Goal: Task Accomplishment & Management: Manage account settings

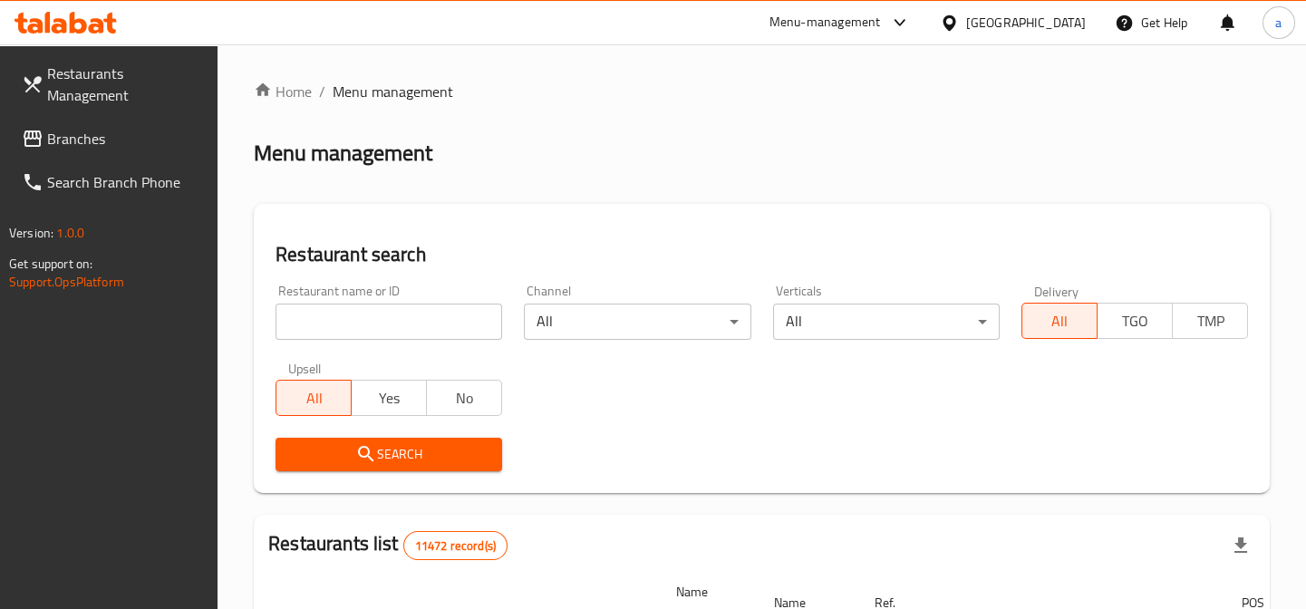
click at [140, 150] on link "Branches" at bounding box center [112, 139] width 211 height 44
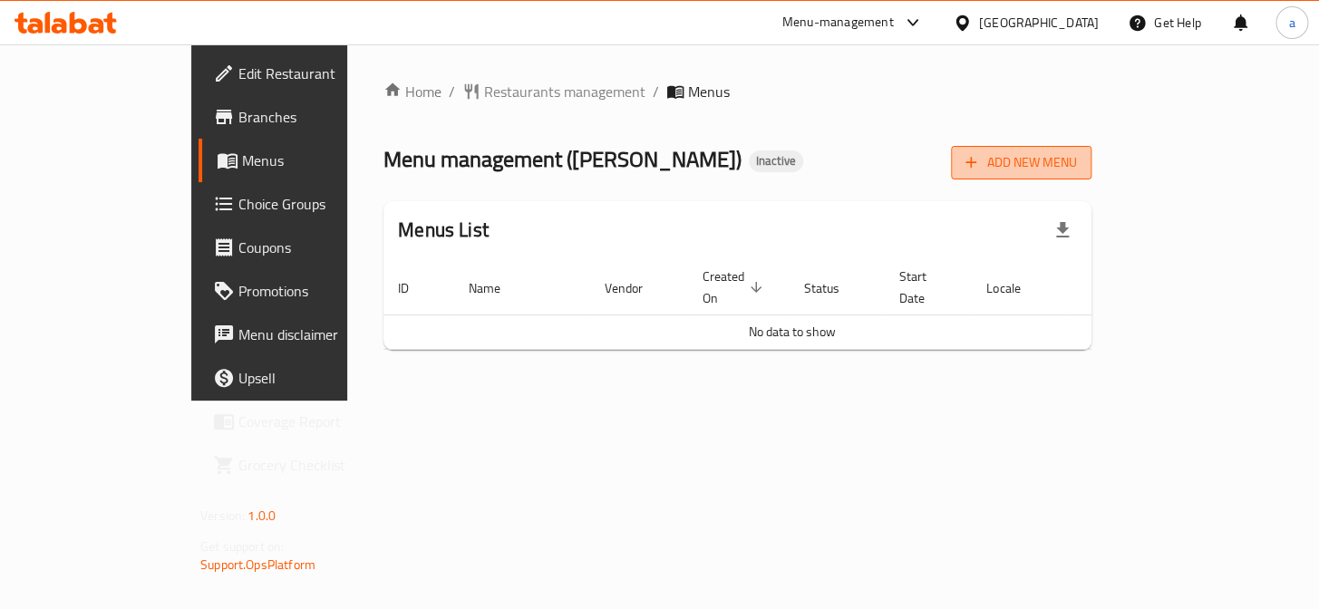
click at [1091, 178] on button "Add New Menu" at bounding box center [1021, 163] width 140 height 34
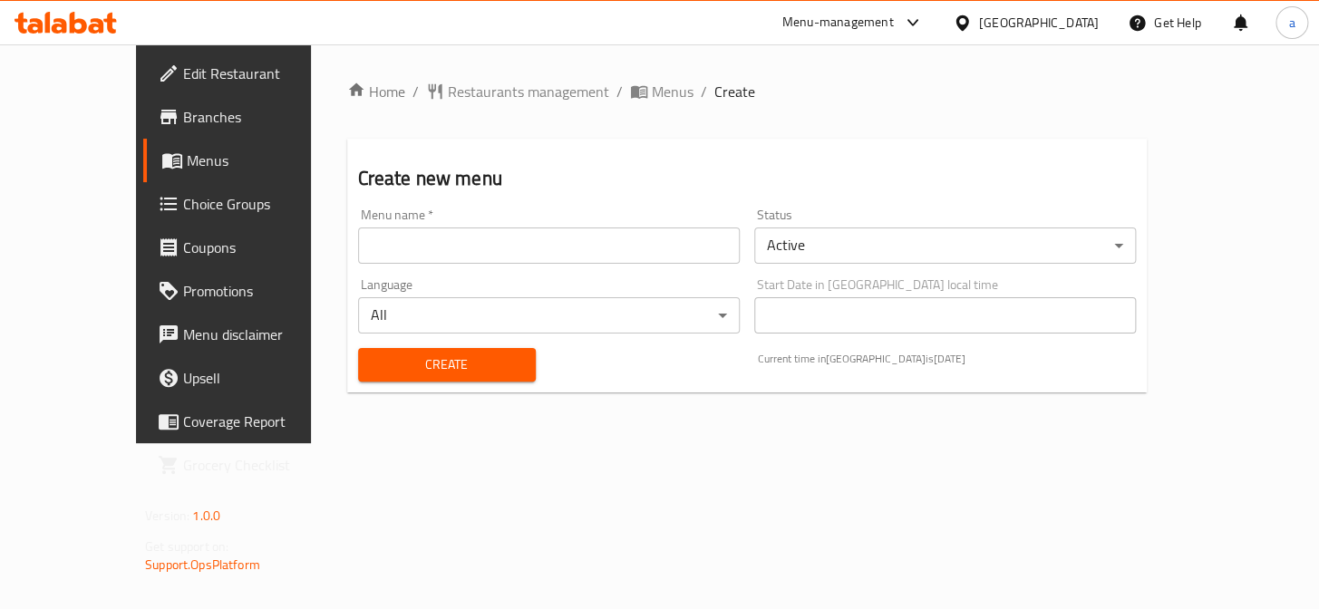
click at [532, 266] on div "Menu name   * Menu name *" at bounding box center [549, 236] width 396 height 70
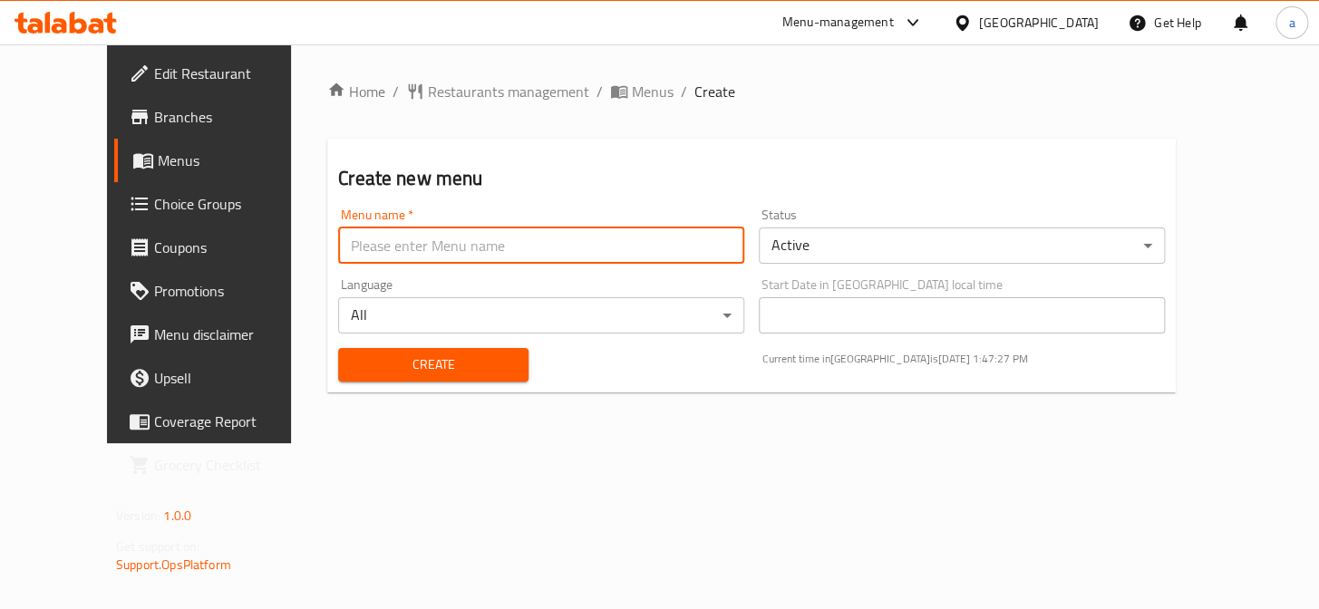
click at [541, 254] on input "text" at bounding box center [541, 245] width 406 height 36
type input "Ahmeddd"
click at [338, 348] on button "Create" at bounding box center [433, 365] width 190 height 34
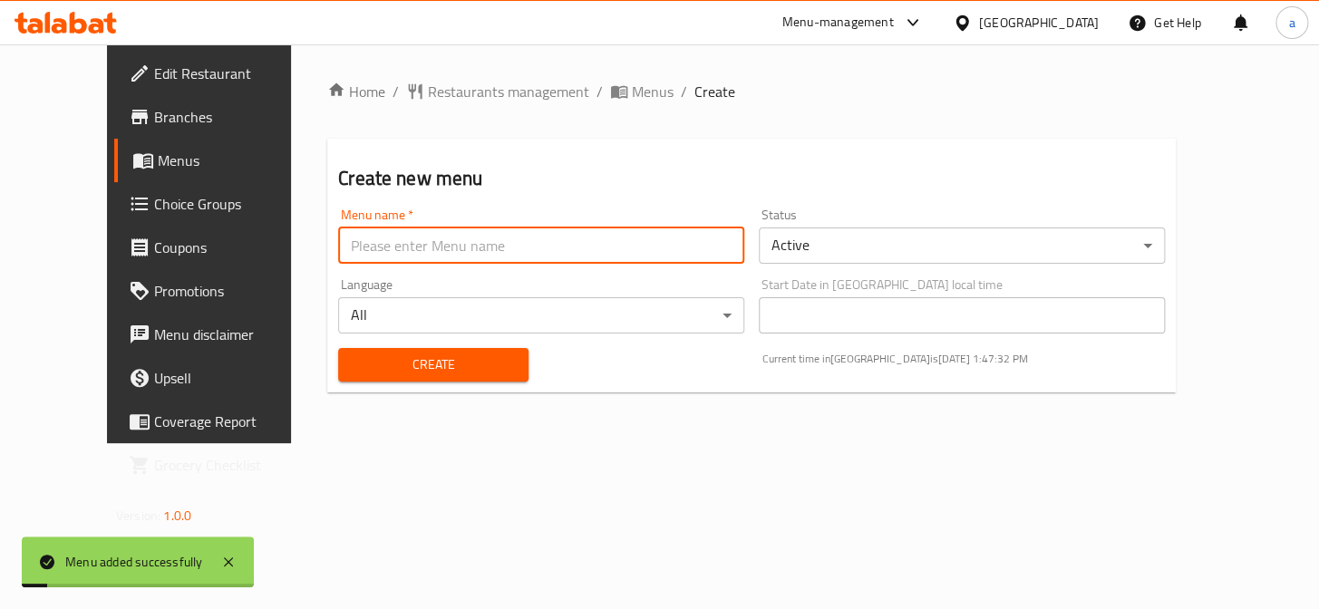
click at [158, 157] on span "Menus" at bounding box center [235, 161] width 155 height 22
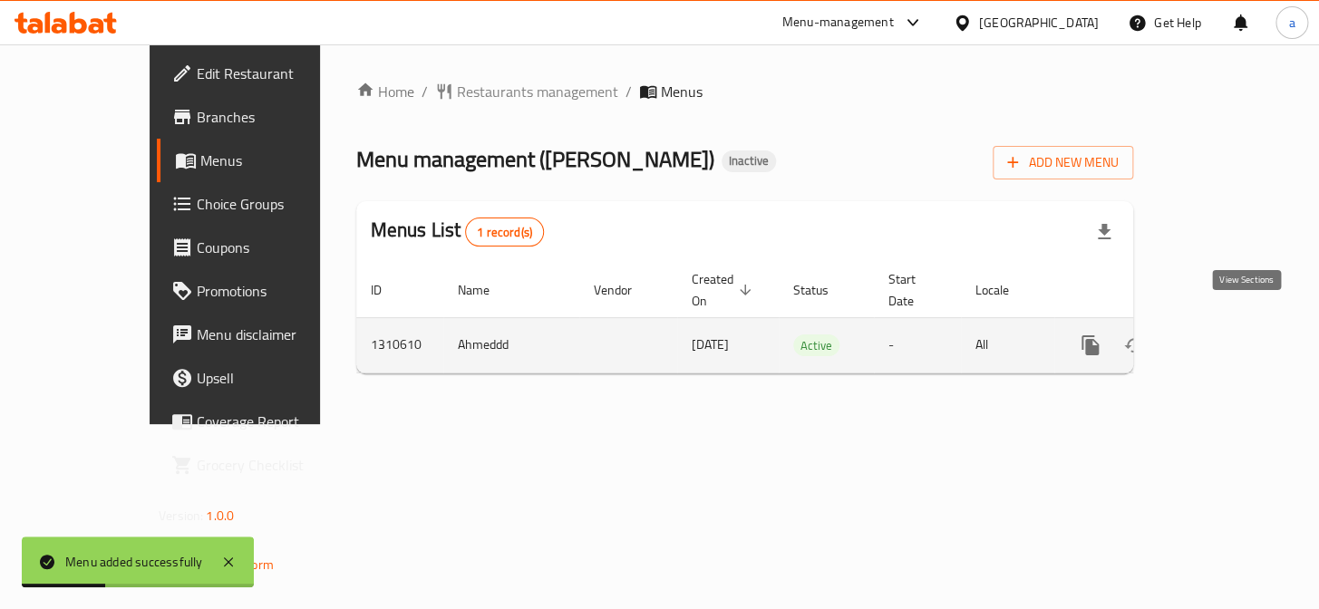
click at [1232, 334] on icon "enhanced table" at bounding box center [1221, 345] width 22 height 22
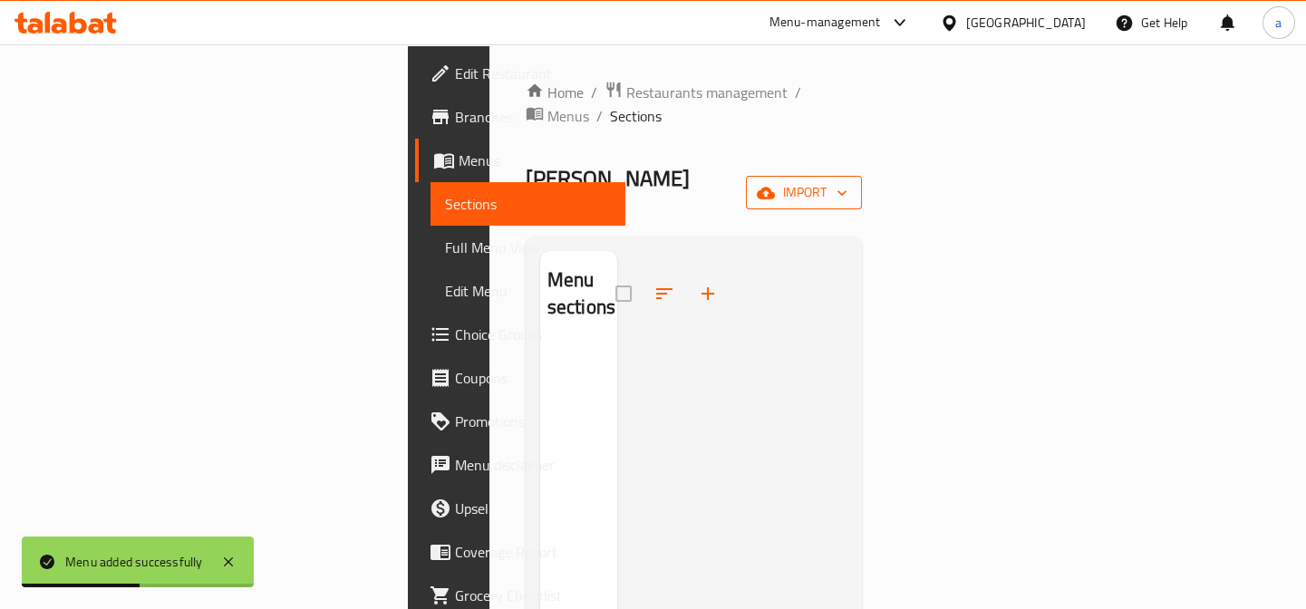
click at [862, 176] on button "import" at bounding box center [804, 193] width 116 height 34
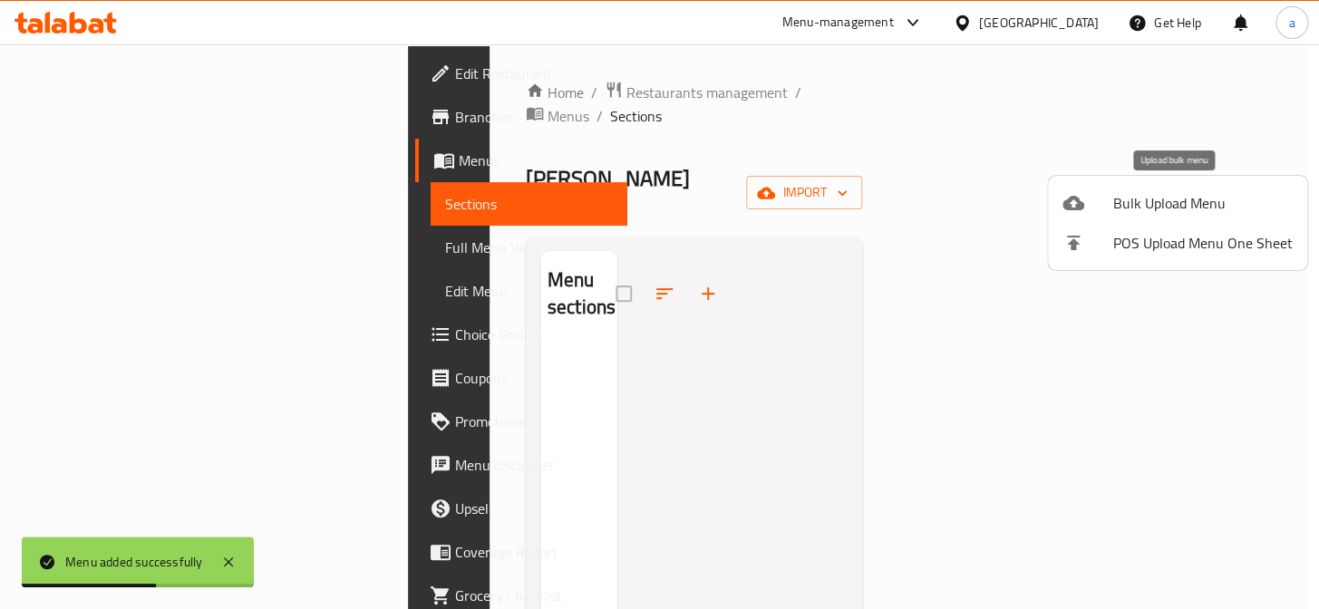
click at [1248, 191] on li "Bulk Upload Menu" at bounding box center [1177, 203] width 259 height 40
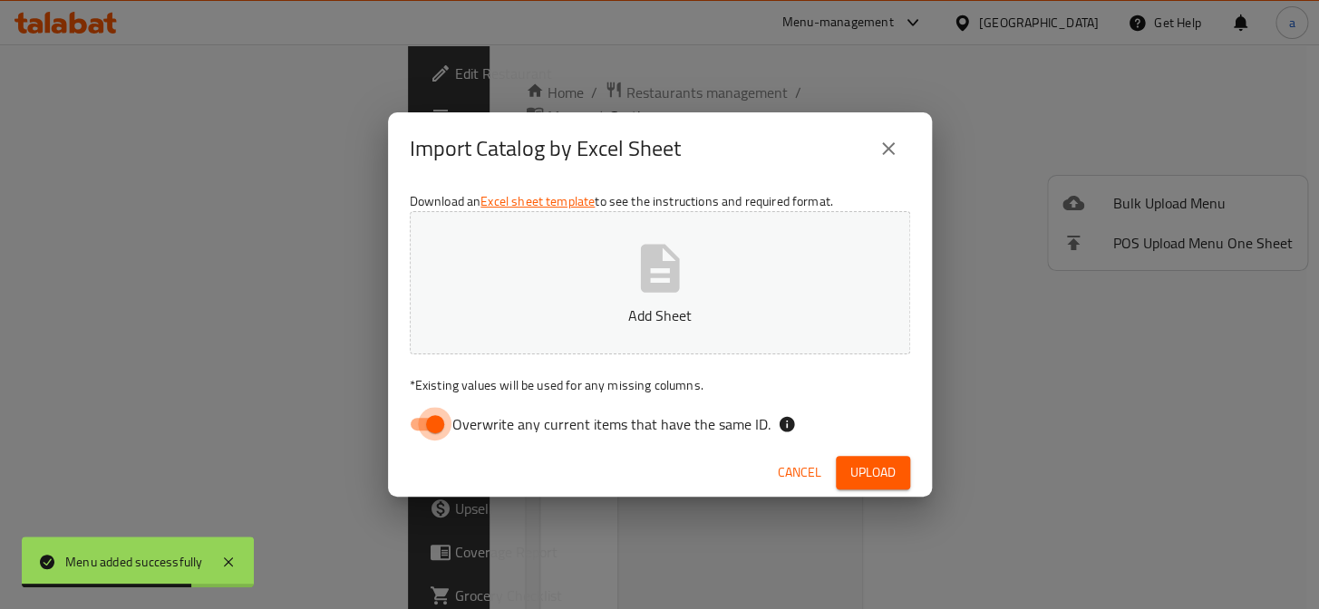
click at [427, 425] on input "Overwrite any current items that have the same ID." at bounding box center [434, 424] width 103 height 34
checkbox input "false"
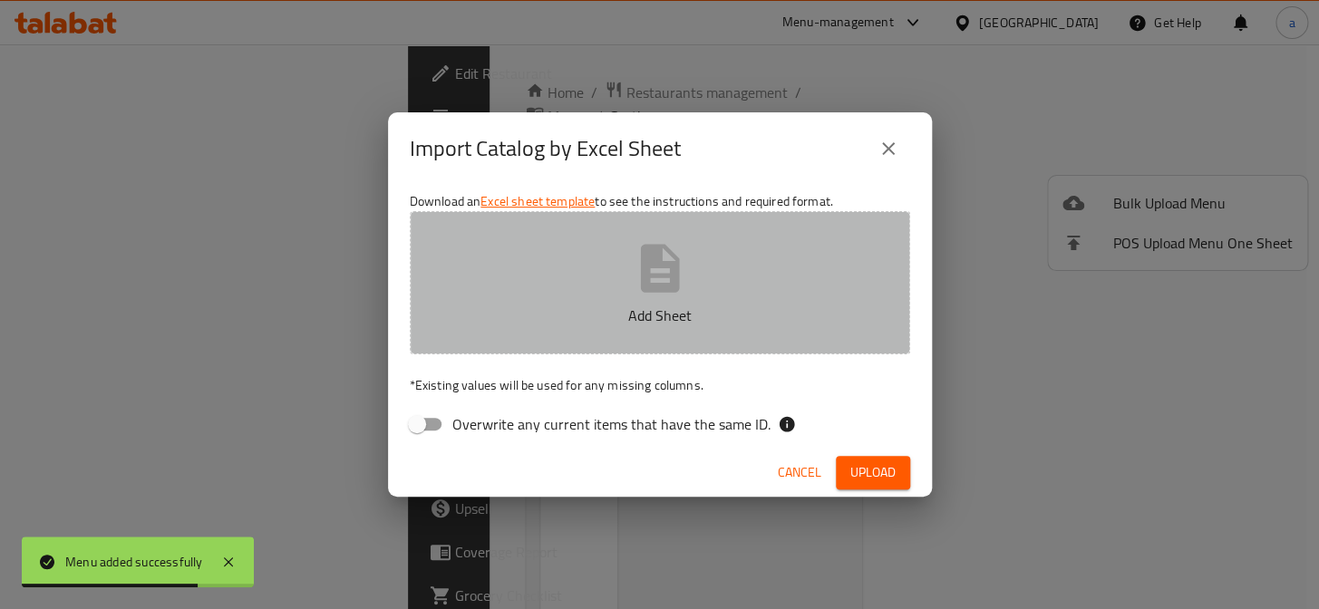
click at [661, 286] on icon "button" at bounding box center [659, 268] width 39 height 48
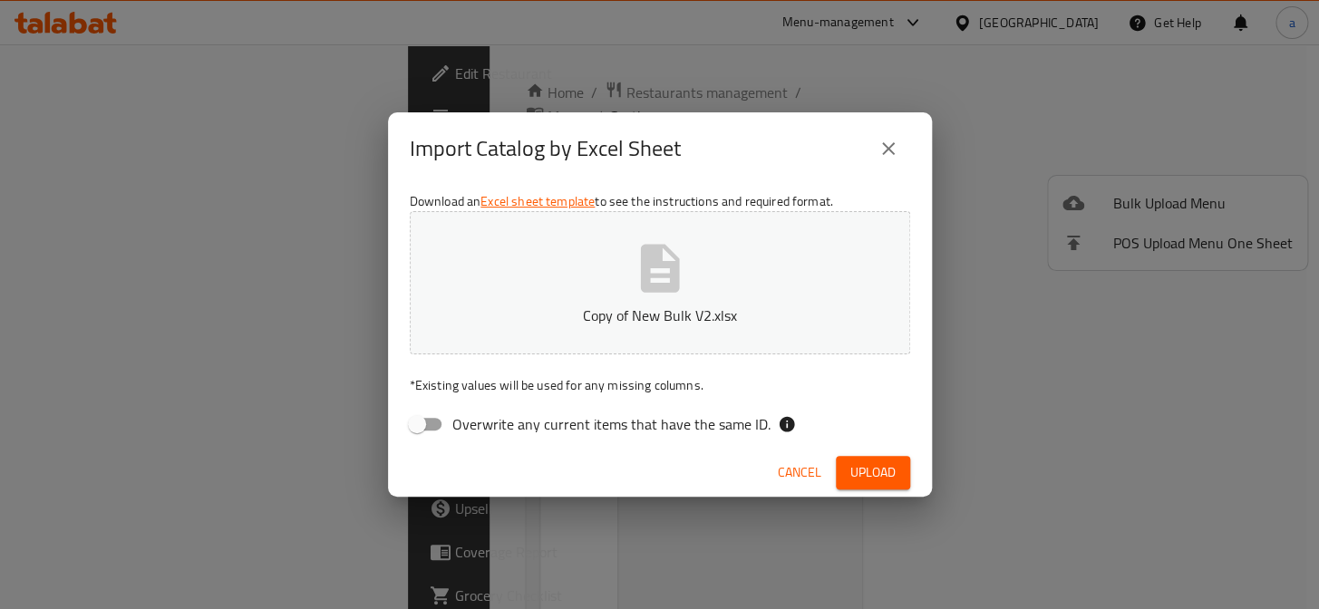
click at [885, 467] on span "Upload" at bounding box center [872, 472] width 45 height 23
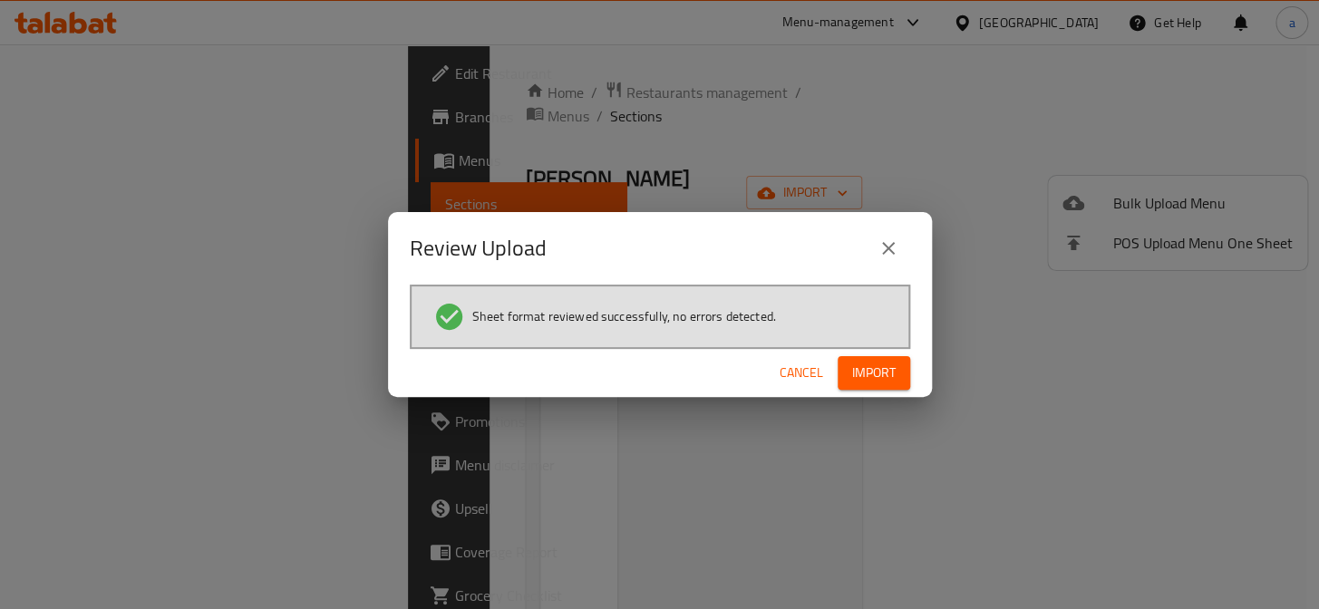
click at [852, 362] on span "Import" at bounding box center [874, 373] width 44 height 23
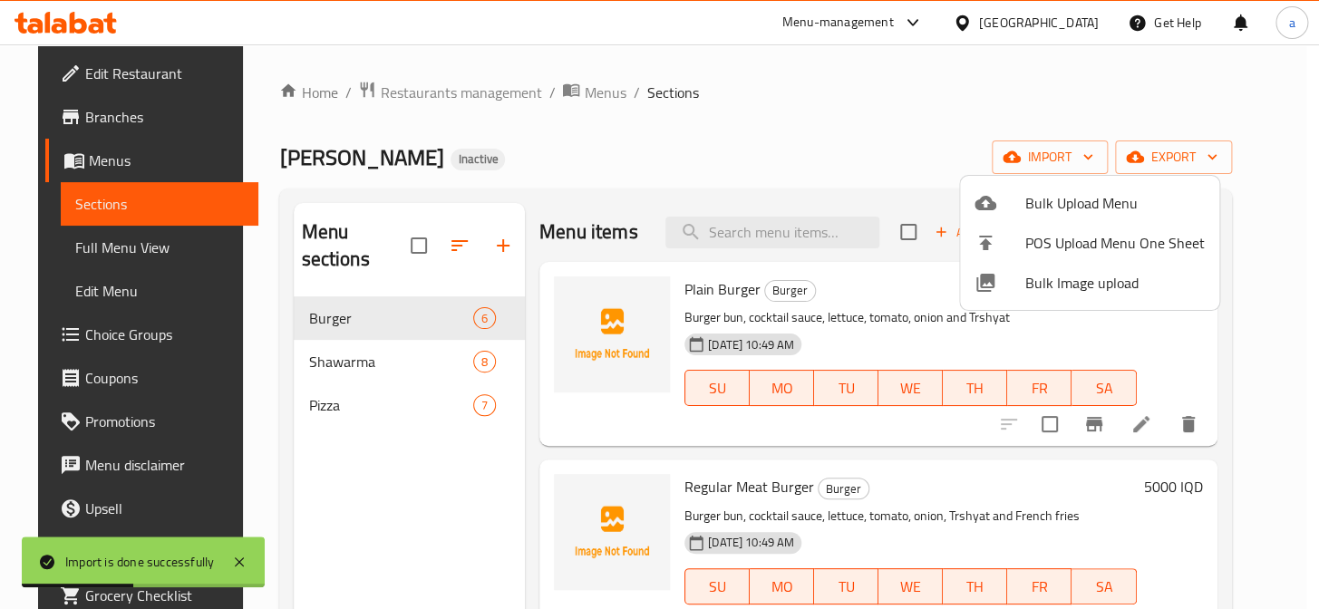
click at [743, 328] on div at bounding box center [659, 304] width 1319 height 609
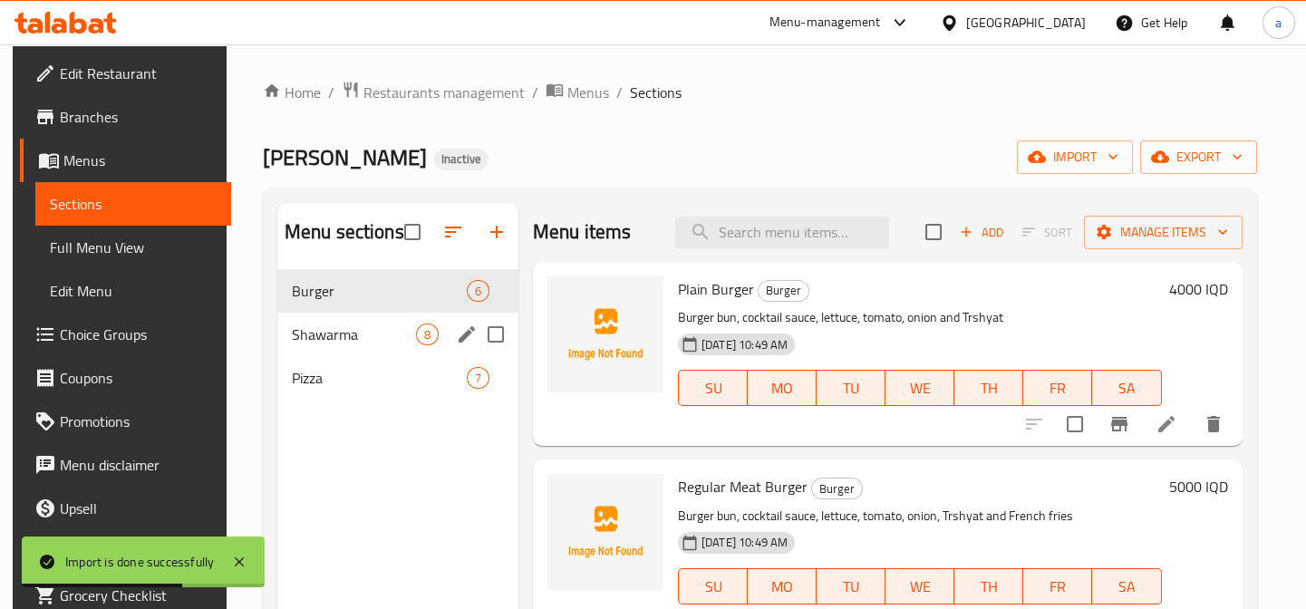
click at [391, 342] on span "Shawarma" at bounding box center [354, 335] width 124 height 22
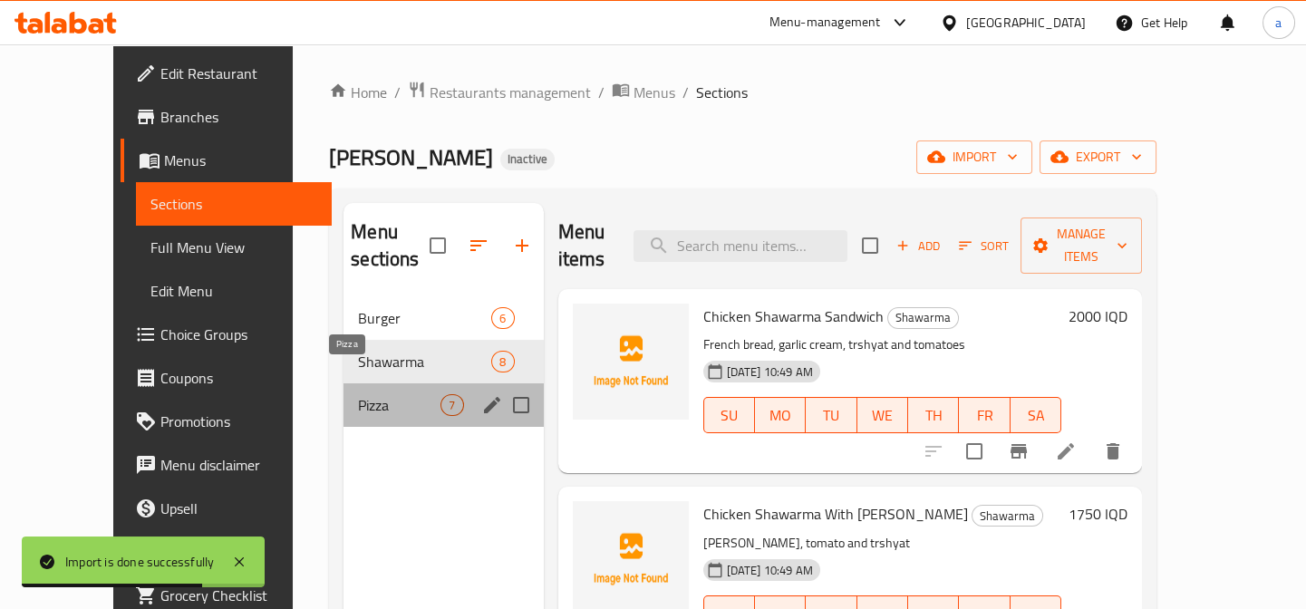
click at [362, 394] on span "Pizza" at bounding box center [399, 405] width 82 height 22
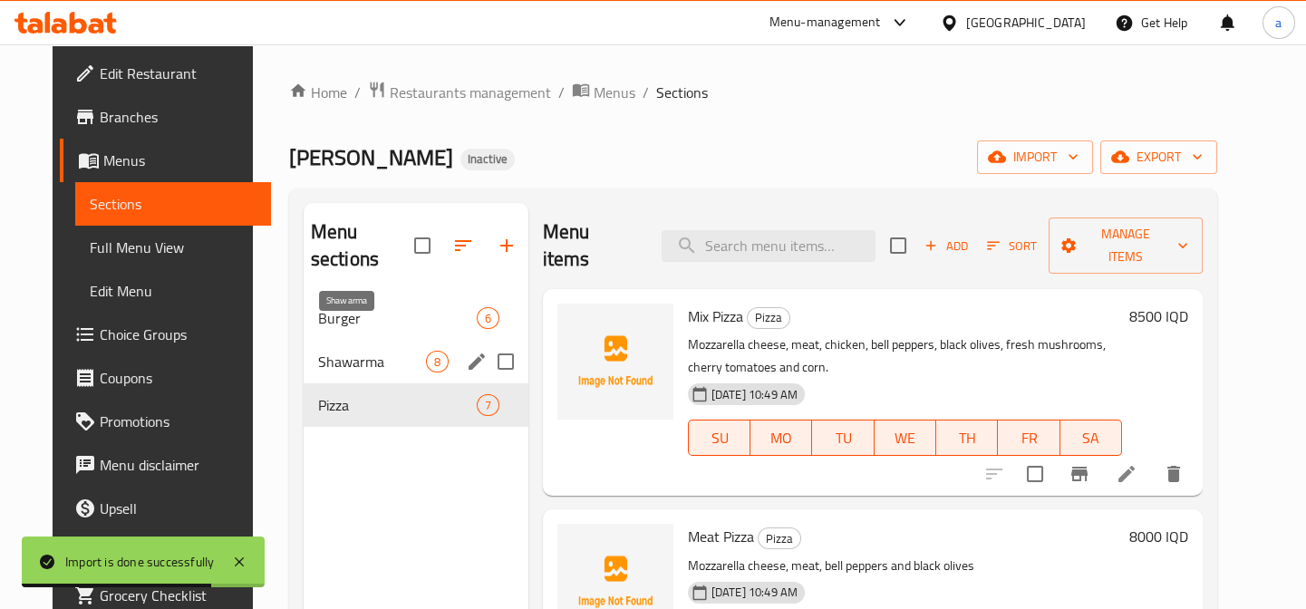
click at [362, 351] on span "Shawarma" at bounding box center [372, 362] width 108 height 22
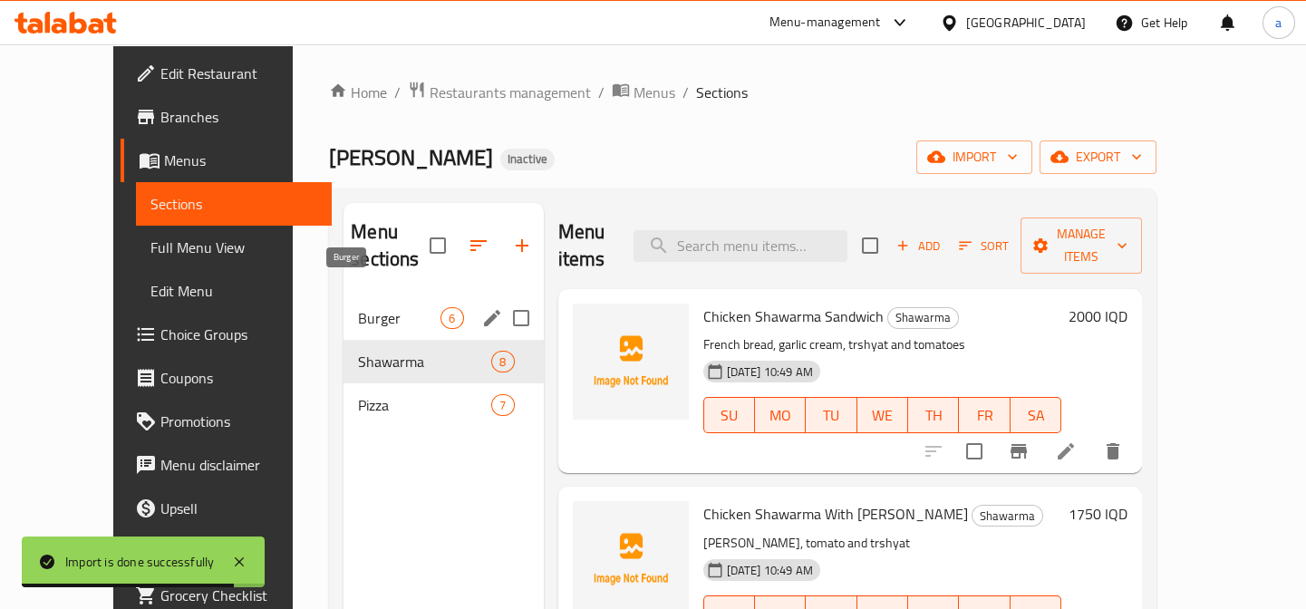
click at [367, 307] on span "Burger" at bounding box center [399, 318] width 82 height 22
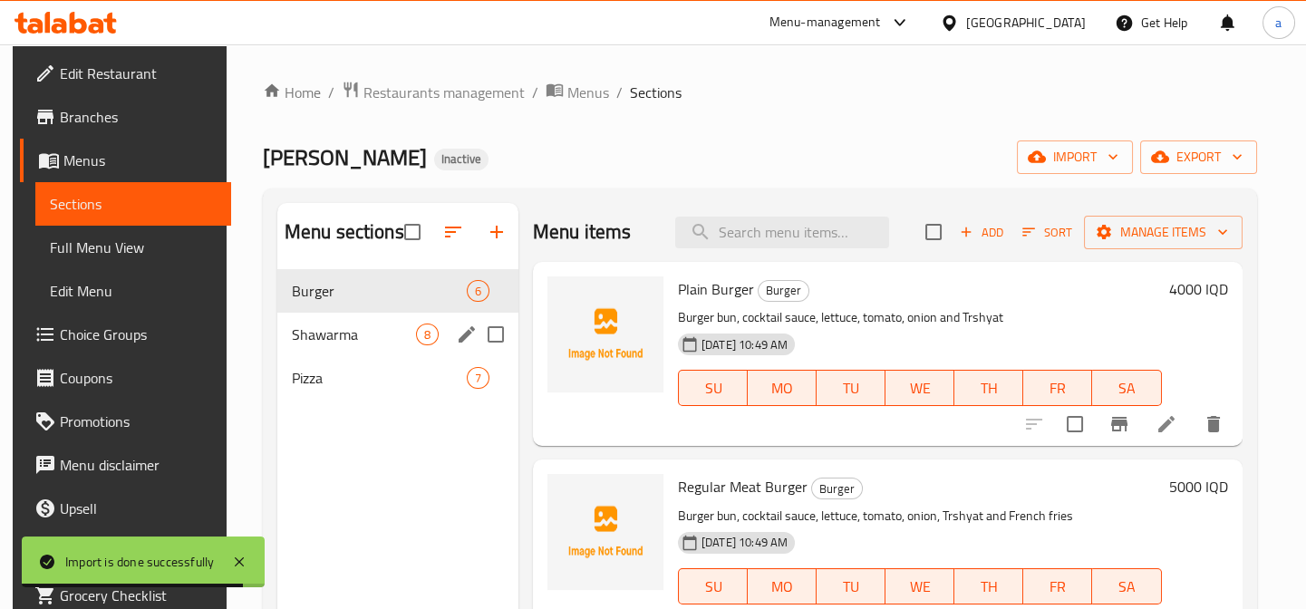
click at [370, 336] on span "Shawarma" at bounding box center [354, 335] width 124 height 22
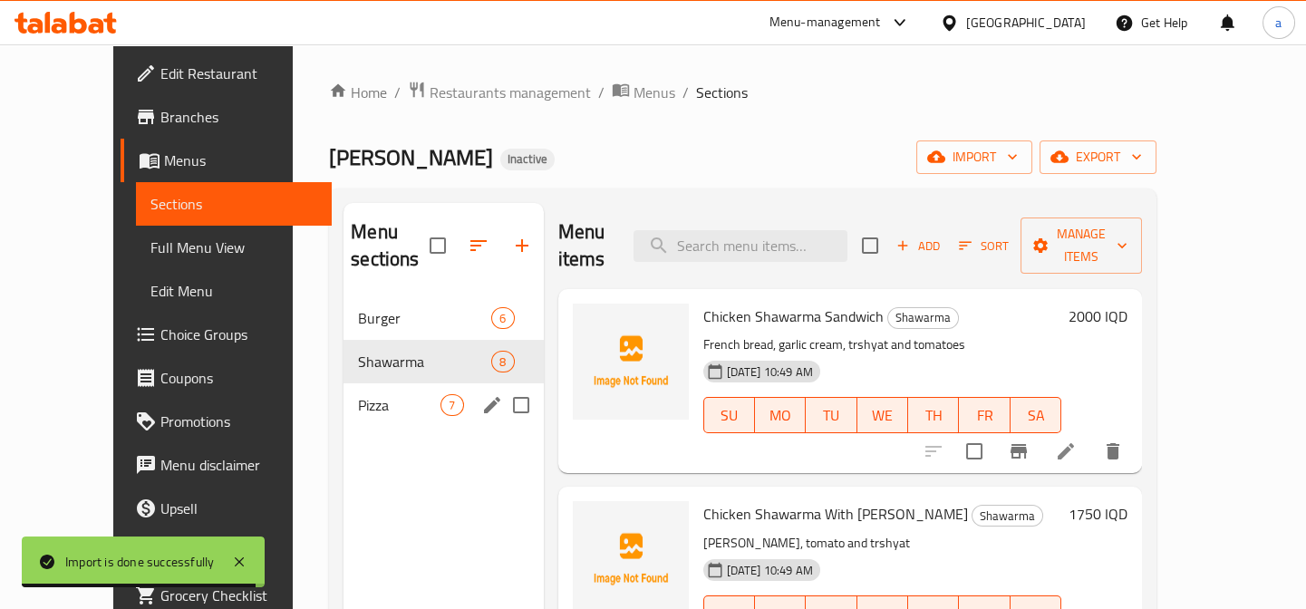
click at [368, 383] on div "Pizza 7" at bounding box center [442, 405] width 199 height 44
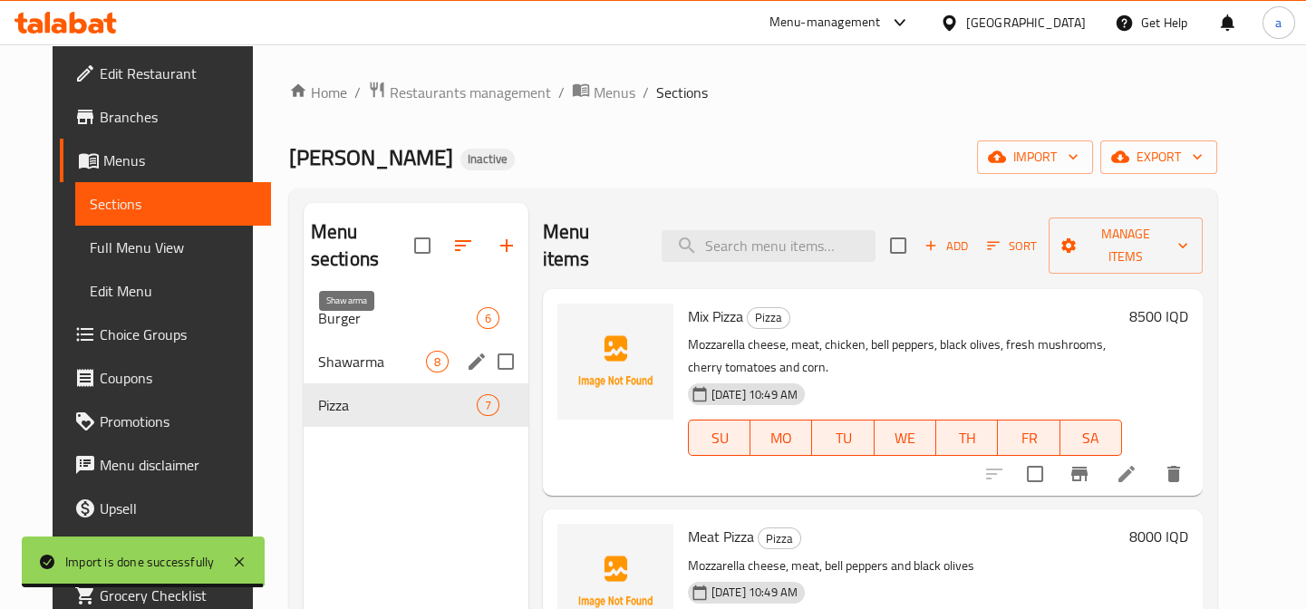
click at [376, 340] on div "Shawarma 8" at bounding box center [416, 362] width 225 height 44
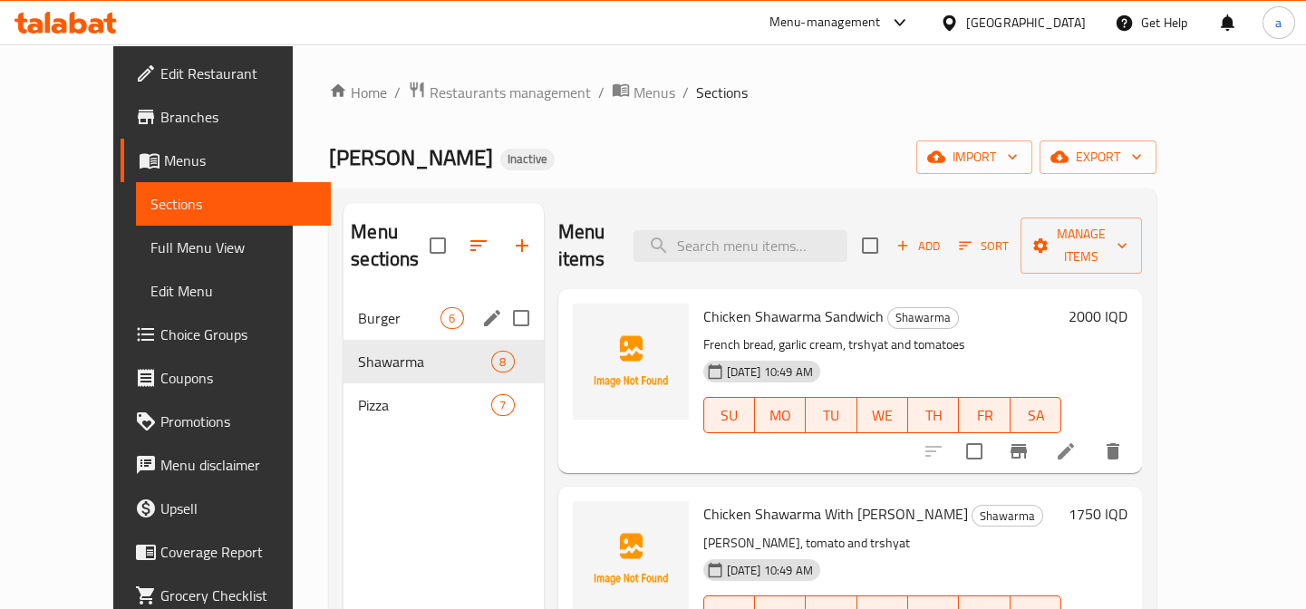
drag, startPoint x: 373, startPoint y: 280, endPoint x: 398, endPoint y: 340, distance: 64.6
click at [376, 307] on span "Burger" at bounding box center [399, 318] width 82 height 22
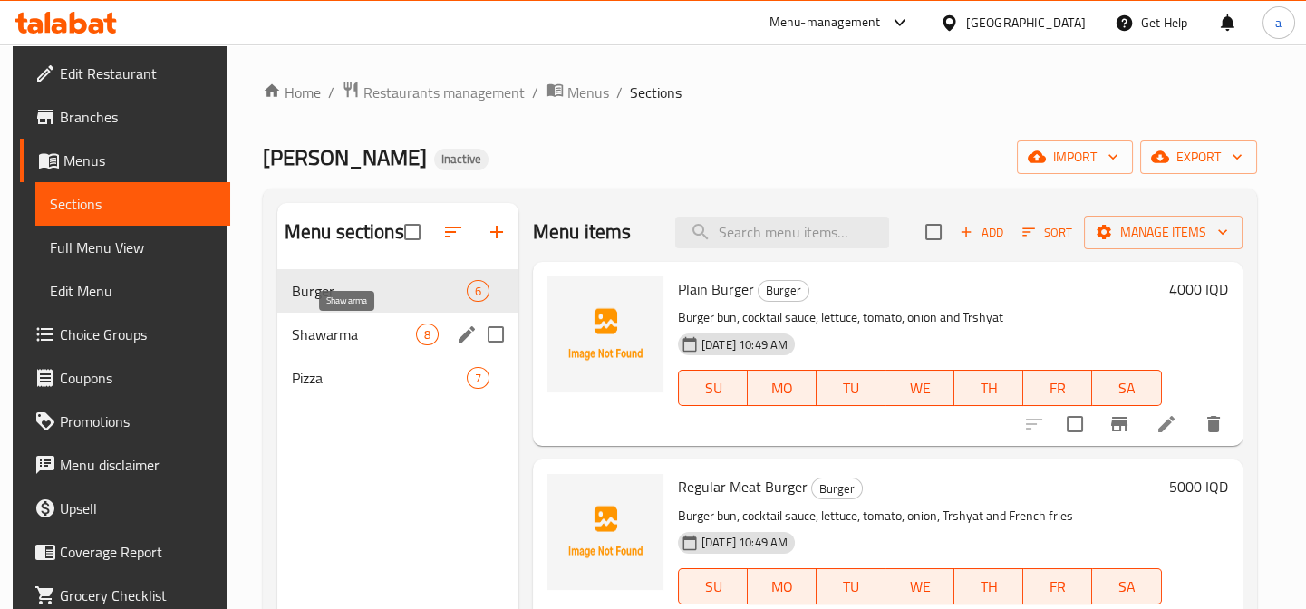
click at [400, 350] on div "Shawarma 8" at bounding box center [397, 335] width 241 height 44
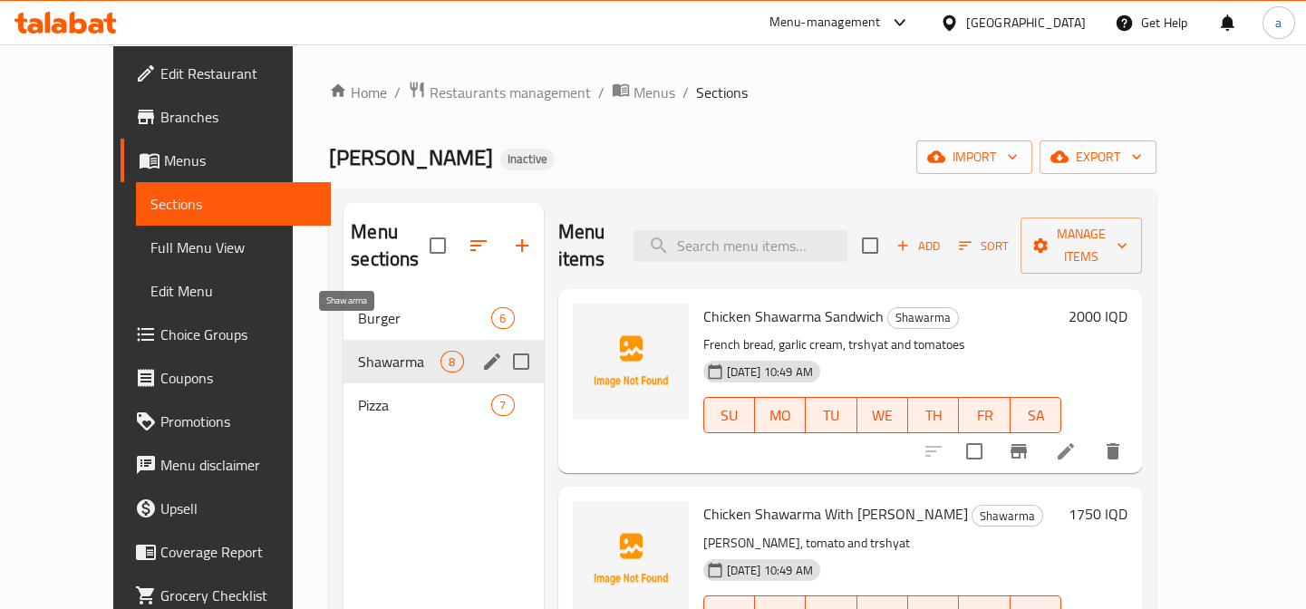
drag, startPoint x: 392, startPoint y: 308, endPoint x: 392, endPoint y: 363, distance: 54.4
click at [392, 318] on div "Burger 6 Shawarma 8 Pizza 7" at bounding box center [442, 361] width 199 height 131
drag, startPoint x: 393, startPoint y: 365, endPoint x: 390, endPoint y: 338, distance: 27.4
click at [392, 353] on div "Burger 6 Shawarma 8 Pizza 7" at bounding box center [442, 361] width 199 height 131
drag, startPoint x: 390, startPoint y: 338, endPoint x: 379, endPoint y: 303, distance: 37.0
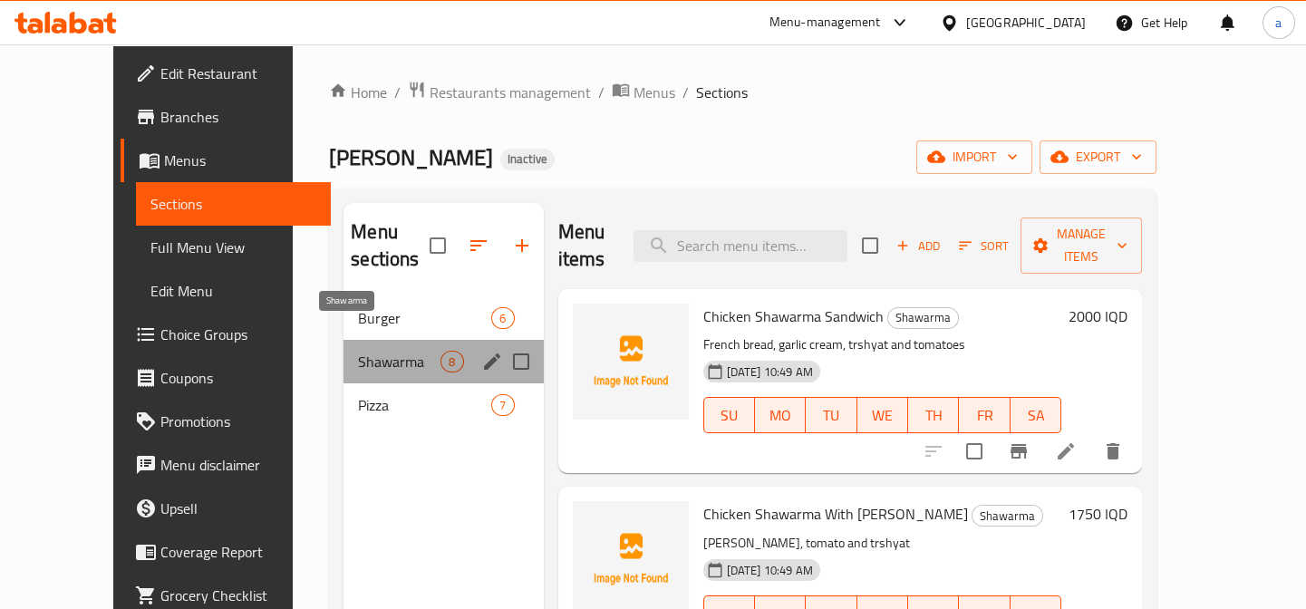
click at [382, 340] on div "Shawarma 8" at bounding box center [442, 362] width 199 height 44
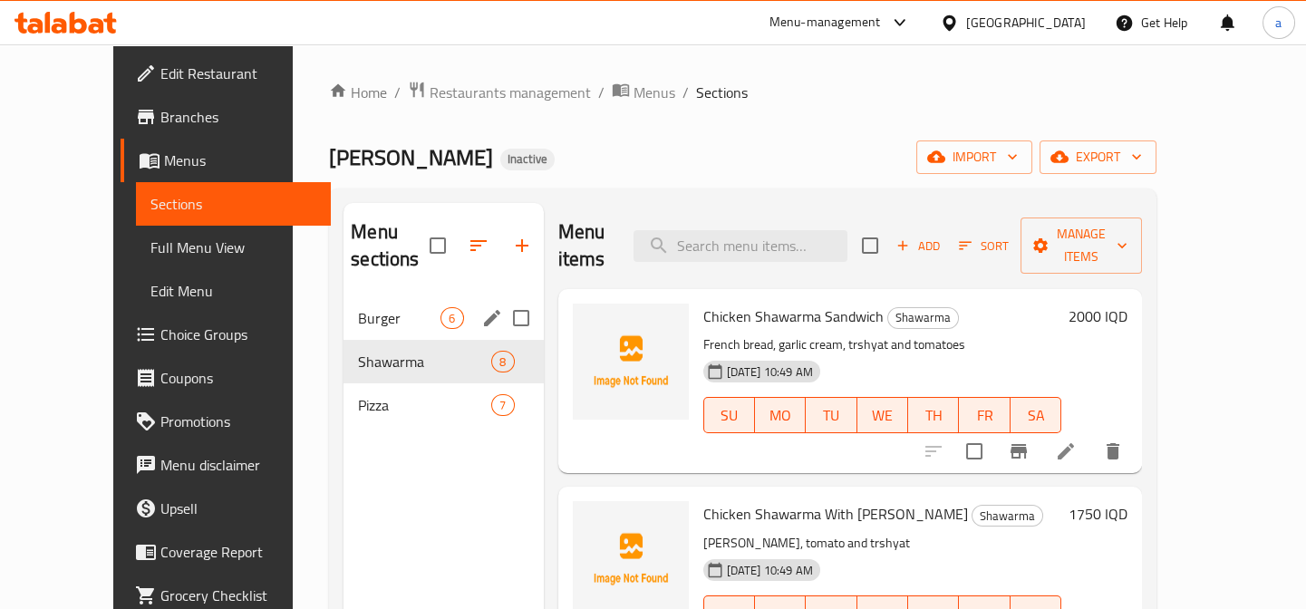
click at [383, 313] on div "Burger 6 Shawarma 8 Pizza 7" at bounding box center [442, 361] width 199 height 131
drag, startPoint x: 382, startPoint y: 303, endPoint x: 382, endPoint y: 322, distance: 19.0
click at [382, 312] on div "Burger 6 Shawarma 8 Pizza 7" at bounding box center [442, 361] width 199 height 131
click at [387, 351] on span "Shawarma" at bounding box center [399, 362] width 82 height 22
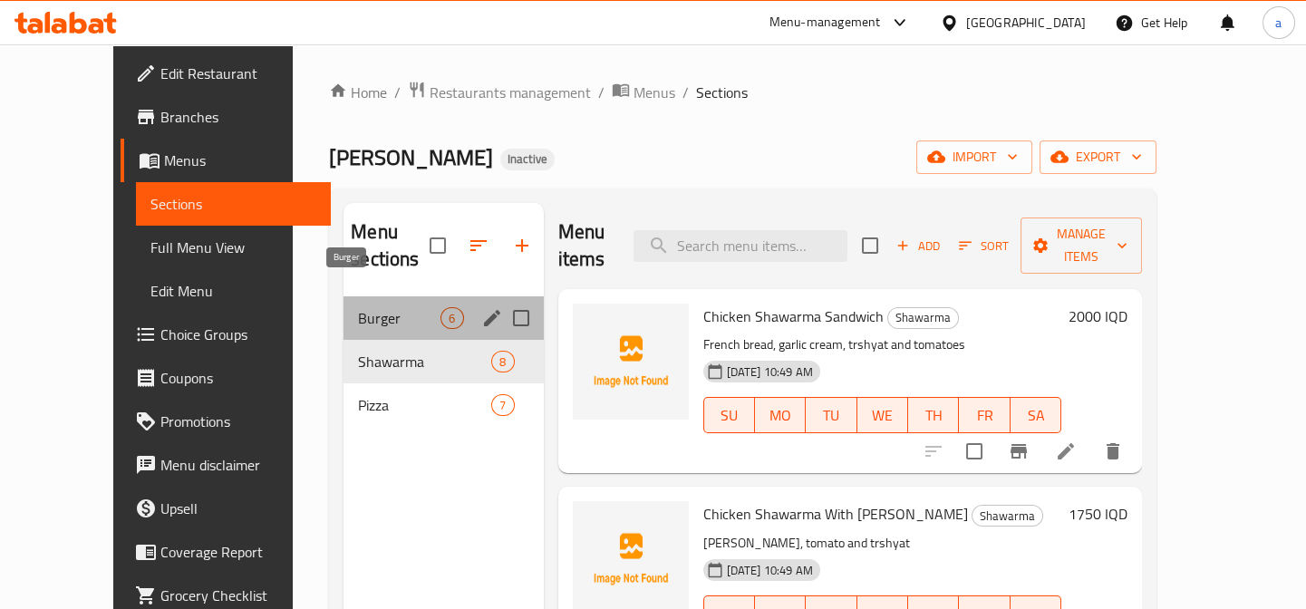
click at [387, 307] on span "Burger" at bounding box center [399, 318] width 82 height 22
click at [383, 340] on div "Shawarma 8" at bounding box center [442, 362] width 199 height 44
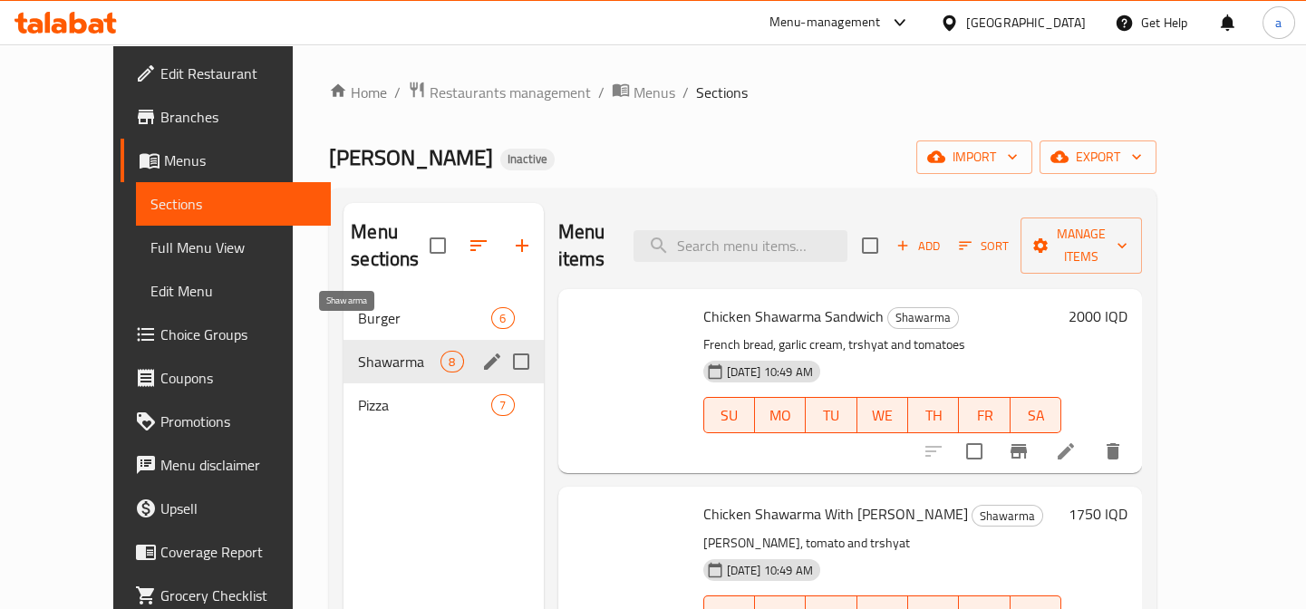
click at [375, 352] on div "Shawarma 8" at bounding box center [442, 362] width 199 height 44
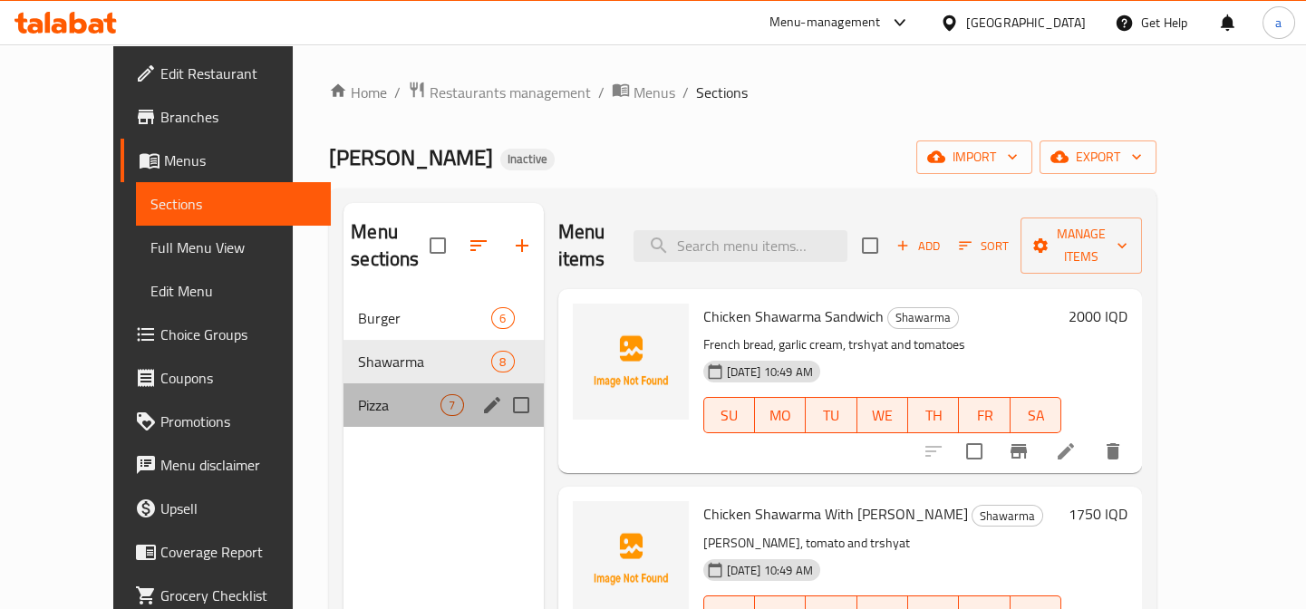
click at [375, 354] on div "Burger 6 Shawarma 8 Pizza 7" at bounding box center [442, 361] width 199 height 131
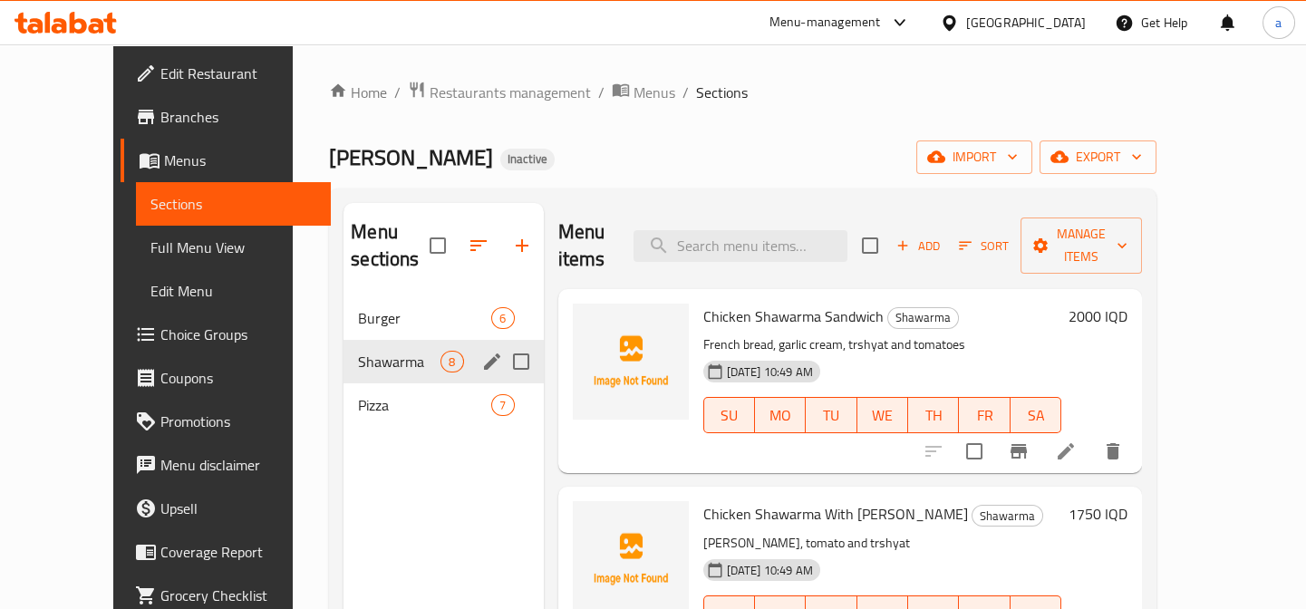
click at [382, 340] on div "Shawarma 8" at bounding box center [442, 362] width 199 height 44
drag, startPoint x: 382, startPoint y: 314, endPoint x: 379, endPoint y: 305, distance: 9.8
click at [382, 340] on div "Shawarma 8" at bounding box center [442, 362] width 199 height 44
click at [379, 305] on div "Burger 6" at bounding box center [442, 318] width 199 height 44
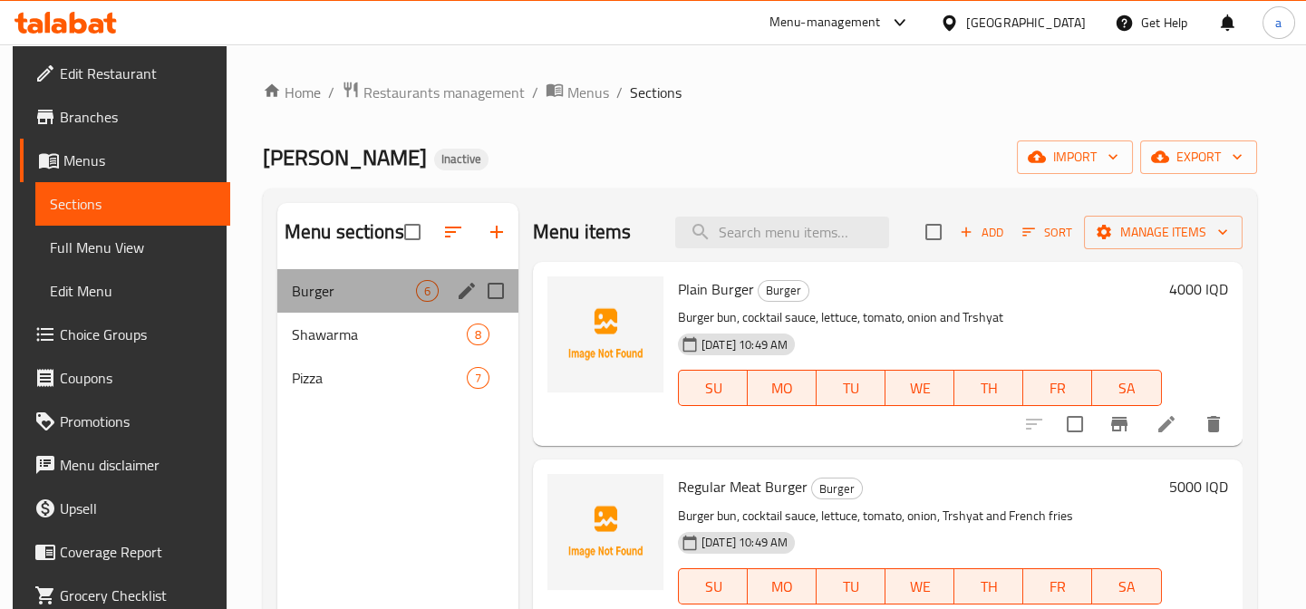
click at [379, 305] on div "Burger 6" at bounding box center [397, 291] width 241 height 44
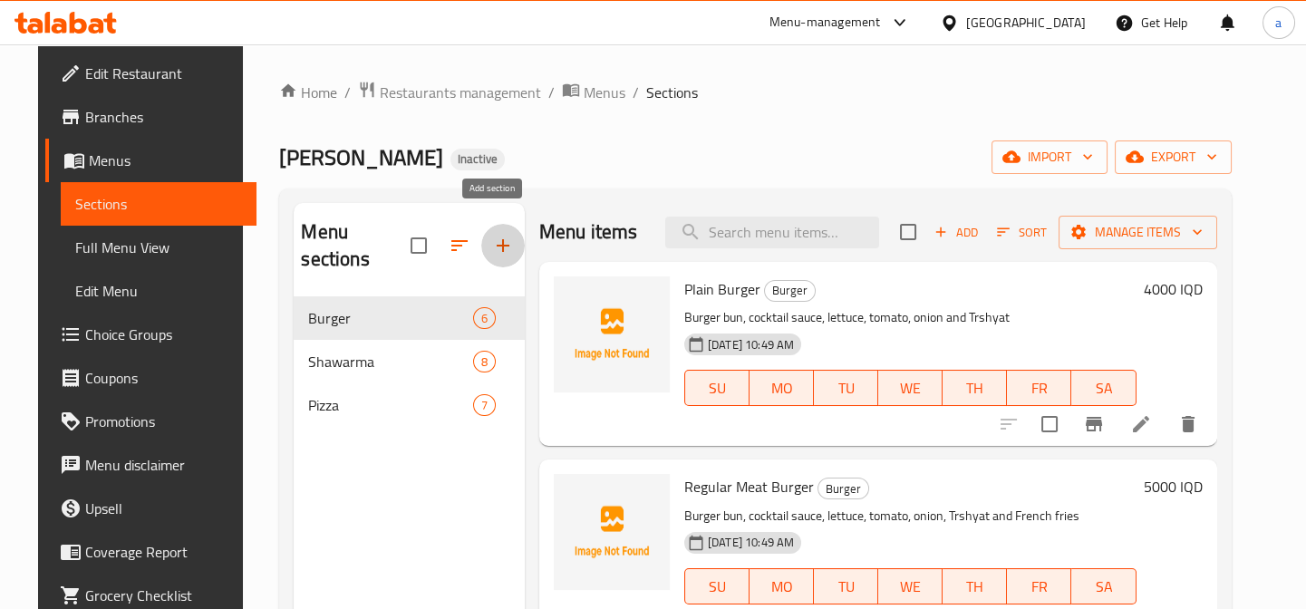
click at [492, 235] on icon "button" at bounding box center [503, 246] width 22 height 22
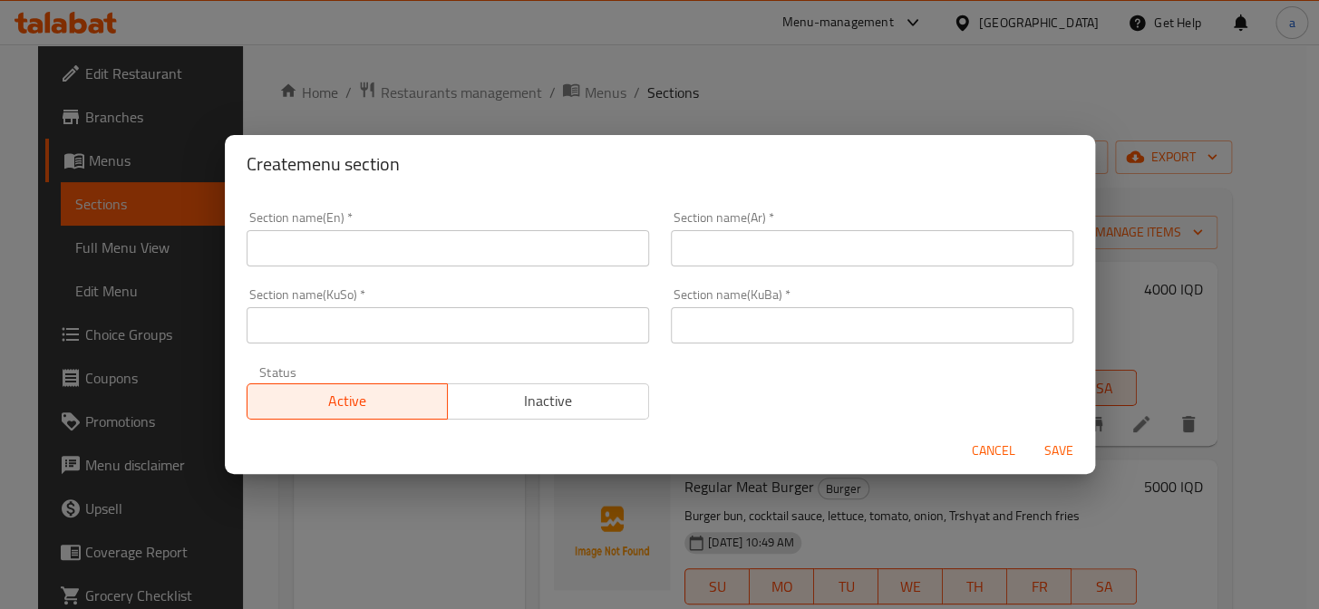
click at [566, 255] on input "text" at bounding box center [448, 248] width 402 height 36
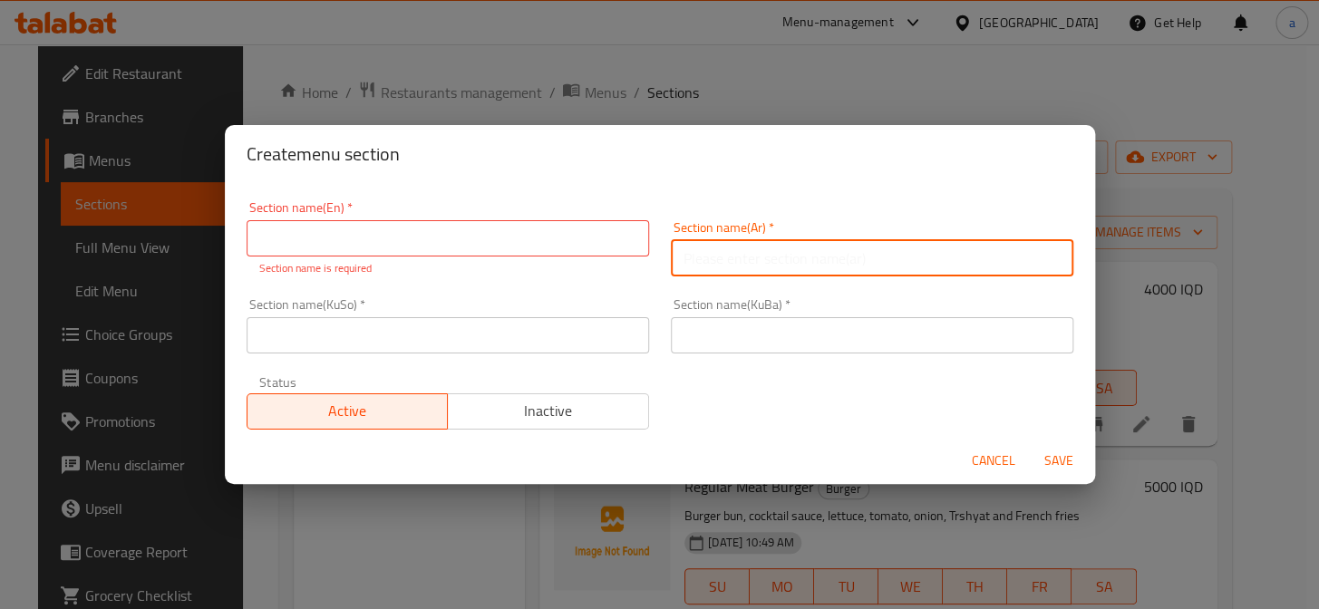
click at [710, 245] on input "text" at bounding box center [872, 258] width 402 height 36
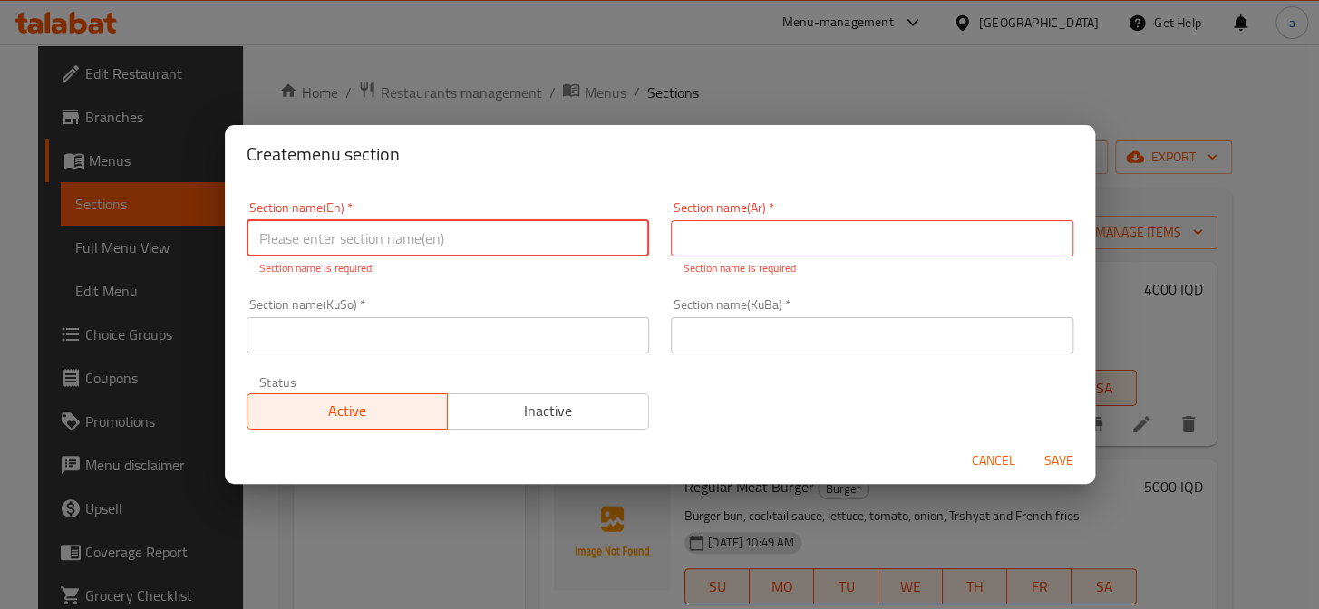
click at [411, 250] on input "text" at bounding box center [448, 238] width 402 height 36
paste input "Rizo"
type input "Rizo"
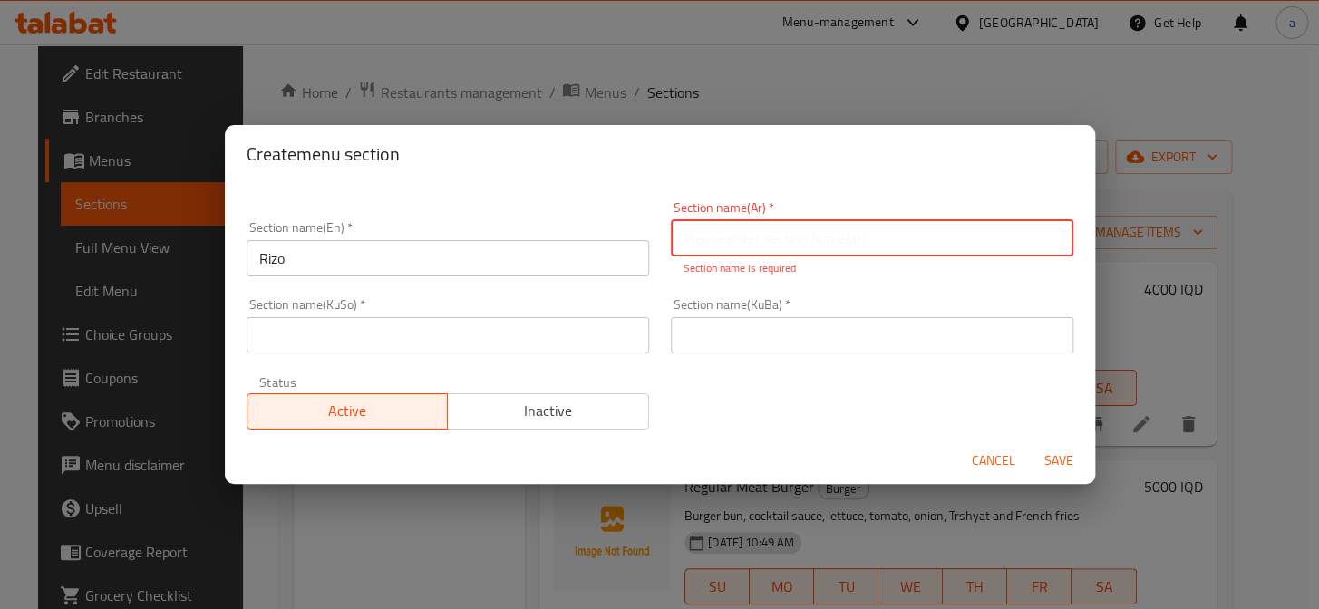
click at [766, 249] on input "text" at bounding box center [872, 238] width 402 height 36
paste input "ريزو"
type input "ريزو"
click at [558, 305] on div "Section name(KuSo)   * Section name(KuSo) *" at bounding box center [448, 325] width 402 height 55
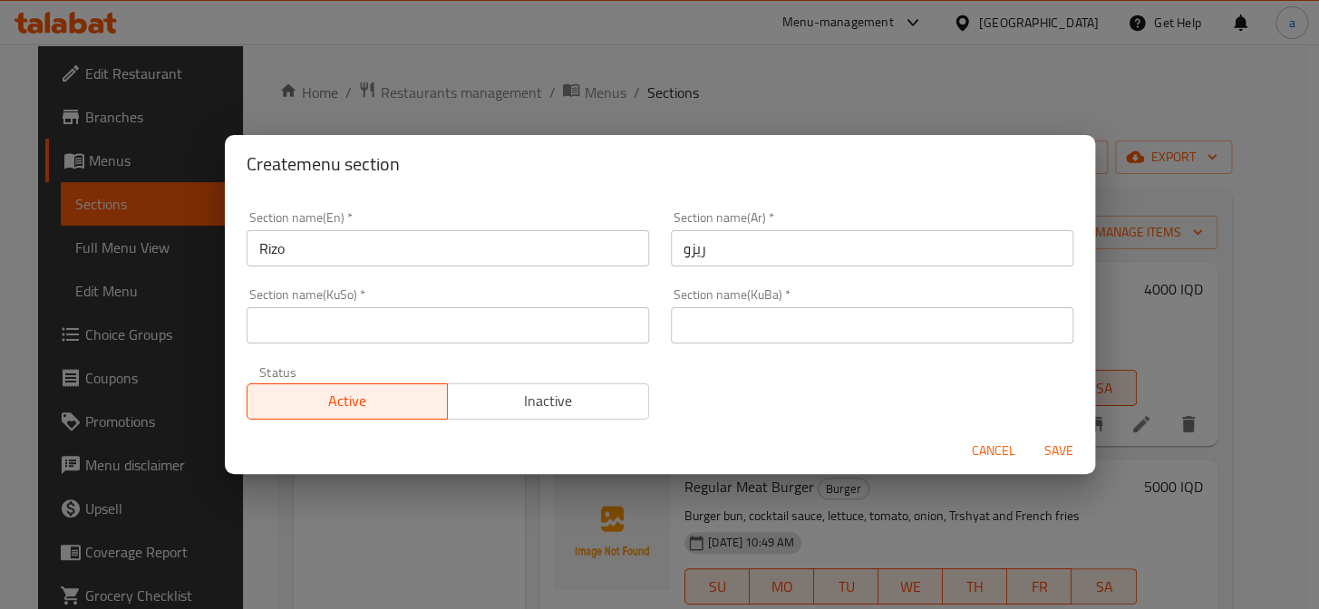
click at [748, 325] on input "text" at bounding box center [872, 325] width 402 height 36
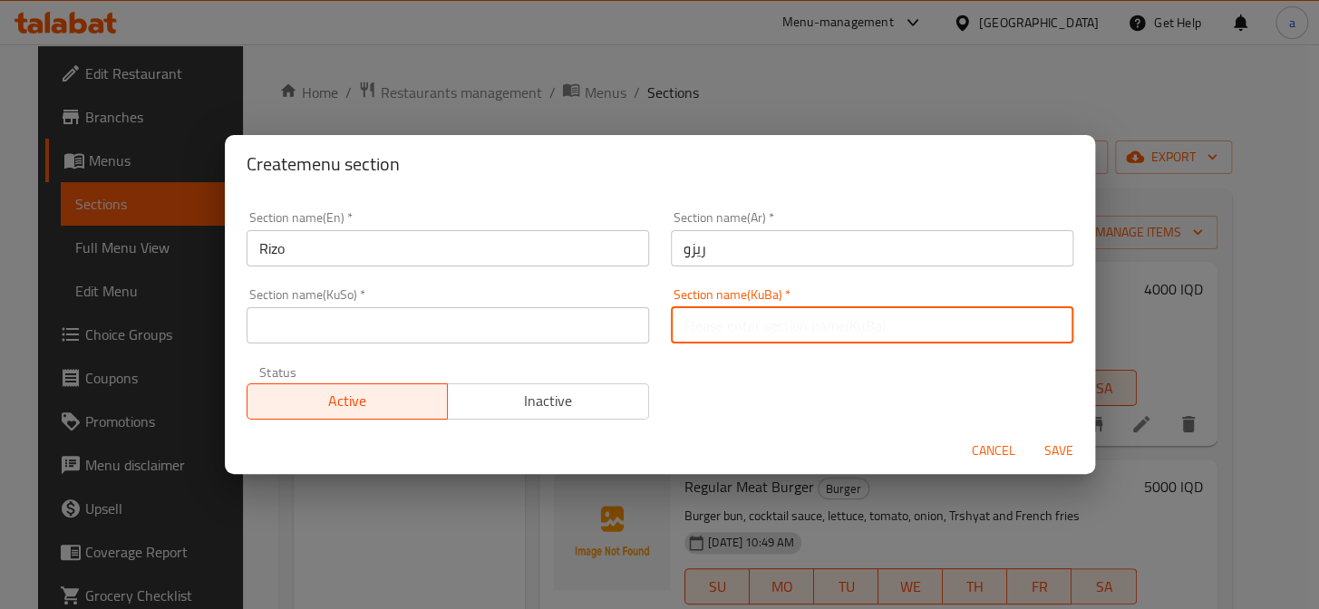
paste input "ڕیزۆ"
type input "ڕیزۆ"
click at [592, 340] on input "text" at bounding box center [448, 325] width 402 height 36
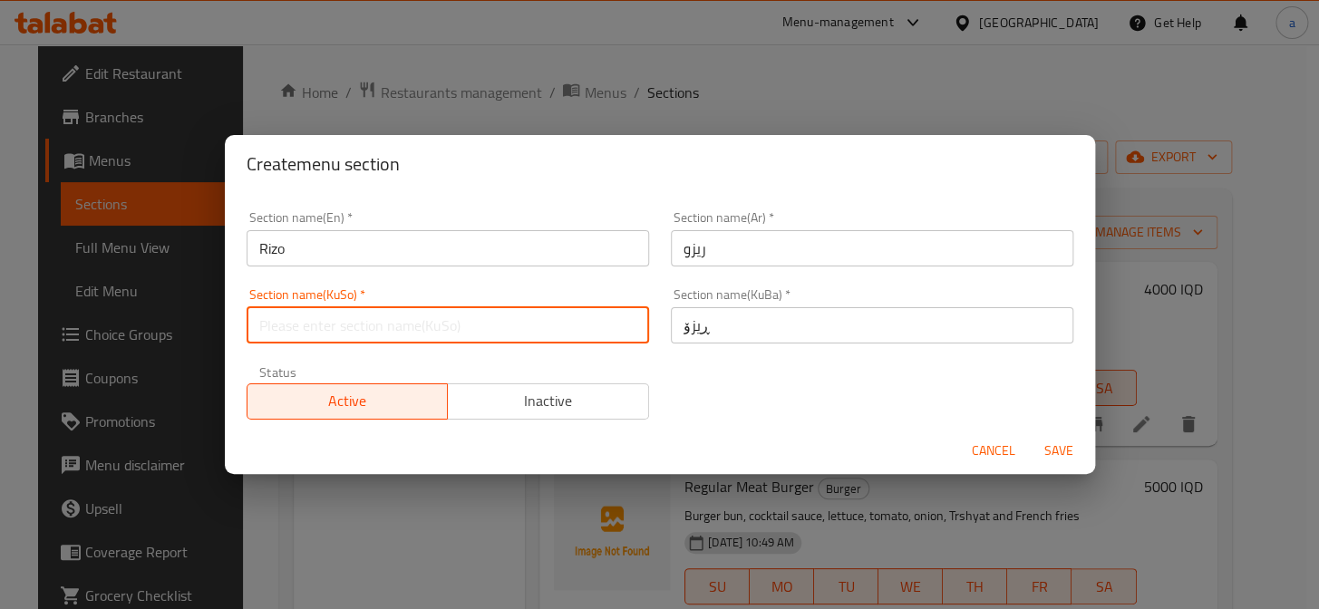
paste input "ڕیزۆ"
type input "ڕیزۆ"
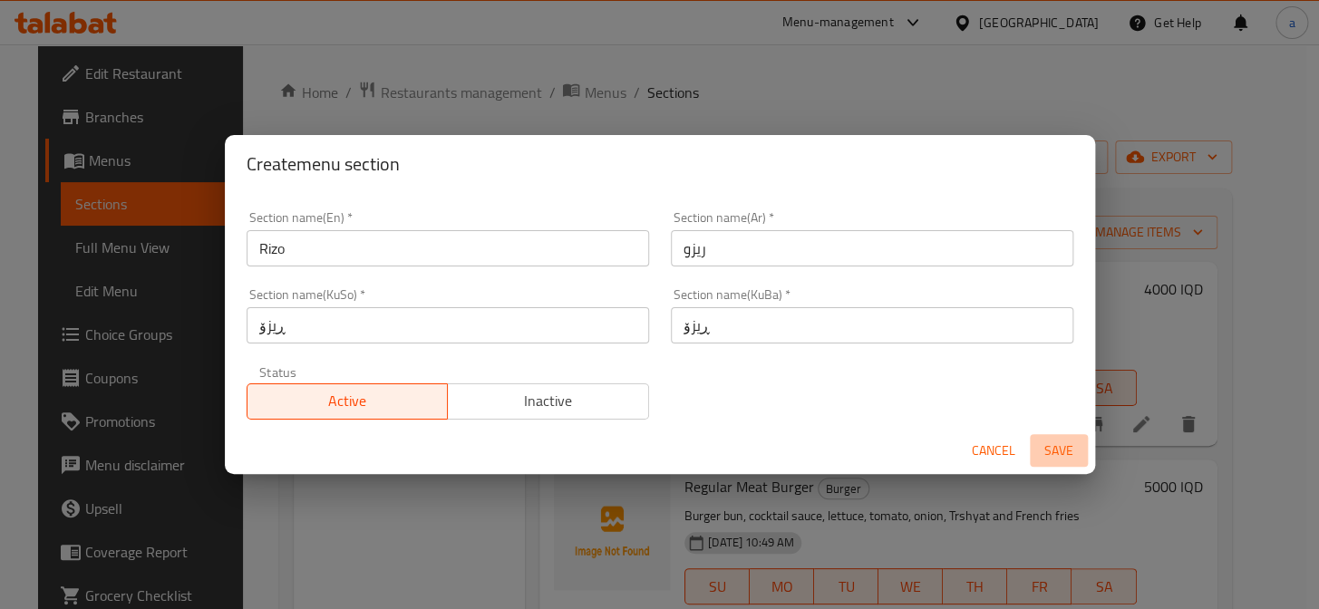
click at [1042, 450] on span "Save" at bounding box center [1059, 451] width 44 height 23
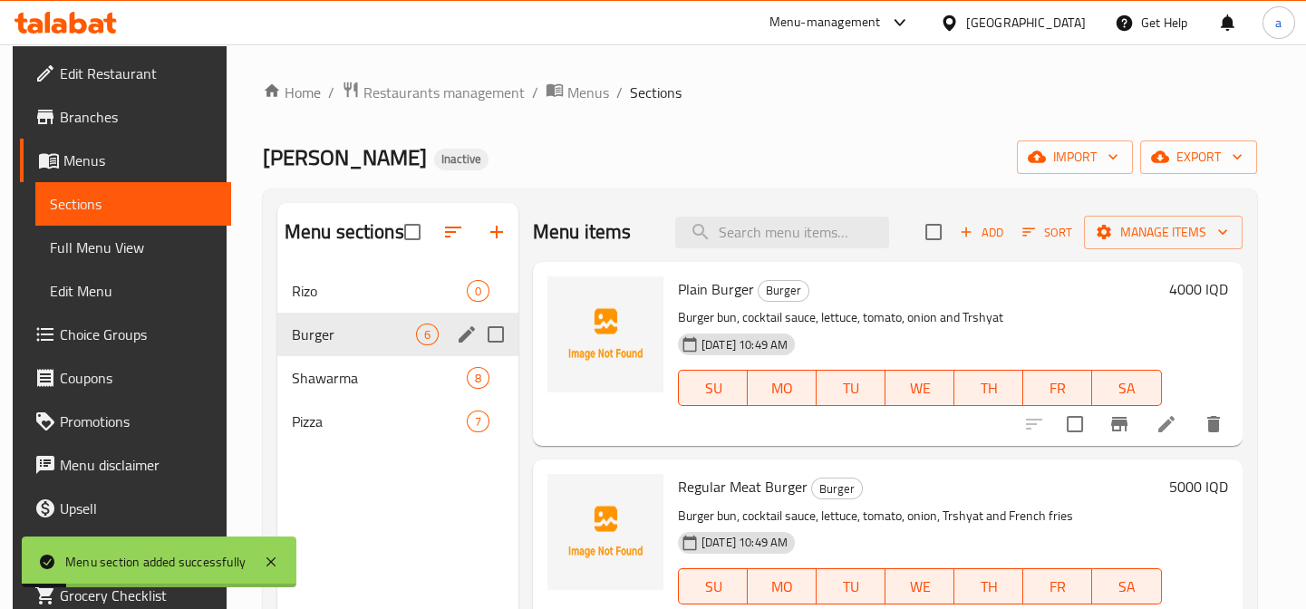
click at [356, 288] on span "Rizo" at bounding box center [379, 291] width 175 height 22
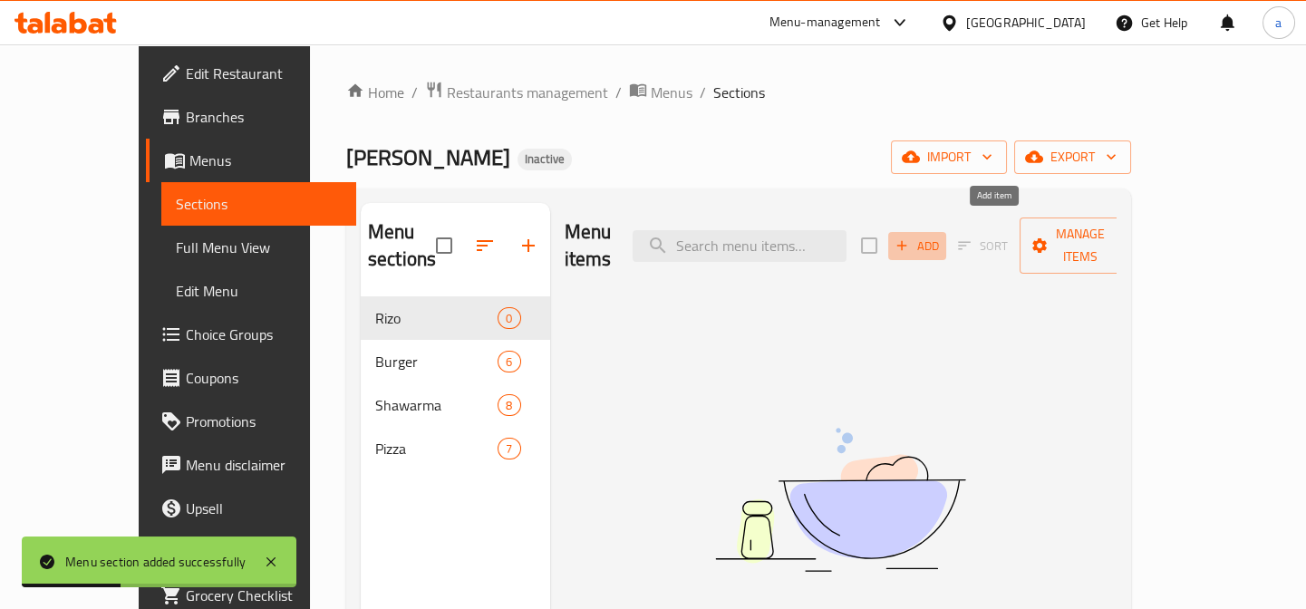
click at [942, 236] on span "Add" at bounding box center [917, 246] width 49 height 21
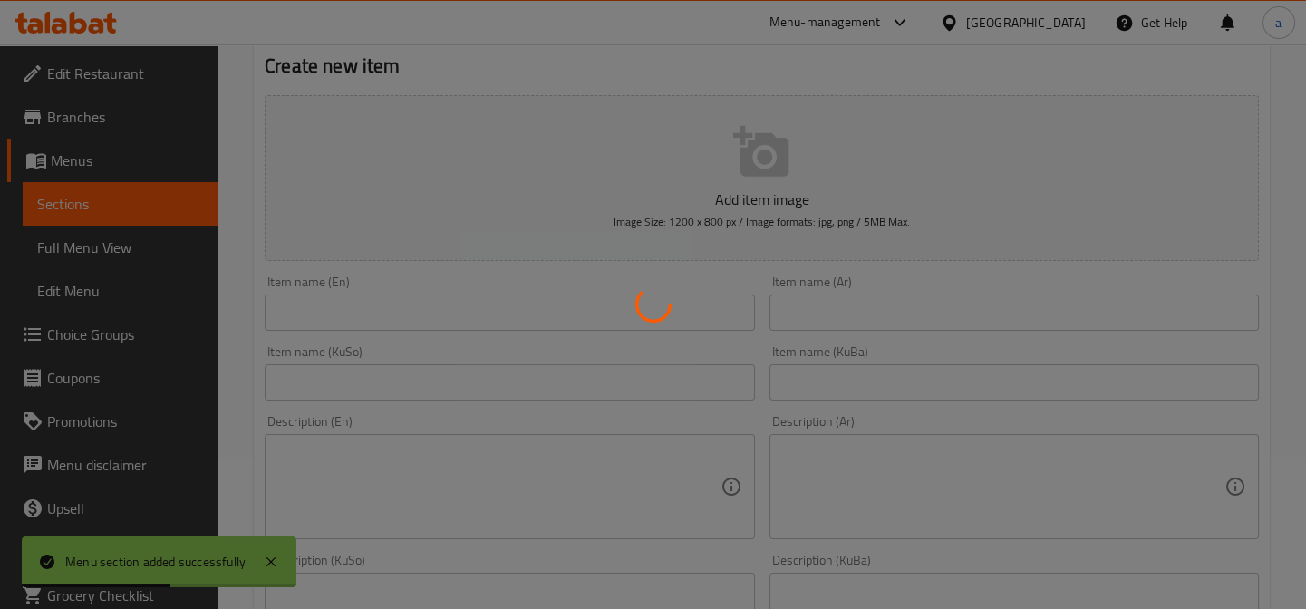
scroll to position [274, 0]
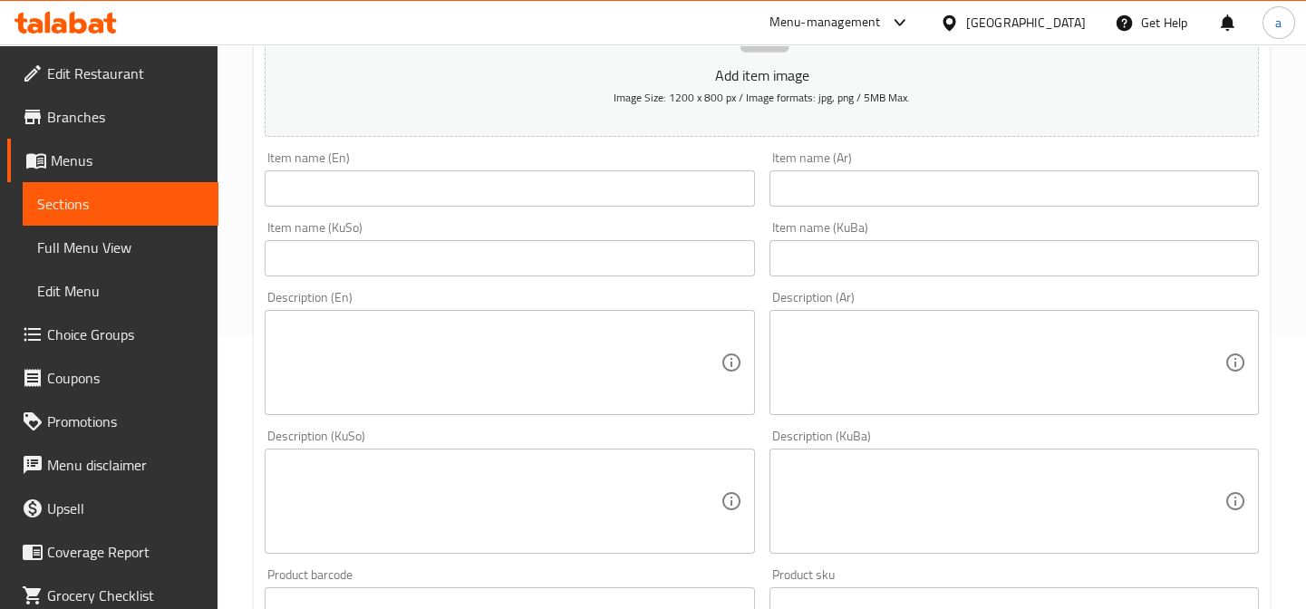
click at [543, 221] on div "Item name (KuSo) Item name (KuSo)" at bounding box center [509, 248] width 489 height 55
click at [549, 206] on div "Item name (En) Item name (En)" at bounding box center [509, 179] width 504 height 70
click at [554, 197] on input "text" at bounding box center [509, 188] width 489 height 36
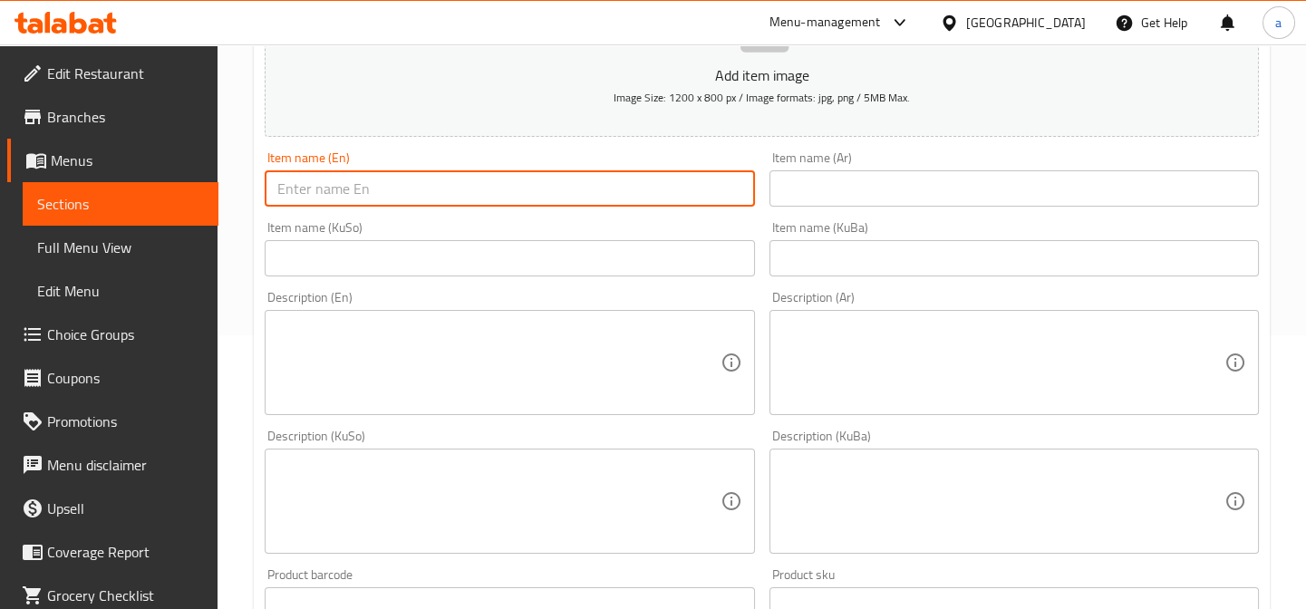
paste input "crispy rizo"
click at [593, 232] on div "Item name (KuSo) Item name (KuSo)" at bounding box center [509, 248] width 489 height 55
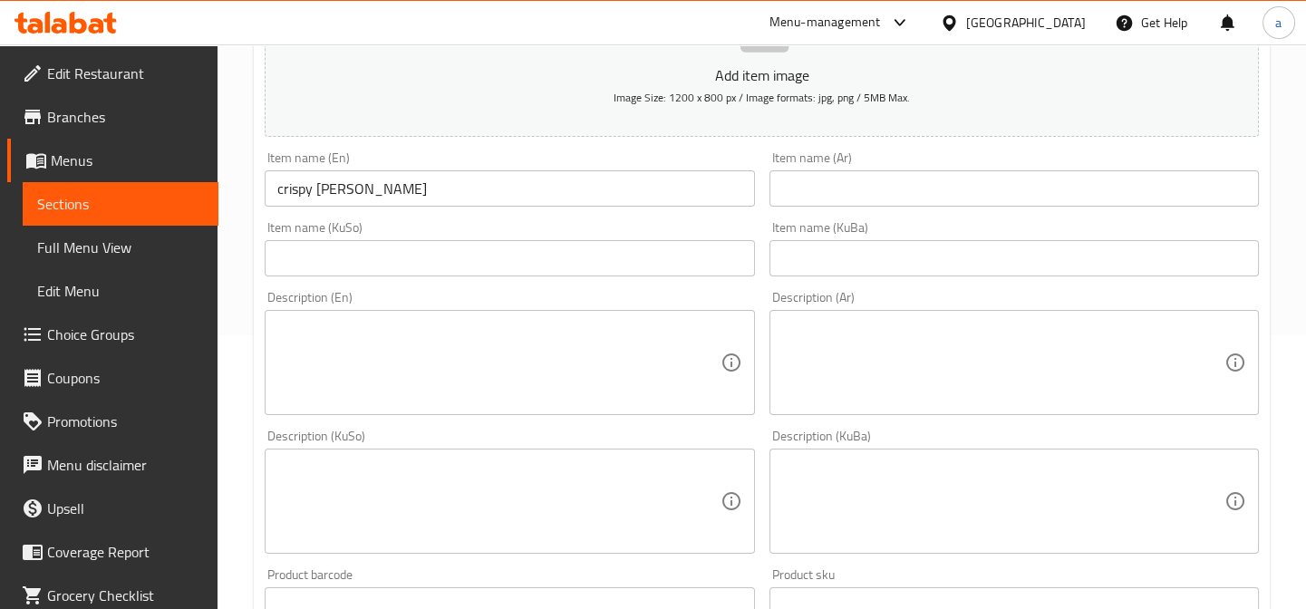
drag, startPoint x: 287, startPoint y: 183, endPoint x: 339, endPoint y: 256, distance: 89.8
click at [288, 189] on input "crispy rizo" at bounding box center [509, 188] width 489 height 36
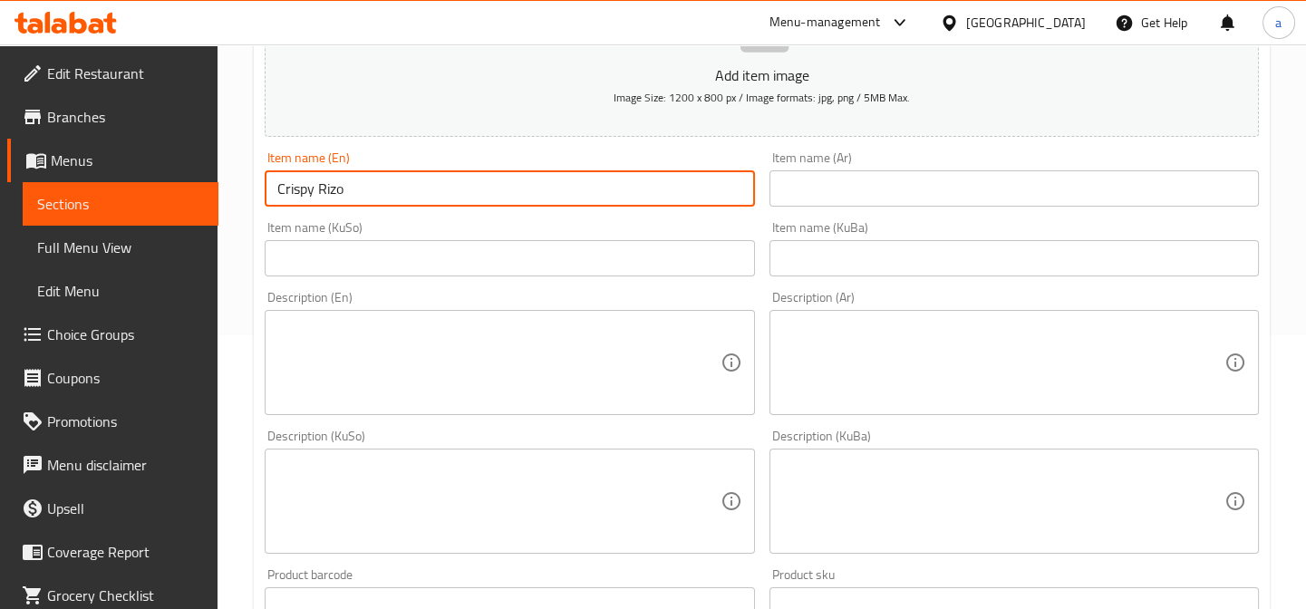
type input "Crispy Rizo"
click at [870, 183] on input "text" at bounding box center [1013, 188] width 489 height 36
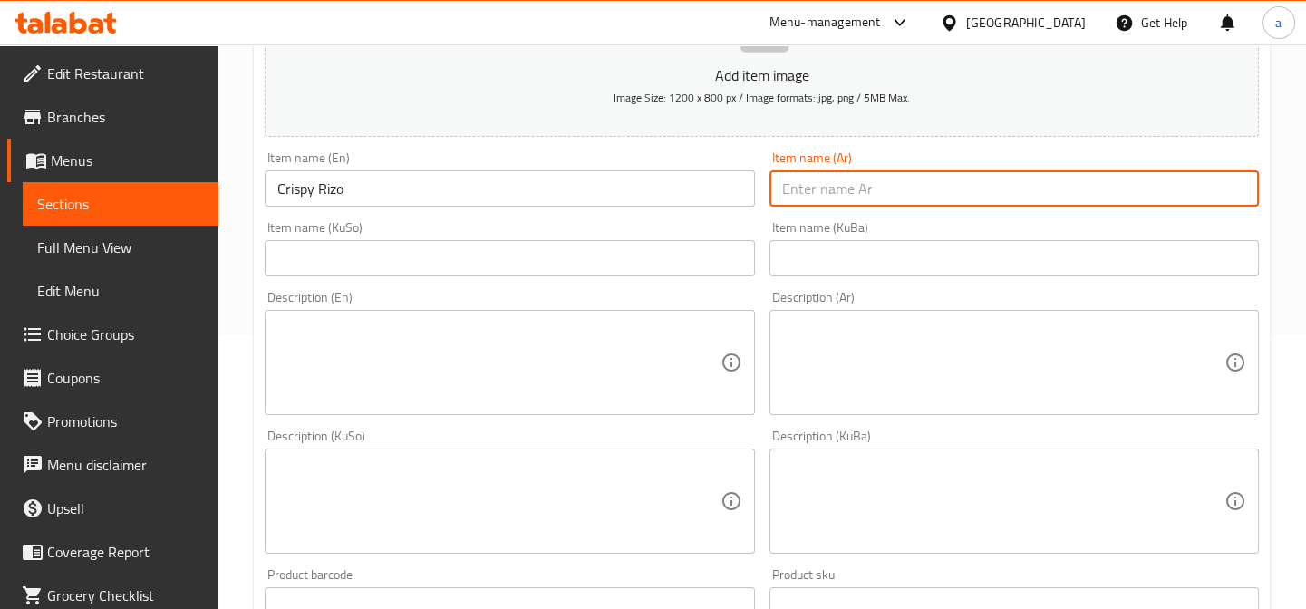
paste input "ريزو كرسبي"
type input "ريزو كرسبي"
click at [512, 252] on input "text" at bounding box center [509, 258] width 489 height 36
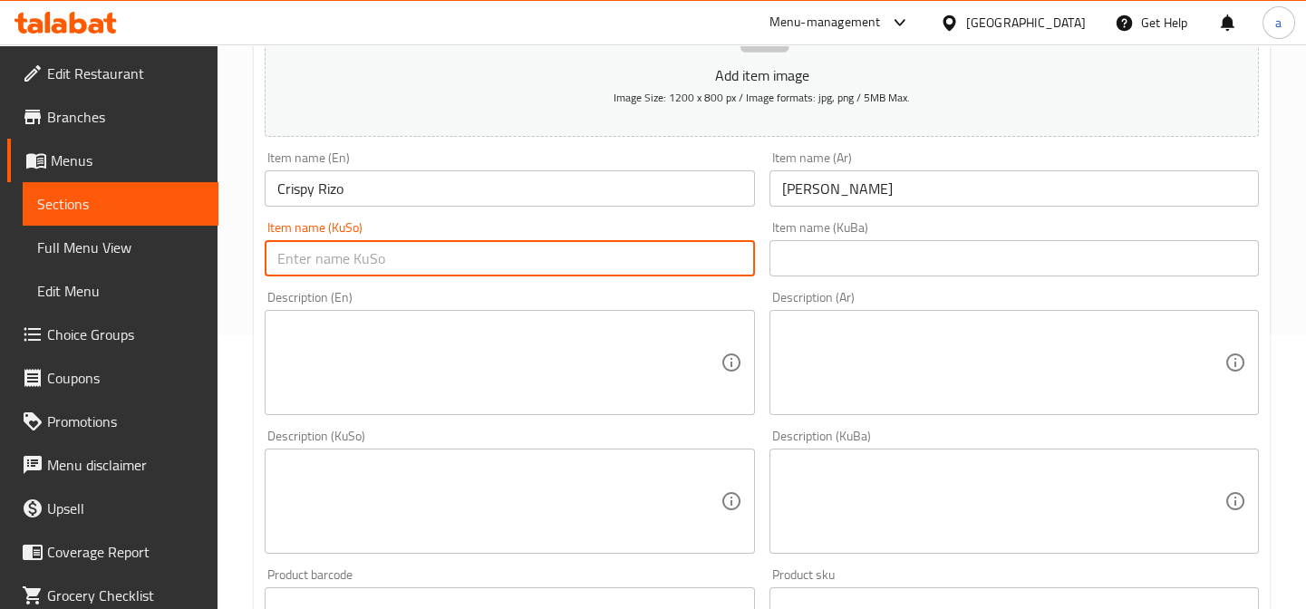
click at [512, 252] on input "text" at bounding box center [509, 258] width 489 height 36
click at [220, 263] on div "Home / Restaurants management / Menus / Sections / item / create Rizo section C…" at bounding box center [762, 493] width 1088 height 1445
type input "ڕیزۆی کریسپی"
click at [797, 248] on input "text" at bounding box center [1013, 258] width 489 height 36
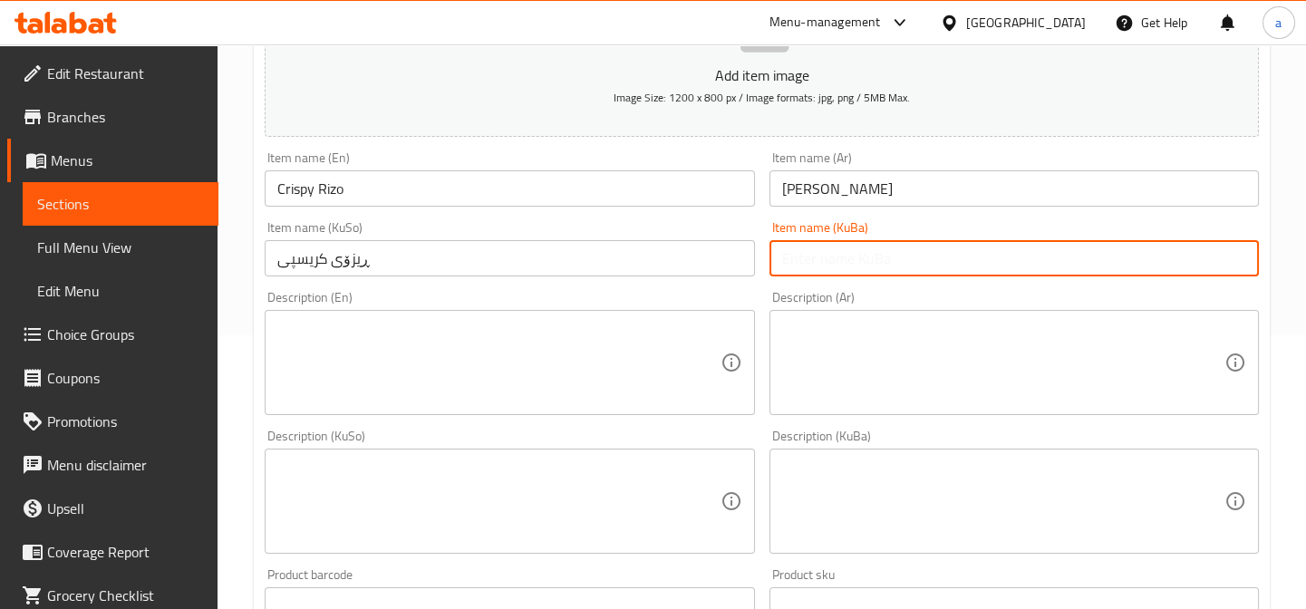
paste input "ڕیزۆی کریسپی"
type input "ڕیزۆی کریسپی"
click at [882, 357] on textarea at bounding box center [1003, 363] width 442 height 86
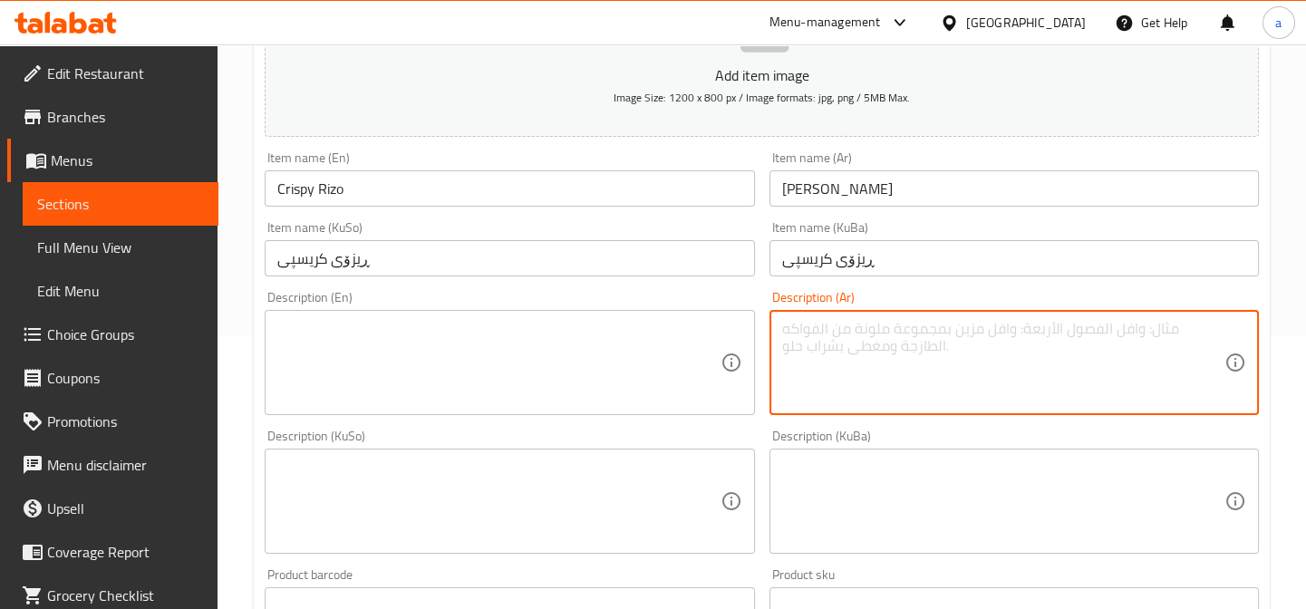
paste textarea "تمن دجاج كرسبي صوص ريزو"
drag, startPoint x: 873, startPoint y: 349, endPoint x: 777, endPoint y: 352, distance: 96.1
click at [777, 352] on div "تمن دجاج كرسبي صوص ريزو Description (Ar)" at bounding box center [1013, 362] width 489 height 105
click at [786, 322] on textarea "تمن دجاج كرسبي صوص ريزو" at bounding box center [1003, 363] width 442 height 86
drag, startPoint x: 1151, startPoint y: 352, endPoint x: 1249, endPoint y: 343, distance: 98.2
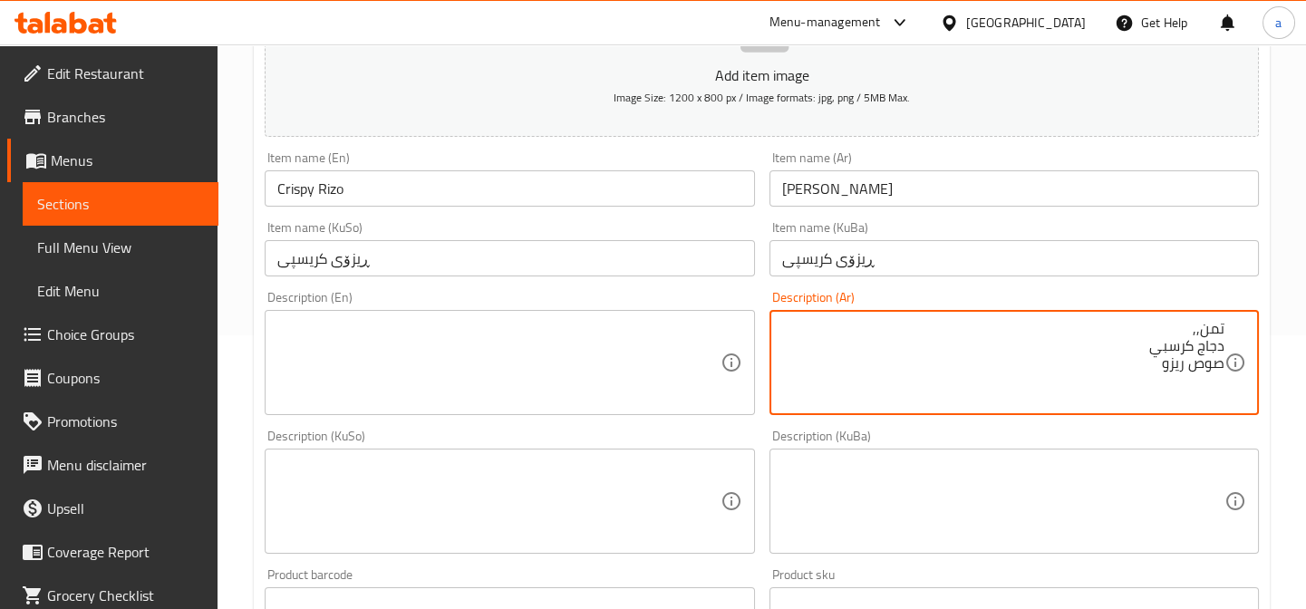
click at [1249, 343] on div "تمن,, دجاج كرسبي صوص ريزو Description (Ar)" at bounding box center [1013, 362] width 489 height 105
click at [1196, 334] on textarea "تمن,, دجاج كرسبي صوص ريزو" at bounding box center [1003, 363] width 442 height 86
click at [1195, 328] on textarea "تمن,, دجاج كرسبي صوص ريزو" at bounding box center [1003, 363] width 442 height 86
paste textarea "دجاج كرسبي"
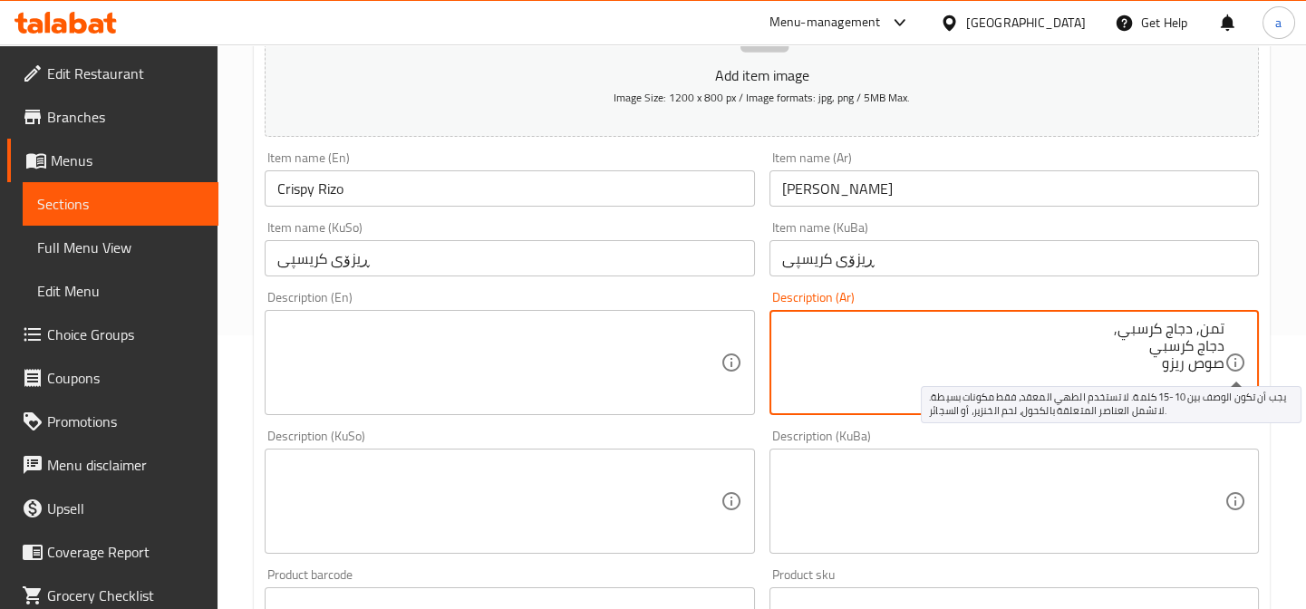
drag, startPoint x: 1165, startPoint y: 367, endPoint x: 1231, endPoint y: 367, distance: 66.2
click at [1231, 367] on div "تمن, دجاج كرسبي, دجاج كرسبي صوص ريزو Description (Ar)" at bounding box center [1013, 362] width 489 height 105
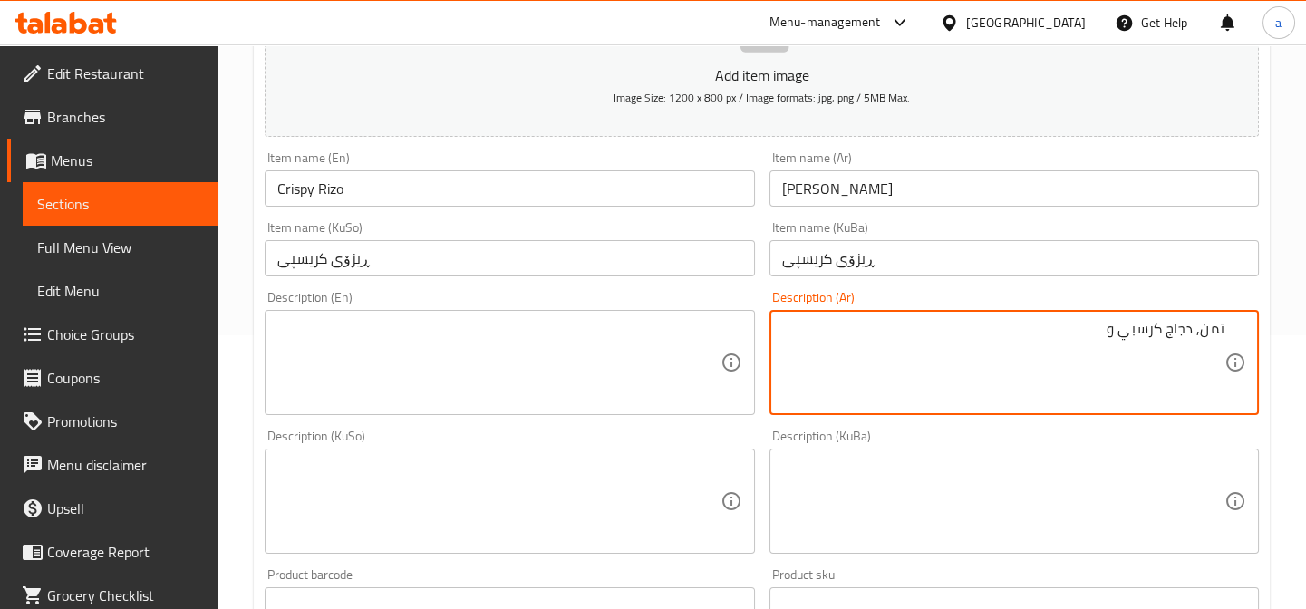
paste textarea "صوص ريزو"
drag, startPoint x: 1243, startPoint y: 318, endPoint x: 1317, endPoint y: 294, distance: 78.2
click at [1306, 294] on html "​ Menu-management Iraq Get Help a Edit Restaurant Branches Menus Sections Full …" at bounding box center [653, 30] width 1306 height 609
type textarea "تمن, دجاج كرسبي وصوص ريزو"
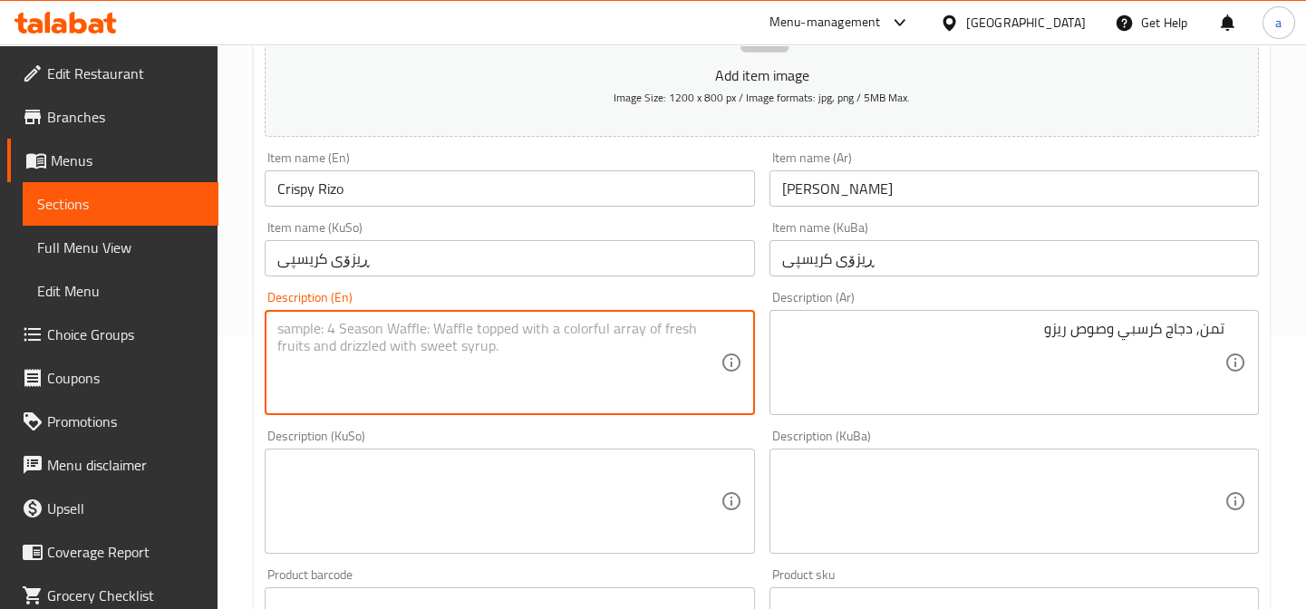
click at [571, 320] on textarea at bounding box center [498, 363] width 442 height 86
paste textarea "Rice, crispy chicken and rizo sauce"
type textarea "Rice, crispy chicken and rizo sauce"
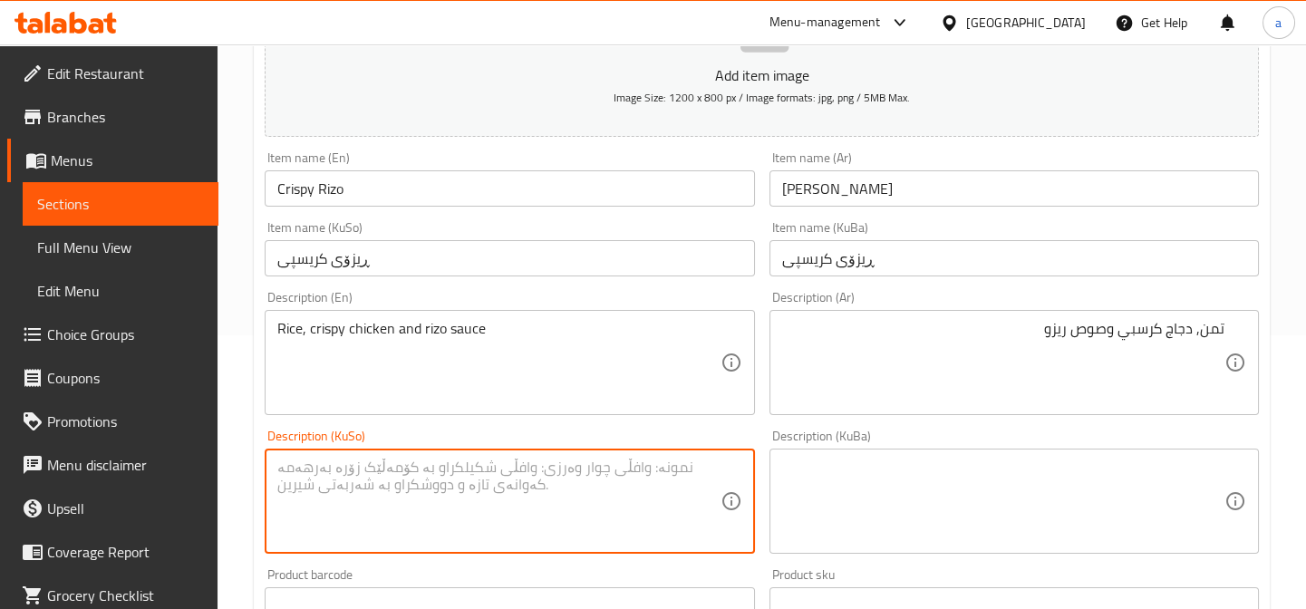
click at [413, 459] on textarea at bounding box center [498, 502] width 442 height 86
drag, startPoint x: 523, startPoint y: 465, endPoint x: 240, endPoint y: 485, distance: 283.5
click at [240, 484] on div "Home / Restaurants management / Menus / Sections / item / create Rizo section C…" at bounding box center [762, 493] width 1088 height 1445
type textarea "برنج، مریشکی کریسپی و سۆسی ڕیزۆ"
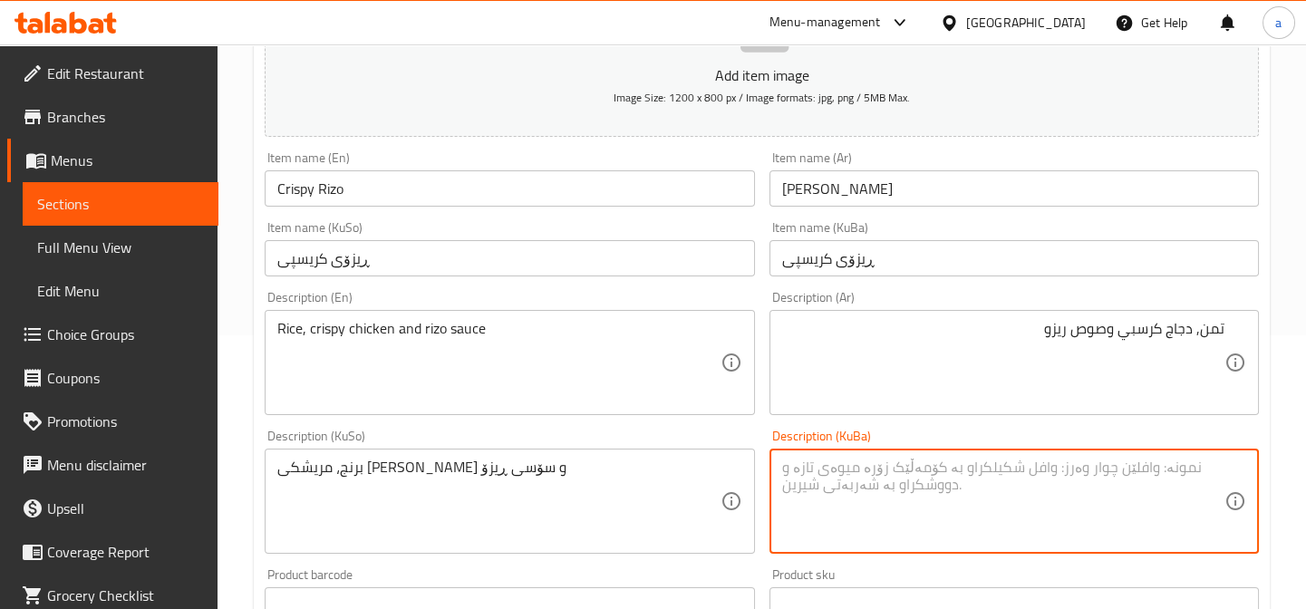
click at [844, 477] on textarea at bounding box center [1003, 502] width 442 height 86
paste textarea "برنج، مریشکی کریسپی و سۆسی ڕیزۆ"
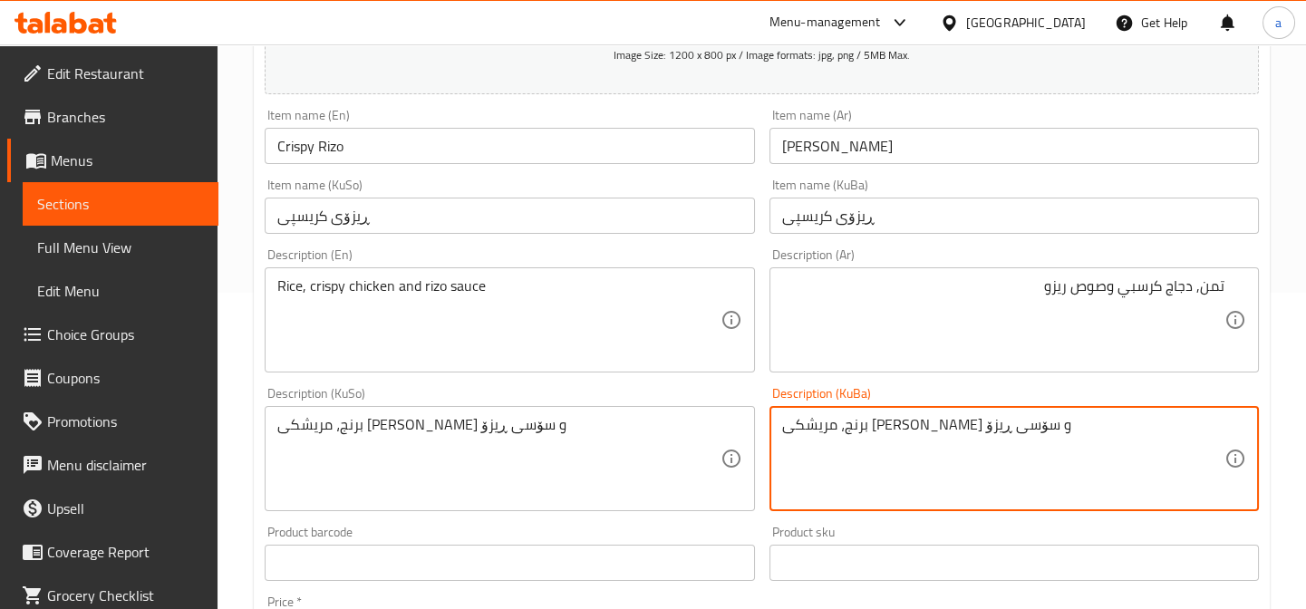
scroll to position [879, 0]
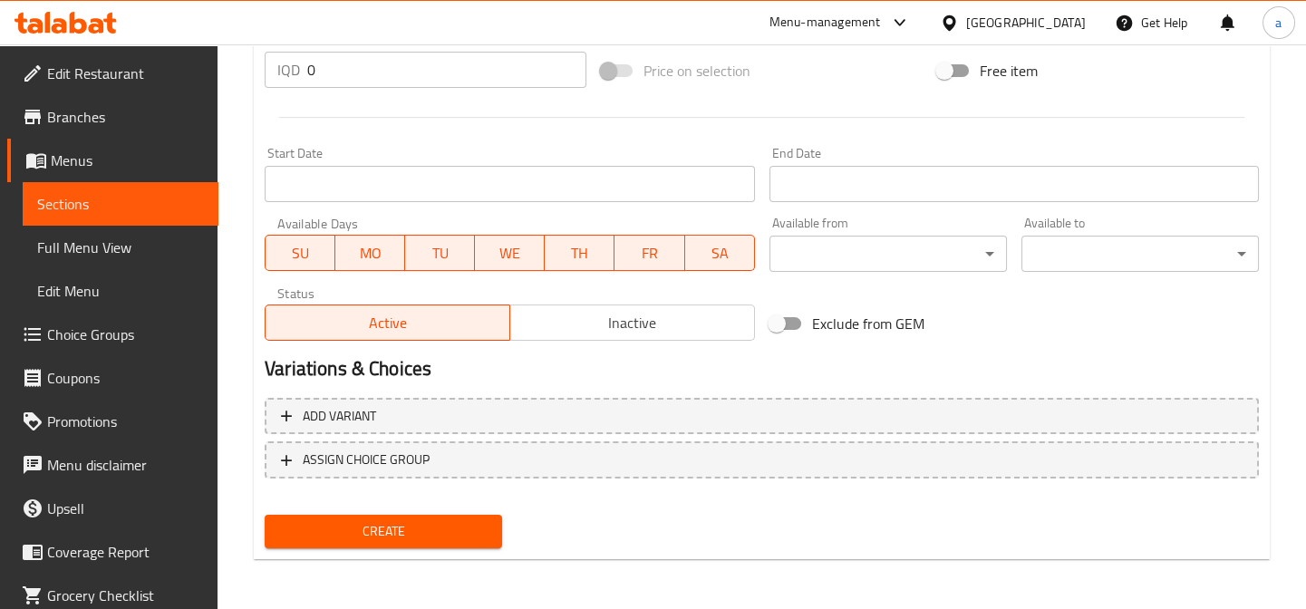
type textarea "برنج، مریشکی کریسپی و سۆسی ڕیزۆ"
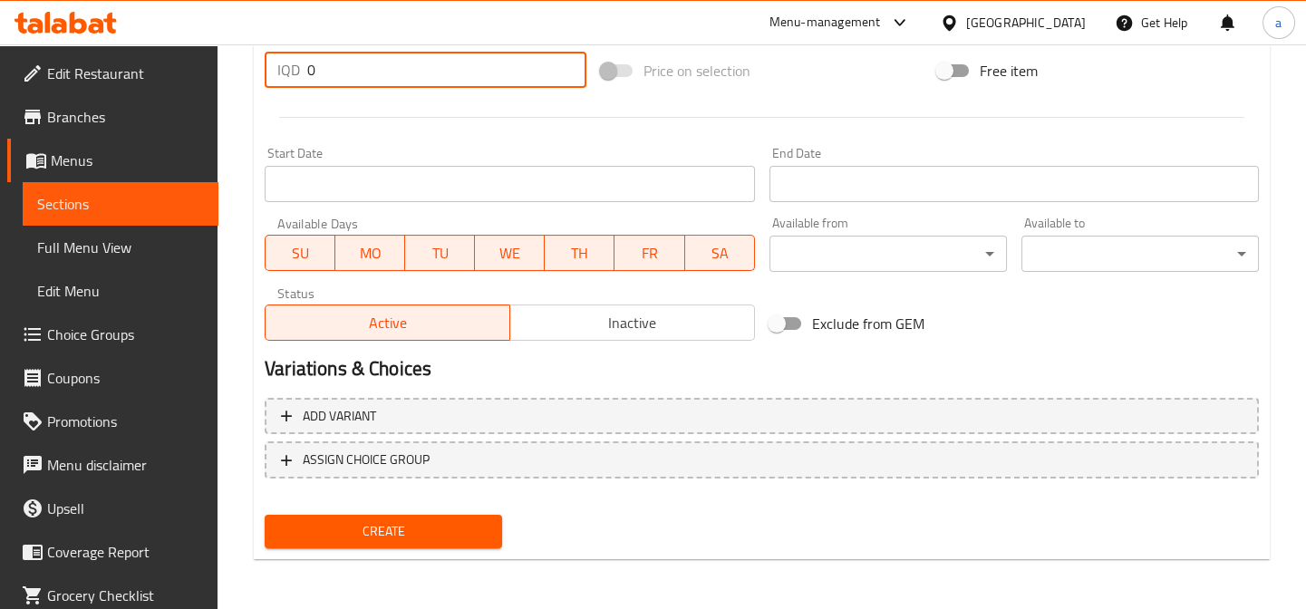
drag, startPoint x: 353, startPoint y: 74, endPoint x: 285, endPoint y: 79, distance: 67.2
click at [285, 79] on div "IQD 0 Price *" at bounding box center [426, 70] width 322 height 36
paste input "550"
type input "5500"
click at [408, 528] on span "Create" at bounding box center [383, 531] width 208 height 23
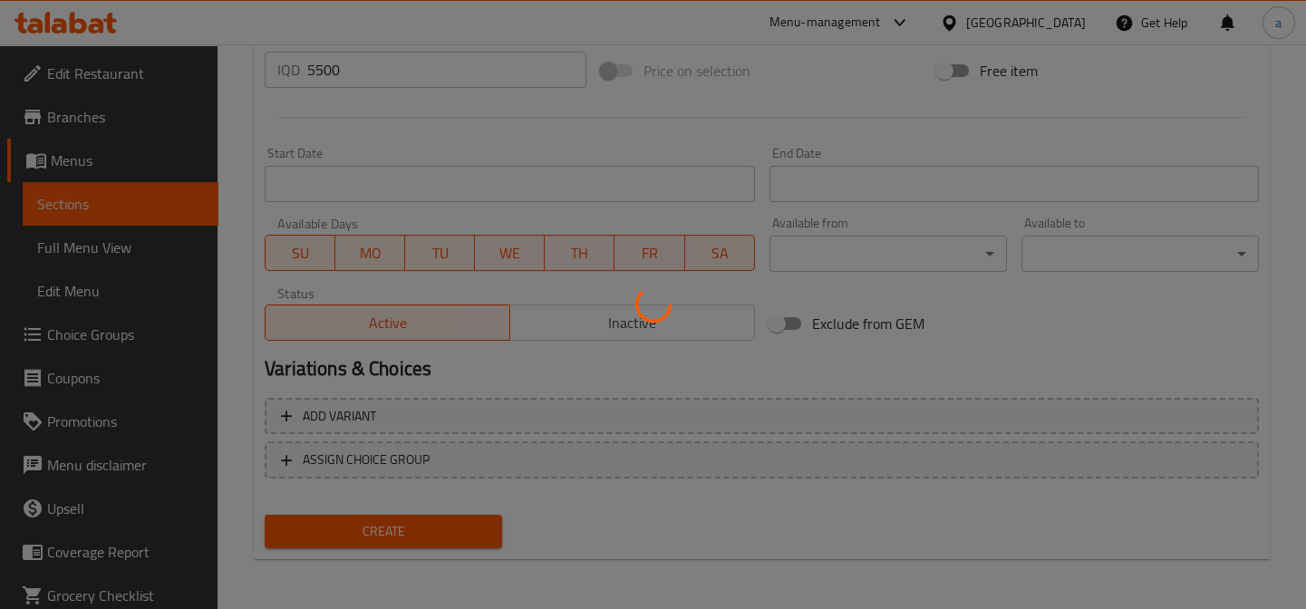
scroll to position [605, 0]
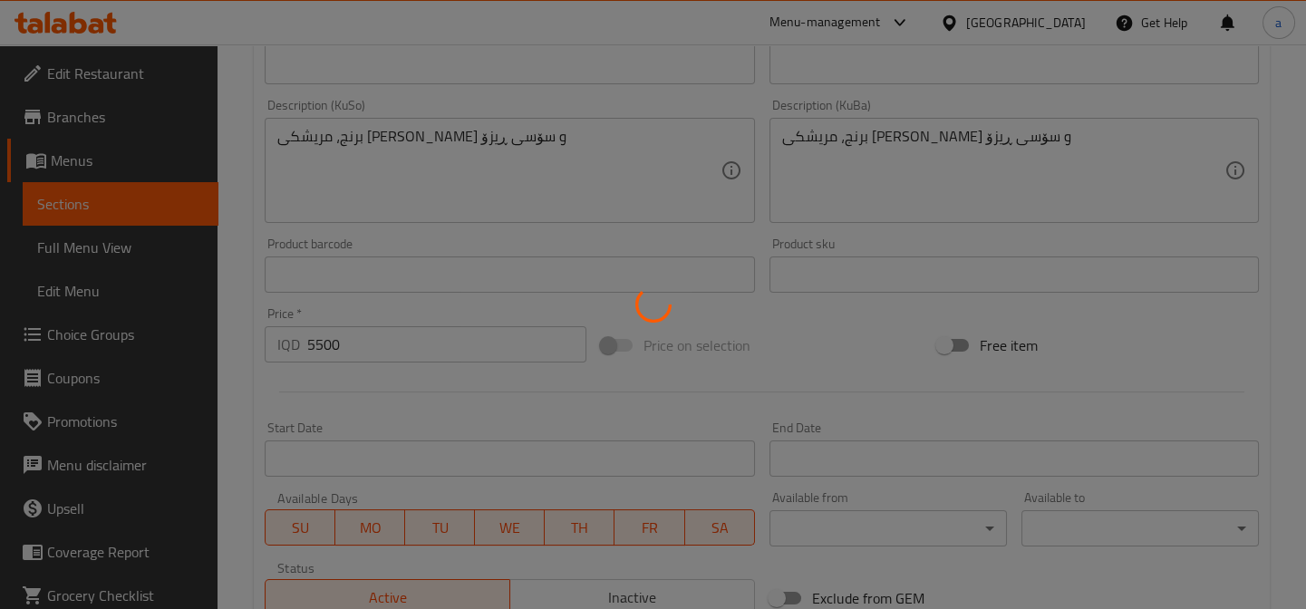
type input "0"
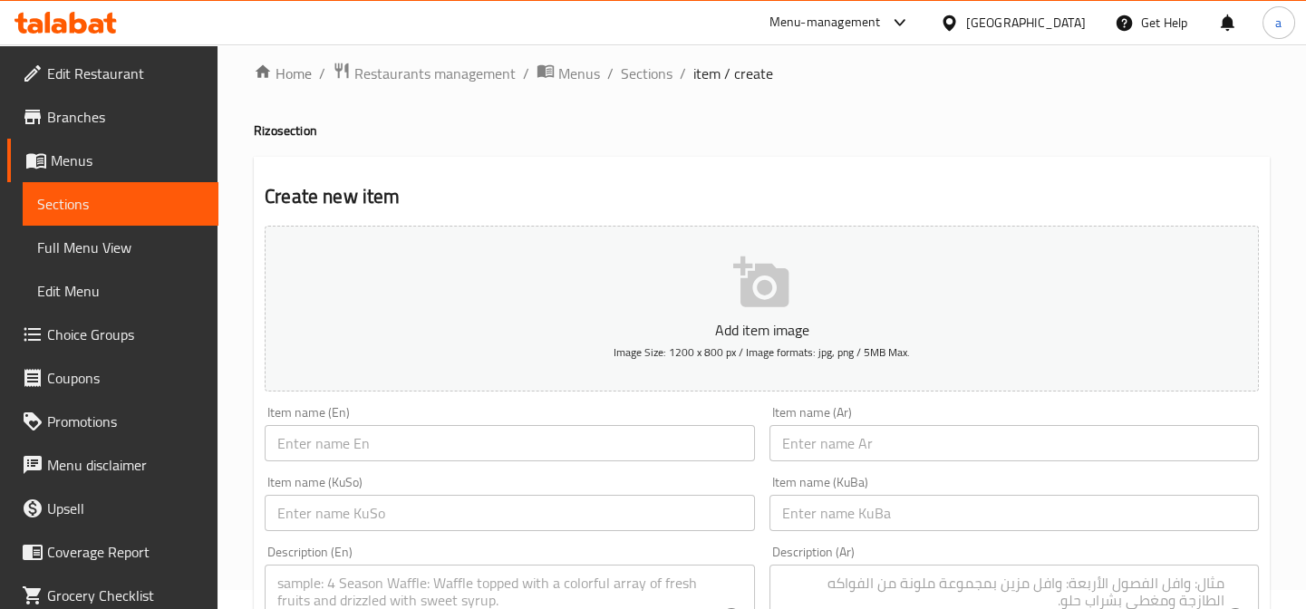
scroll to position [0, 0]
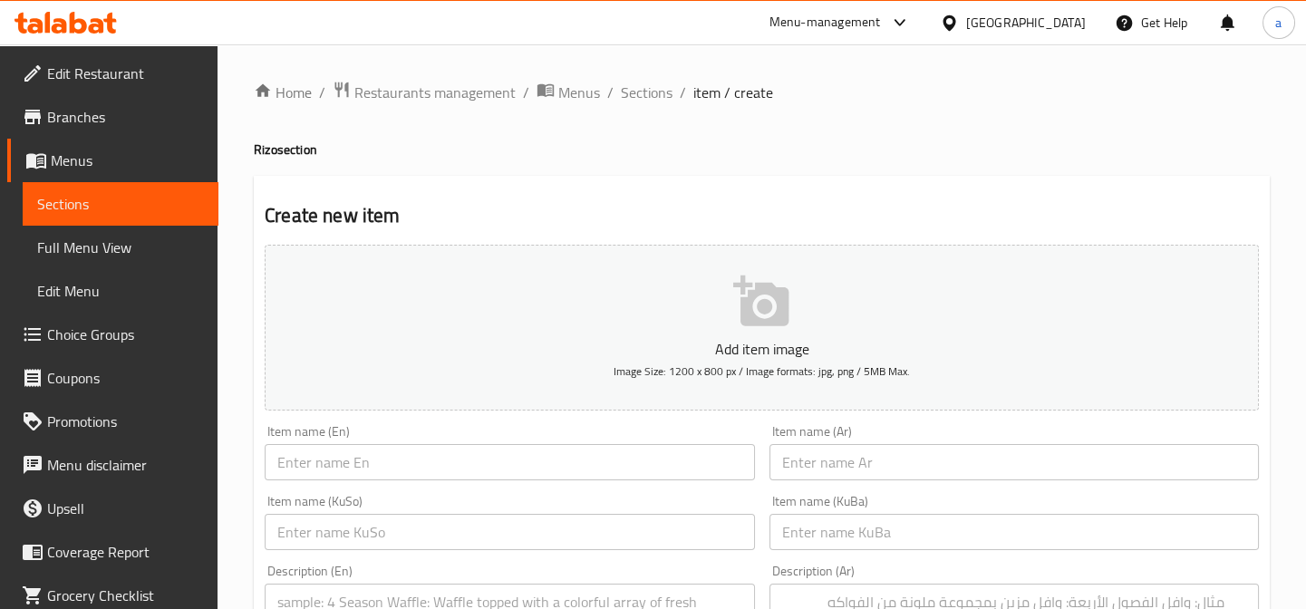
click at [492, 461] on input "text" at bounding box center [509, 462] width 489 height 36
click at [734, 320] on icon "button" at bounding box center [762, 302] width 58 height 58
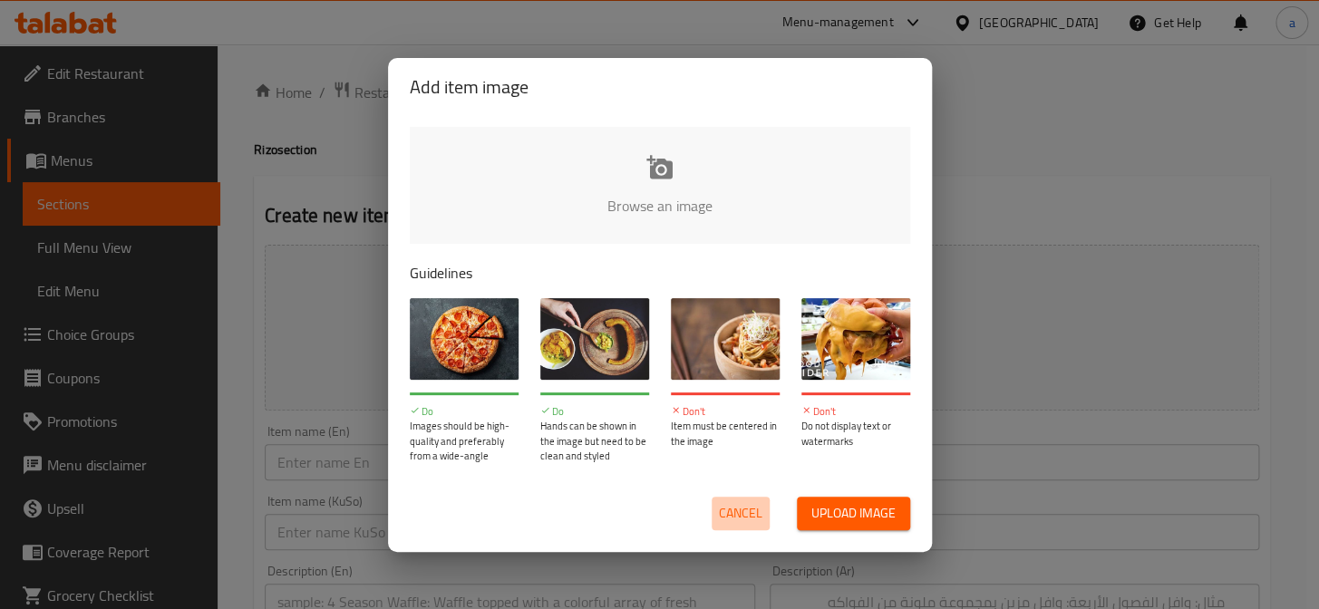
click at [719, 506] on span "Cancel" at bounding box center [741, 513] width 44 height 23
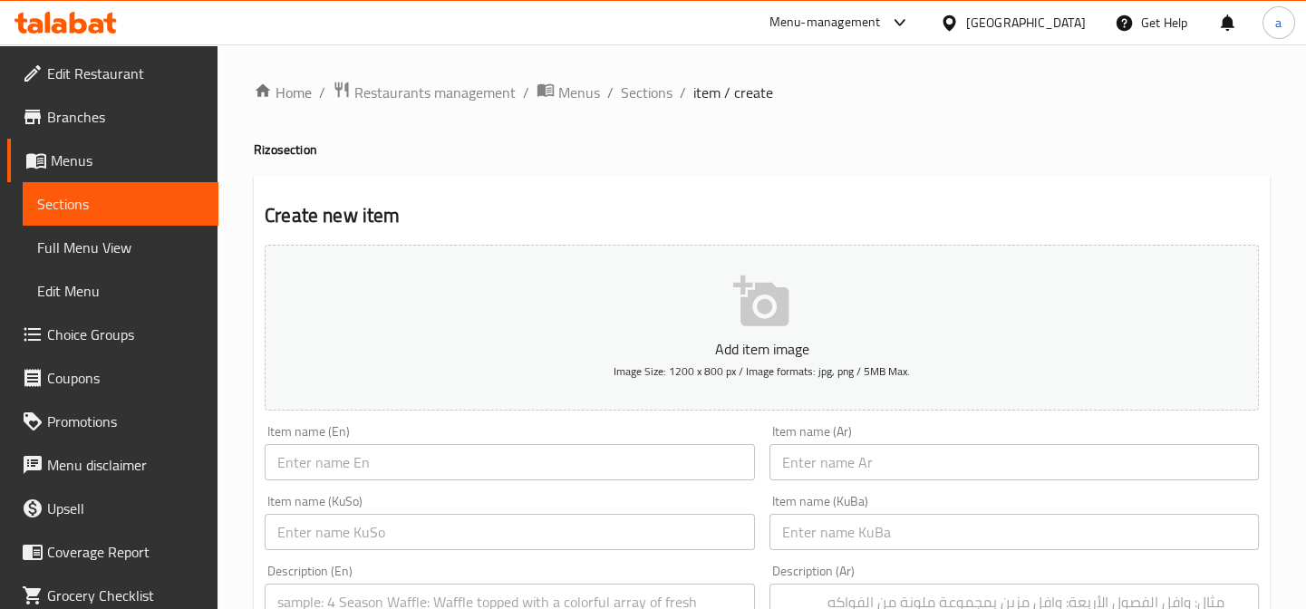
click at [518, 454] on input "text" at bounding box center [509, 462] width 489 height 36
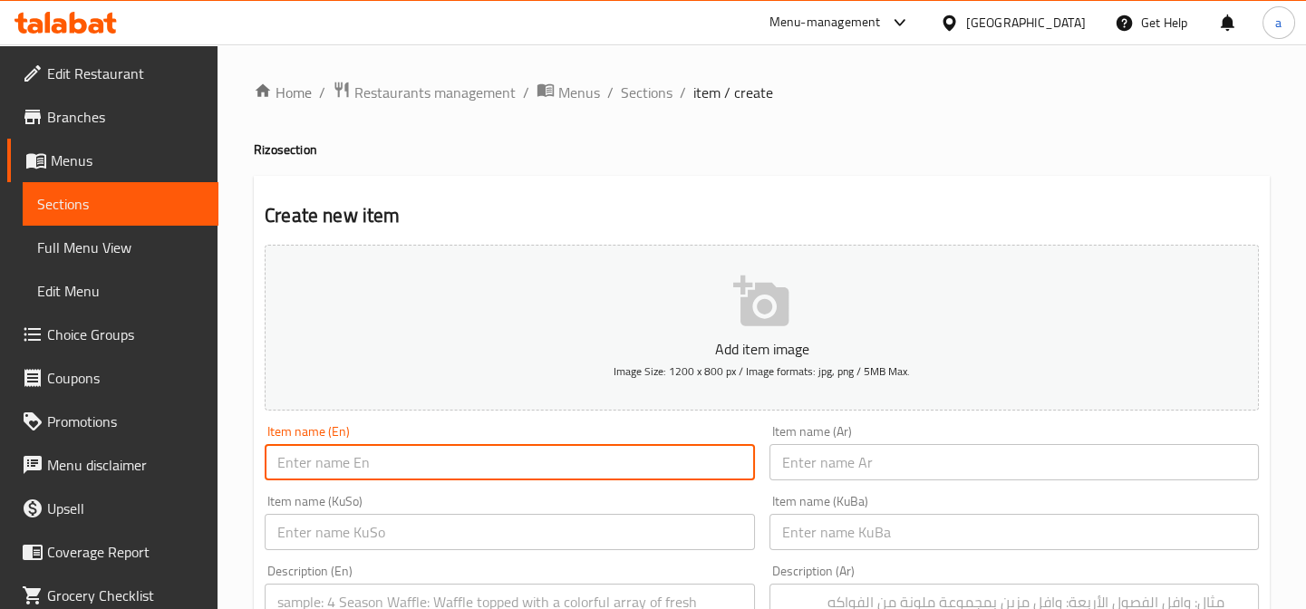
paste input "ڕیزۆی تیژ"
type input "ڕیزۆی تیژ"
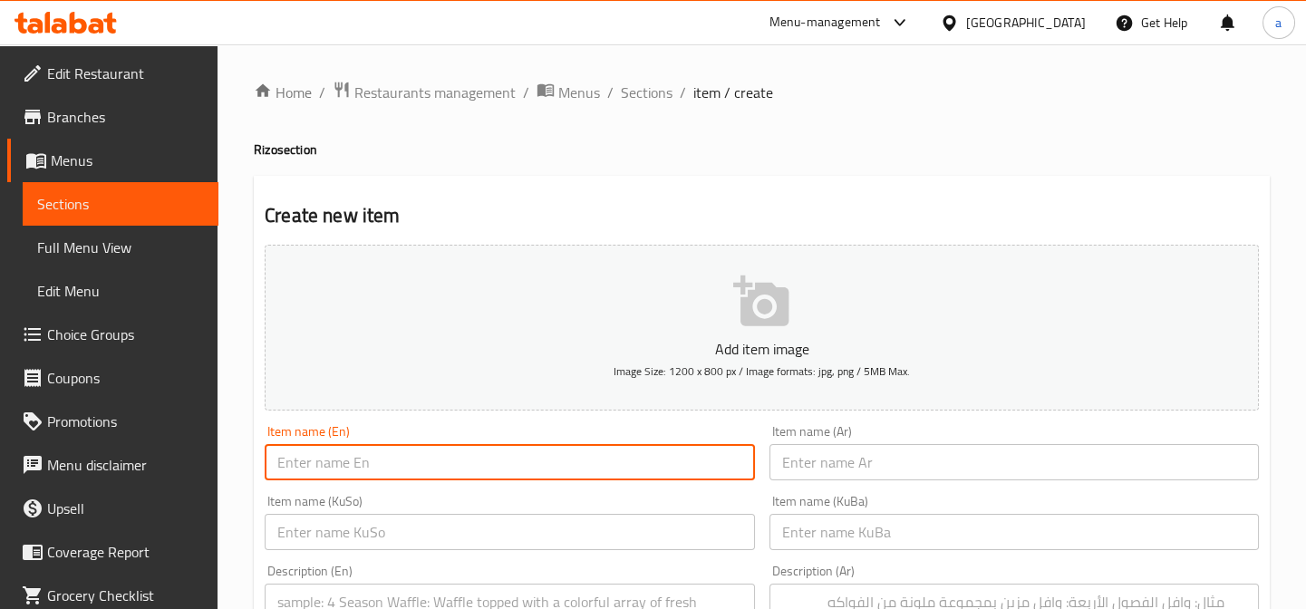
click at [875, 537] on input "text" at bounding box center [1013, 532] width 489 height 36
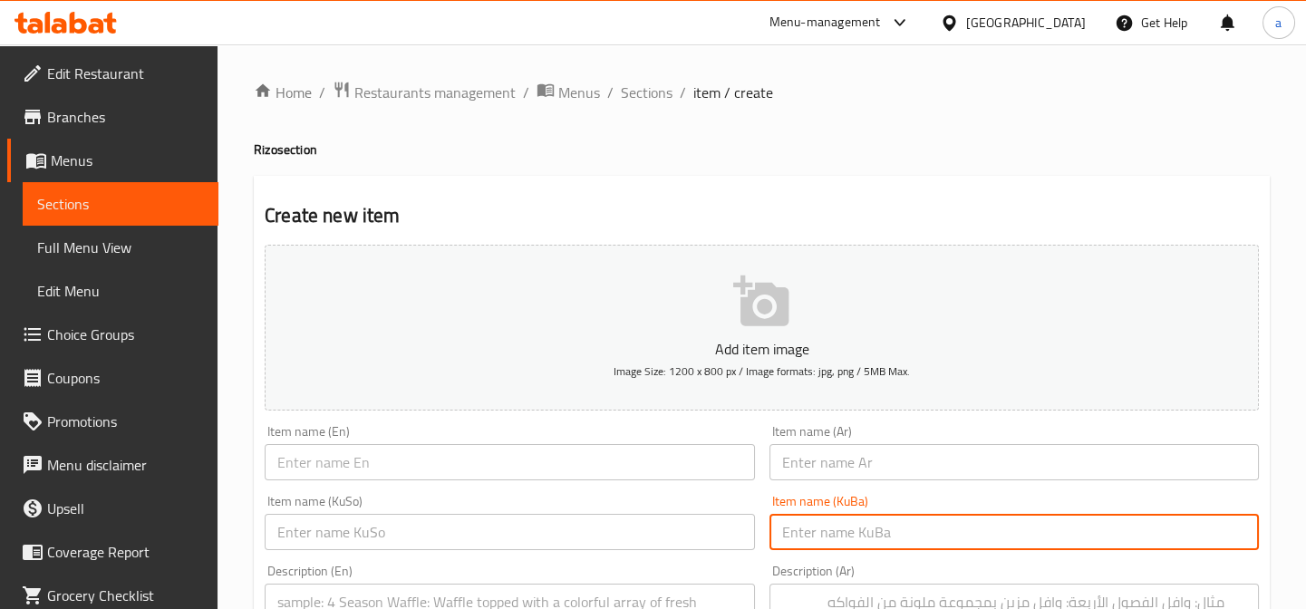
paste input "ڕیزۆی تیژ"
type input "ڕیزۆی تیژ"
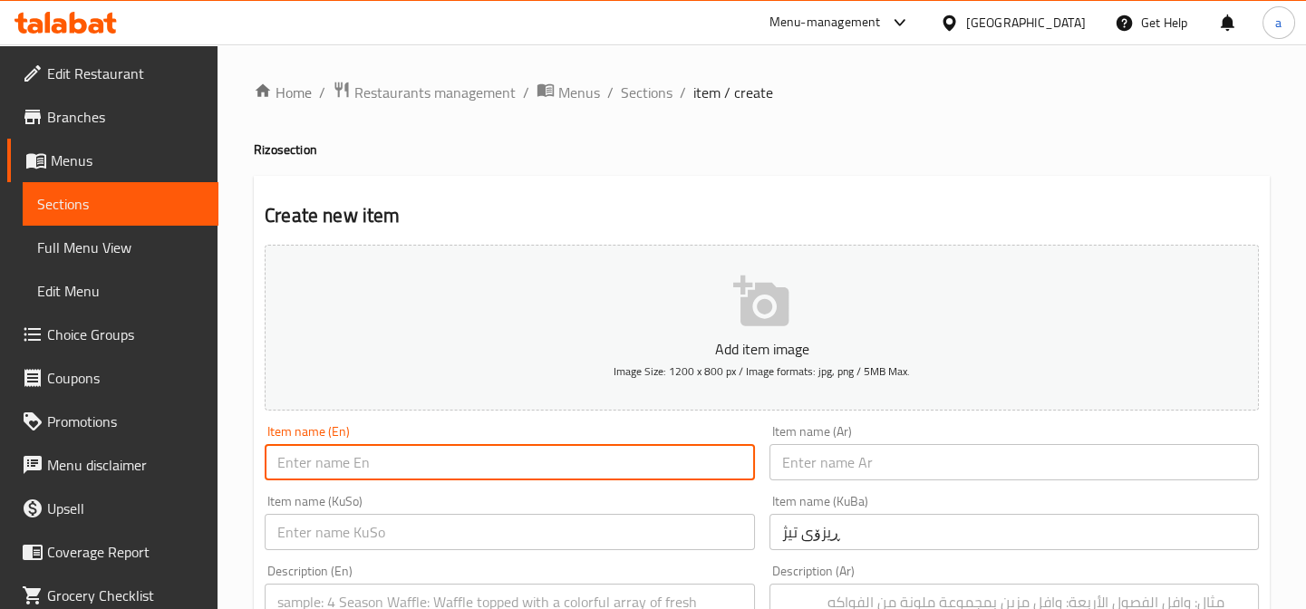
click at [554, 467] on input "text" at bounding box center [509, 462] width 489 height 36
paste input "Spicy Rizo"
type input "Spicy Rizo"
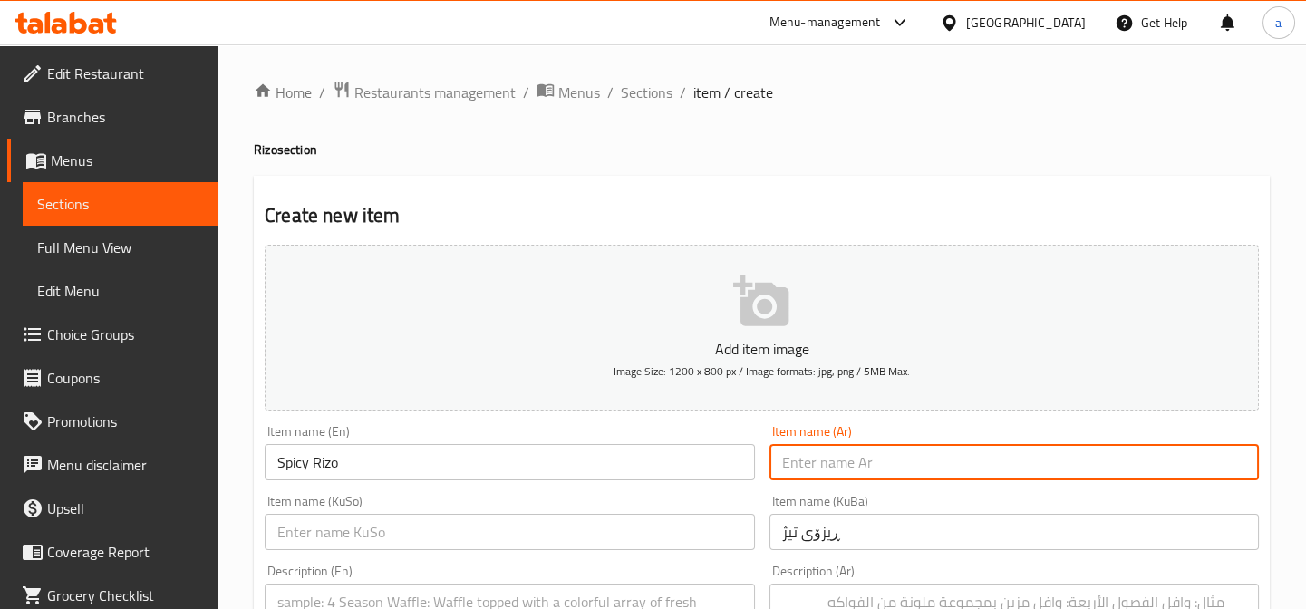
click at [886, 478] on input "text" at bounding box center [1013, 462] width 489 height 36
paste input "ريزو حار"
type input "ريزو حار"
click at [698, 510] on div "Item name (KuSo) Item name (KuSo)" at bounding box center [509, 522] width 489 height 55
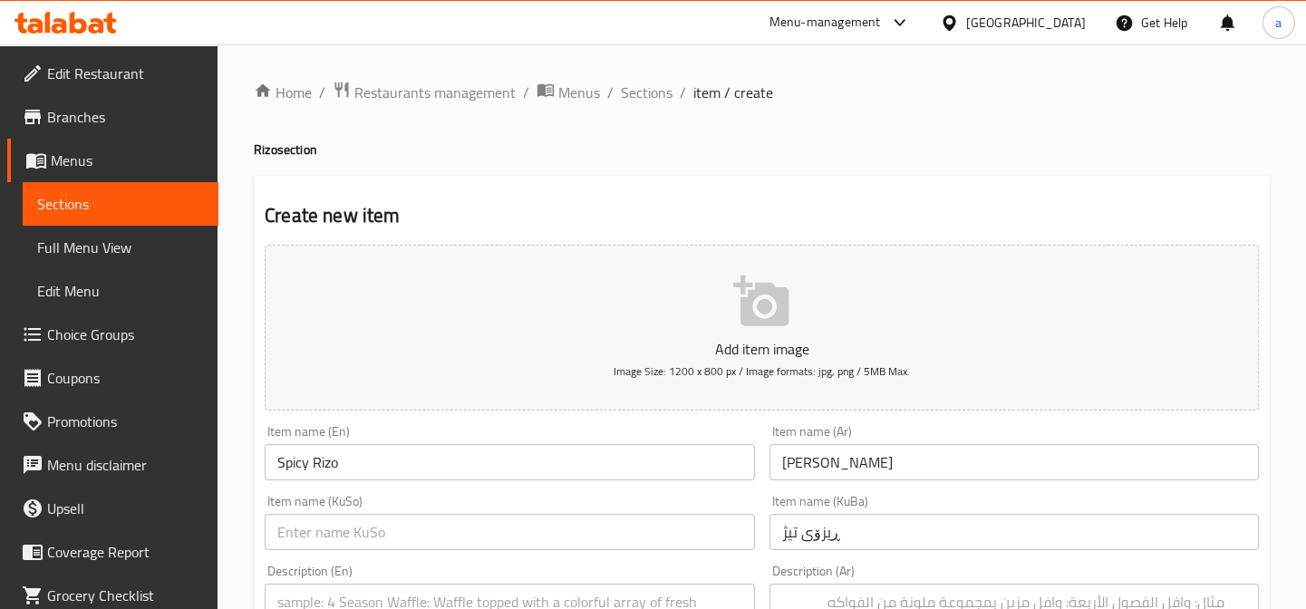
drag, startPoint x: 672, startPoint y: 528, endPoint x: 646, endPoint y: 528, distance: 25.4
click at [672, 528] on input "text" at bounding box center [509, 532] width 489 height 36
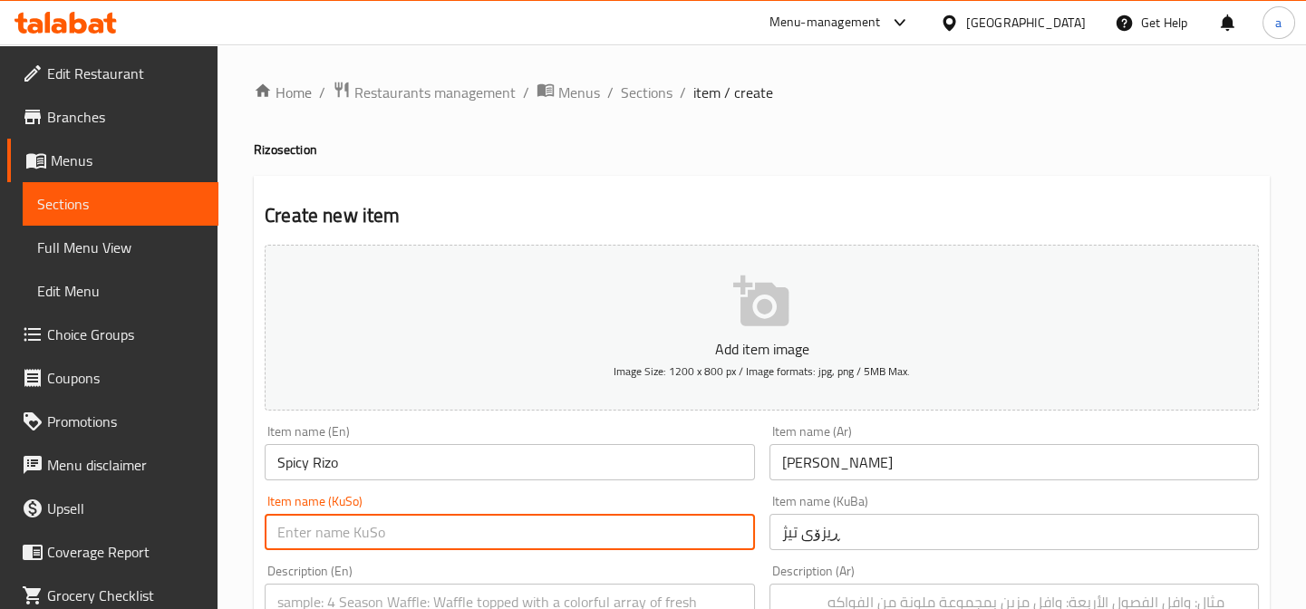
paste input "ڕیزۆی تیژ"
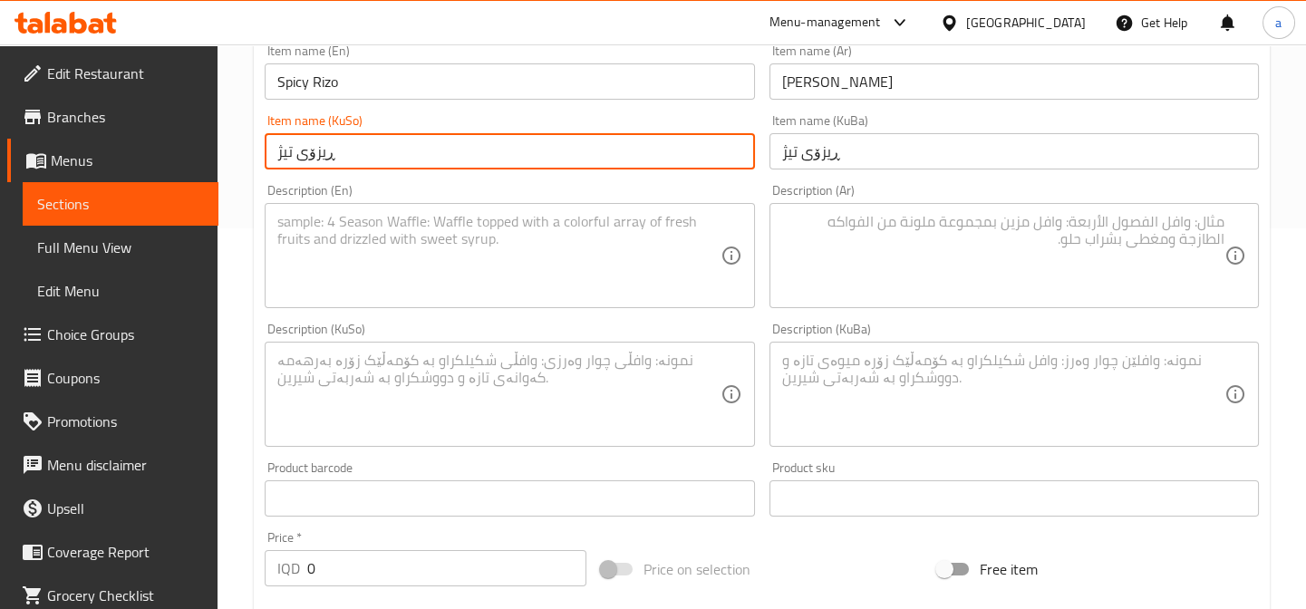
scroll to position [549, 0]
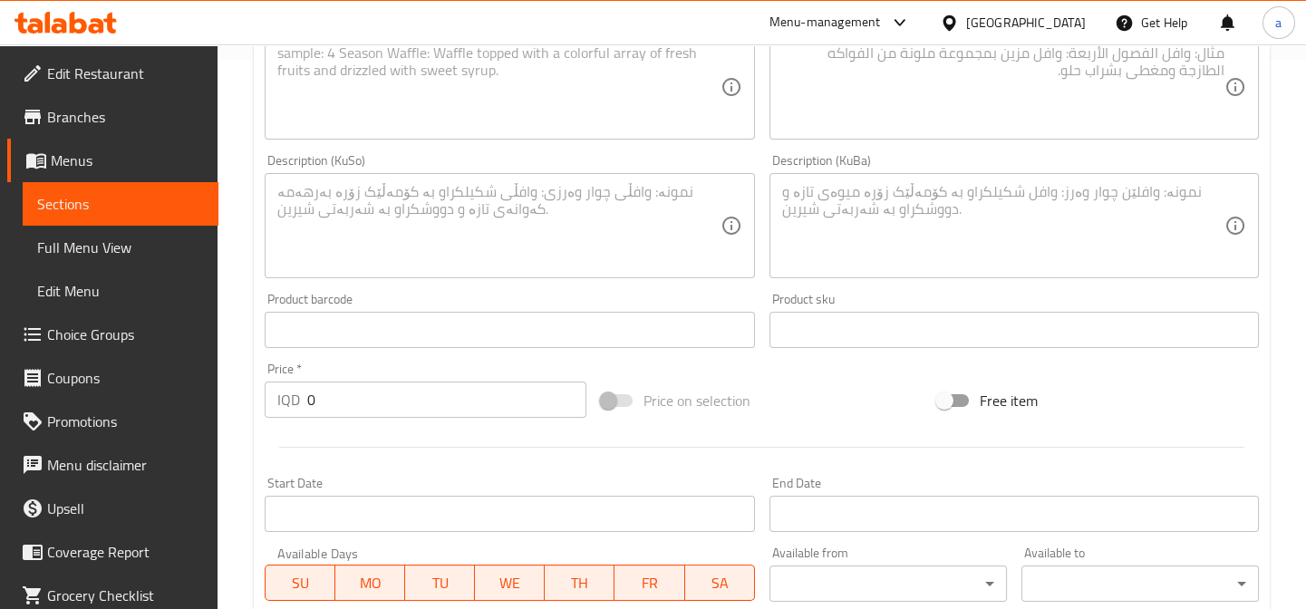
type input "ڕیزۆی تیژ"
click at [932, 124] on textarea at bounding box center [1003, 87] width 442 height 86
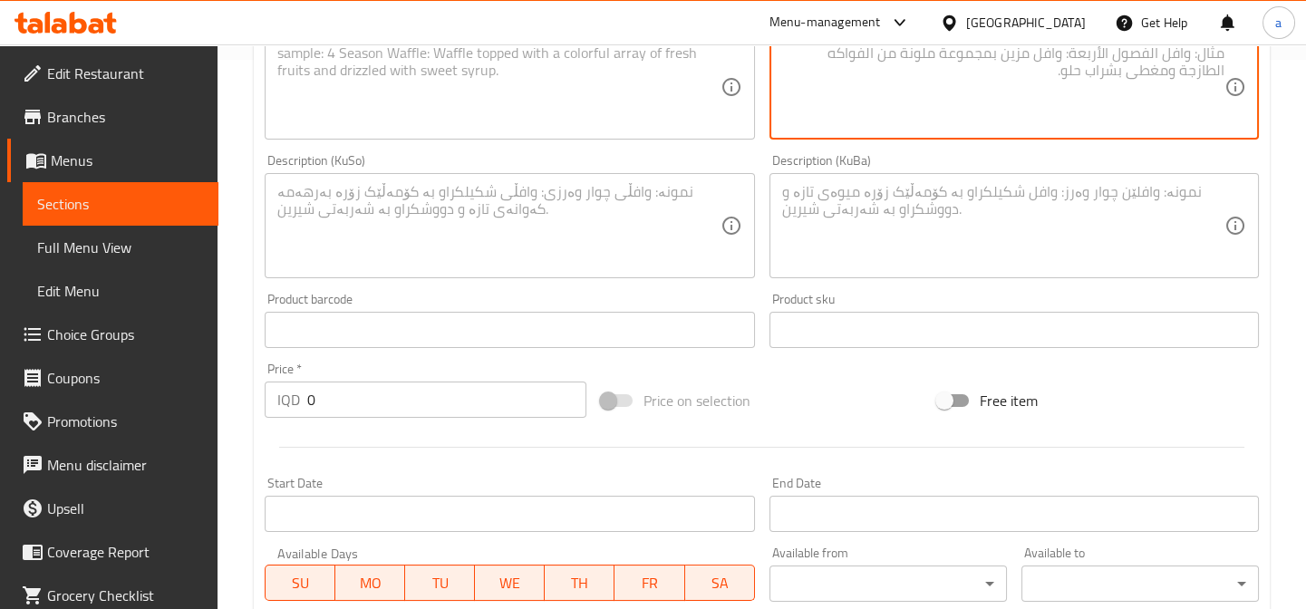
paste textarea "تمن، دجاج كرسبي ، هلابينو، صوص مايوكيجن وشبنت"
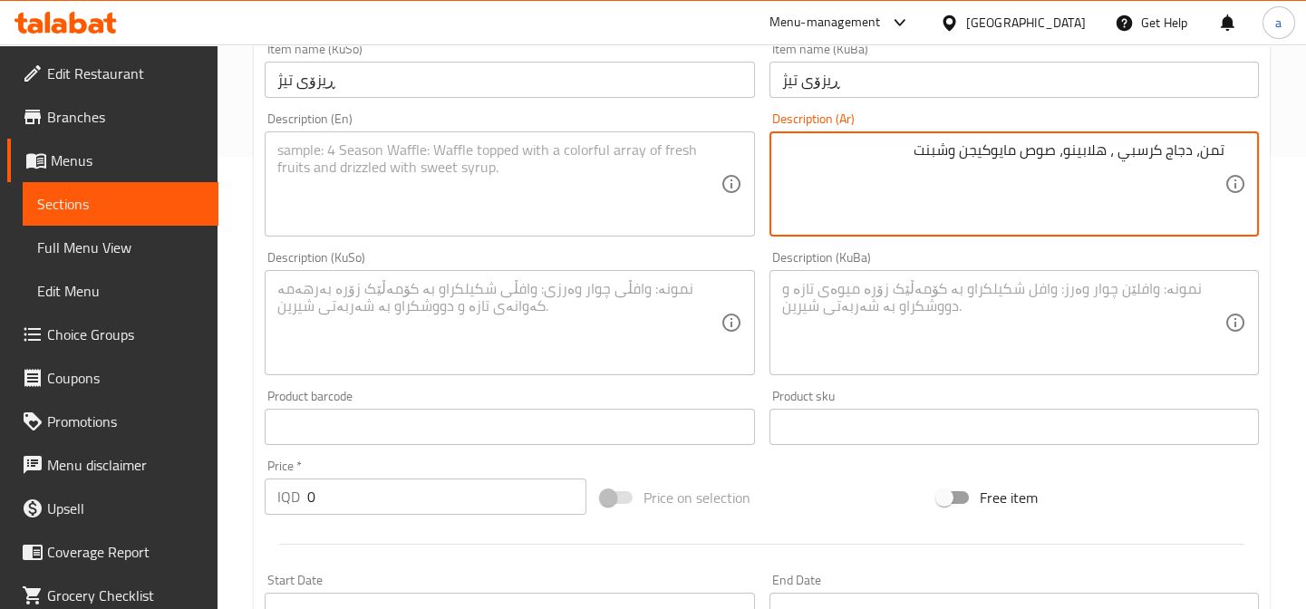
scroll to position [411, 0]
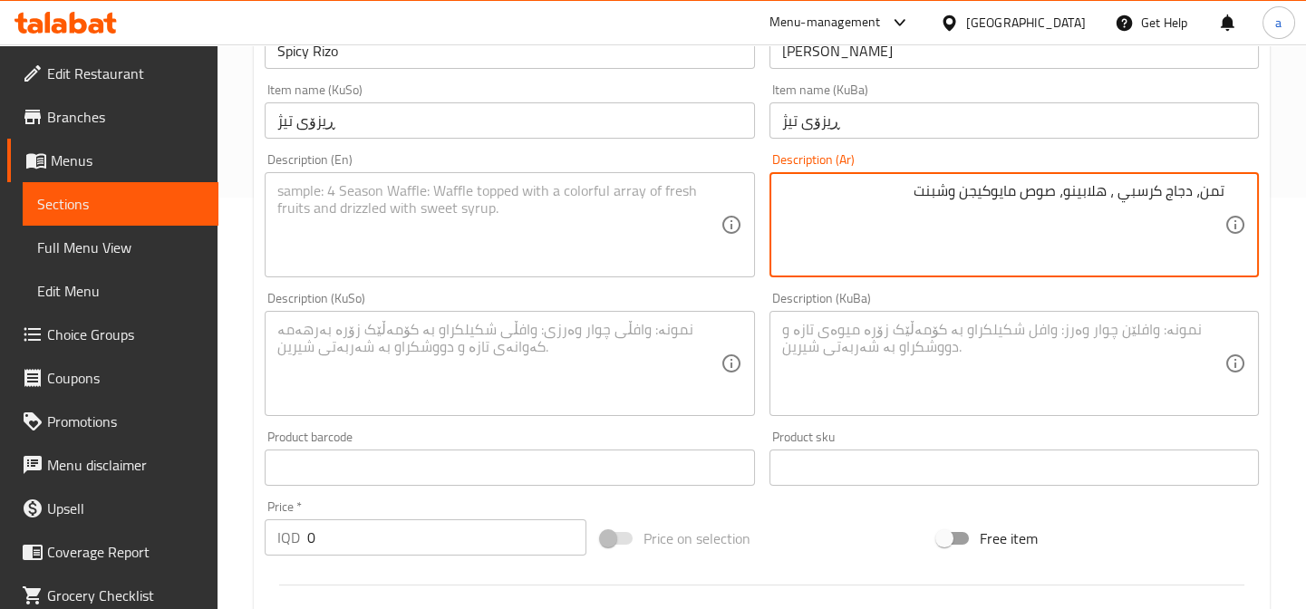
click at [930, 190] on textarea "تمن، دجاج كرسبي ، هلابينو، صوص مايوكيجن وشبنت" at bounding box center [1003, 225] width 442 height 86
type textarea "تمن، دجاج كرسبي ، هلابينو، صوص مايوكيجن وشبت"
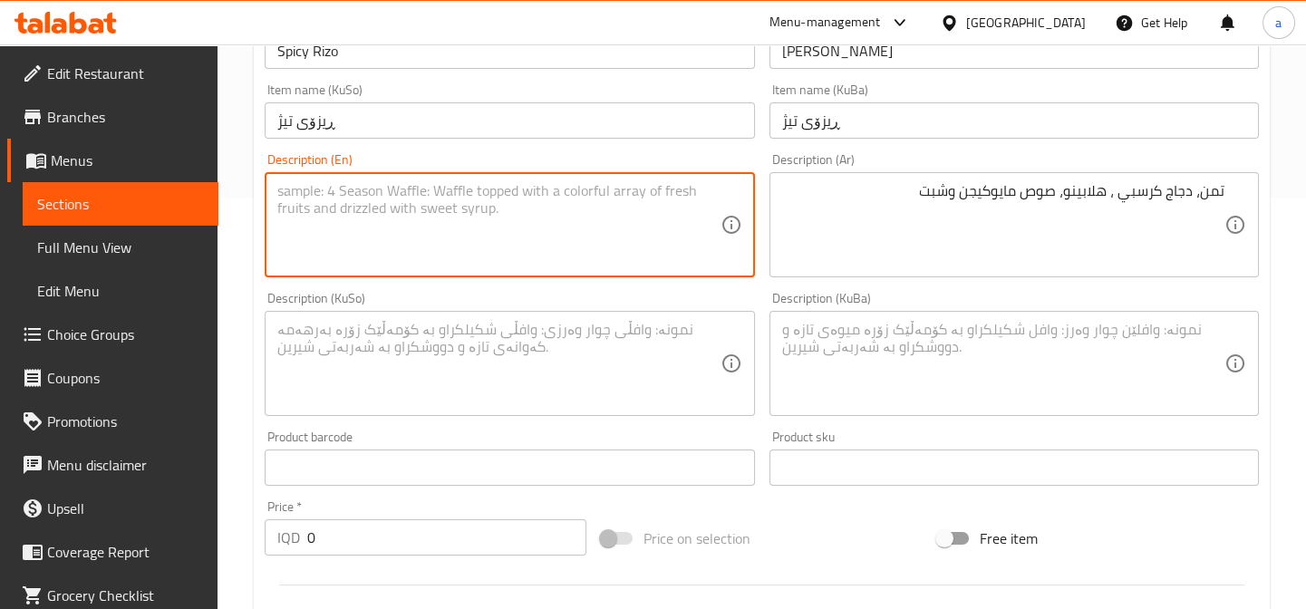
click at [434, 184] on textarea at bounding box center [498, 225] width 442 height 86
type textarea "i"
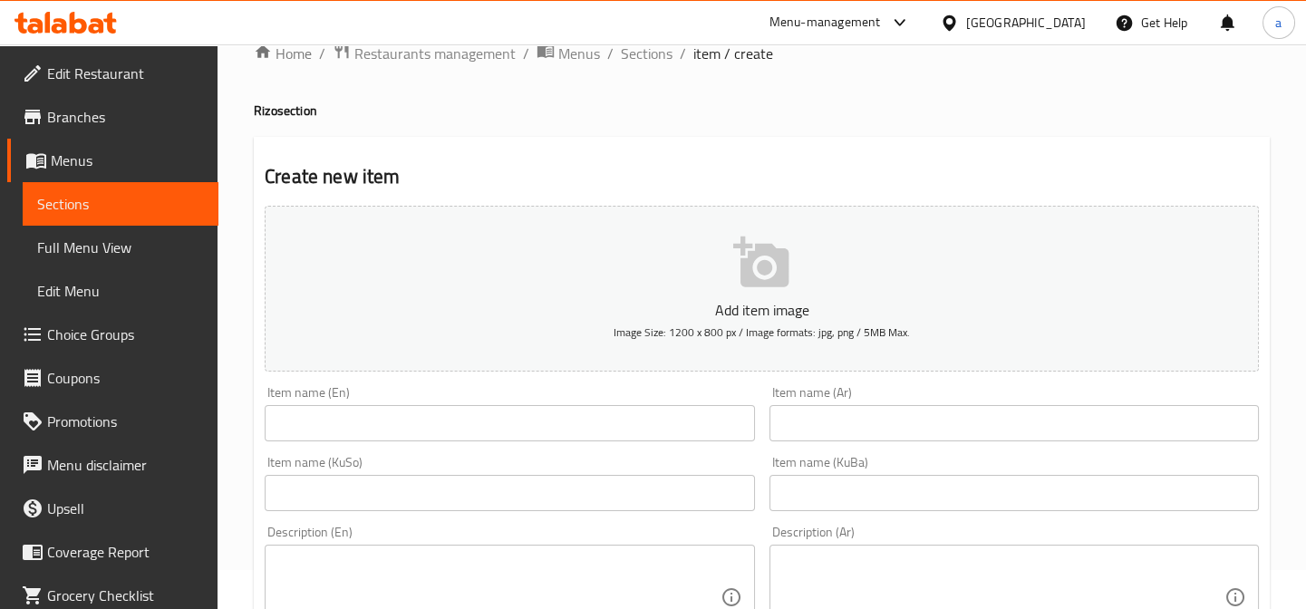
scroll to position [137, 0]
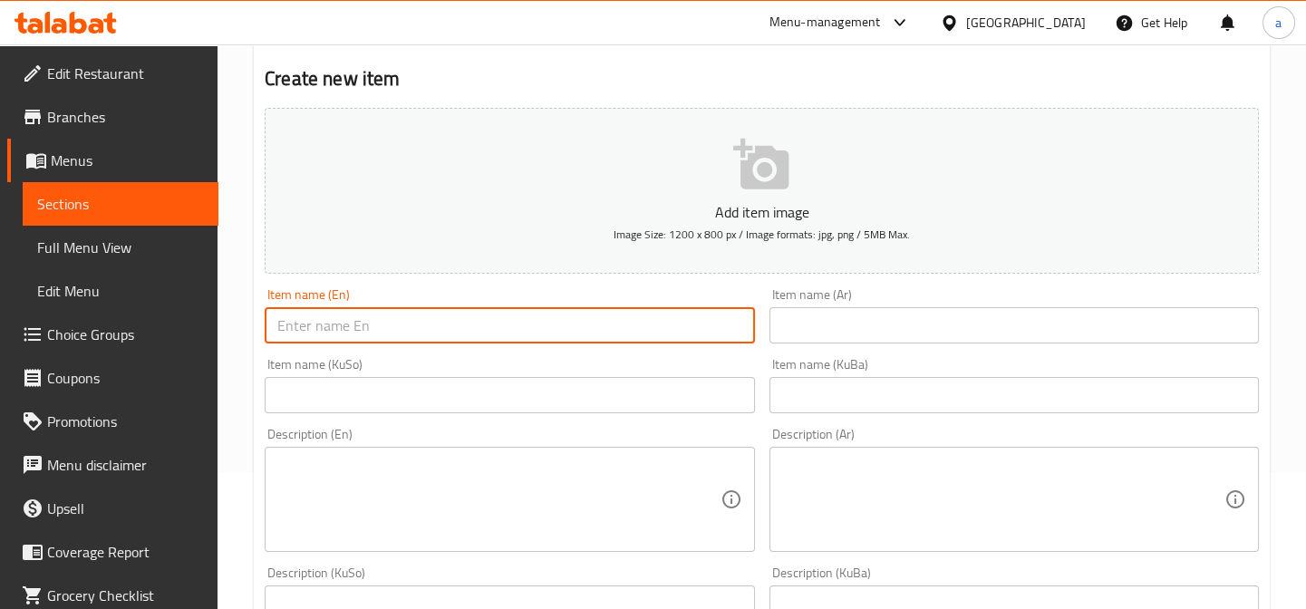
click at [476, 324] on input "text" at bounding box center [509, 325] width 489 height 36
paste input "Spicy Rizo"
type input "Spicy Rizo"
click at [824, 328] on input "text" at bounding box center [1013, 325] width 489 height 36
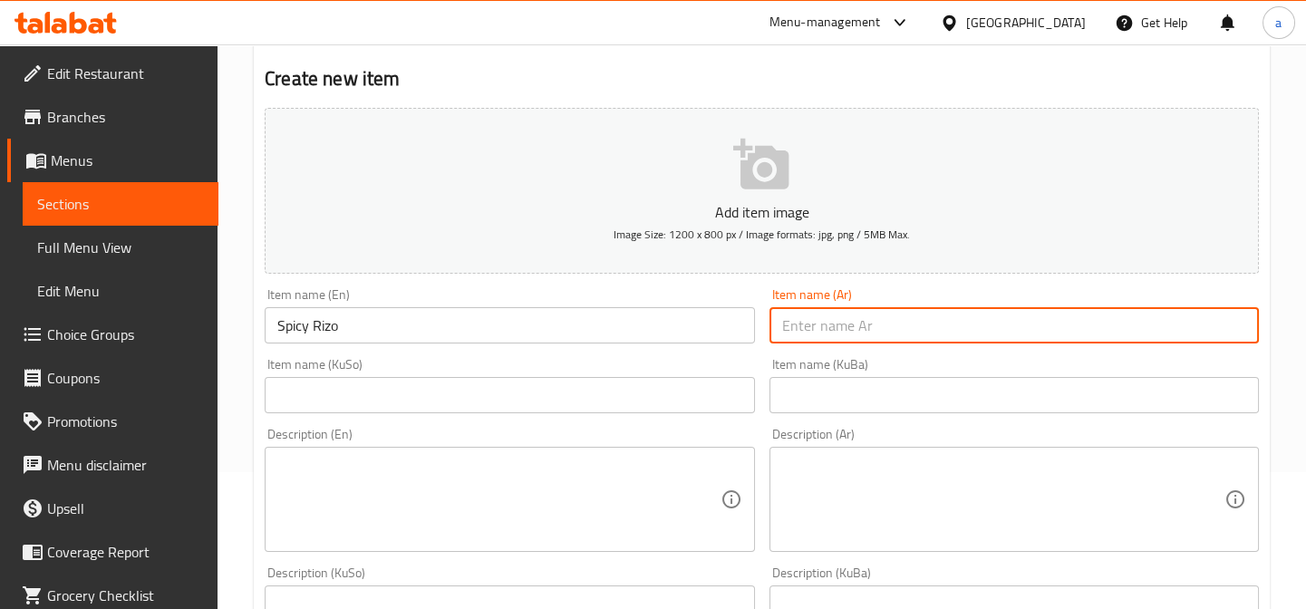
paste input "[PERSON_NAME]"
type input "[PERSON_NAME]"
click at [839, 402] on input "text" at bounding box center [1013, 395] width 489 height 36
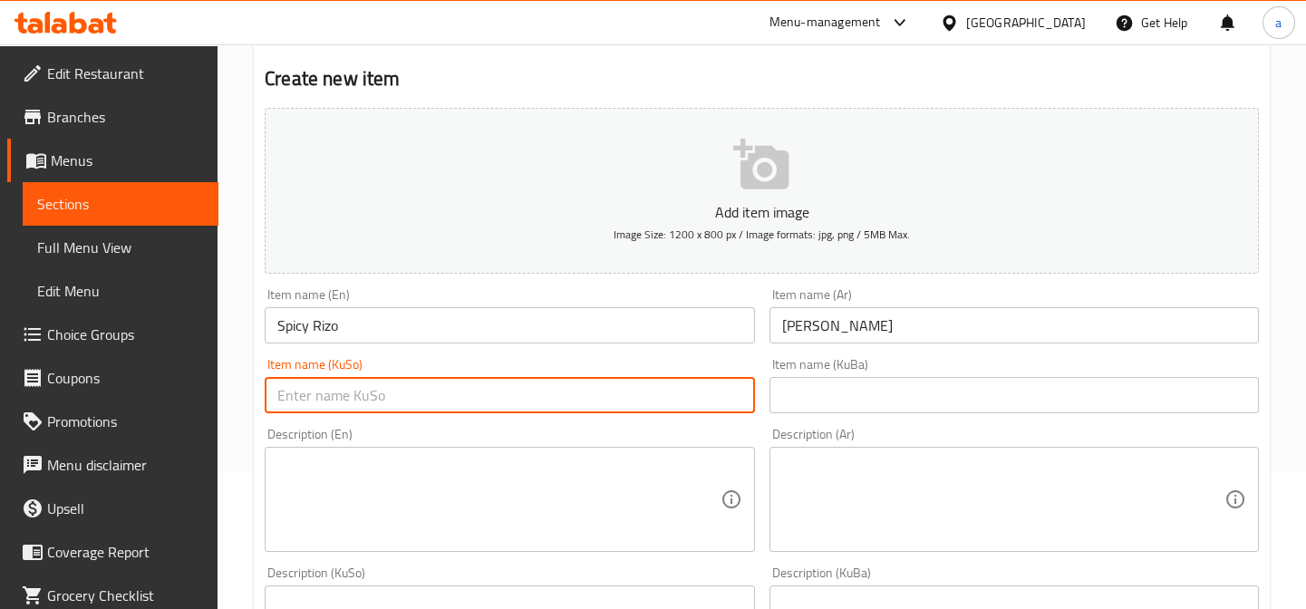
click at [654, 407] on input "text" at bounding box center [509, 395] width 489 height 36
paste input "ڕیزۆی تیژ"
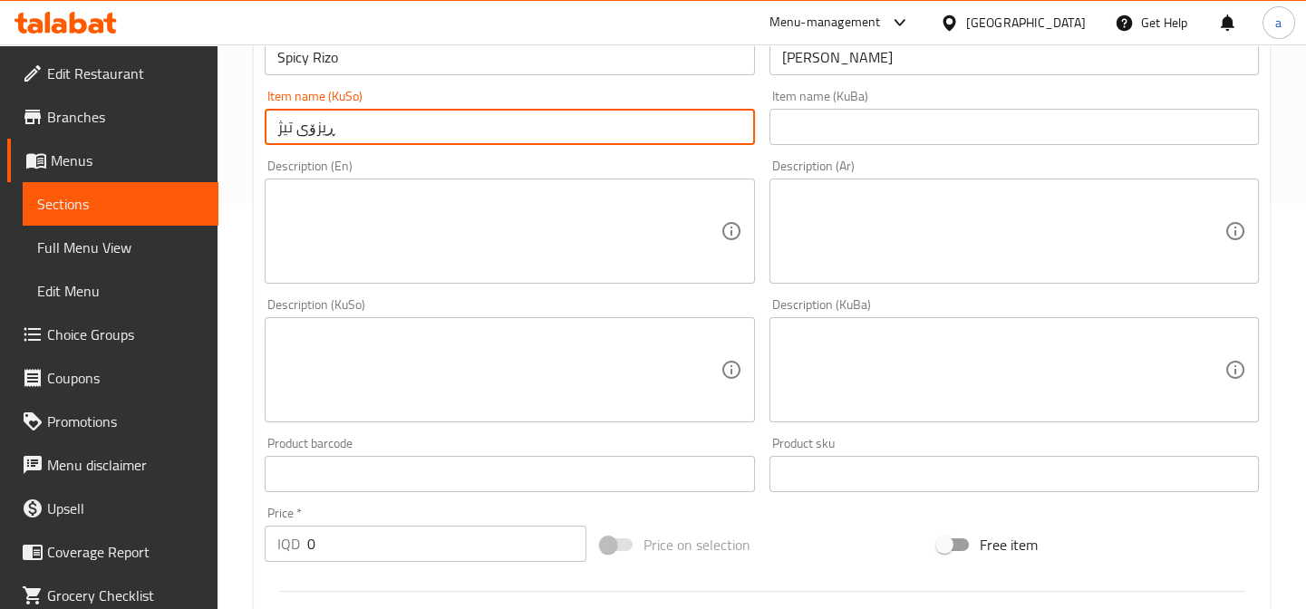
scroll to position [411, 0]
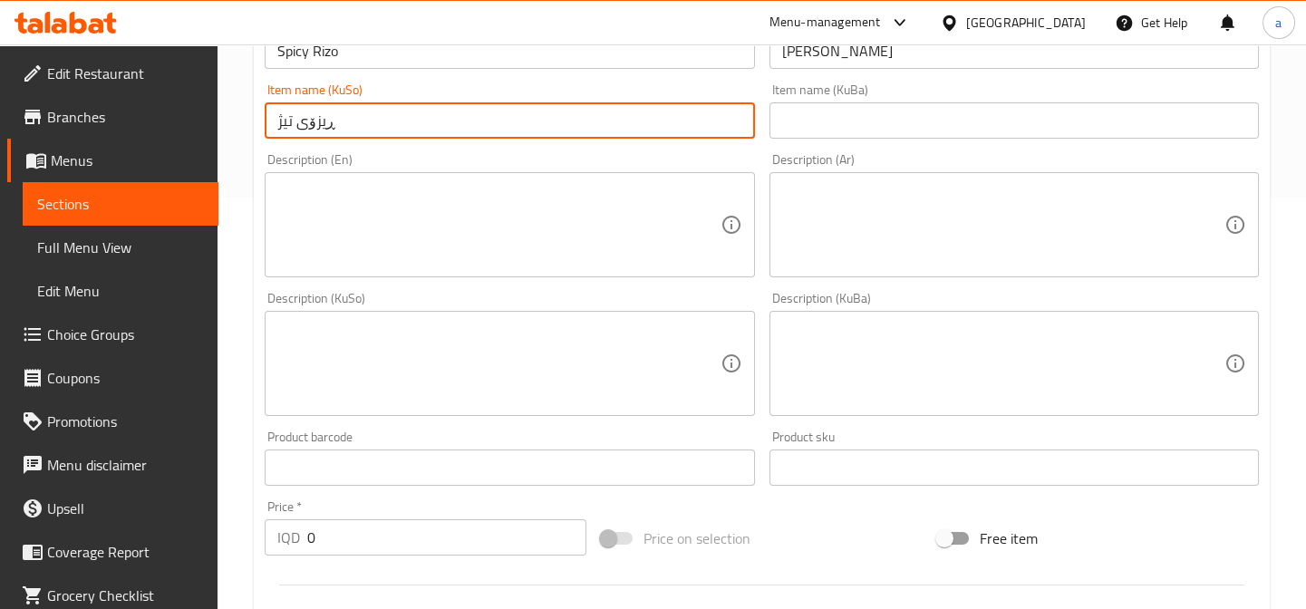
type input "ڕیزۆی تیژ"
click at [542, 192] on textarea at bounding box center [498, 225] width 442 height 86
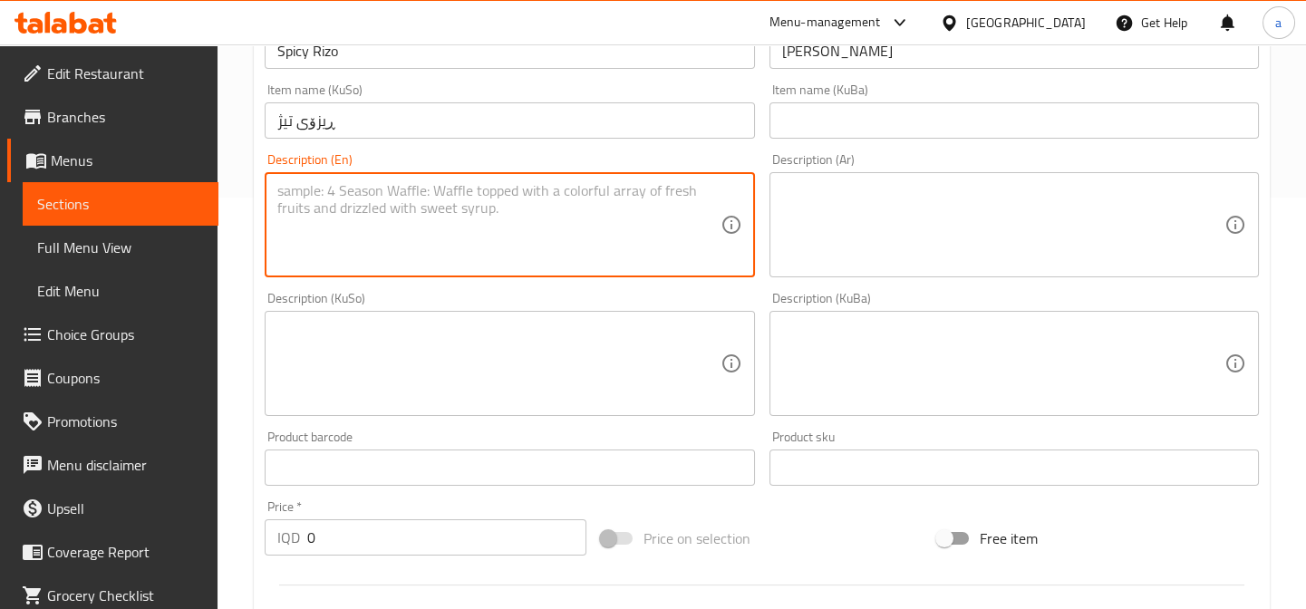
click at [833, 194] on textarea at bounding box center [1003, 225] width 442 height 86
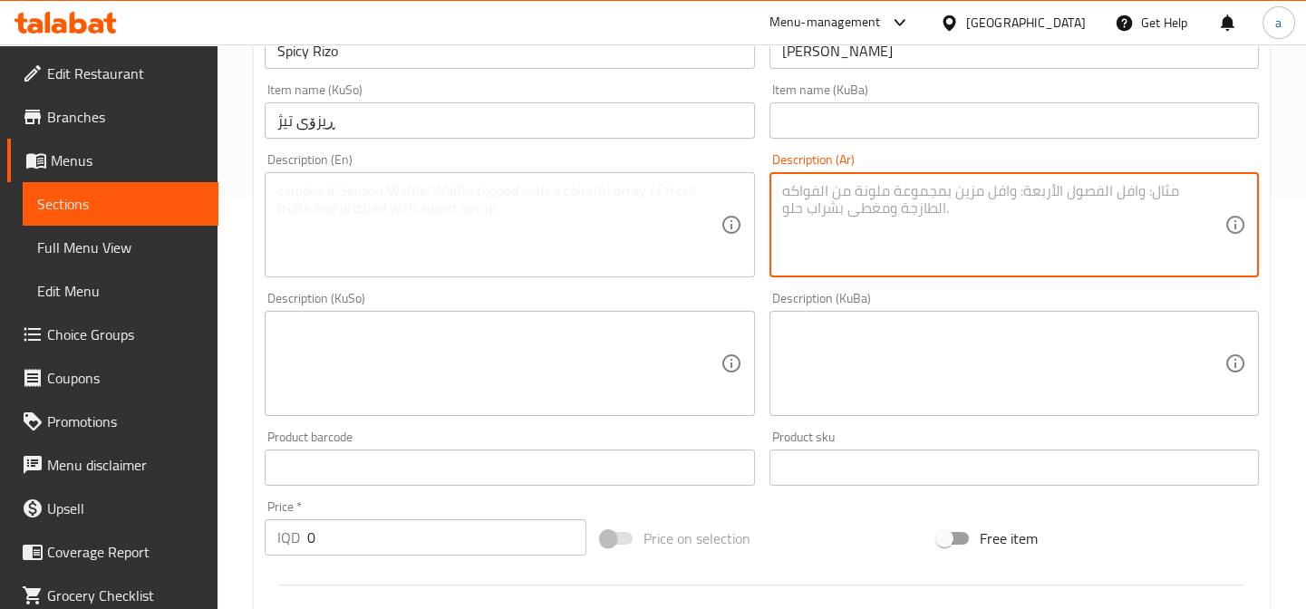
paste textarea "تمن، دجاج كرسبي ، هلابينو، صوص مايوكيجن وشبنت"
type textarea "تمن، دجاج كرسبي ، هلابينو، صوص مايوكيجن وشبنت"
click at [603, 198] on textarea at bounding box center [498, 225] width 442 height 86
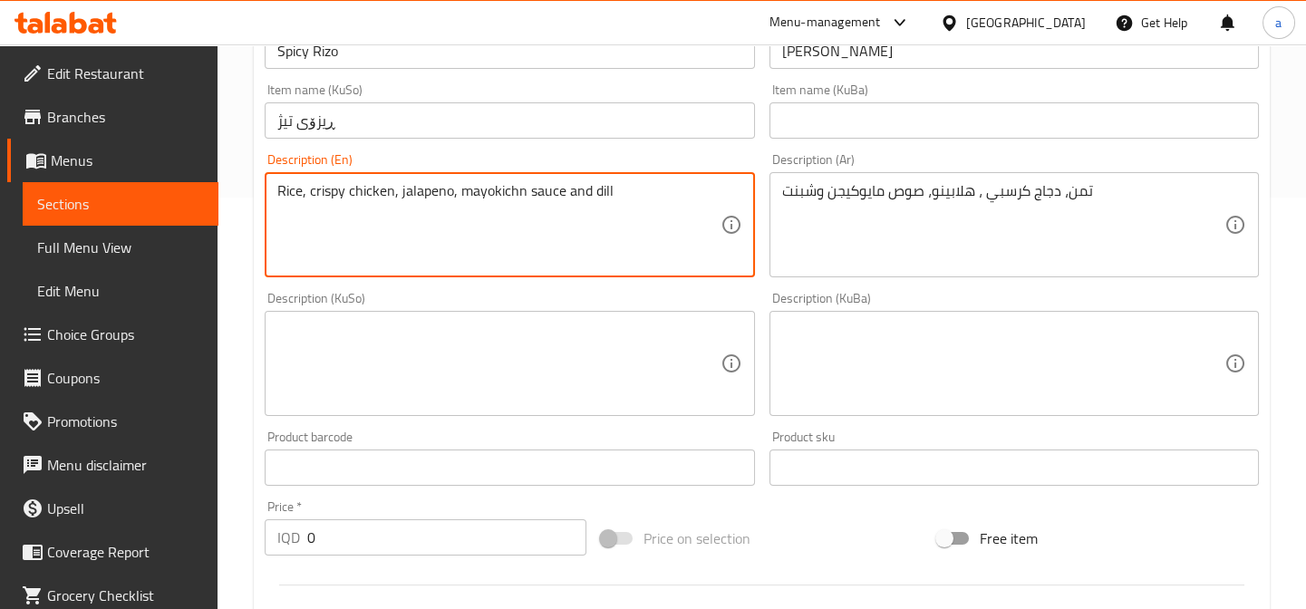
type textarea "Rice, crispy chicken, jalapeno, mayokichn sauce and dill"
click at [600, 337] on textarea at bounding box center [498, 364] width 442 height 86
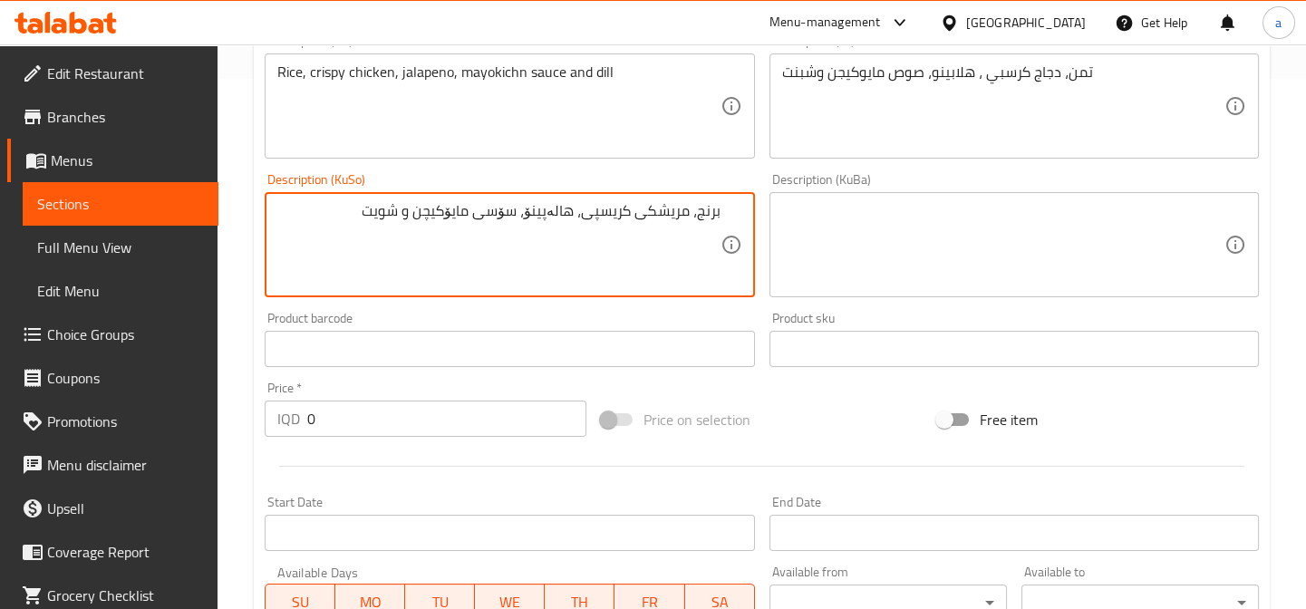
scroll to position [686, 0]
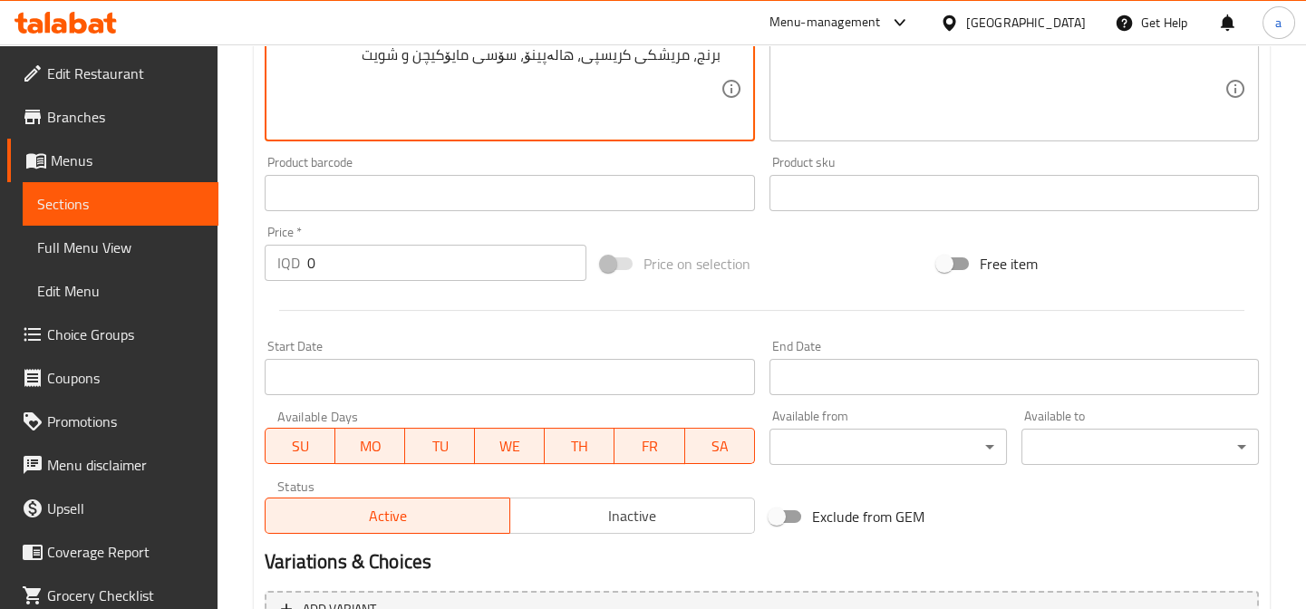
type textarea "برنج، مریشکی کریسپی، هالەپینۆ، سۆسی مایۆکیچن و شویت"
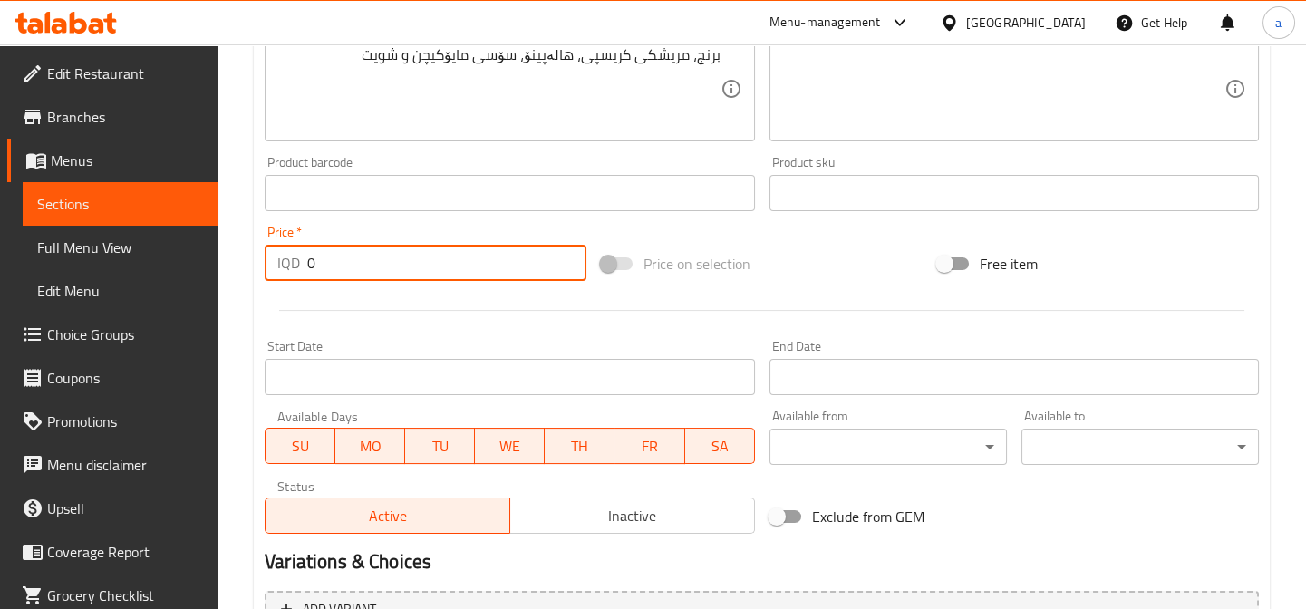
drag, startPoint x: 336, startPoint y: 264, endPoint x: 295, endPoint y: 274, distance: 42.0
click at [295, 274] on div "IQD 0 Price *" at bounding box center [426, 263] width 322 height 36
paste input "600"
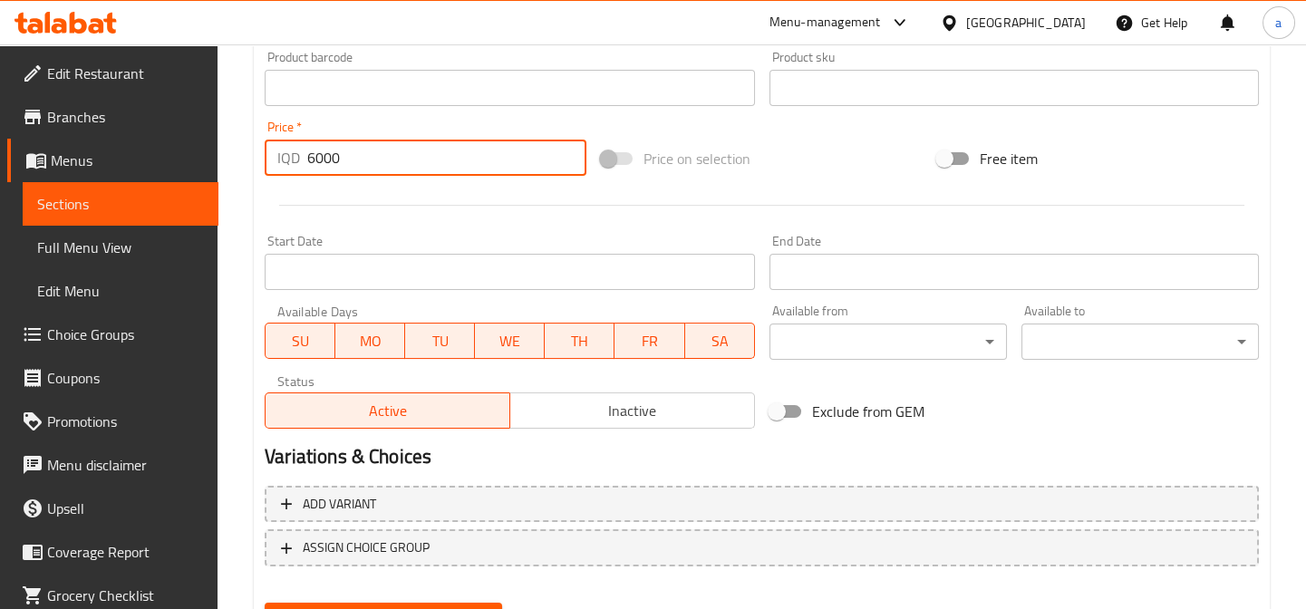
scroll to position [879, 0]
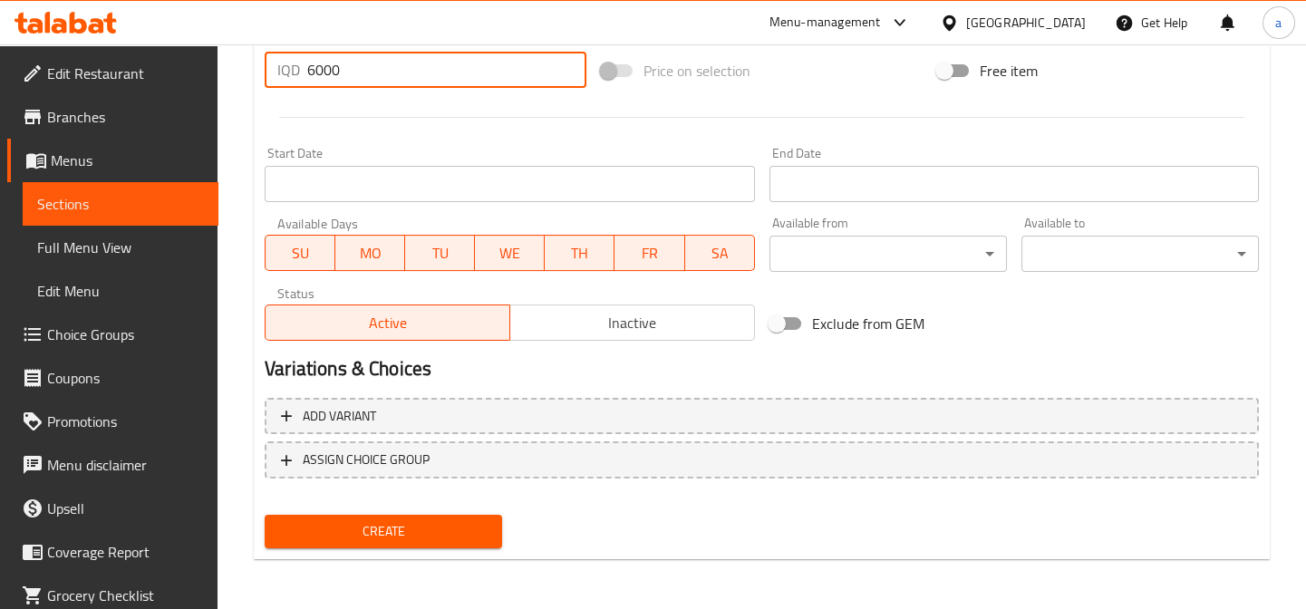
type input "6000"
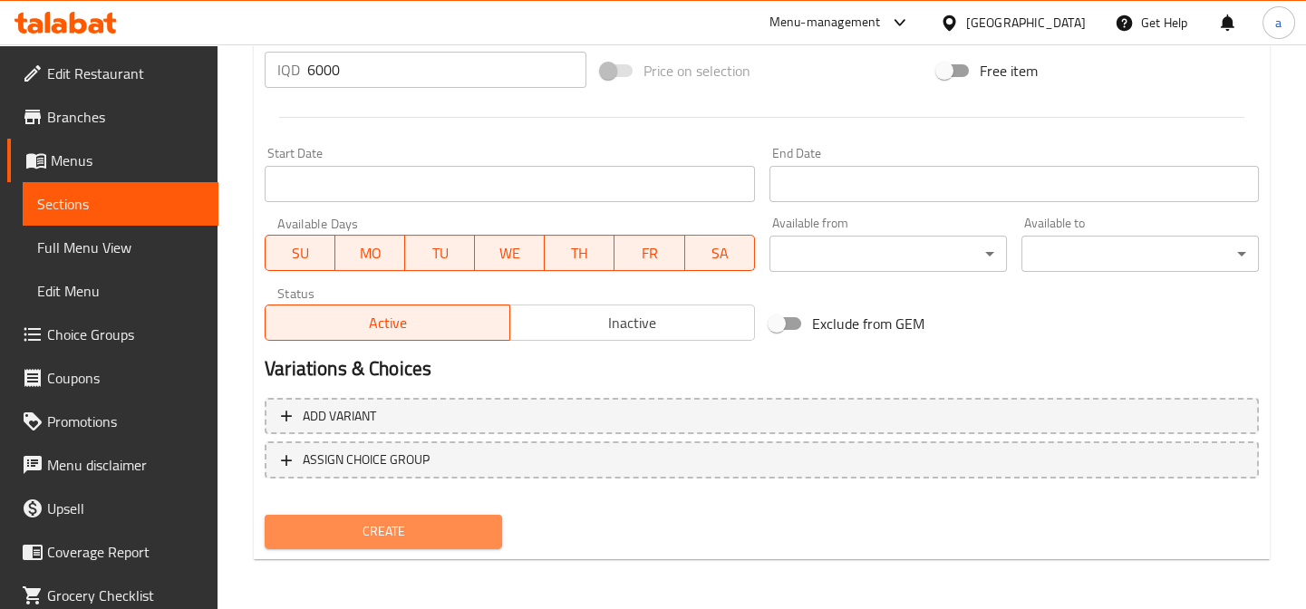
click at [408, 523] on span "Create" at bounding box center [383, 531] width 208 height 23
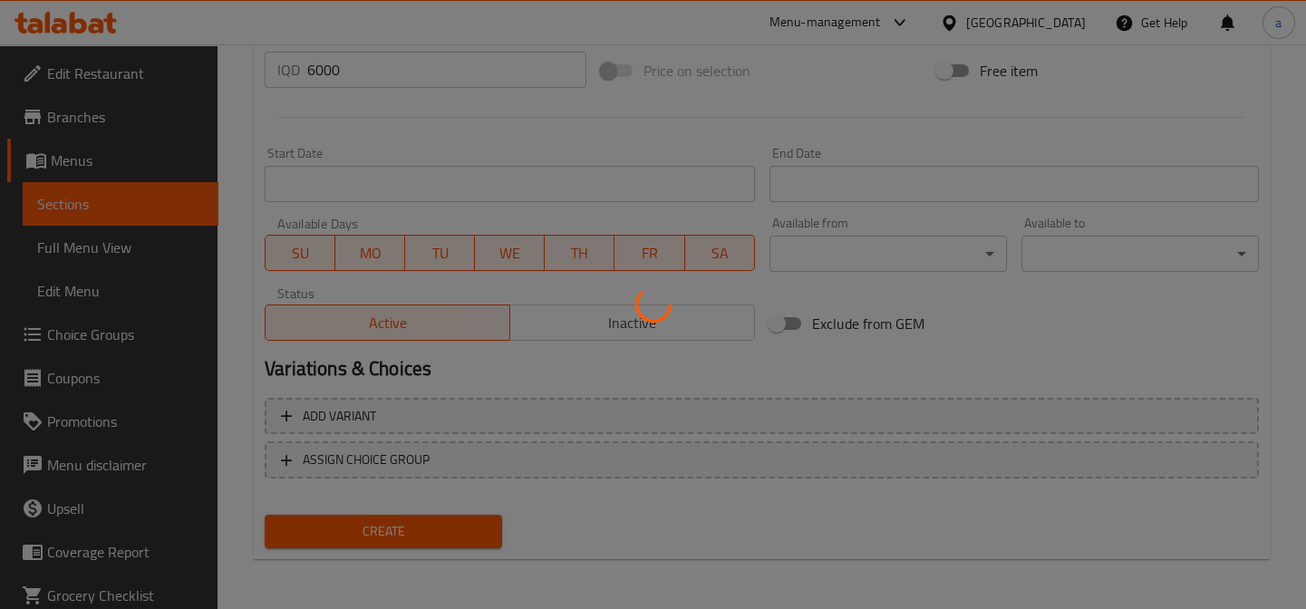
type input "0"
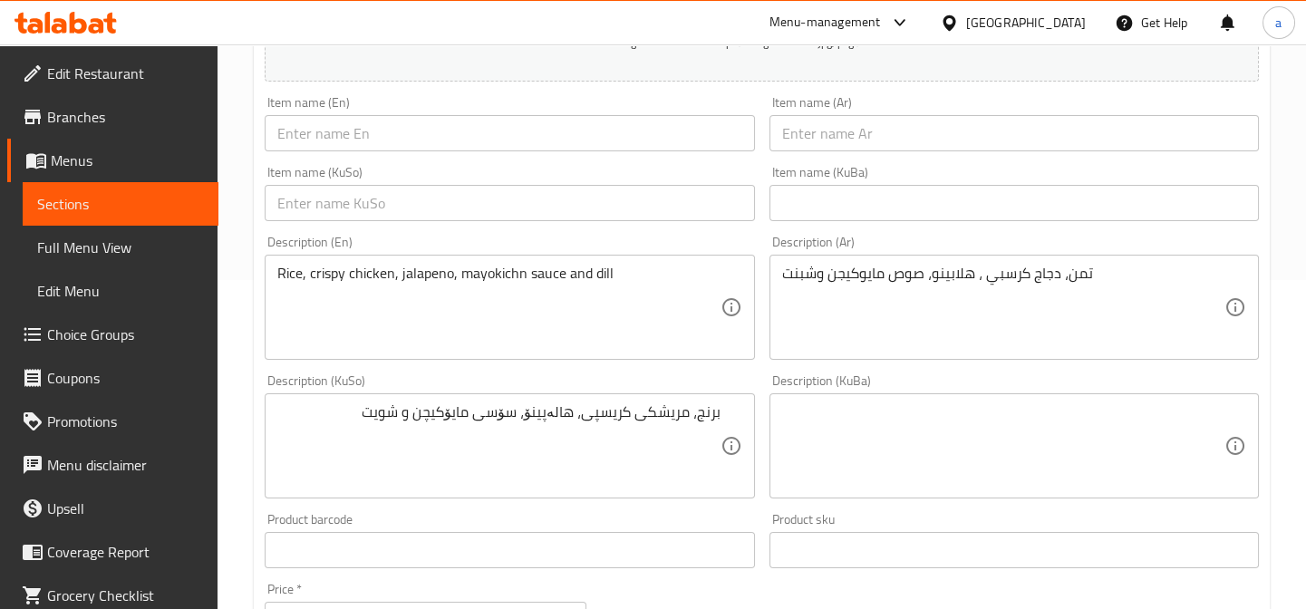
scroll to position [192, 0]
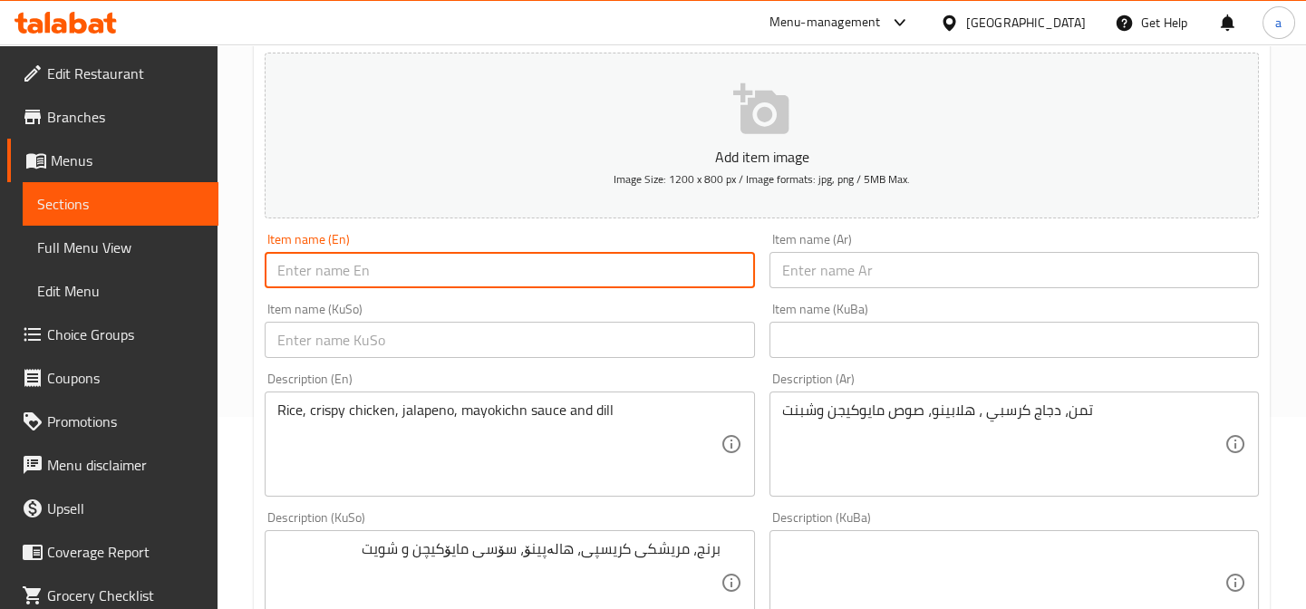
click at [469, 267] on input "text" at bounding box center [509, 270] width 489 height 36
paste input "honey mustard rizo"
drag, startPoint x: 389, startPoint y: 272, endPoint x: 253, endPoint y: 278, distance: 136.1
click at [253, 278] on div "Home / Restaurants management / Menus / Sections / item / create Rizo section C…" at bounding box center [762, 574] width 1088 height 1445
paste input "Honey Mustard R"
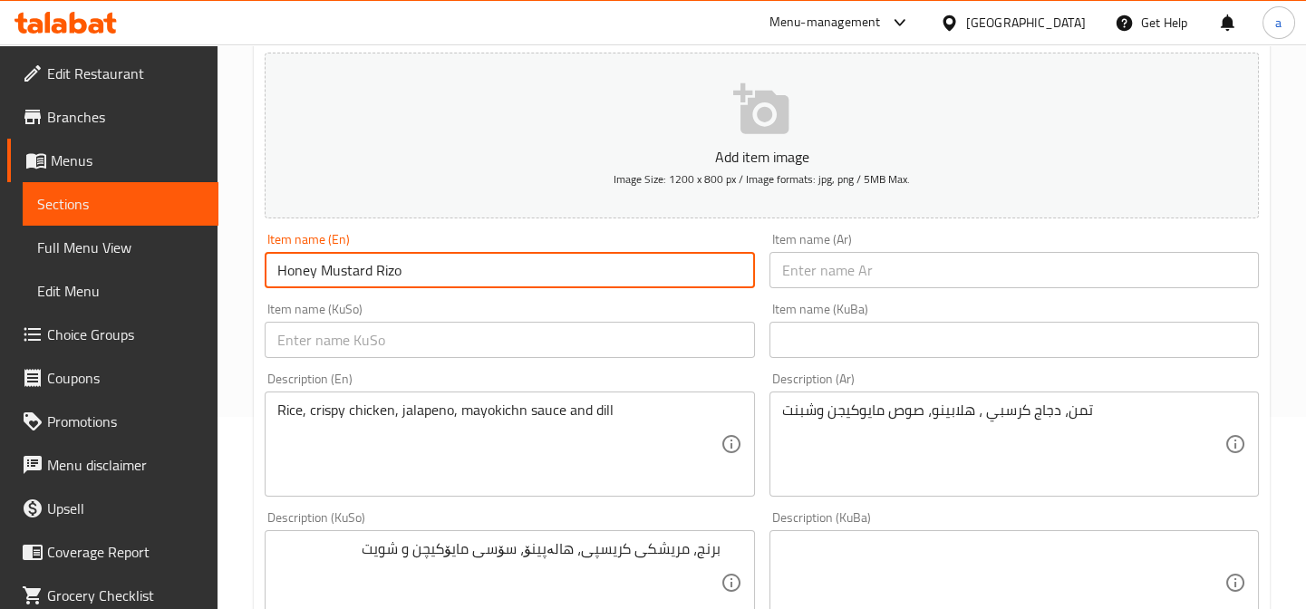
type input "Honey Mustard Rizo"
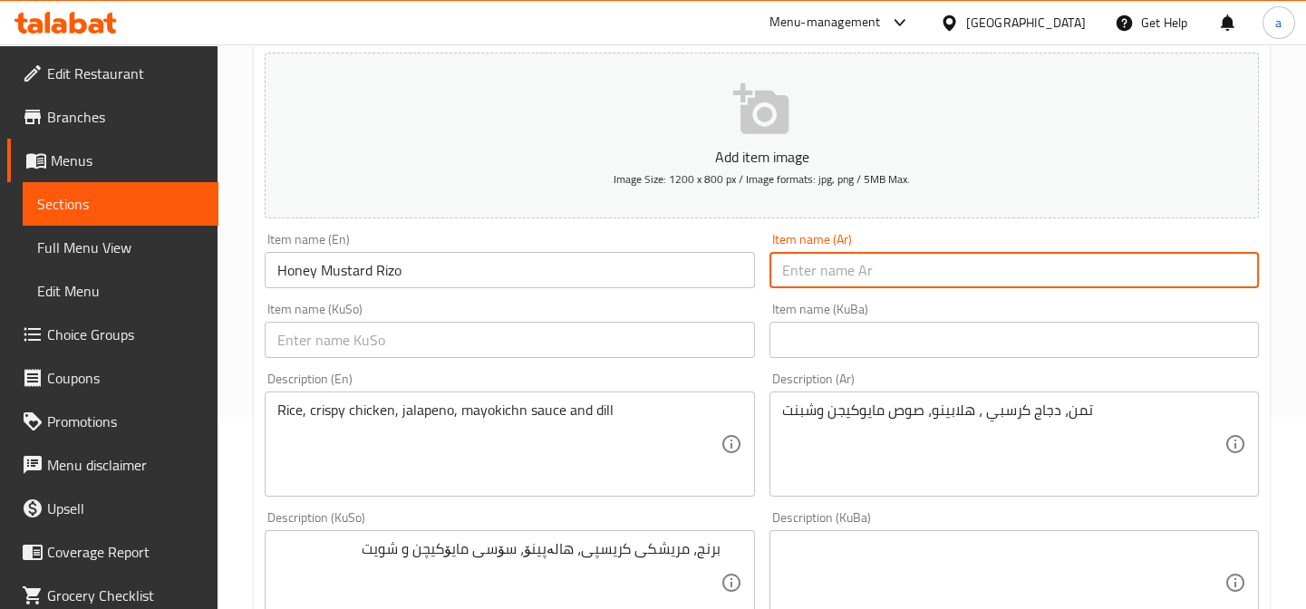
click at [857, 252] on input "text" at bounding box center [1013, 270] width 489 height 36
paste input "ريزو هاني ماسترد"
type input "ريزو هاني ماسترد"
click at [489, 329] on input "text" at bounding box center [509, 340] width 489 height 36
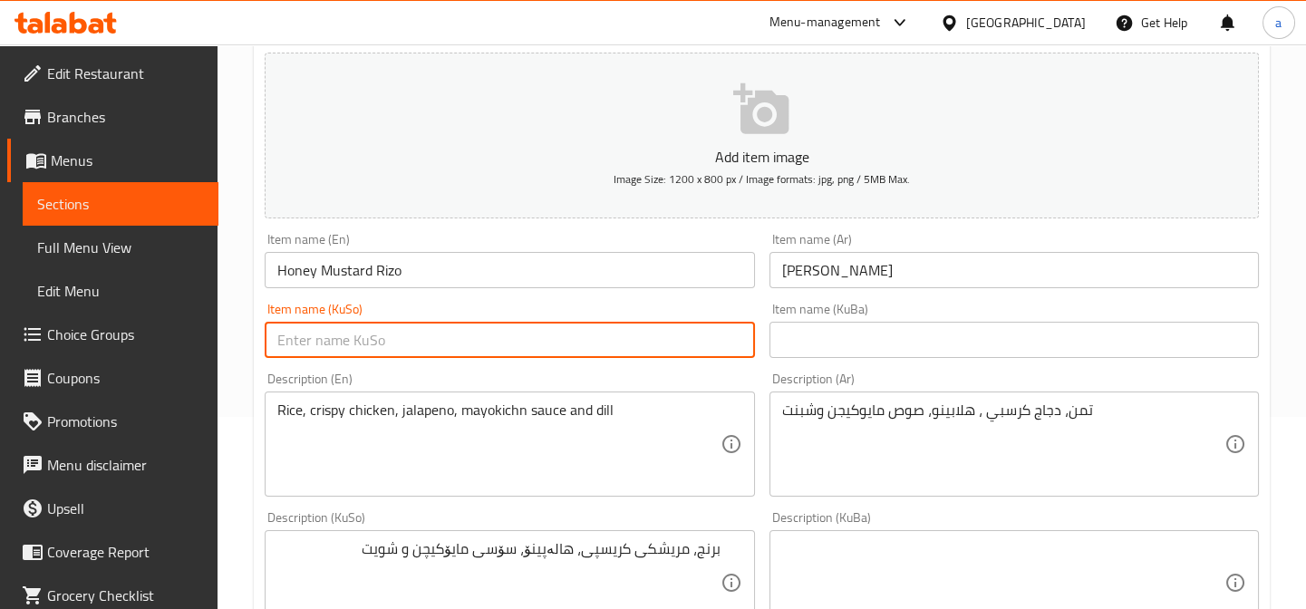
click at [489, 329] on input "text" at bounding box center [509, 340] width 489 height 36
drag, startPoint x: 462, startPoint y: 345, endPoint x: 274, endPoint y: 338, distance: 188.7
click at [274, 338] on input "ڕیزۆی موستاردی هەنگوین" at bounding box center [509, 340] width 489 height 36
type input "ڕیزۆی موستاردی هەنگوین"
click at [798, 331] on input "text" at bounding box center [1013, 340] width 489 height 36
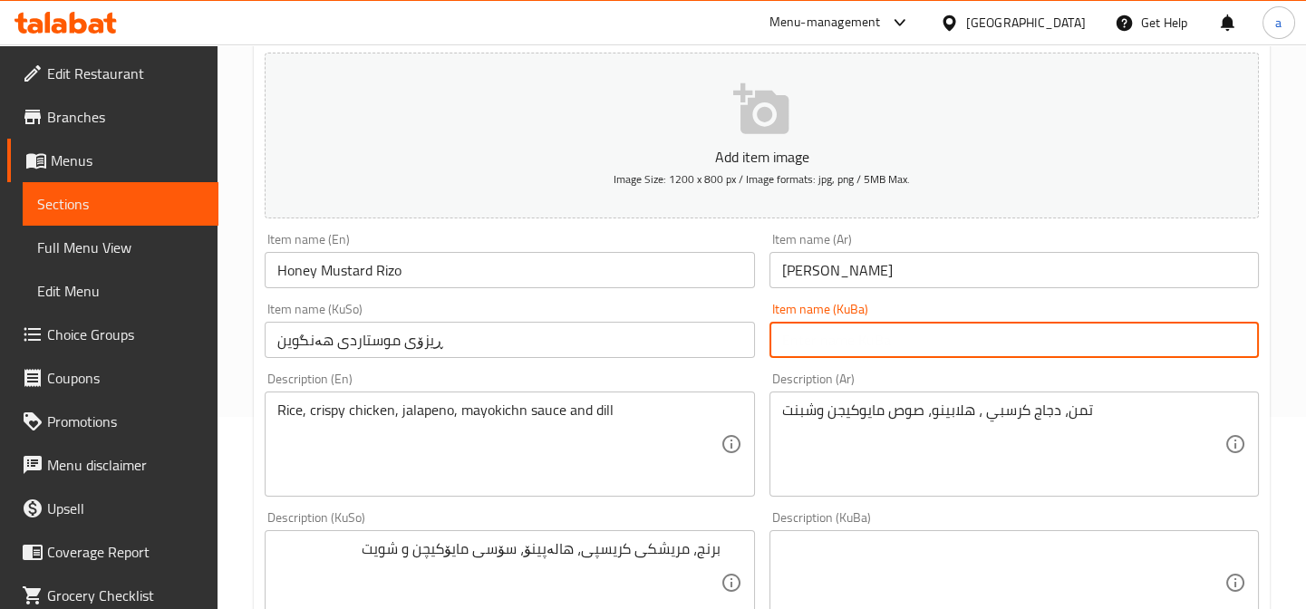
paste input "ڕیزۆی موستاردی هەنگوین"
type input "ڕیزۆی موستاردی هەنگوین"
click at [848, 402] on textarea "تمن، دجاج كرسبي ، هلابينو، صوص مايوكيجن وشبنت" at bounding box center [1003, 445] width 442 height 86
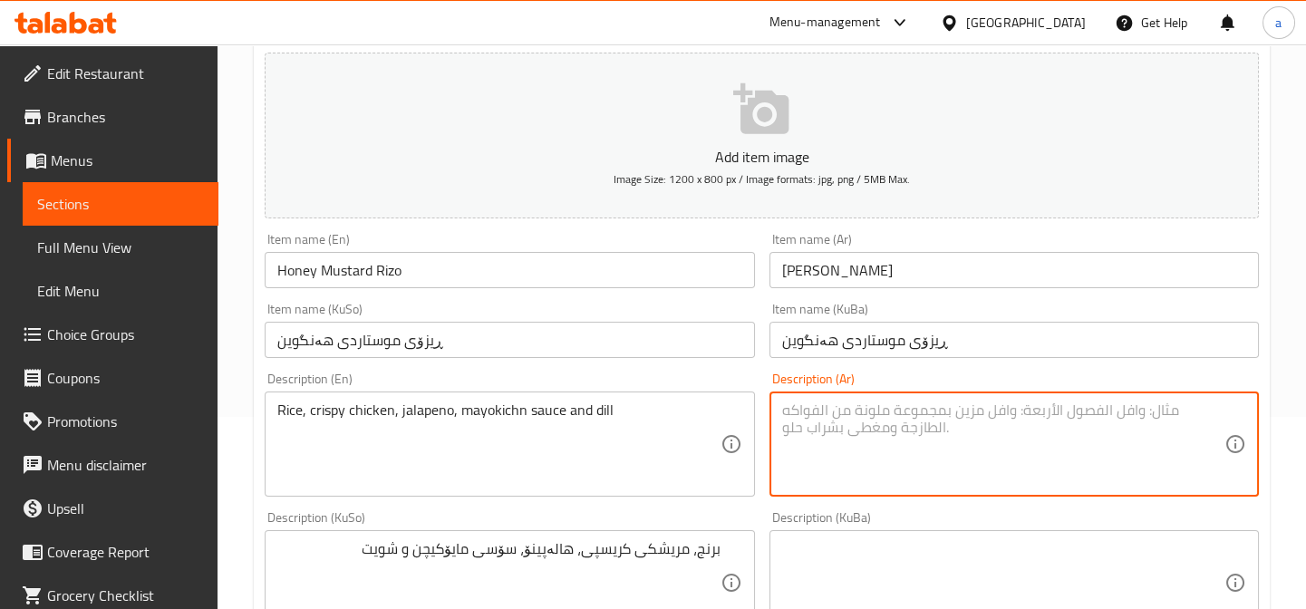
paste textarea "تمن، دجاج كرسبي، صوص هاني ماسترد، فلفل الوان، شبت وفستق حلبي"
type textarea "تمن، دجاج كرسبي، صوص هاني ماسترد، فلفل الوان، شبت وفستق حلبي"
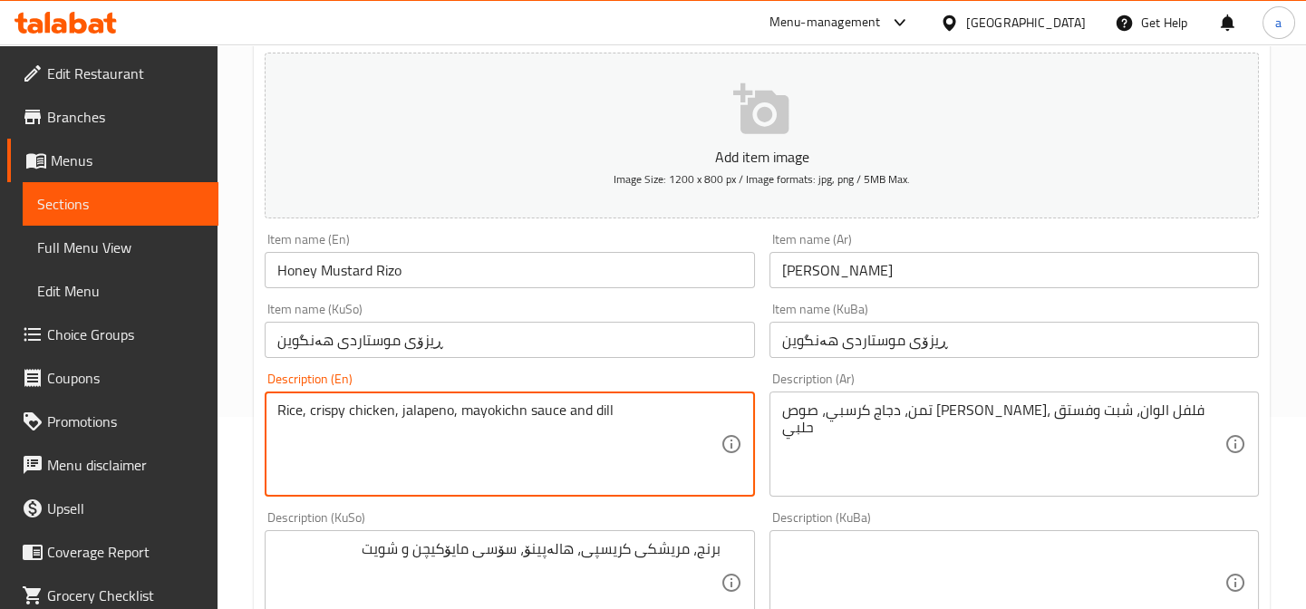
click at [457, 425] on textarea "Rice, crispy chicken, jalapeno, mayokichn sauce and dill" at bounding box center [498, 445] width 442 height 86
paste textarea "Taman, crispy chicken, honey mustard sauce, colored peppers, dill, and halabi p…"
click at [317, 408] on textarea "Taman, crispy chicken, honey mustard sauce, colored peppers, dill, and halabi p…" at bounding box center [498, 445] width 442 height 86
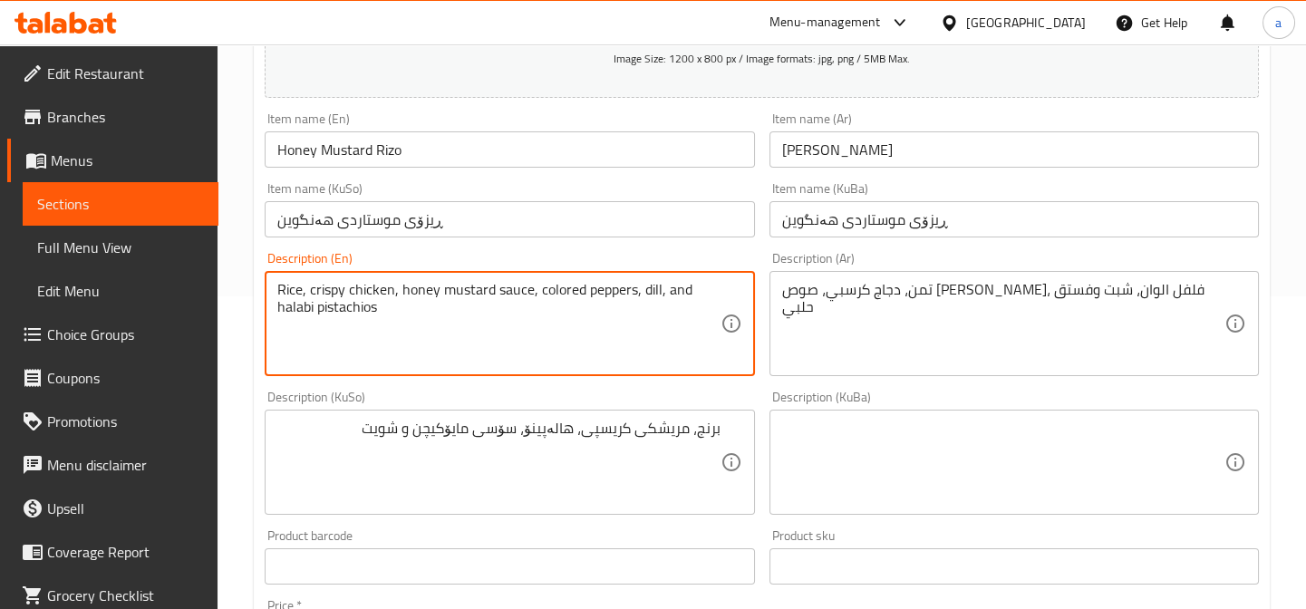
scroll to position [467, 0]
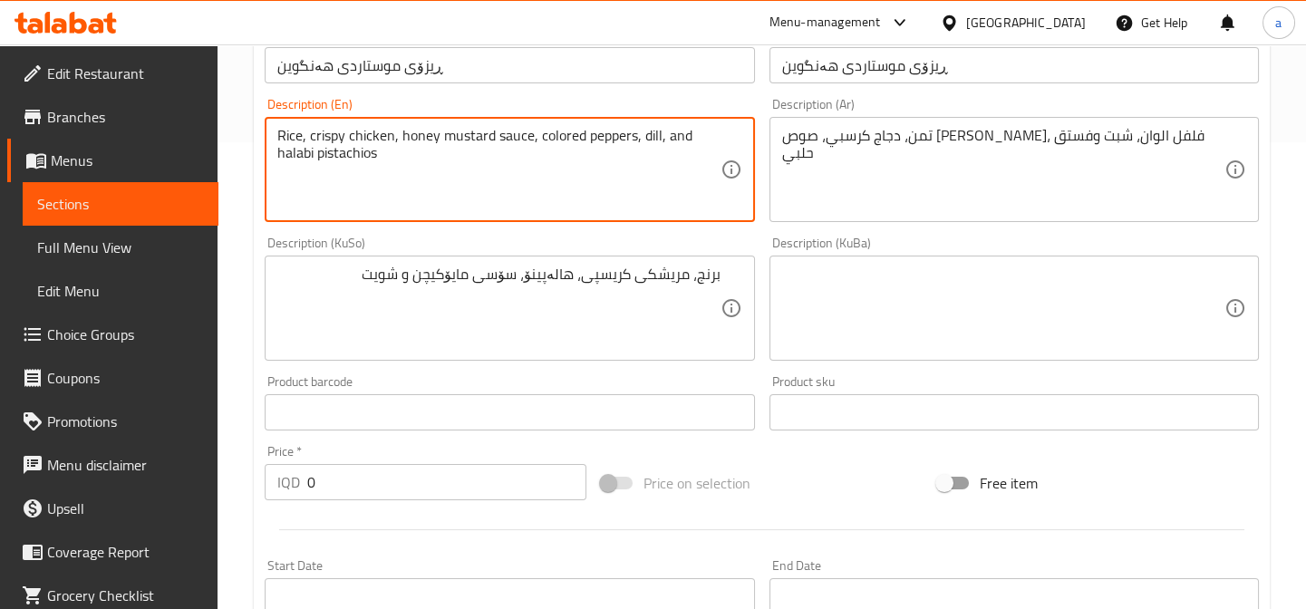
type textarea "Rice, crispy chicken, honey mustard sauce, colored peppers, dill, and halabi pi…"
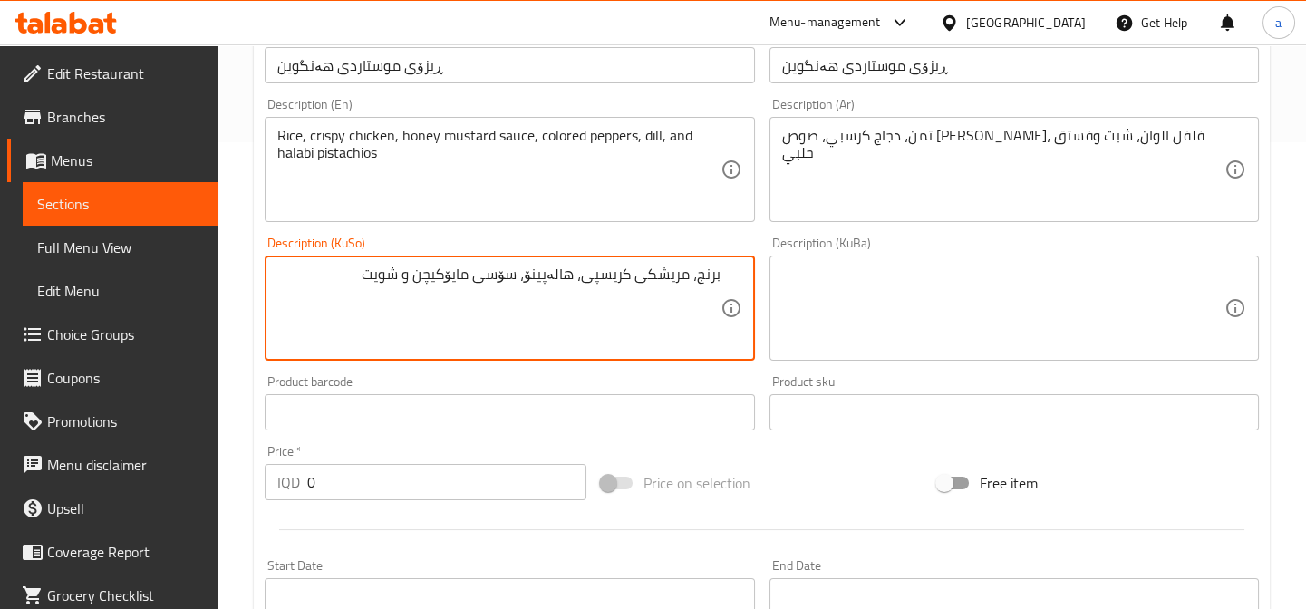
click at [494, 283] on textarea "برنج، مریشکی کریسپی، هالەپینۆ، سۆسی مایۆکیچن و شویت" at bounding box center [498, 309] width 442 height 86
drag, startPoint x: 624, startPoint y: 281, endPoint x: 725, endPoint y: 280, distance: 101.5
click at [725, 280] on div "برنج، مریشکی کریسپی، سۆسی موستاردی هەنگوین، بیبەری ڕەنگاوڕەنگ، شویت و فستەقی حە…" at bounding box center [509, 308] width 489 height 105
type textarea "برنج، مریشکی کریسپی، سۆسی موستاردی هەنگوین، بیبەری ڕەنگاوڕەنگ، شویت و فستەقی حە…"
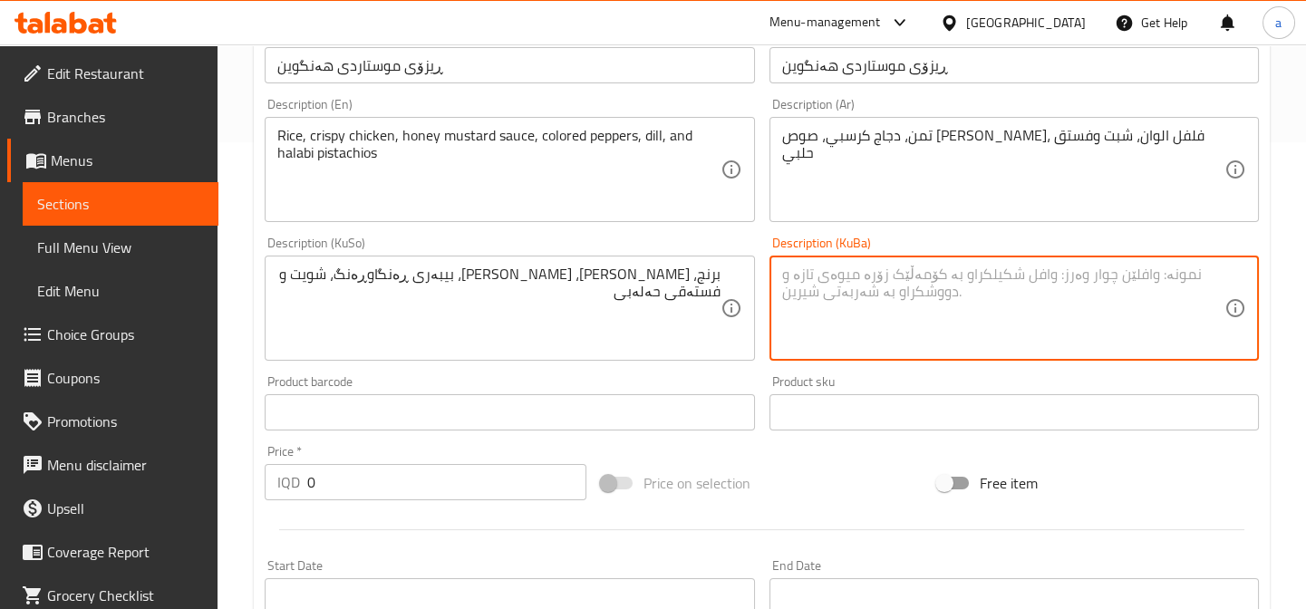
click at [941, 290] on textarea at bounding box center [1003, 309] width 442 height 86
paste textarea "برنج، مریشکی کریسپی، سۆسی موستاردی هەنگوین، بیبەری ڕەنگاوڕەنگ، شویت و فستەقی حە…"
type textarea "برنج، مریشکی کریسپی، سۆسی موستاردی هەنگوین، بیبەری ڕەنگاوڕەنگ، شویت و فستەقی حە…"
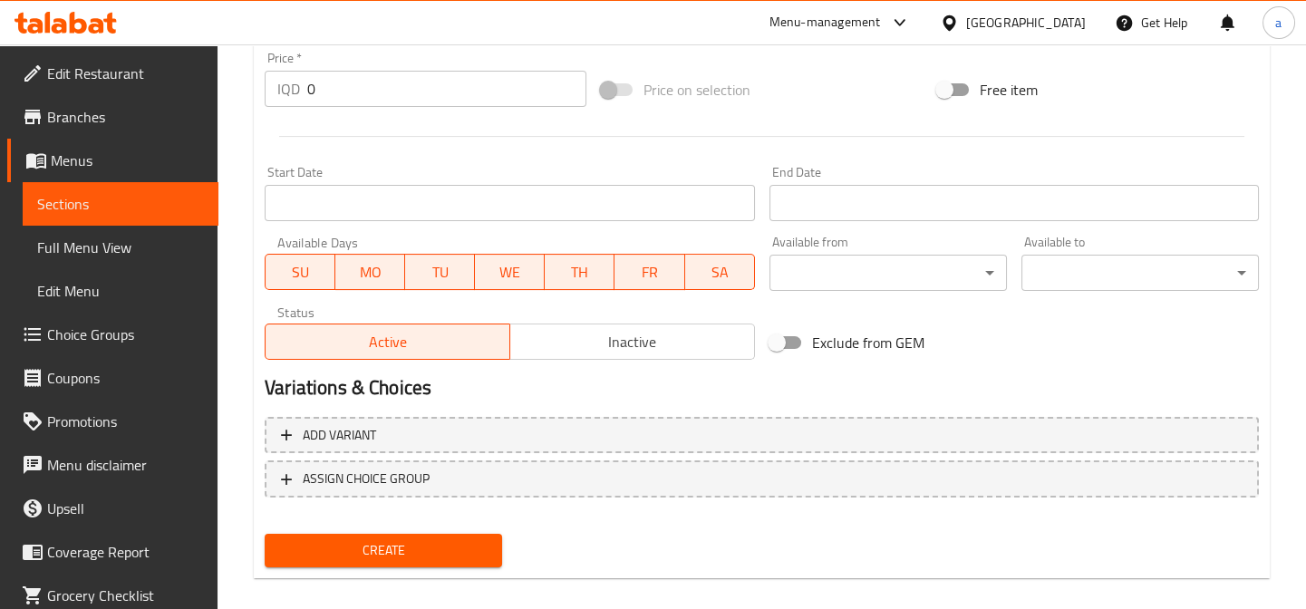
scroll to position [879, 0]
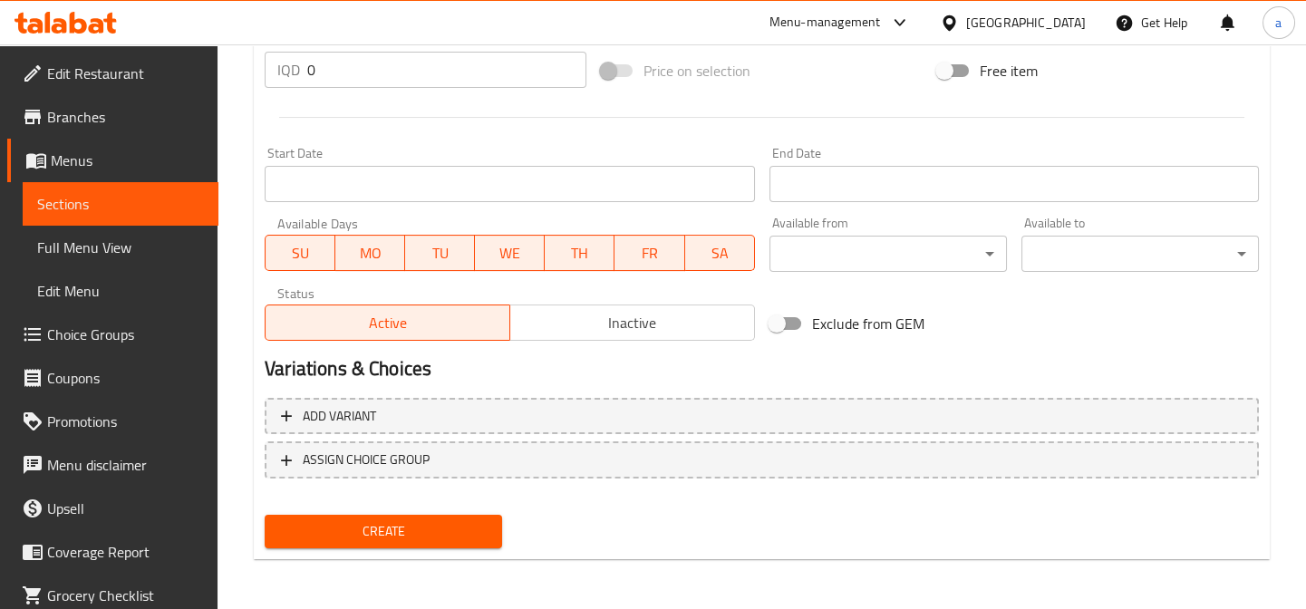
type textarea "Rice, crispy chicken, honey mustard sauce, colored peppers, dill and halabi pis…"
click at [314, 79] on input "0" at bounding box center [446, 70] width 279 height 36
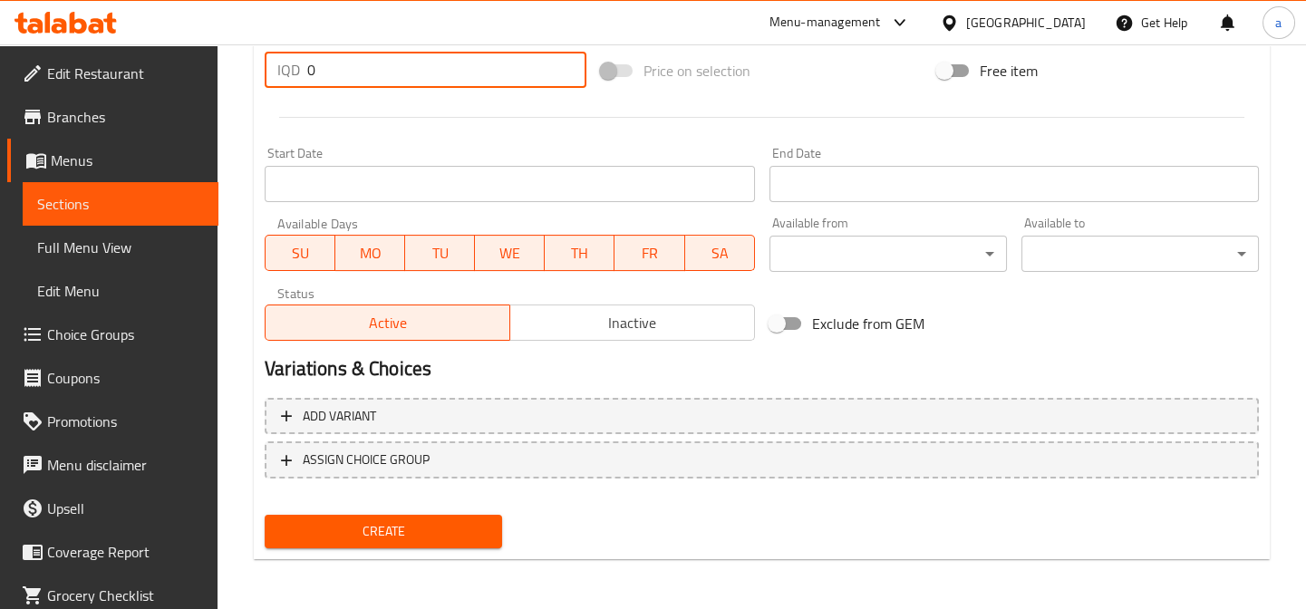
drag, startPoint x: 322, startPoint y: 80, endPoint x: 288, endPoint y: 78, distance: 33.6
click at [288, 78] on div "IQD 0 Price *" at bounding box center [426, 70] width 322 height 36
paste input "650"
type input "6500"
click at [431, 517] on button "Create" at bounding box center [383, 532] width 237 height 34
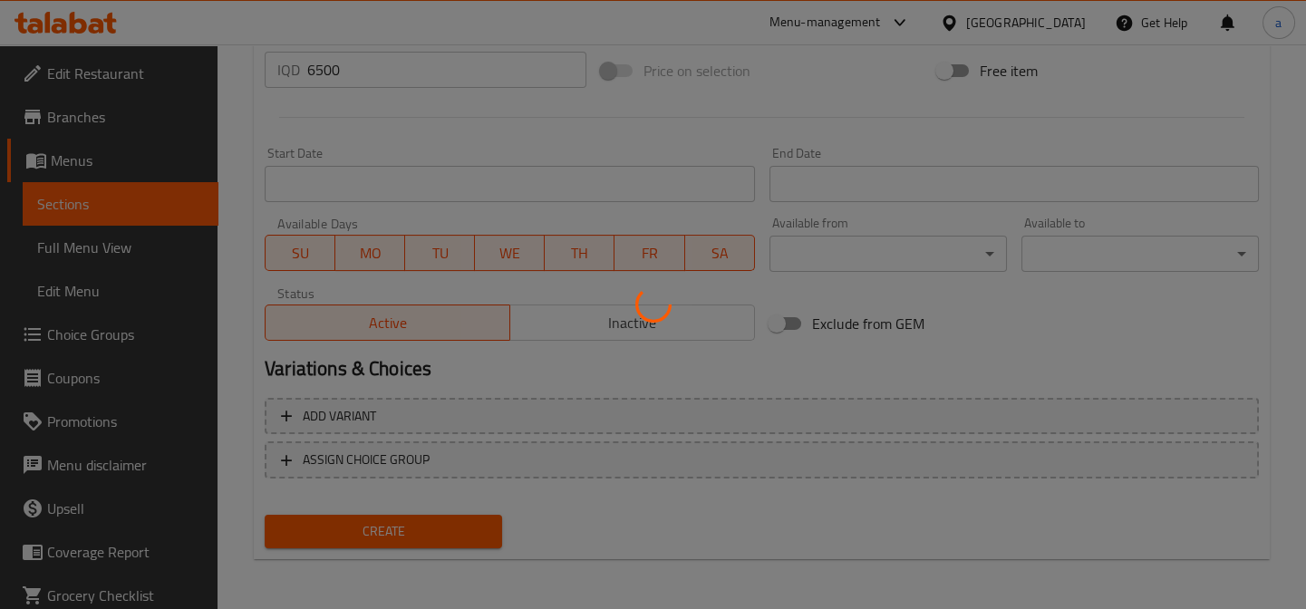
type input "0"
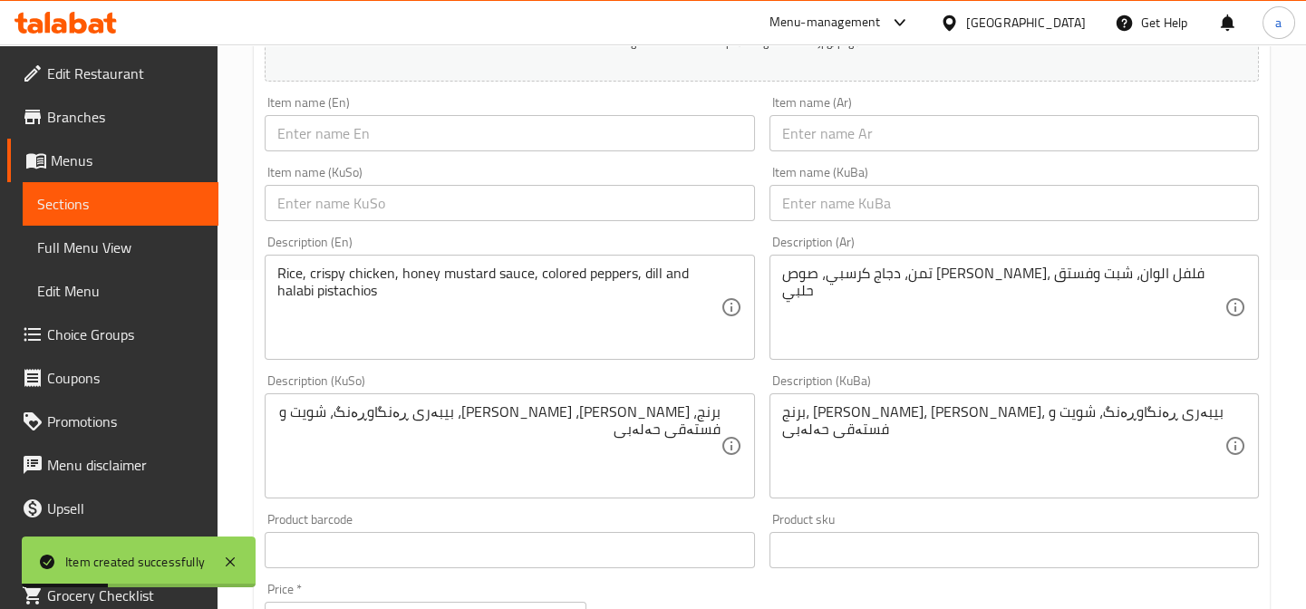
scroll to position [54, 0]
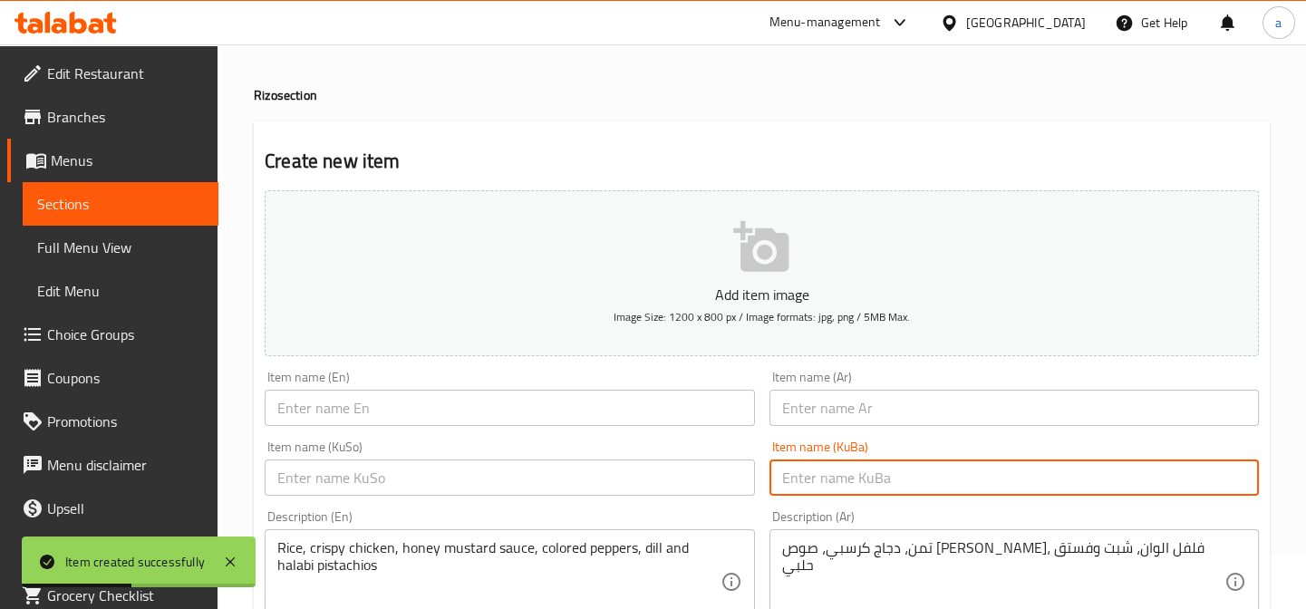
click at [842, 478] on input "text" at bounding box center [1013, 478] width 489 height 36
paste input "ریزۆی باربیکیو"
type input "ریزۆی باربیکیو"
click at [818, 413] on input "text" at bounding box center [1013, 408] width 489 height 36
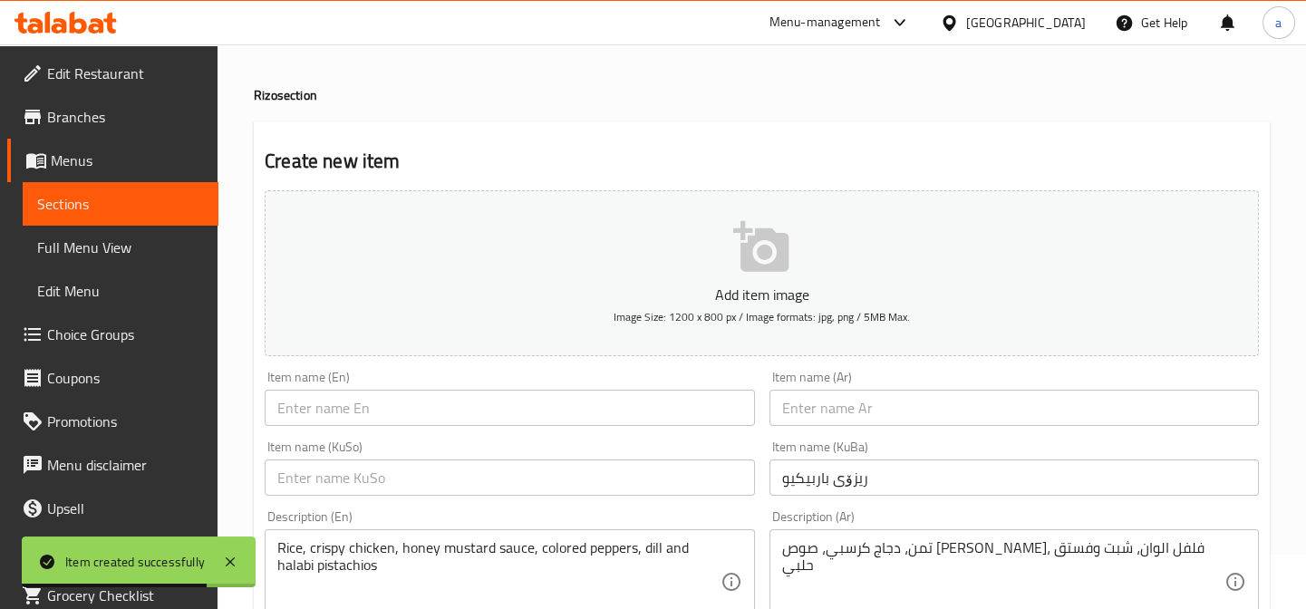
click at [882, 402] on input "text" at bounding box center [1013, 408] width 489 height 36
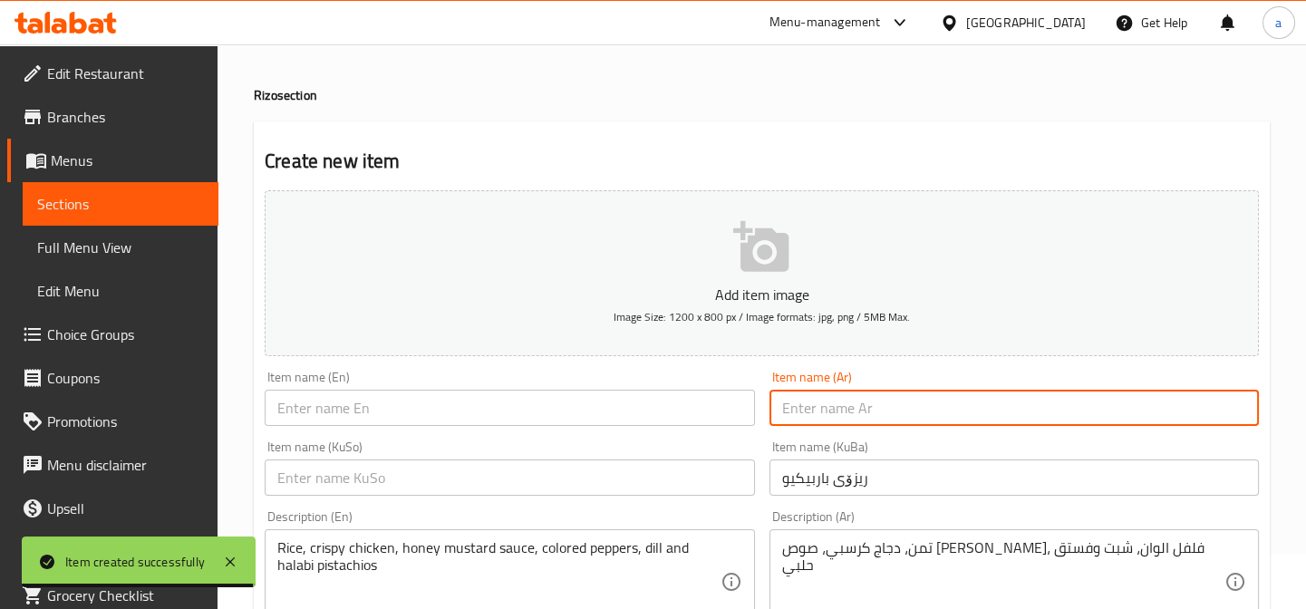
paste input "ريزو باربيكيو"
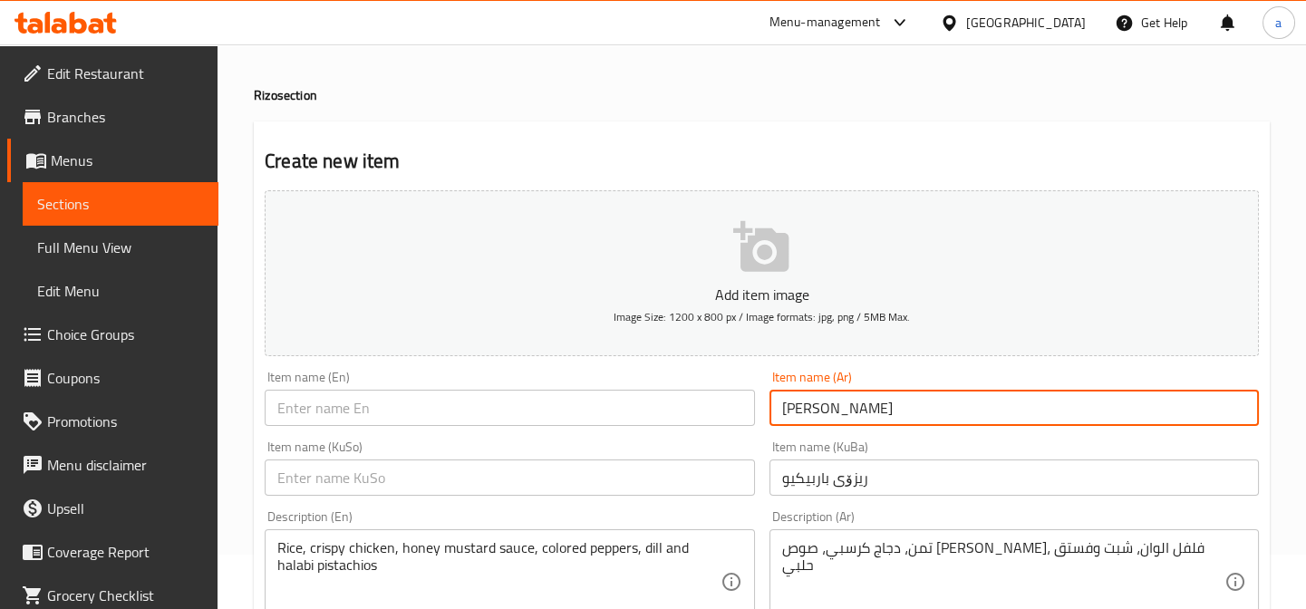
type input "ريزو باربيكيو"
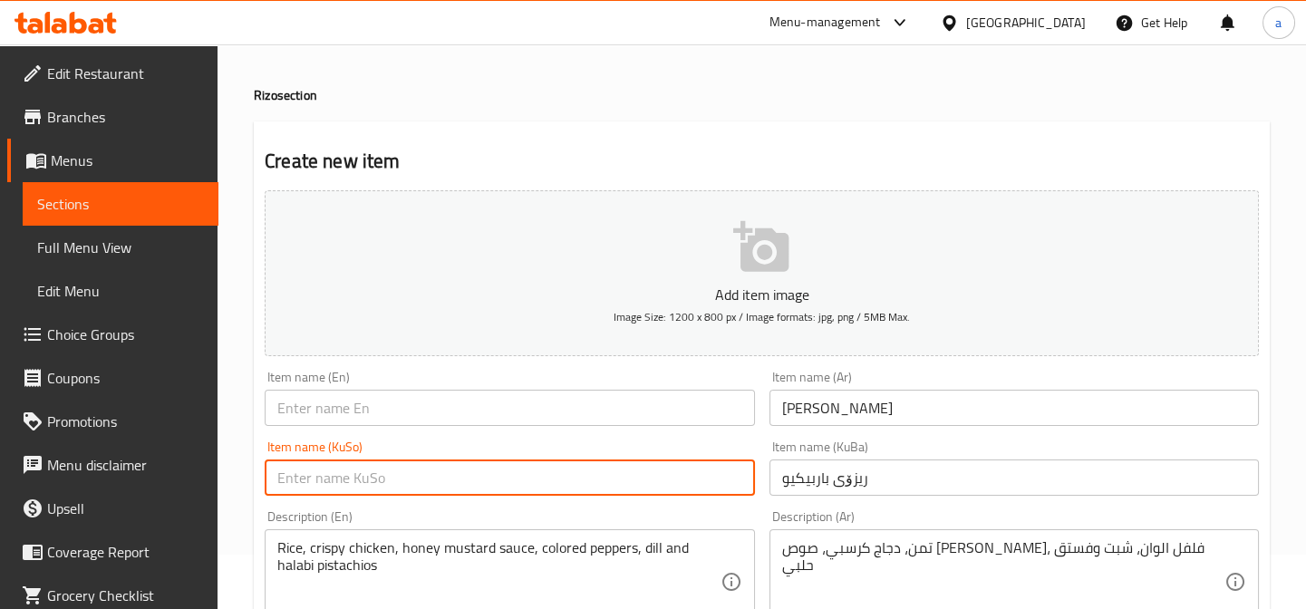
click at [691, 469] on input "text" at bounding box center [509, 478] width 489 height 36
paste input "ریزۆی باربیکیو"
type input "ریزۆی باربیکیو"
click at [593, 407] on input "text" at bounding box center [509, 408] width 489 height 36
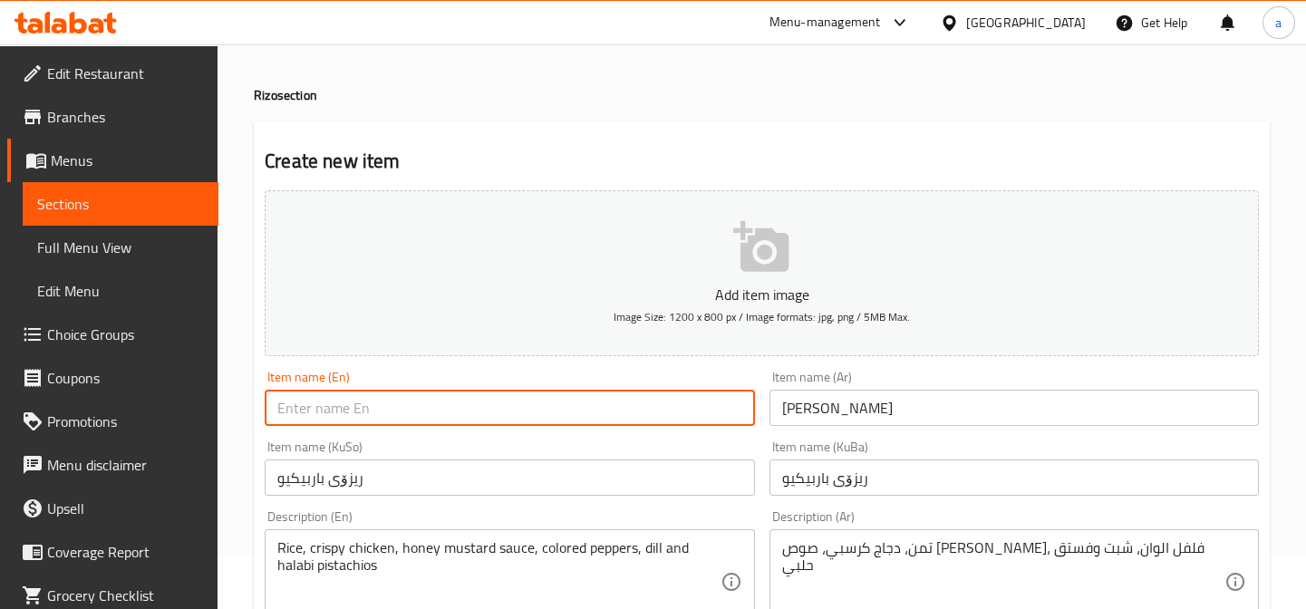
paste input "Barbeque Rizo"
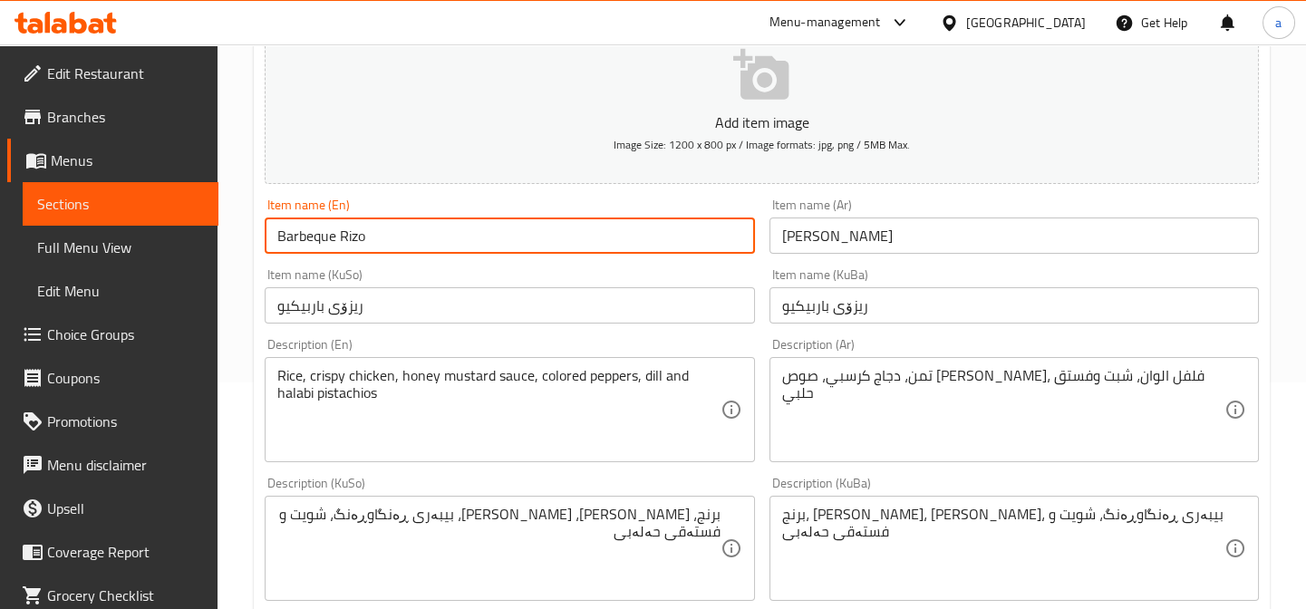
scroll to position [329, 0]
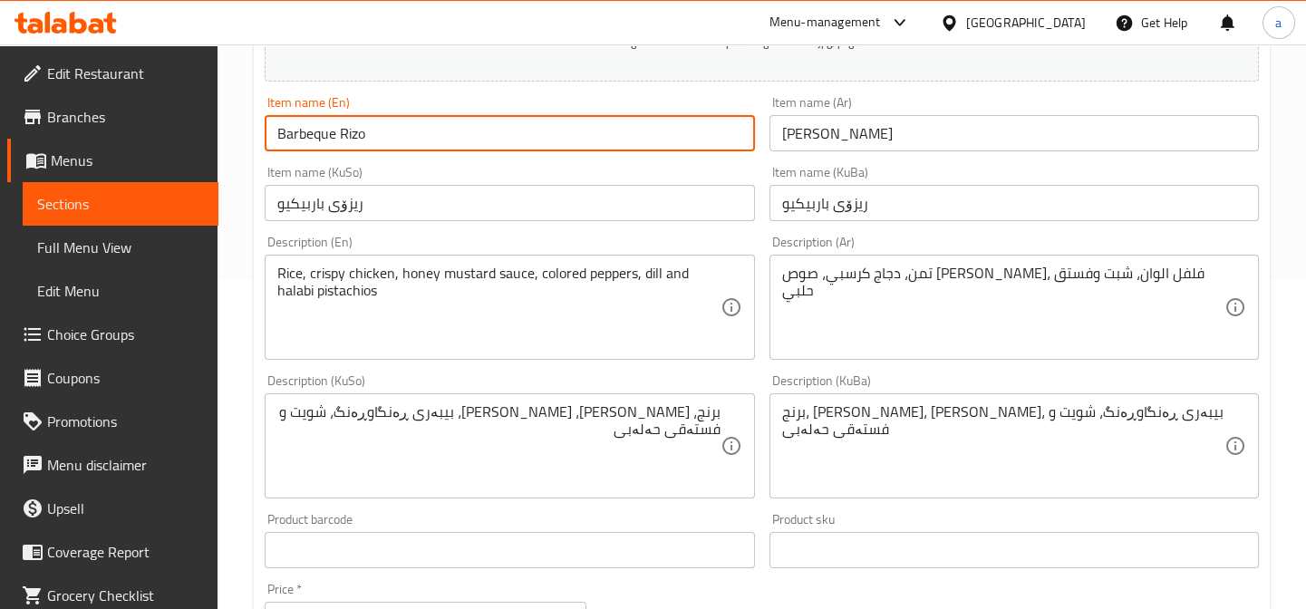
type input "Barbeque Rizo"
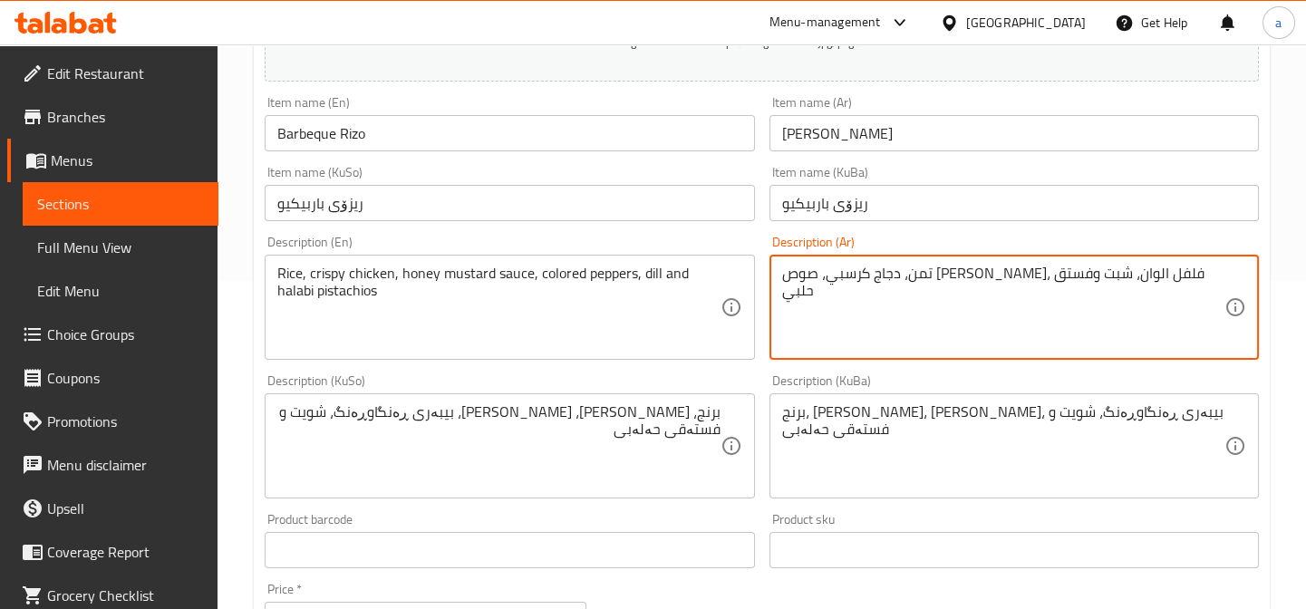
click at [859, 285] on textarea "تمن، دجاج كرسبي، صوص هاني ماسترد، فلفل الوان، شبت وفستق حلبي" at bounding box center [1003, 308] width 442 height 86
paste textarea "تمن، دجاج كرسبي وصوص باربيكيو"
type textarea "تمن، دجاج كرسبي وصوص باربيكيو"
click at [450, 294] on textarea "Rice, crispy chicken, honey mustard sauce, colored peppers, dill and halabi pis…" at bounding box center [498, 308] width 442 height 86
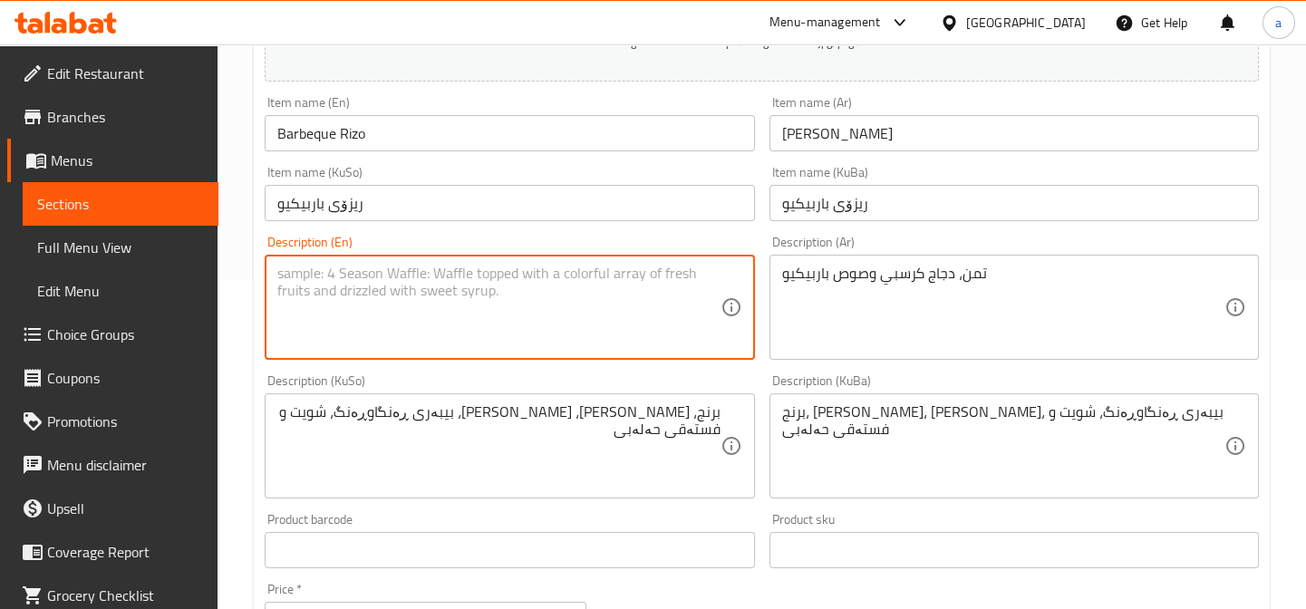
paste textarea "Taman, Crispy Chicken and Barbecue Sauce"
drag, startPoint x: 314, startPoint y: 277, endPoint x: 274, endPoint y: 281, distance: 40.9
click at [274, 281] on div "Taman, Crispy Chicken and Barbecue Sauce Description (En)" at bounding box center [509, 307] width 489 height 105
type textarea "Rice, Crispy Chicken and Barbecue Sauce"
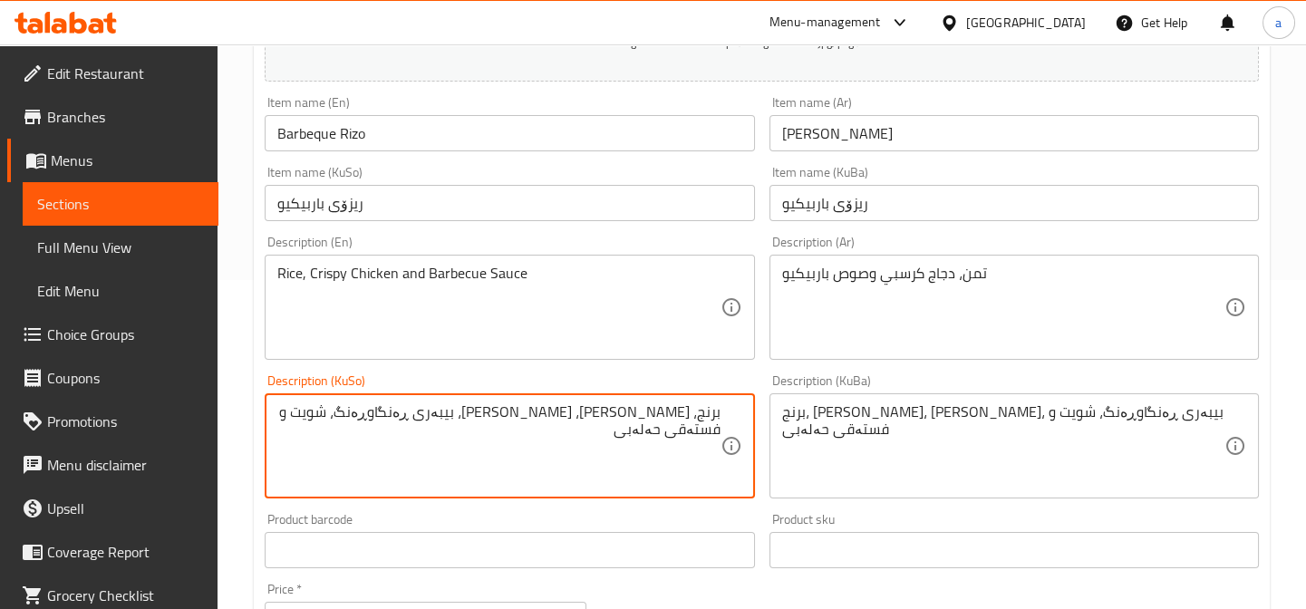
click at [639, 418] on textarea "برنج، مریشکی کریسپی، سۆسی موستاردی هەنگوین، بیبەری ڕەنگاوڕەنگ، شویت و فستەقی حە…" at bounding box center [498, 446] width 442 height 86
click at [487, 412] on textarea "برنج، مریشکی کریسپی و سۆسی باربیکیو" at bounding box center [498, 446] width 442 height 86
type textarea "برنج، مریشکی کریسپی و سۆسی باربیکیو"
click at [442, 411] on textarea "برنج، مریشکی کریسپی و سۆسی باربیکیو" at bounding box center [498, 446] width 442 height 86
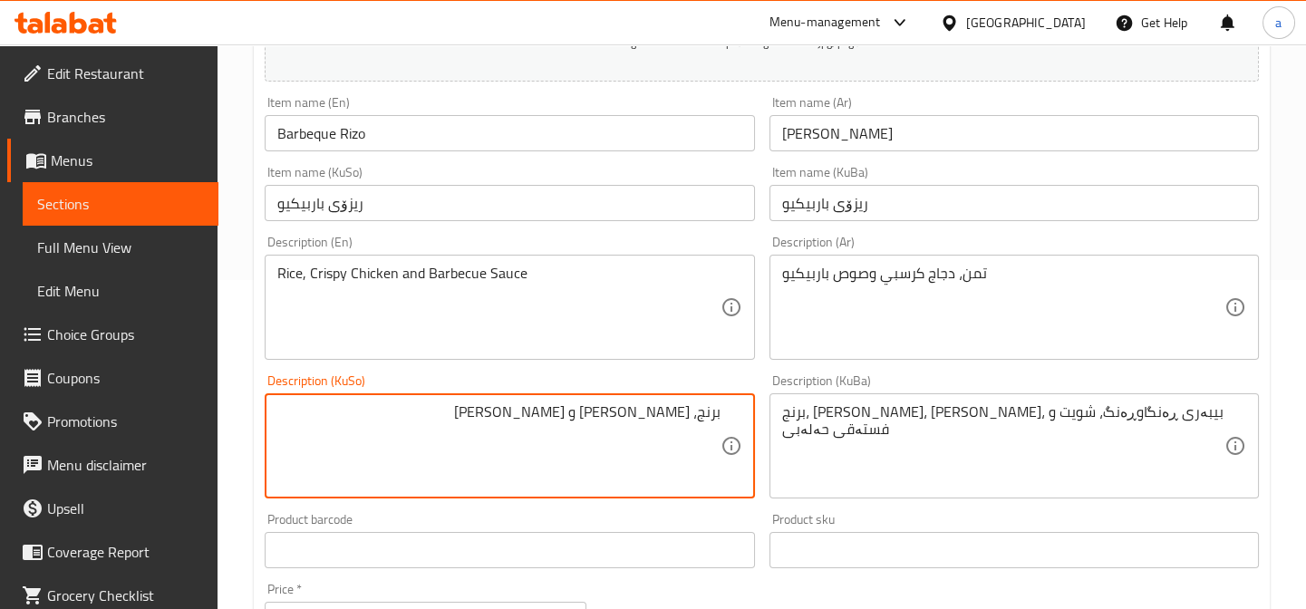
drag, startPoint x: 614, startPoint y: 418, endPoint x: 754, endPoint y: 421, distance: 139.6
click at [754, 421] on div "Description (KuSo) برنج، مریشکی کریسپی و سۆسی باربیکیو Description (KuSo)" at bounding box center [509, 436] width 504 height 139
click at [605, 426] on textarea "برنج، مریشکی کریسپی و سۆسی باربیکیو" at bounding box center [498, 446] width 442 height 86
click at [605, 423] on textarea "برنج، مریشکی کریسپی و سۆسی باربیکیو" at bounding box center [498, 446] width 442 height 86
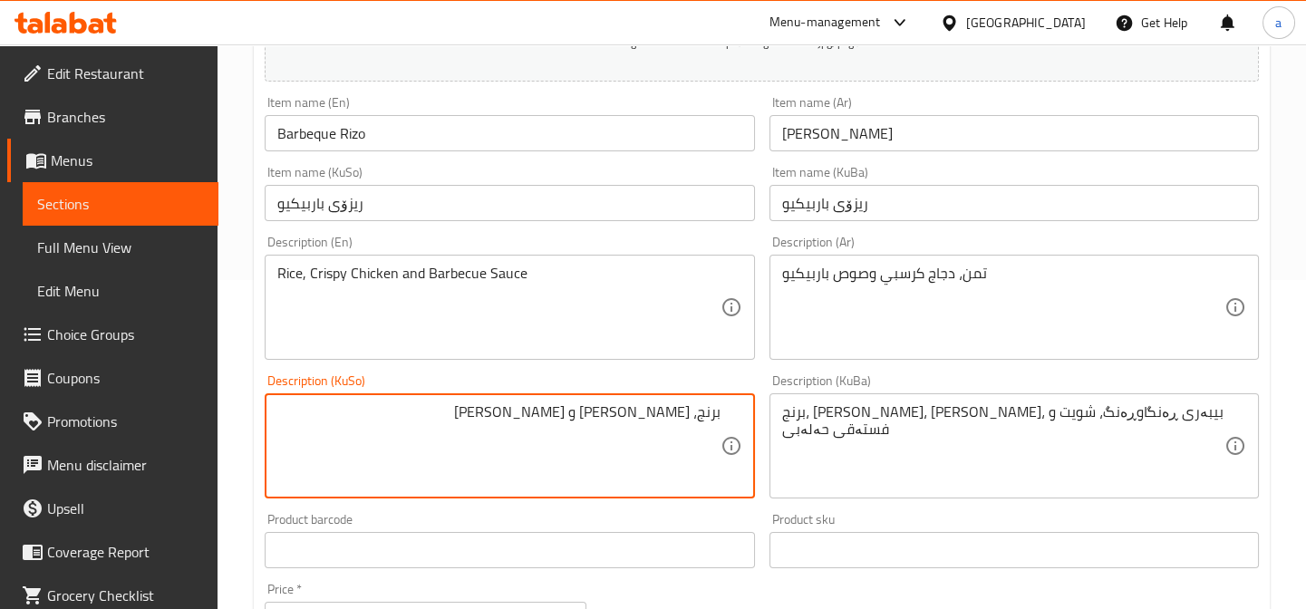
click at [605, 423] on textarea "برنج، مریشکی کریسپی و سۆسی باربیکیو" at bounding box center [498, 446] width 442 height 86
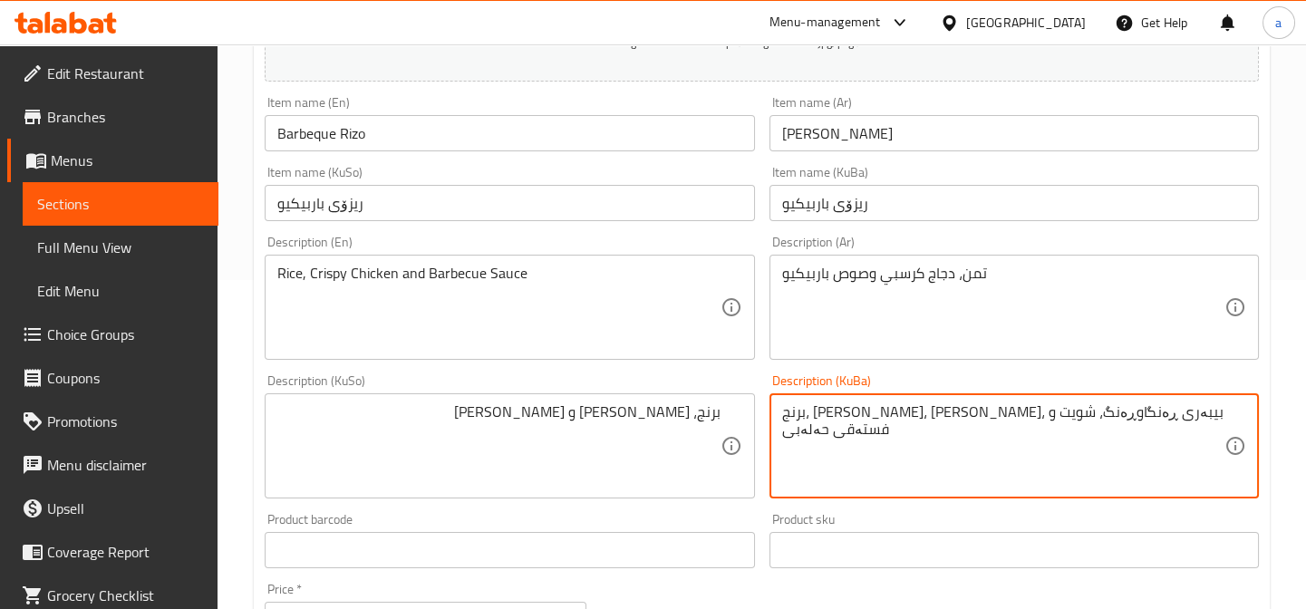
click at [1032, 430] on textarea "برنج، مریشکی کریسپی، سۆسی موستاردی هەنگوین، بیبەری ڕەنگاوڕەنگ، شویت و فستەقی حە…" at bounding box center [1003, 446] width 442 height 86
paste textarea "برنج، مریشکی کریسپی و سۆسی باربیکیو"
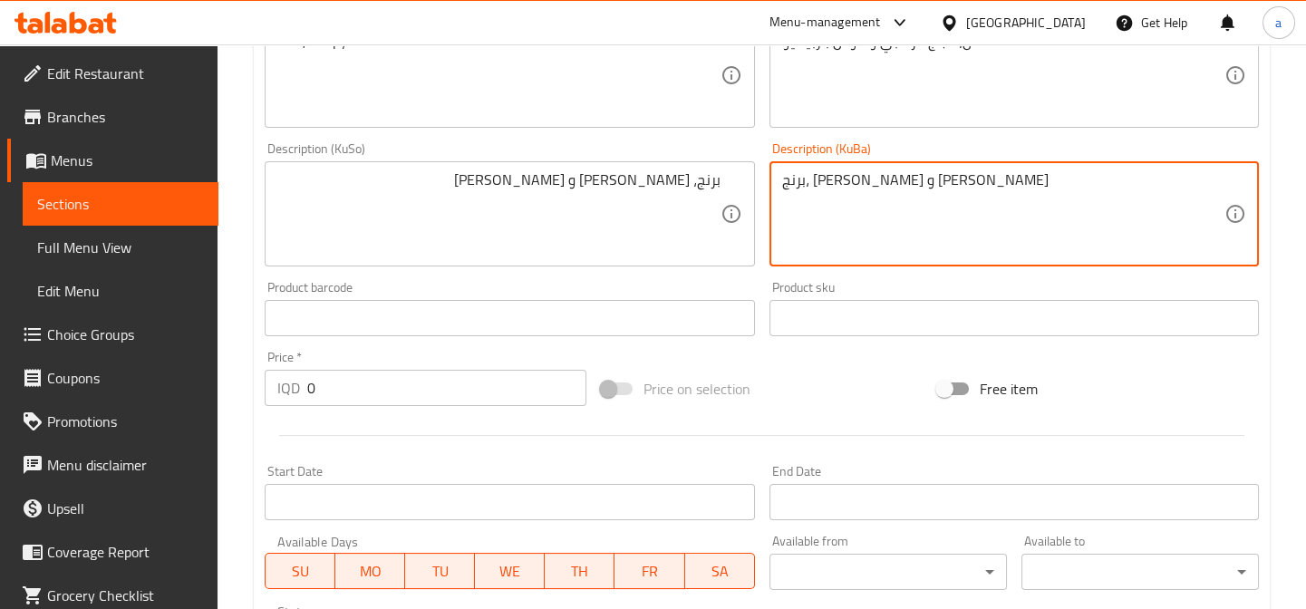
scroll to position [605, 0]
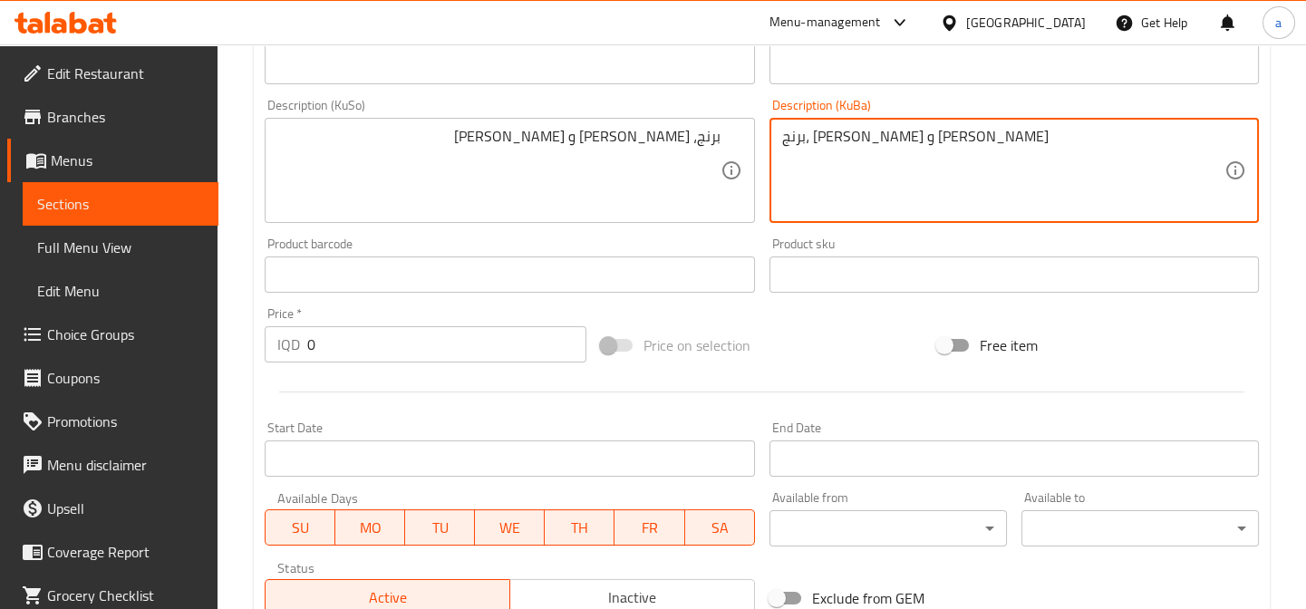
type textarea "برنج، مریشکی کریسپی و سۆسی باربیکیو"
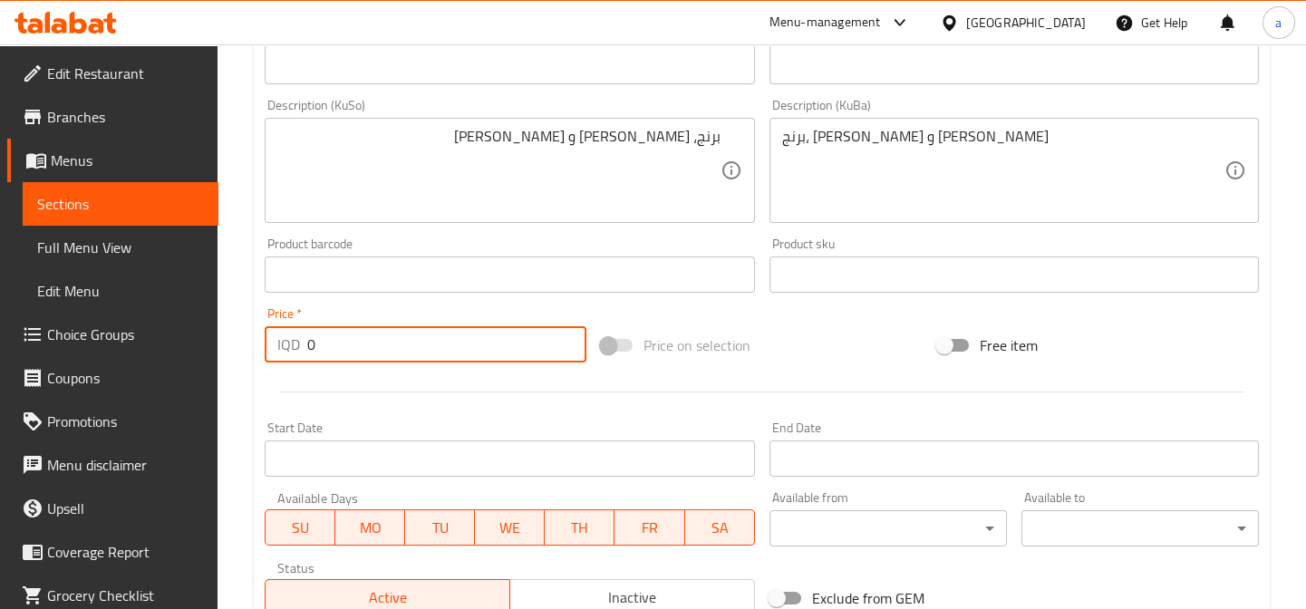
drag, startPoint x: 382, startPoint y: 338, endPoint x: 308, endPoint y: 346, distance: 74.8
click at [308, 346] on input "0" at bounding box center [446, 344] width 279 height 36
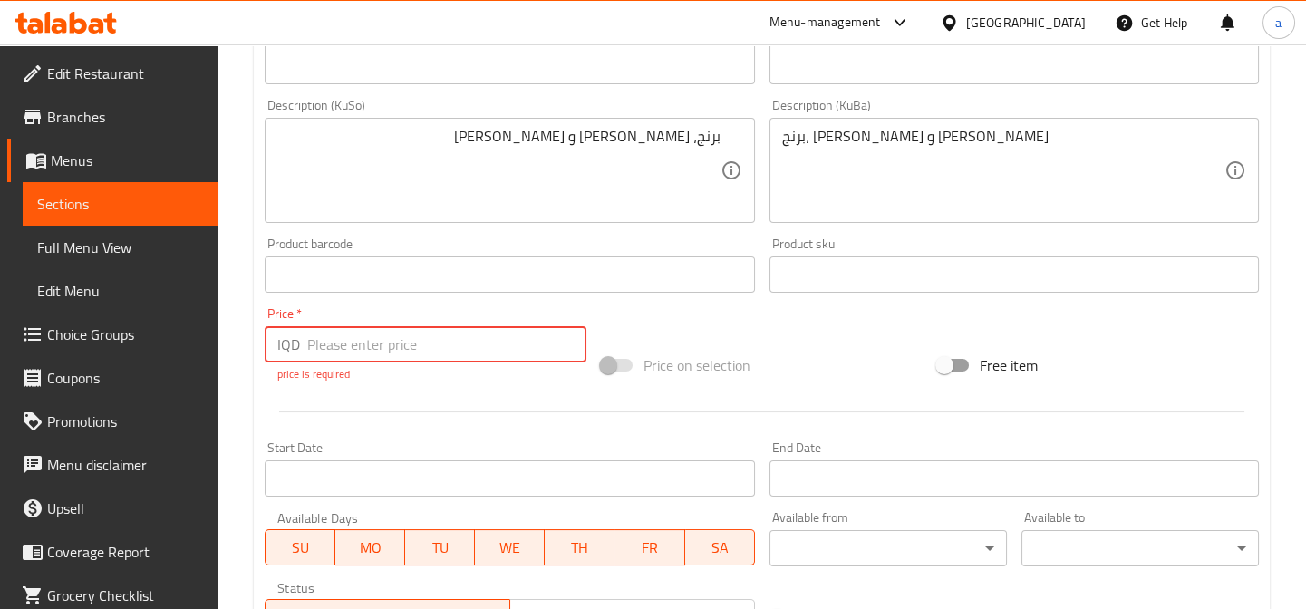
paste input "6000"
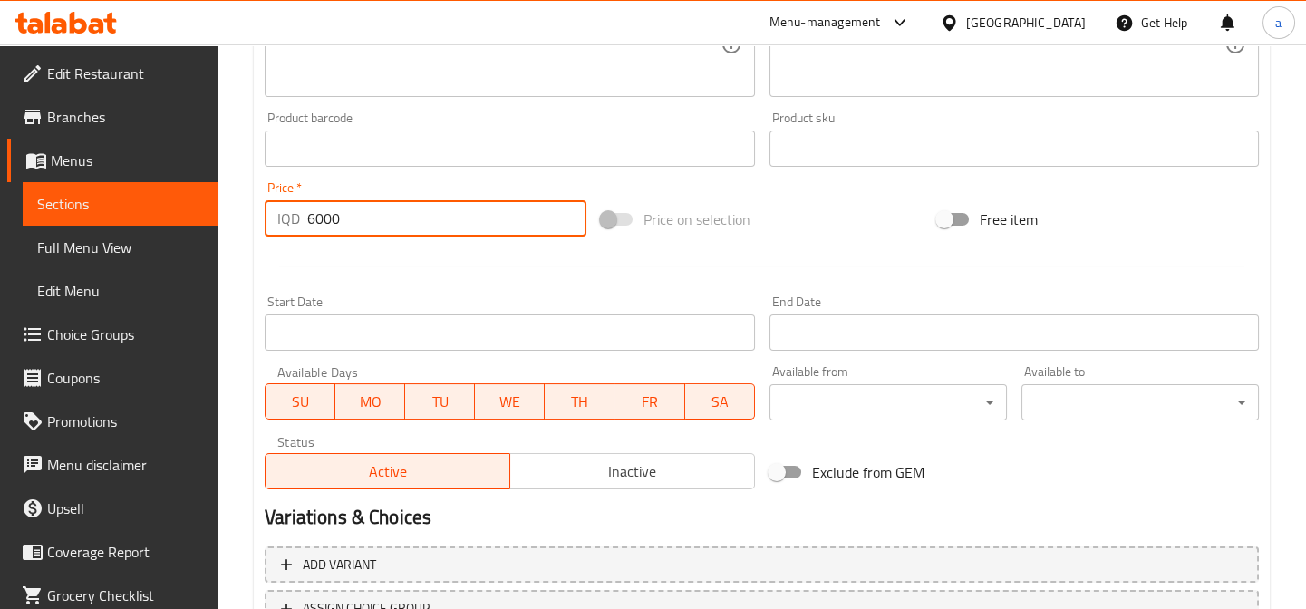
scroll to position [879, 0]
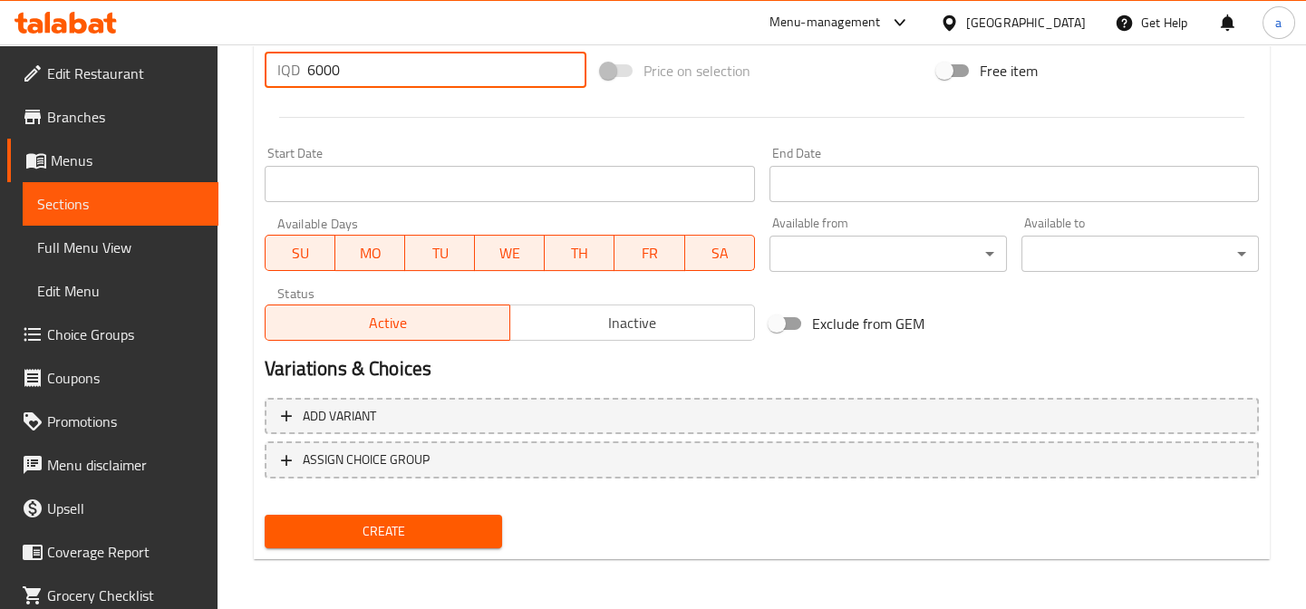
type input "6000"
click at [412, 515] on button "Create" at bounding box center [383, 532] width 237 height 34
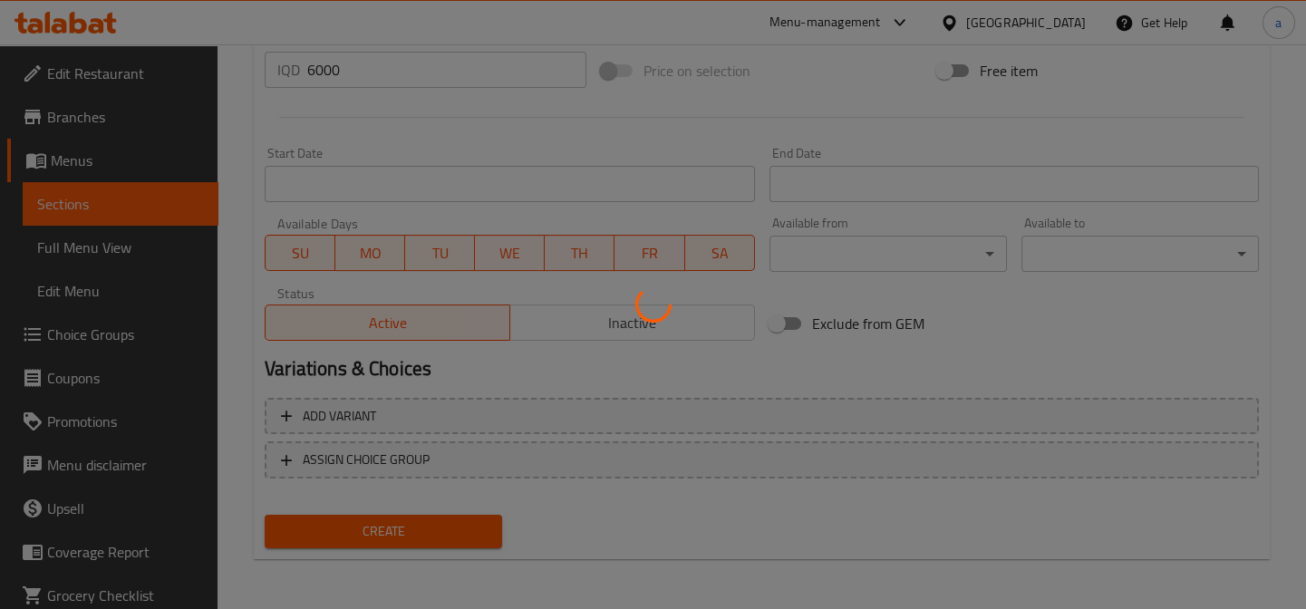
type input "0"
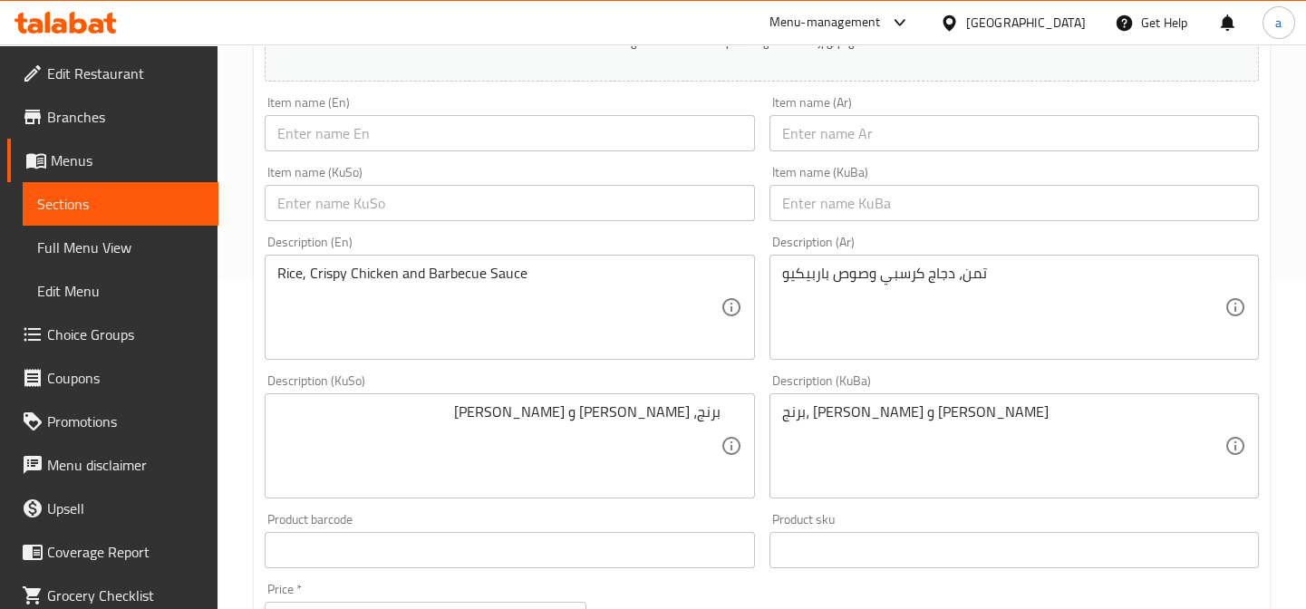
scroll to position [0, 0]
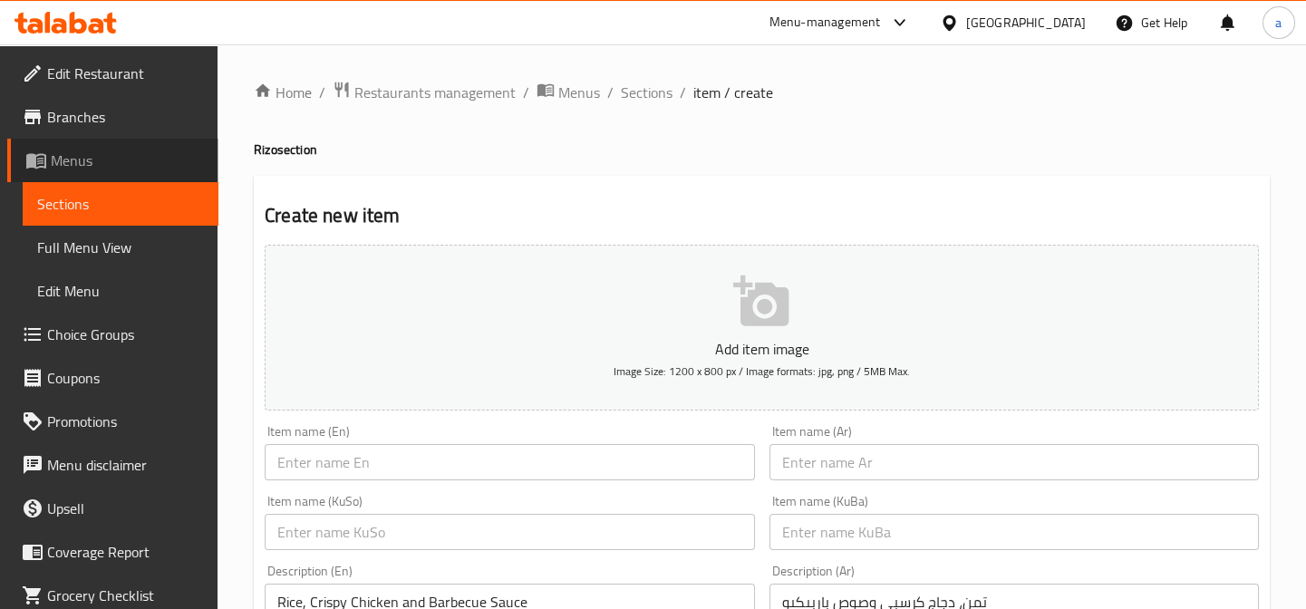
click at [152, 153] on span "Menus" at bounding box center [127, 161] width 153 height 22
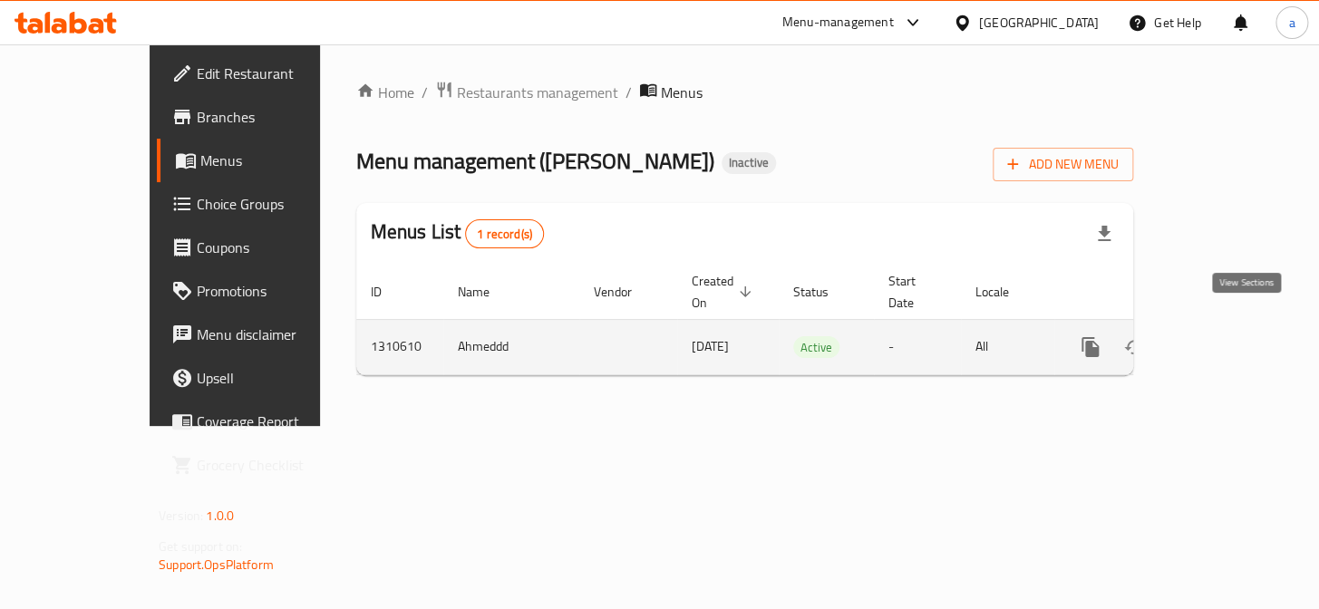
click at [1232, 336] on icon "enhanced table" at bounding box center [1221, 347] width 22 height 22
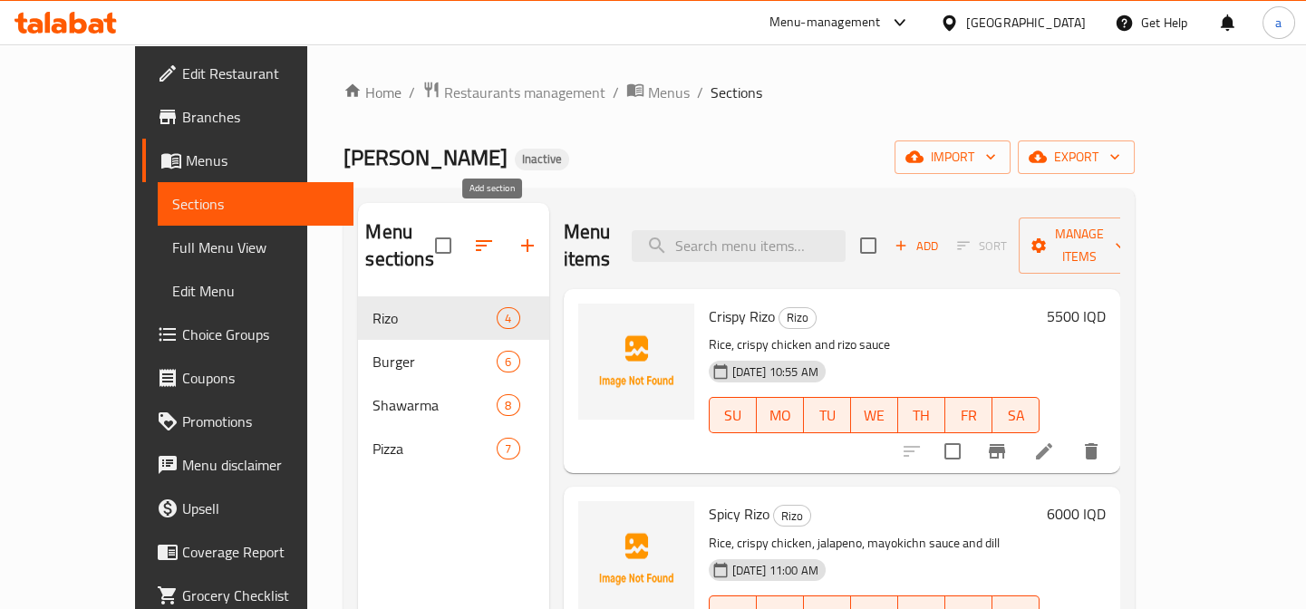
click at [521, 239] on icon "button" at bounding box center [527, 245] width 13 height 13
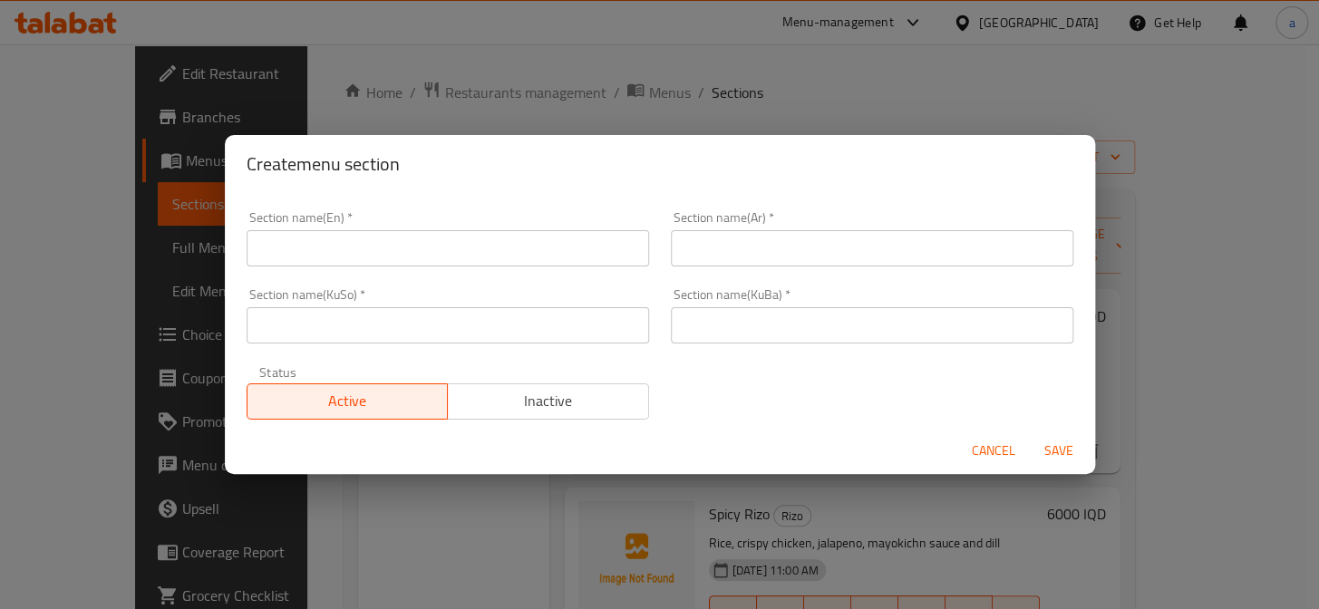
click at [444, 231] on input "text" at bounding box center [448, 248] width 402 height 36
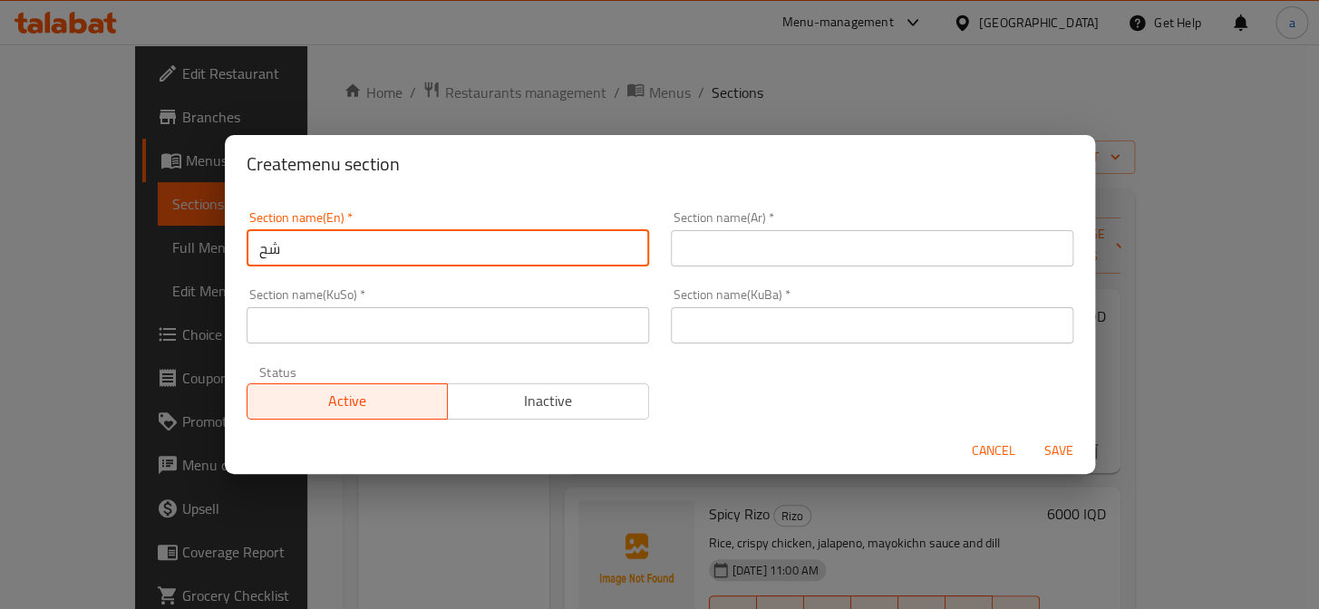
type input "ش"
type input "Sides"
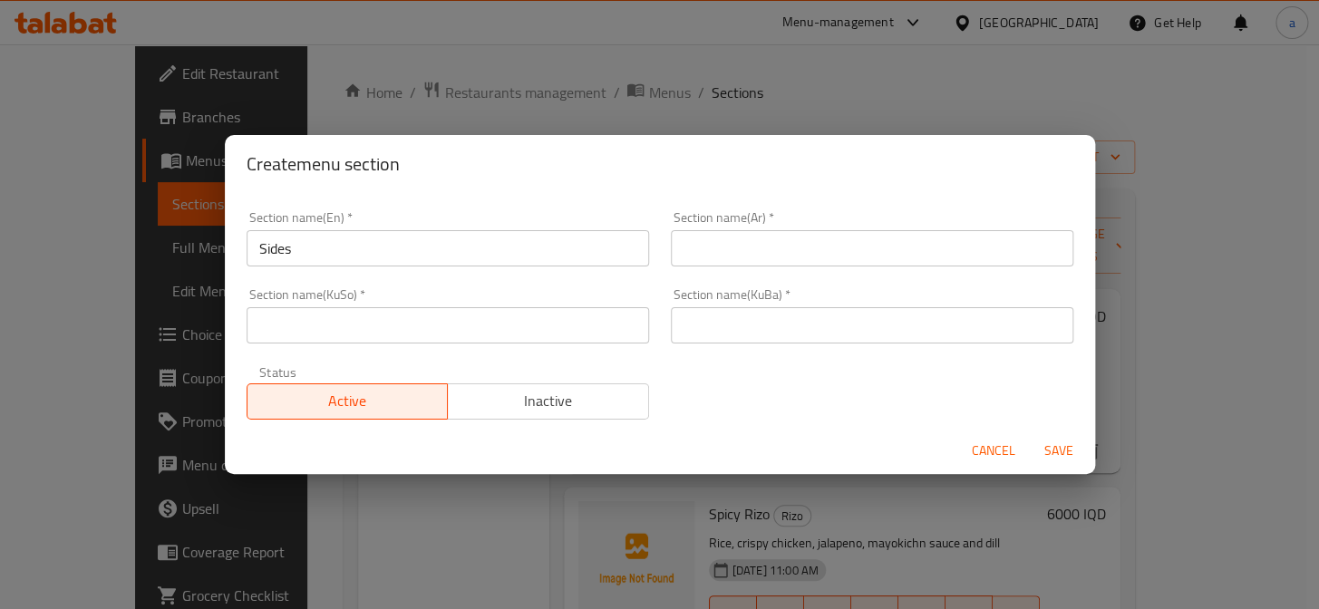
drag, startPoint x: 363, startPoint y: 266, endPoint x: 245, endPoint y: 256, distance: 118.2
click at [245, 256] on div "Section name(En)   * Sides Section name(En) *" at bounding box center [448, 238] width 424 height 77
click at [754, 327] on input "text" at bounding box center [872, 325] width 402 height 36
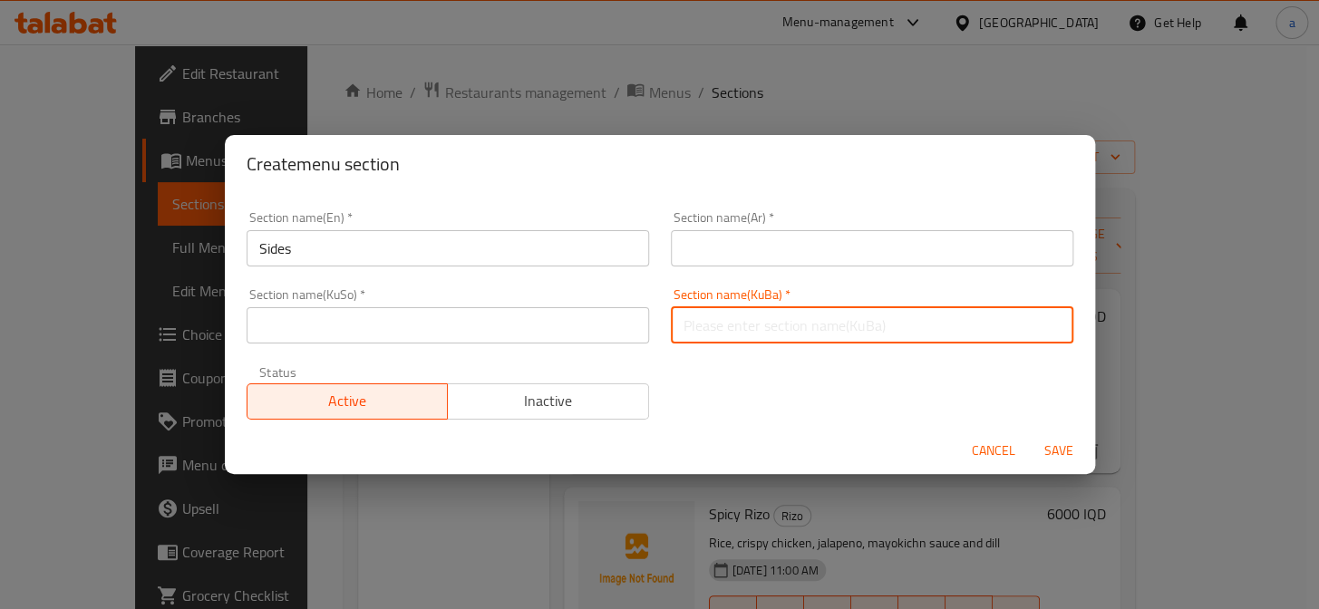
paste input "لاوەکییەکان"
type input "لاوەکییەکان"
click at [553, 314] on input "text" at bounding box center [448, 325] width 402 height 36
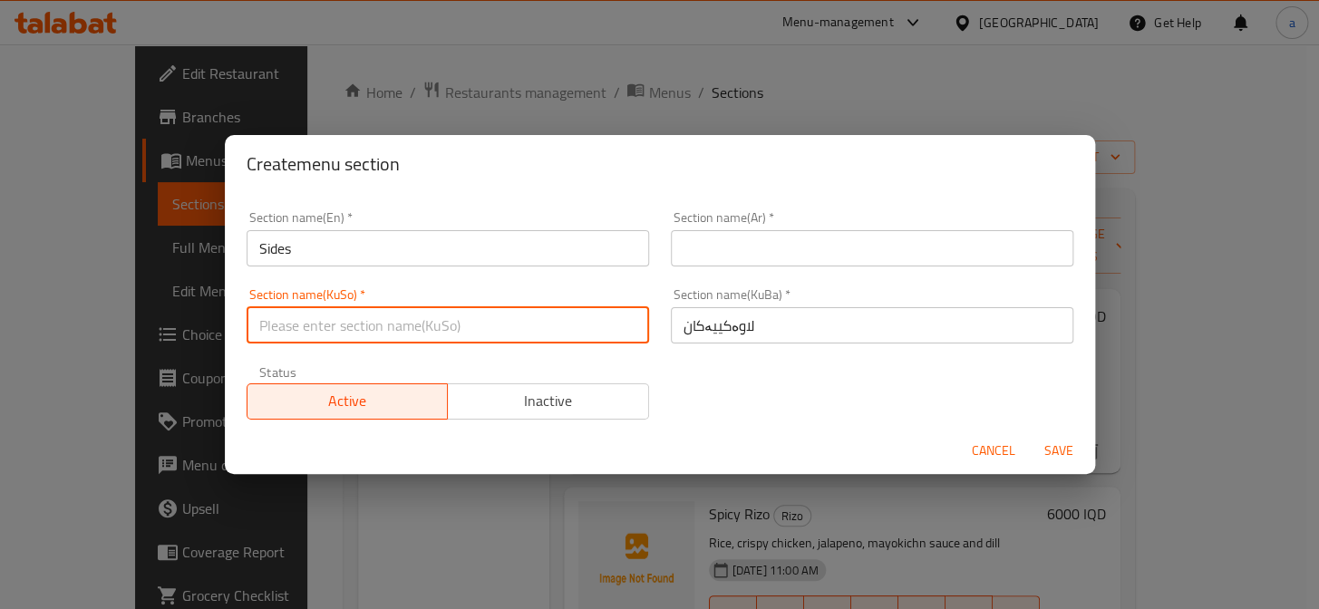
paste input "لاوەکییەکان"
type input "لاوەکییەکان"
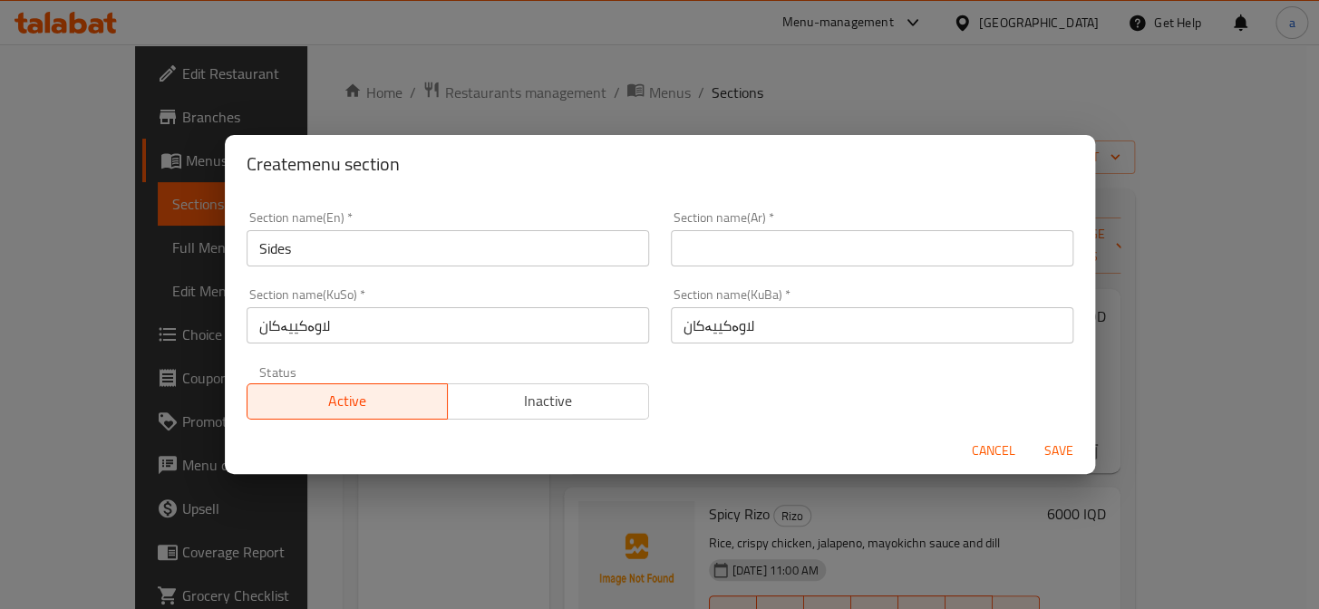
click at [806, 267] on div "Section name(Ar)   * Section name(Ar) *" at bounding box center [872, 238] width 424 height 77
click at [806, 255] on input "text" at bounding box center [872, 248] width 402 height 36
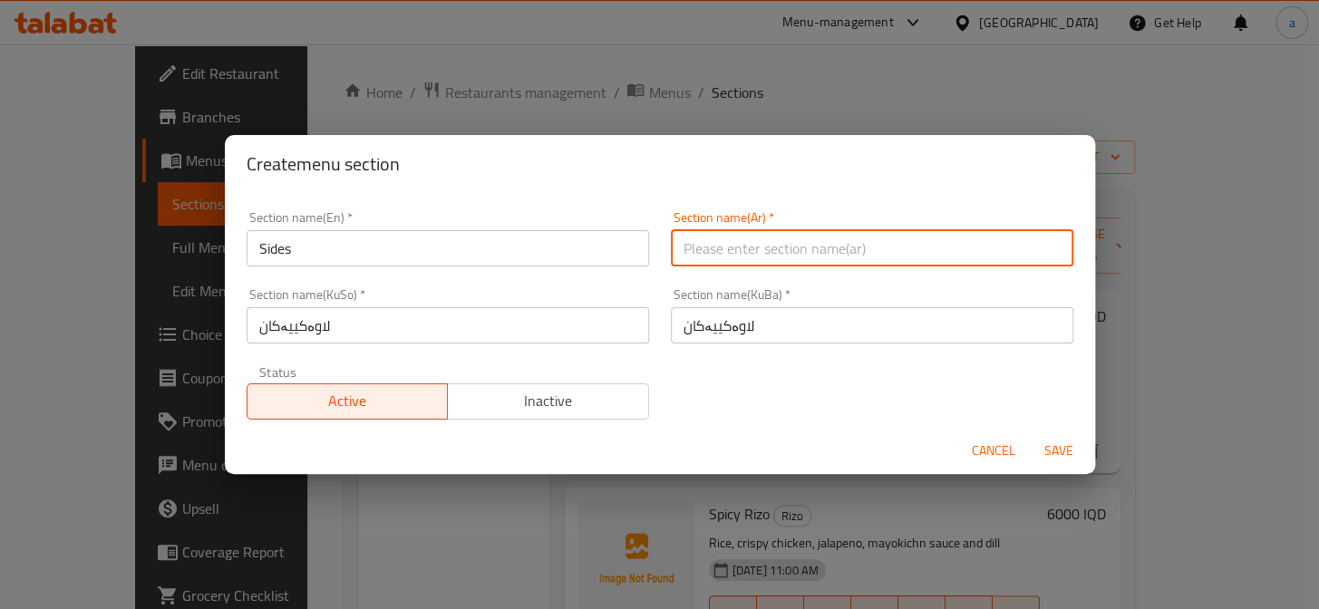
paste input "الجانبية"
type input "الجانبية"
click at [1076, 450] on span "Save" at bounding box center [1059, 451] width 44 height 23
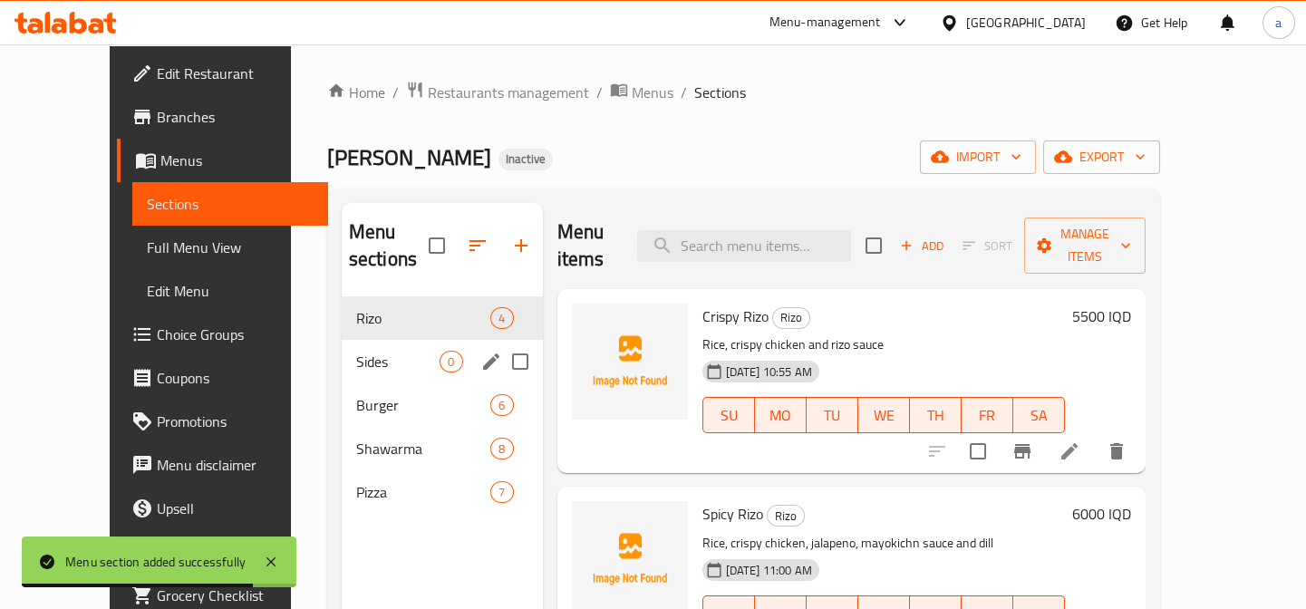
click at [372, 340] on div "Sides 0" at bounding box center [442, 362] width 201 height 44
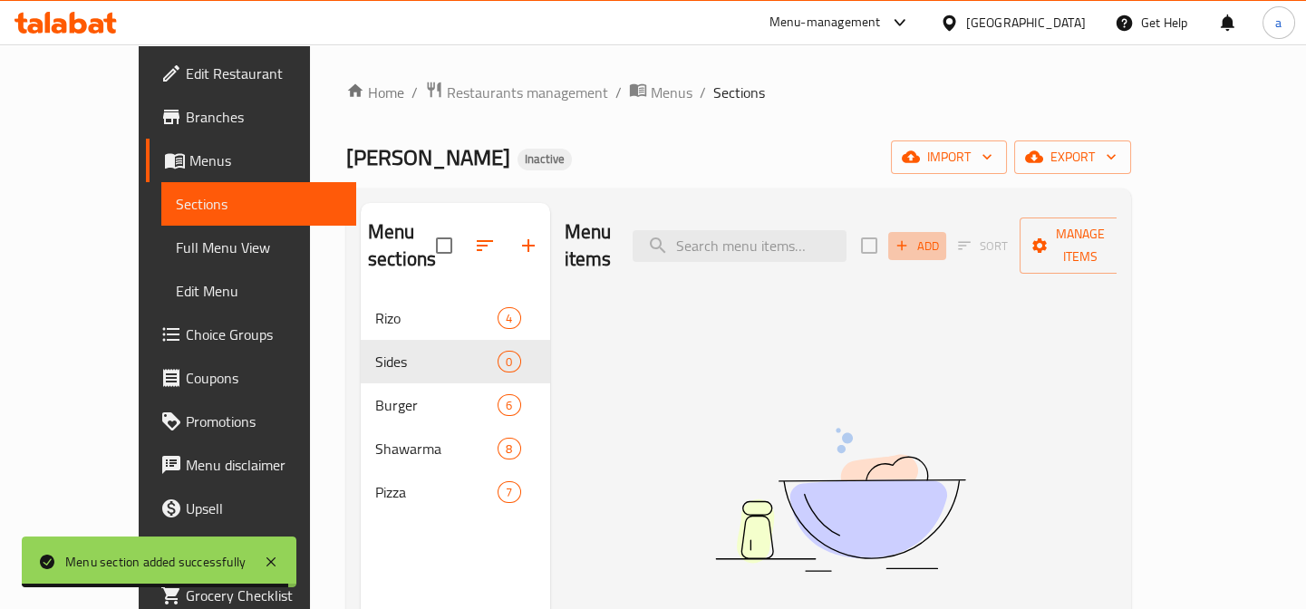
click at [946, 232] on button "Add" at bounding box center [917, 246] width 58 height 28
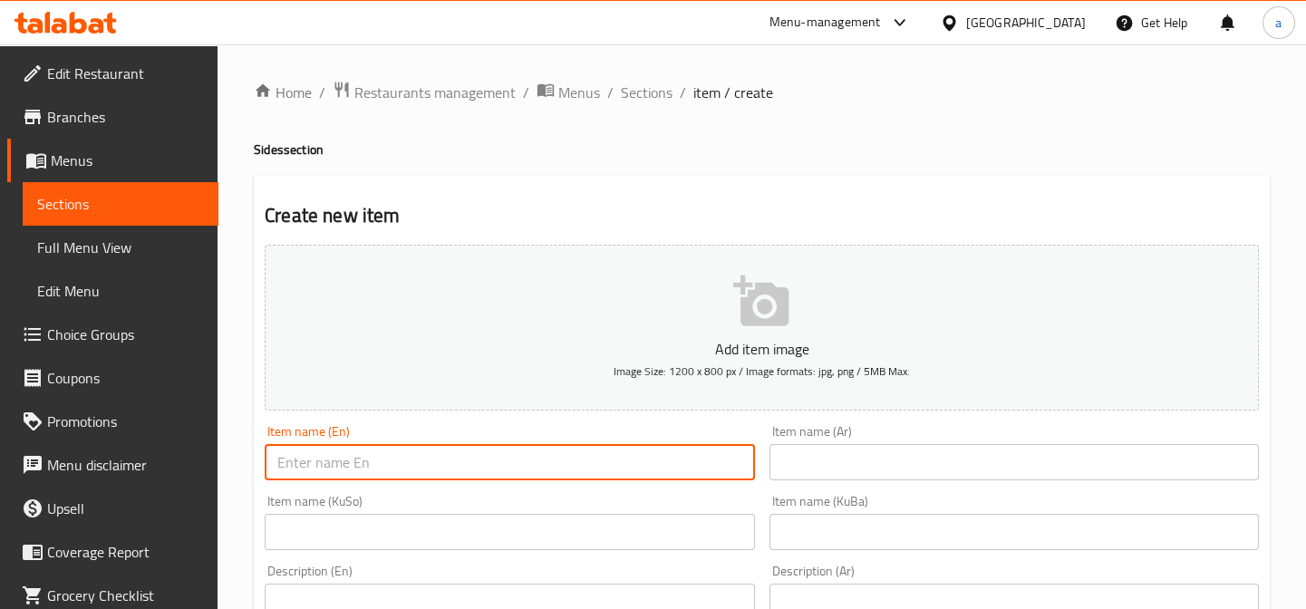
click at [530, 450] on input "text" at bounding box center [509, 462] width 489 height 36
click at [578, 532] on input "text" at bounding box center [509, 532] width 489 height 36
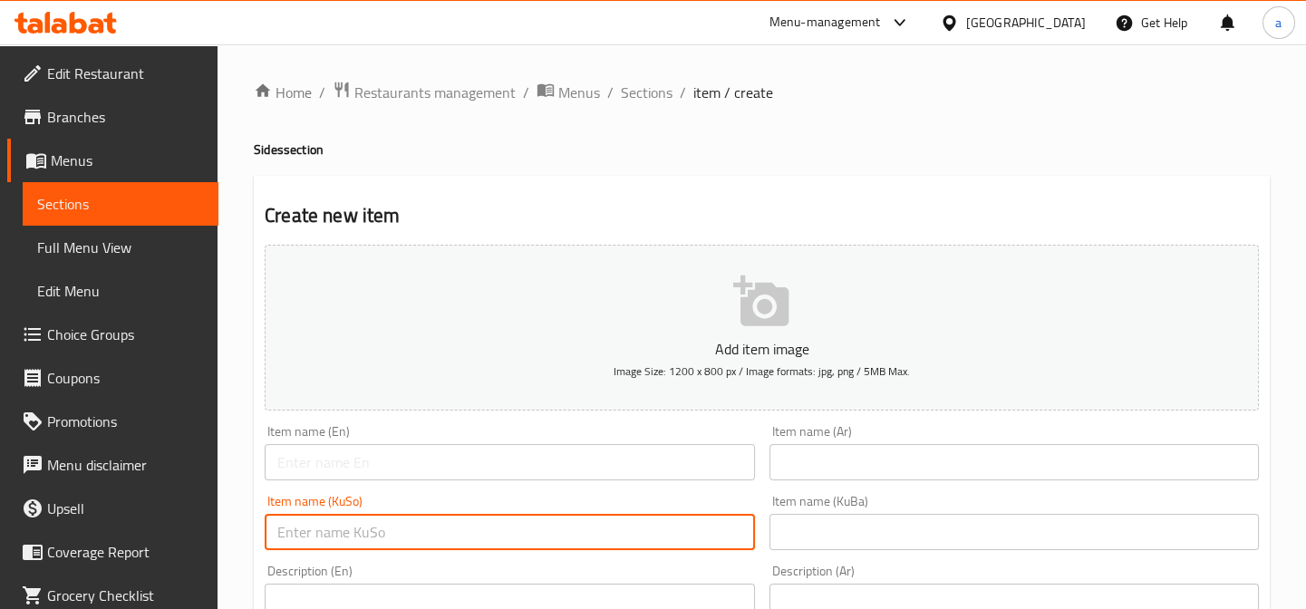
paste input "موقەبیلاتى بچووک"
type input "موقەبیلاتى بچووک"
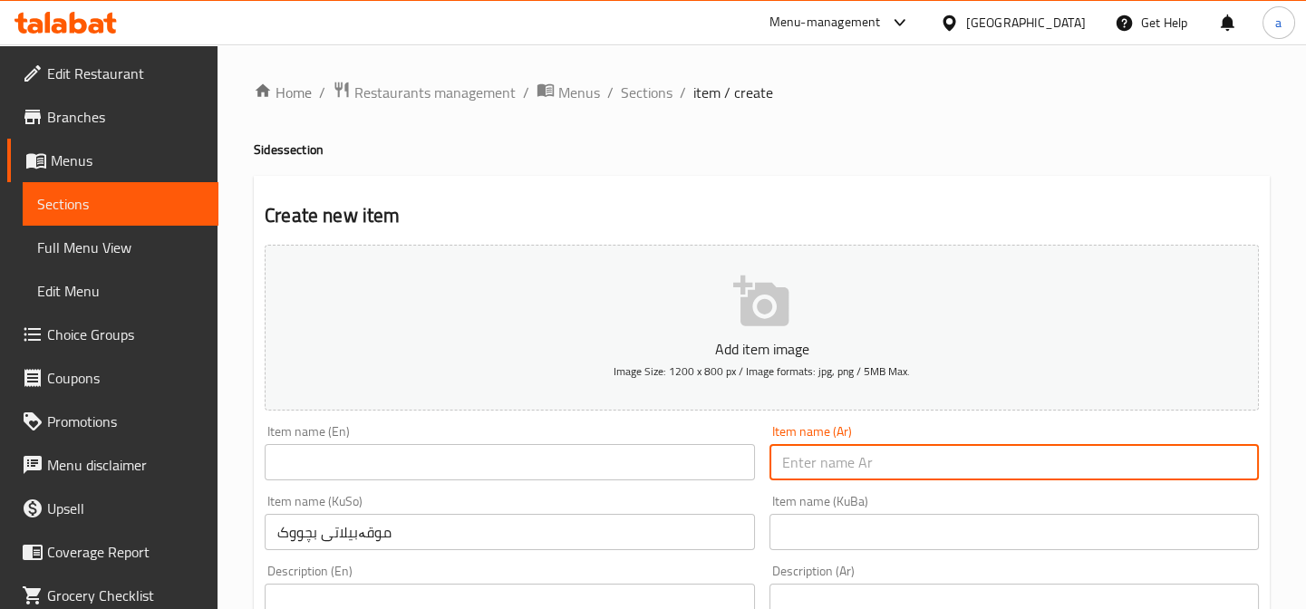
click at [811, 461] on input "text" at bounding box center [1013, 462] width 489 height 36
paste input "مقبلات صغير"
type input "مقبلات صغير"
click at [648, 458] on input "text" at bounding box center [509, 462] width 489 height 36
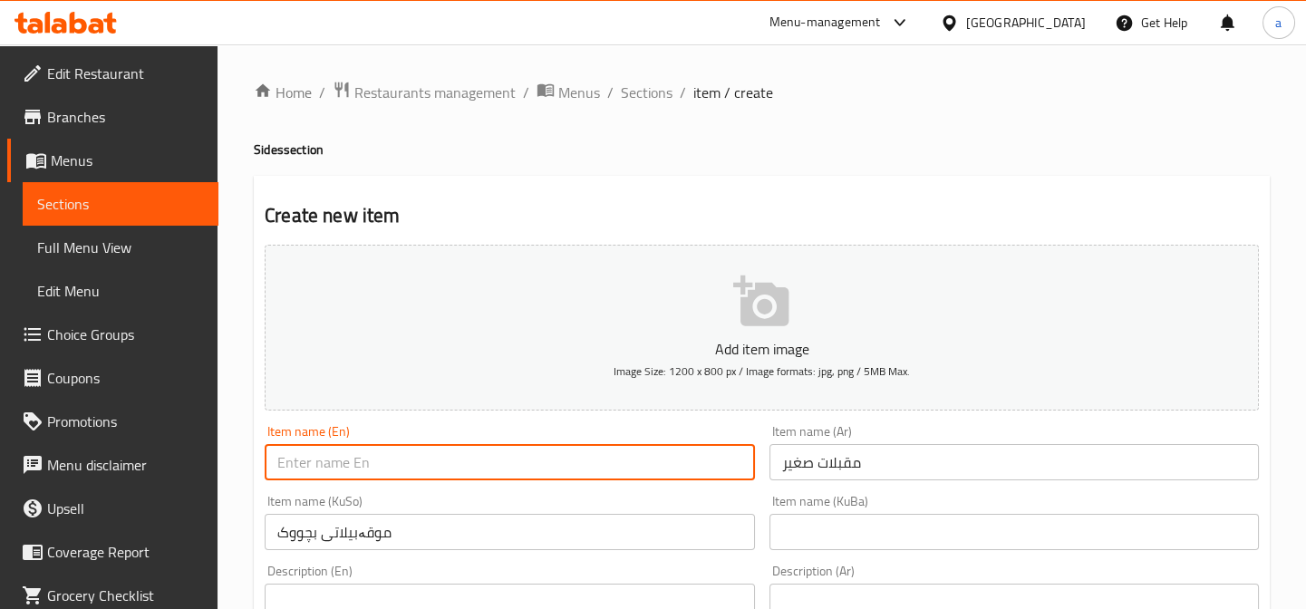
paste input "Small Appetizers"
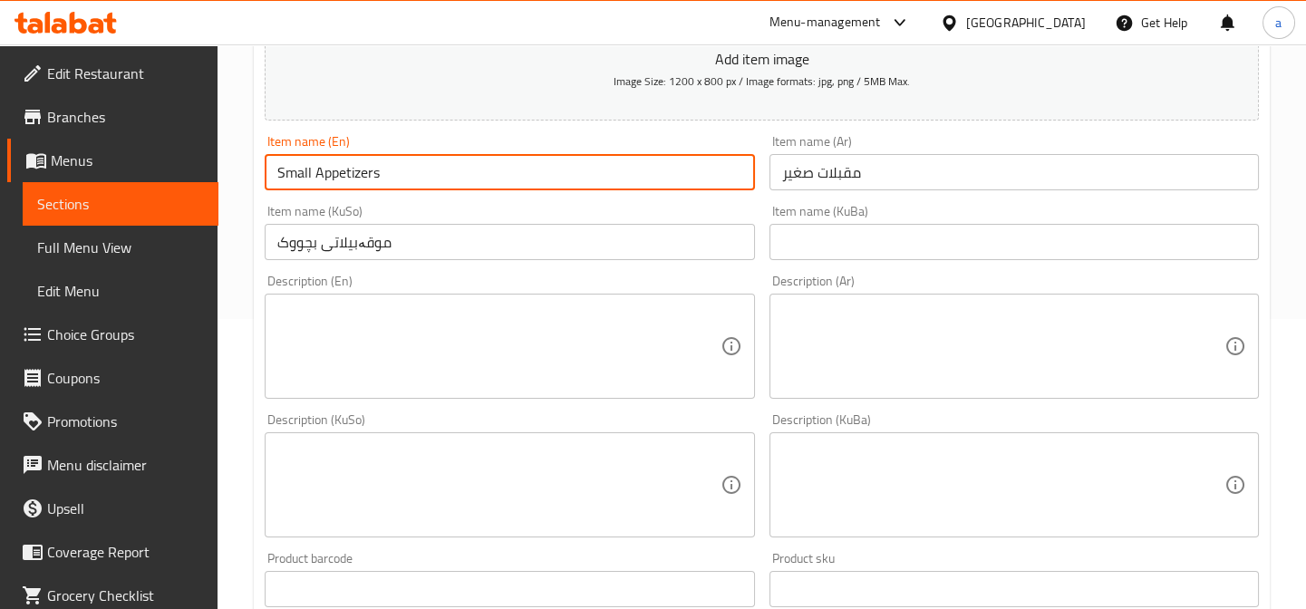
scroll to position [411, 0]
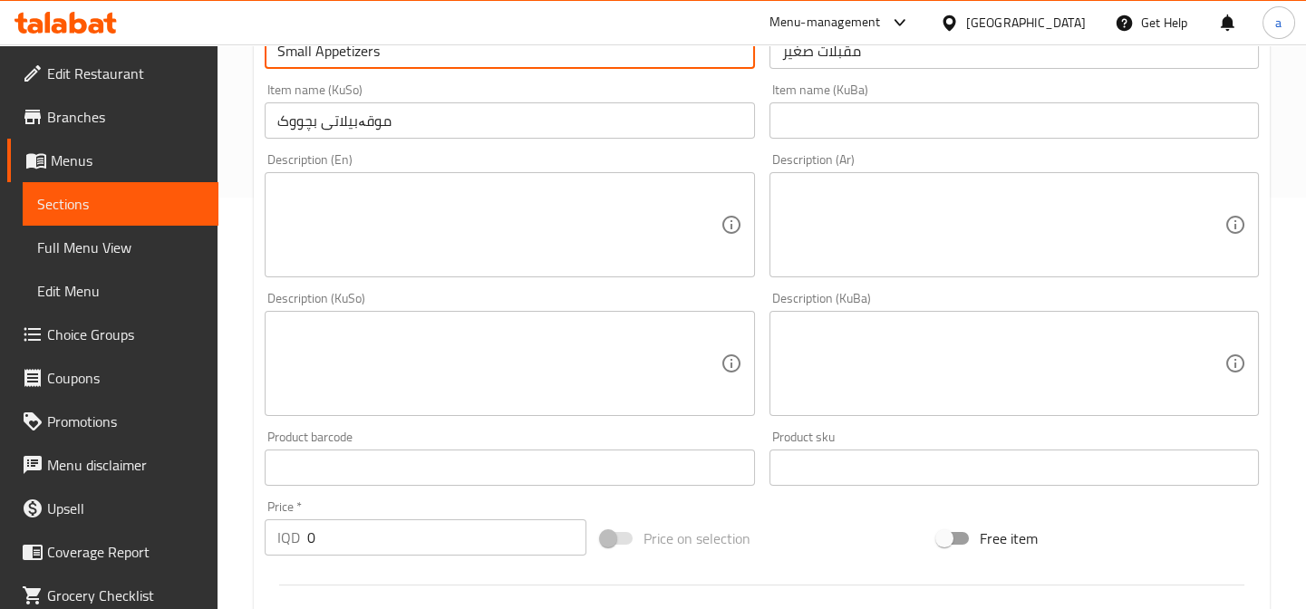
type input "Small Appetizers"
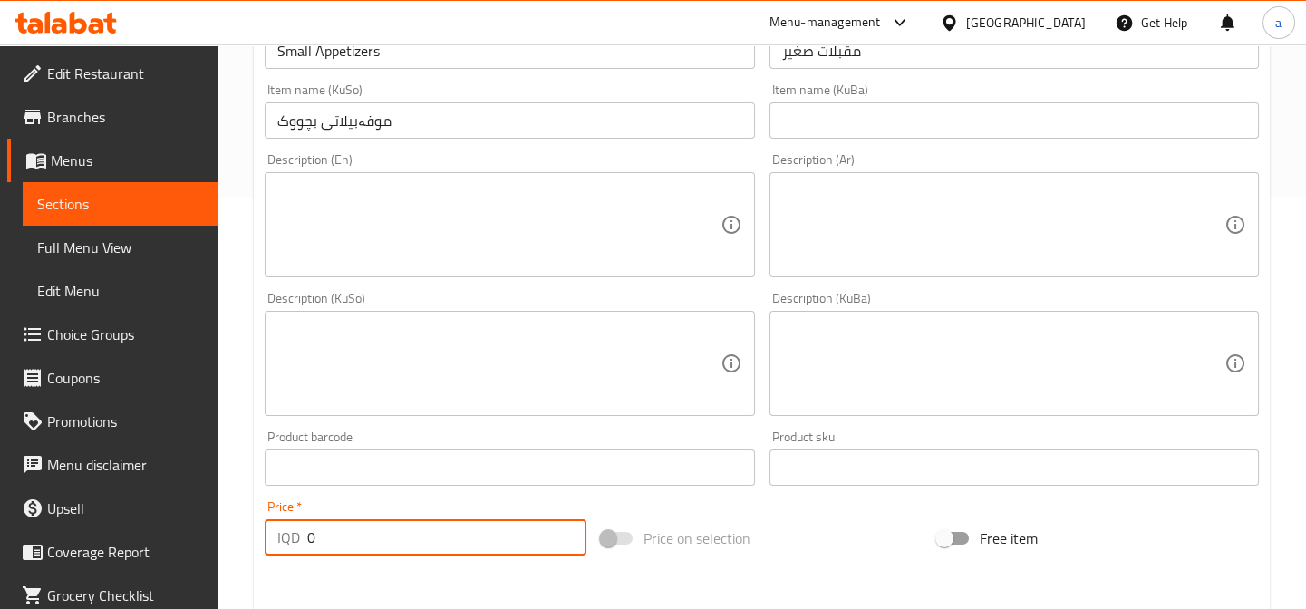
click at [285, 541] on div "IQD 0 Price *" at bounding box center [426, 537] width 322 height 36
paste input "250"
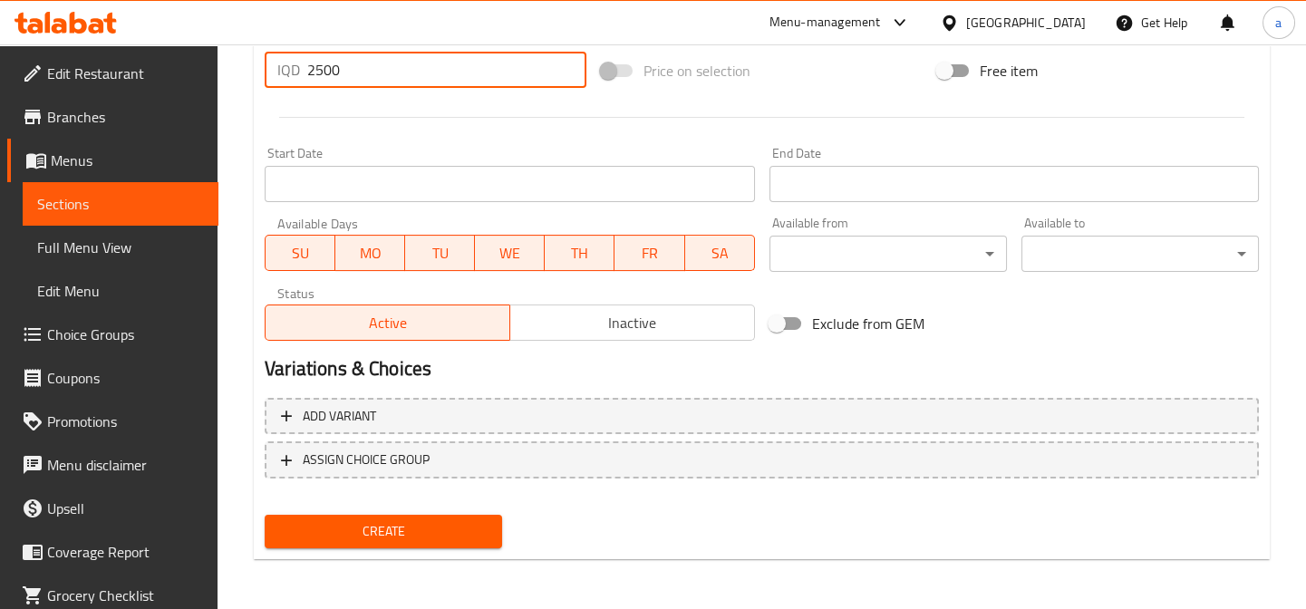
type input "2500"
click at [416, 528] on span "Create" at bounding box center [383, 531] width 208 height 23
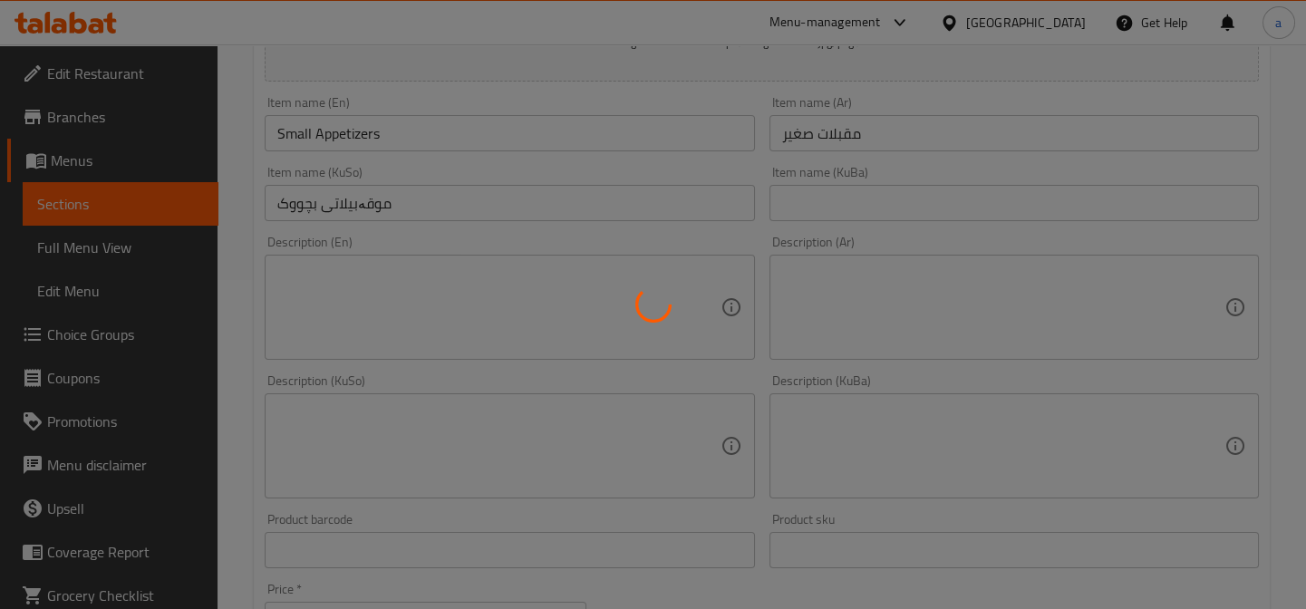
scroll to position [0, 0]
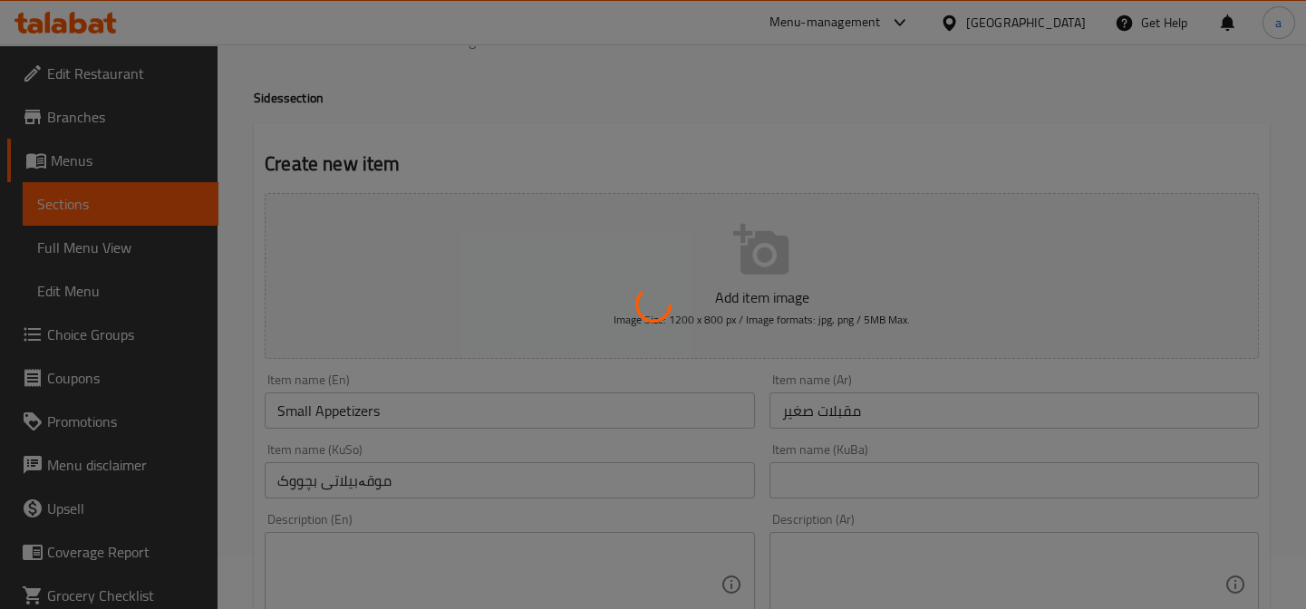
type input "0"
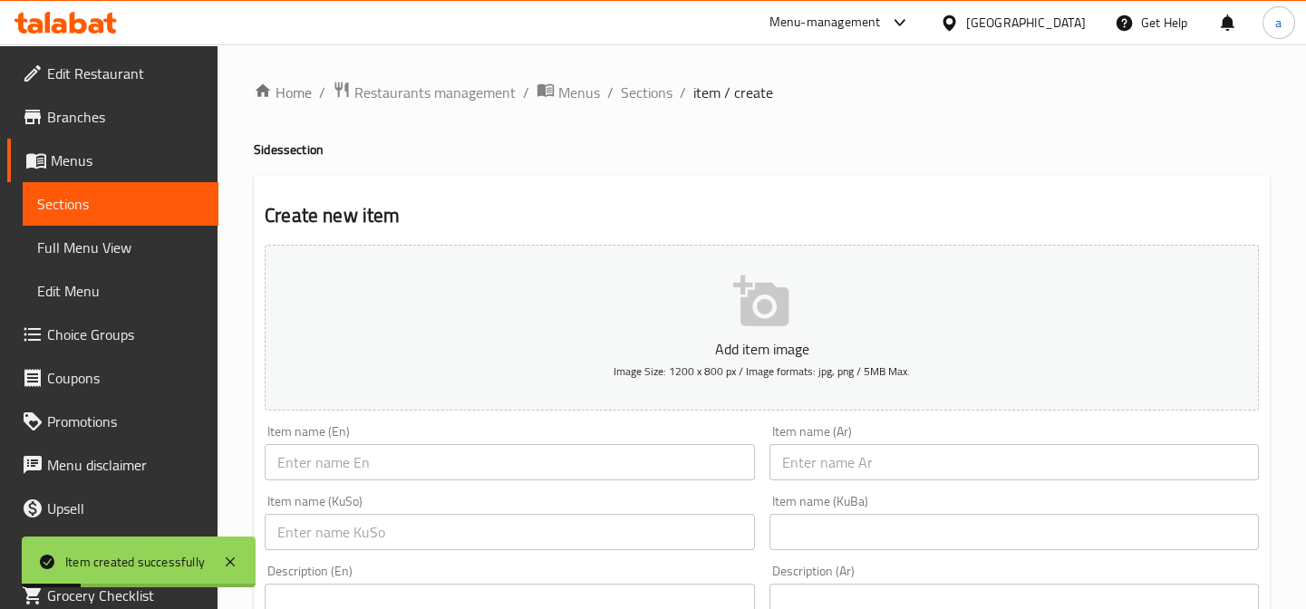
click at [450, 466] on input "text" at bounding box center [509, 462] width 489 height 36
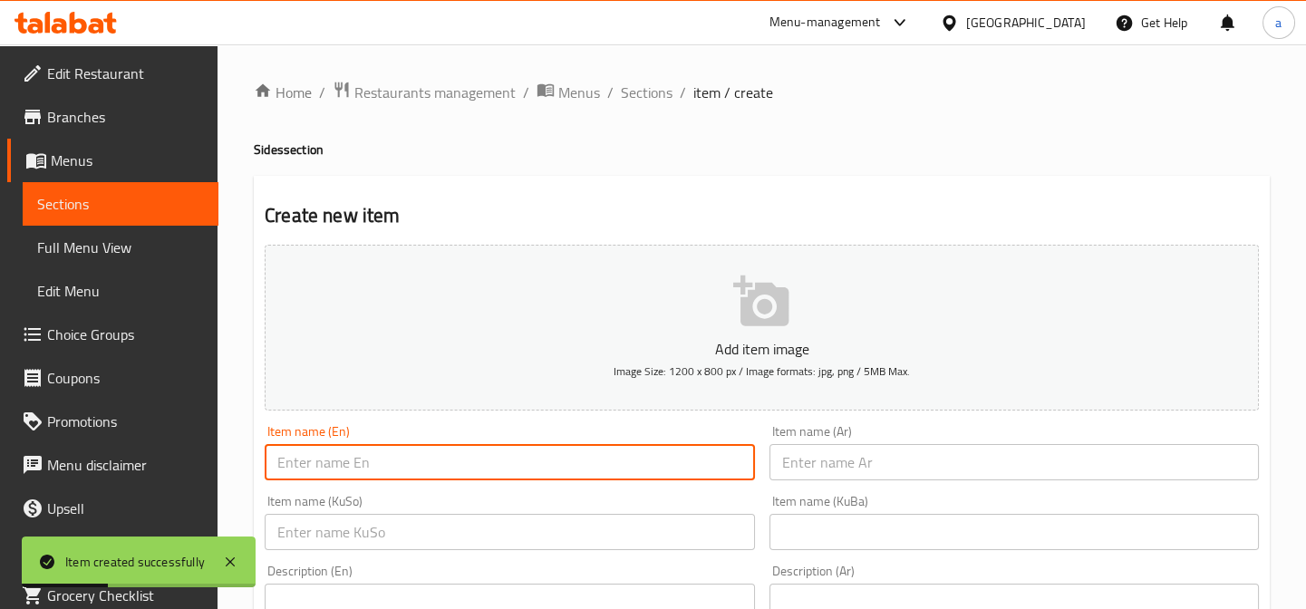
click at [455, 531] on input "text" at bounding box center [509, 532] width 489 height 36
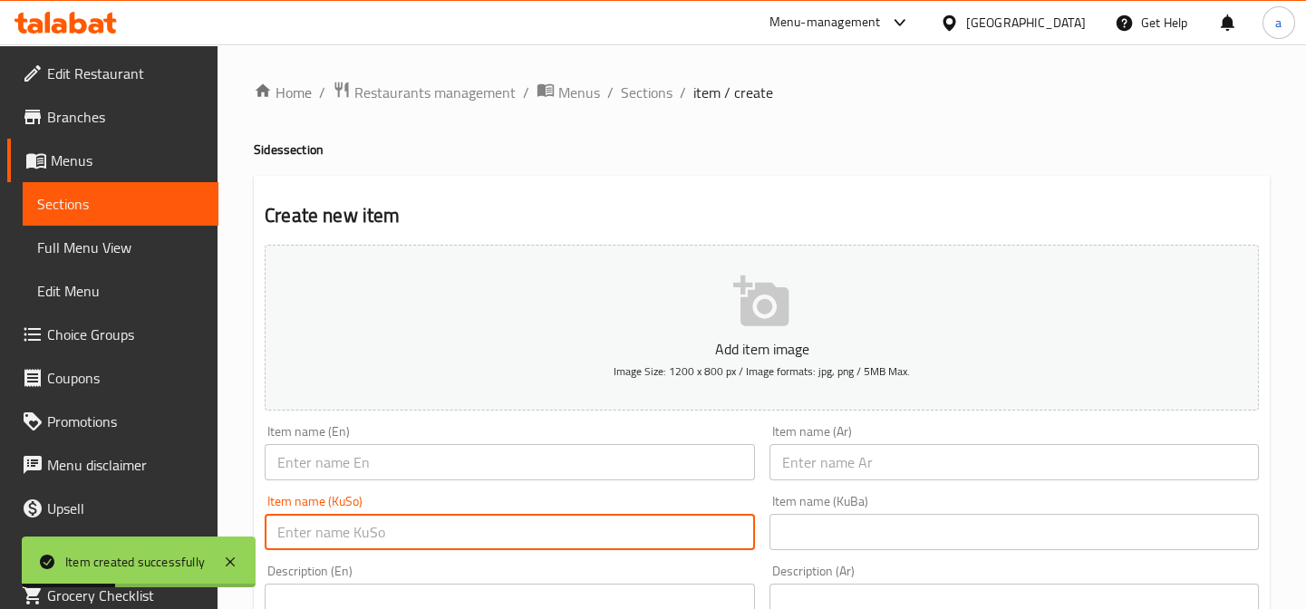
paste input "موقەبیلاتى گەورە"
type input "موقەبیلاتى گەورە"
click at [869, 466] on input "text" at bounding box center [1013, 462] width 489 height 36
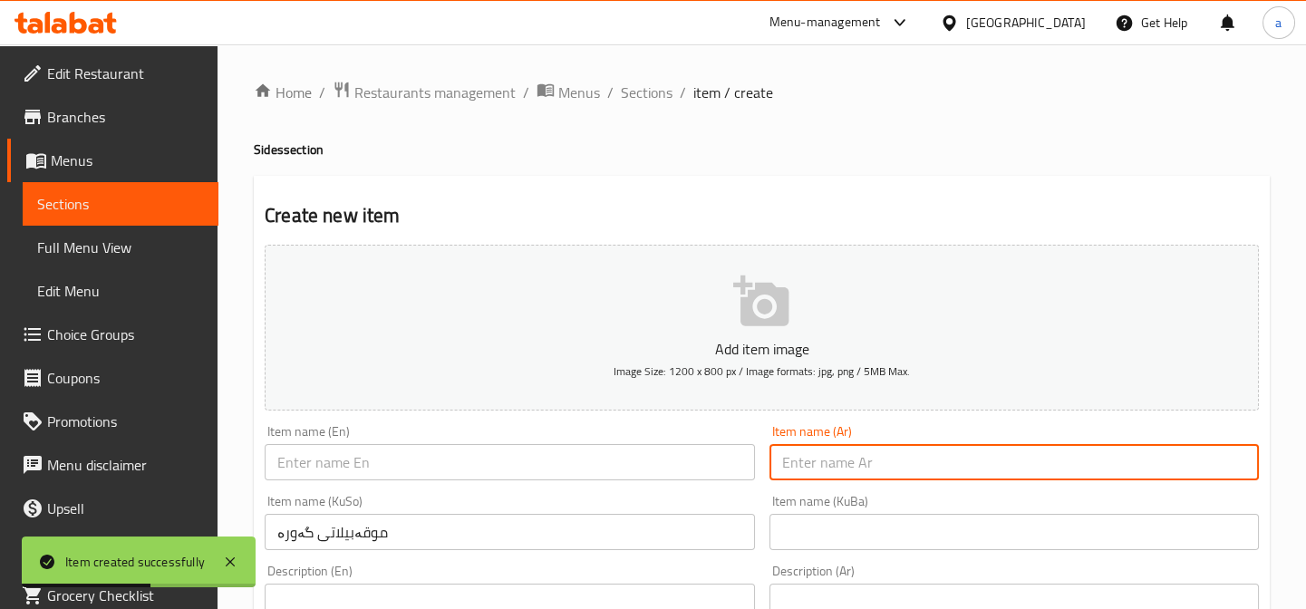
paste input "مقبلات كبير"
type input "مقبلات كبير"
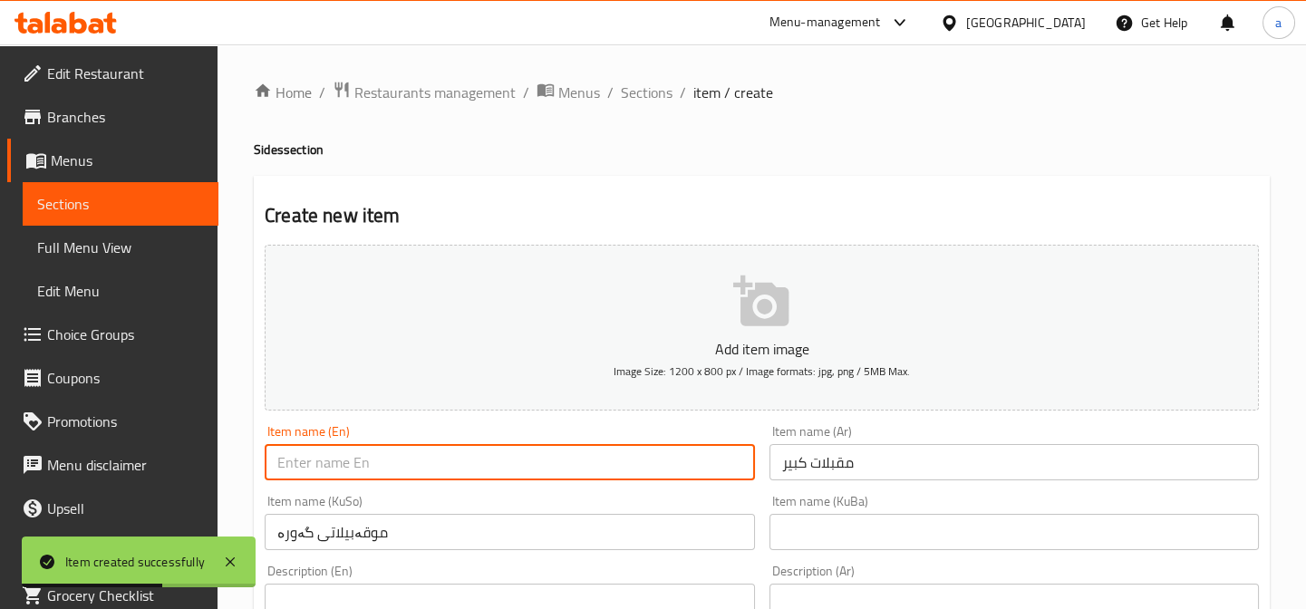
click at [566, 472] on input "text" at bounding box center [509, 462] width 489 height 36
paste input "مقبلات كبير"
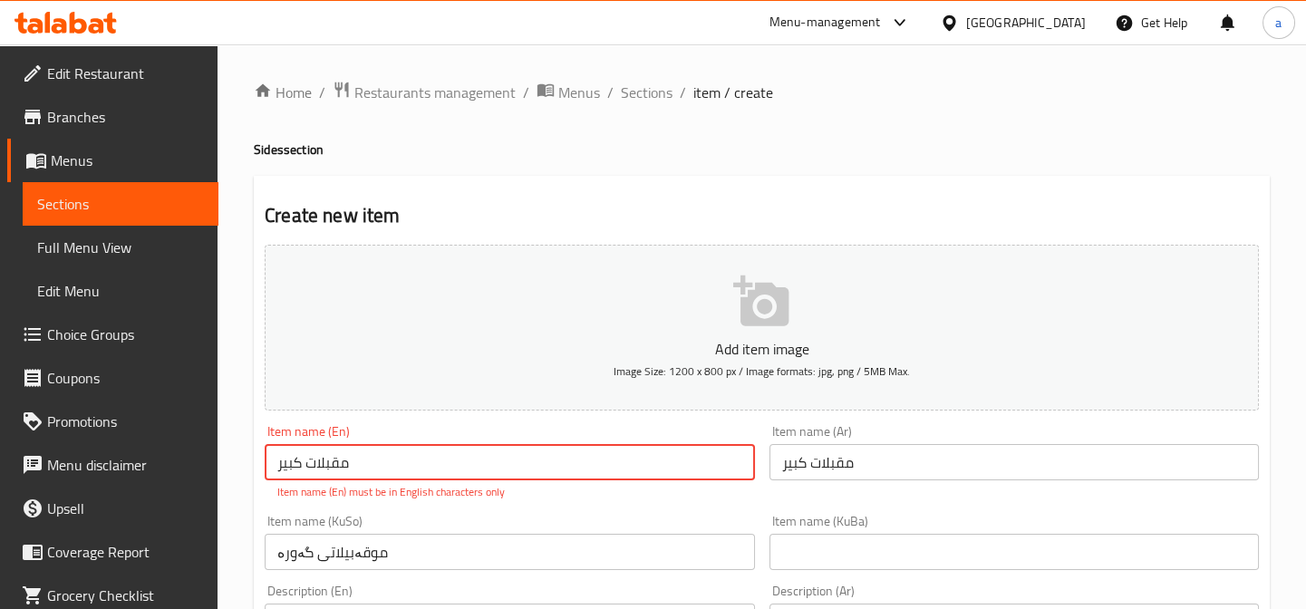
paste input "Large Appetizers"
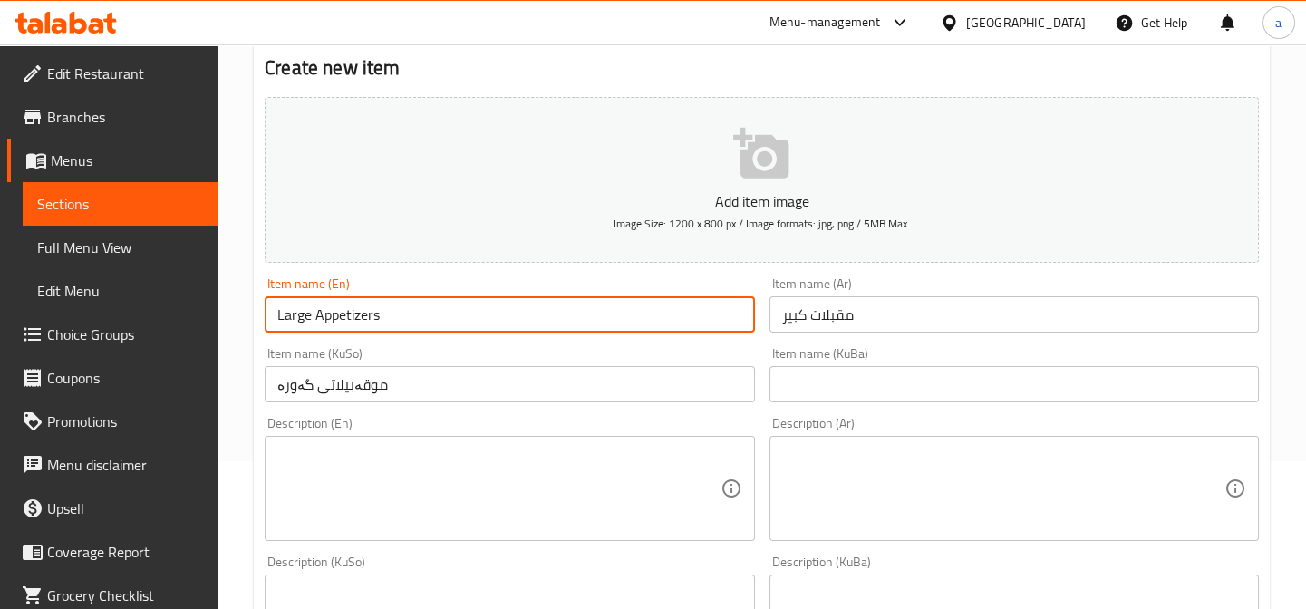
scroll to position [274, 0]
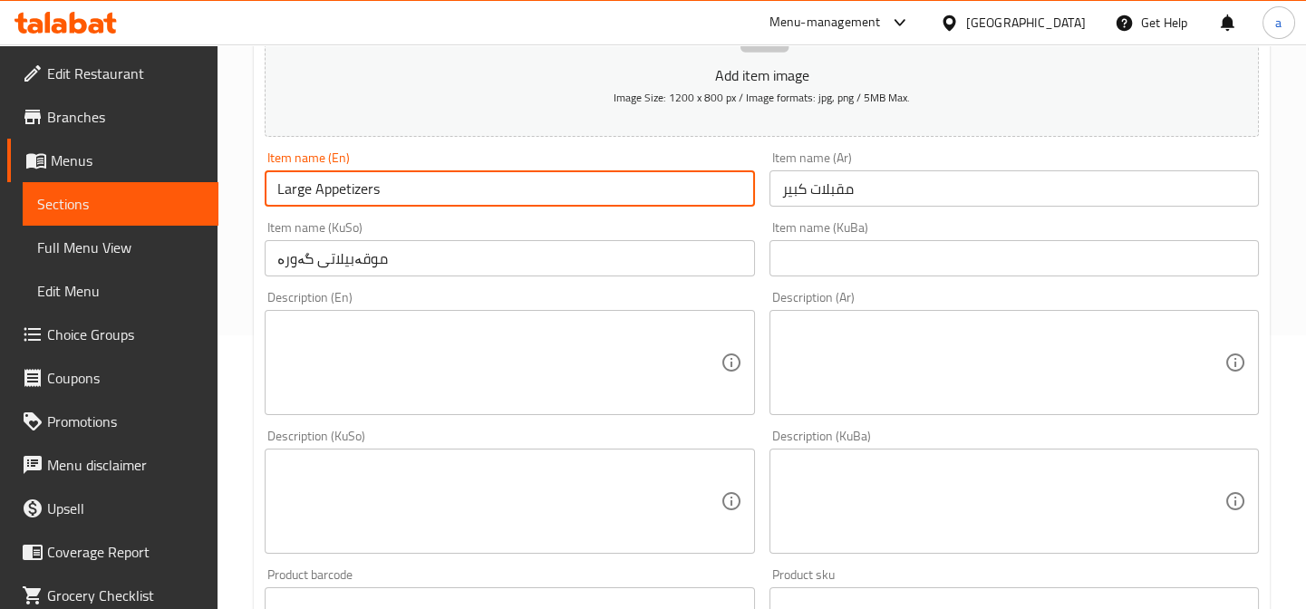
type input "Large Appetizers"
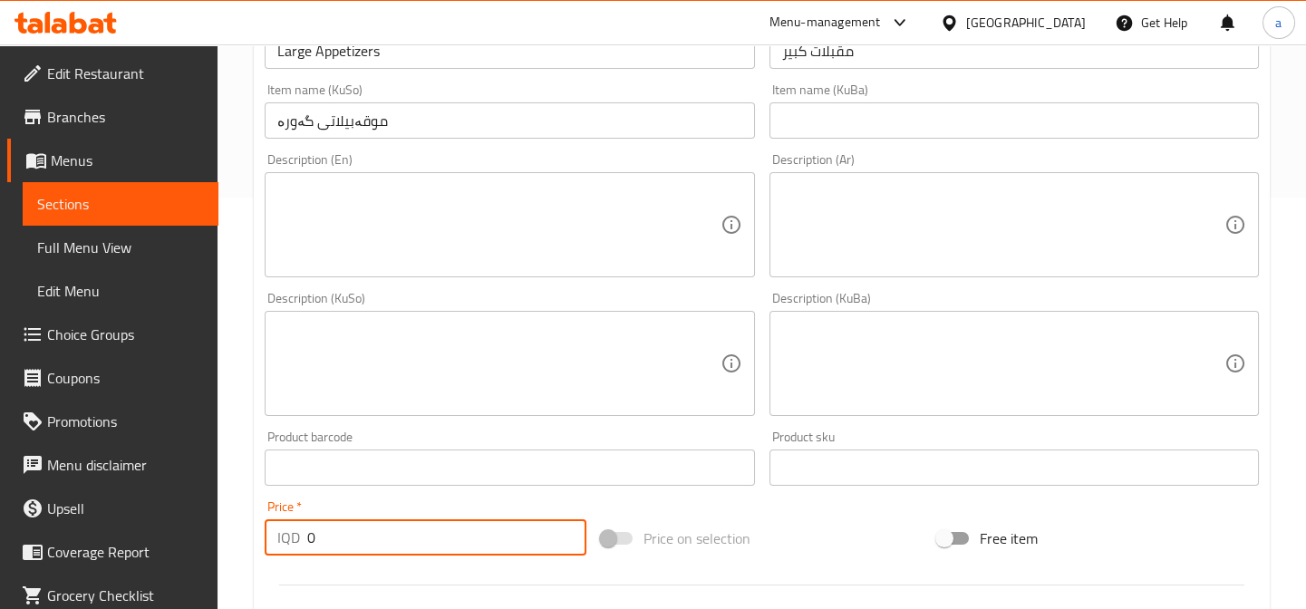
drag, startPoint x: 324, startPoint y: 535, endPoint x: 308, endPoint y: 544, distance: 18.7
click at [308, 544] on input "0" at bounding box center [446, 537] width 279 height 36
paste input "475"
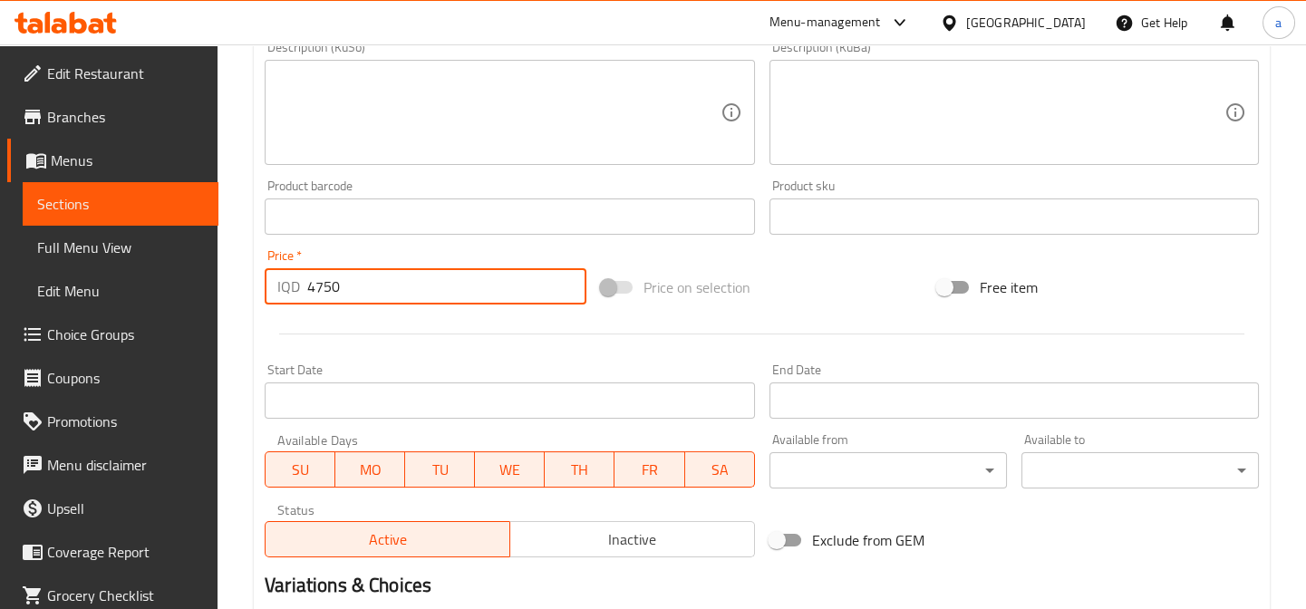
scroll to position [824, 0]
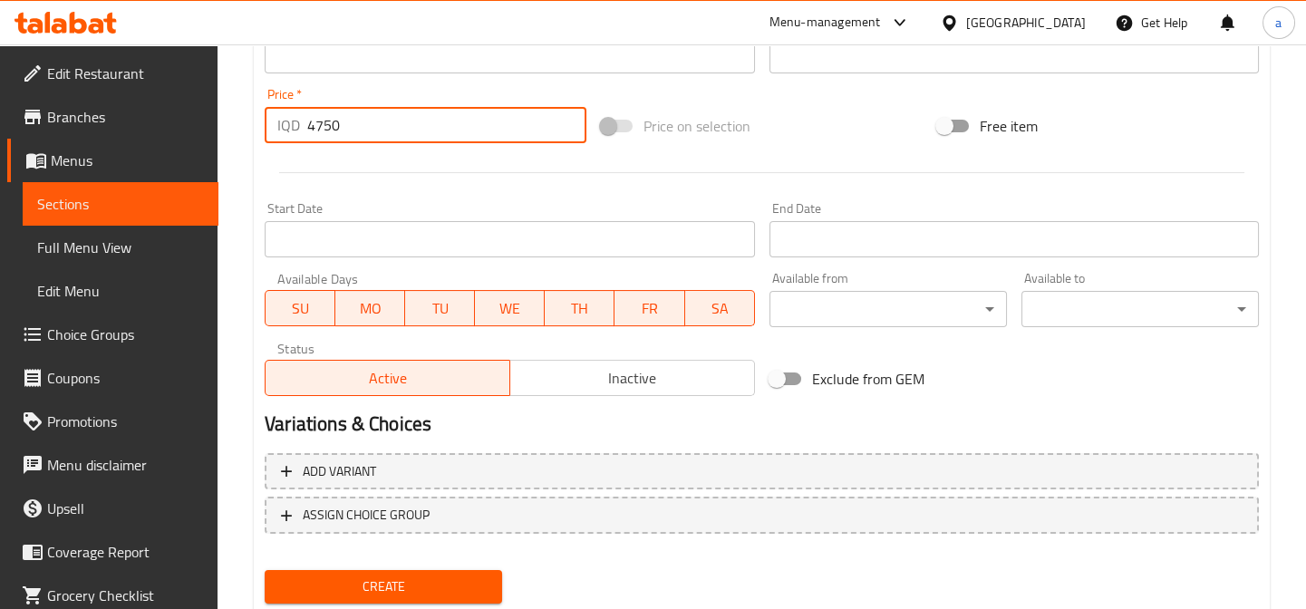
type input "4750"
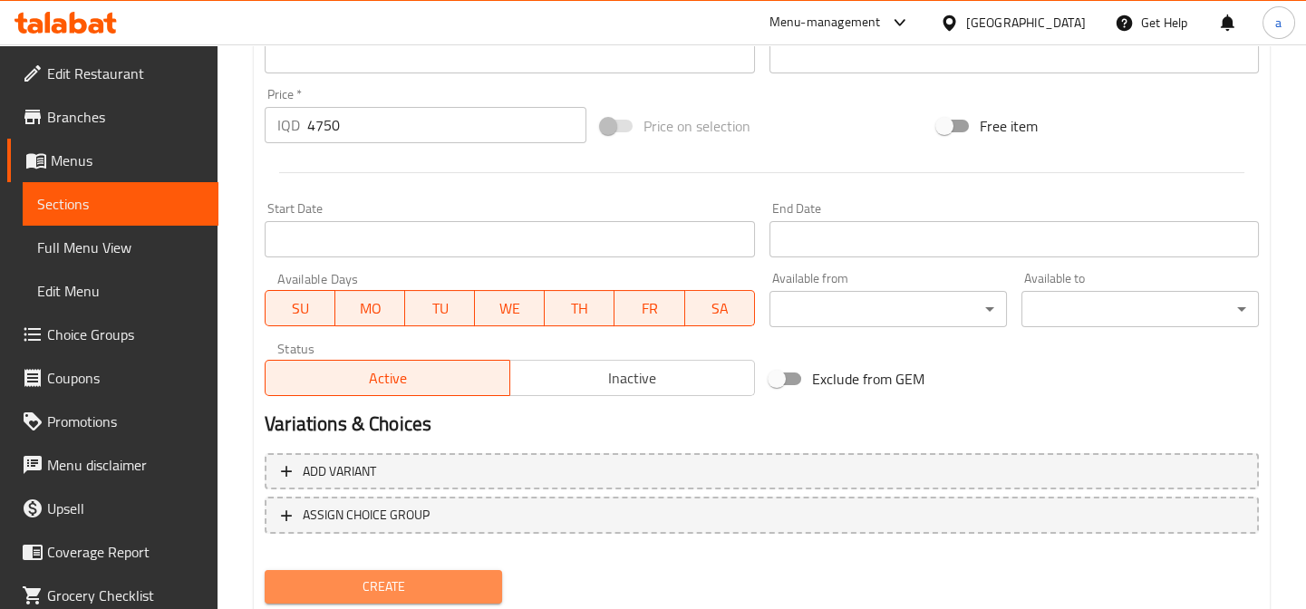
click at [445, 577] on span "Create" at bounding box center [383, 587] width 208 height 23
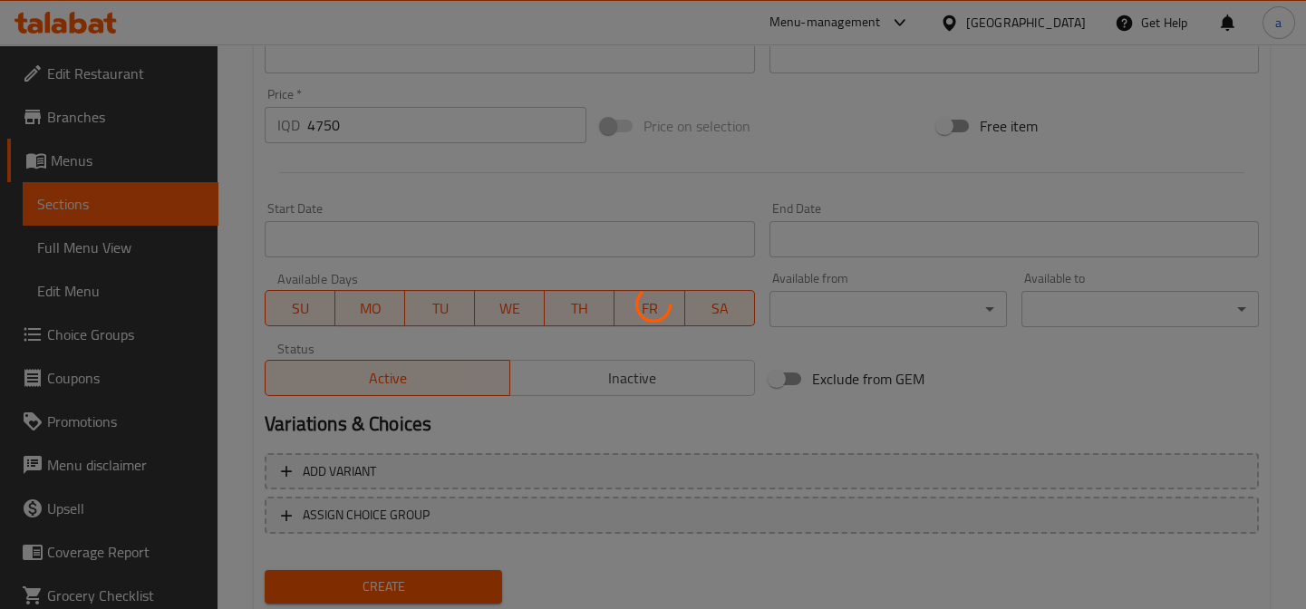
type input "0"
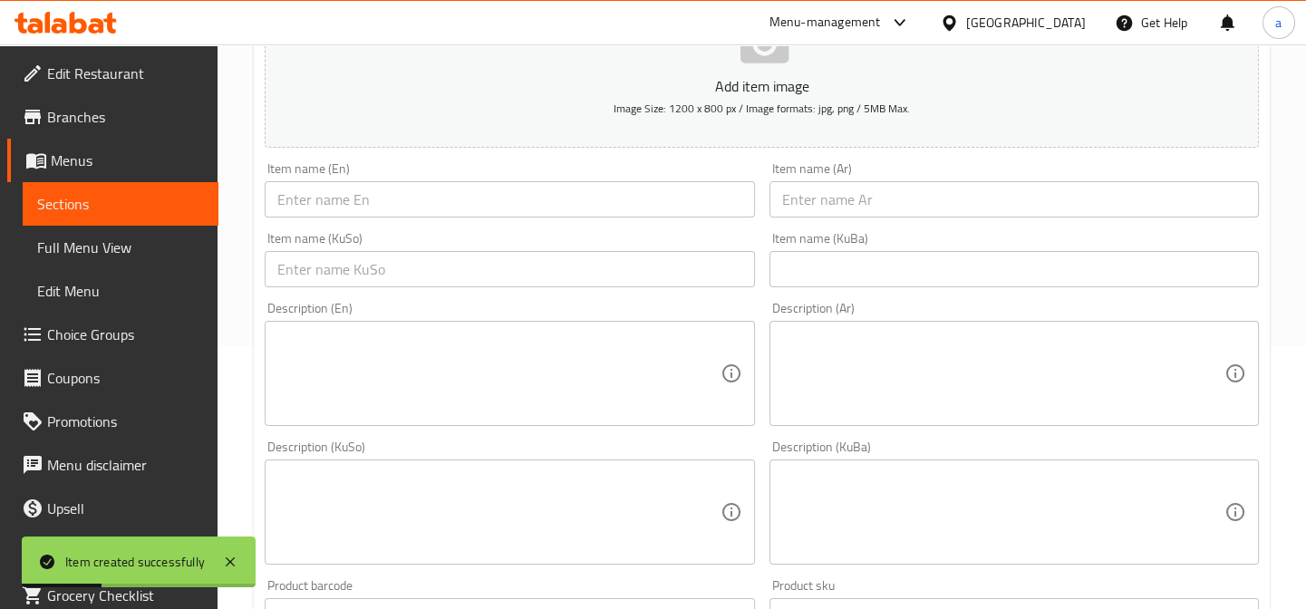
scroll to position [137, 0]
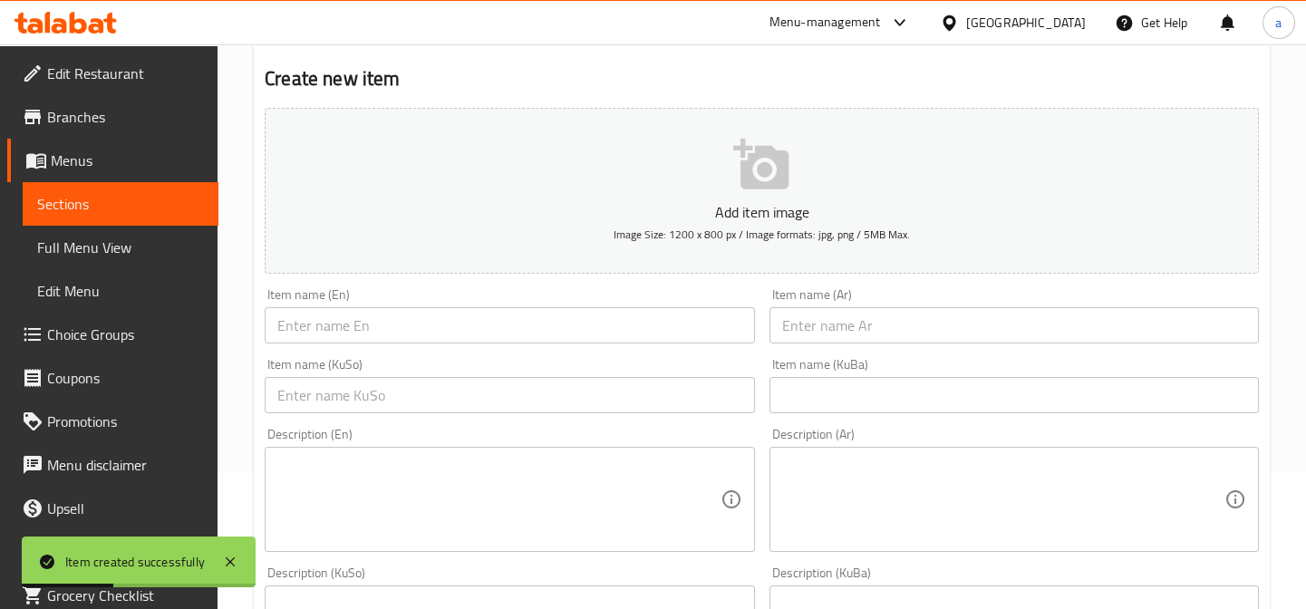
click at [378, 351] on div "Item name (KuSo) Item name (KuSo)" at bounding box center [509, 386] width 504 height 70
click at [404, 337] on input "text" at bounding box center [509, 325] width 489 height 36
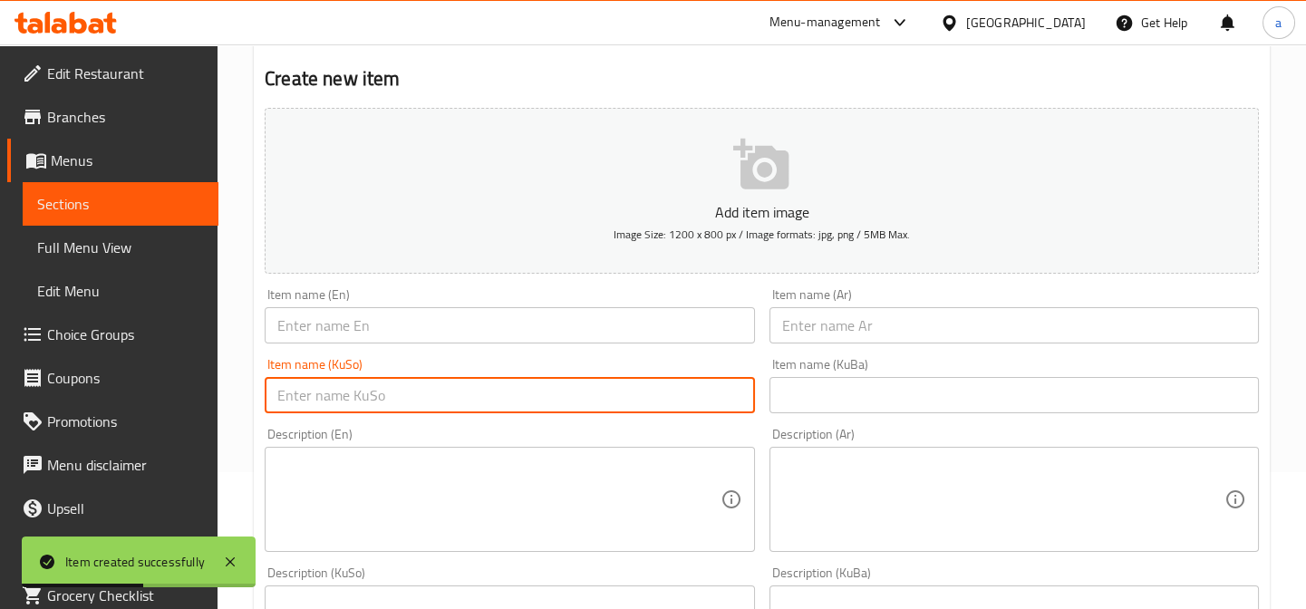
click at [614, 408] on input "text" at bounding box center [509, 395] width 489 height 36
paste input "فینگەر"
type input "فینگەر"
click at [786, 313] on input "text" at bounding box center [1013, 325] width 489 height 36
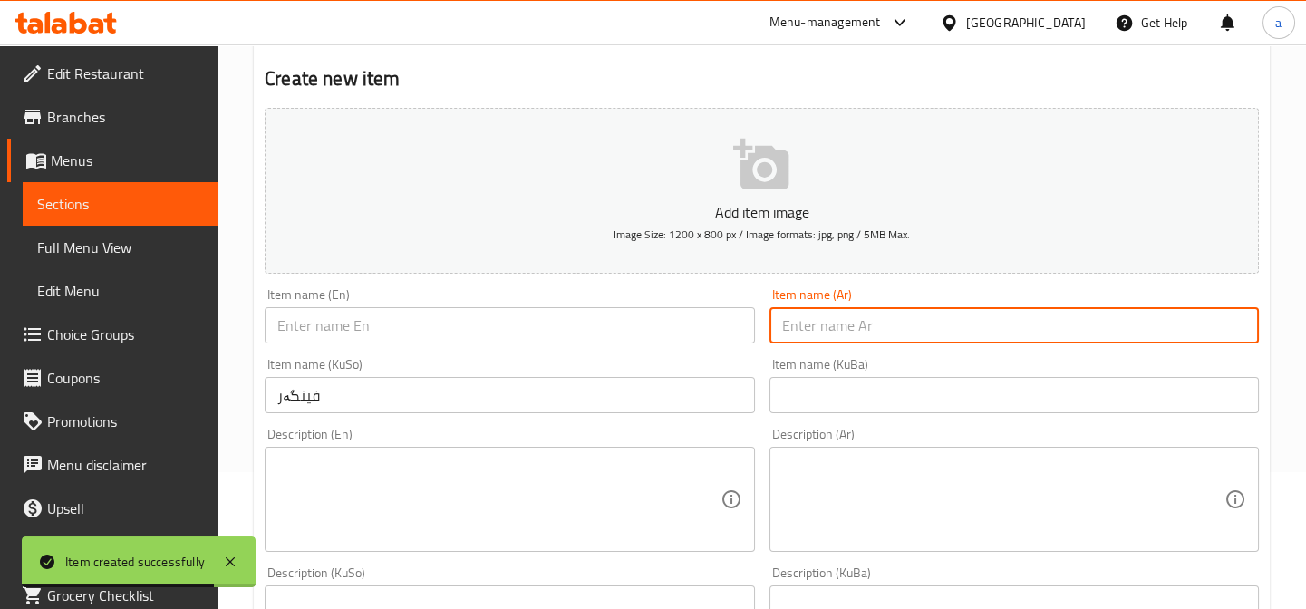
paste input "بطاطا مقلية"
type input "بطاطا مقلية"
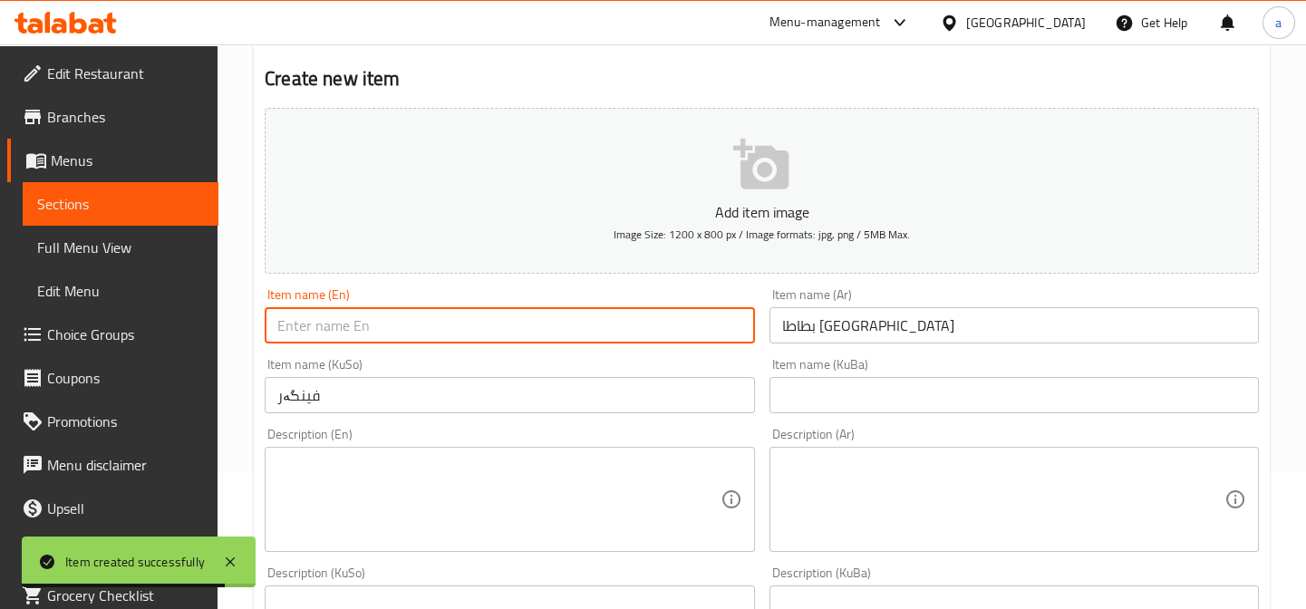
click at [655, 332] on input "text" at bounding box center [509, 325] width 489 height 36
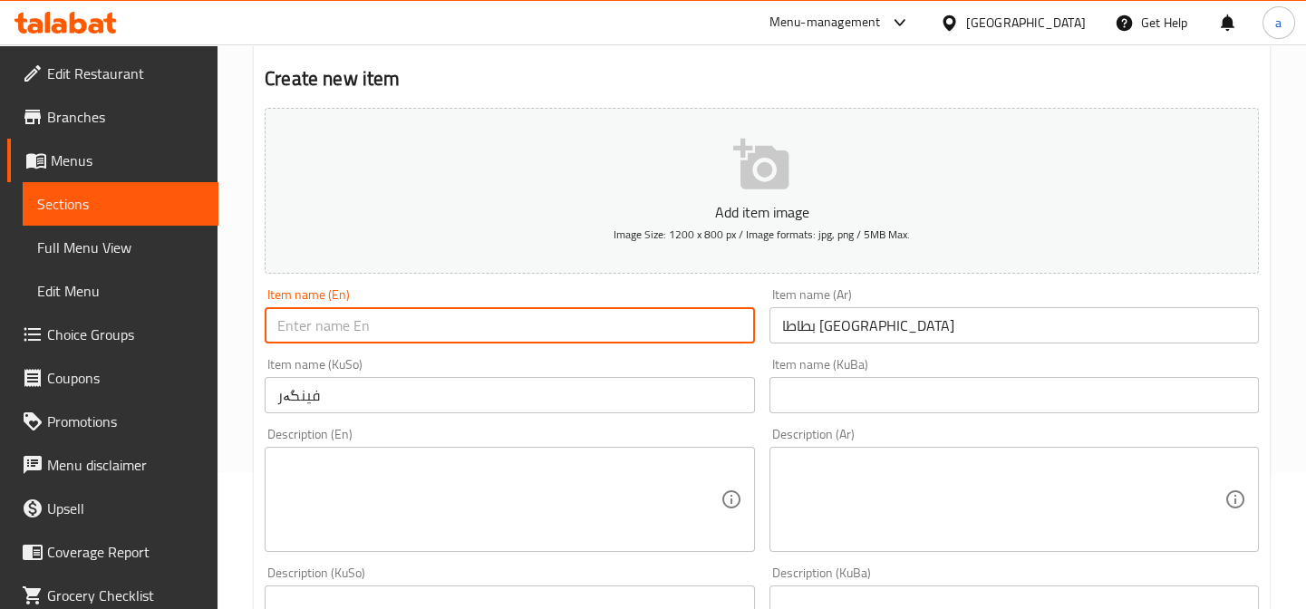
paste input "French Fries"
type input "French Fries"
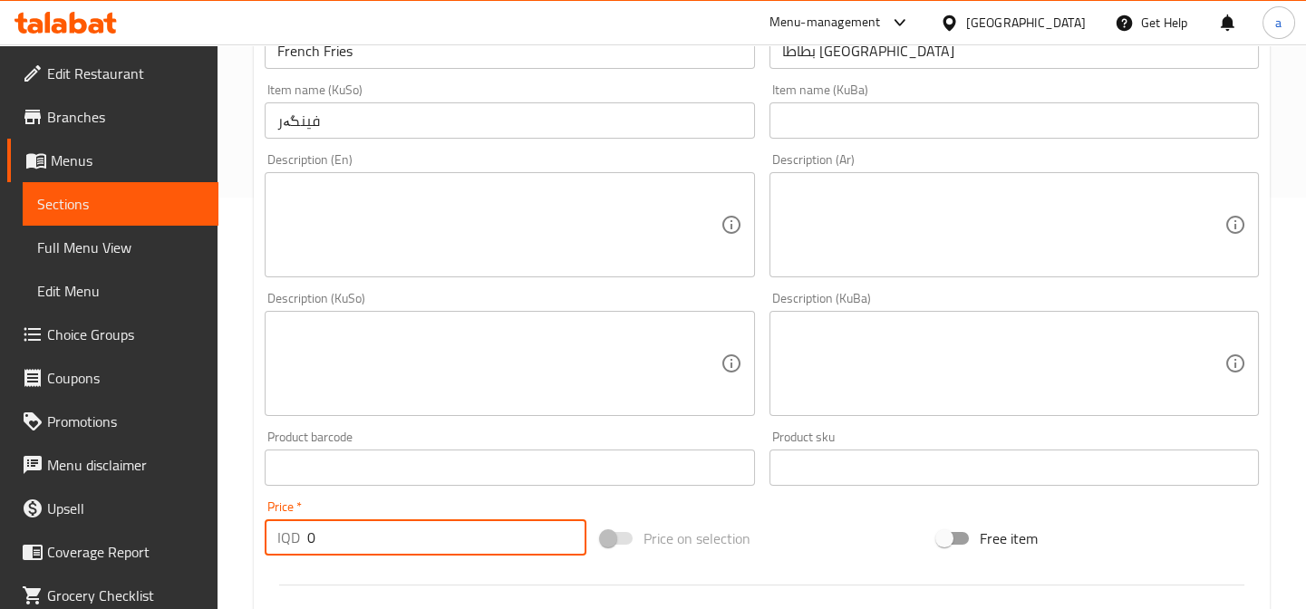
drag, startPoint x: 321, startPoint y: 531, endPoint x: 295, endPoint y: 539, distance: 27.5
click at [295, 539] on div "IQD 0 Price *" at bounding box center [426, 537] width 322 height 36
paste input "150"
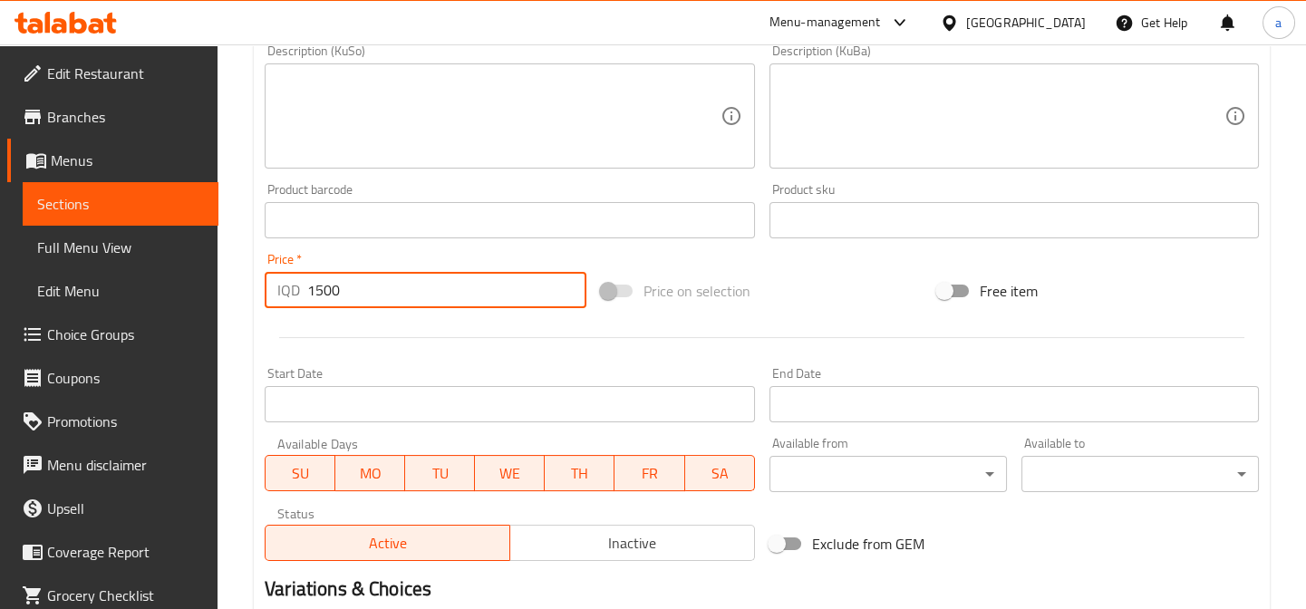
scroll to position [824, 0]
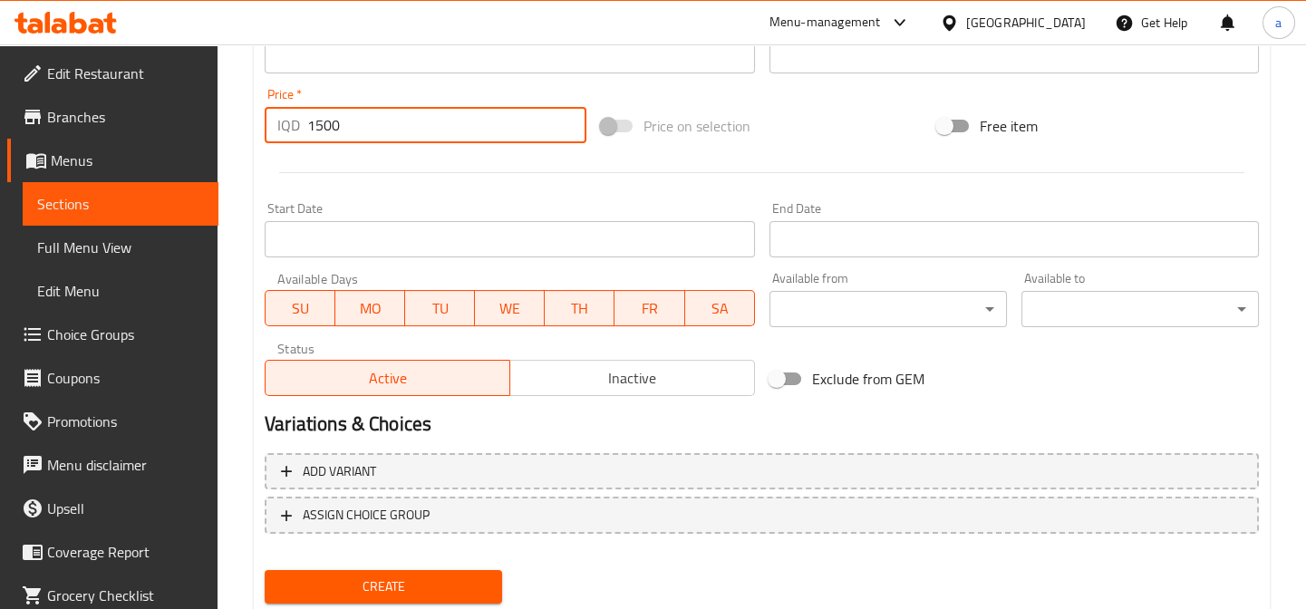
type input "1500"
click at [448, 571] on button "Create" at bounding box center [383, 587] width 237 height 34
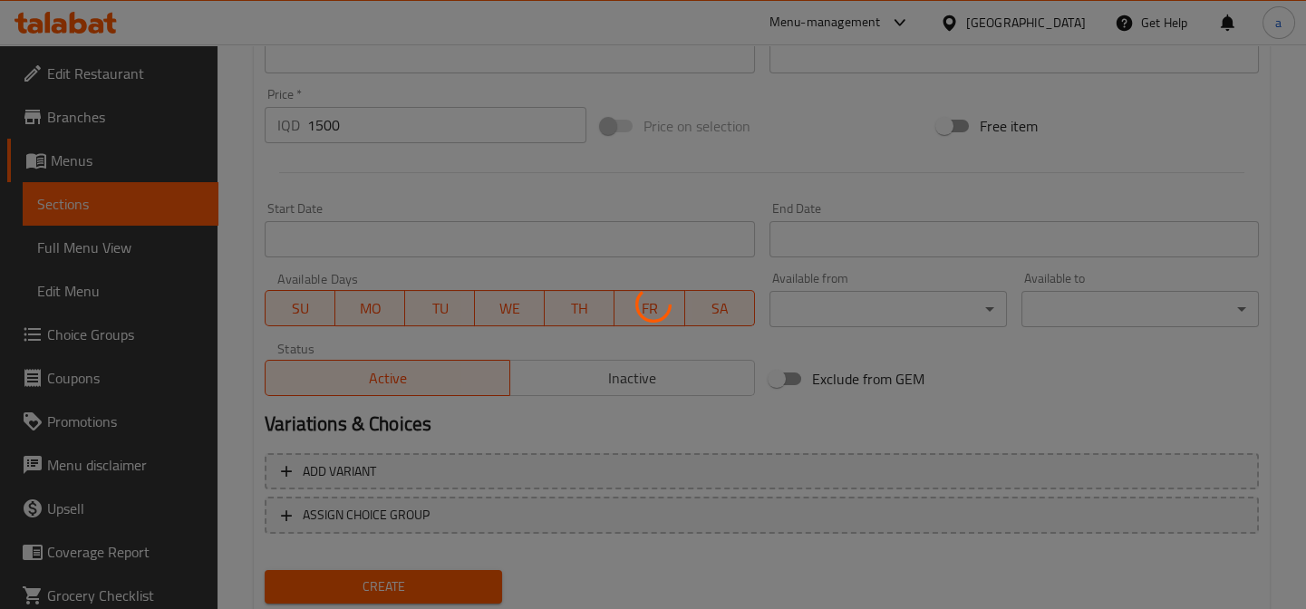
type input "0"
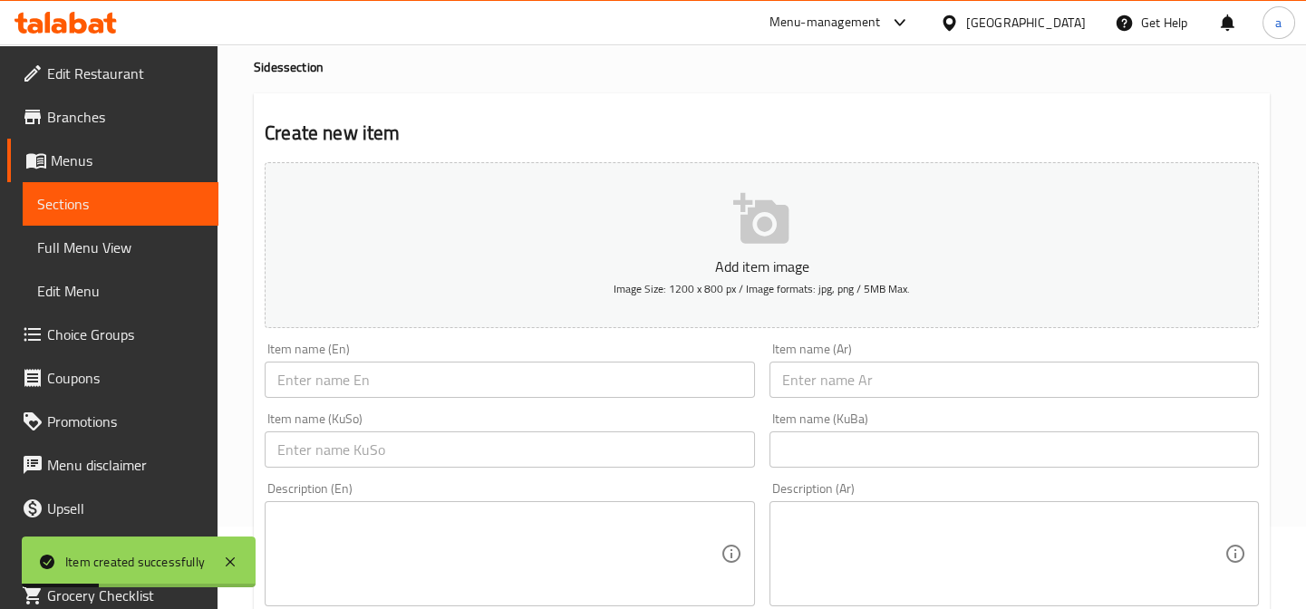
scroll to position [0, 0]
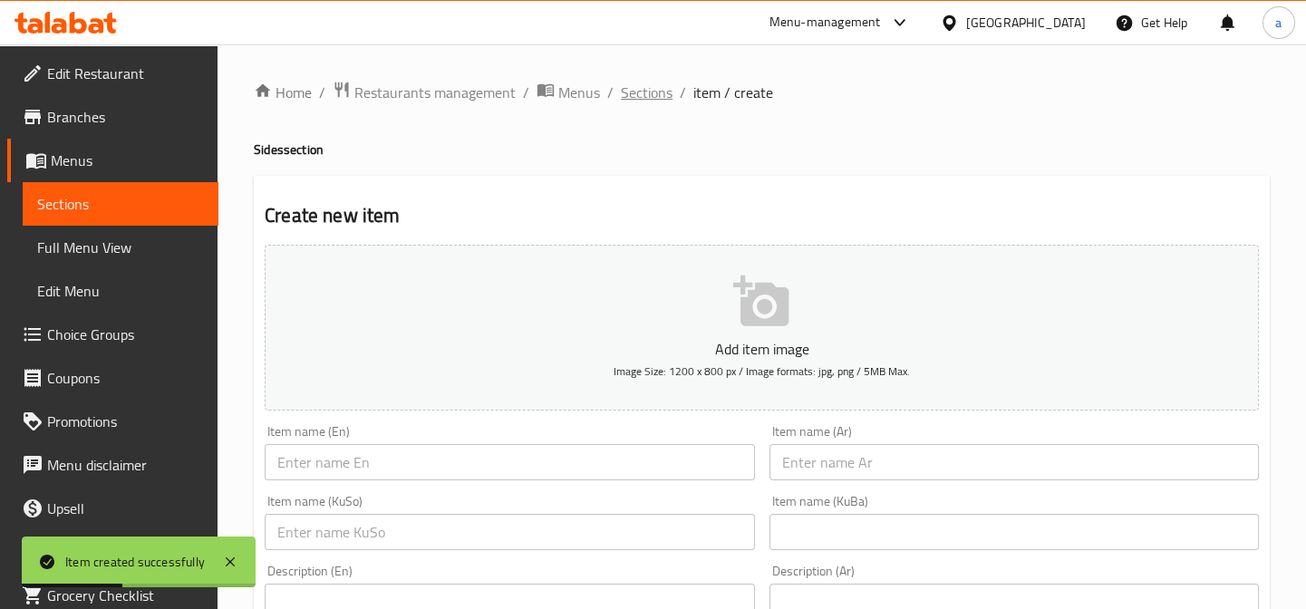
click at [641, 92] on span "Sections" at bounding box center [647, 93] width 52 height 22
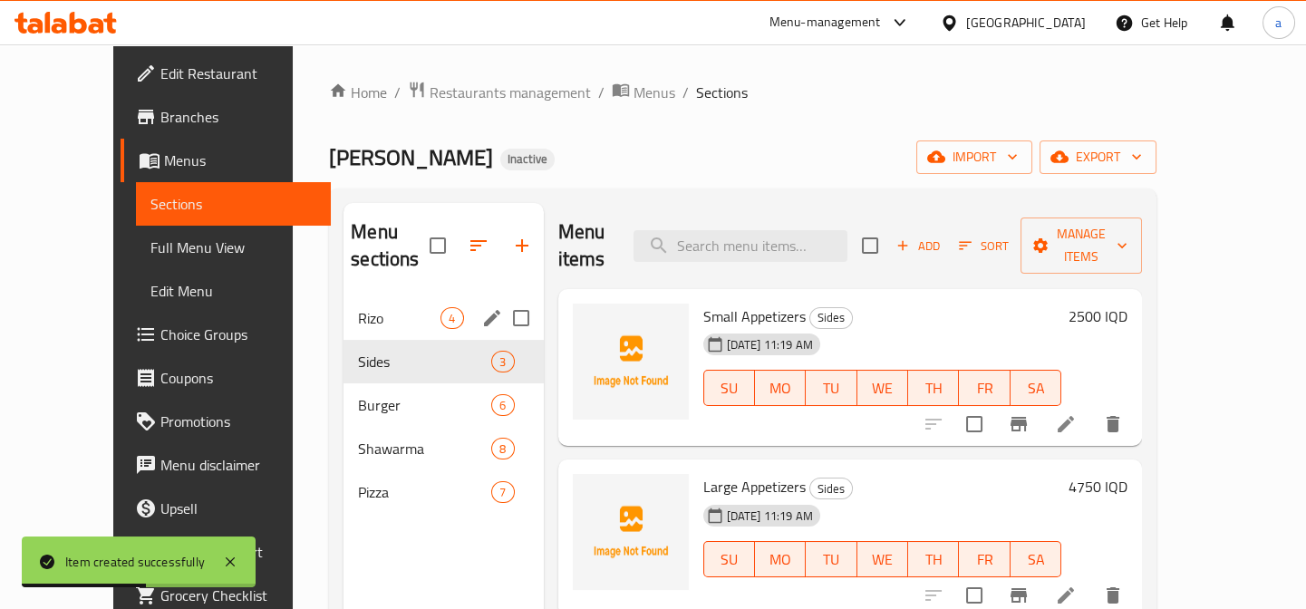
click at [506, 226] on button "button" at bounding box center [522, 246] width 44 height 44
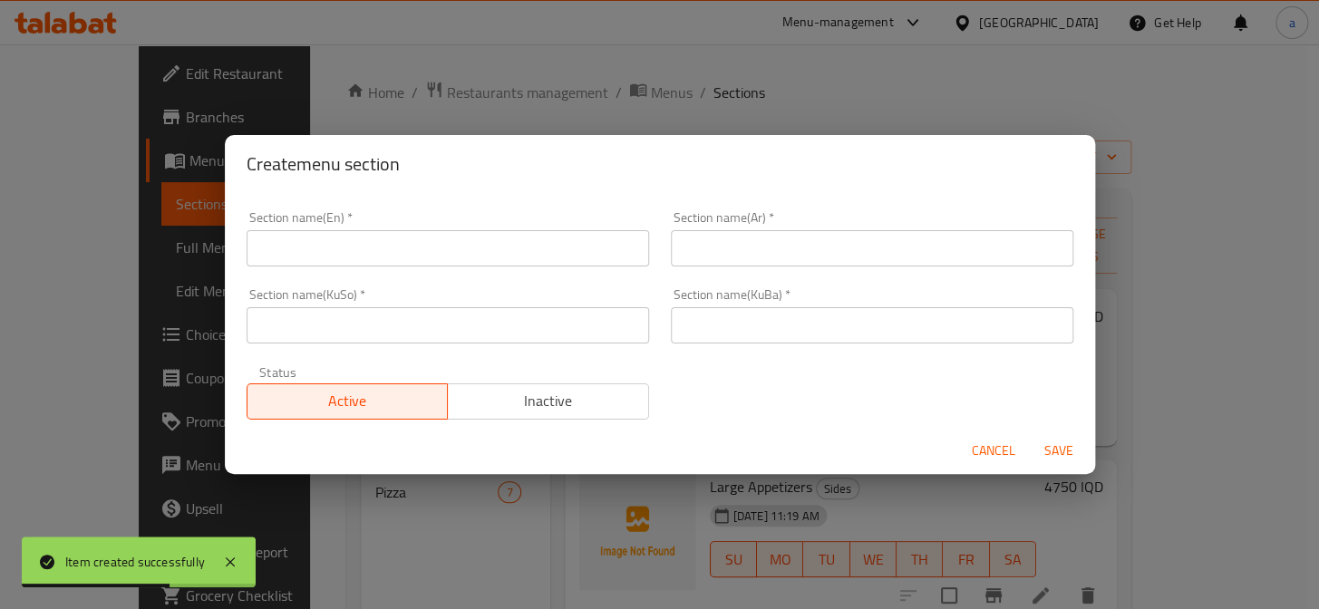
drag, startPoint x: 512, startPoint y: 245, endPoint x: 471, endPoint y: 264, distance: 45.0
click at [512, 245] on input "text" at bounding box center [448, 248] width 402 height 36
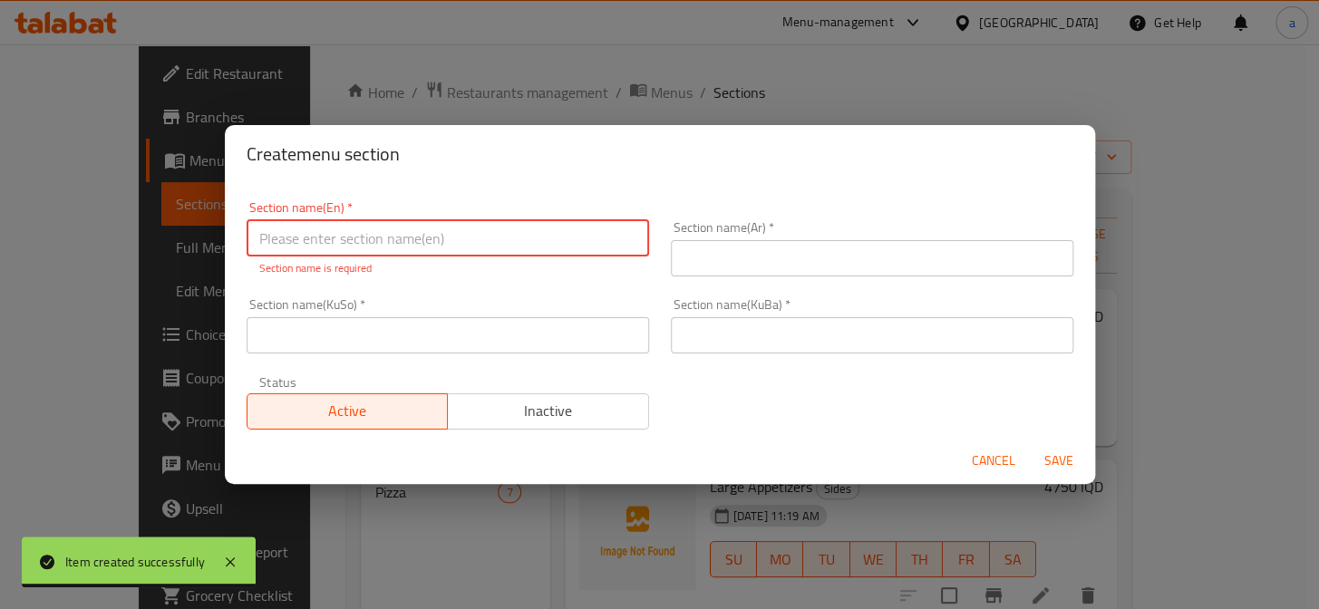
paste input "Beverages"
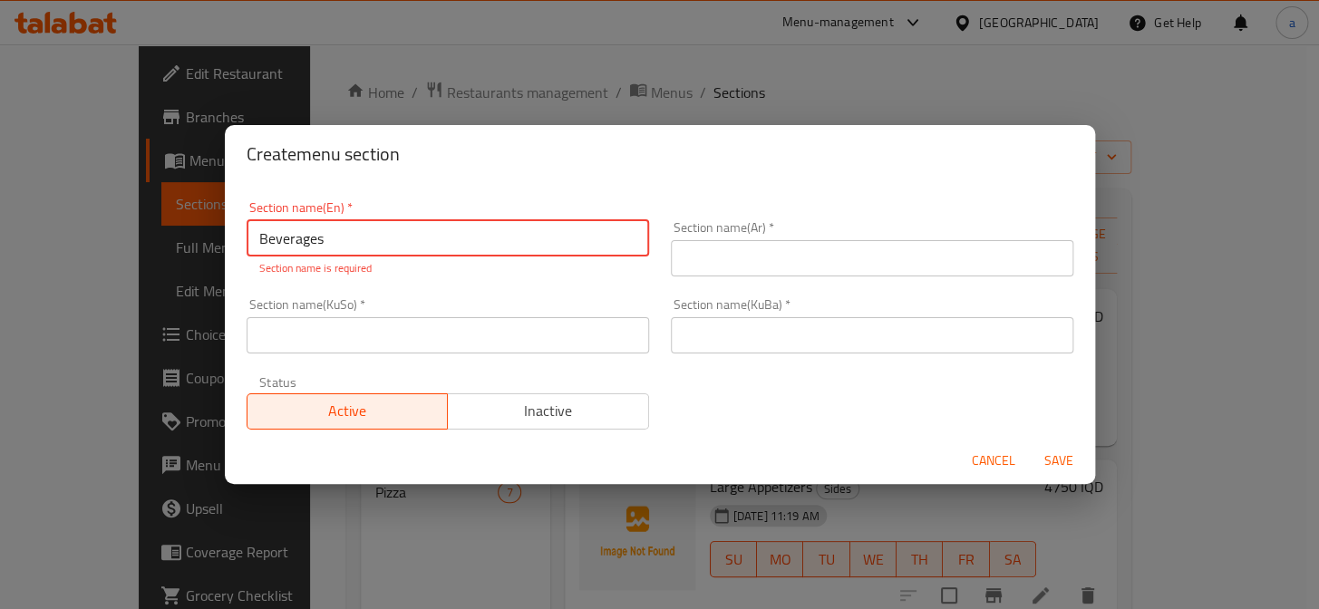
type input "Beverages"
click at [721, 217] on div "Section name(Ar)   * Section name(Ar) *" at bounding box center [872, 248] width 424 height 77
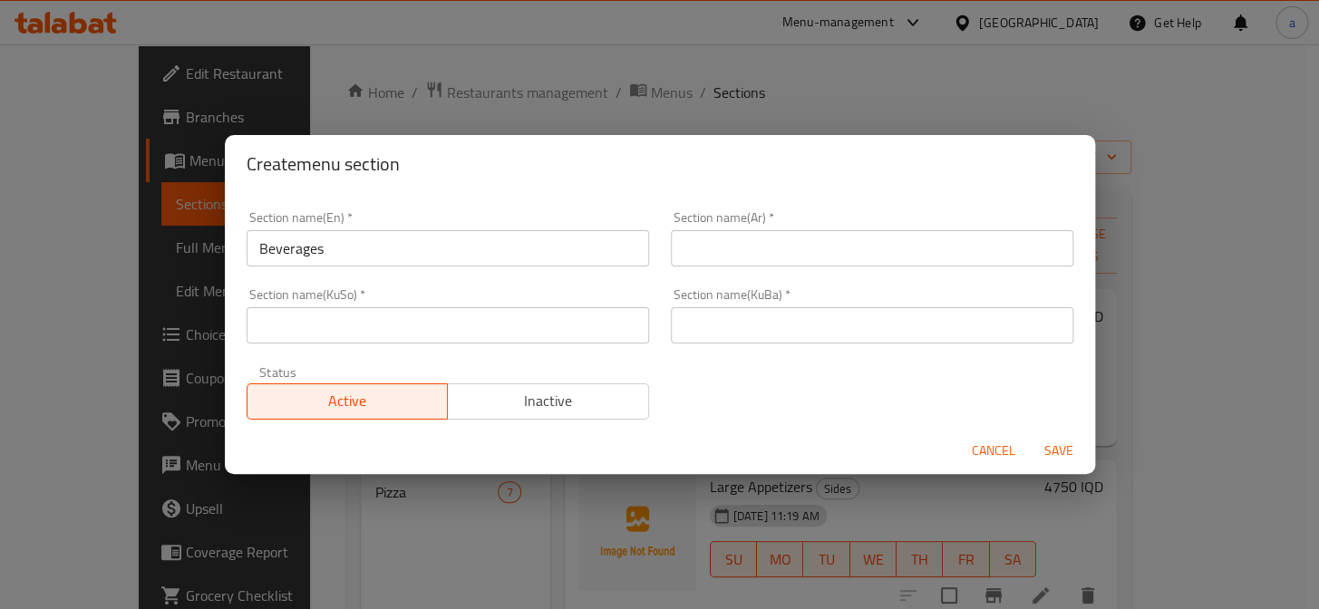
click at [723, 241] on input "text" at bounding box center [872, 248] width 402 height 36
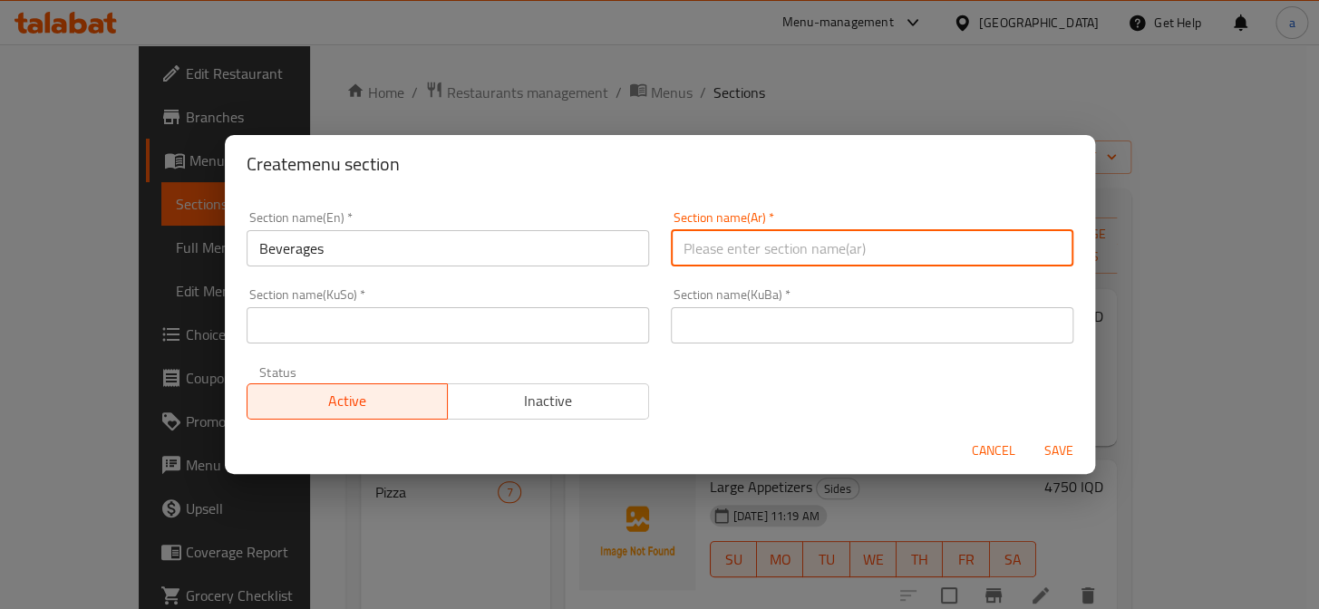
paste input "المشروبات"
type input "المشروبات"
click at [565, 334] on input "text" at bounding box center [448, 325] width 402 height 36
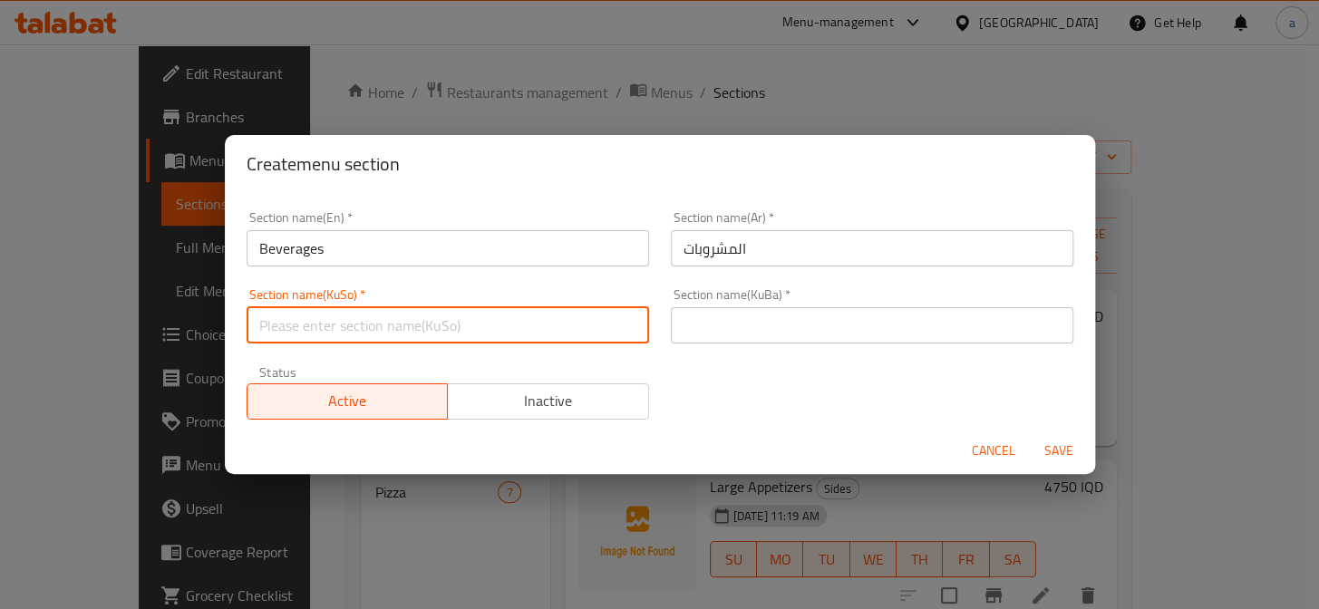
paste input "خواردنەوەکان"
type input "خواردنەوەکان"
click at [808, 349] on div "Section name(KuBa)   * Section name(KuBa) *" at bounding box center [872, 315] width 424 height 77
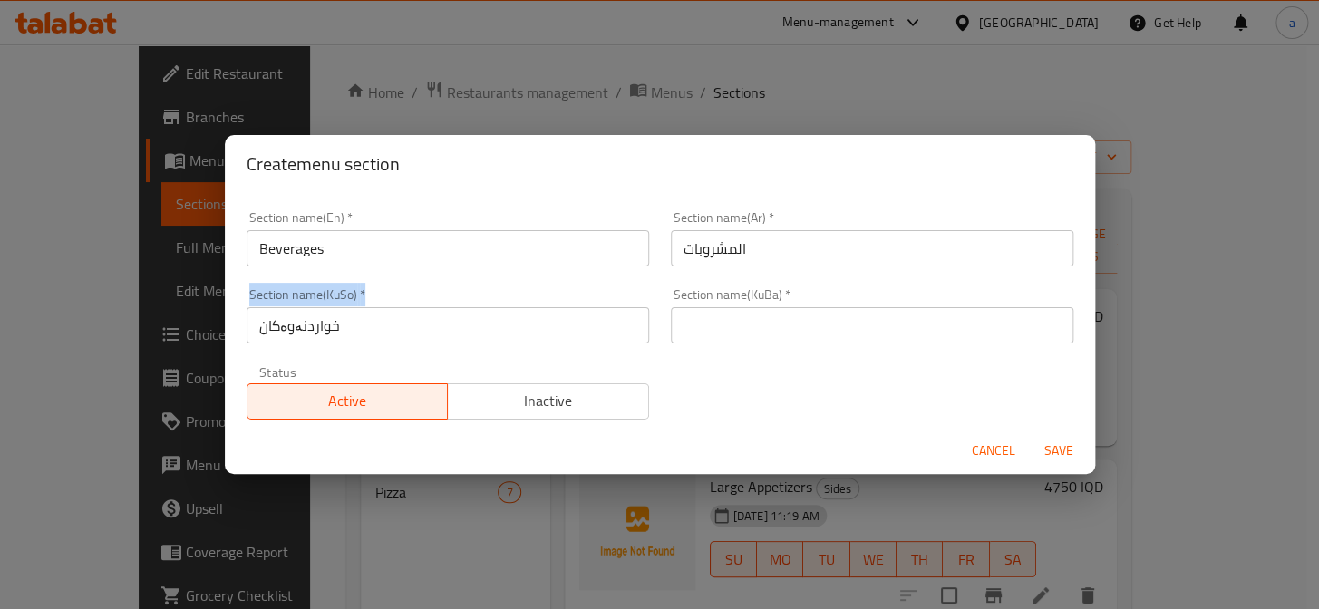
drag, startPoint x: 317, startPoint y: 336, endPoint x: 238, endPoint y: 335, distance: 78.9
click at [238, 335] on div "Section name(KuSo)   * خواردنەوەکان Section name(KuSo) *" at bounding box center [448, 315] width 424 height 77
click at [400, 335] on input "خواردنەوەکان" at bounding box center [448, 325] width 402 height 36
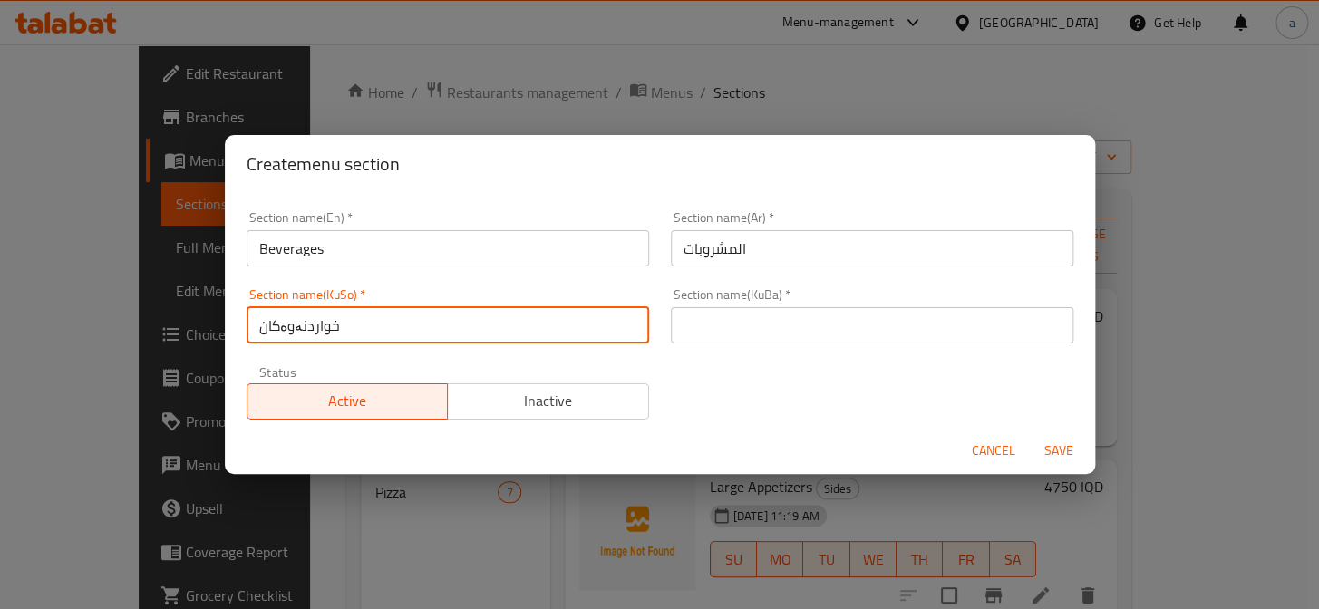
click at [400, 335] on input "خواردنەوەکان" at bounding box center [448, 325] width 402 height 36
click at [744, 300] on div "Section name(KuBa)   * Section name(KuBa) *" at bounding box center [872, 315] width 402 height 55
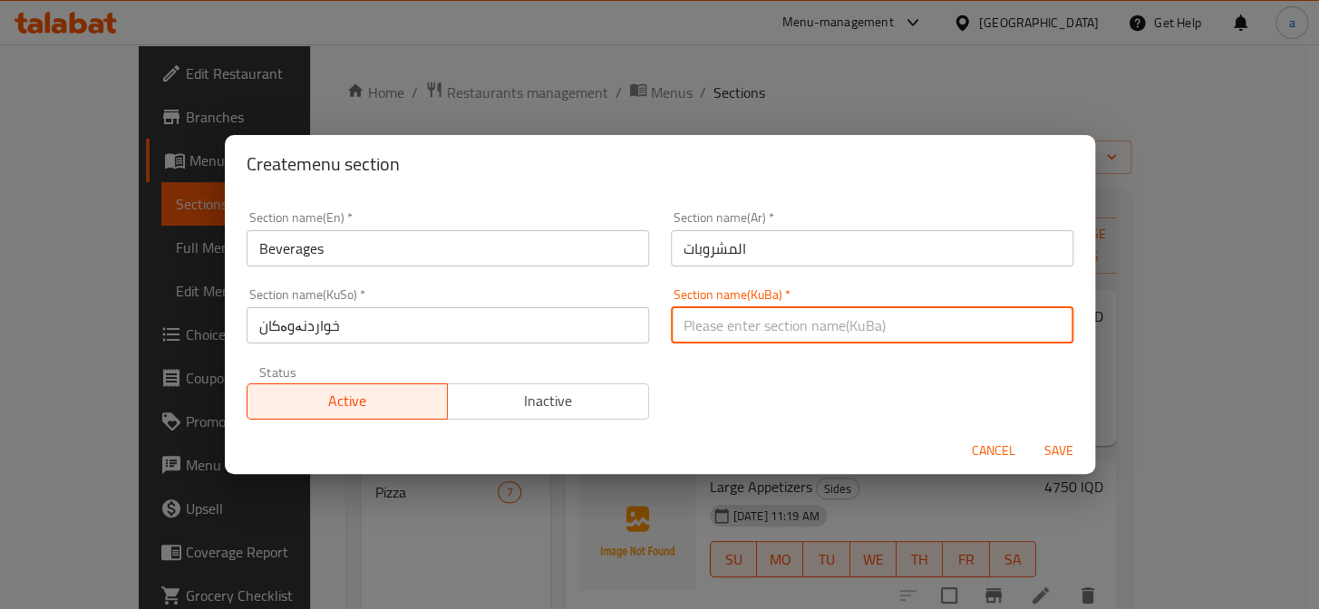
click at [744, 309] on input "text" at bounding box center [872, 325] width 402 height 36
paste input "خواردنەوەکان"
type input "خواردنەوەکان"
click at [1040, 446] on span "Save" at bounding box center [1059, 451] width 44 height 23
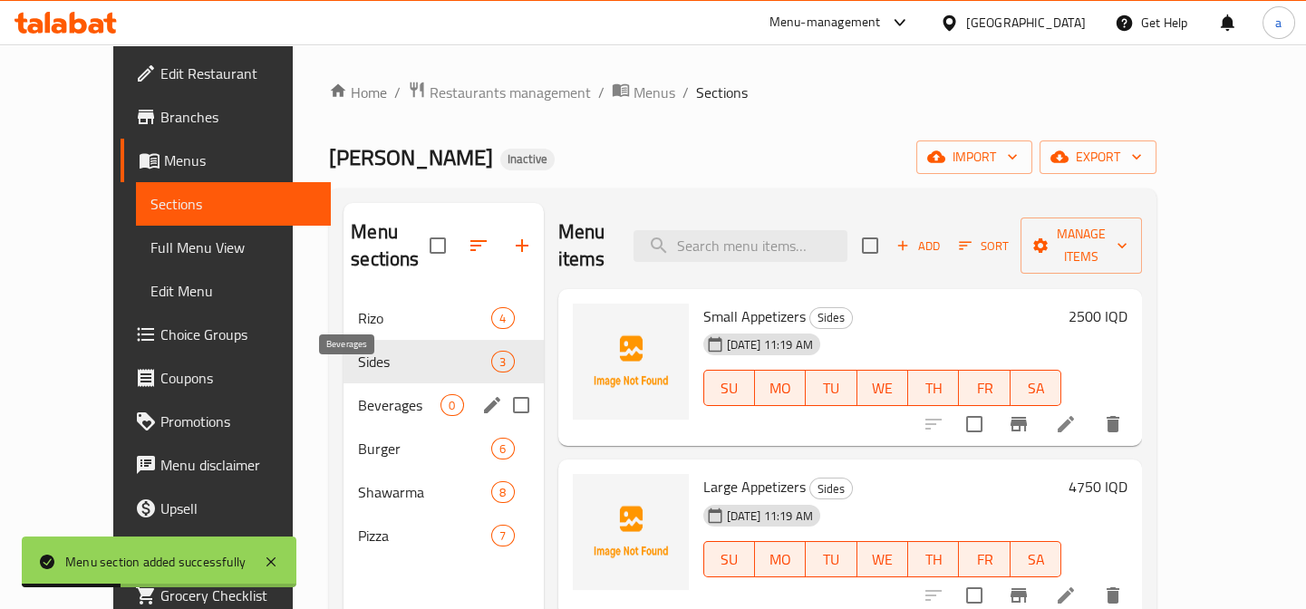
click at [359, 394] on span "Beverages" at bounding box center [399, 405] width 82 height 22
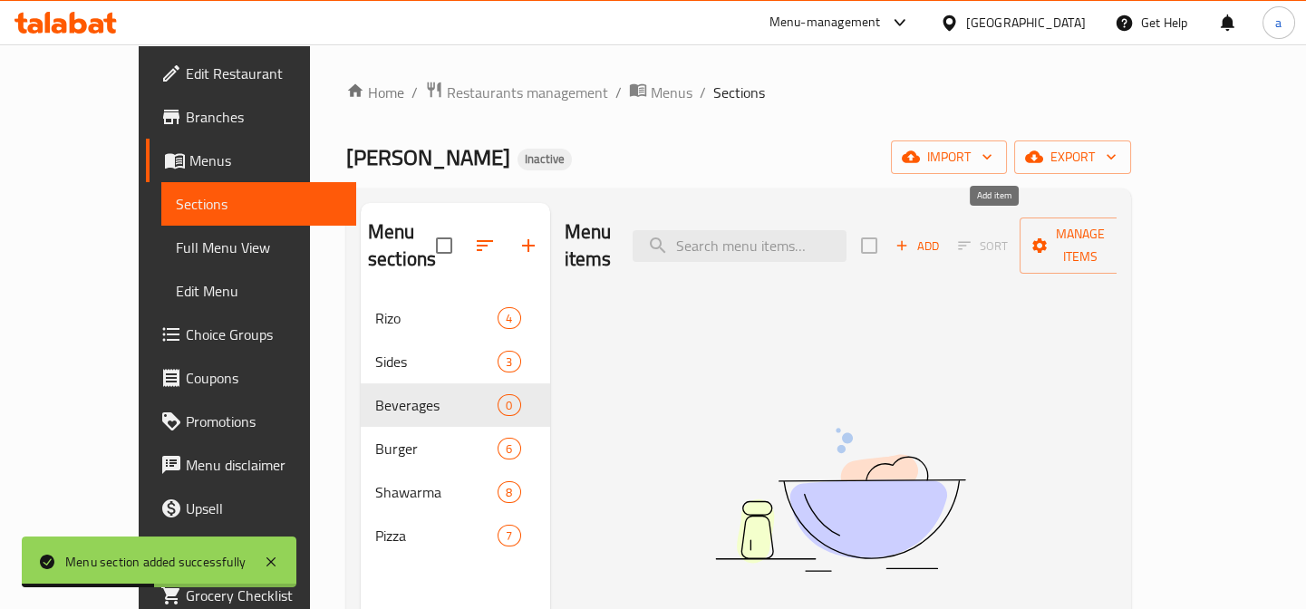
click at [946, 232] on button "Add" at bounding box center [917, 246] width 58 height 28
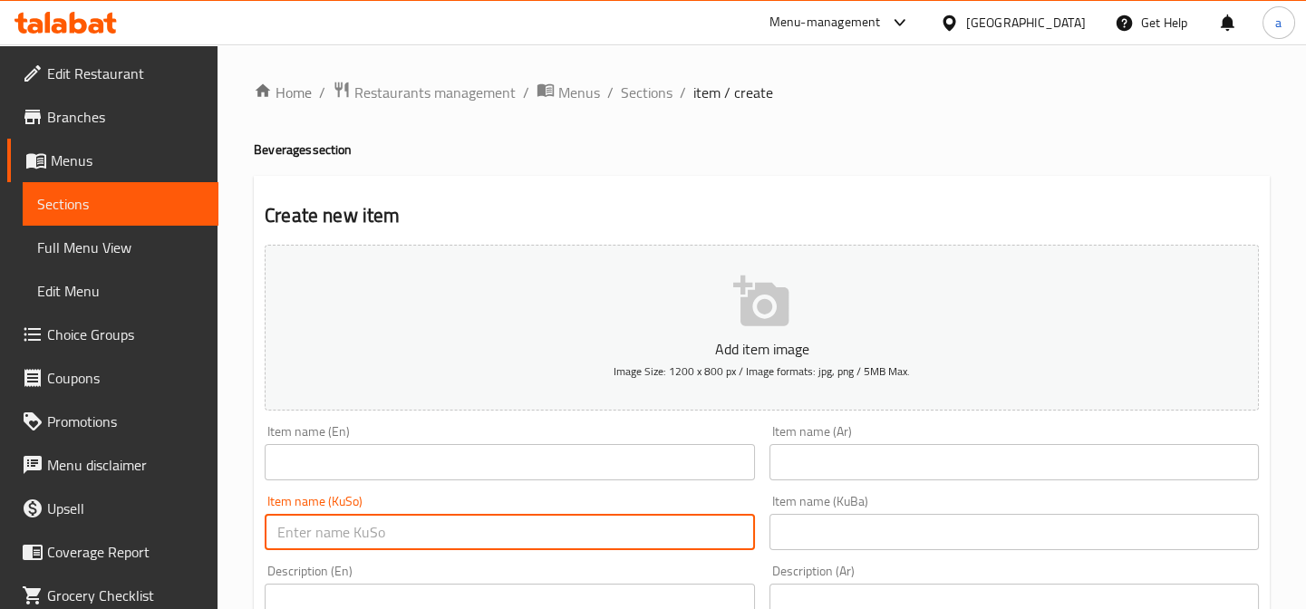
click at [465, 523] on input "text" at bounding box center [509, 532] width 489 height 36
paste input "بیپسی"
type input "بیپسی"
click at [867, 460] on input "text" at bounding box center [1013, 462] width 489 height 36
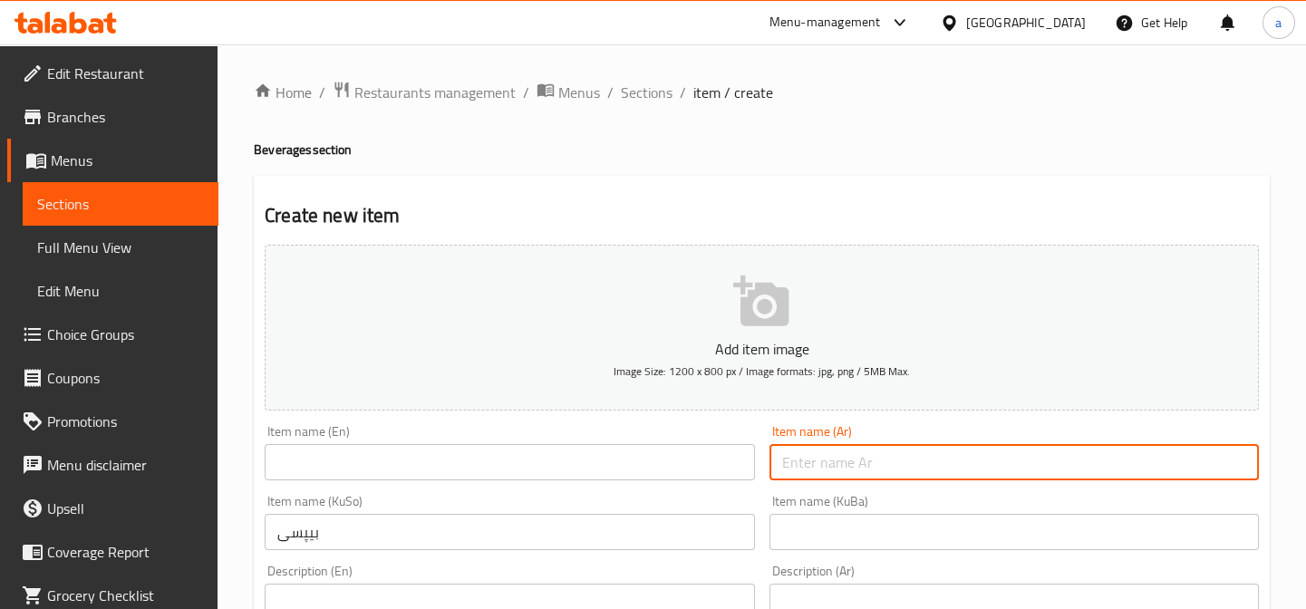
paste input "بيبسي"
type input "بيبسي"
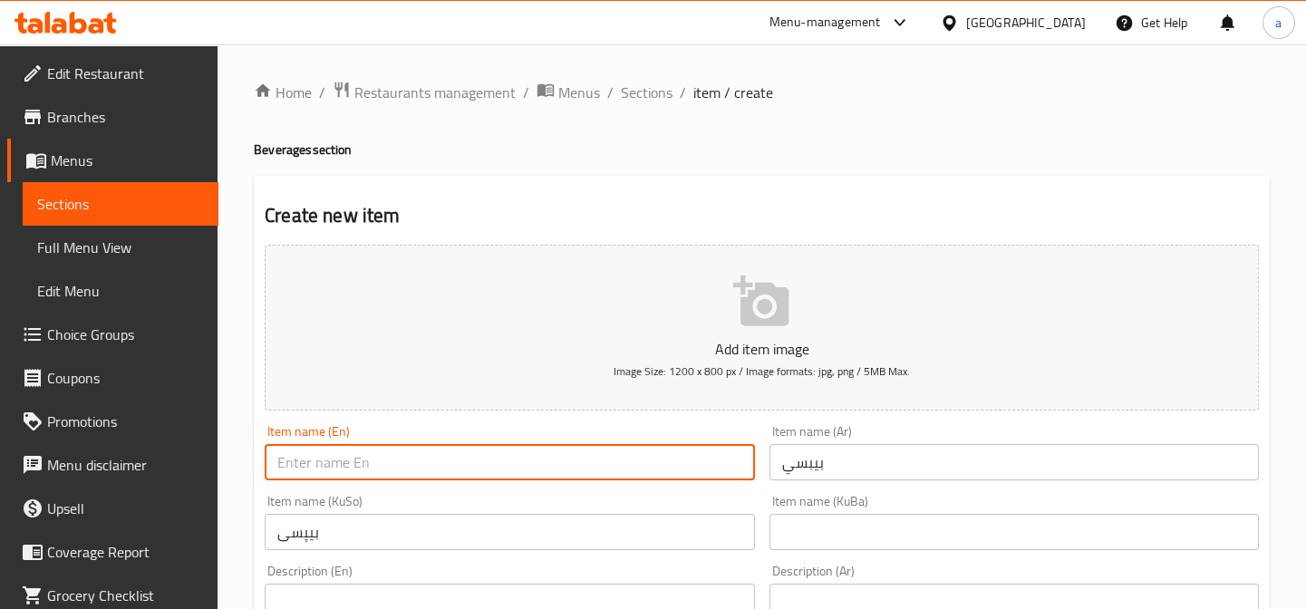
click at [663, 456] on input "text" at bounding box center [509, 462] width 489 height 36
paste input "Pepsi"
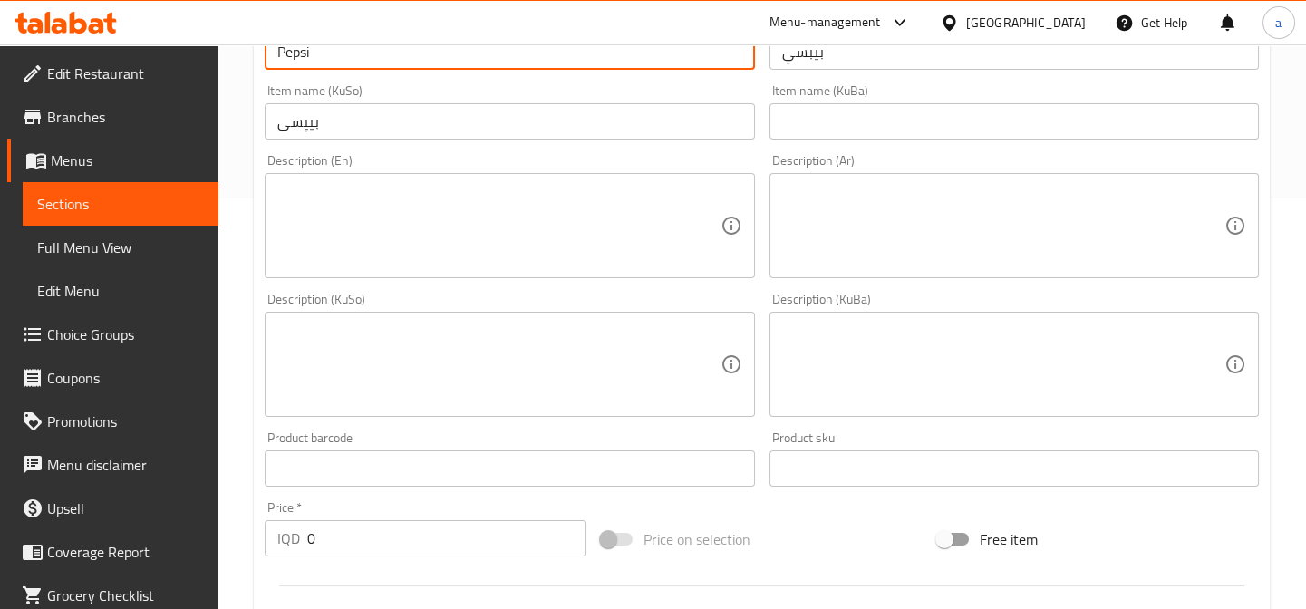
scroll to position [411, 0]
type input "Pepsi"
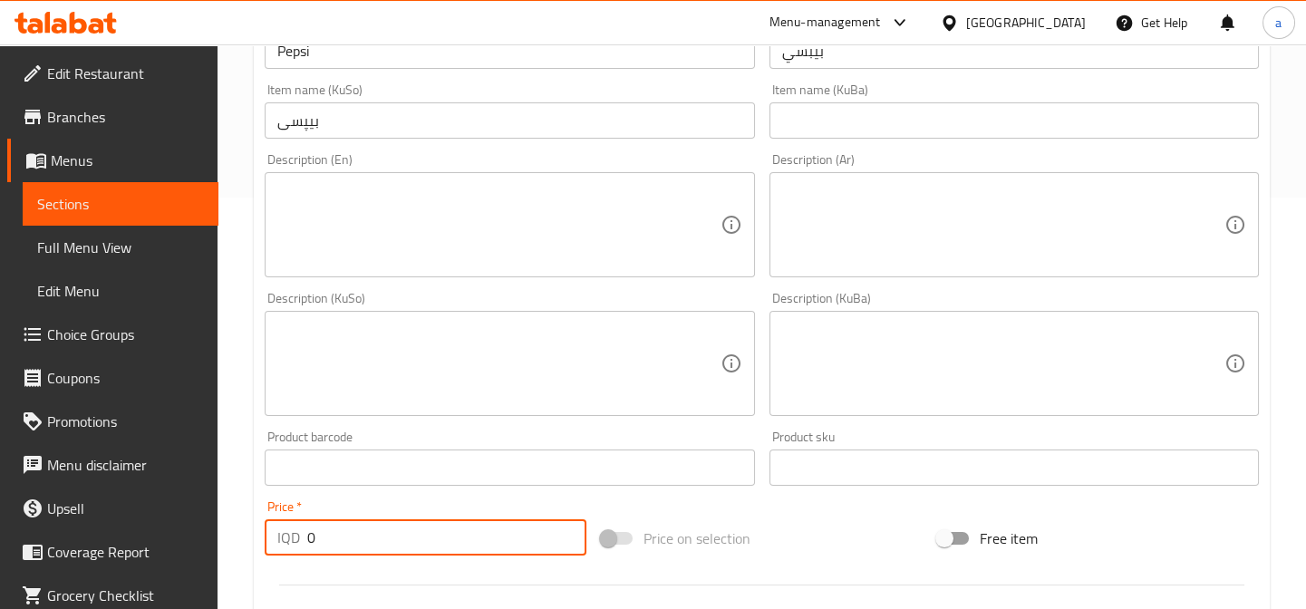
click at [308, 535] on input "0" at bounding box center [446, 537] width 279 height 36
paste input "75"
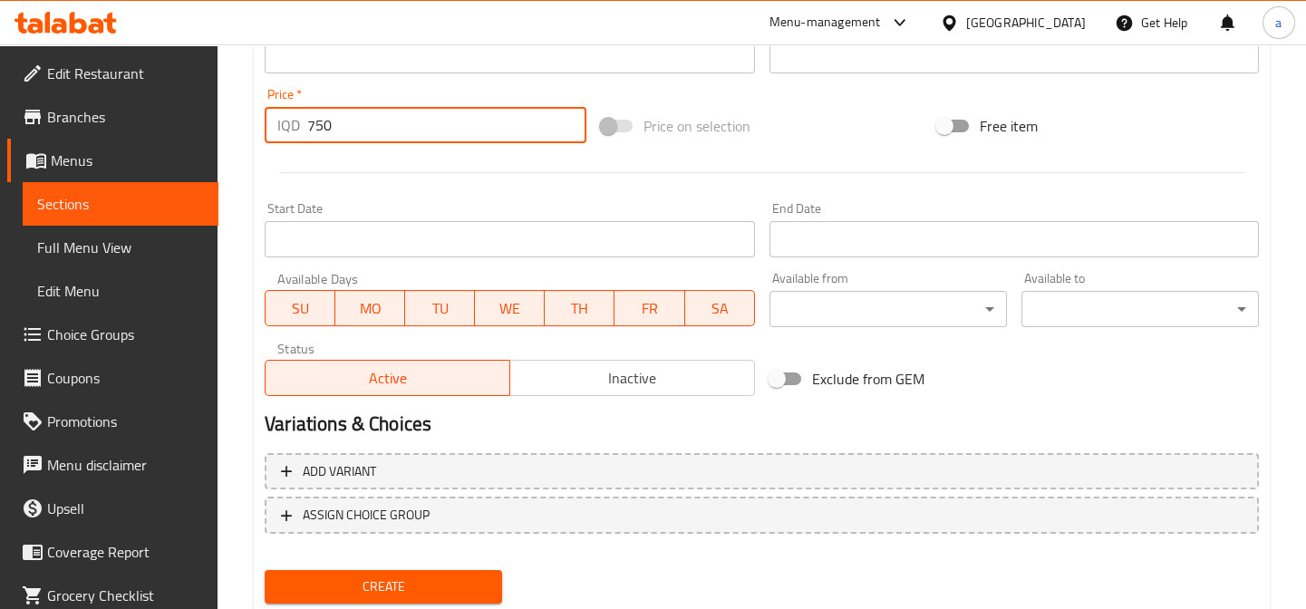
type input "750"
click at [438, 583] on span "Create" at bounding box center [383, 587] width 208 height 23
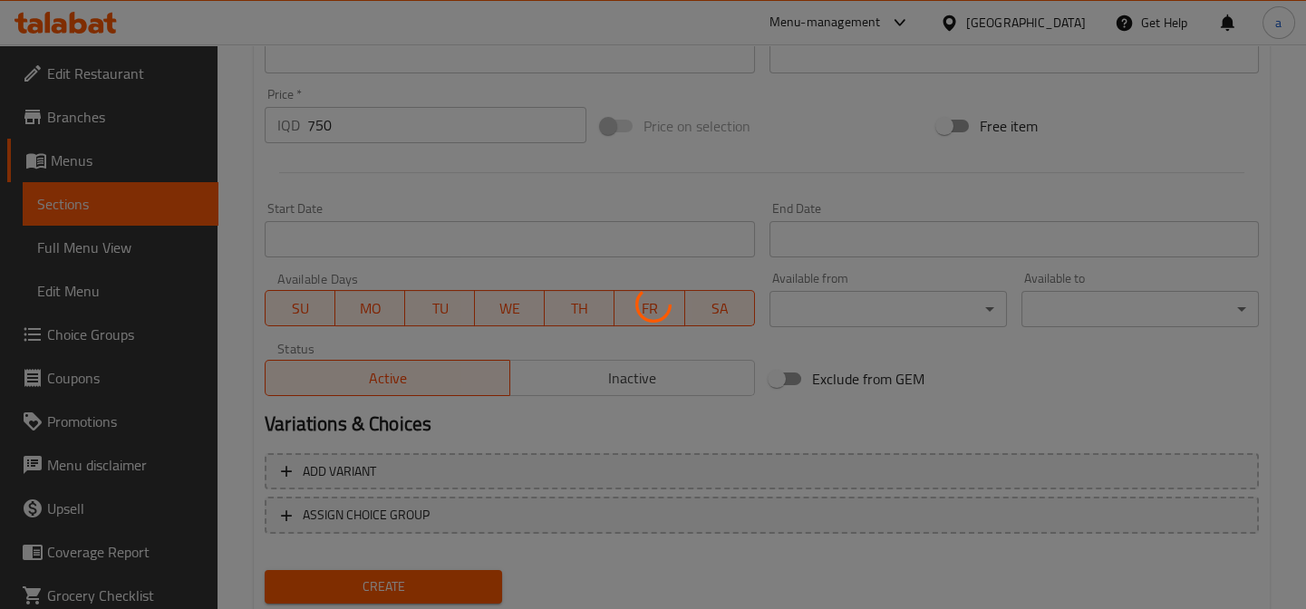
type input "0"
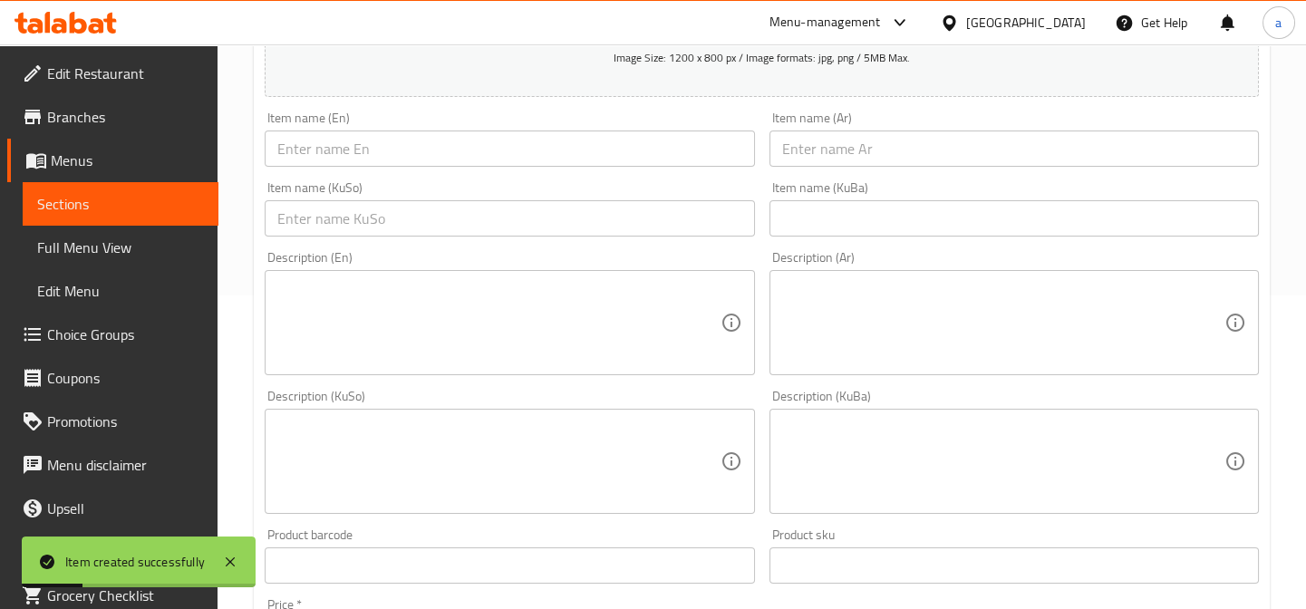
scroll to position [274, 0]
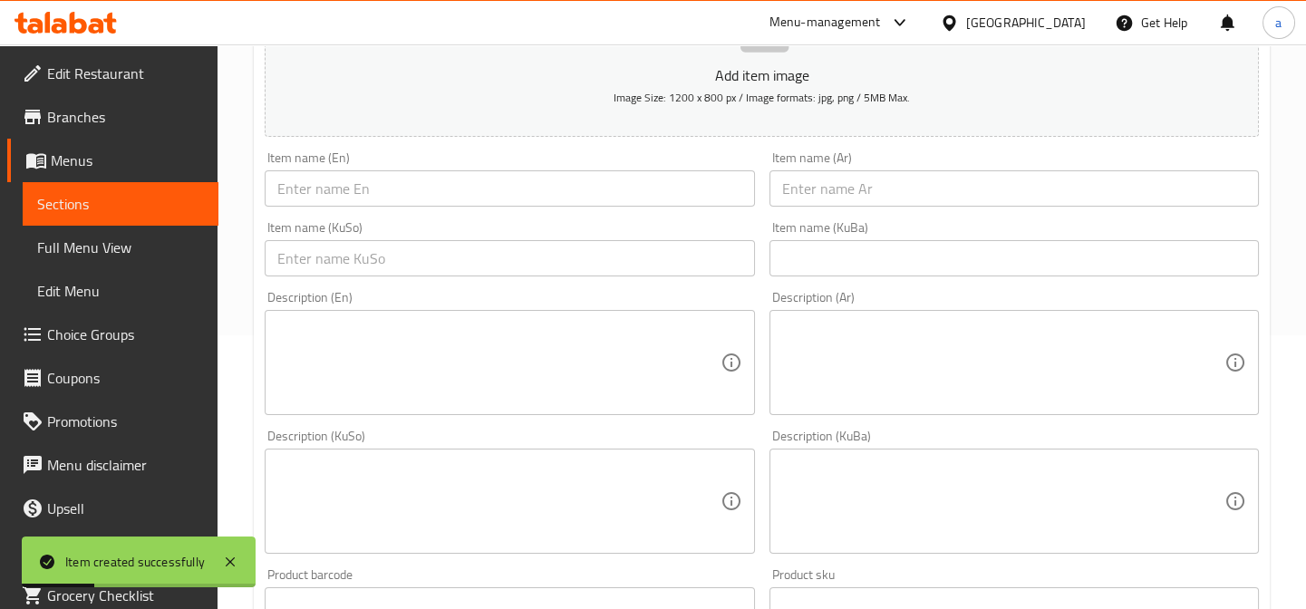
click at [506, 265] on input "text" at bounding box center [509, 258] width 489 height 36
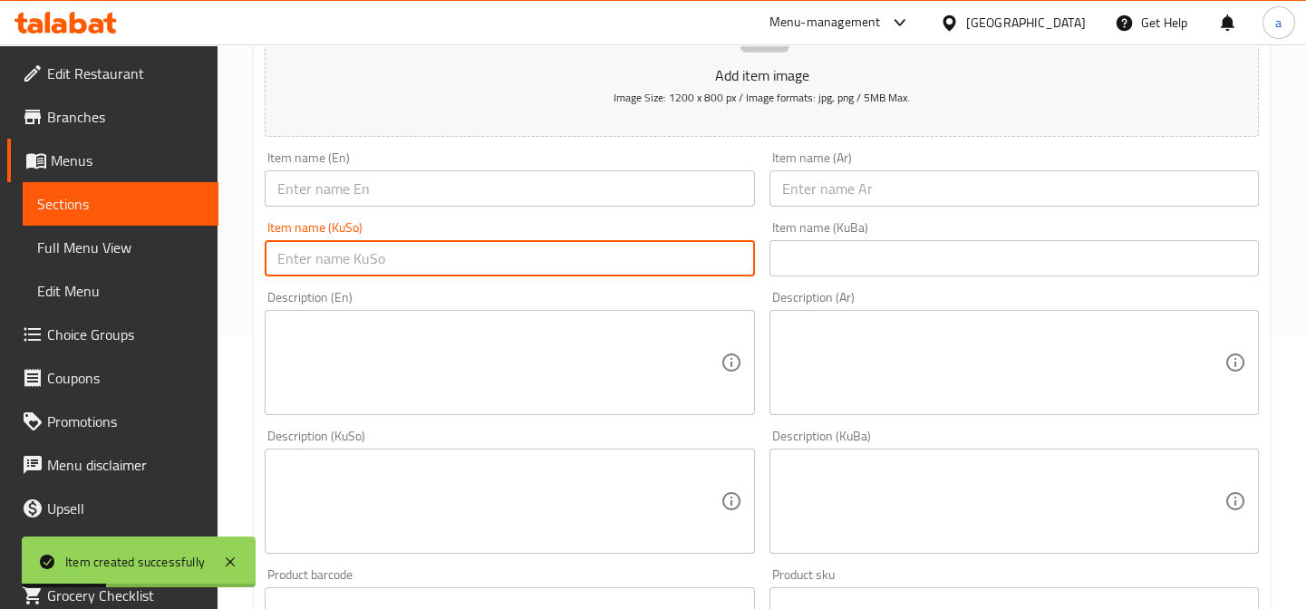
paste input "میرندا پرتەقاڵ"
type input "میرندا پرتەقاڵ"
click at [795, 187] on input "text" at bounding box center [1013, 188] width 489 height 36
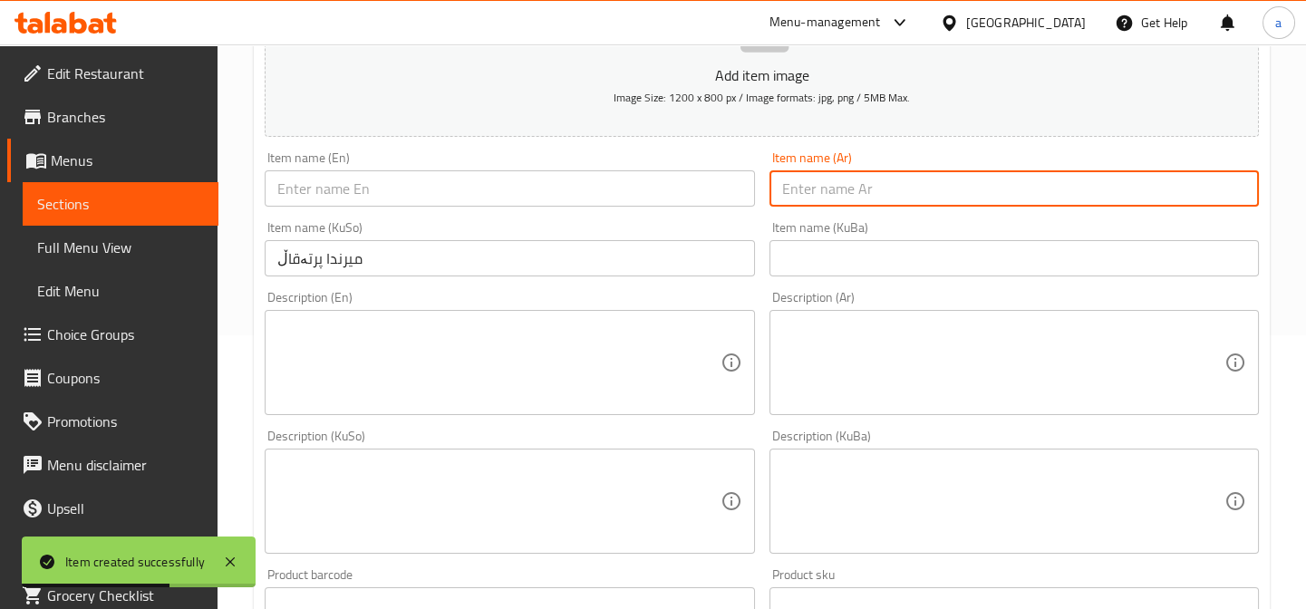
paste input "ميرندا برتقال"
drag, startPoint x: 878, startPoint y: 192, endPoint x: 746, endPoint y: 198, distance: 132.5
click at [746, 198] on div "Add item image Image Size: 1200 x 800 px / Image formats: jpg, png / 5MB Max. I…" at bounding box center [761, 459] width 1009 height 990
type input "ميرندا برتقال"
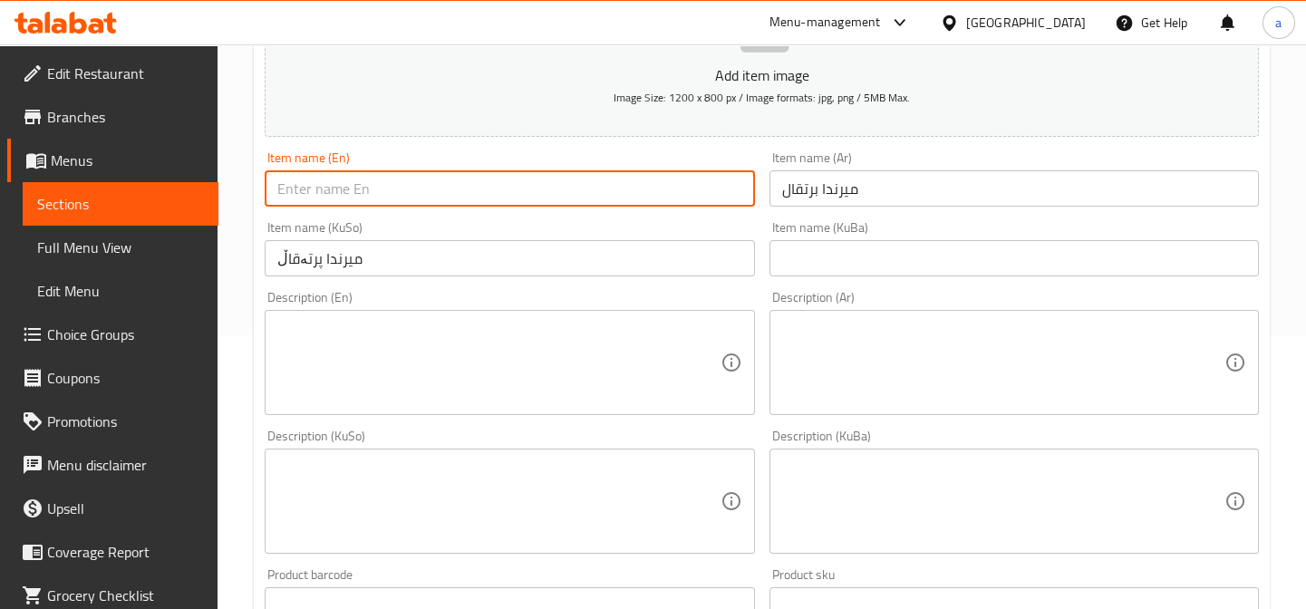
click at [622, 192] on input "text" at bounding box center [509, 188] width 489 height 36
paste input "[PERSON_NAME]"
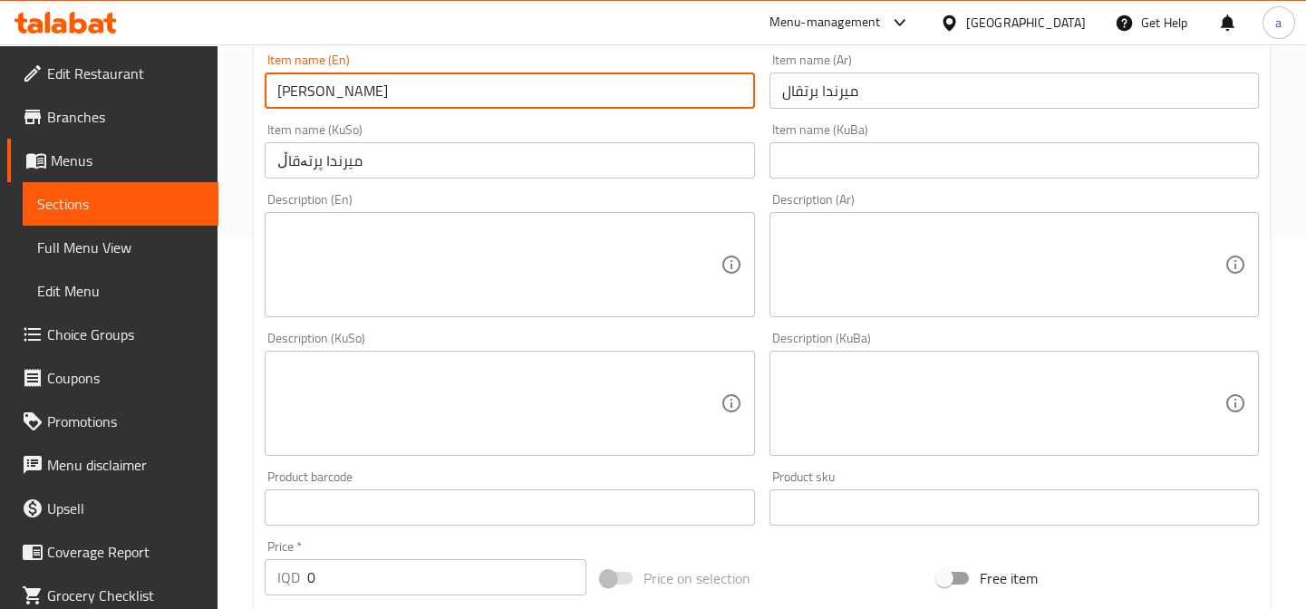
scroll to position [411, 0]
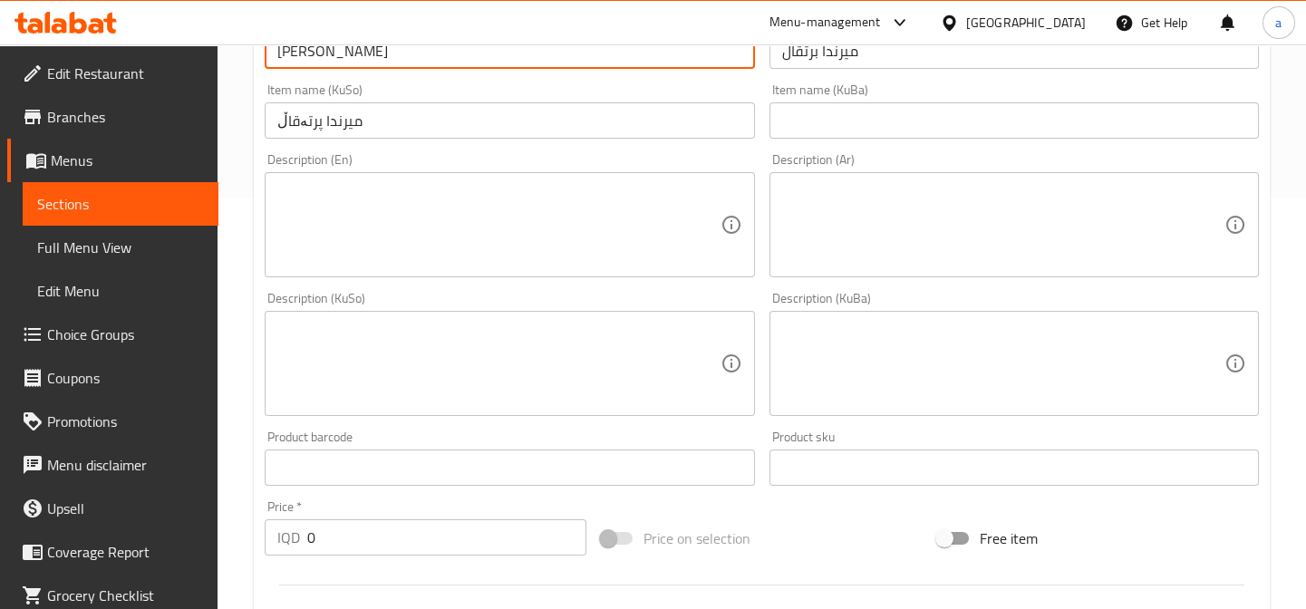
type input "[PERSON_NAME]"
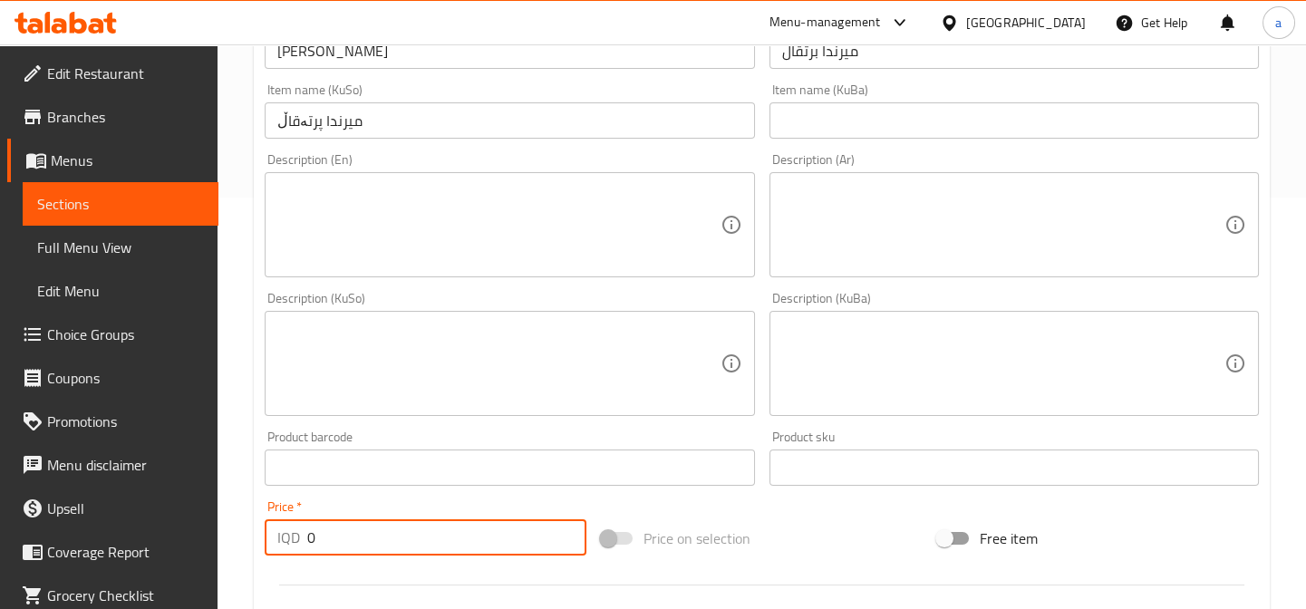
drag, startPoint x: 331, startPoint y: 522, endPoint x: 304, endPoint y: 546, distance: 36.0
click at [305, 542] on div "IQD 0 Price *" at bounding box center [426, 537] width 322 height 36
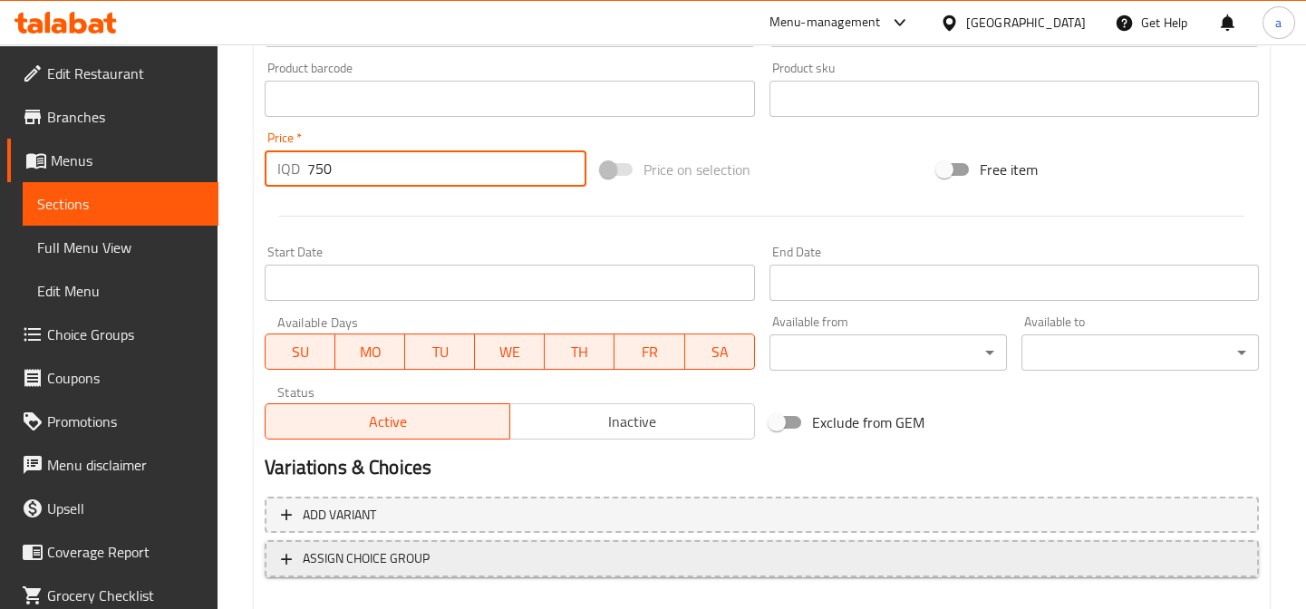
scroll to position [879, 0]
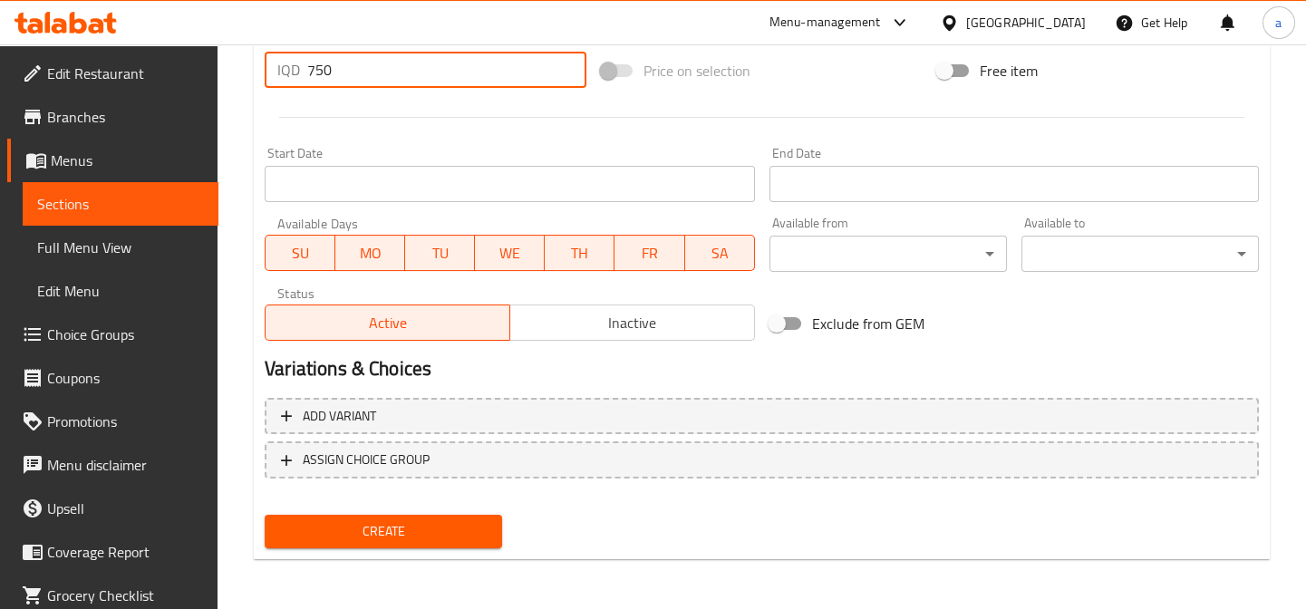
type input "750"
click at [423, 515] on button "Create" at bounding box center [383, 532] width 237 height 34
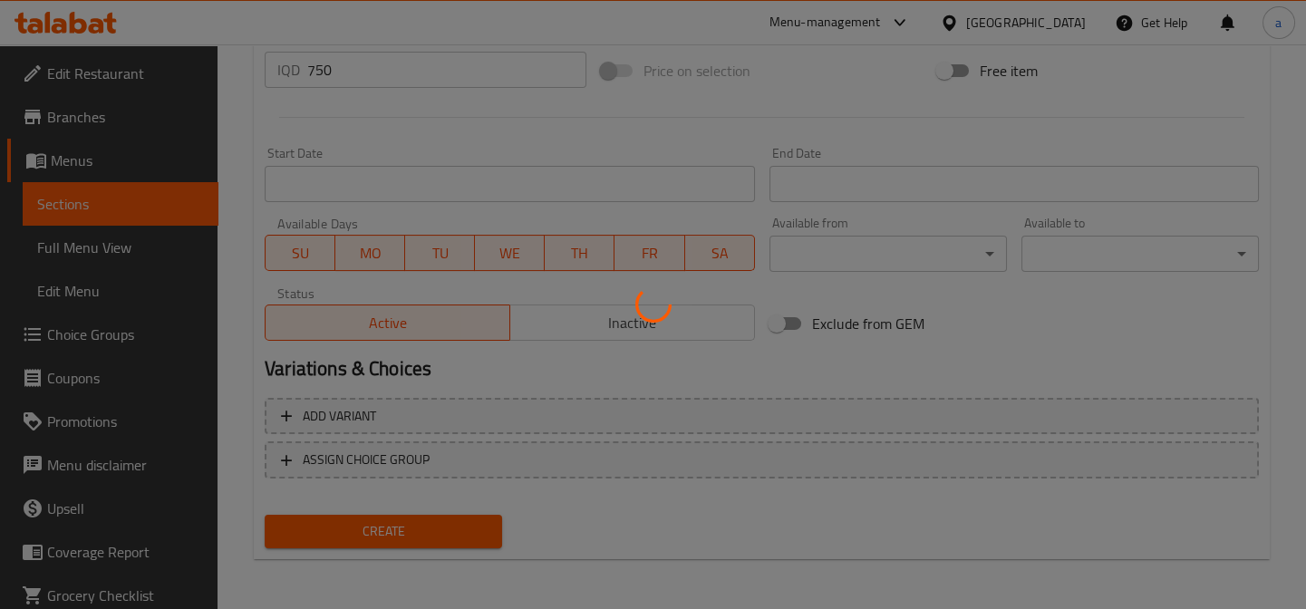
click at [420, 517] on div at bounding box center [653, 304] width 1306 height 609
type input "0"
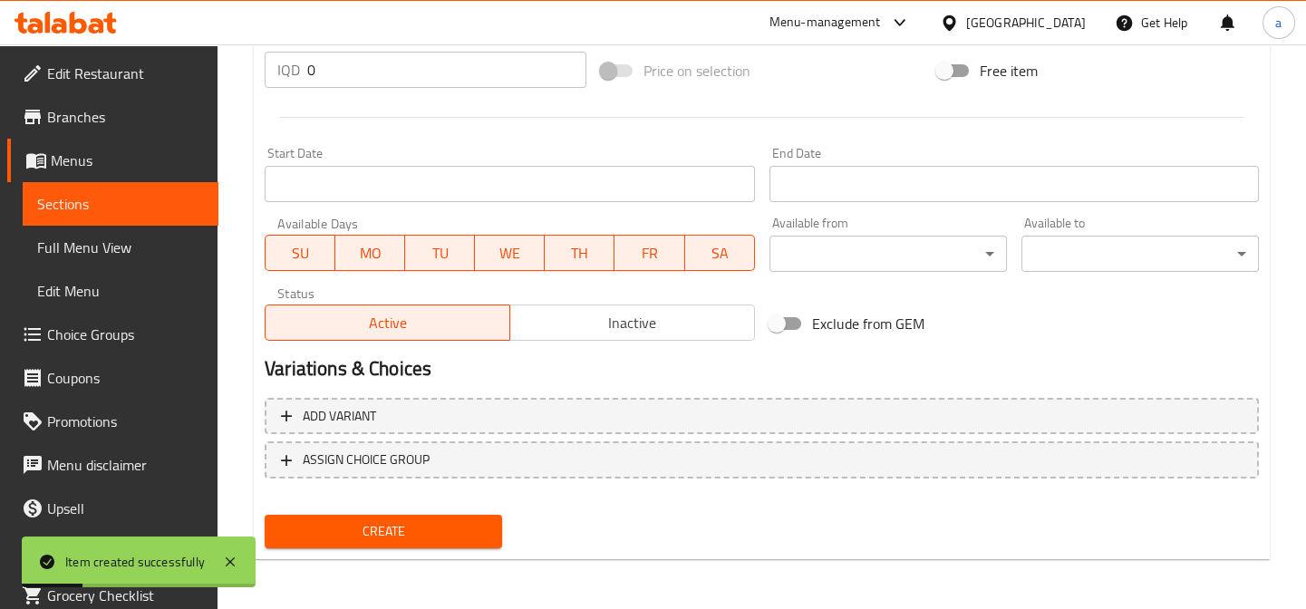
scroll to position [329, 0]
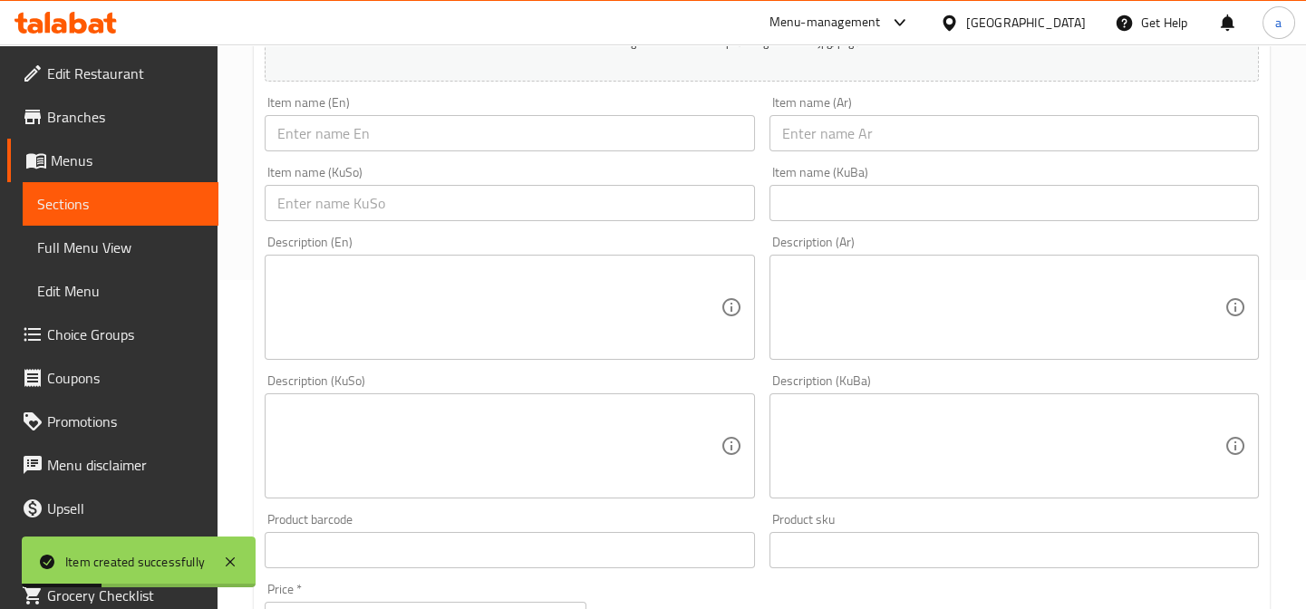
click at [548, 208] on input "text" at bounding box center [509, 203] width 489 height 36
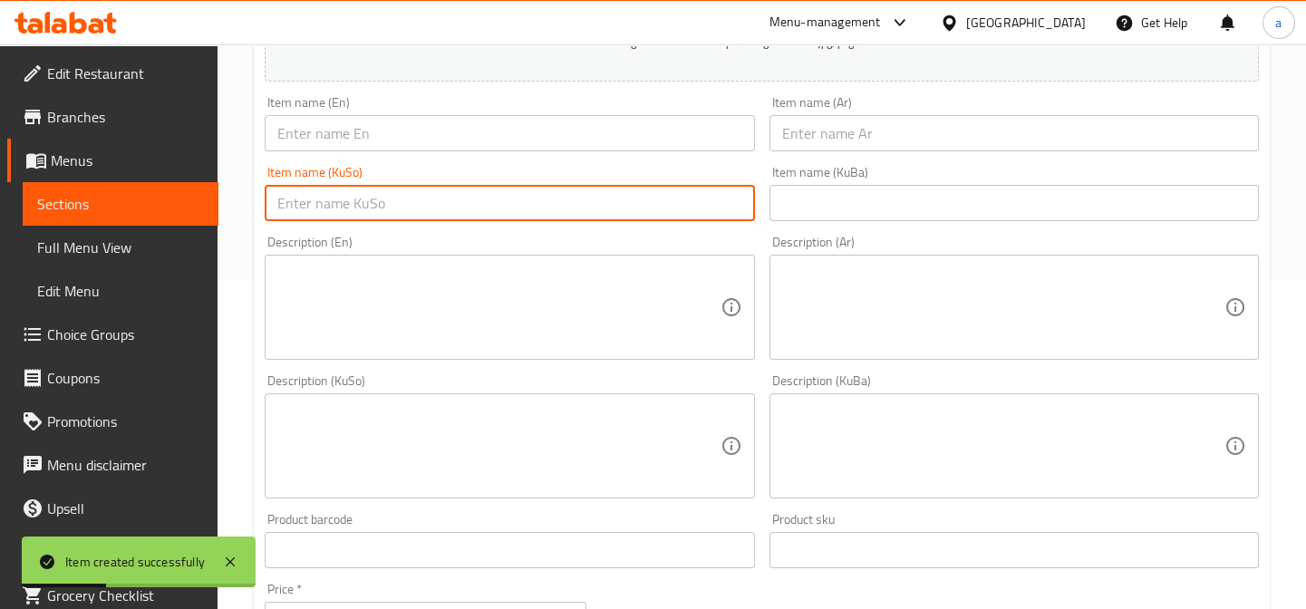
paste input "سێڤن ئاپ"
type input "سێڤن ئاپ"
click at [828, 126] on input "text" at bounding box center [1013, 133] width 489 height 36
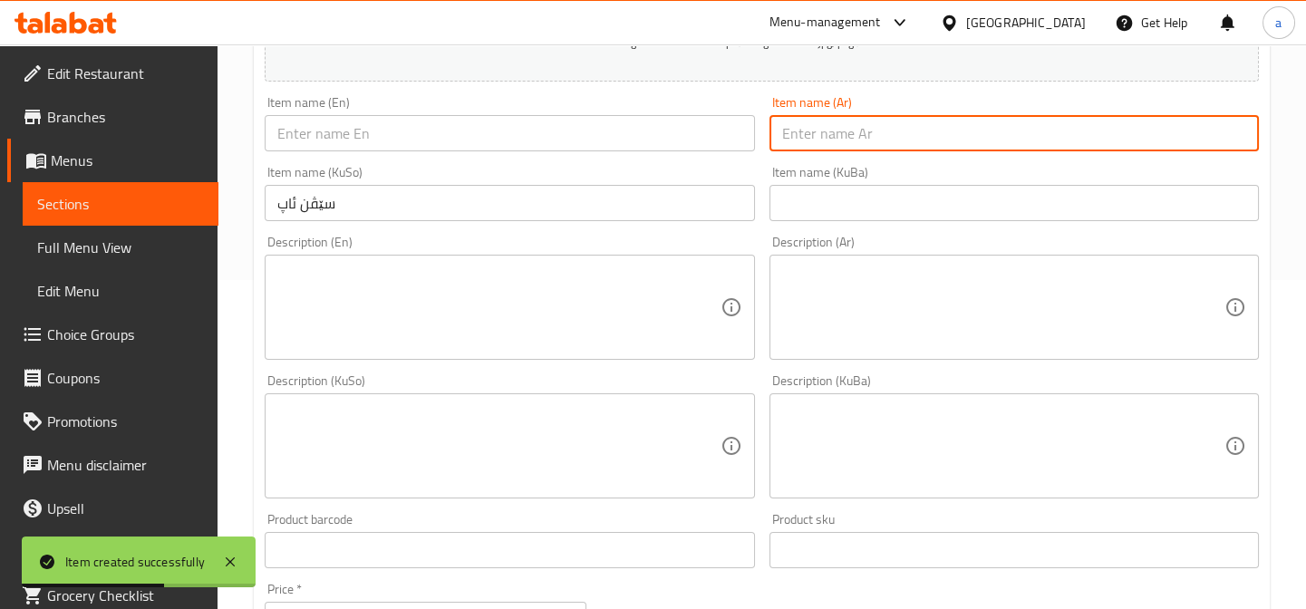
paste input "سفن أب"
type input "سفن أب"
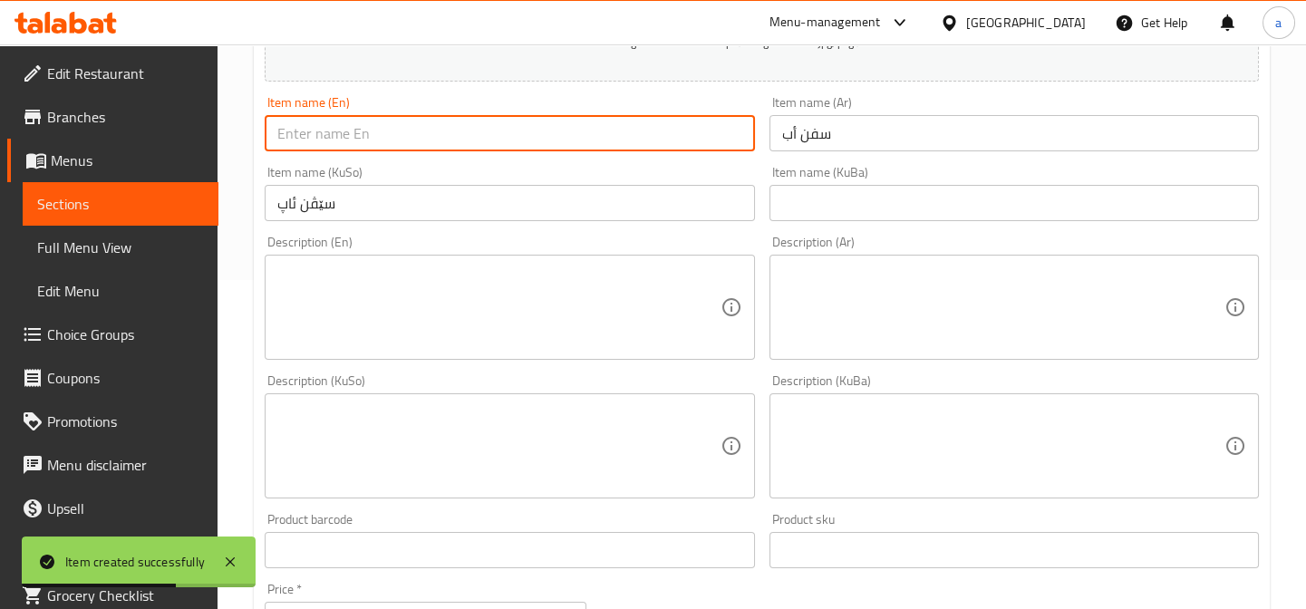
click at [576, 147] on input "text" at bounding box center [509, 133] width 489 height 36
paste input "7 Up"
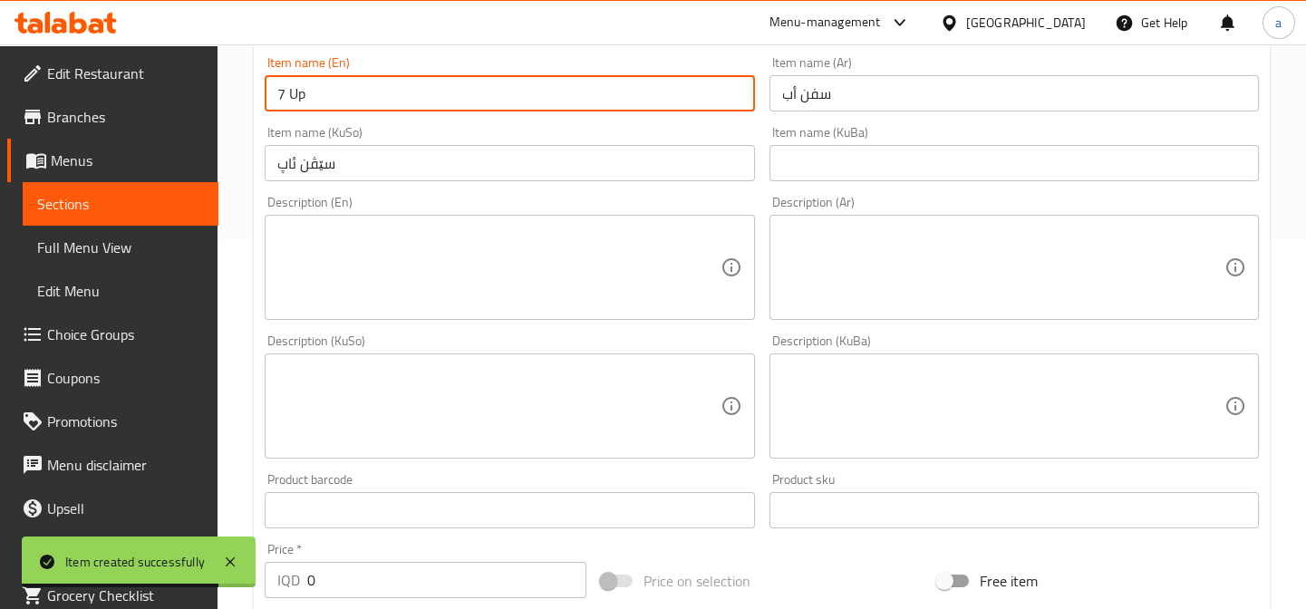
scroll to position [605, 0]
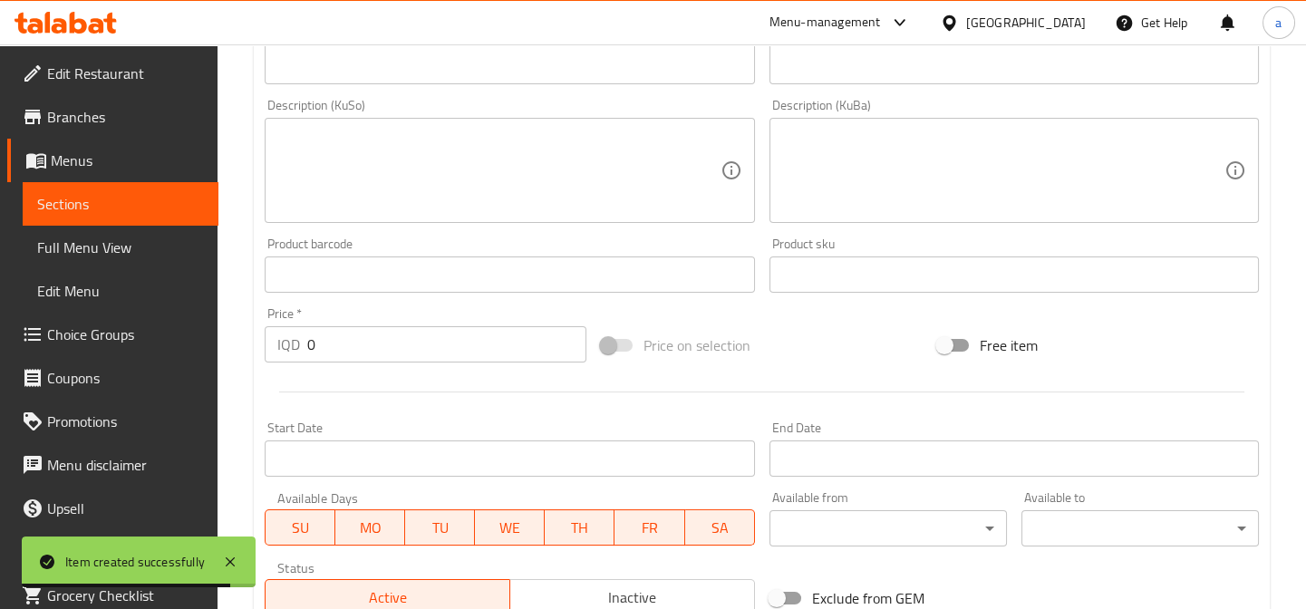
type input "7 Up"
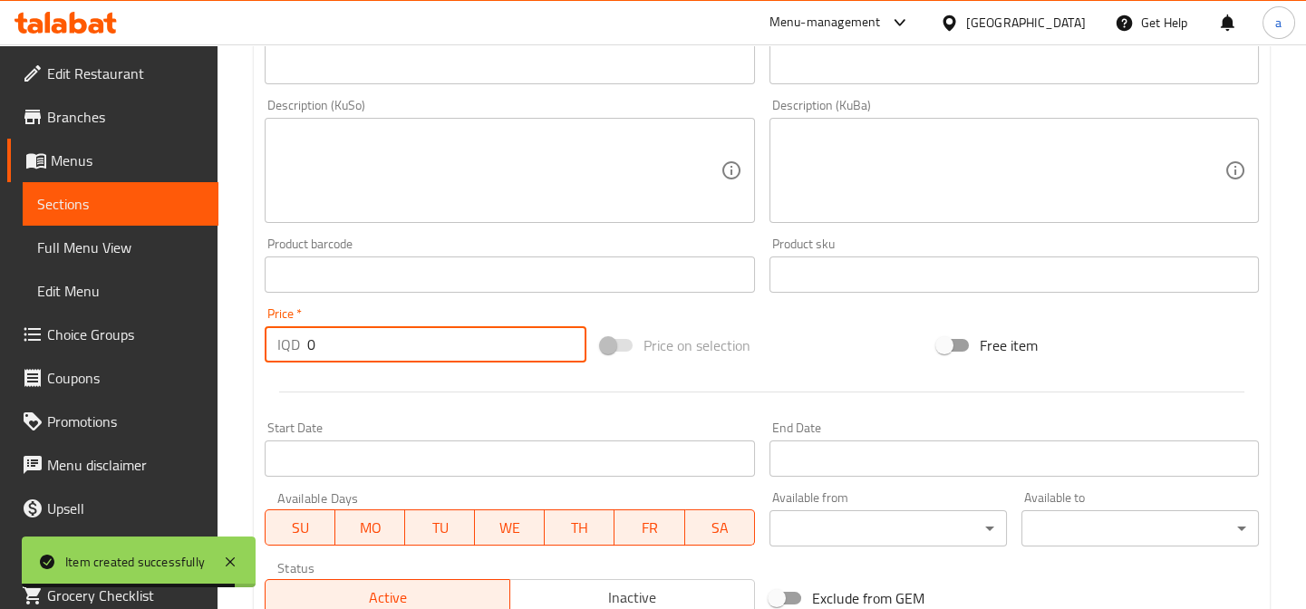
drag, startPoint x: 360, startPoint y: 353, endPoint x: 294, endPoint y: 343, distance: 66.9
click at [294, 343] on div "IQD 0 Price *" at bounding box center [426, 344] width 322 height 36
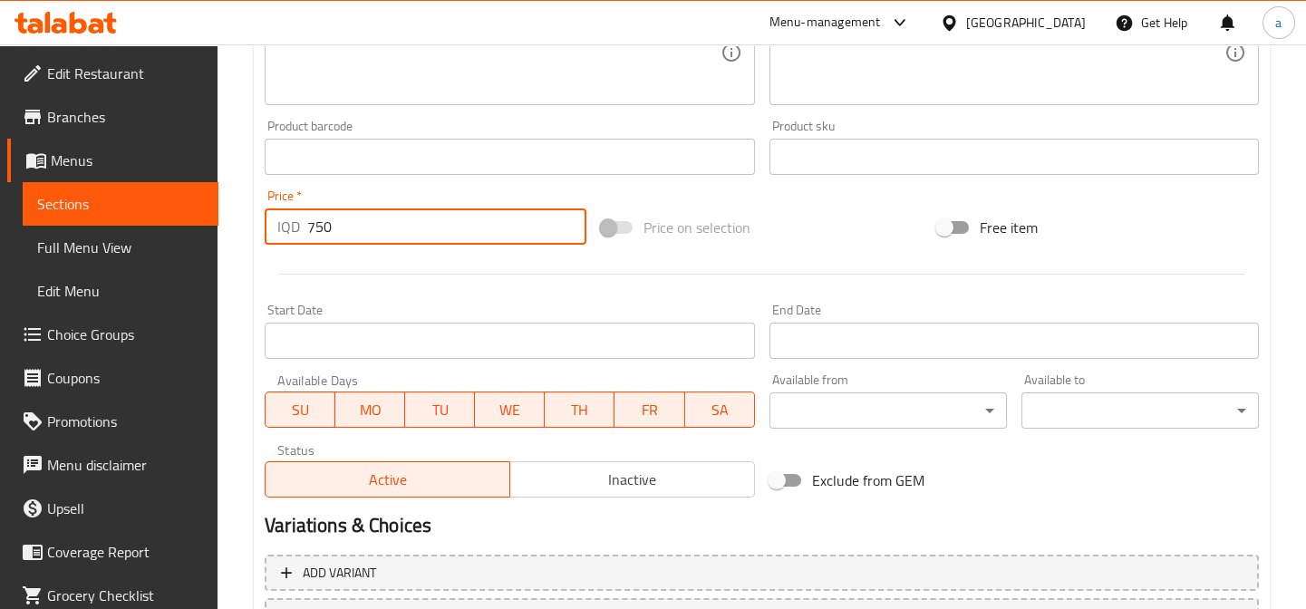
scroll to position [879, 0]
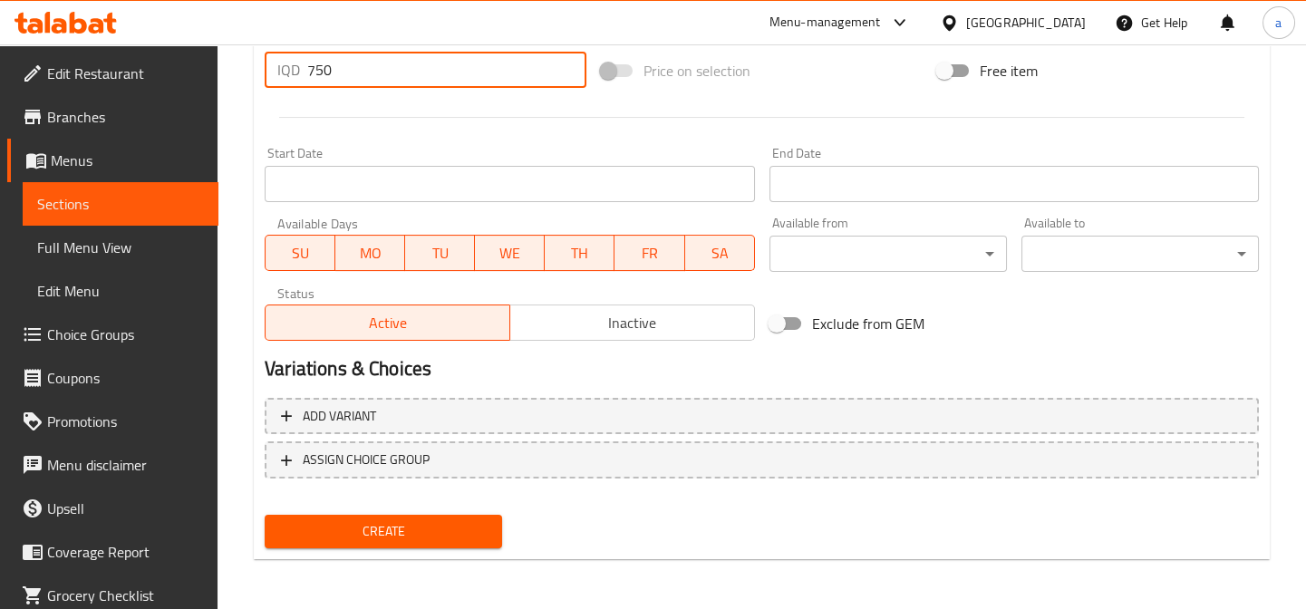
type input "750"
drag, startPoint x: 369, startPoint y: 533, endPoint x: 357, endPoint y: 527, distance: 13.0
click at [370, 532] on span "Create" at bounding box center [383, 531] width 208 height 23
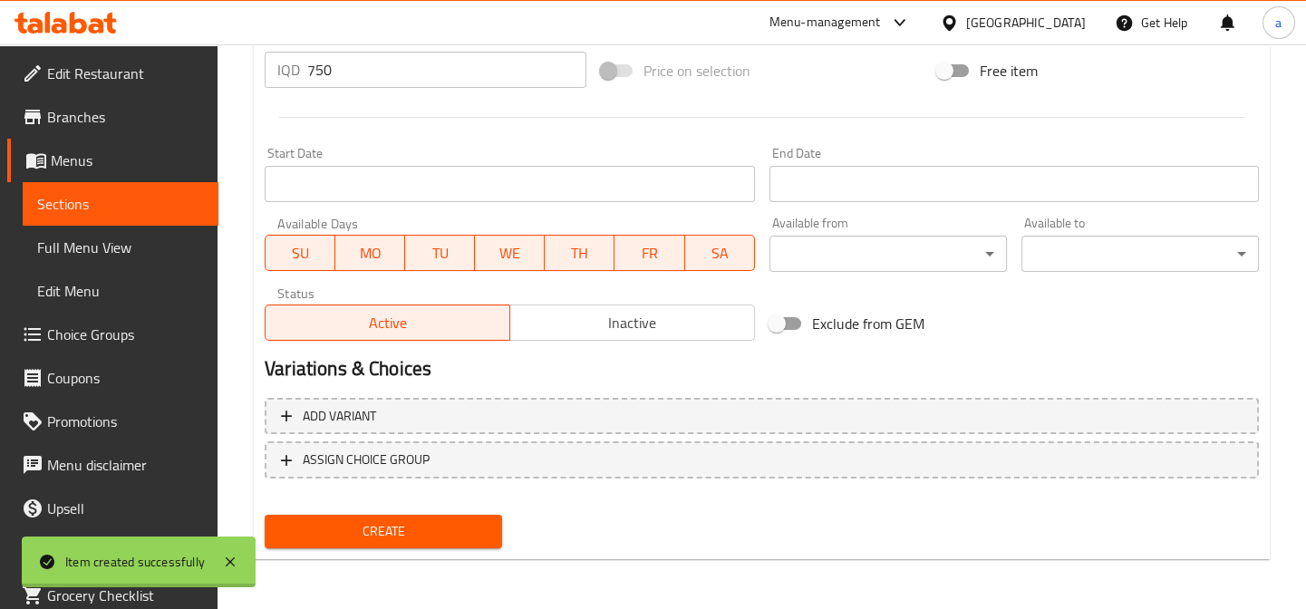
type input "0"
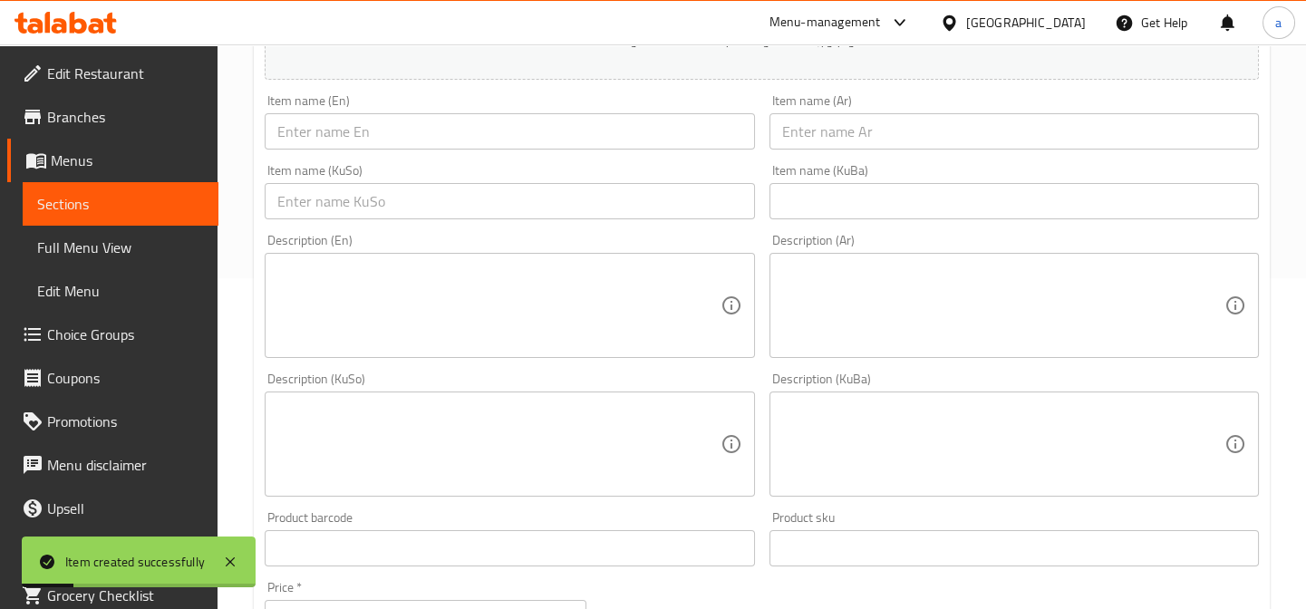
scroll to position [329, 0]
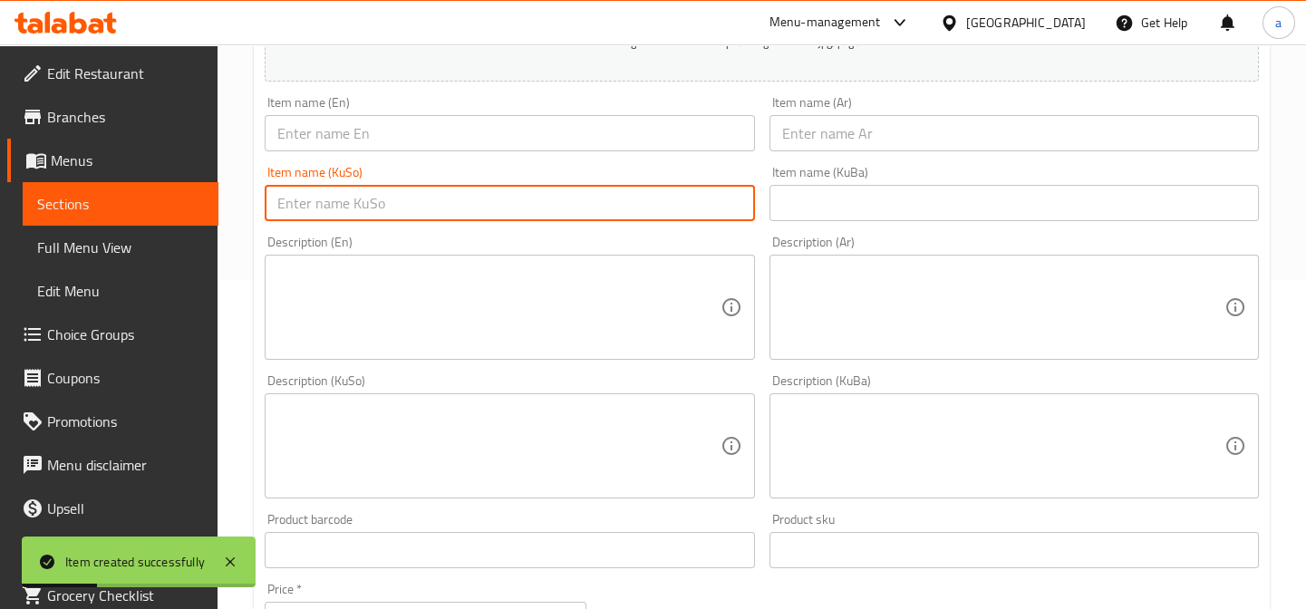
click at [533, 208] on input "text" at bounding box center [509, 203] width 489 height 36
paste input "ماونتن دیو"
type input "ماونتن دیو"
click at [874, 142] on input "text" at bounding box center [1013, 133] width 489 height 36
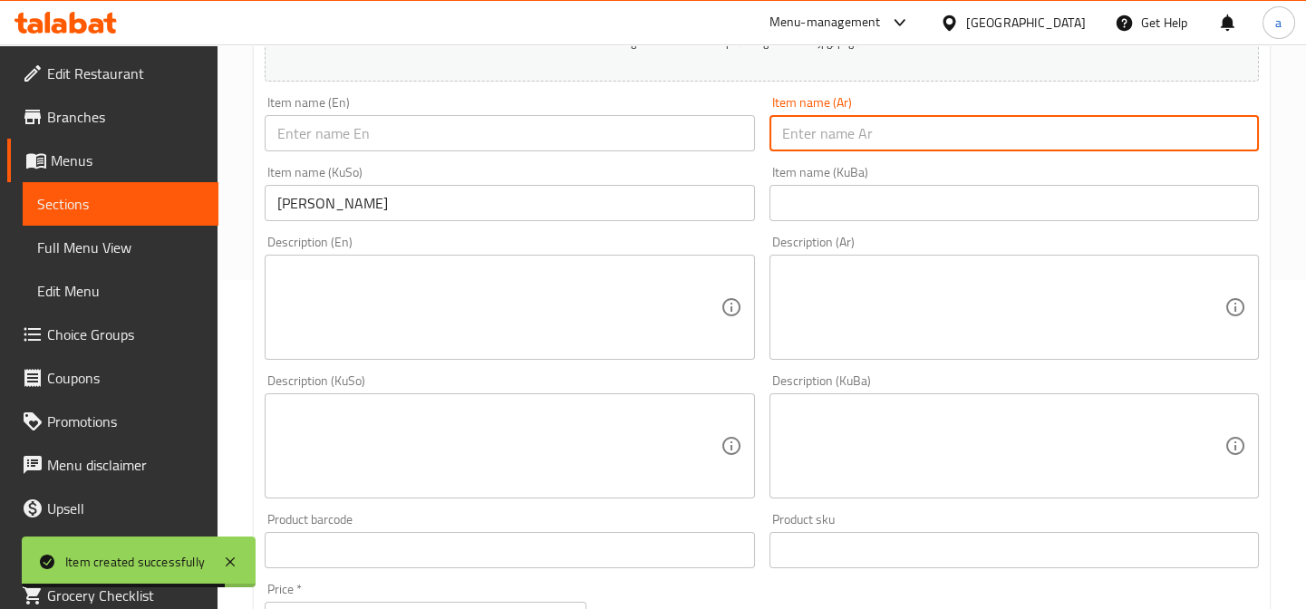
paste input "ماونتن ديو"
type input "ماونتن ديو"
click at [674, 140] on input "text" at bounding box center [509, 133] width 489 height 36
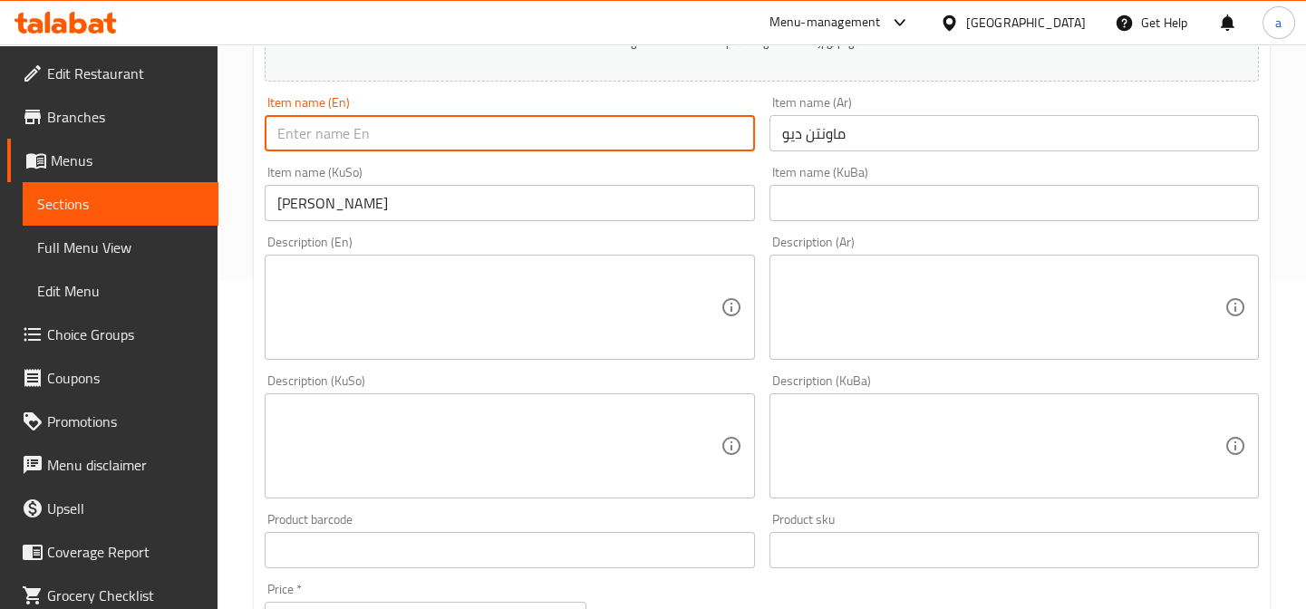
paste input "Mountain Dew"
type input "Mountain Dew"
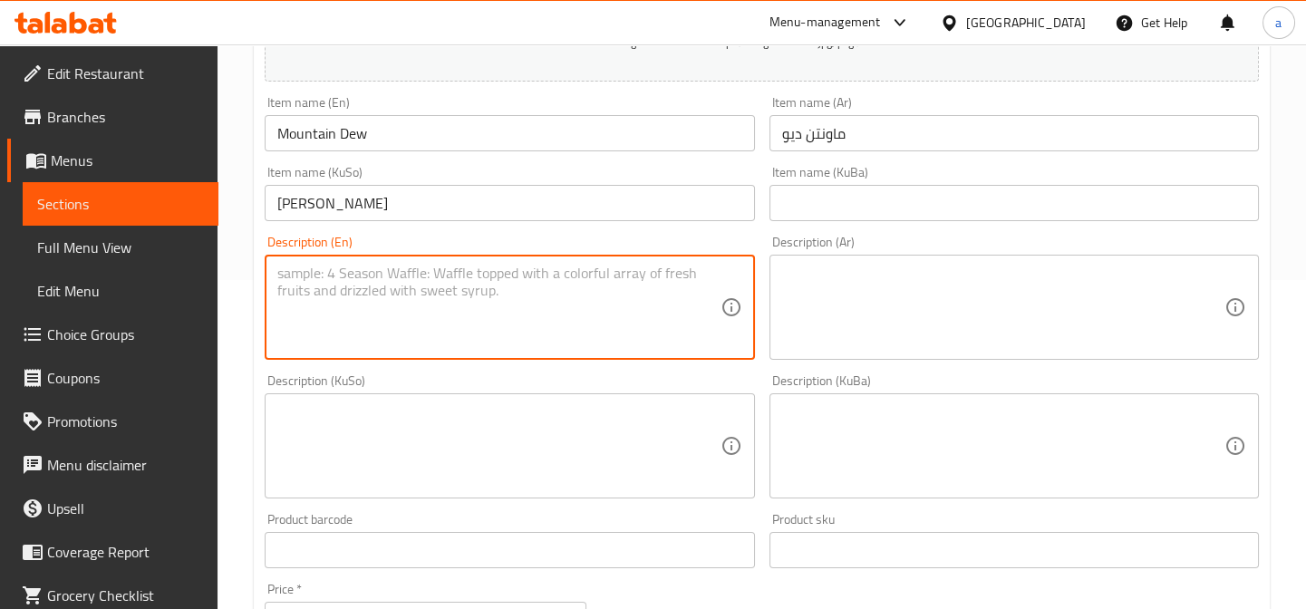
click at [434, 326] on textarea at bounding box center [498, 308] width 442 height 86
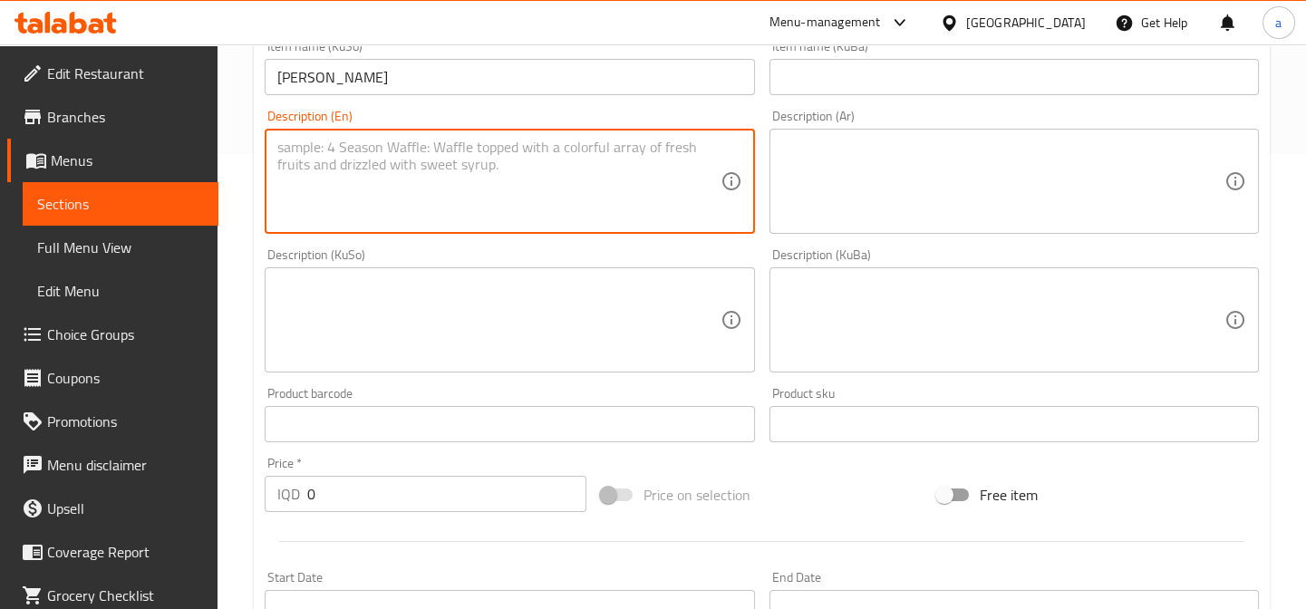
scroll to position [605, 0]
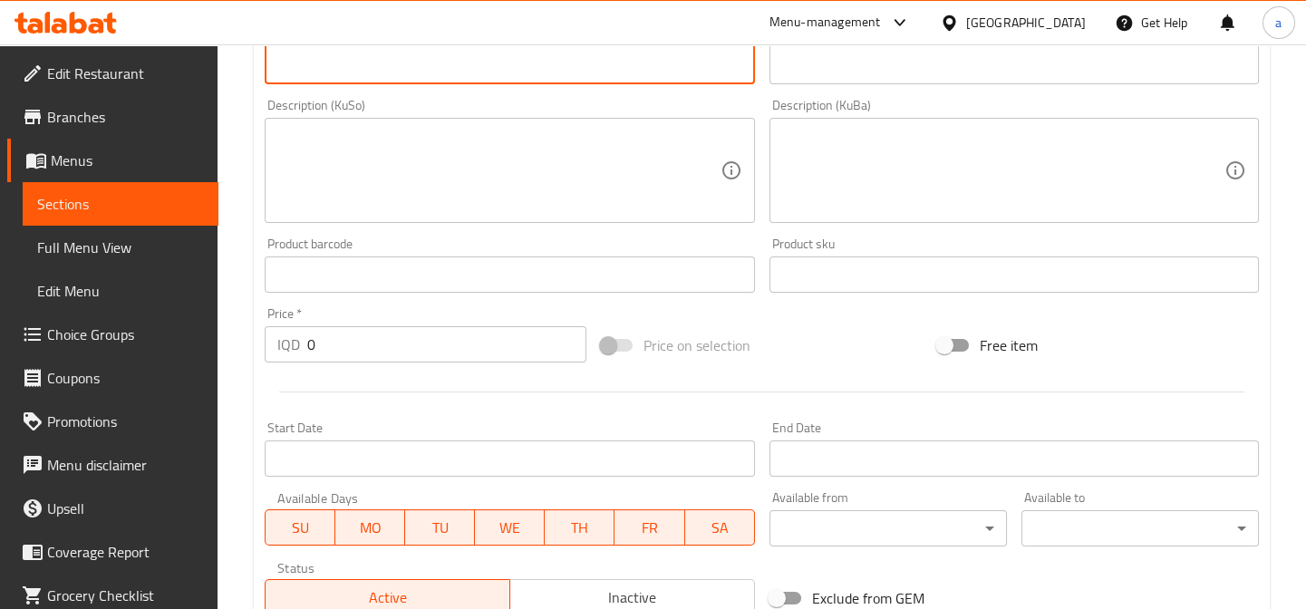
drag, startPoint x: 344, startPoint y: 348, endPoint x: 299, endPoint y: 365, distance: 48.5
click at [299, 365] on div "Price   * IQD 0 Price *" at bounding box center [425, 335] width 336 height 70
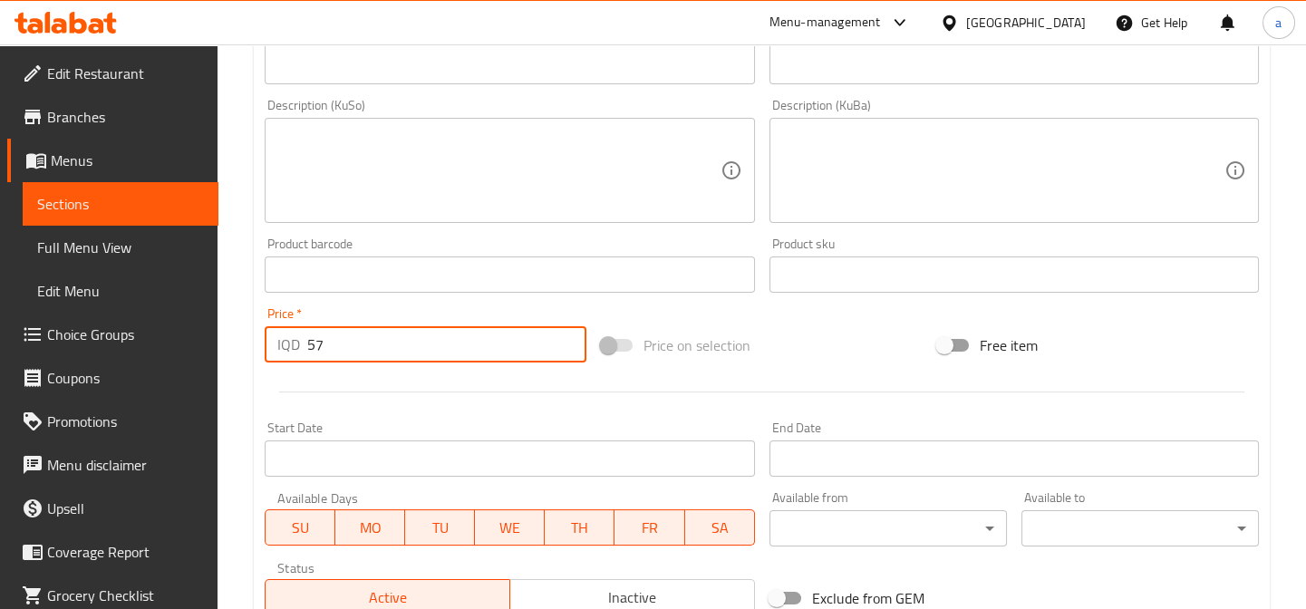
type input "5"
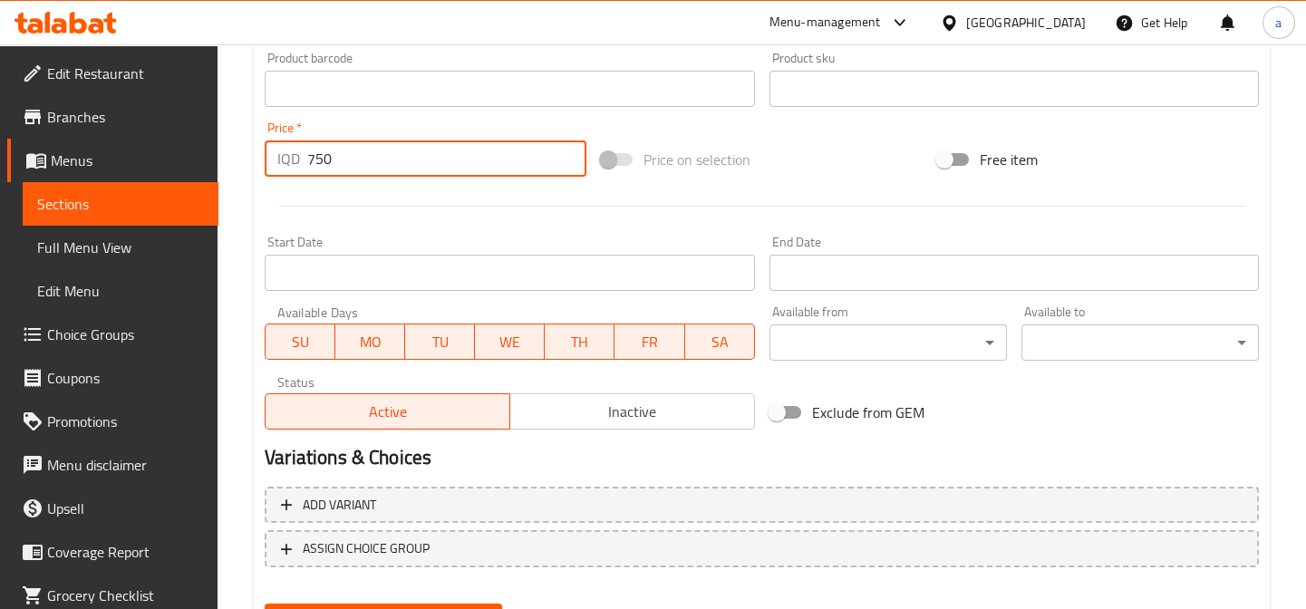
scroll to position [879, 0]
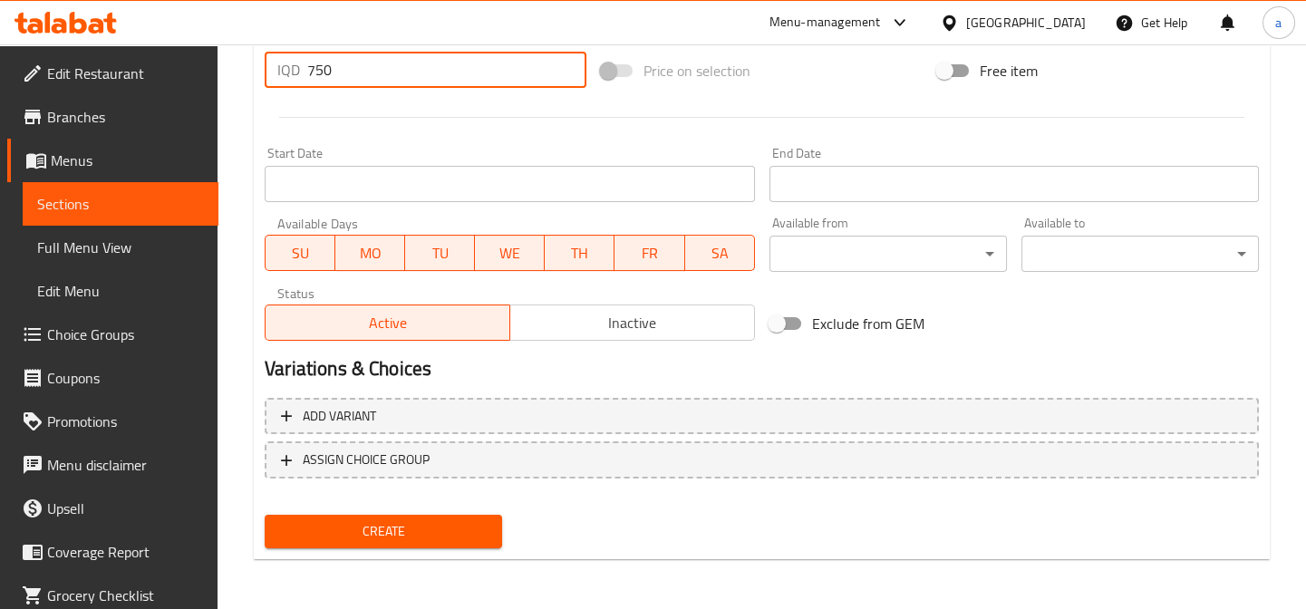
type input "750"
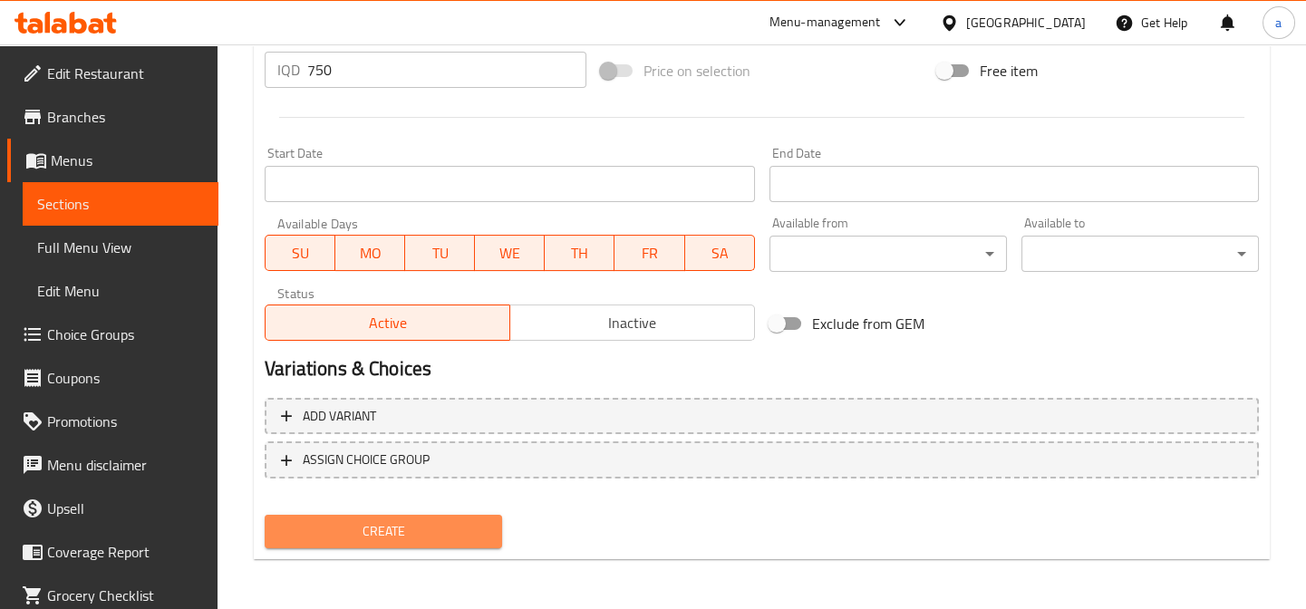
click at [383, 523] on span "Create" at bounding box center [383, 531] width 208 height 23
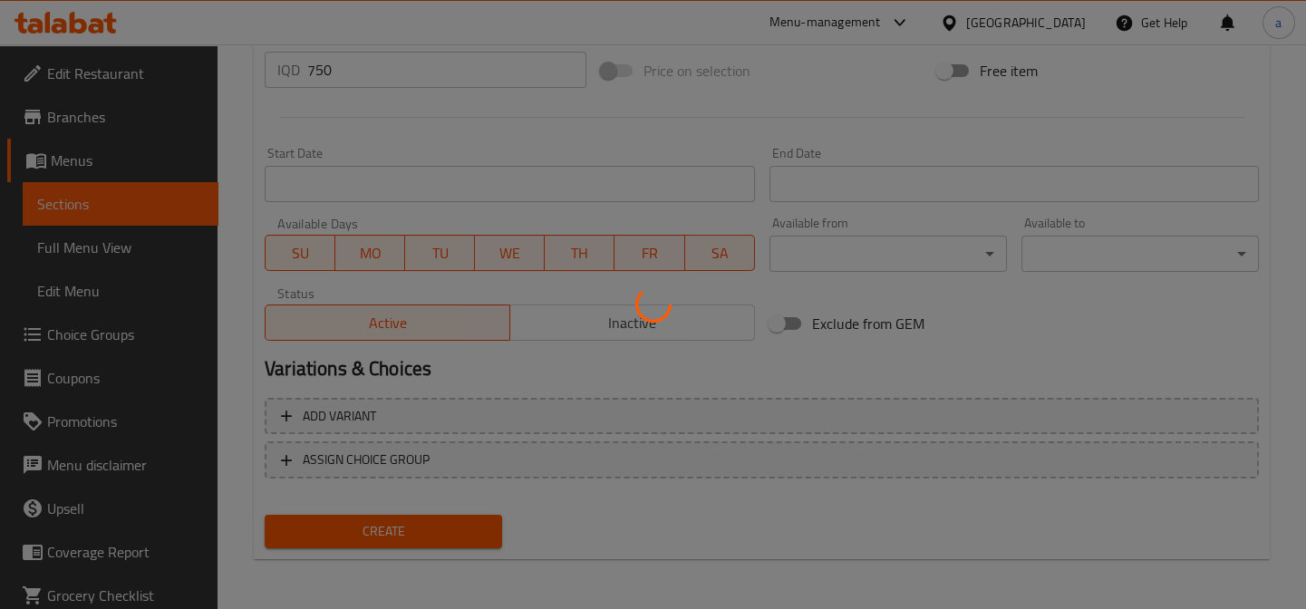
type input "0"
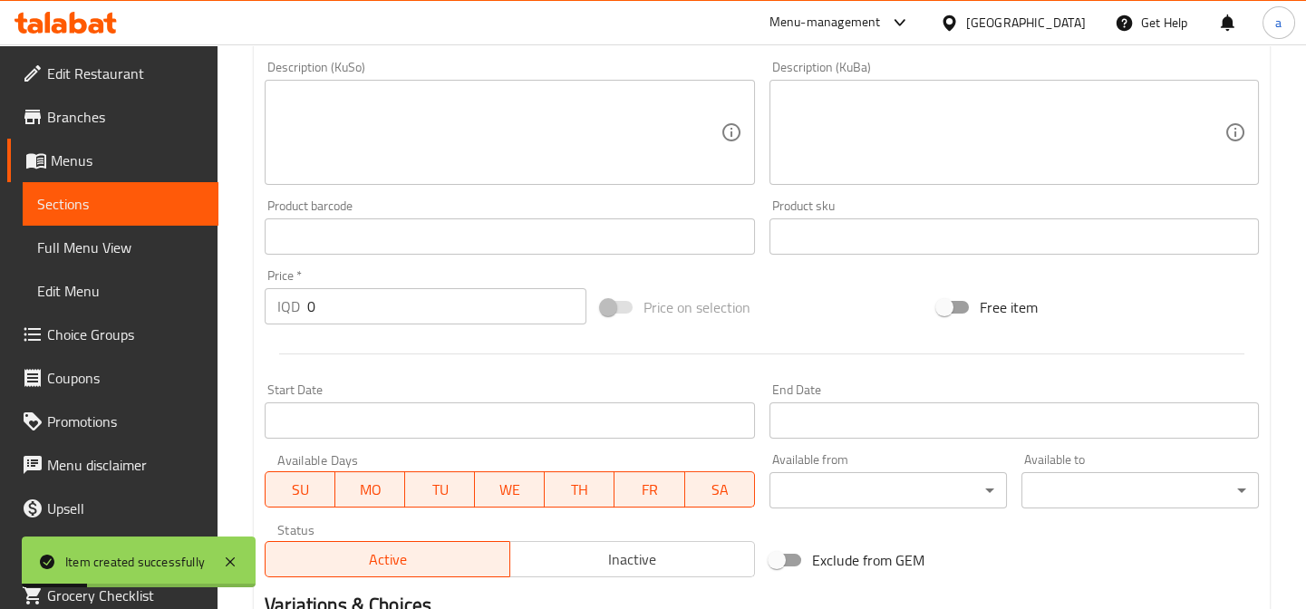
scroll to position [329, 0]
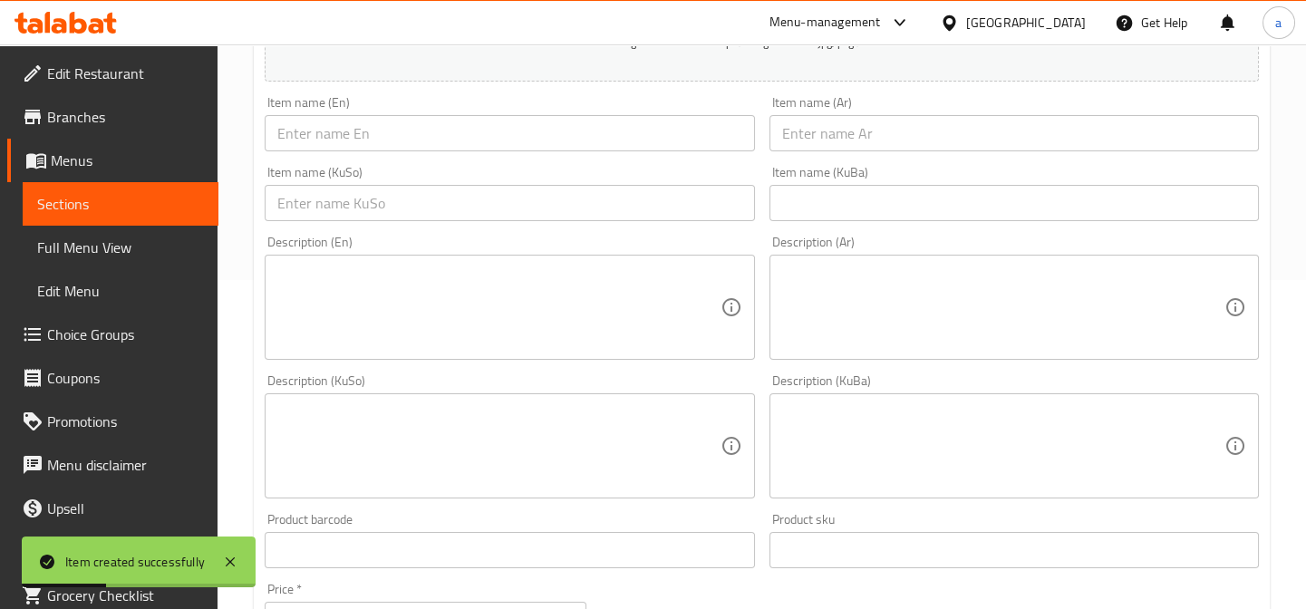
click at [489, 208] on input "text" at bounding box center [509, 203] width 489 height 36
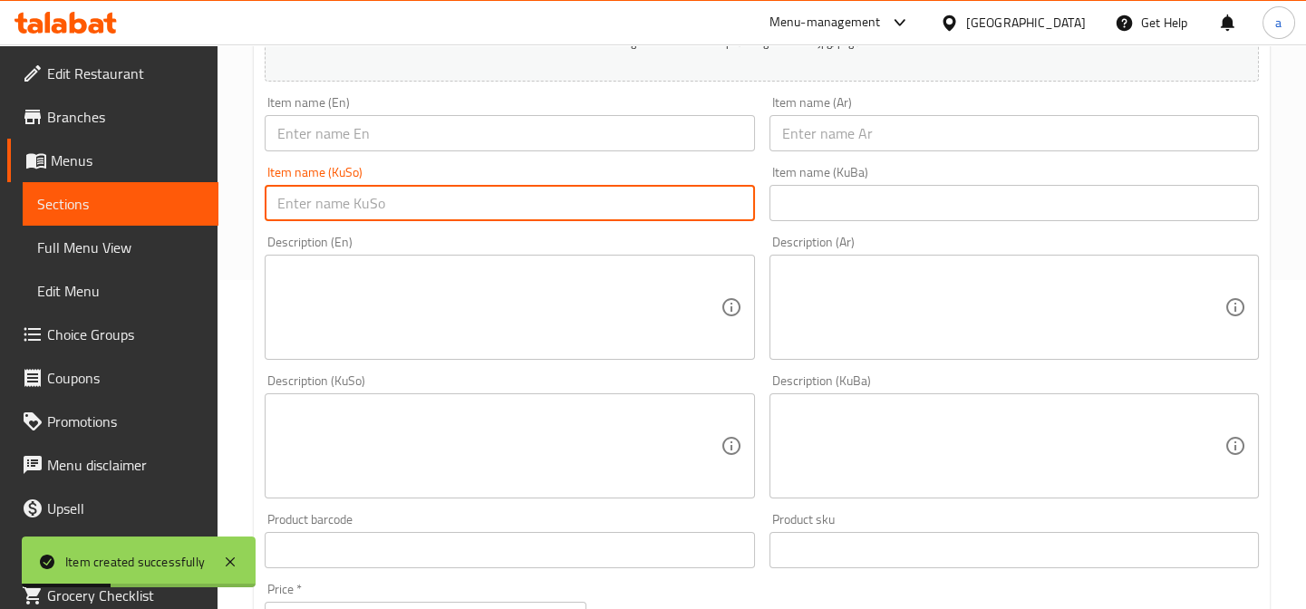
paste input "ئاویی کانزایی"
type input "ئاویی کانزایی"
click at [828, 126] on input "text" at bounding box center [1013, 133] width 489 height 36
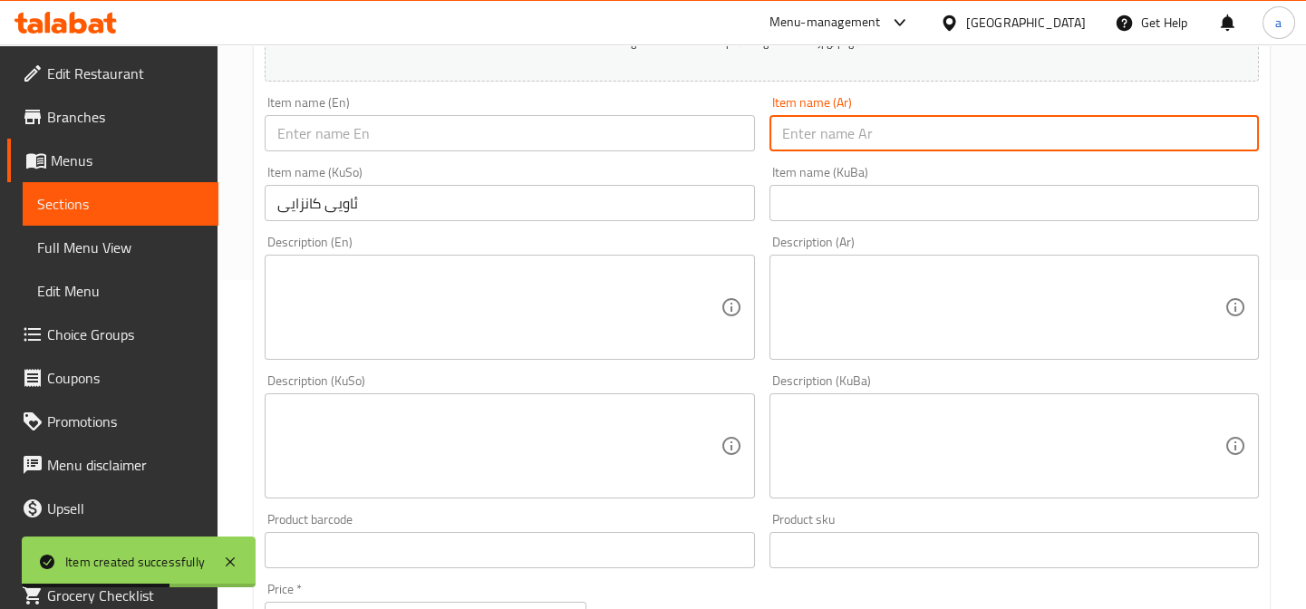
paste input "مياه معدنية"
type input "مياه معدنية"
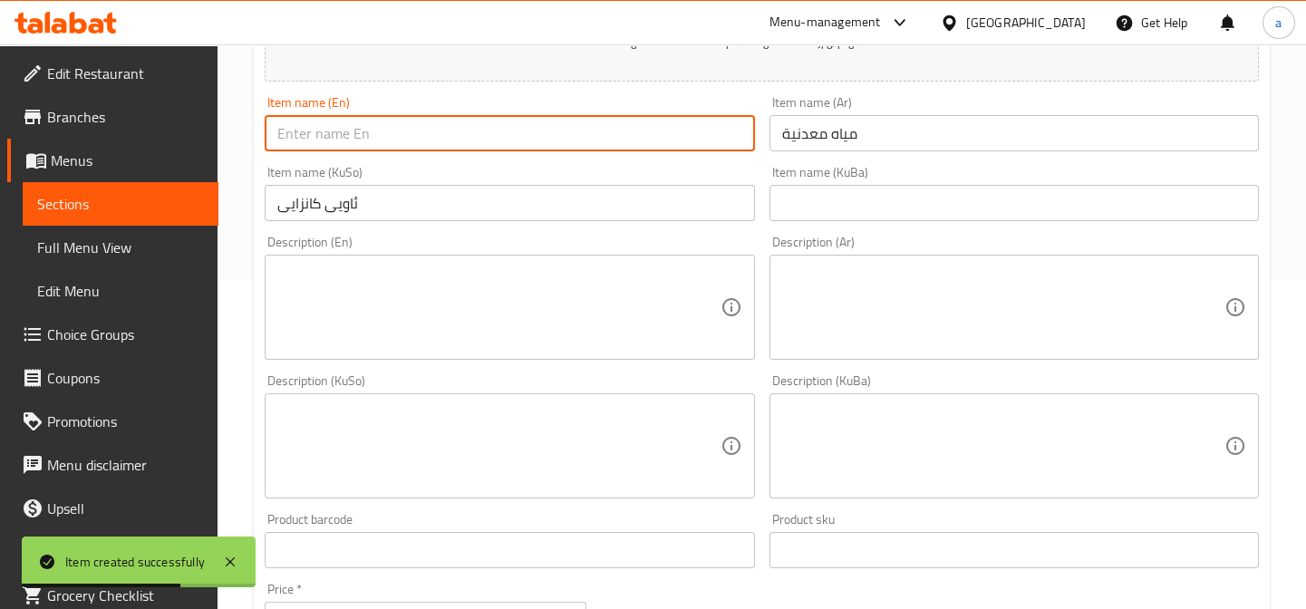
click at [562, 133] on input "text" at bounding box center [509, 133] width 489 height 36
paste input "Mineral Water"
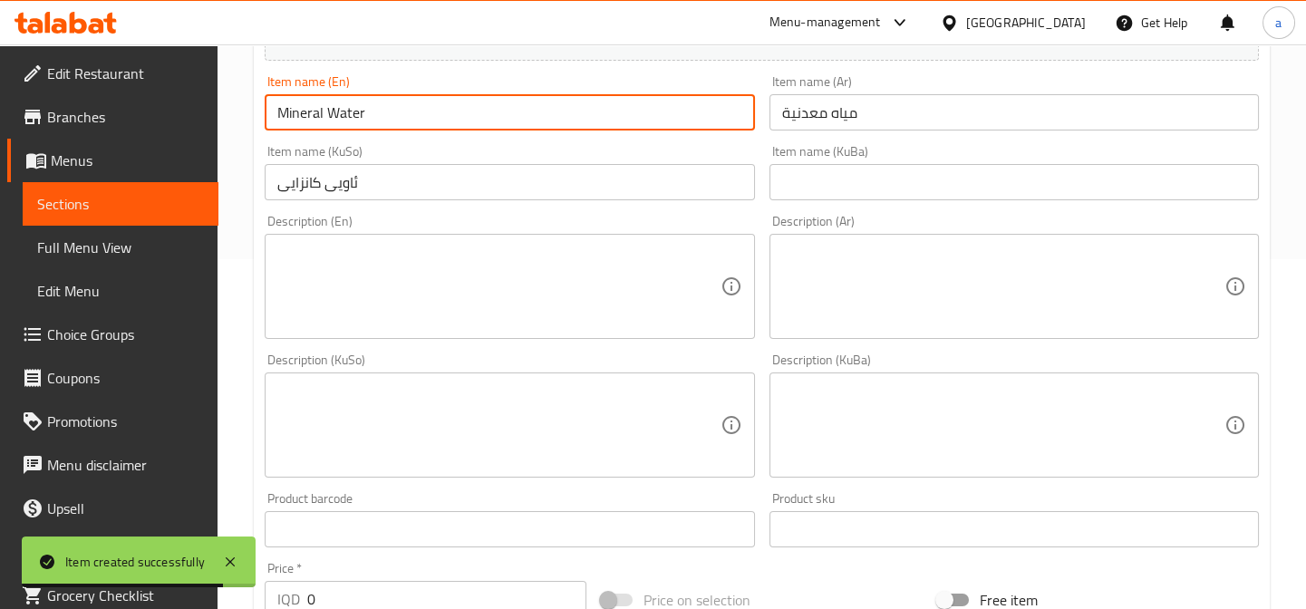
scroll to position [467, 0]
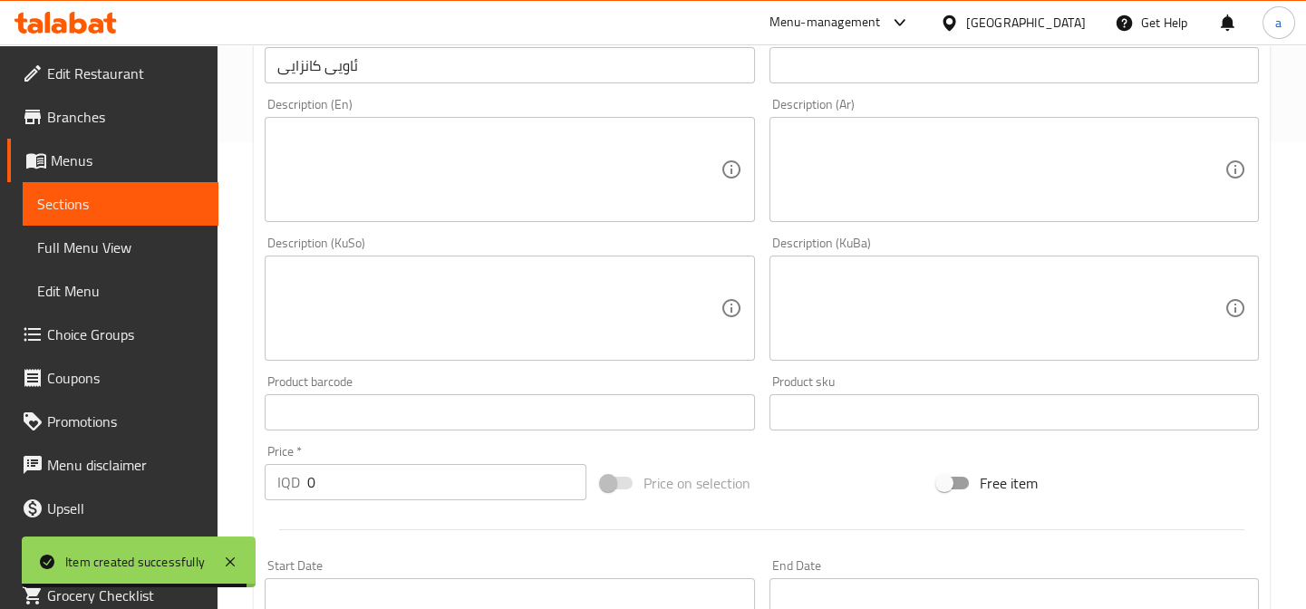
type input "Mineral Water"
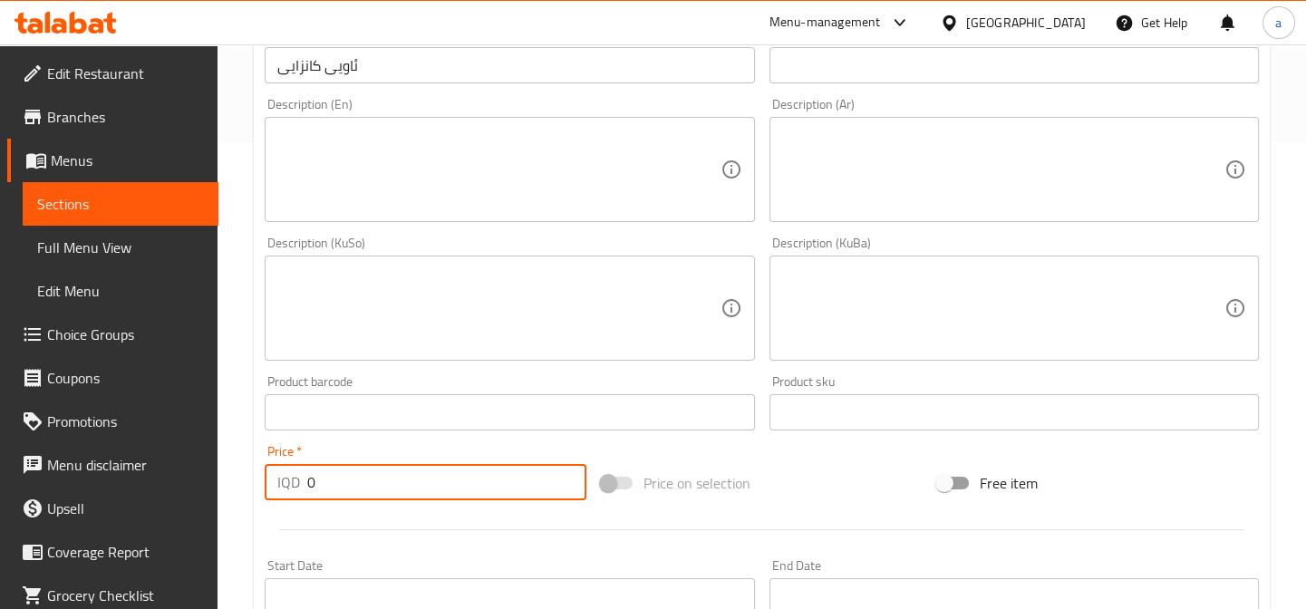
drag, startPoint x: 305, startPoint y: 500, endPoint x: 278, endPoint y: 503, distance: 26.4
click at [287, 503] on div "Price   * IQD 0 Price *" at bounding box center [425, 473] width 336 height 70
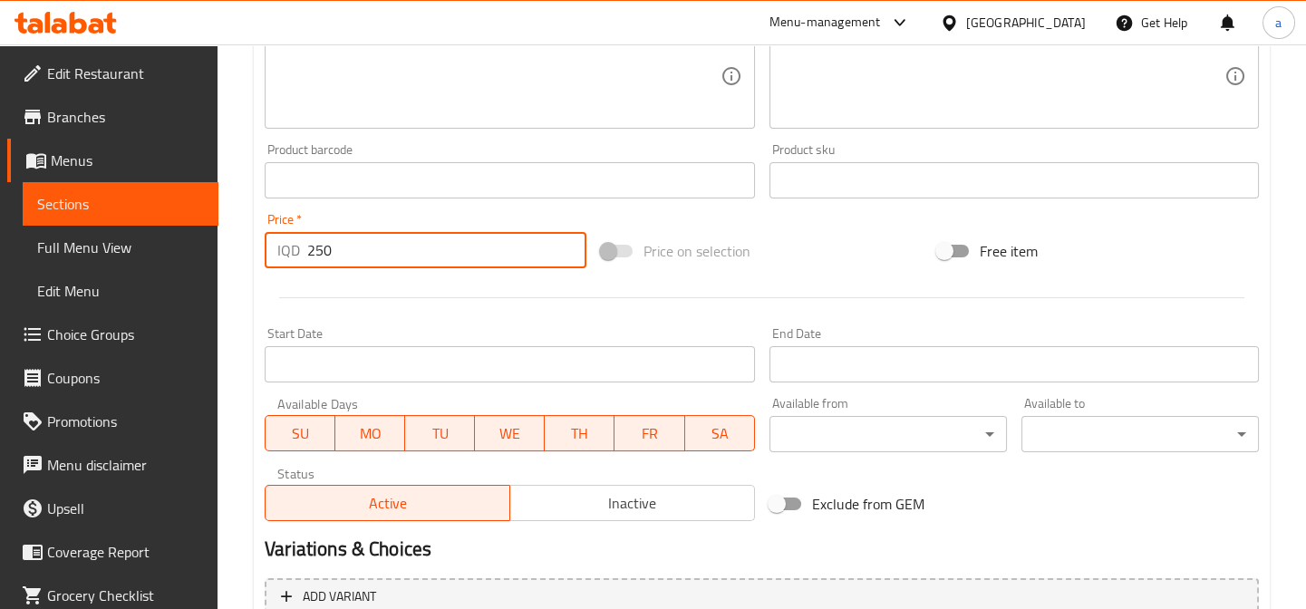
scroll to position [879, 0]
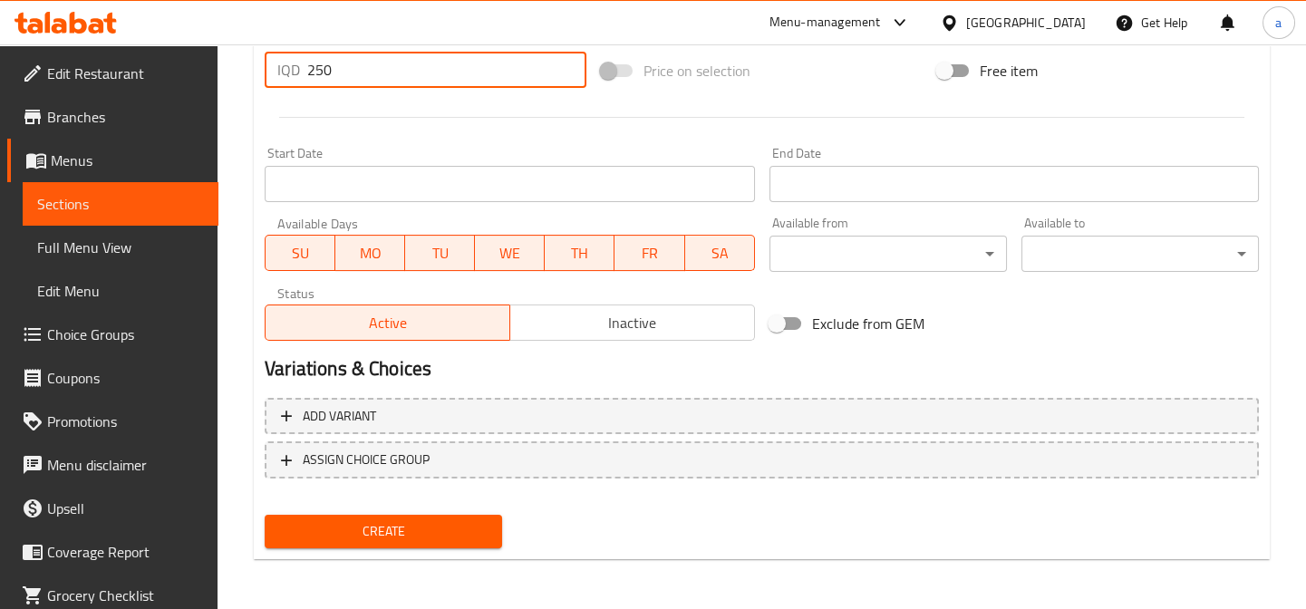
type input "250"
click at [393, 525] on span "Create" at bounding box center [383, 531] width 208 height 23
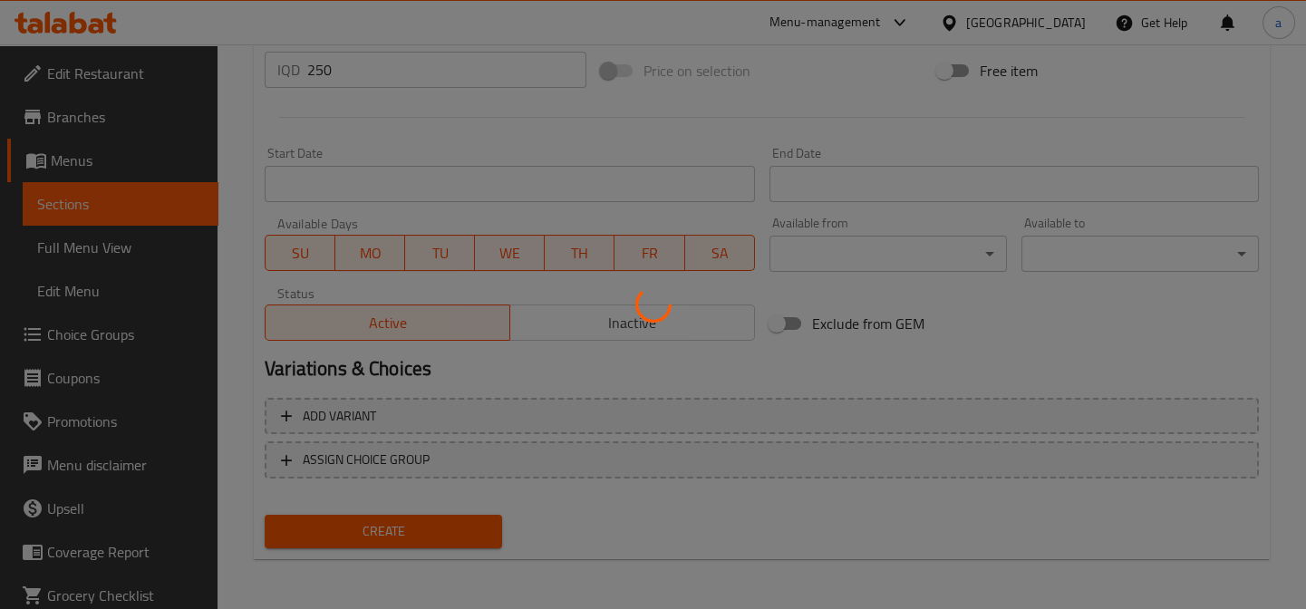
type input "0"
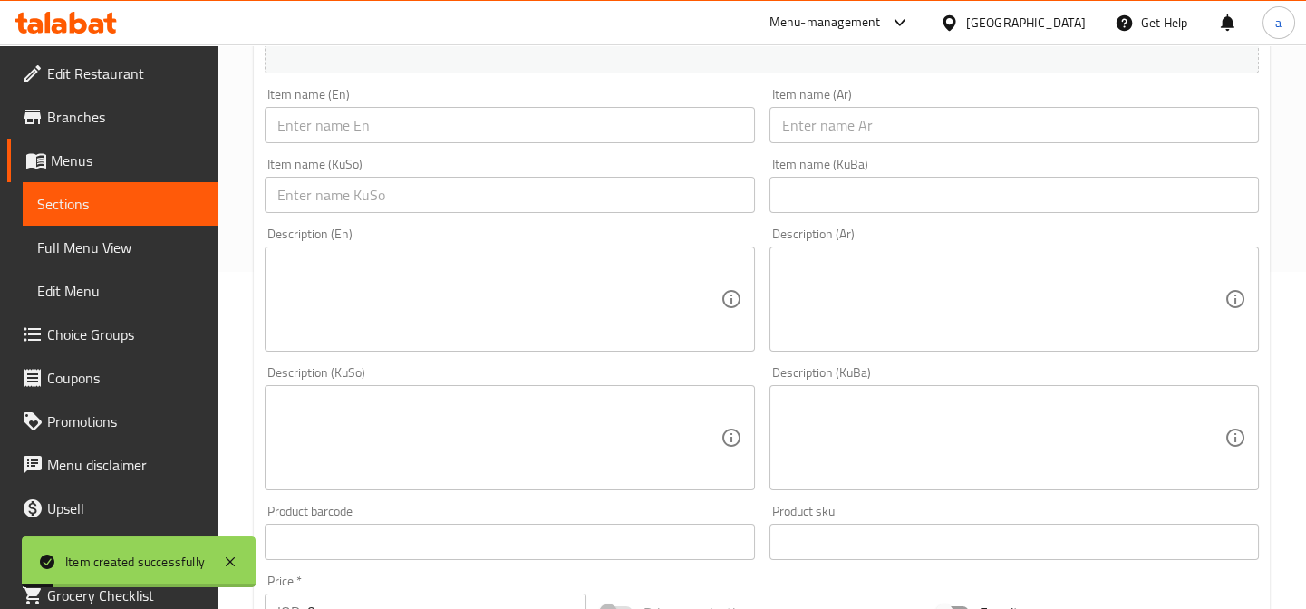
scroll to position [329, 0]
click at [584, 204] on input "text" at bounding box center [509, 203] width 489 height 36
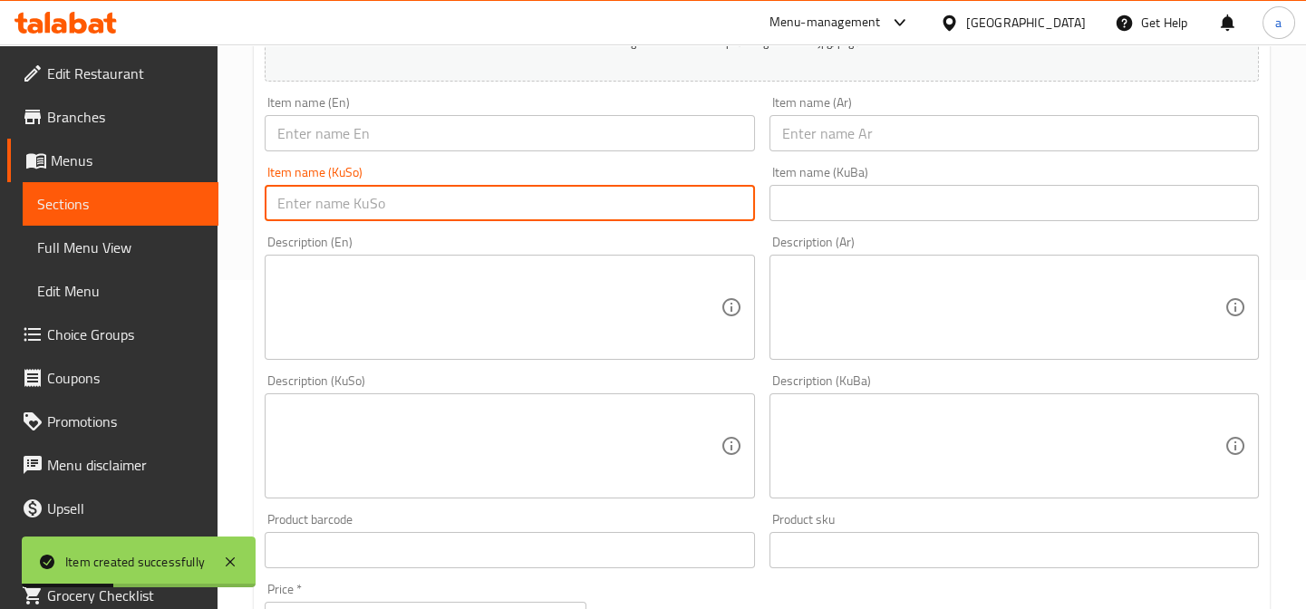
paste input "ماستاو"
type input "ماستاو"
click at [943, 136] on input "text" at bounding box center [1013, 133] width 489 height 36
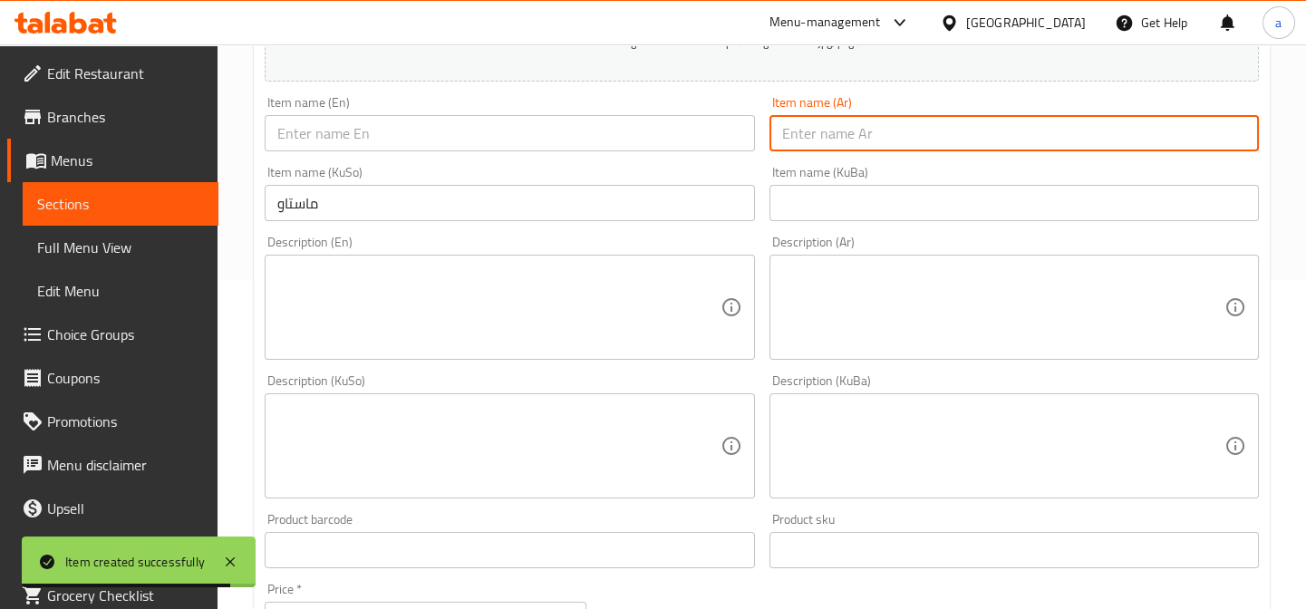
paste input "شنينة/لبن"
type input "شنينة/لبن"
click at [599, 133] on input "text" at bounding box center [509, 133] width 489 height 36
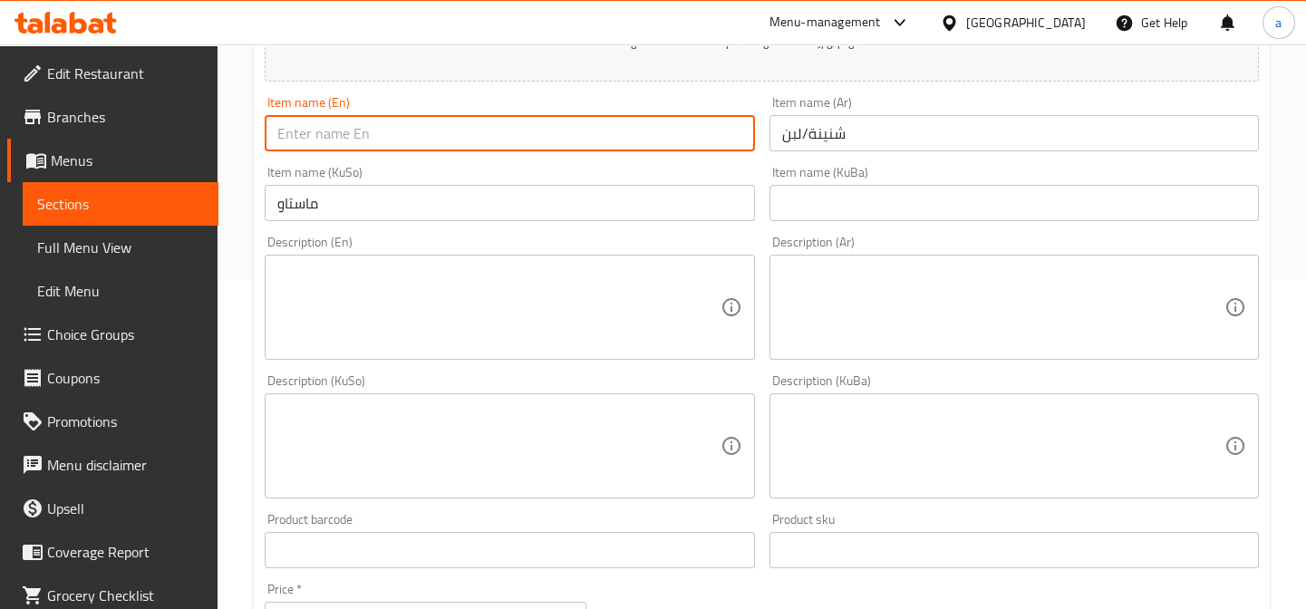
paste input "Ayran"
type input "Ayran"
drag, startPoint x: 804, startPoint y: 135, endPoint x: 703, endPoint y: 141, distance: 100.8
click at [711, 140] on div "Add item image Image Size: 1200 x 800 px / Image formats: jpg, png / 5MB Max. I…" at bounding box center [761, 403] width 1009 height 990
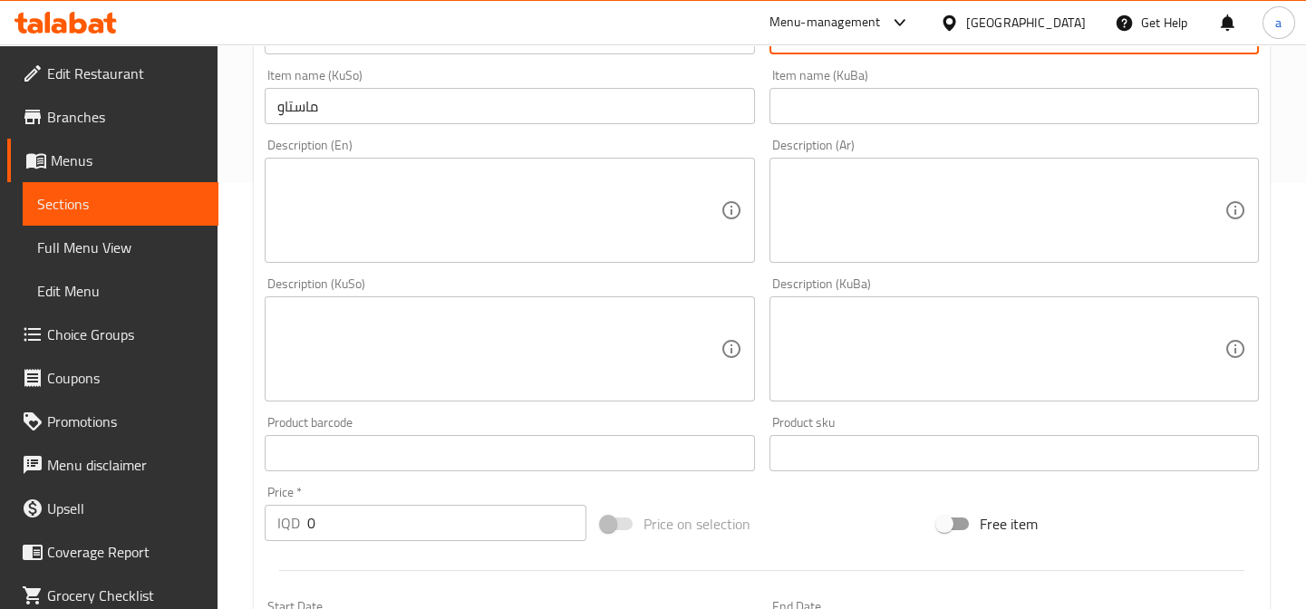
scroll to position [467, 0]
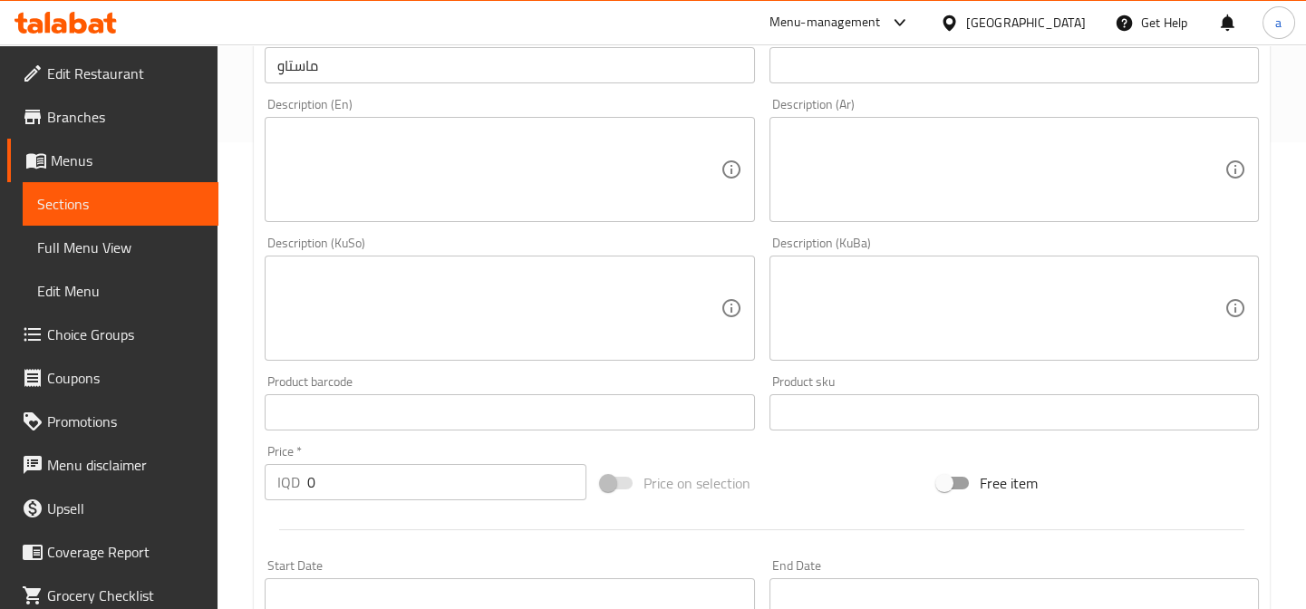
type input "شنينة"
drag, startPoint x: 335, startPoint y: 485, endPoint x: 311, endPoint y: 488, distance: 24.6
click at [311, 488] on input "0" at bounding box center [446, 482] width 279 height 36
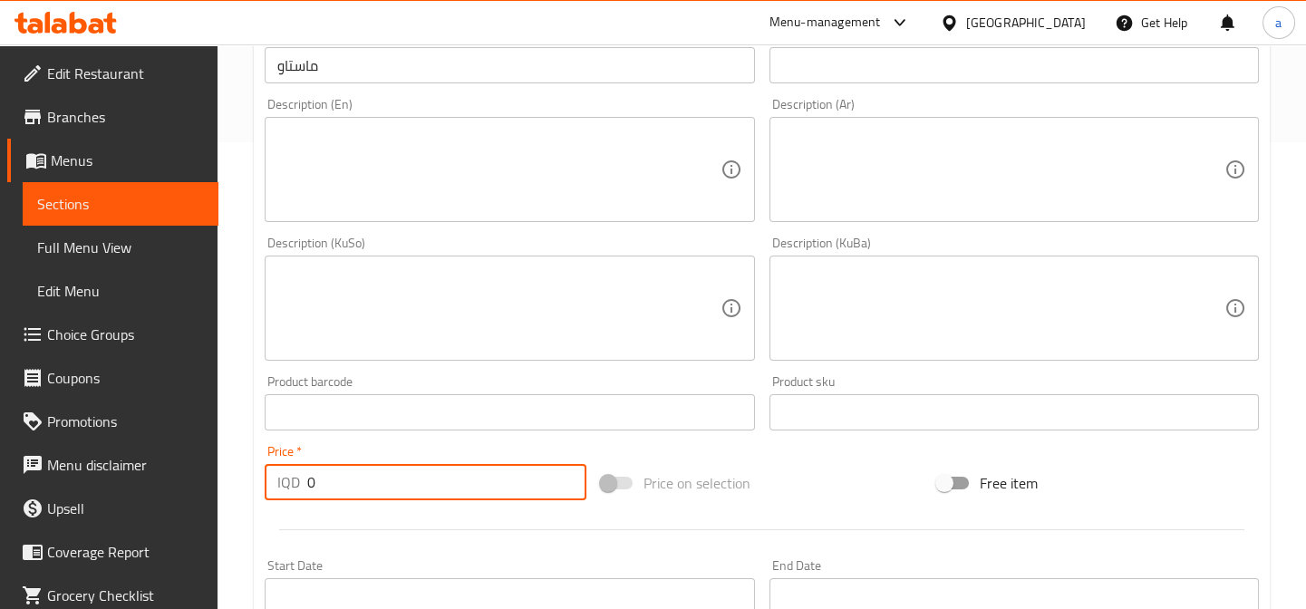
drag, startPoint x: 311, startPoint y: 478, endPoint x: 280, endPoint y: 481, distance: 31.0
click at [280, 481] on div "IQD 0 Price *" at bounding box center [426, 482] width 322 height 36
type input "750"
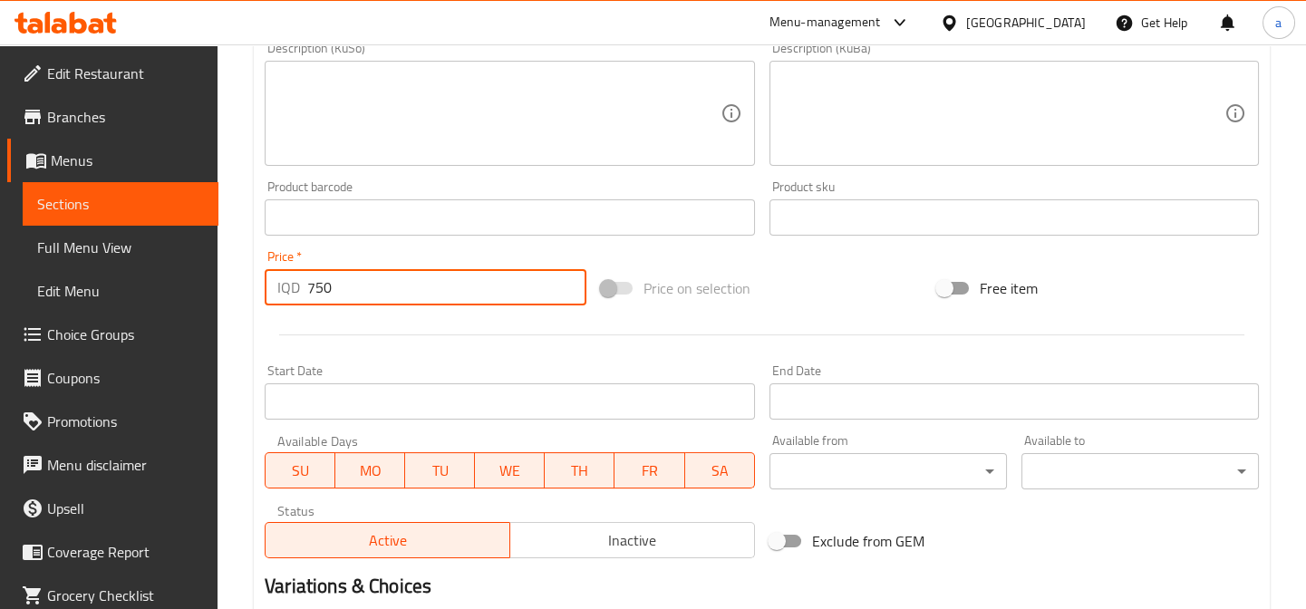
scroll to position [879, 0]
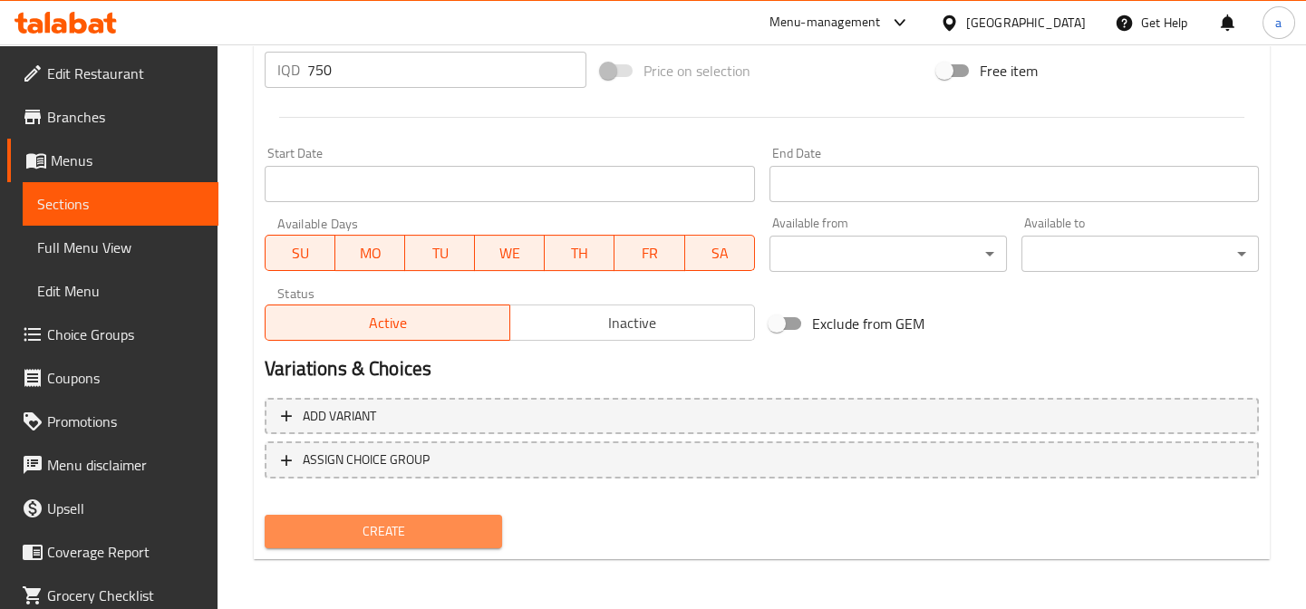
click at [367, 520] on span "Create" at bounding box center [383, 531] width 208 height 23
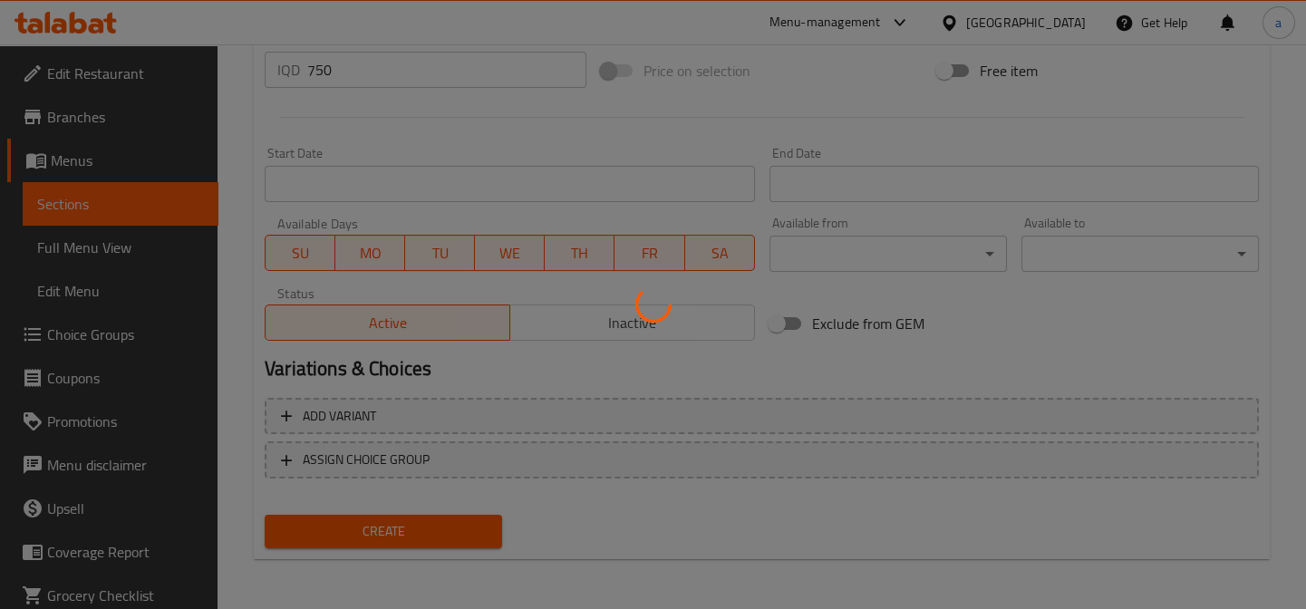
type input "0"
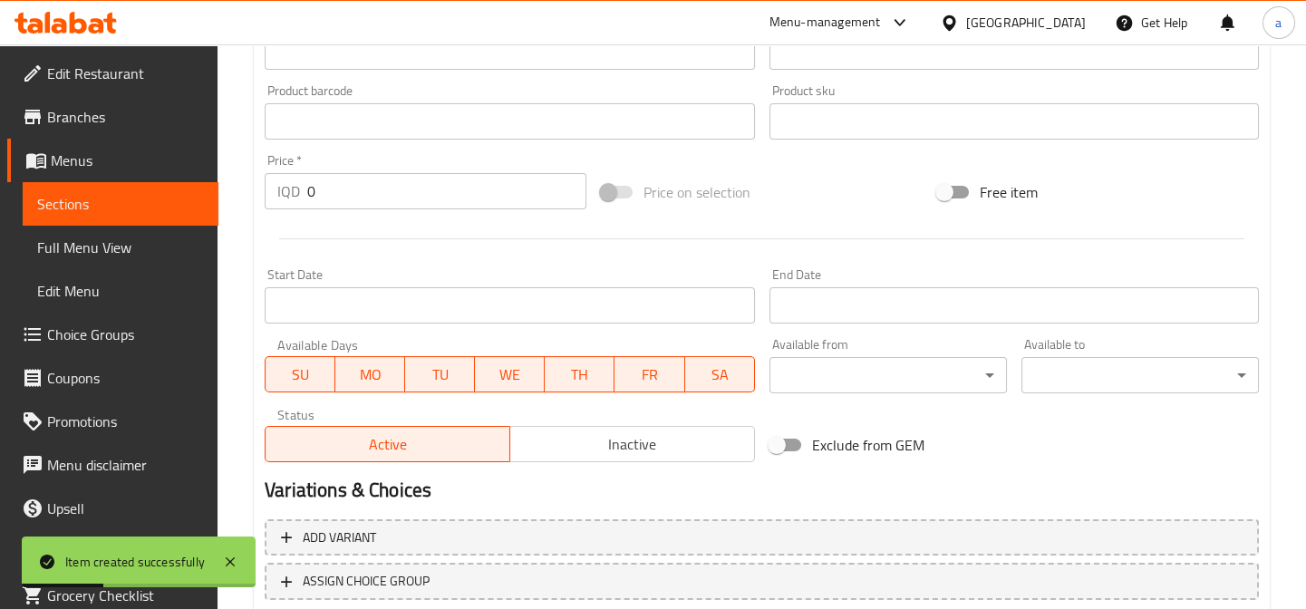
scroll to position [605, 0]
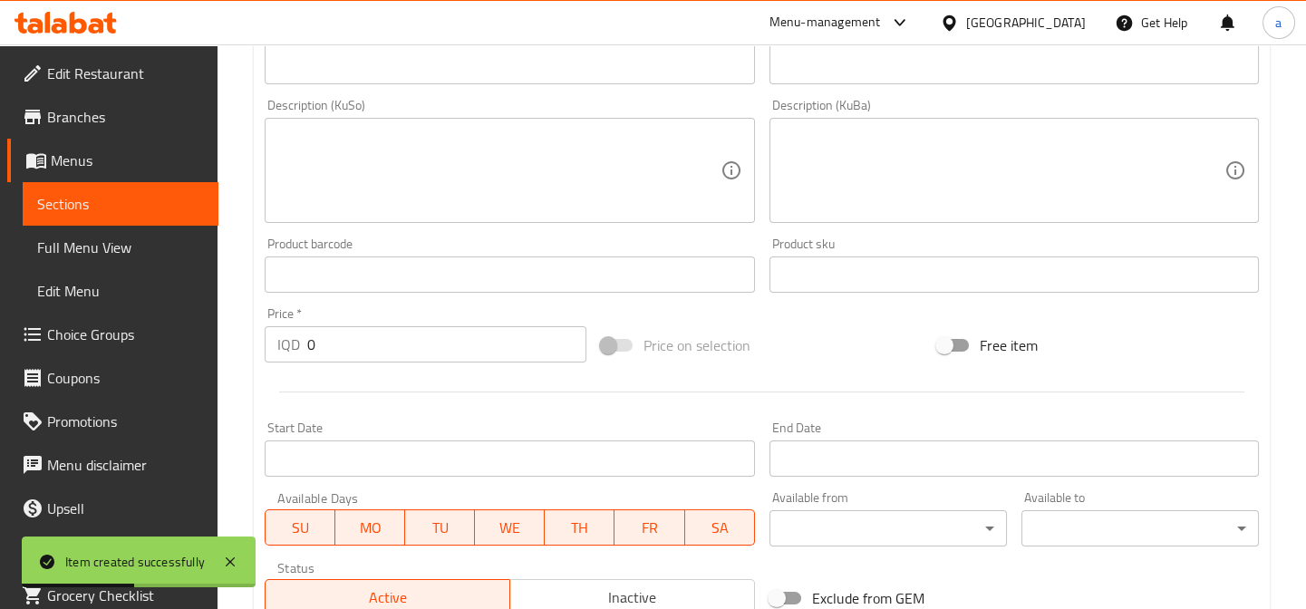
click at [166, 167] on span "Menus" at bounding box center [127, 161] width 153 height 22
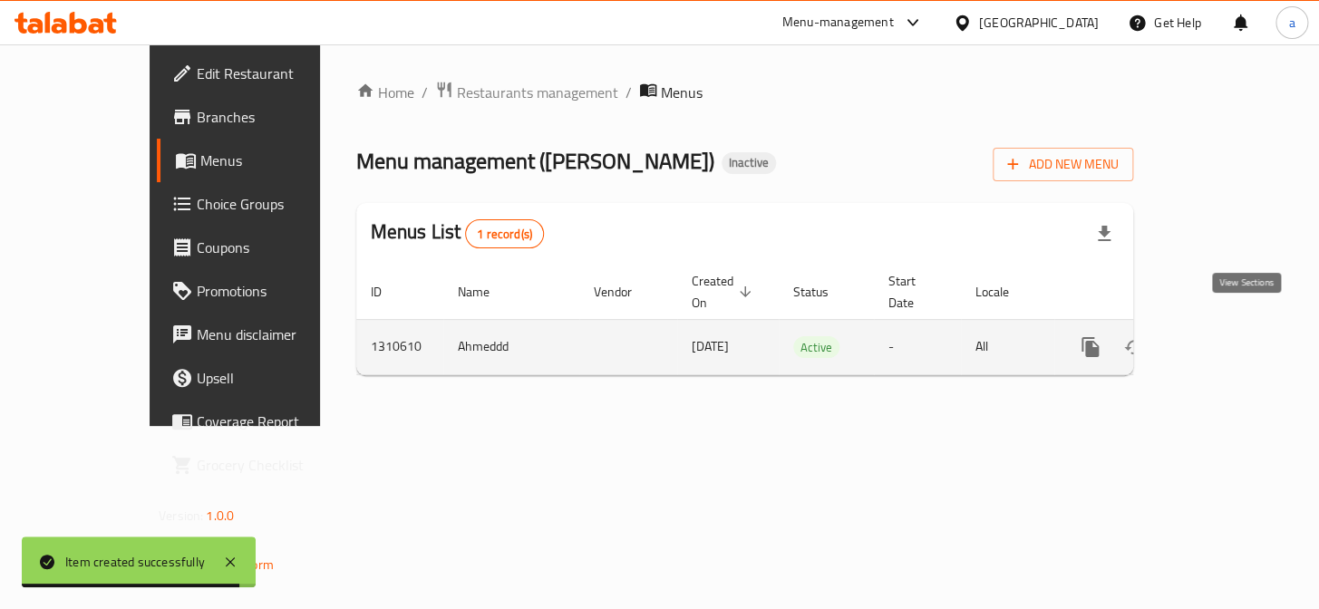
click at [1232, 336] on icon "enhanced table" at bounding box center [1221, 347] width 22 height 22
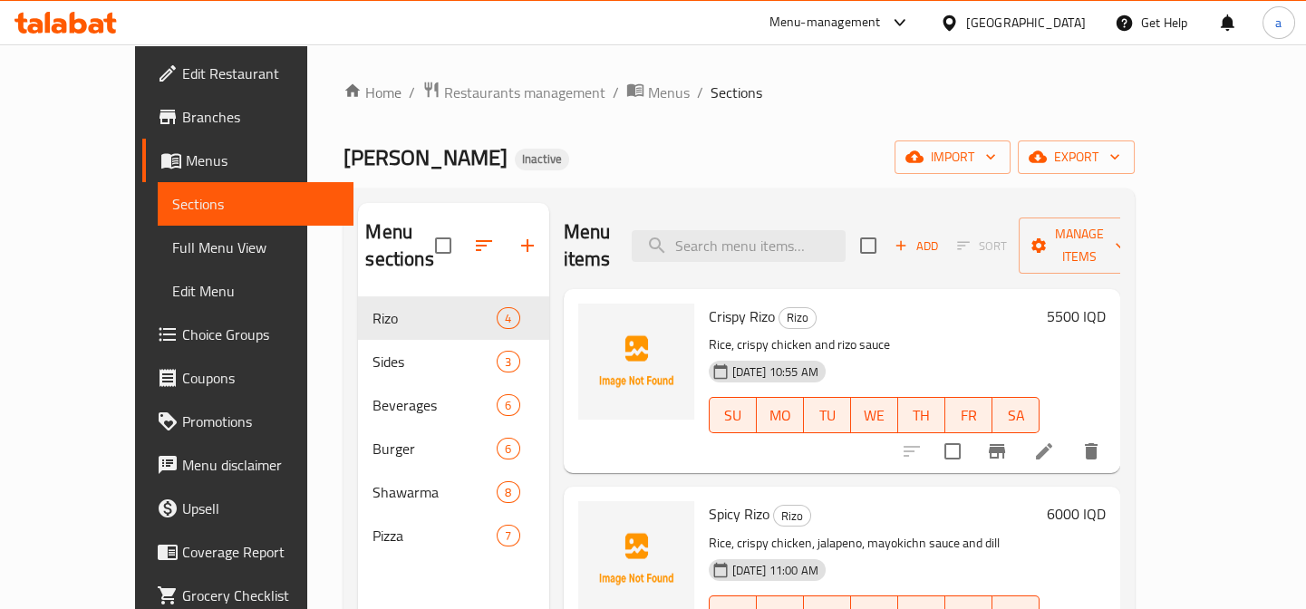
click at [172, 251] on span "Full Menu View" at bounding box center [255, 248] width 167 height 22
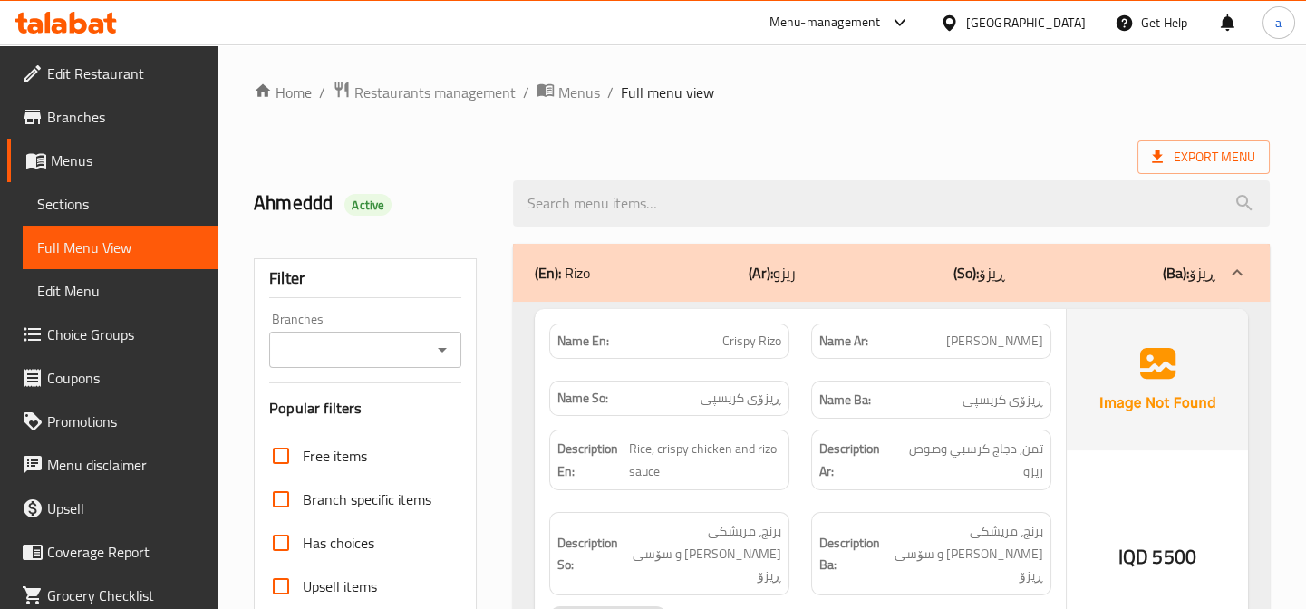
drag, startPoint x: 416, startPoint y: 341, endPoint x: 436, endPoint y: 345, distance: 20.4
click at [417, 341] on input "Branches" at bounding box center [350, 349] width 151 height 25
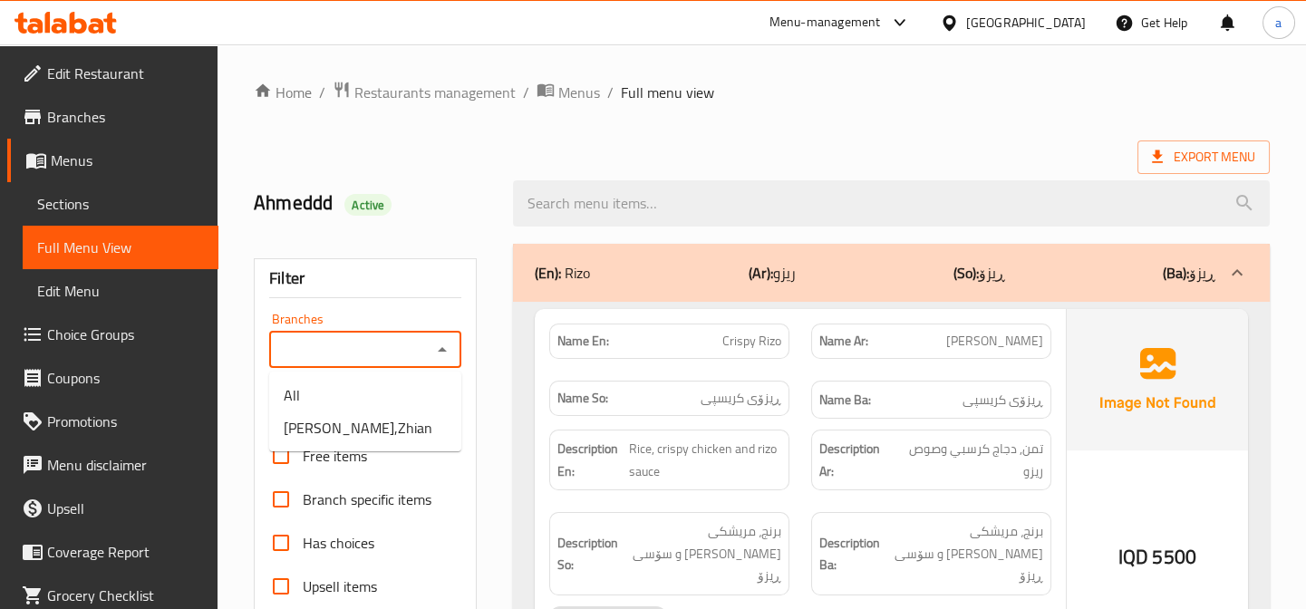
click at [455, 350] on div "Branches" at bounding box center [365, 350] width 192 height 36
click at [398, 428] on li "Roj Pizza,Zhian" at bounding box center [365, 427] width 192 height 33
type input "Roj Pizza,Zhian"
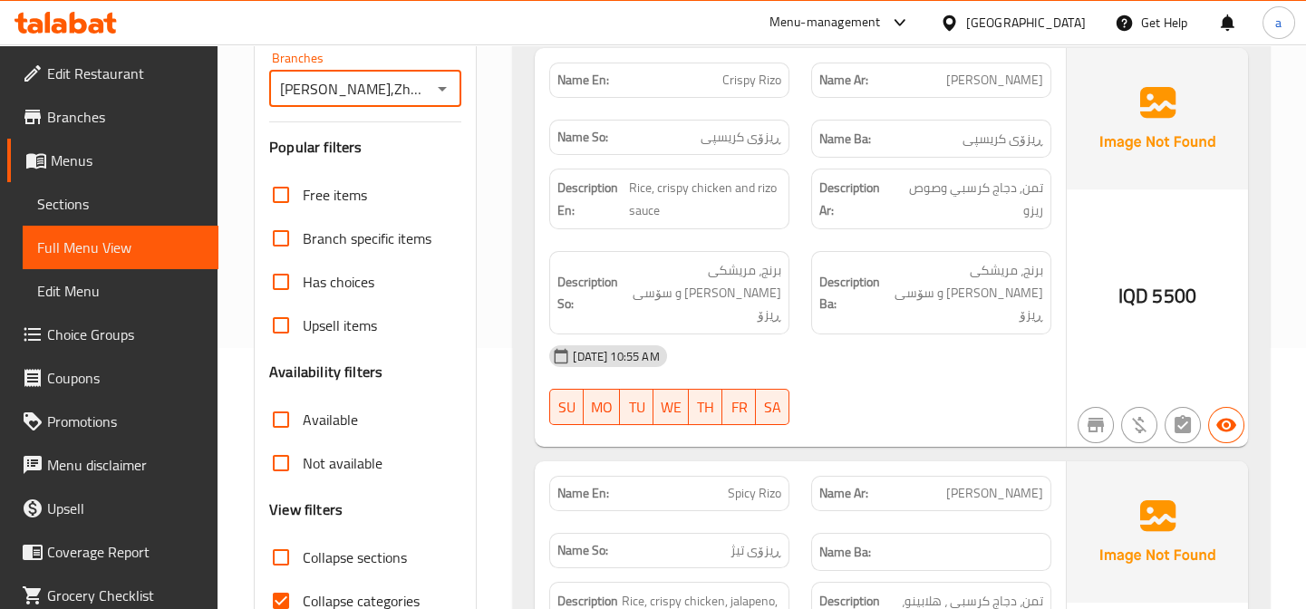
scroll to position [411, 0]
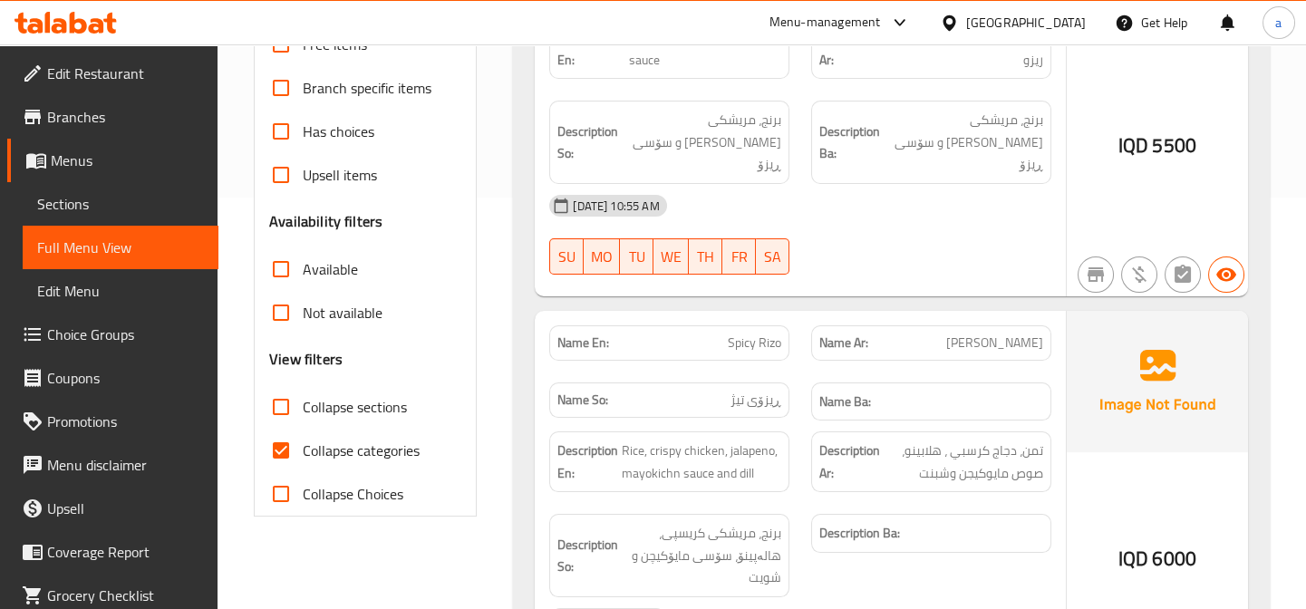
click at [305, 450] on span "Collapse categories" at bounding box center [361, 451] width 117 height 22
click at [303, 450] on input "Collapse categories" at bounding box center [281, 451] width 44 height 44
checkbox input "false"
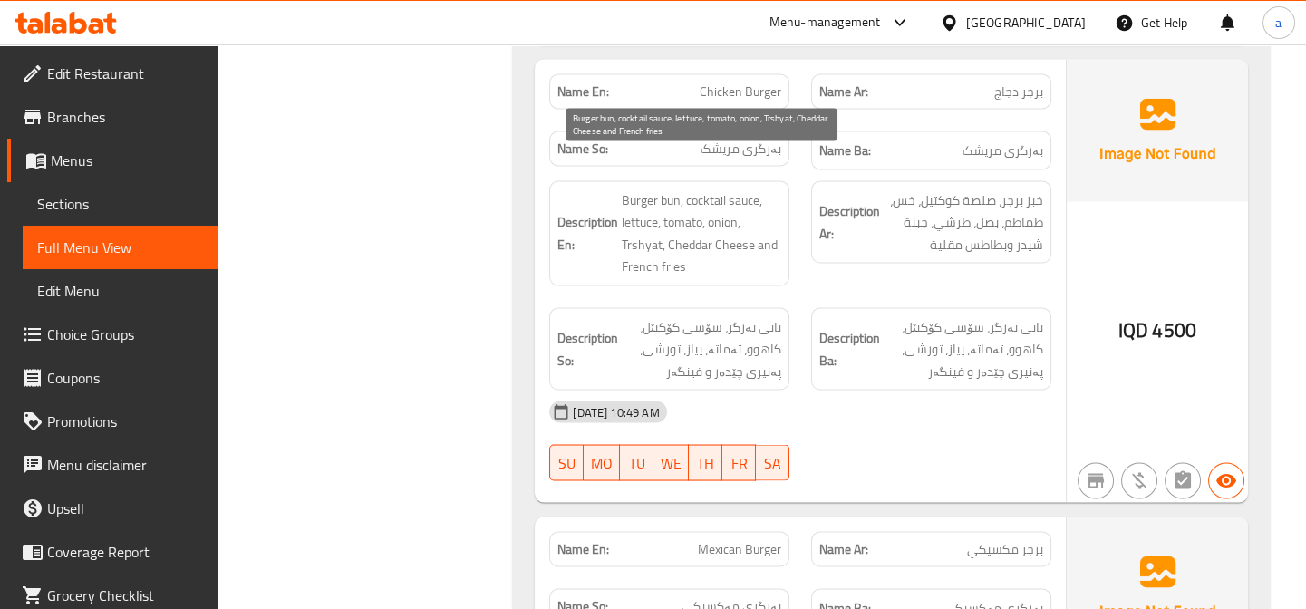
scroll to position [7415, 0]
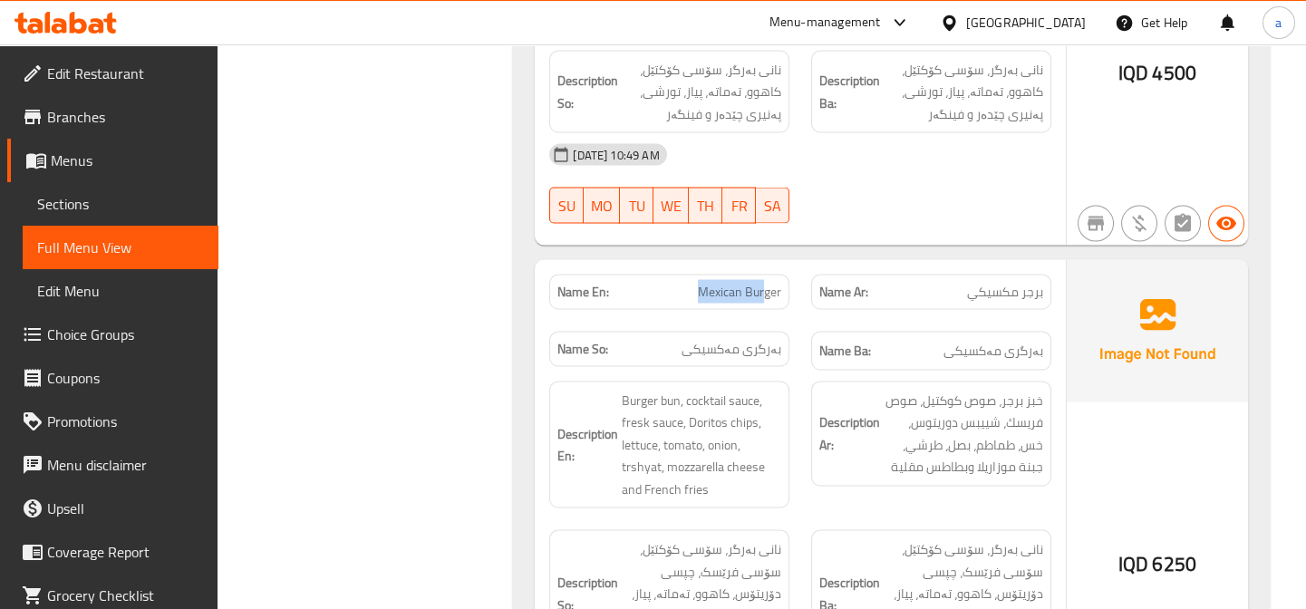
drag, startPoint x: 755, startPoint y: 257, endPoint x: 765, endPoint y: 257, distance: 10.0
click at [765, 283] on p "Name En: Mexican Burger" at bounding box center [669, 292] width 224 height 19
click at [1027, 283] on span "برجر مكسيكي" at bounding box center [1005, 292] width 76 height 19
click at [799, 324] on div "Name En: Mexican Burger Name Ar: برجر مكسيكي Name So: بەرگری مەکسیکی Name Ba: ب…" at bounding box center [800, 323] width 524 height 118
drag, startPoint x: 935, startPoint y: 326, endPoint x: 949, endPoint y: 329, distance: 13.9
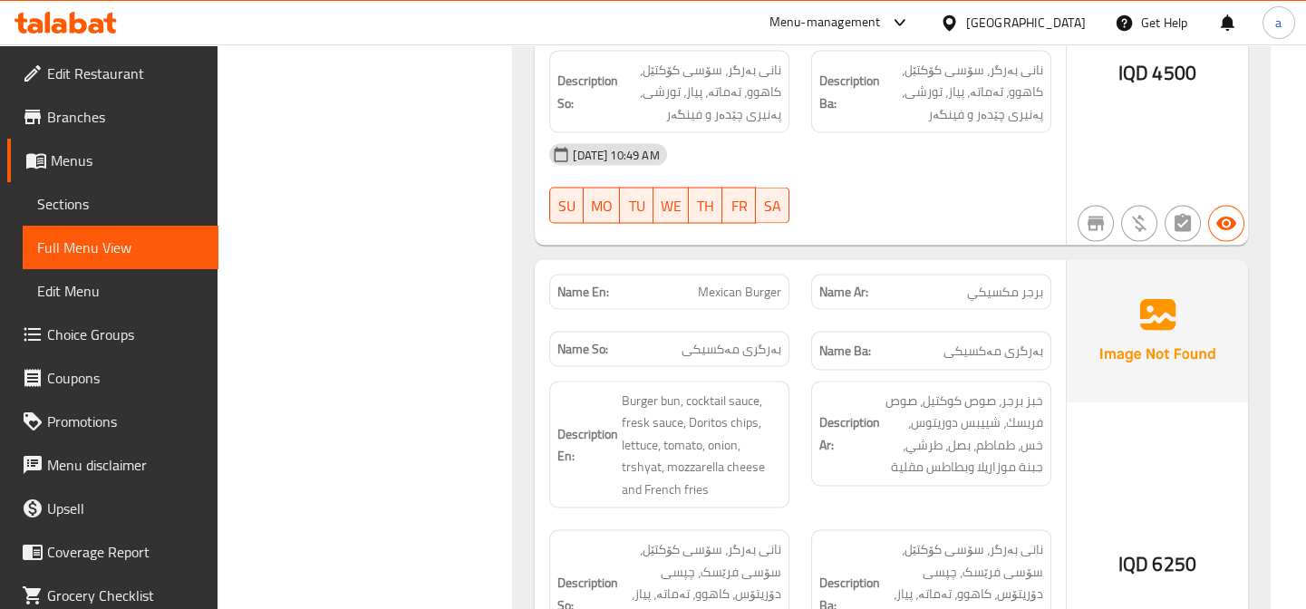
click at [949, 332] on div "Name Ba: بەرگری مەکسیکی" at bounding box center [931, 351] width 240 height 39
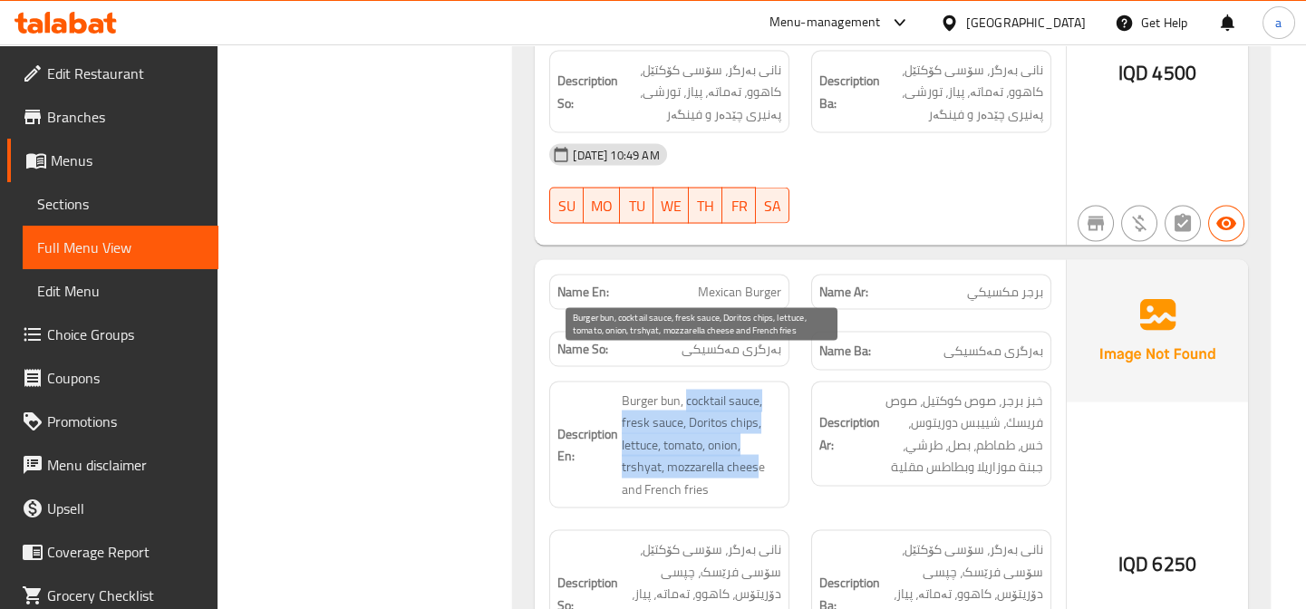
drag, startPoint x: 736, startPoint y: 409, endPoint x: 758, endPoint y: 422, distance: 25.7
click at [758, 422] on span "Burger bun, cocktail sauce, fresk sauce, Doritos chips, lettuce, tomato, onion,…" at bounding box center [702, 445] width 160 height 111
click at [780, 406] on span "Burger bun, cocktail sauce, fresk sauce, Doritos chips, lettuce, tomato, onion,…" at bounding box center [702, 445] width 160 height 111
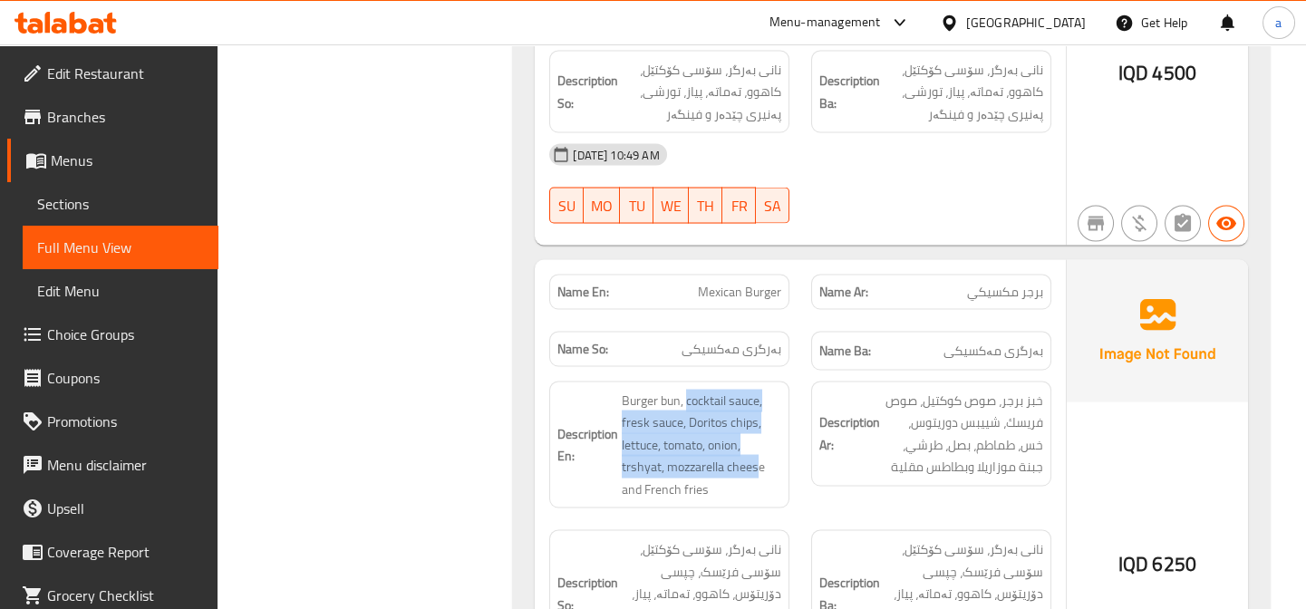
scroll to position [7689, 0]
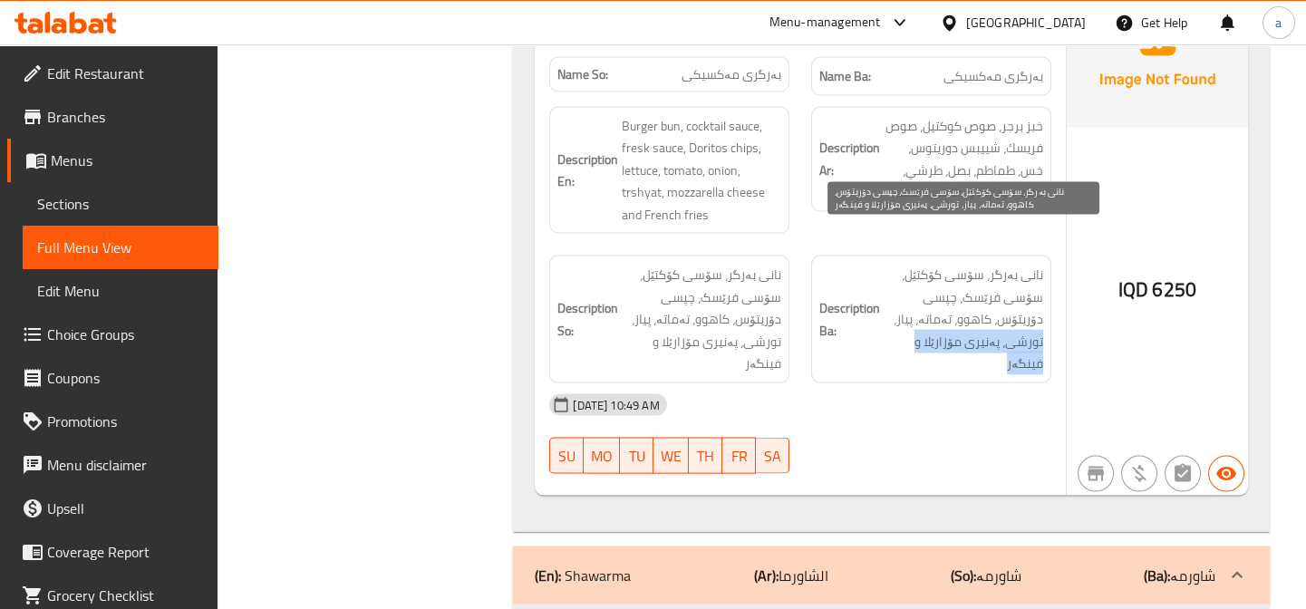
drag, startPoint x: 922, startPoint y: 328, endPoint x: 889, endPoint y: 277, distance: 60.3
click at [889, 277] on span "نانی بەرگر، سۆسی کۆکتێل، سۆسی فرێسک، چپسی دۆریتۆس، کاهوو، تەماتە، پیاز، تورشی، …" at bounding box center [964, 319] width 160 height 111
click at [893, 326] on span "نانی بەرگر، سۆسی کۆکتێل، سۆسی فرێسک، چپسی دۆریتۆس، کاهوو، تەماتە، پیاز، تورشی، …" at bounding box center [964, 319] width 160 height 111
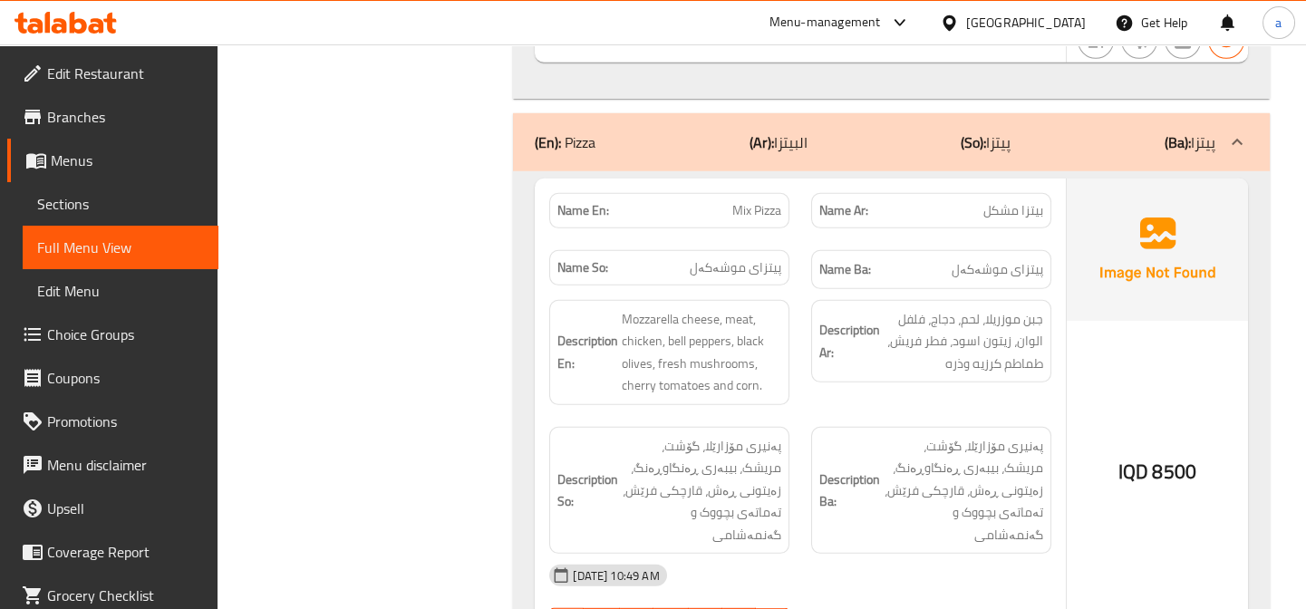
scroll to position [11535, 0]
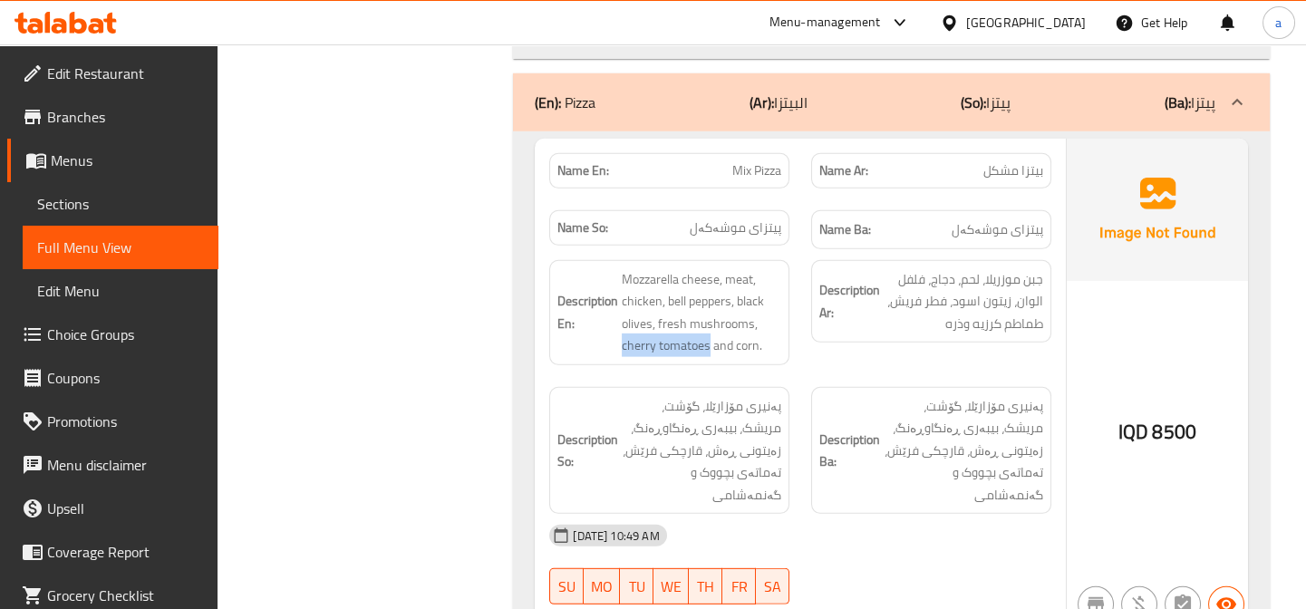
drag, startPoint x: 707, startPoint y: 264, endPoint x: 618, endPoint y: 270, distance: 89.0
click at [618, 270] on div "Description En: Mozzarella cheese, meat, chicken, bell peppers, black olives, f…" at bounding box center [669, 312] width 240 height 105
copy span "cherry tomatoes"
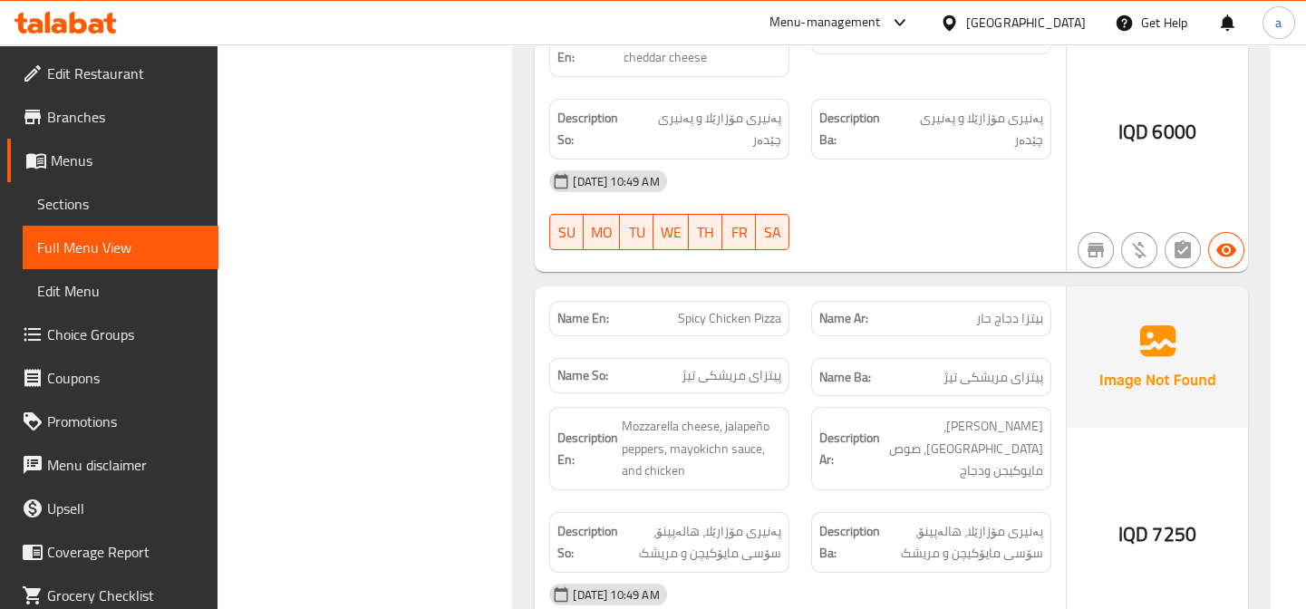
scroll to position [13946, 0]
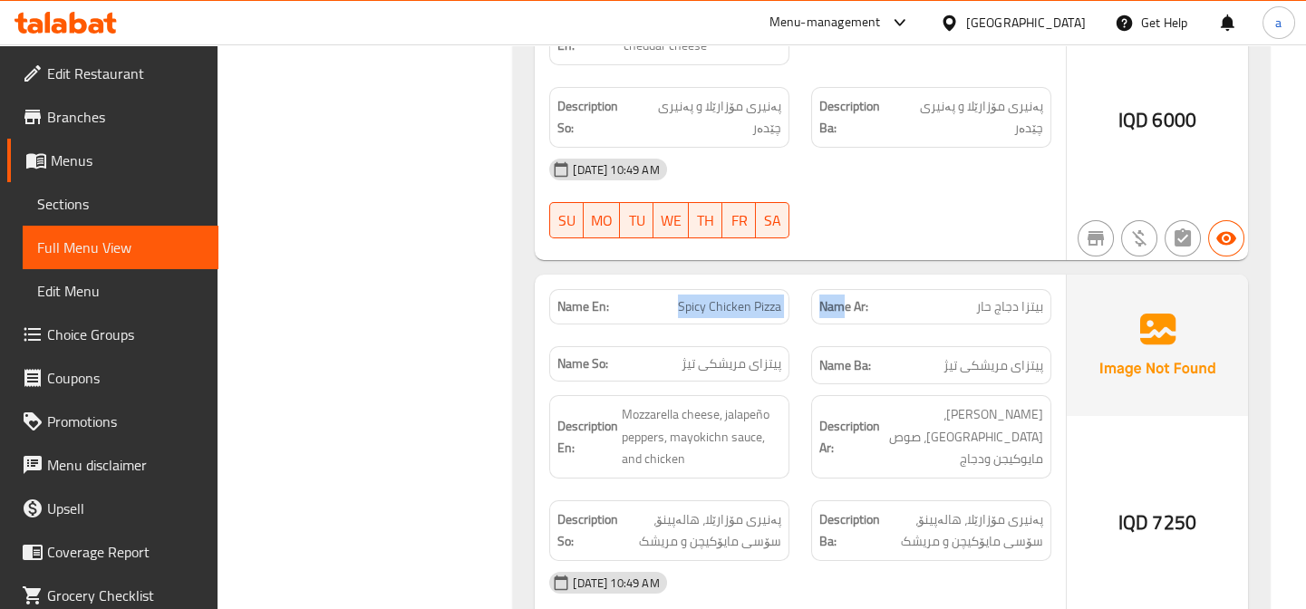
drag, startPoint x: 711, startPoint y: 177, endPoint x: 846, endPoint y: 178, distance: 134.1
click at [846, 278] on div "Name En: Spicy Chicken Pizza Name Ar: بيتزا دجاج حار Name So: پیتزای مریشکی تیژ…" at bounding box center [800, 337] width 524 height 118
click at [709, 297] on span "Spicy Chicken Pizza" at bounding box center [729, 306] width 103 height 19
drag, startPoint x: 664, startPoint y: 168, endPoint x: 781, endPoint y: 180, distance: 117.6
click at [781, 289] on div "Name En: Spicy Chicken Pizza" at bounding box center [669, 306] width 240 height 35
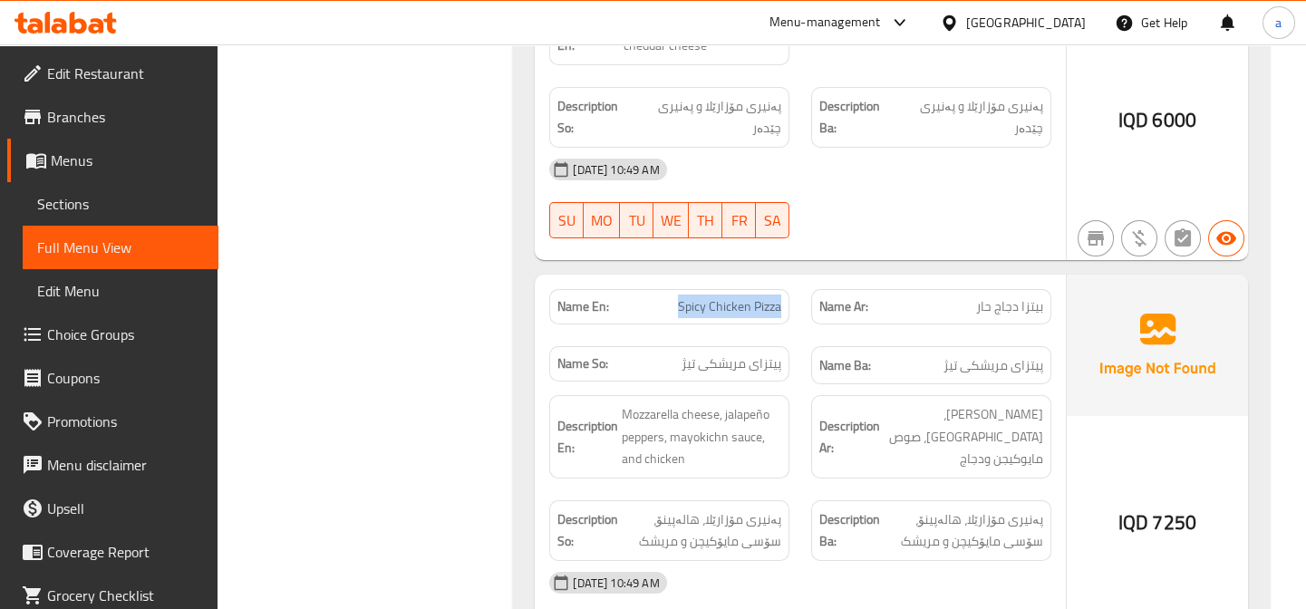
copy span "Spicy Chicken Pizza"
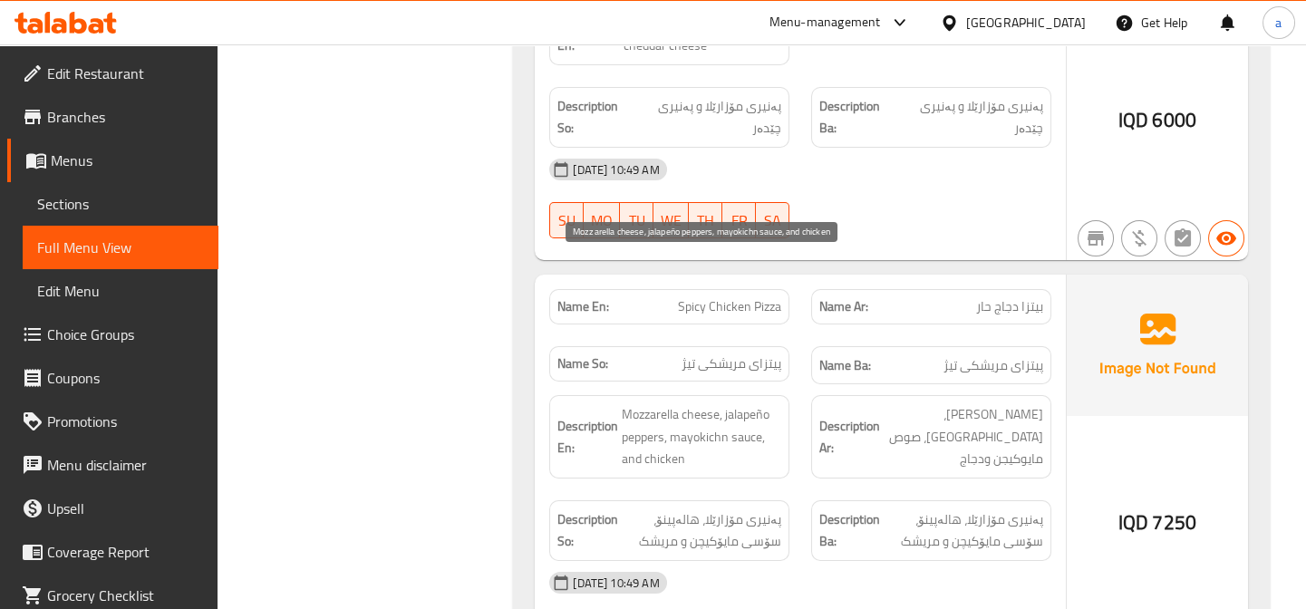
click at [710, 403] on span "Mozzarella cheese, jalapeño peppers, mayokichn sauce, and chicken" at bounding box center [702, 436] width 160 height 67
drag, startPoint x: 758, startPoint y: 281, endPoint x: 761, endPoint y: 302, distance: 21.2
click at [761, 403] on span "Mozzarella cheese, jalapeño peppers, mayokichn sauce, and chicken" at bounding box center [702, 436] width 160 height 67
click at [891, 395] on div "Description Ar: جبن موزريلا، هلابينو، صوص مايوكيجن ودجاج" at bounding box center [931, 436] width 240 height 83
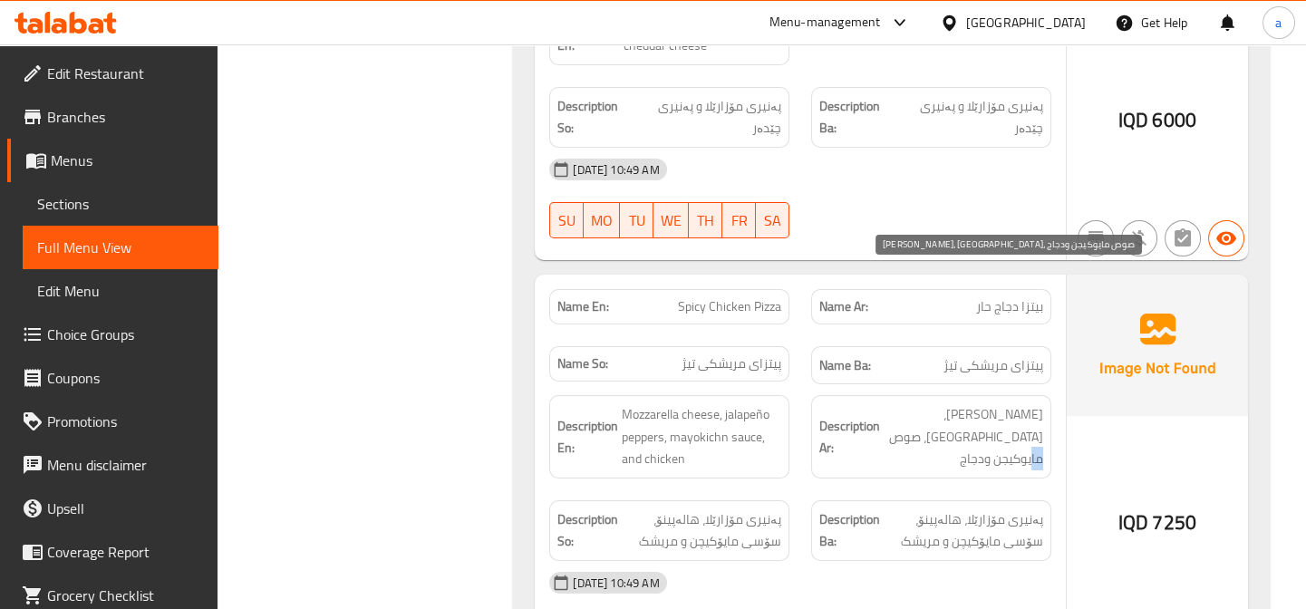
drag, startPoint x: 952, startPoint y: 304, endPoint x: 977, endPoint y: 313, distance: 26.9
click at [977, 395] on div "Description Ar: جبن موزريلا، هلابينو، صوص مايوكيجن ودجاج" at bounding box center [931, 436] width 240 height 83
drag, startPoint x: 1023, startPoint y: 306, endPoint x: 972, endPoint y: 331, distance: 57.2
click at [1042, 403] on span "جبن موزريلا، هلابينو، صوص مايوكيجن ودجاج" at bounding box center [964, 436] width 160 height 67
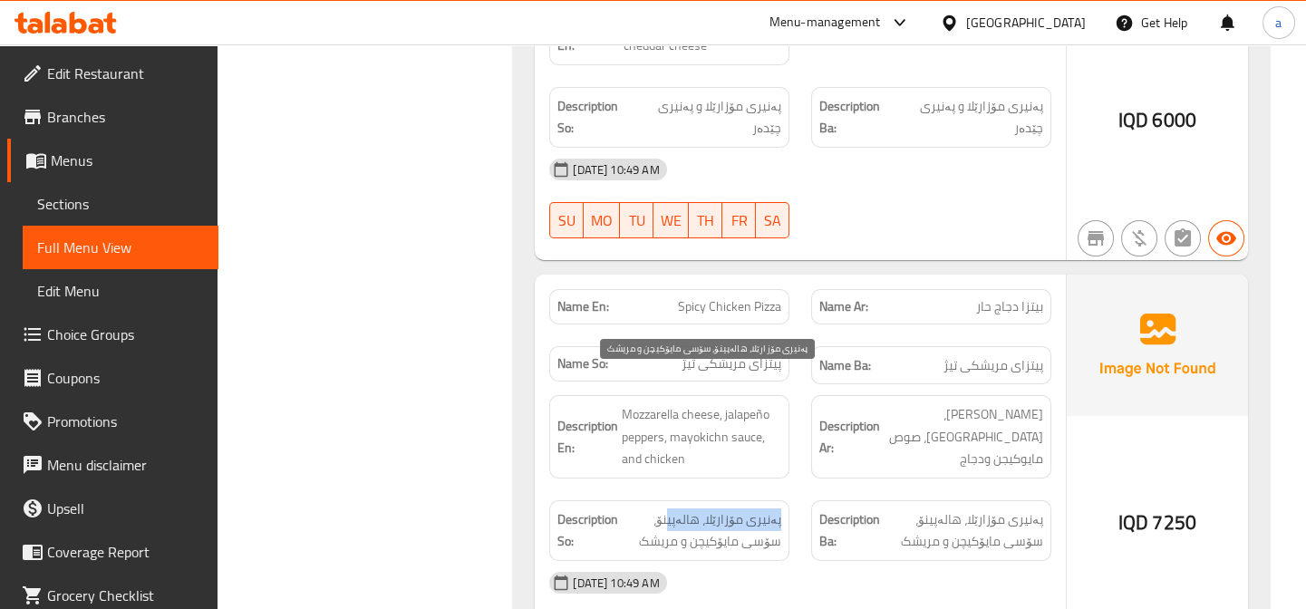
drag, startPoint x: 672, startPoint y: 388, endPoint x: 685, endPoint y: 391, distance: 13.0
click at [674, 500] on div "Description So: پەنیری مۆزارێلا، هالەپینۆ، سۆسی مایۆکیچن و مریشک" at bounding box center [669, 530] width 240 height 61
drag, startPoint x: 707, startPoint y: 410, endPoint x: 747, endPoint y: 413, distance: 40.0
click at [748, 508] on span "پەنیری مۆزارێلا، هالەپینۆ، سۆسی مایۆکیچن و مریشک" at bounding box center [702, 530] width 160 height 44
drag, startPoint x: 654, startPoint y: 405, endPoint x: 676, endPoint y: 389, distance: 27.2
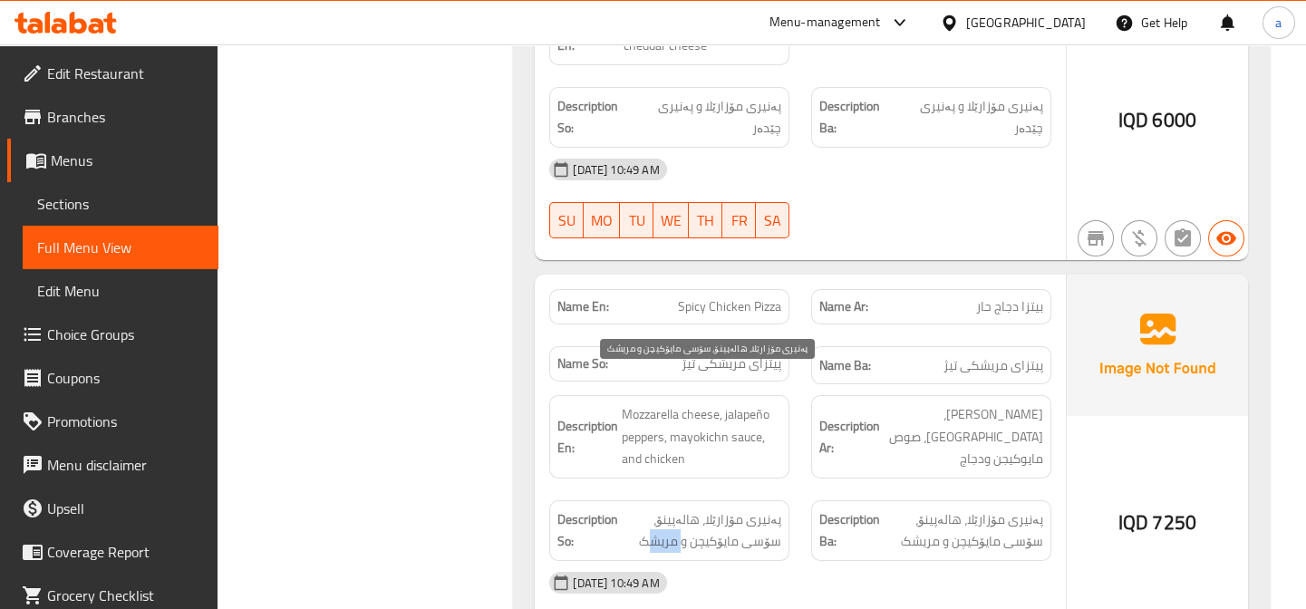
click at [689, 508] on span "پەنیری مۆزارێلا، هالەپینۆ، سۆسی مایۆکیچن و مریشک" at bounding box center [702, 530] width 160 height 44
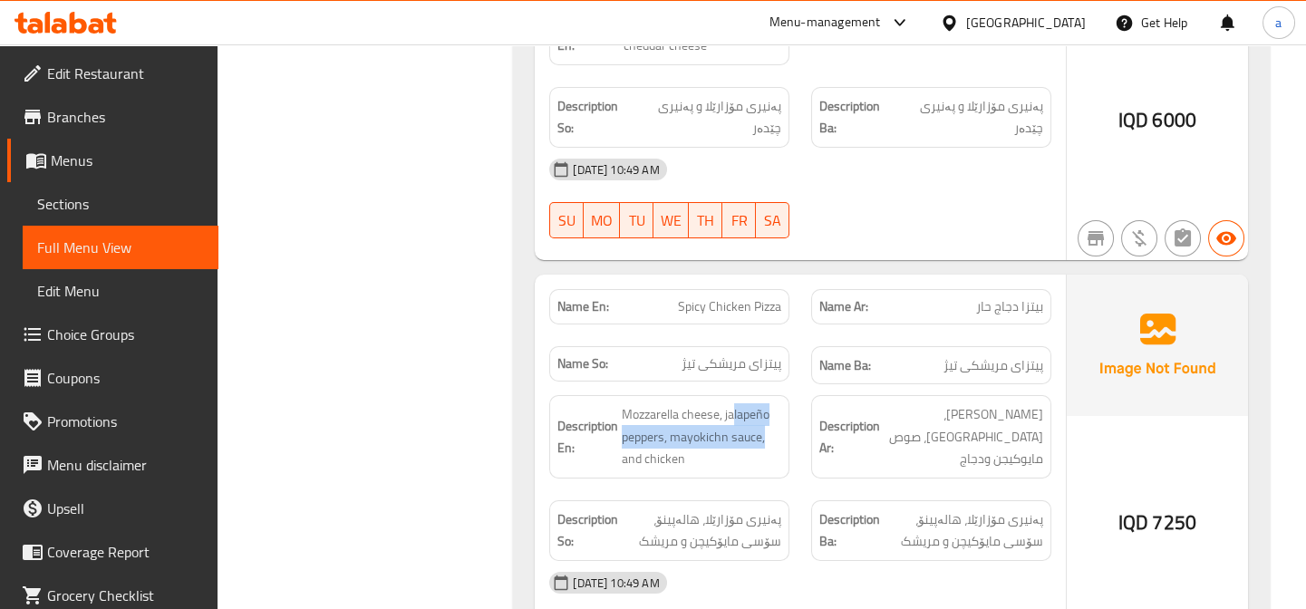
click at [790, 384] on div "Description En: Mozzarella cheese, jalapeño peppers, mayokichn sauce, and chick…" at bounding box center [669, 436] width 262 height 105
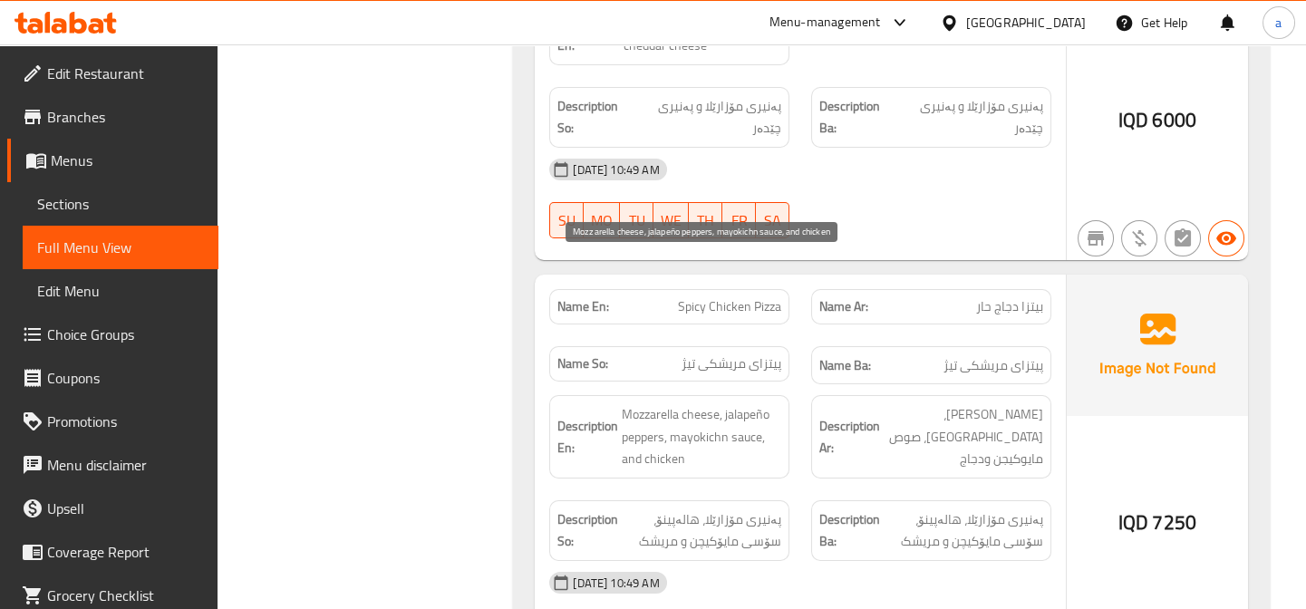
click at [680, 403] on span "Mozzarella cheese, jalapeño peppers, mayokichn sauce, and chicken" at bounding box center [702, 436] width 160 height 67
drag, startPoint x: 653, startPoint y: 301, endPoint x: 445, endPoint y: 279, distance: 208.7
click at [562, 403] on h6 "Description En: Mozzarella cheese, jalapeño peppers, mayokichn sauce, and chick…" at bounding box center [669, 436] width 224 height 67
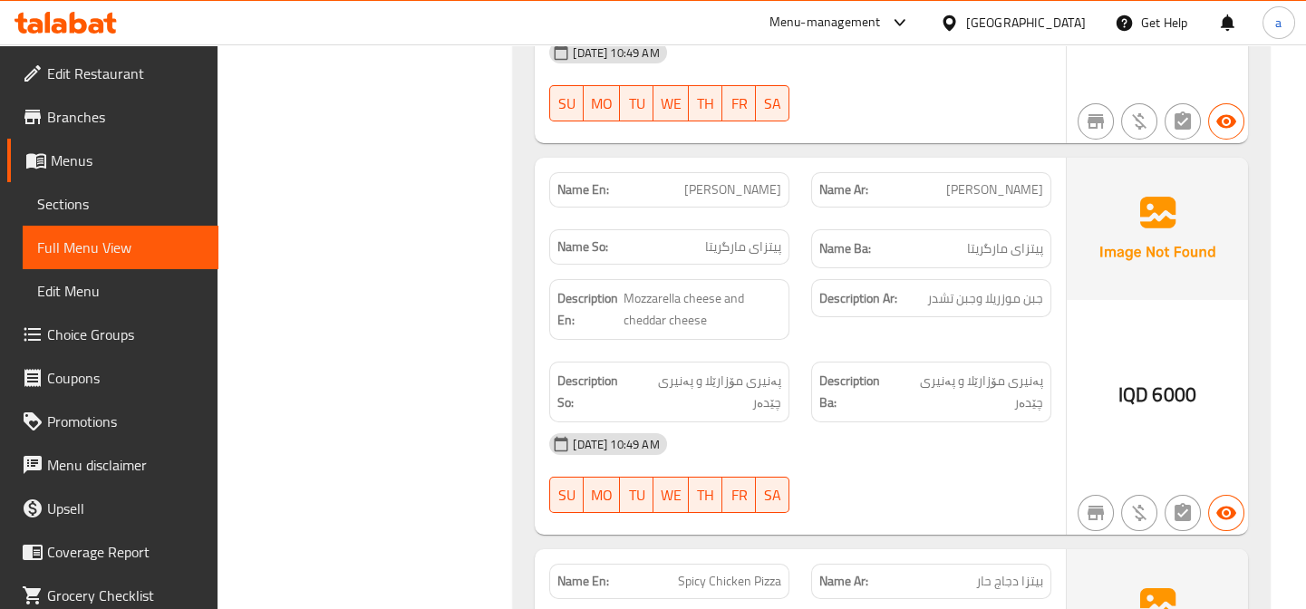
drag, startPoint x: 384, startPoint y: 243, endPoint x: 426, endPoint y: 260, distance: 45.1
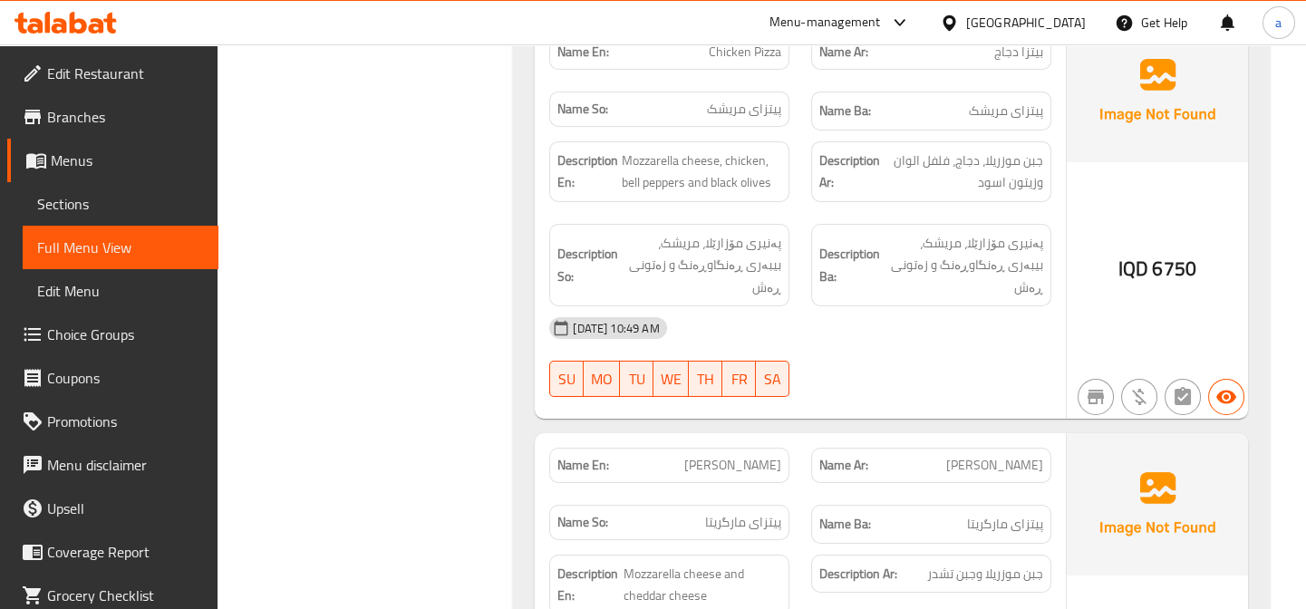
scroll to position [13259, 0]
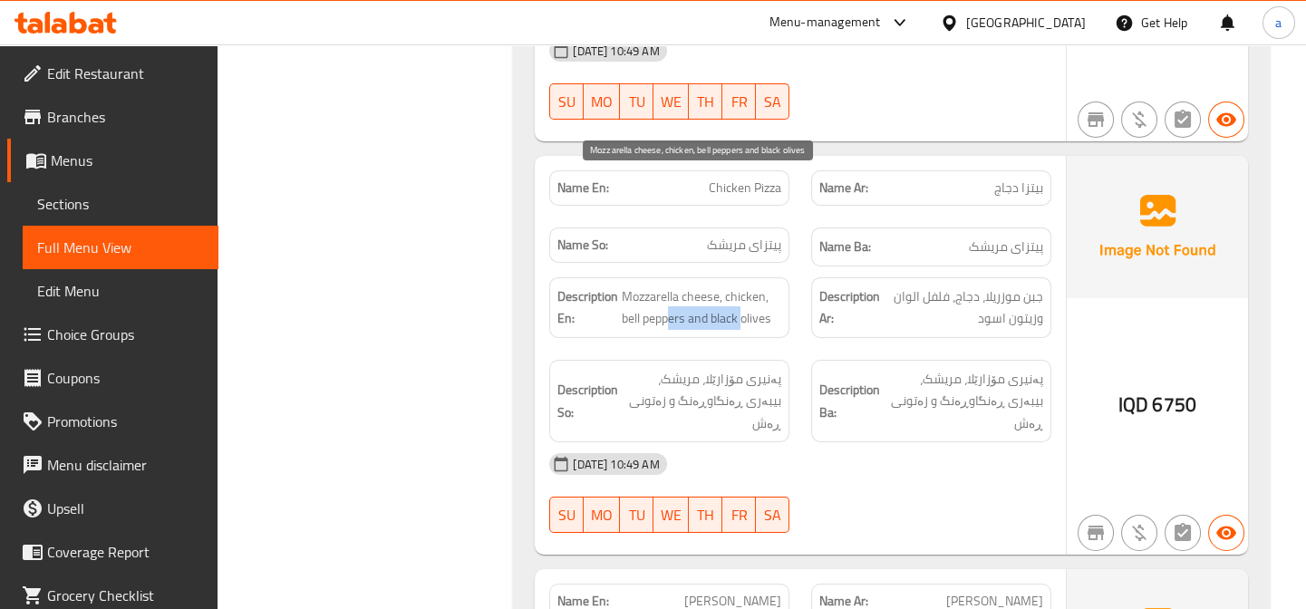
drag, startPoint x: 670, startPoint y: 201, endPoint x: 792, endPoint y: 226, distance: 124.8
click at [823, 266] on div "Description En: Mozzarella cheese, chicken, bell peppers and black olives Descr…" at bounding box center [800, 360] width 524 height 188
click at [642, 277] on div "Description En: Mozzarella cheese, chicken, bell peppers and black olives" at bounding box center [669, 307] width 240 height 61
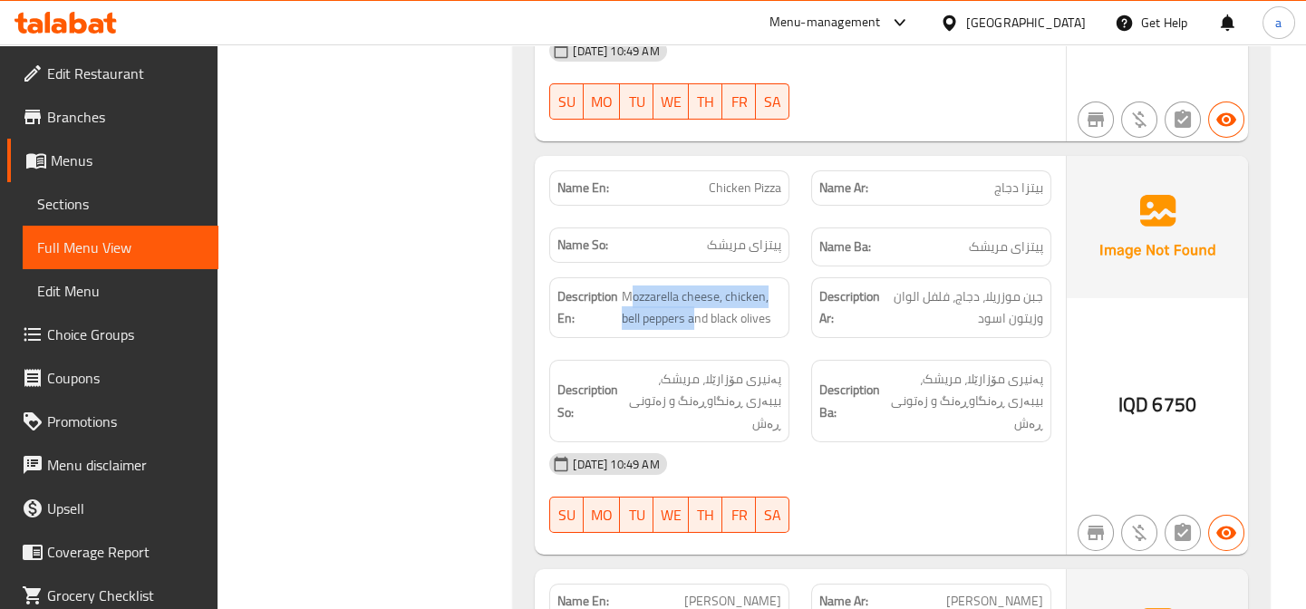
drag, startPoint x: 643, startPoint y: 195, endPoint x: 707, endPoint y: 203, distance: 64.9
click at [711, 285] on span "Mozzarella cheese, chicken, bell peppers and black olives" at bounding box center [702, 307] width 160 height 44
click at [784, 266] on div "Description En: Mozzarella cheese, chicken, bell peppers and black olives" at bounding box center [669, 307] width 262 height 82
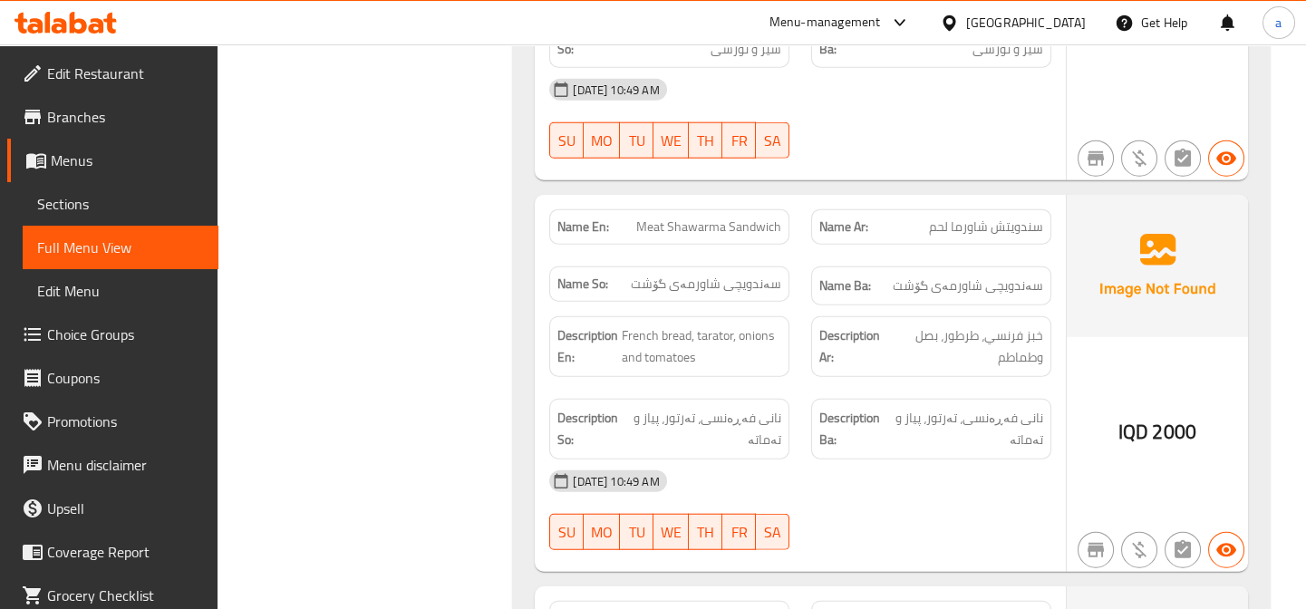
scroll to position [9552, 0]
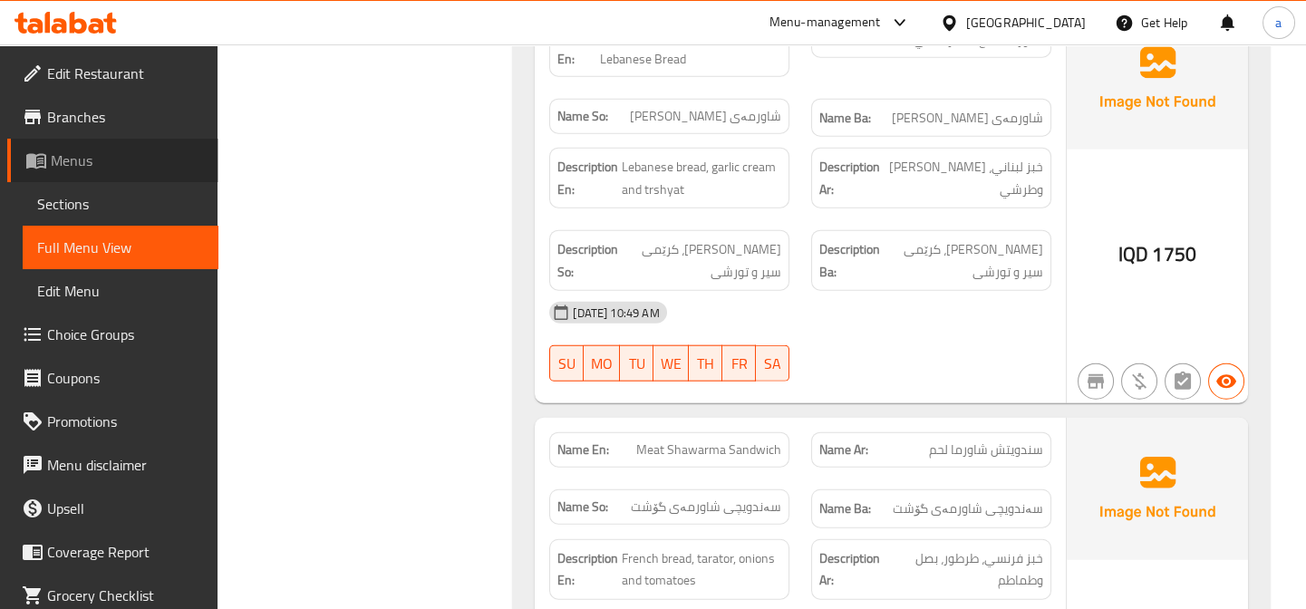
click at [168, 163] on span "Menus" at bounding box center [127, 161] width 153 height 22
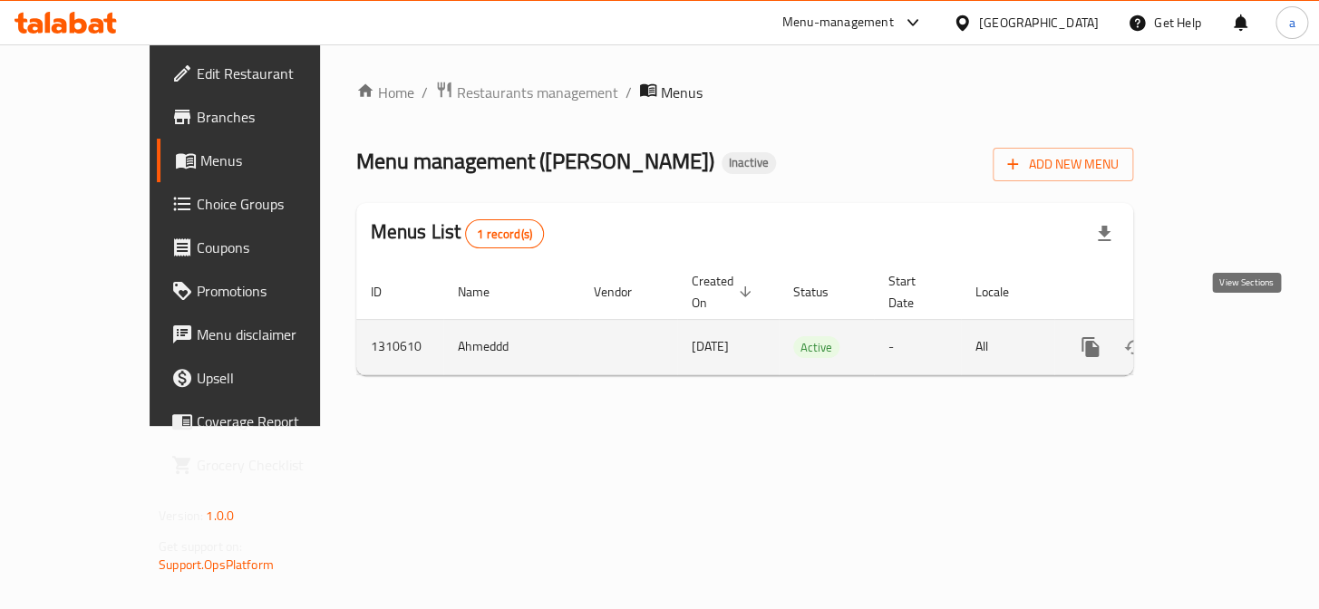
click at [1232, 336] on icon "enhanced table" at bounding box center [1221, 347] width 22 height 22
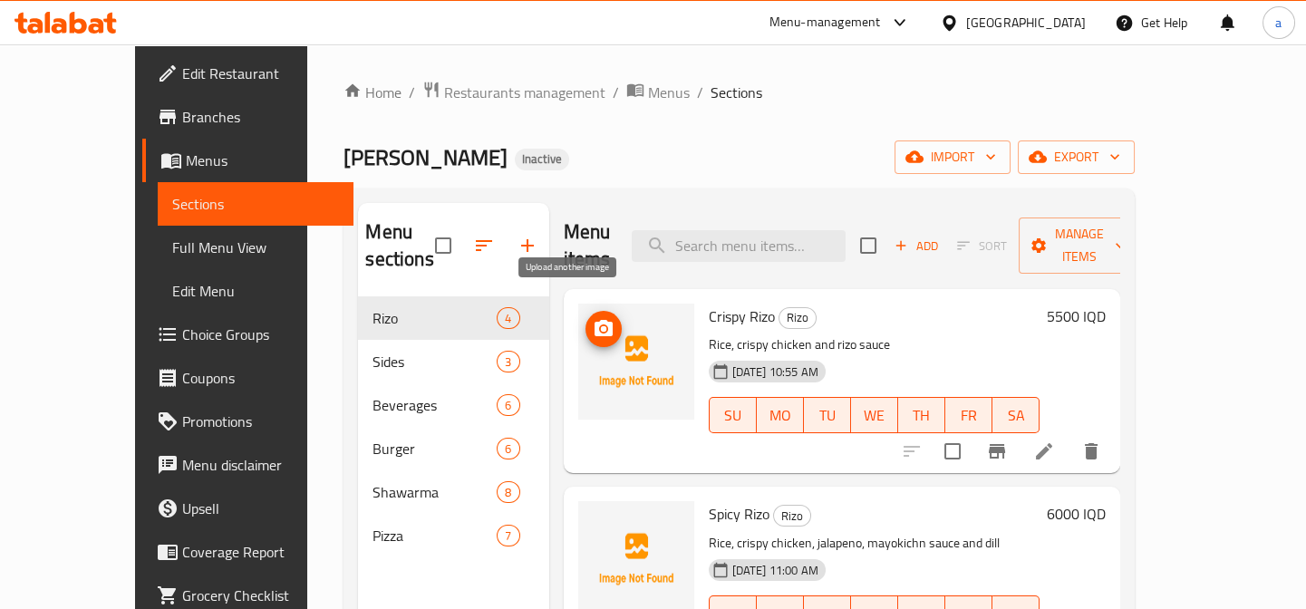
click at [595, 320] on icon "upload picture" at bounding box center [604, 328] width 18 height 16
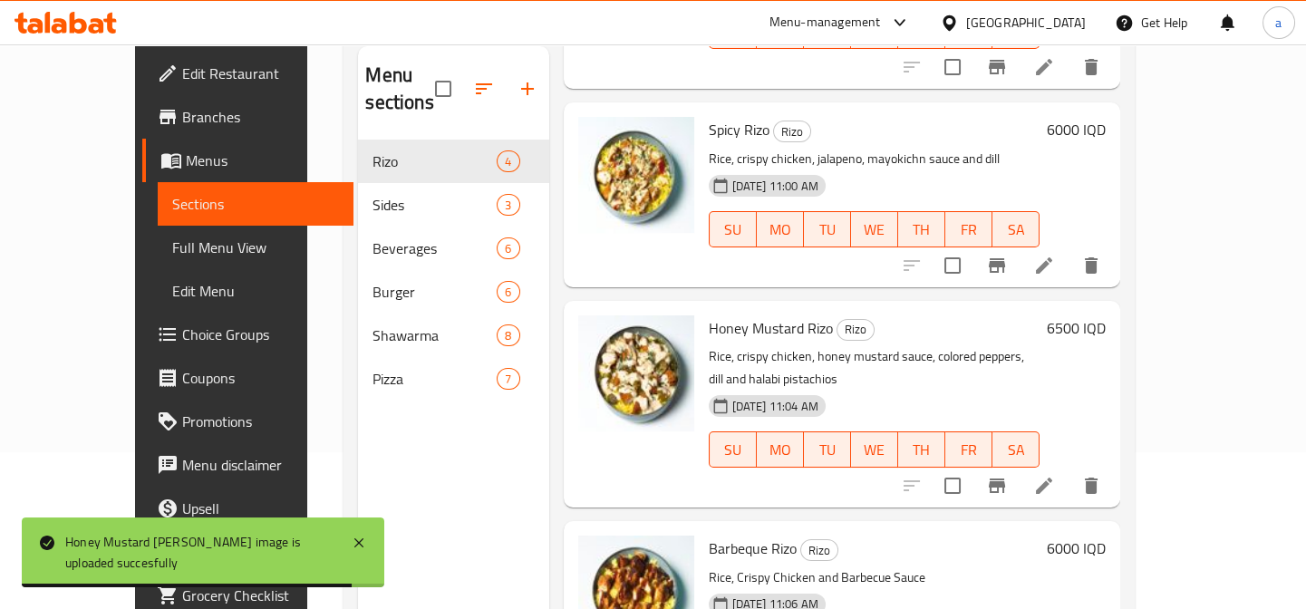
scroll to position [117, 0]
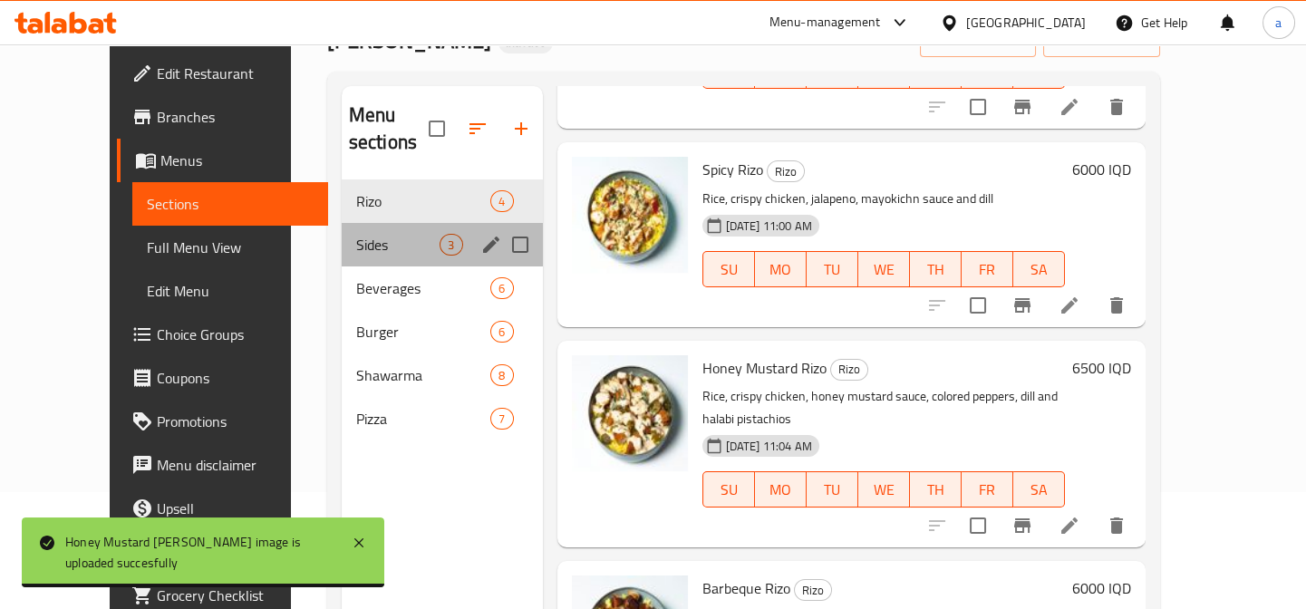
click at [342, 223] on div "Sides 3" at bounding box center [442, 245] width 201 height 44
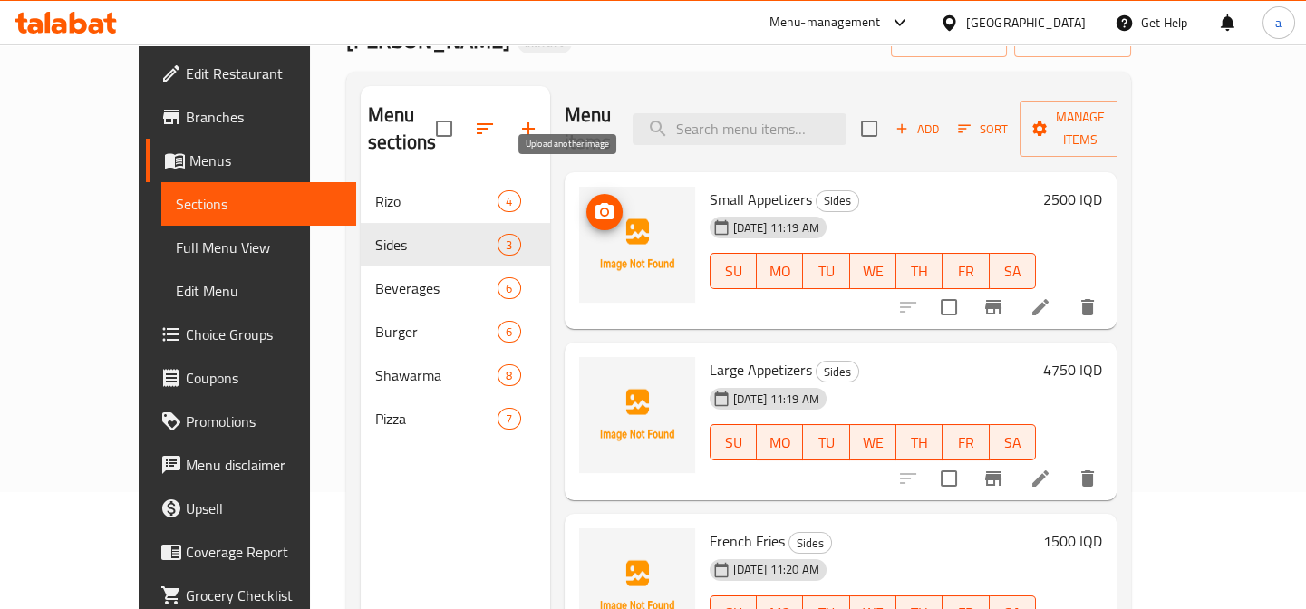
click at [594, 201] on icon "upload picture" at bounding box center [605, 212] width 22 height 22
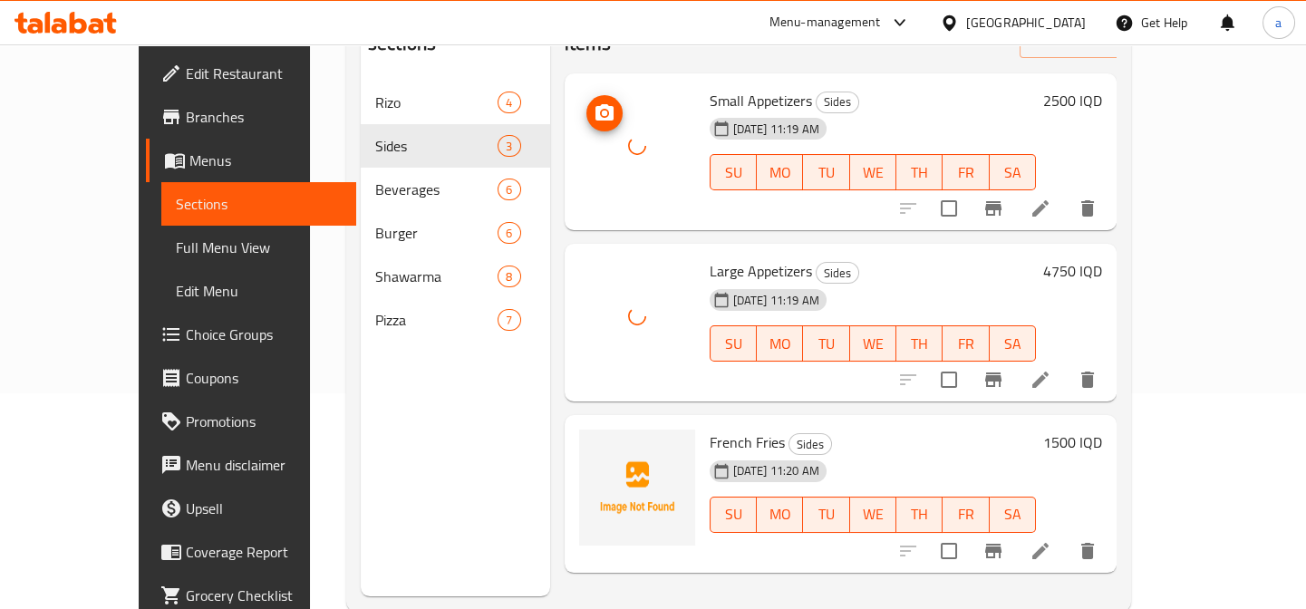
scroll to position [254, 0]
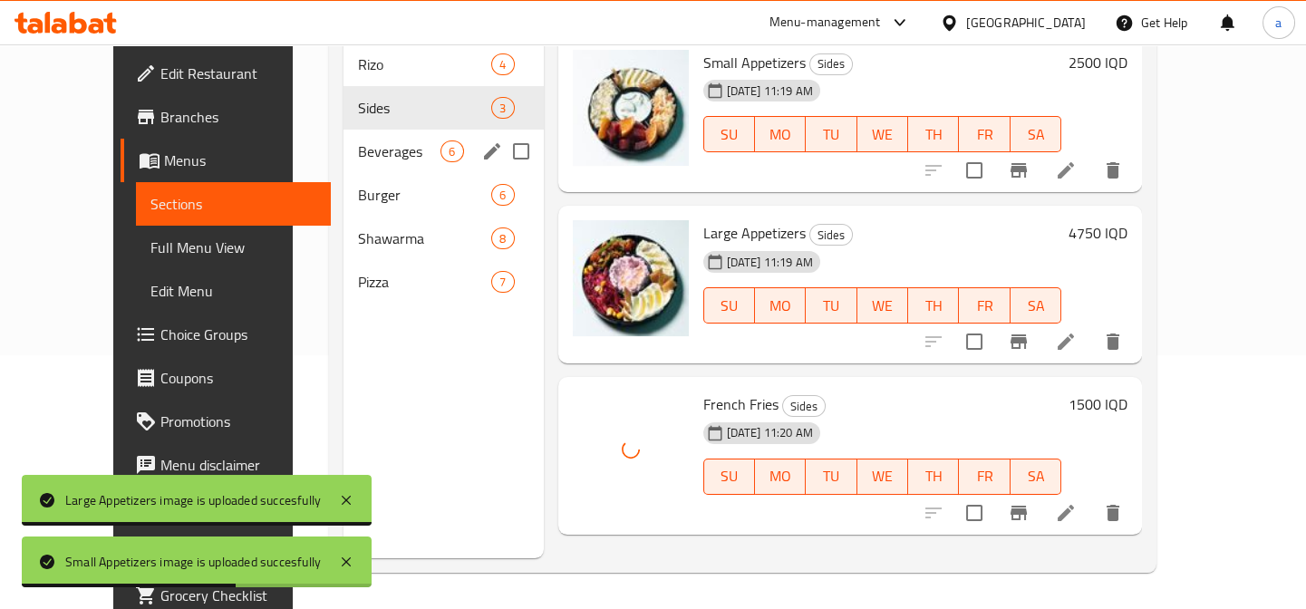
click at [377, 140] on span "Beverages" at bounding box center [399, 151] width 82 height 22
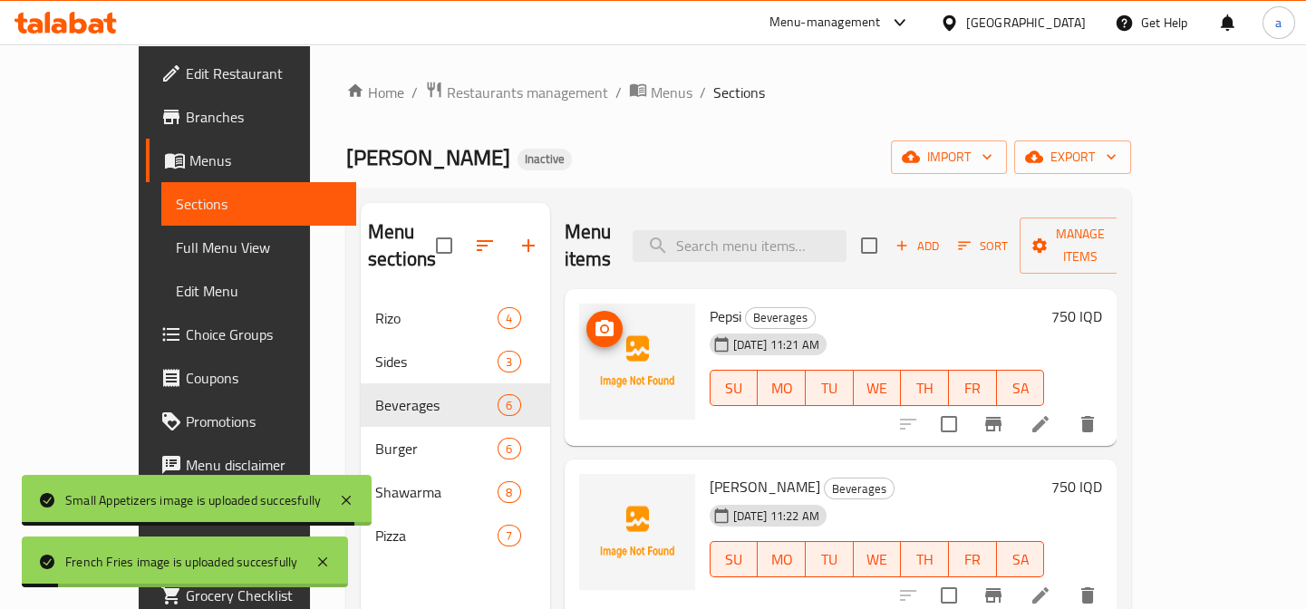
click at [579, 304] on img at bounding box center [637, 362] width 116 height 116
click at [594, 318] on icon "upload picture" at bounding box center [605, 329] width 22 height 22
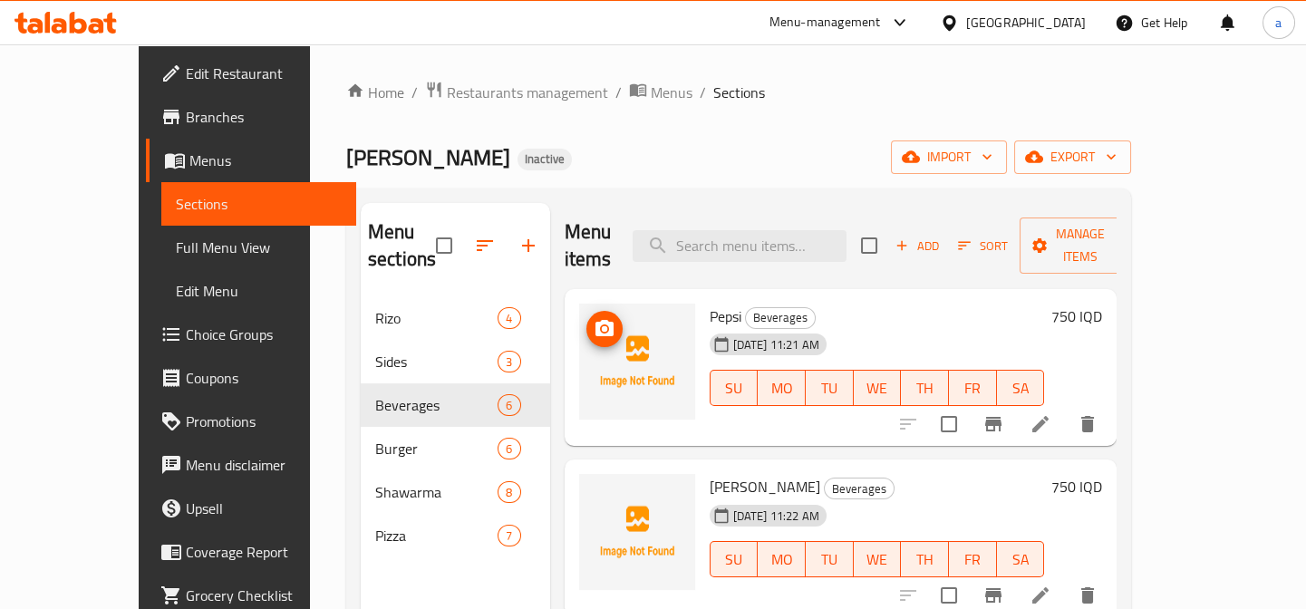
click at [589, 304] on img at bounding box center [637, 362] width 116 height 116
click at [594, 318] on icon "upload picture" at bounding box center [605, 329] width 22 height 22
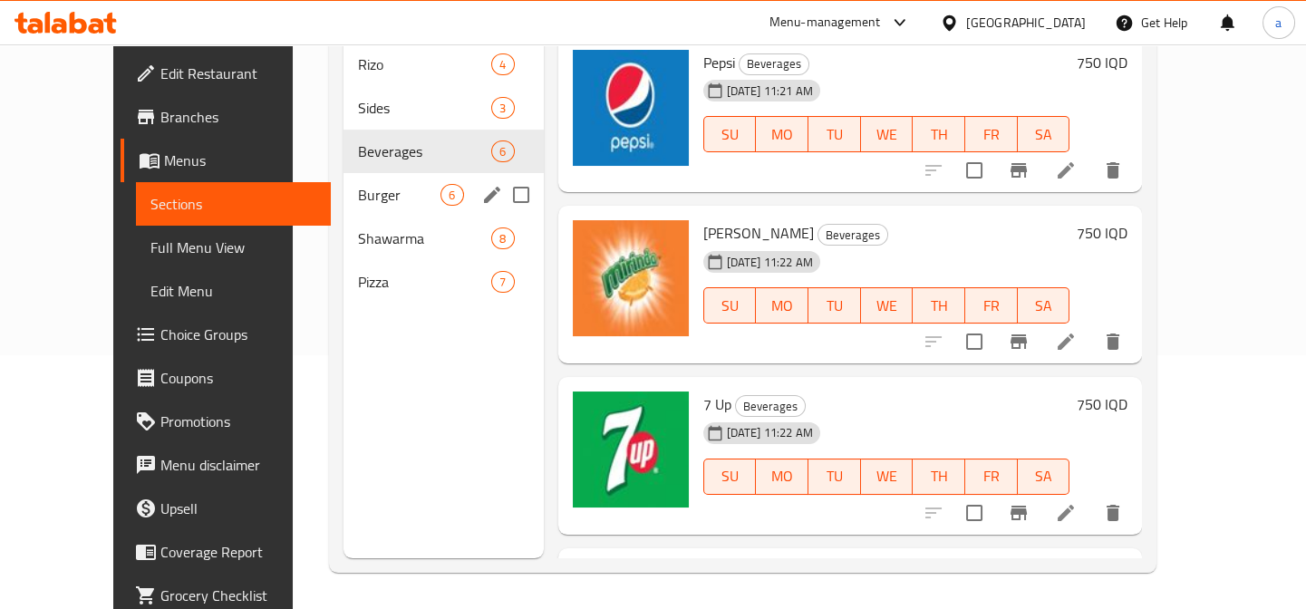
click at [383, 173] on div "Burger 6" at bounding box center [442, 195] width 199 height 44
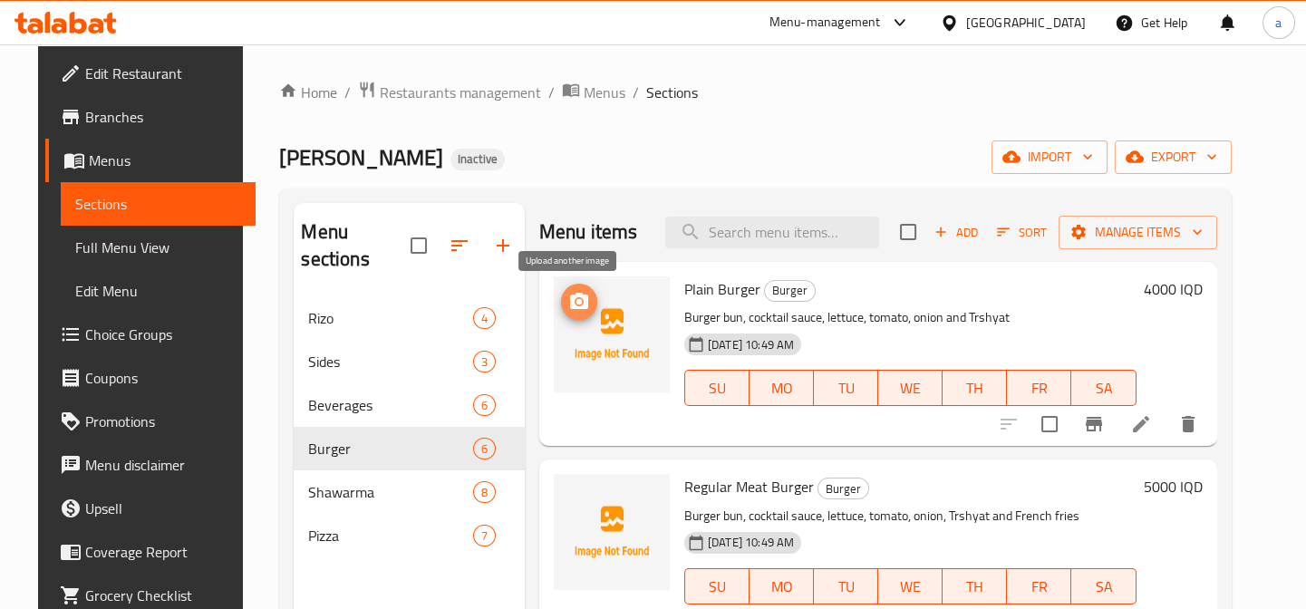
click at [571, 295] on icon "upload picture" at bounding box center [579, 301] width 18 height 16
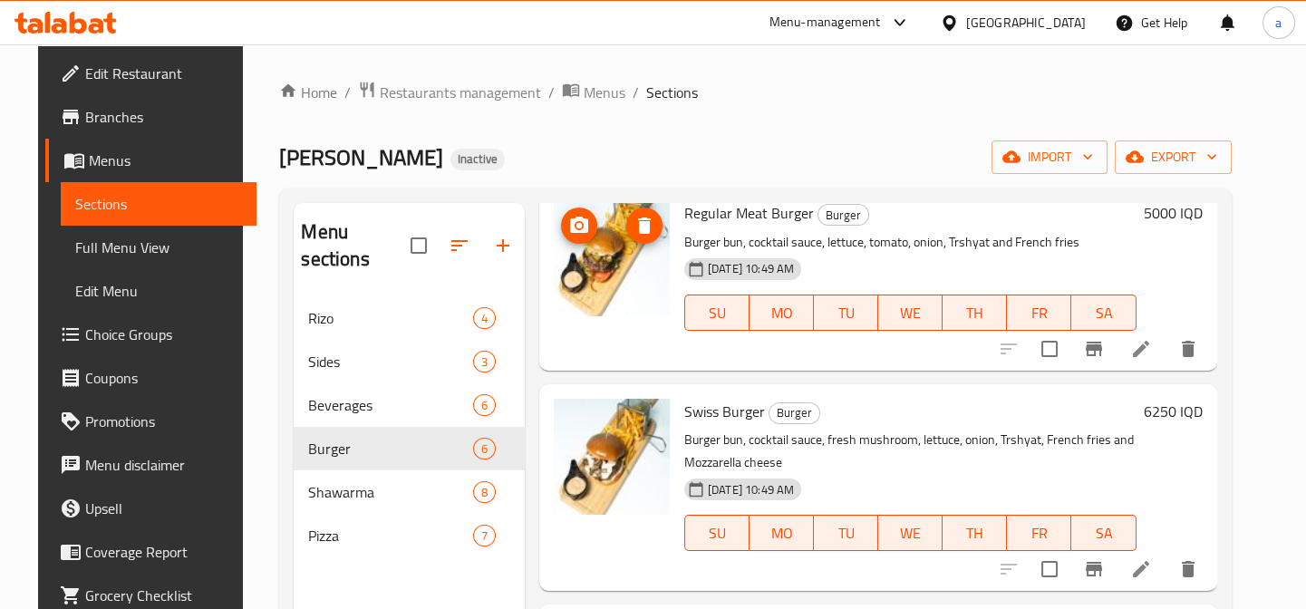
scroll to position [137, 0]
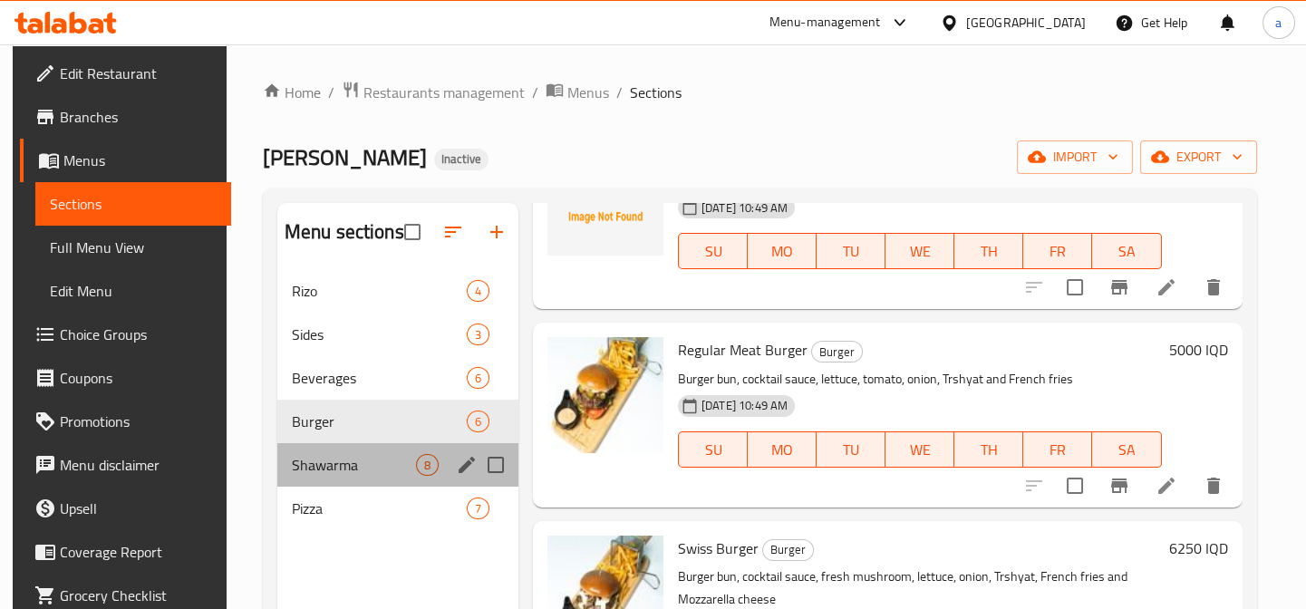
click at [364, 446] on div "Shawarma 8" at bounding box center [397, 465] width 241 height 44
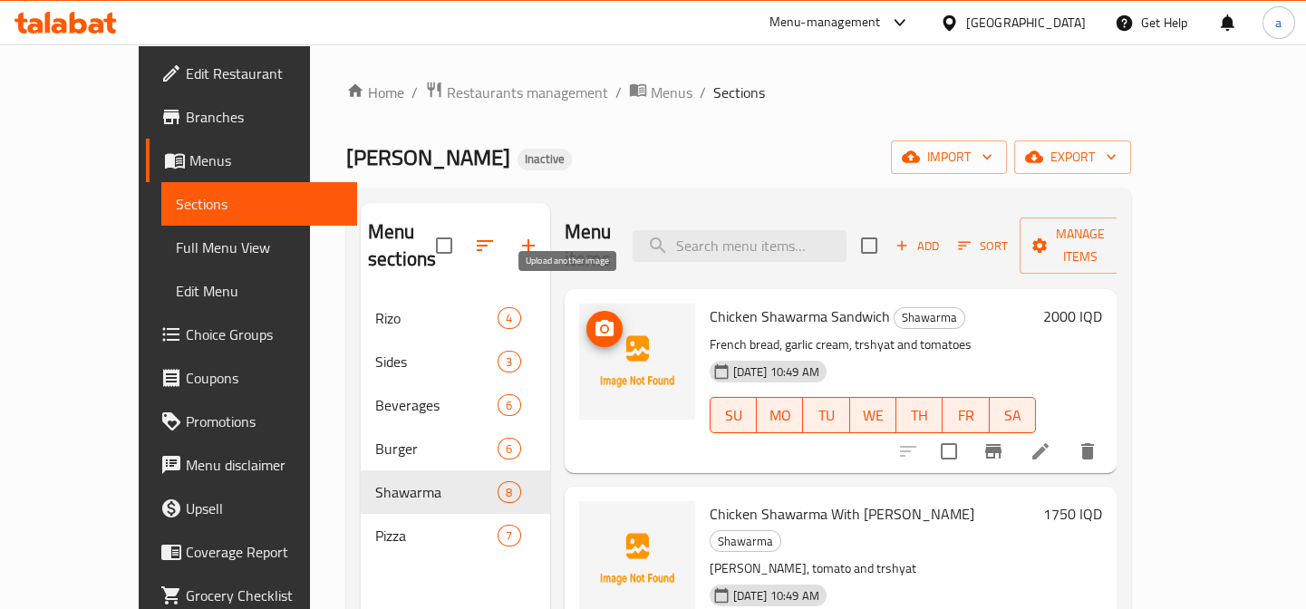
click at [586, 318] on span "upload picture" at bounding box center [604, 329] width 36 height 22
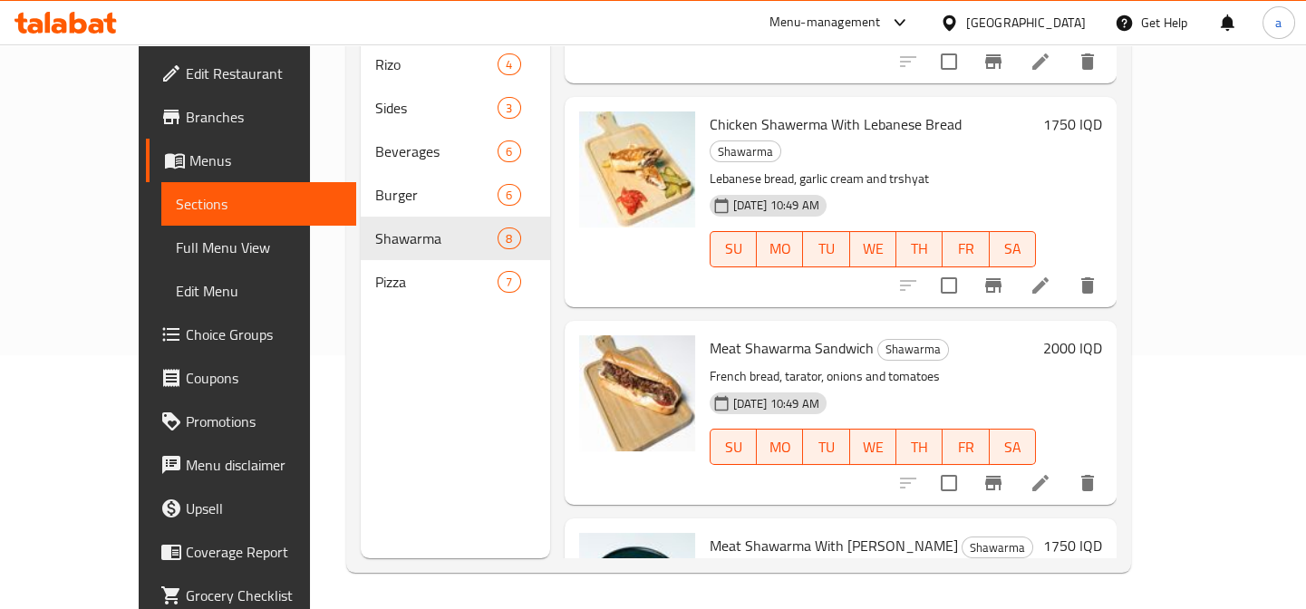
scroll to position [306, 0]
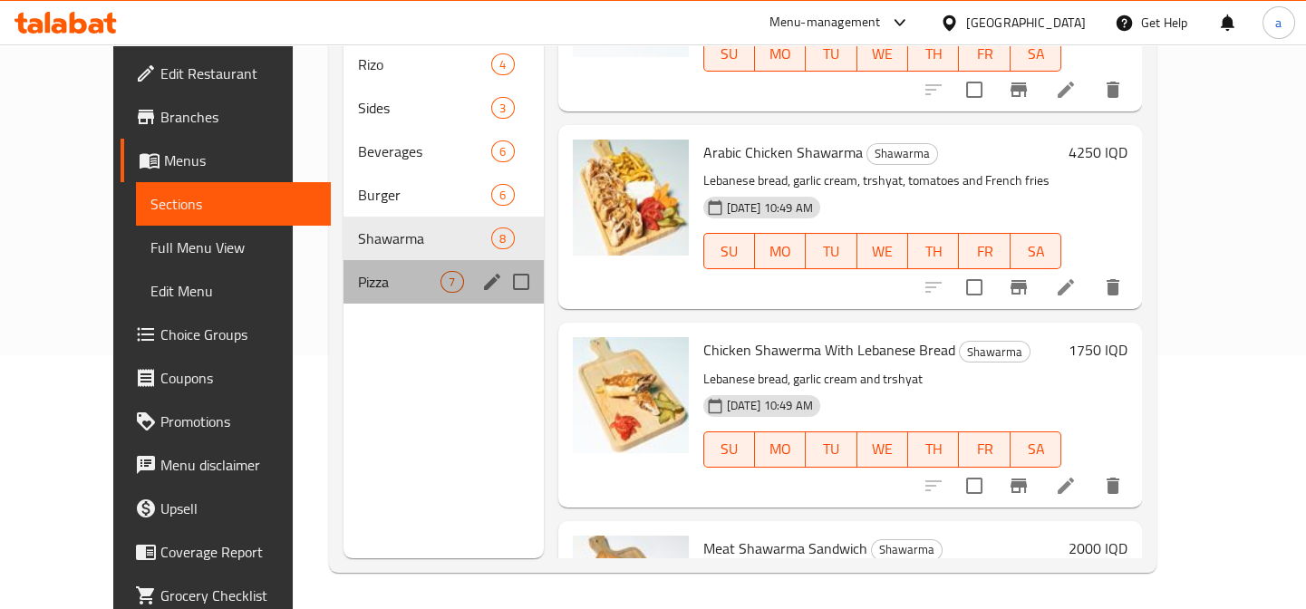
click at [368, 266] on div "Pizza 7" at bounding box center [442, 282] width 199 height 44
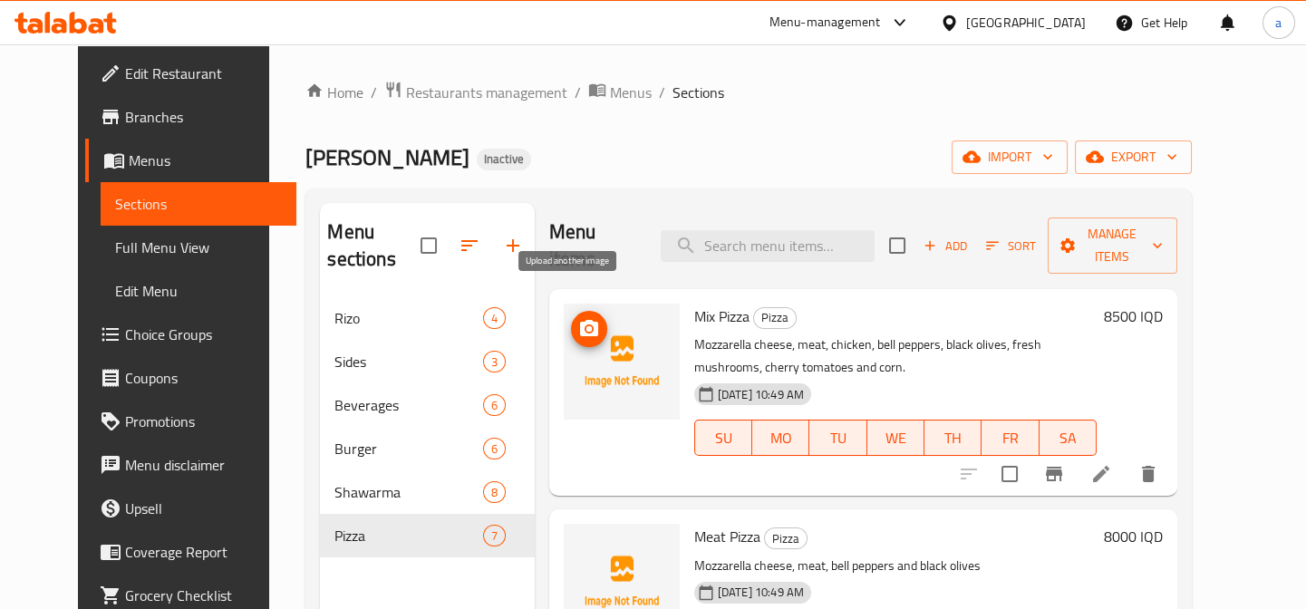
click at [582, 318] on span "upload picture" at bounding box center [589, 329] width 36 height 22
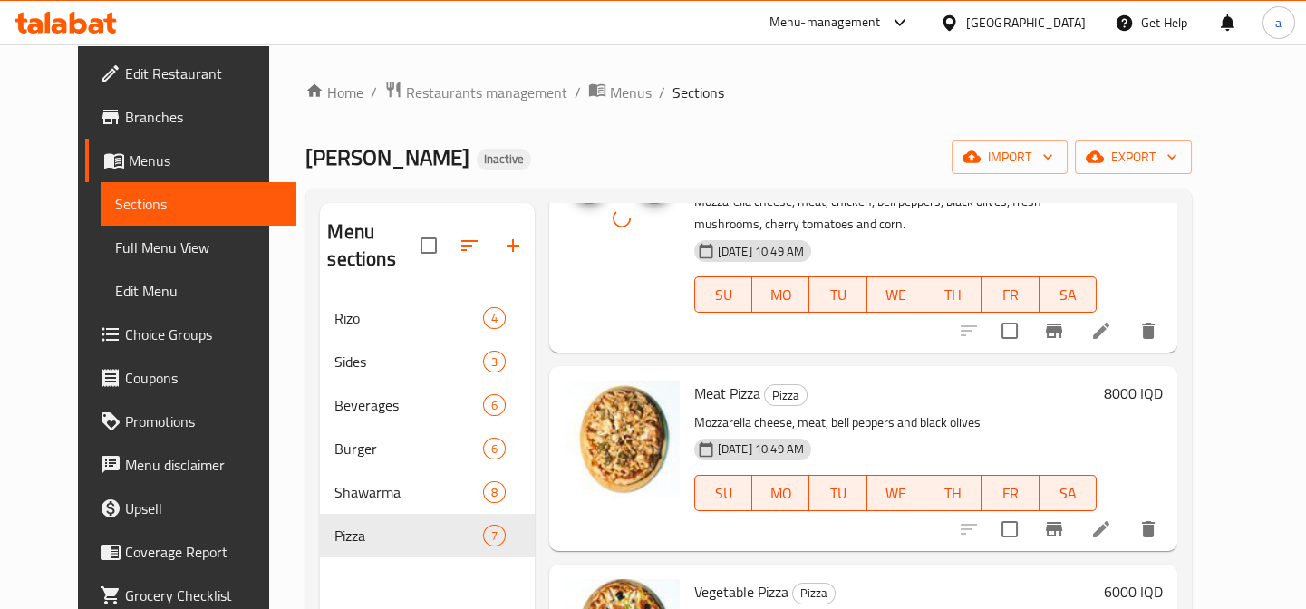
scroll to position [274, 0]
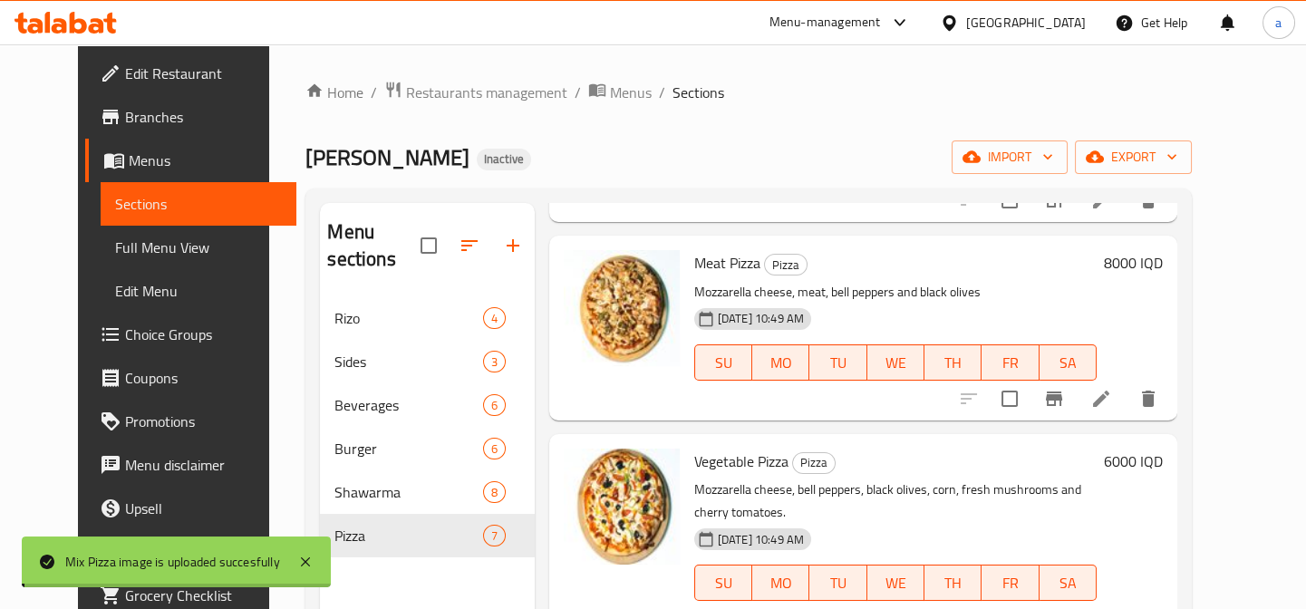
click at [126, 248] on span "Full Menu View" at bounding box center [198, 248] width 167 height 22
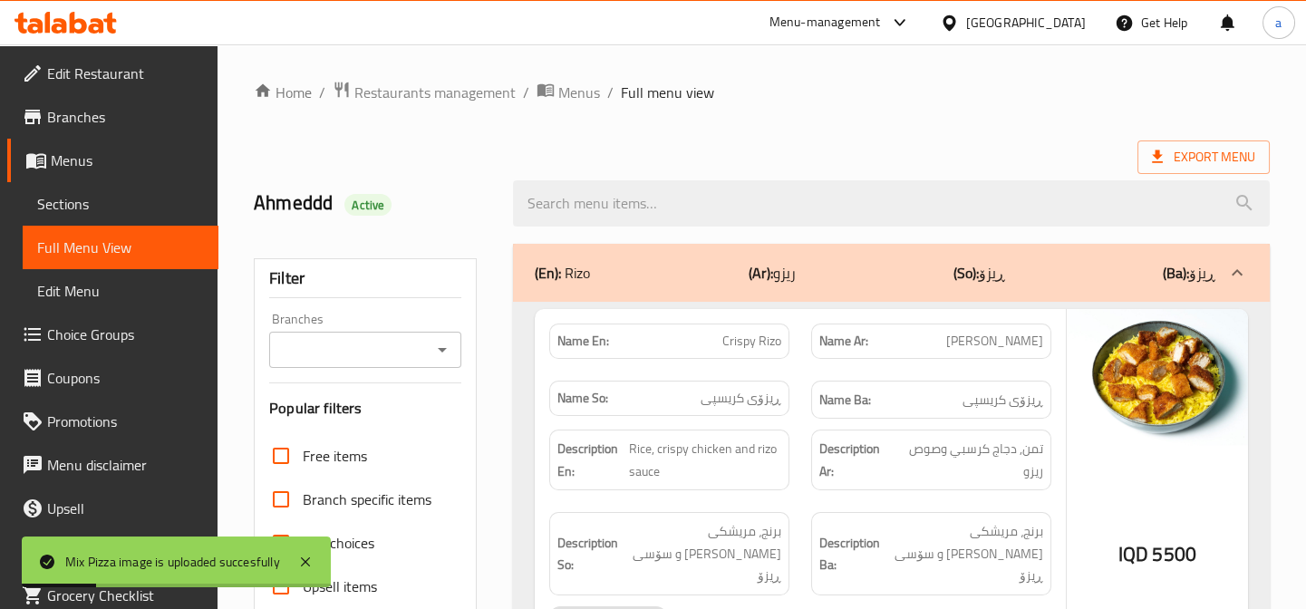
click at [451, 342] on icon "Open" at bounding box center [442, 350] width 22 height 22
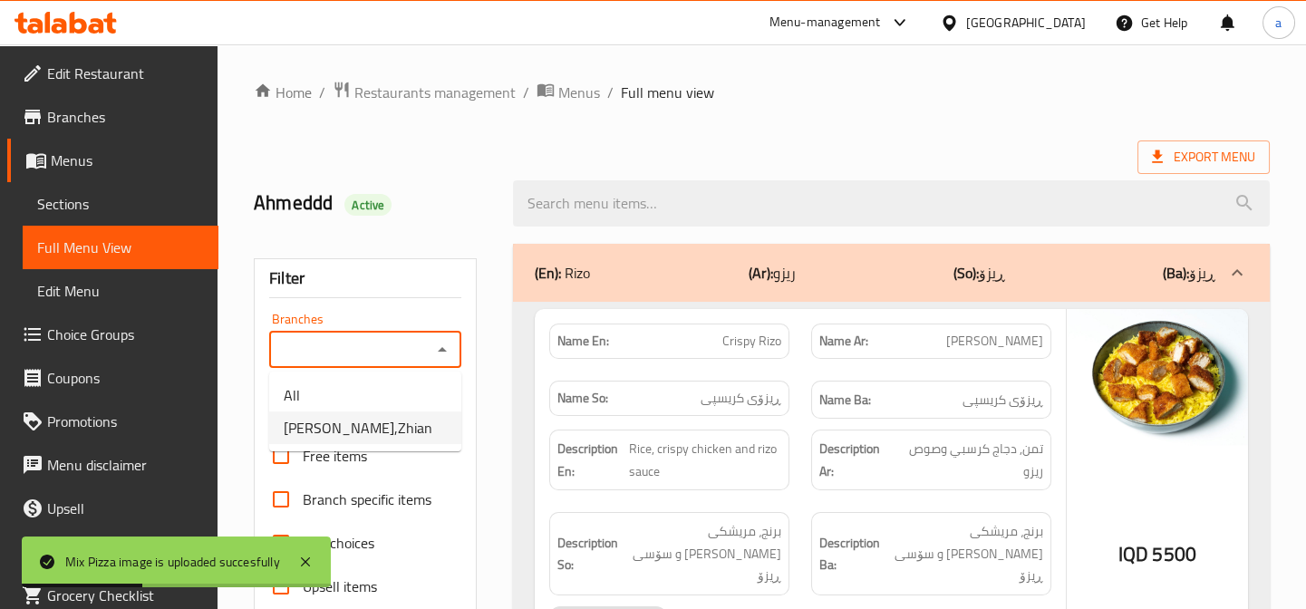
click at [411, 423] on li "Roj Pizza,Zhian" at bounding box center [365, 427] width 192 height 33
type input "Roj Pizza,Zhian"
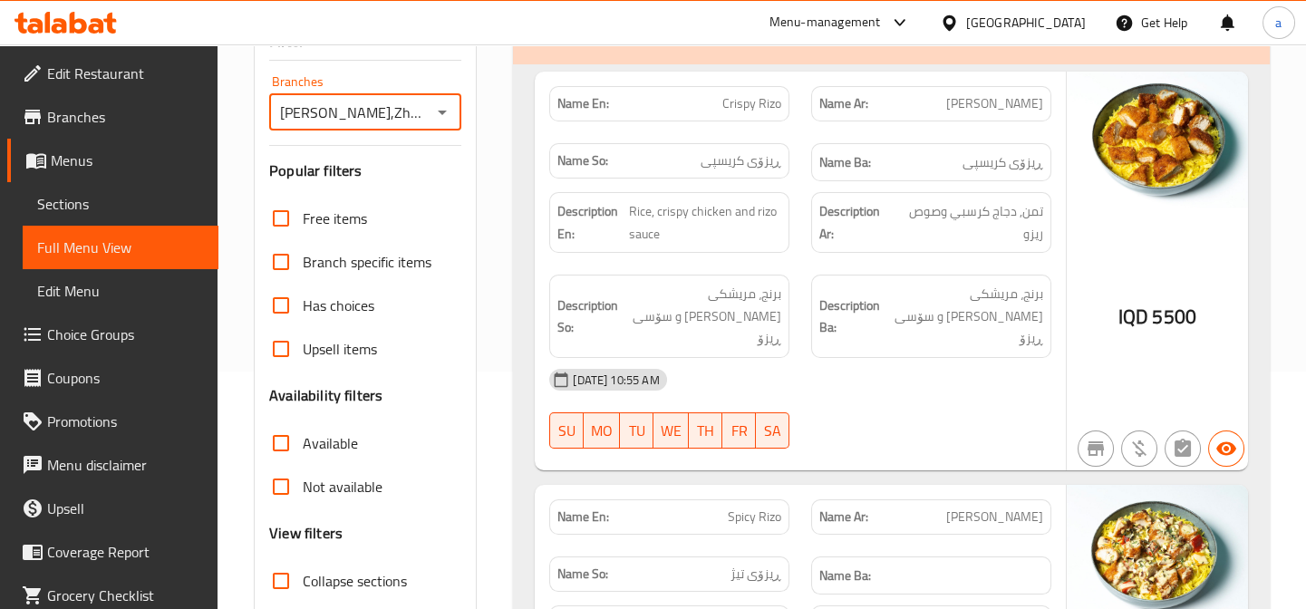
scroll to position [411, 0]
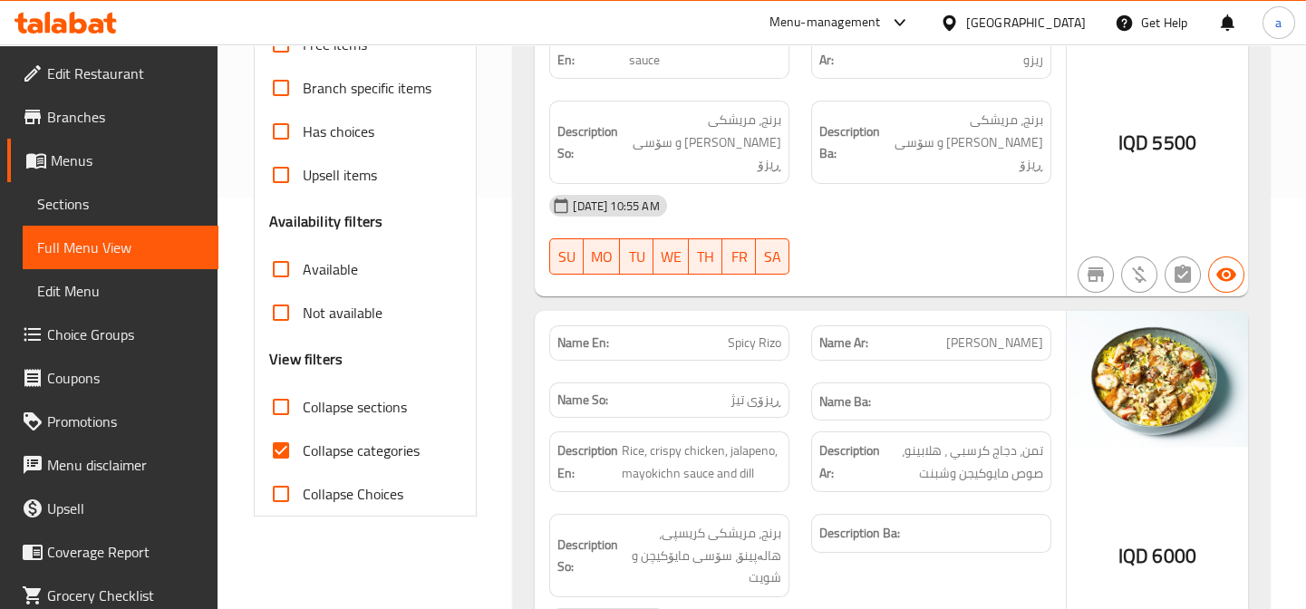
click at [368, 449] on span "Collapse categories" at bounding box center [361, 451] width 117 height 22
click at [303, 449] on input "Collapse categories" at bounding box center [281, 451] width 44 height 44
checkbox input "false"
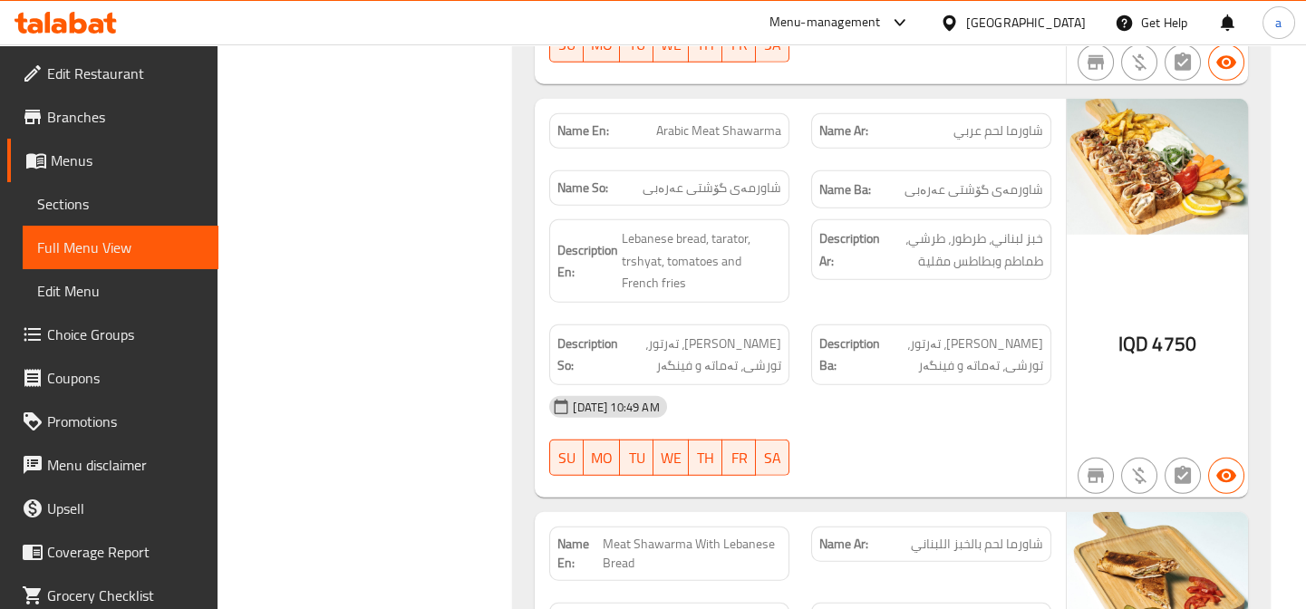
scroll to position [10176, 0]
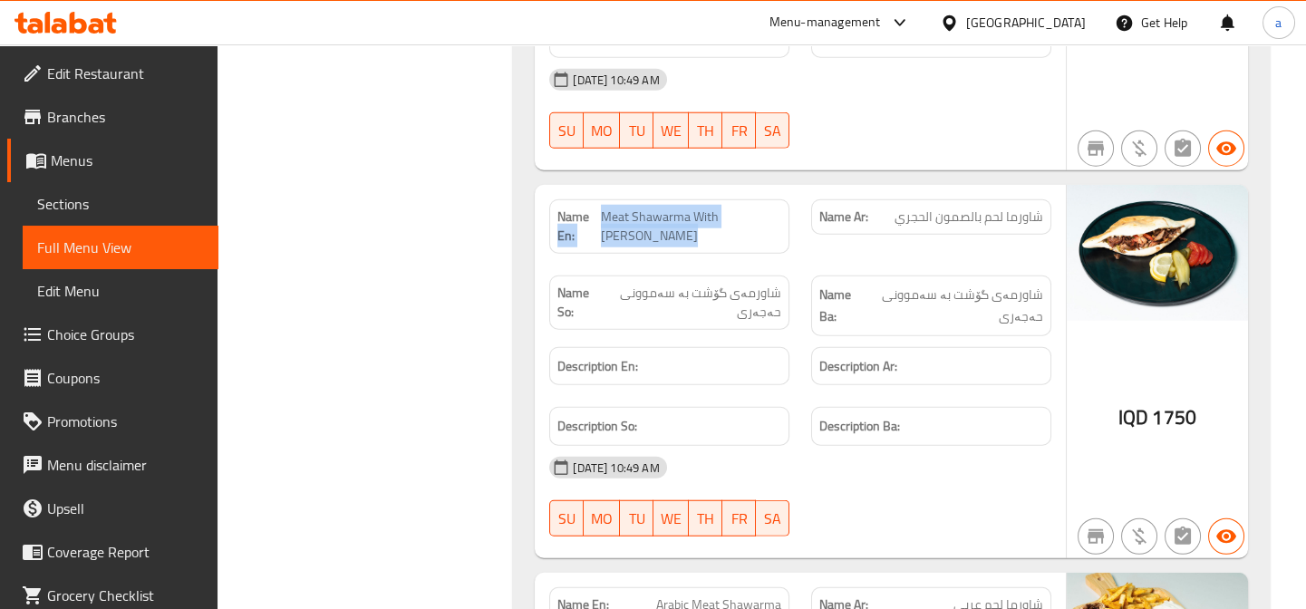
drag, startPoint x: 653, startPoint y: 181, endPoint x: 598, endPoint y: 151, distance: 62.1
click at [598, 208] on p "Name En: Meat Shawarma With Hajari Samoon" at bounding box center [669, 227] width 224 height 38
click at [656, 208] on span "Meat Shawarma With [PERSON_NAME]" at bounding box center [691, 227] width 180 height 38
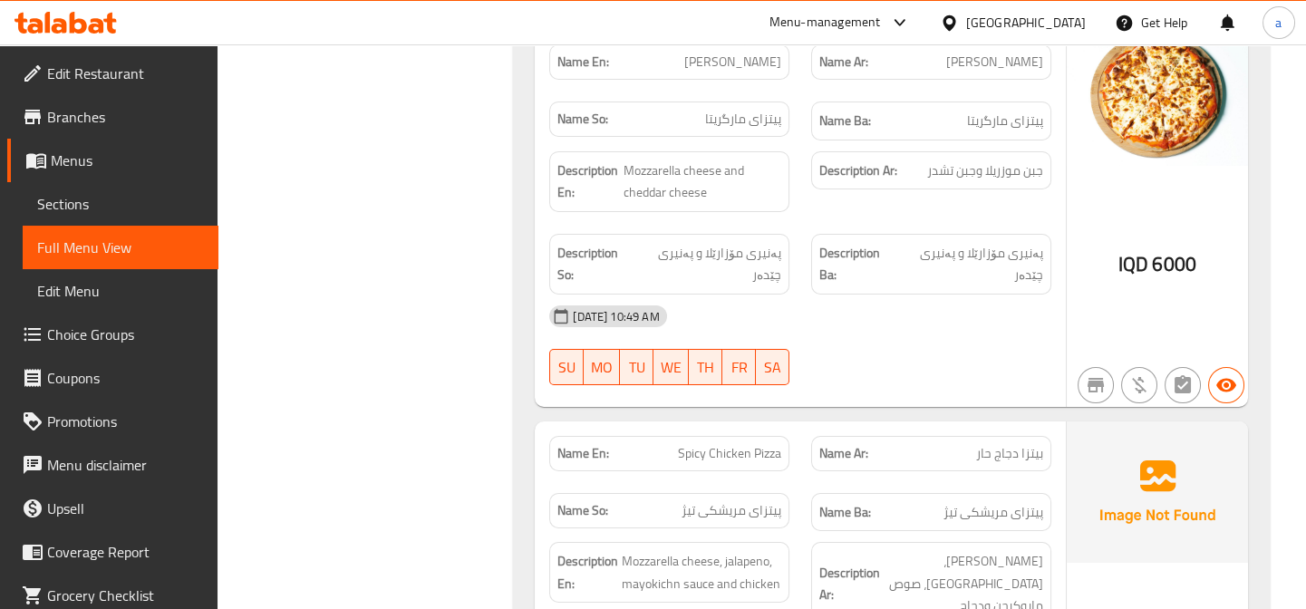
scroll to position [13923, 0]
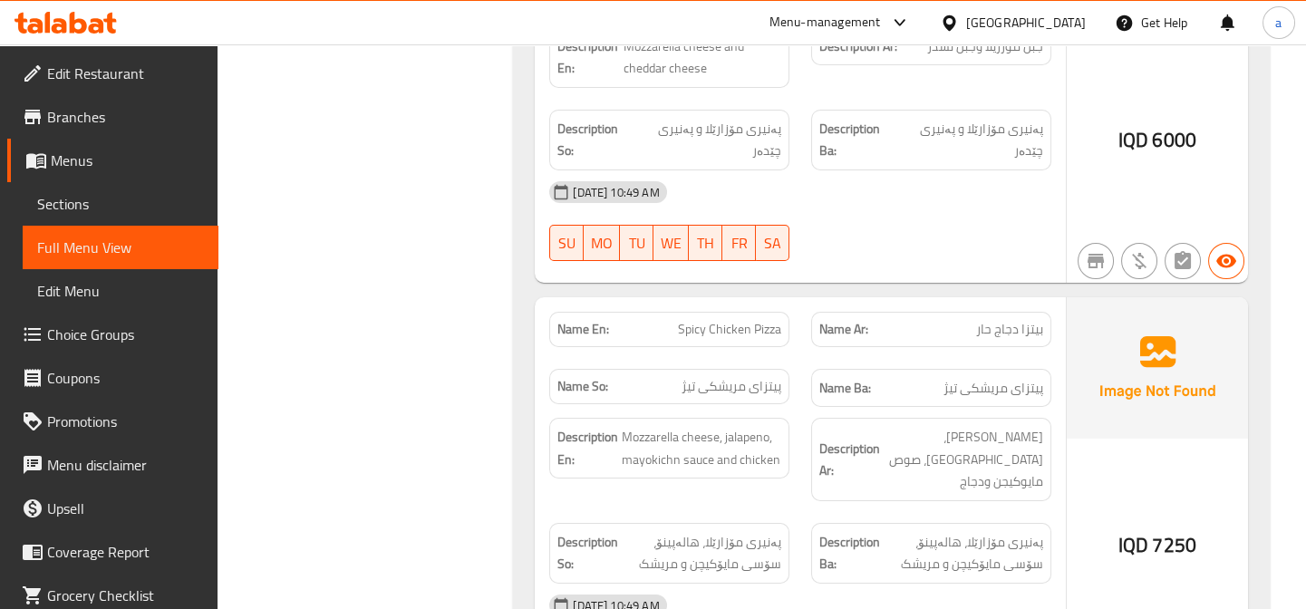
click at [154, 208] on span "Sections" at bounding box center [120, 204] width 167 height 22
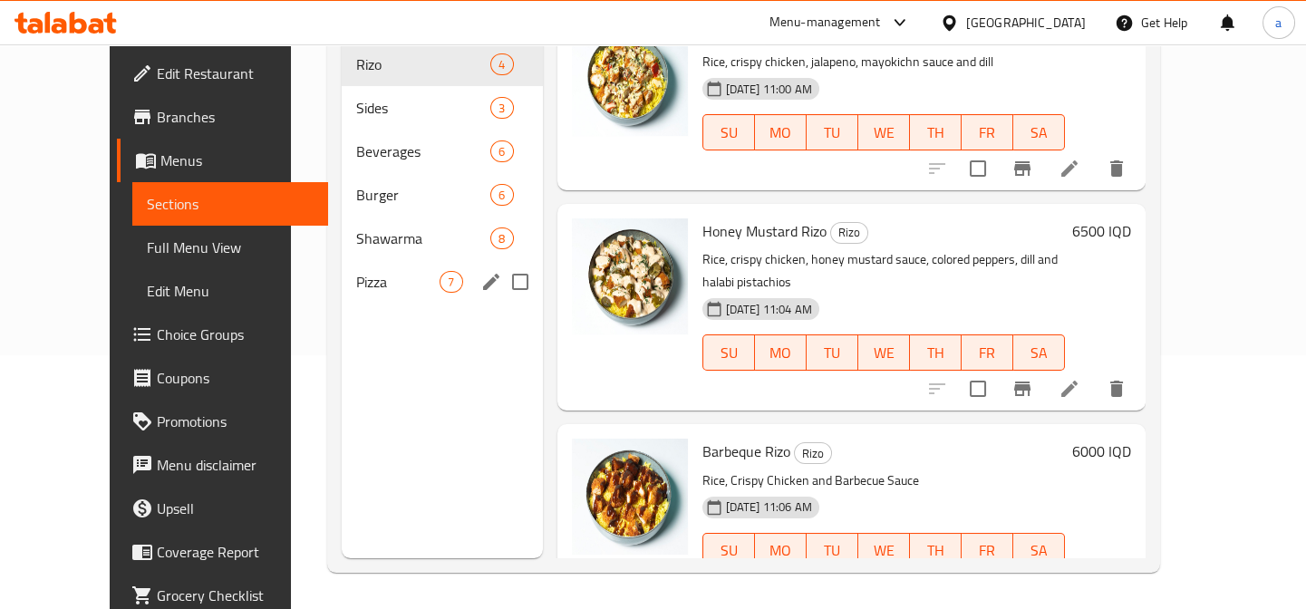
scroll to position [252, 0]
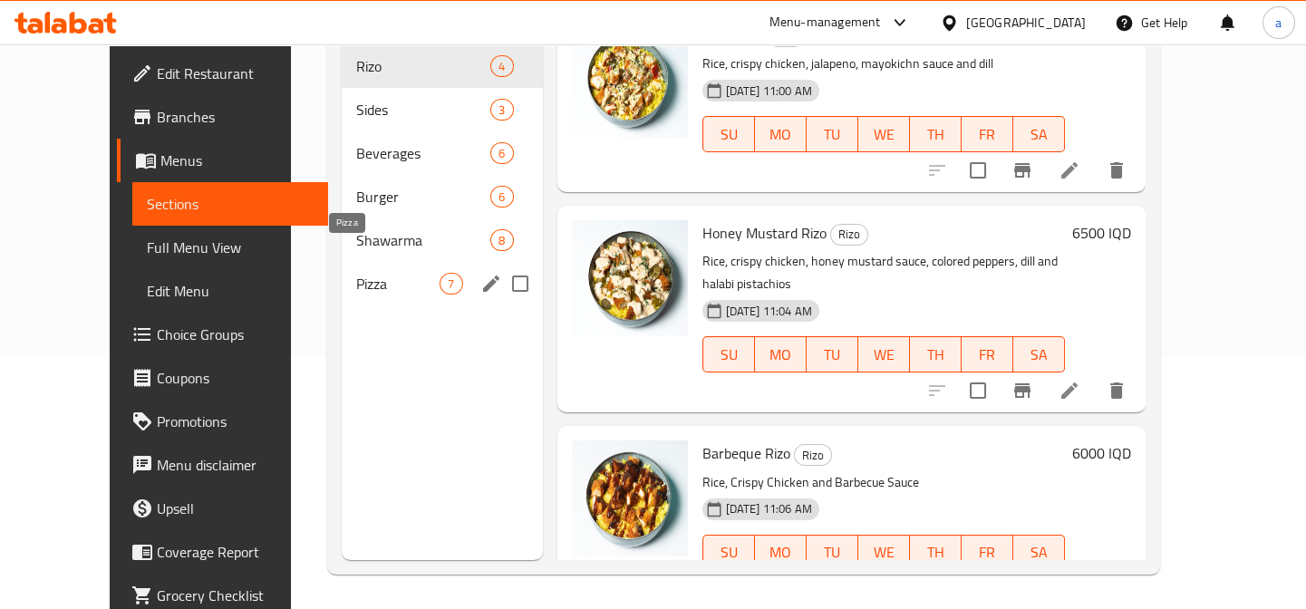
click at [356, 273] on span "Pizza" at bounding box center [398, 284] width 84 height 22
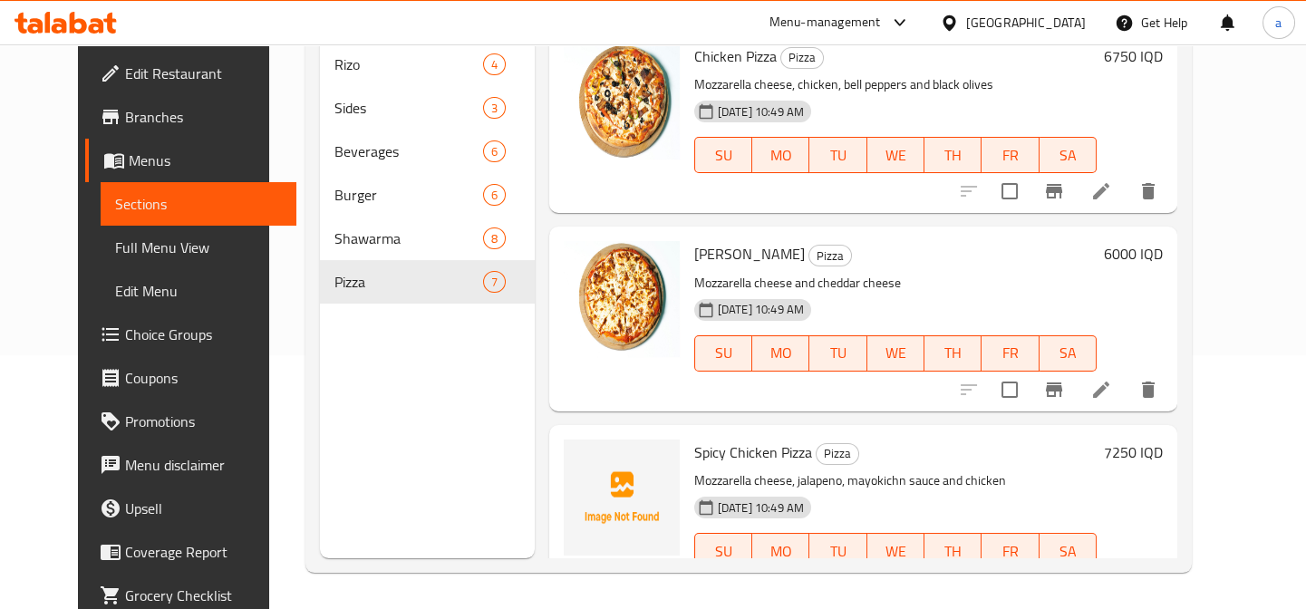
scroll to position [254, 0]
click at [571, 447] on button "upload picture" at bounding box center [589, 465] width 36 height 36
click at [118, 237] on span "Full Menu View" at bounding box center [198, 248] width 167 height 22
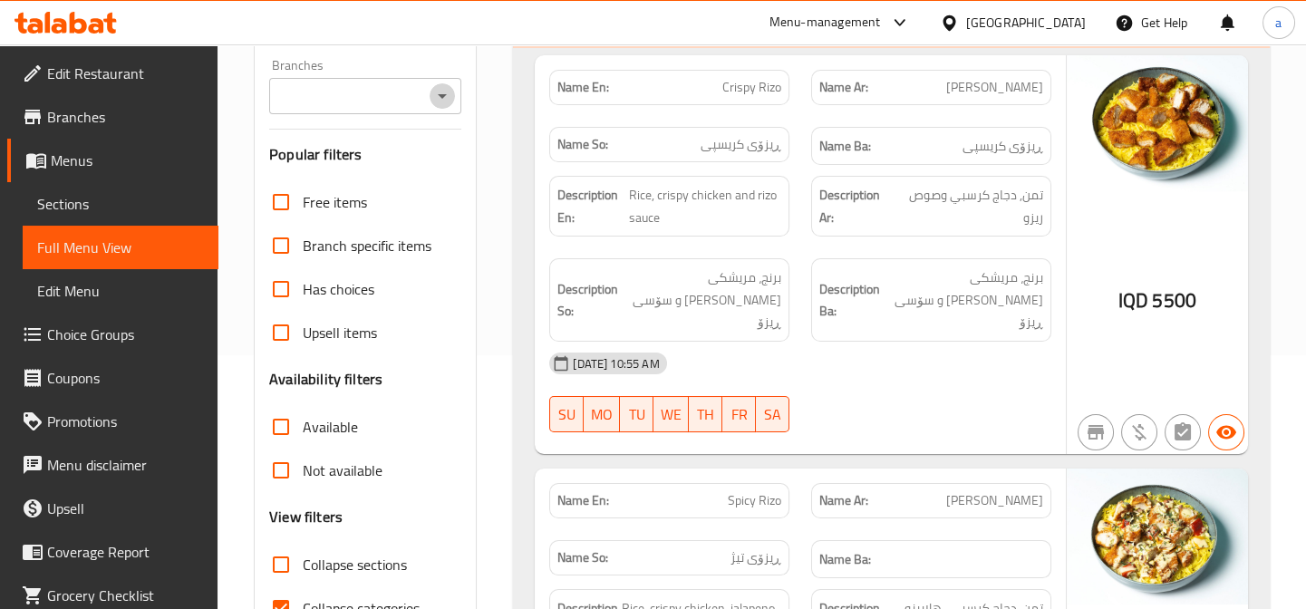
click at [452, 89] on icon "Open" at bounding box center [442, 96] width 22 height 22
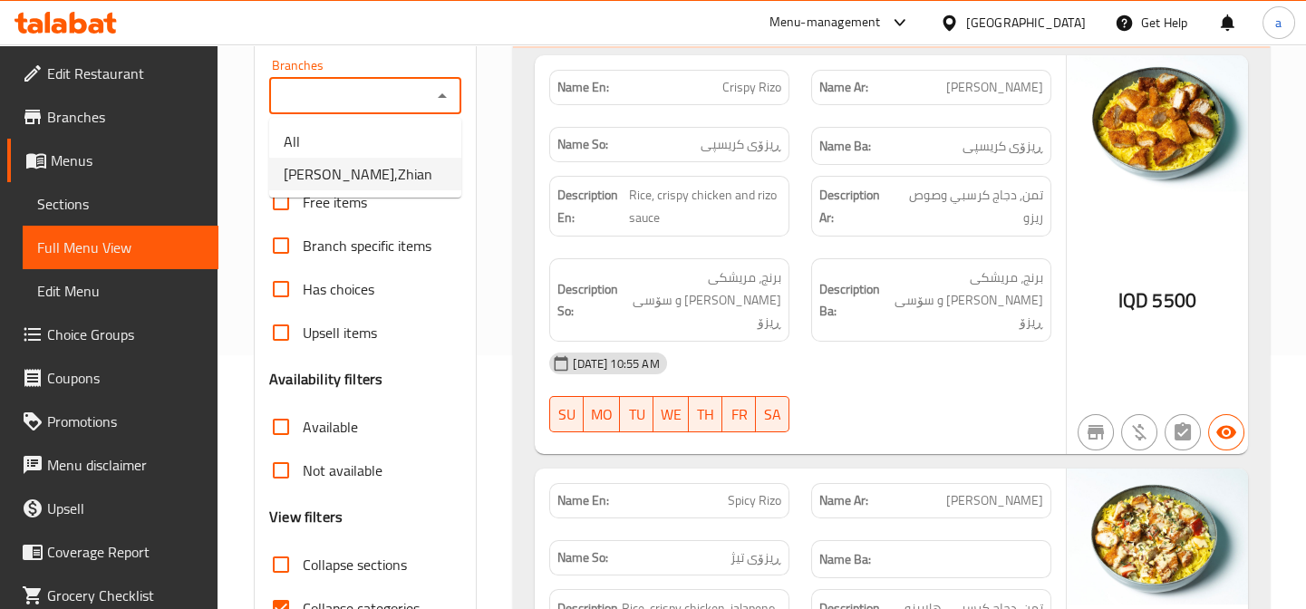
click at [428, 175] on li "Roj Pizza,Zhian" at bounding box center [365, 174] width 192 height 33
type input "Roj Pizza,Zhian"
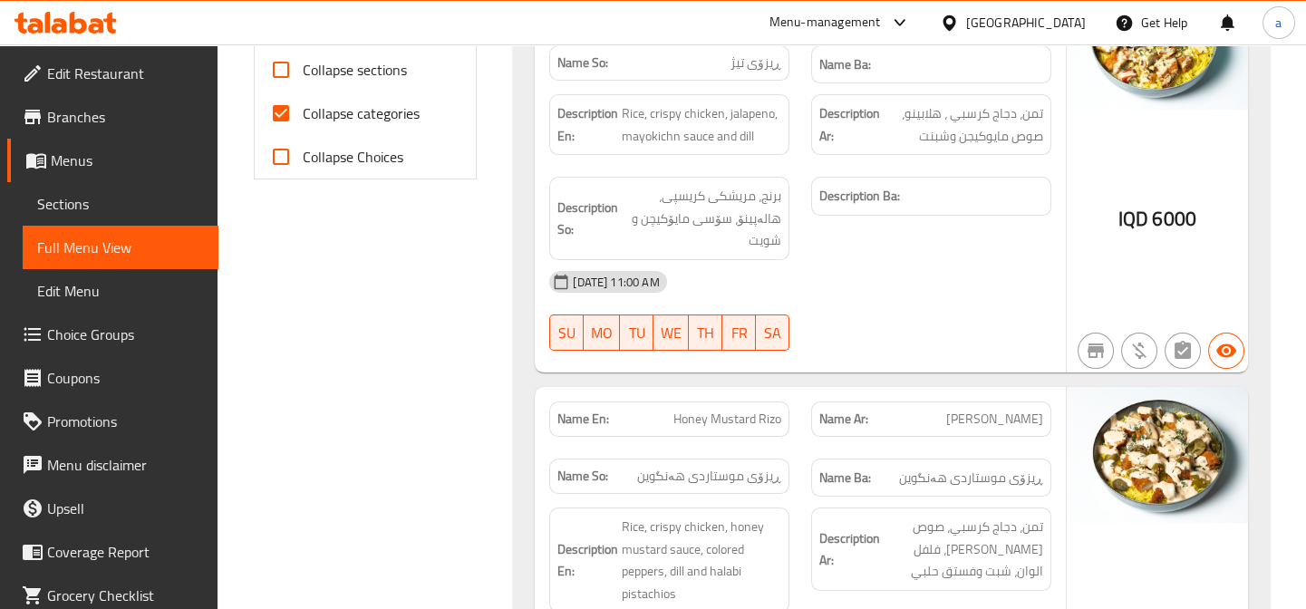
scroll to position [528, 0]
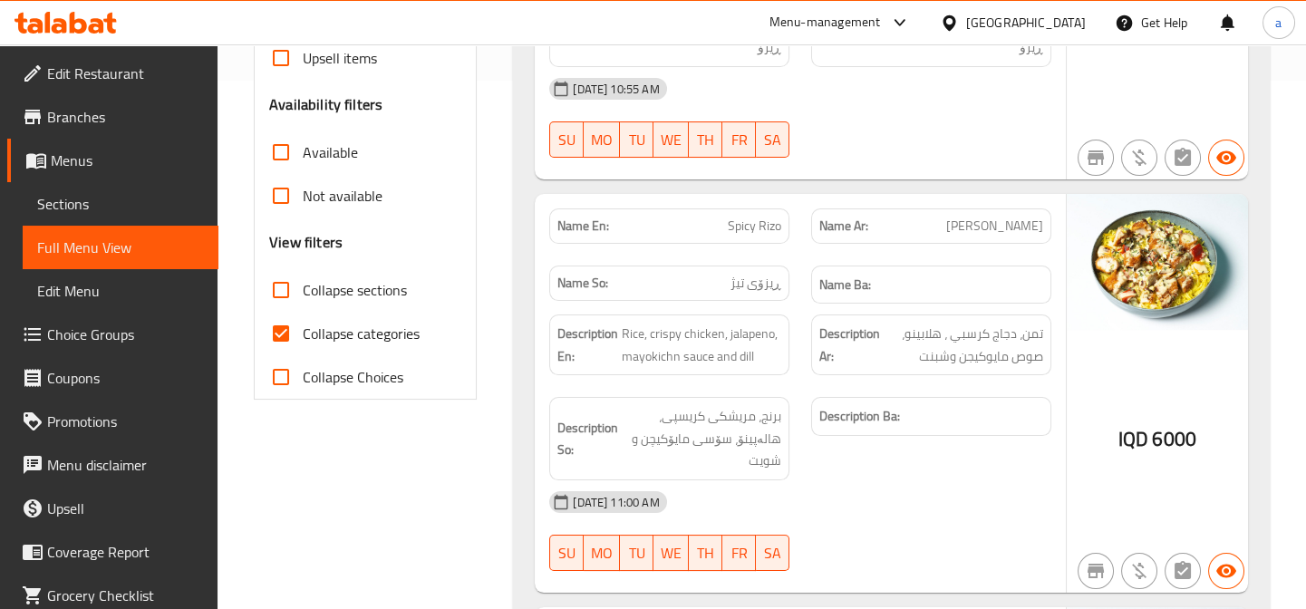
click at [298, 333] on input "Collapse categories" at bounding box center [281, 334] width 44 height 44
checkbox input "false"
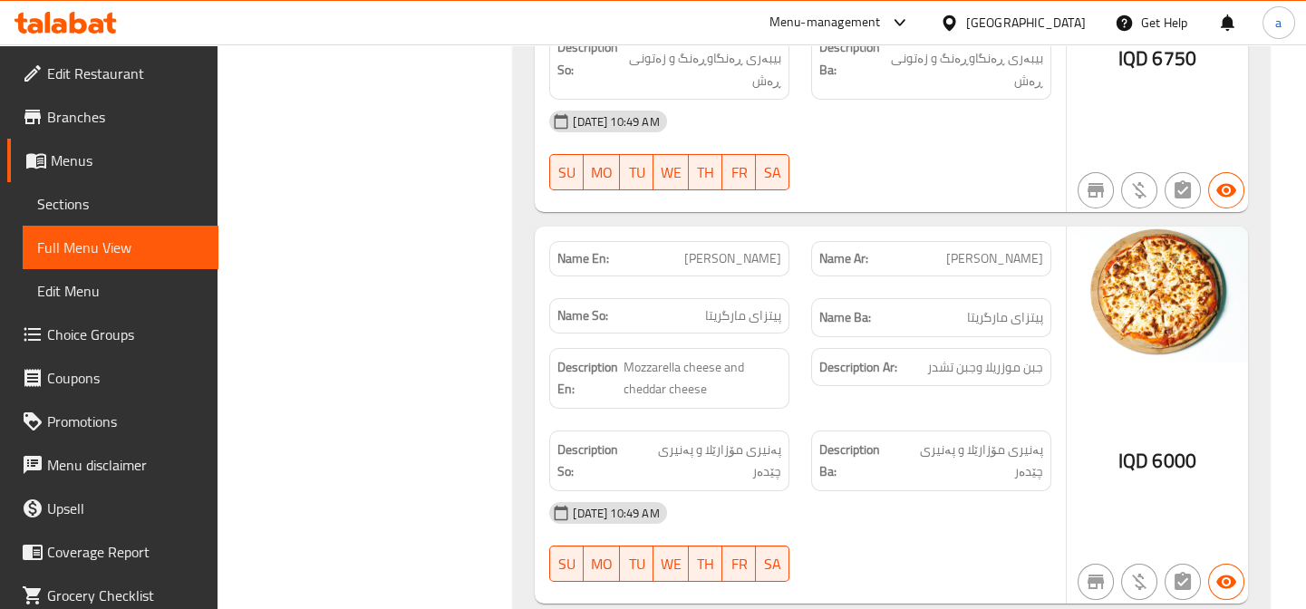
scroll to position [13055, 0]
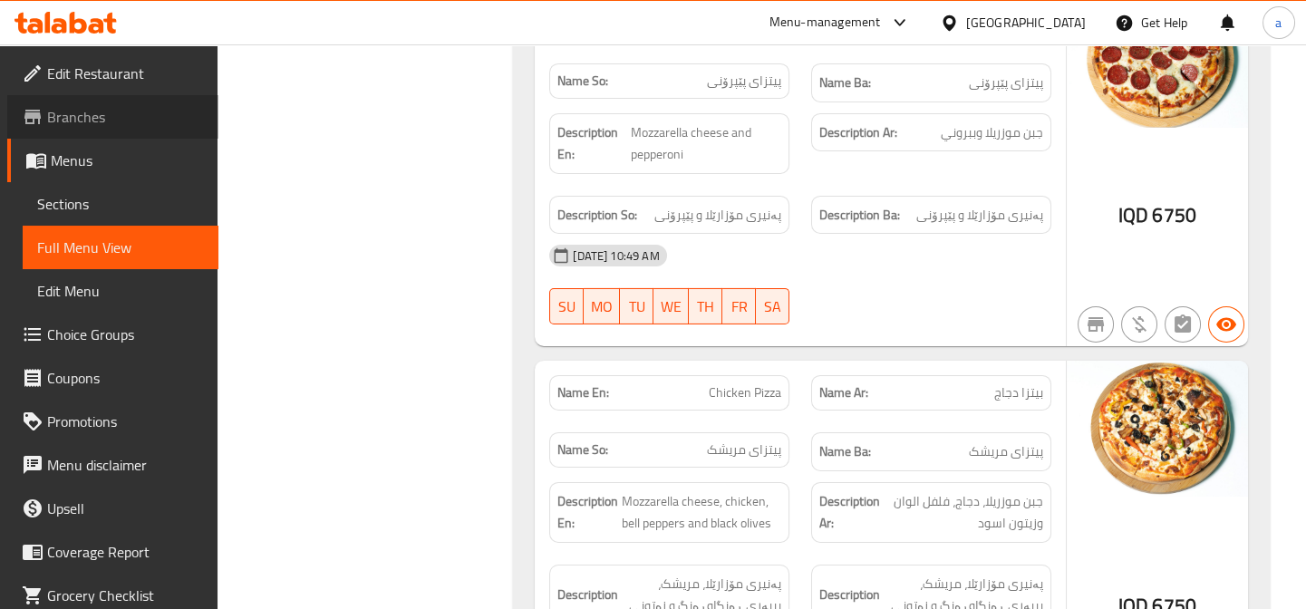
click at [121, 117] on span "Branches" at bounding box center [125, 117] width 157 height 22
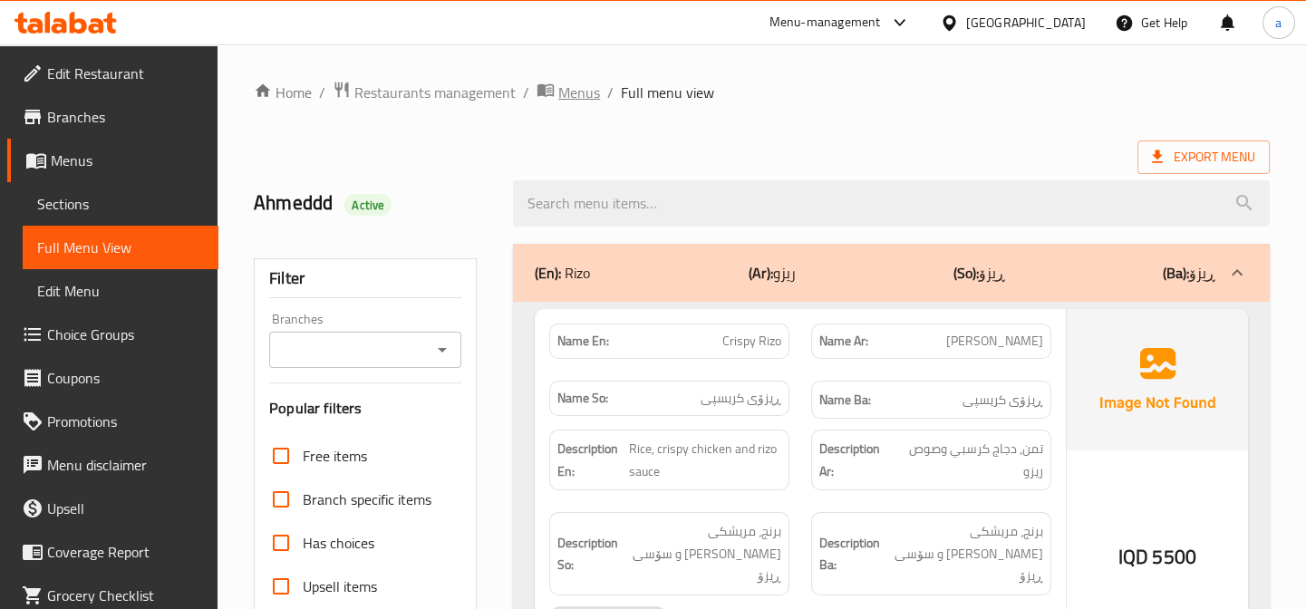
click at [563, 95] on span "Menus" at bounding box center [579, 93] width 42 height 22
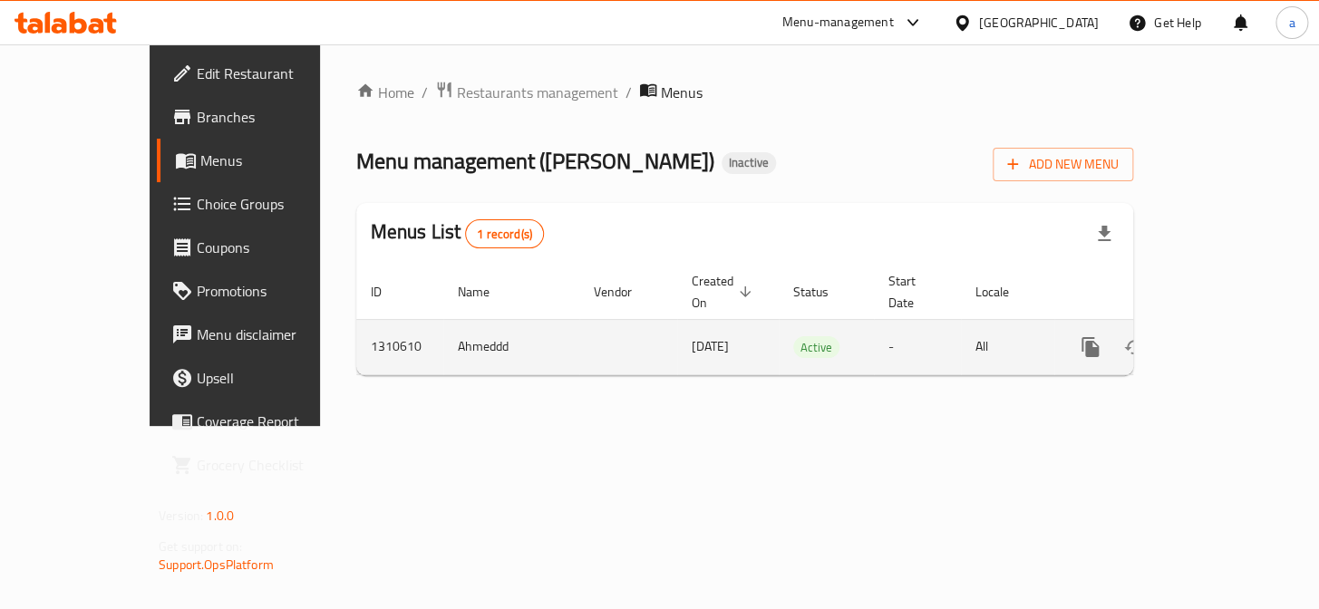
click at [1232, 336] on icon "enhanced table" at bounding box center [1221, 347] width 22 height 22
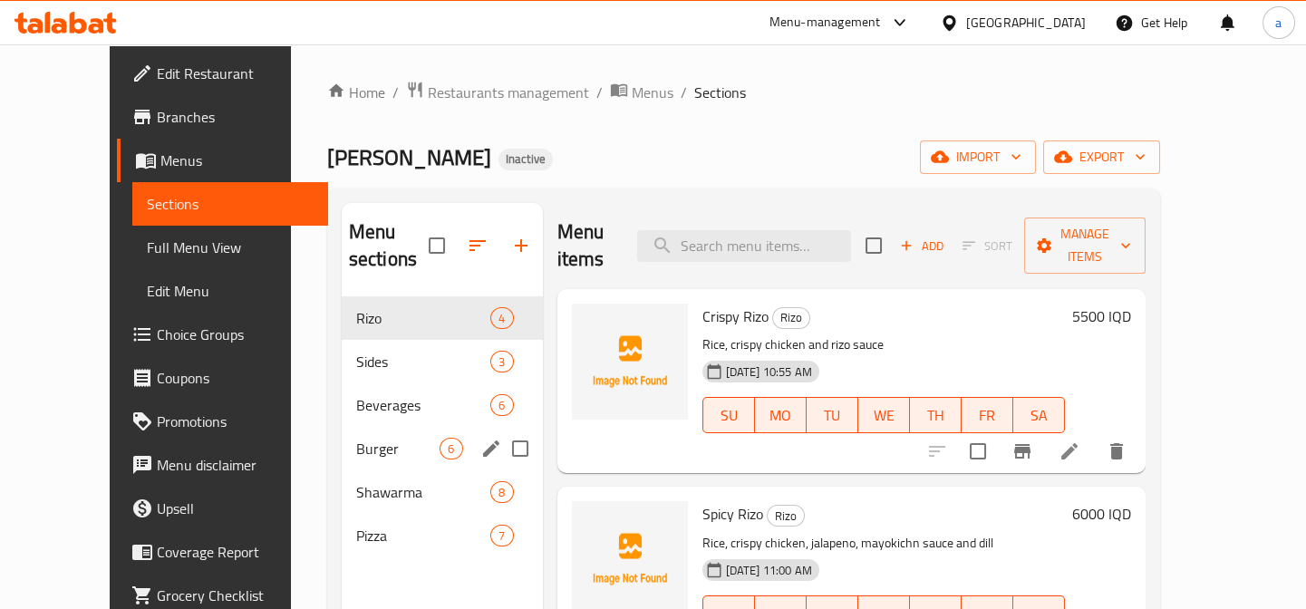
click at [369, 432] on div "Burger 6" at bounding box center [442, 449] width 201 height 44
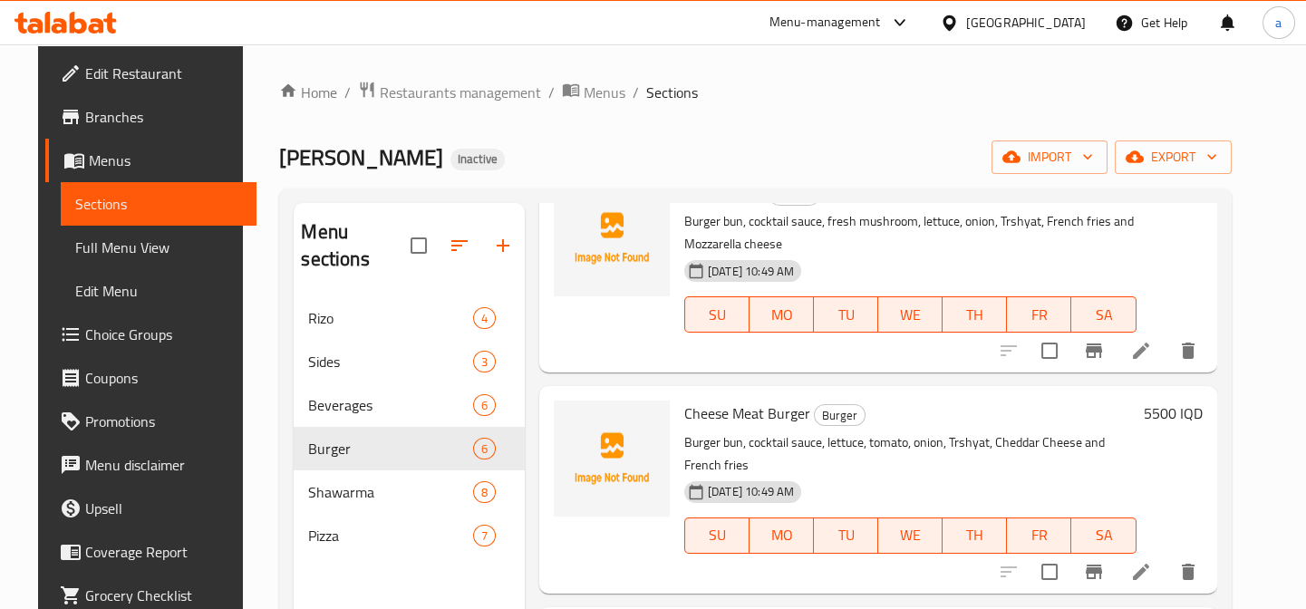
scroll to position [549, 0]
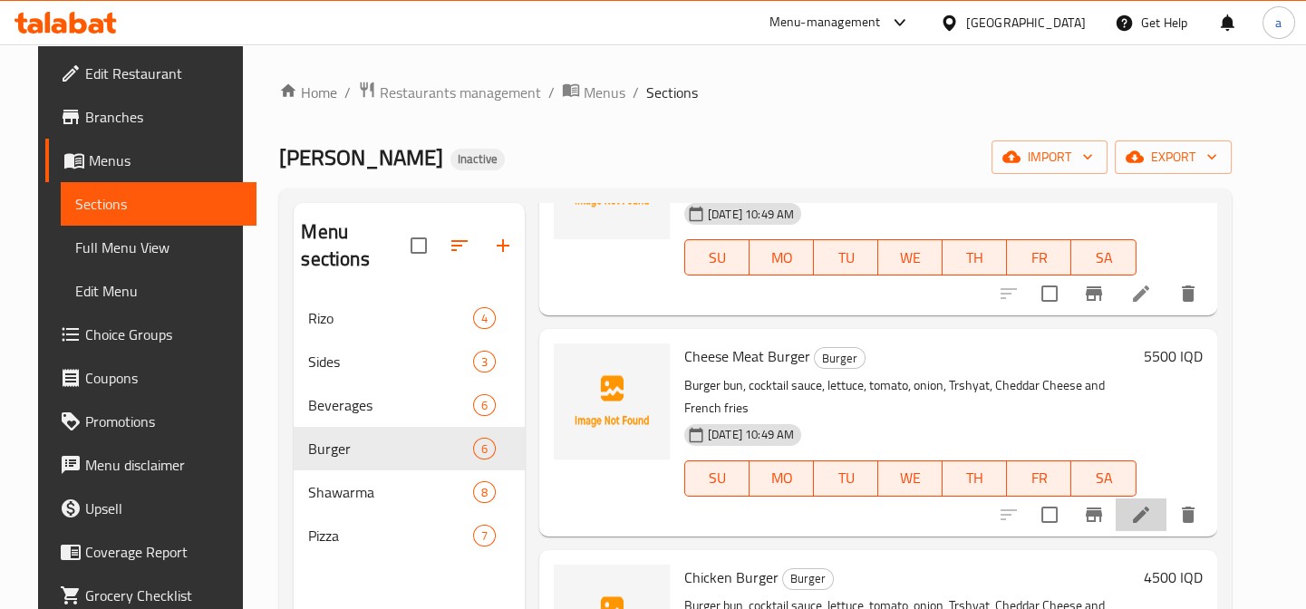
click at [1152, 504] on icon at bounding box center [1141, 515] width 22 height 22
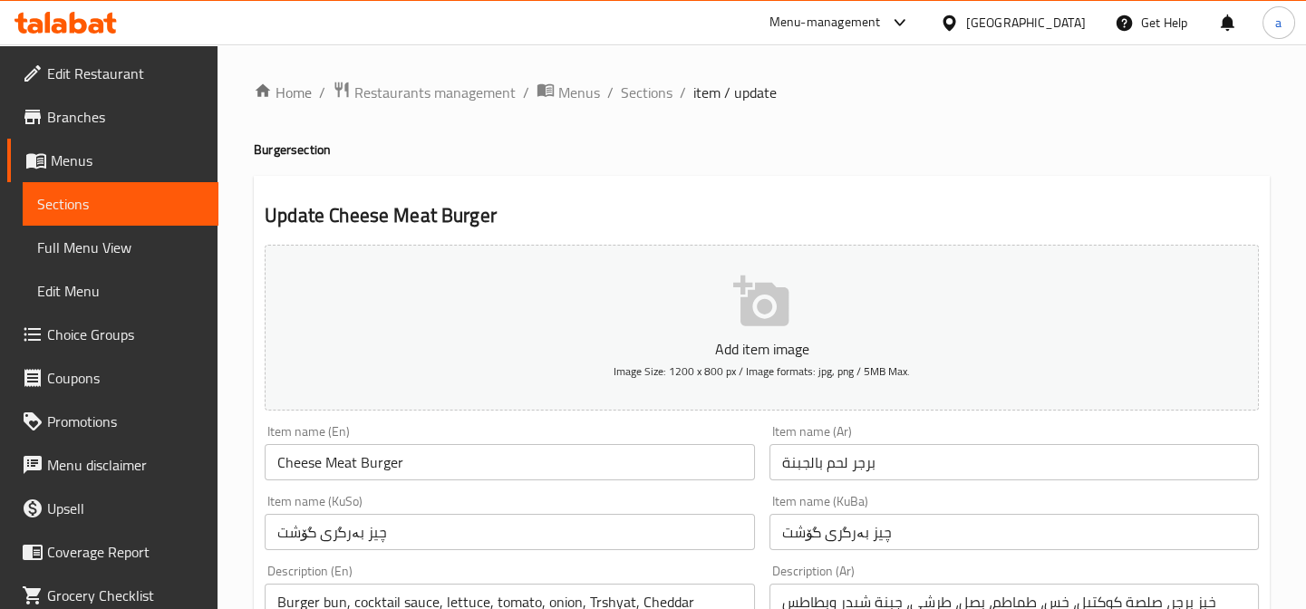
drag, startPoint x: 867, startPoint y: 536, endPoint x: 938, endPoint y: 542, distance: 71.0
click at [938, 544] on input "چیز بەرگری گۆشت" at bounding box center [1013, 532] width 489 height 36
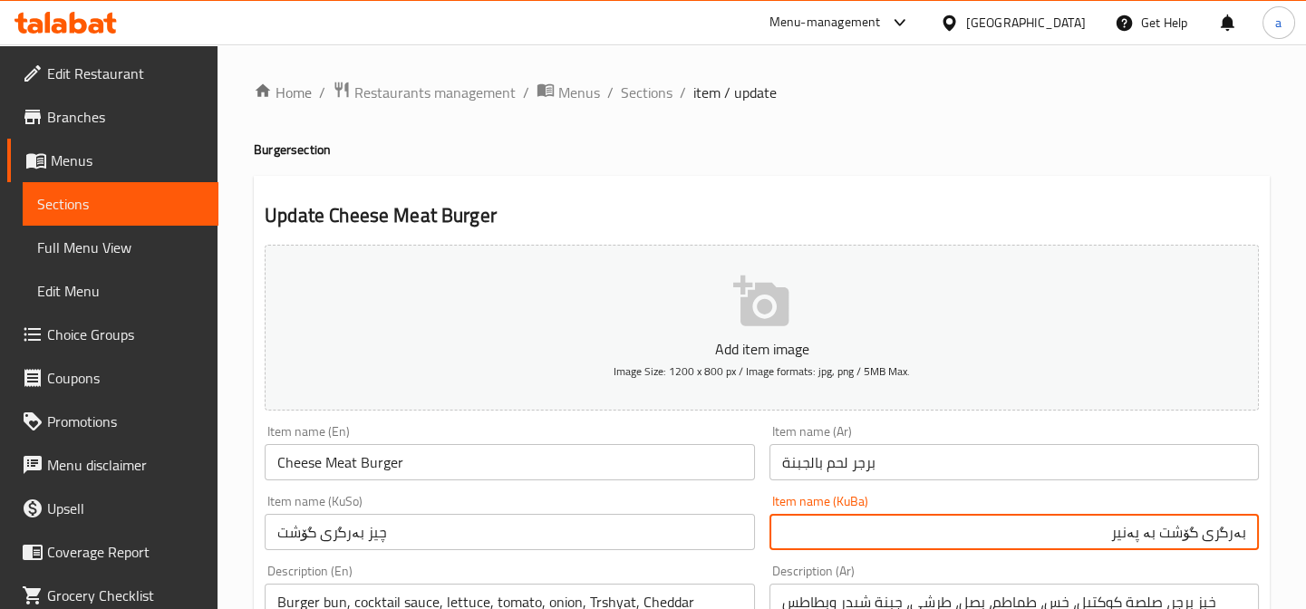
type input "بەرگری گۆشت بە پەنیر"
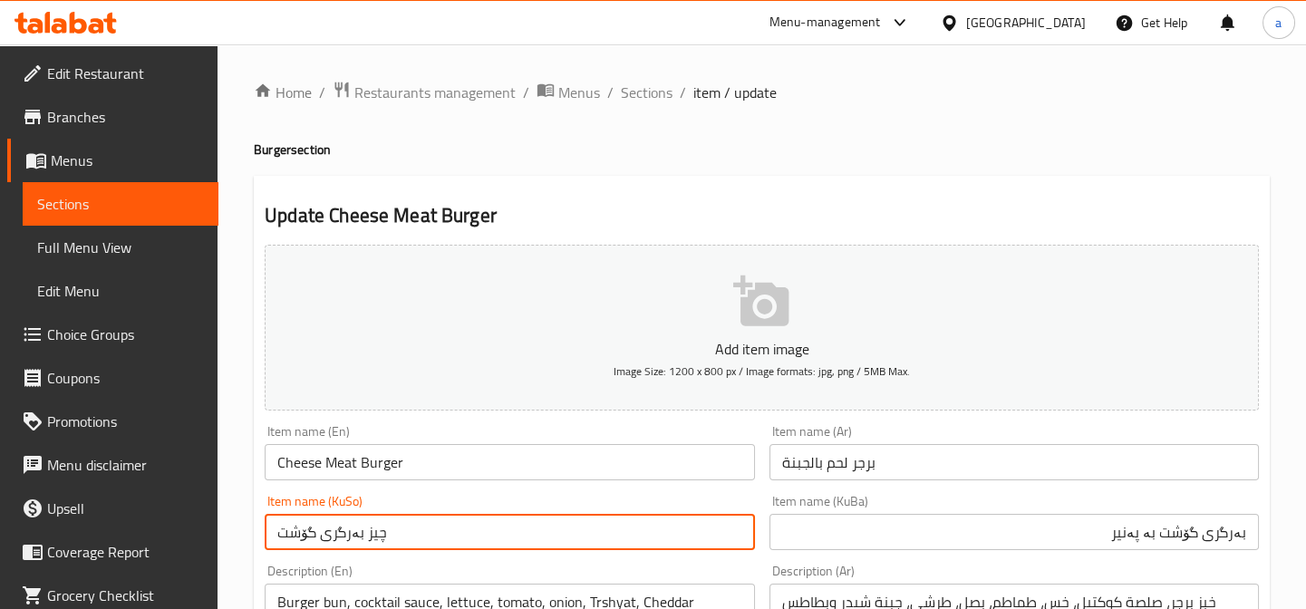
drag, startPoint x: 226, startPoint y: 541, endPoint x: 210, endPoint y: 546, distance: 16.1
drag, startPoint x: 407, startPoint y: 531, endPoint x: 188, endPoint y: 541, distance: 219.6
paste input "بەرگری گۆشت بە پەنیر"
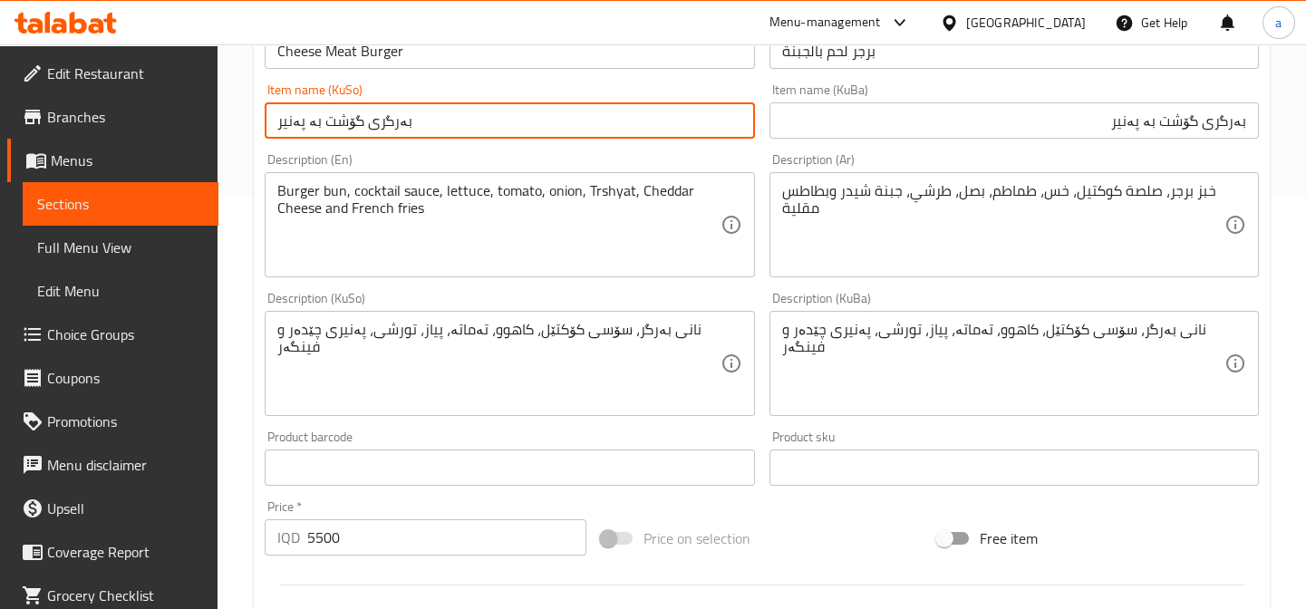
scroll to position [879, 0]
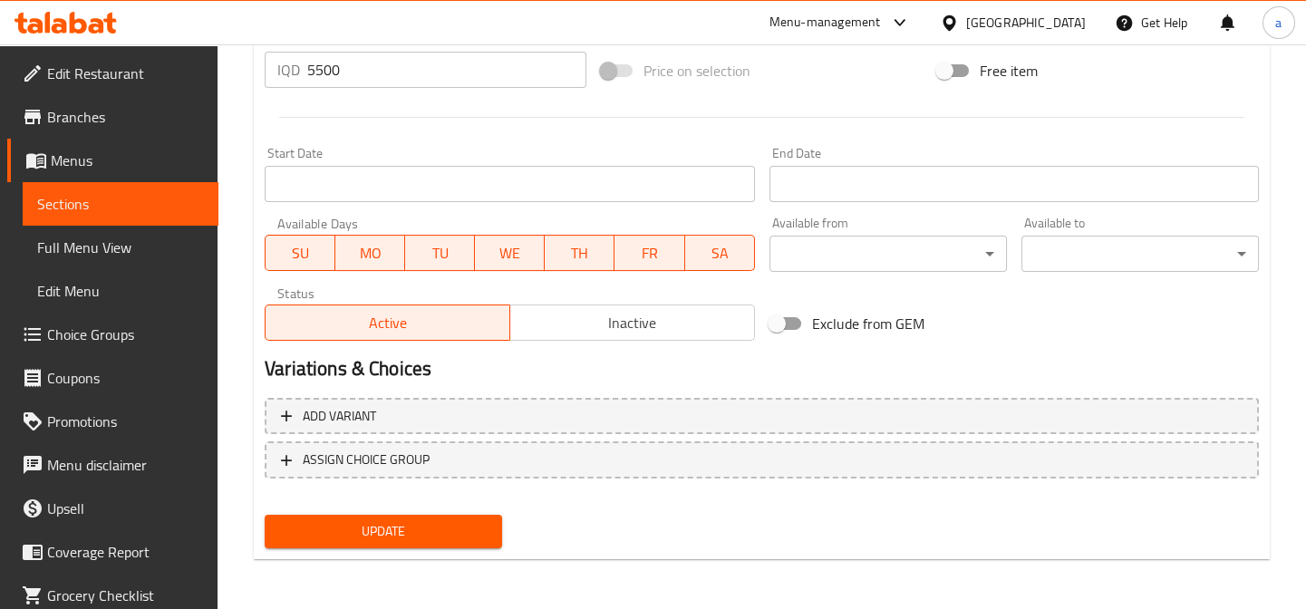
type input "بەرگری گۆشت بە پەنیر"
click at [446, 528] on span "Update" at bounding box center [383, 531] width 208 height 23
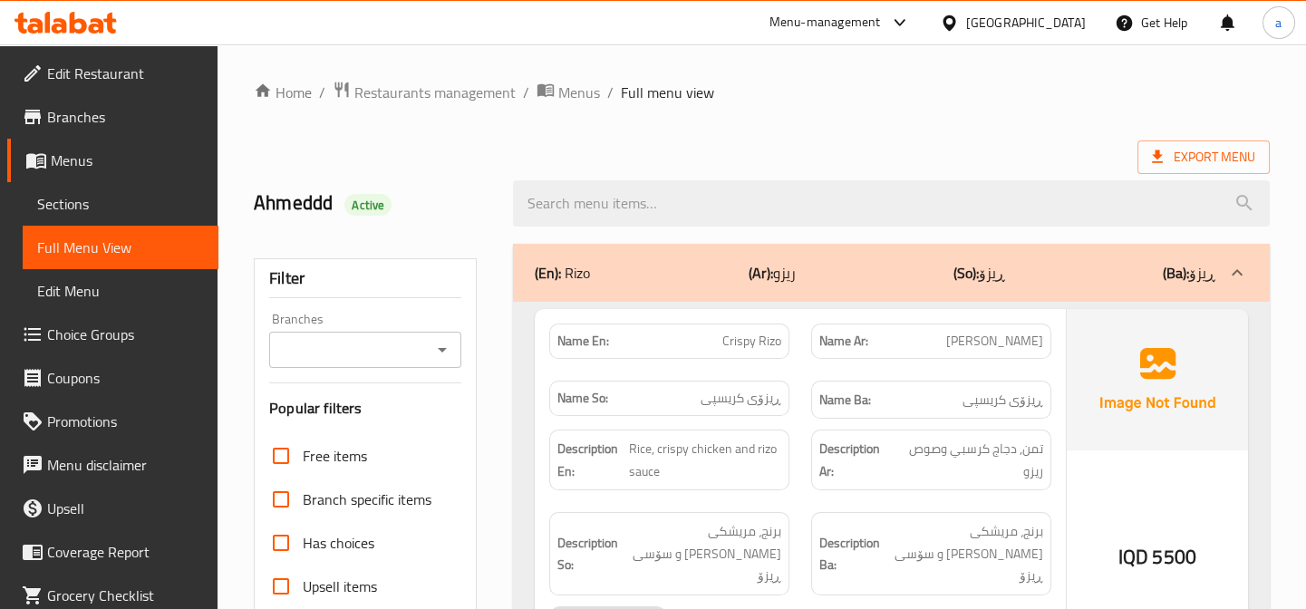
click at [110, 199] on span "Sections" at bounding box center [120, 204] width 167 height 22
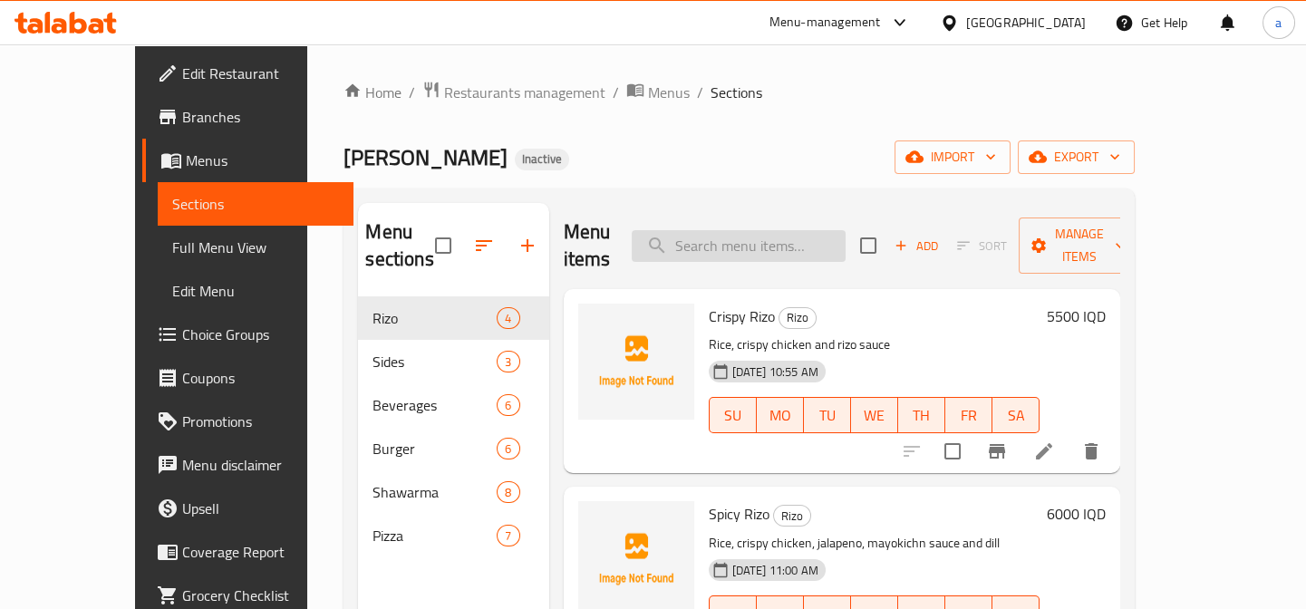
click at [735, 246] on input "search" at bounding box center [739, 246] width 214 height 32
paste input "Spicy Chicken Pizza"
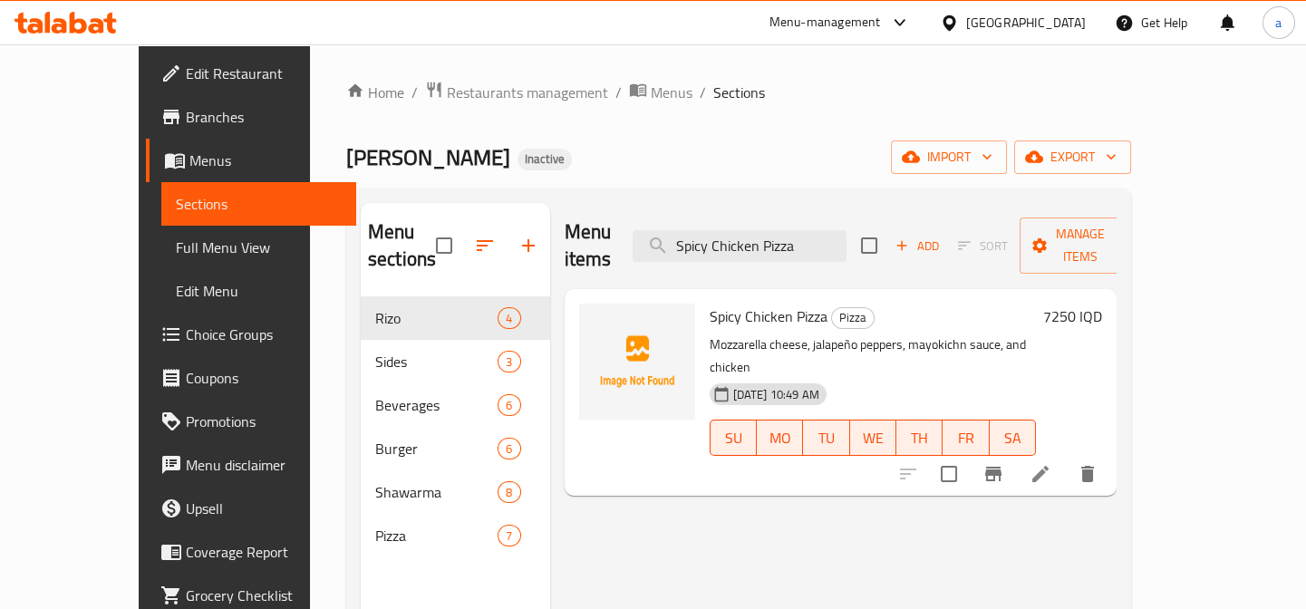
type input "Spicy Chicken Pizza"
click at [1066, 458] on li at bounding box center [1040, 474] width 51 height 33
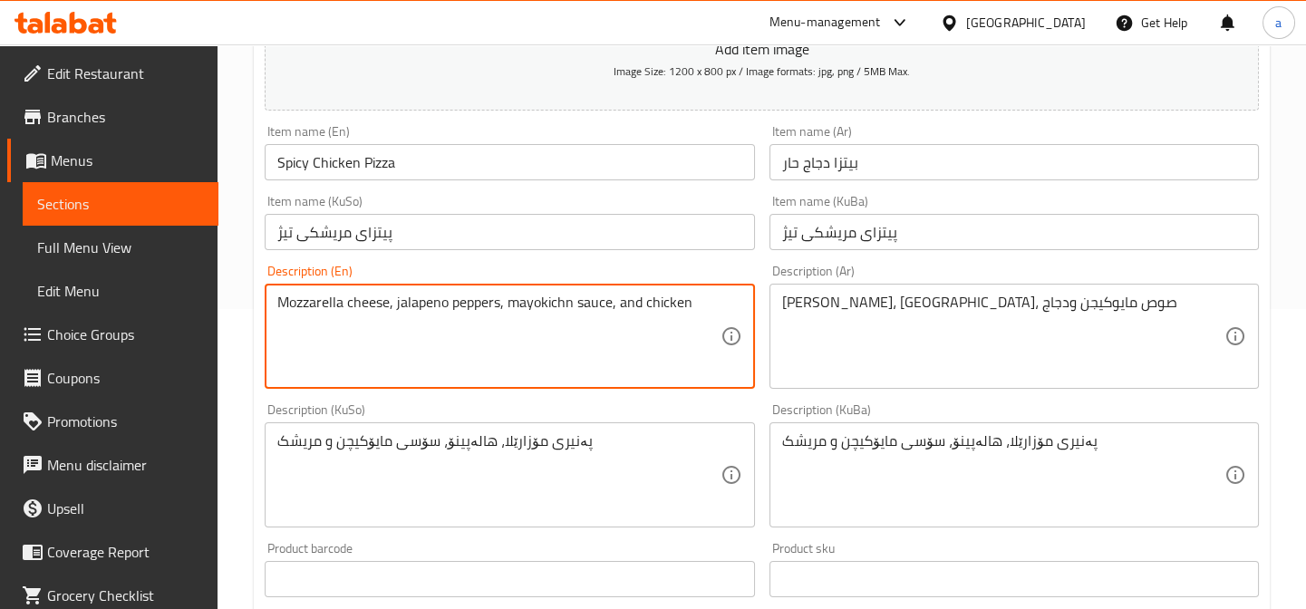
scroll to position [879, 0]
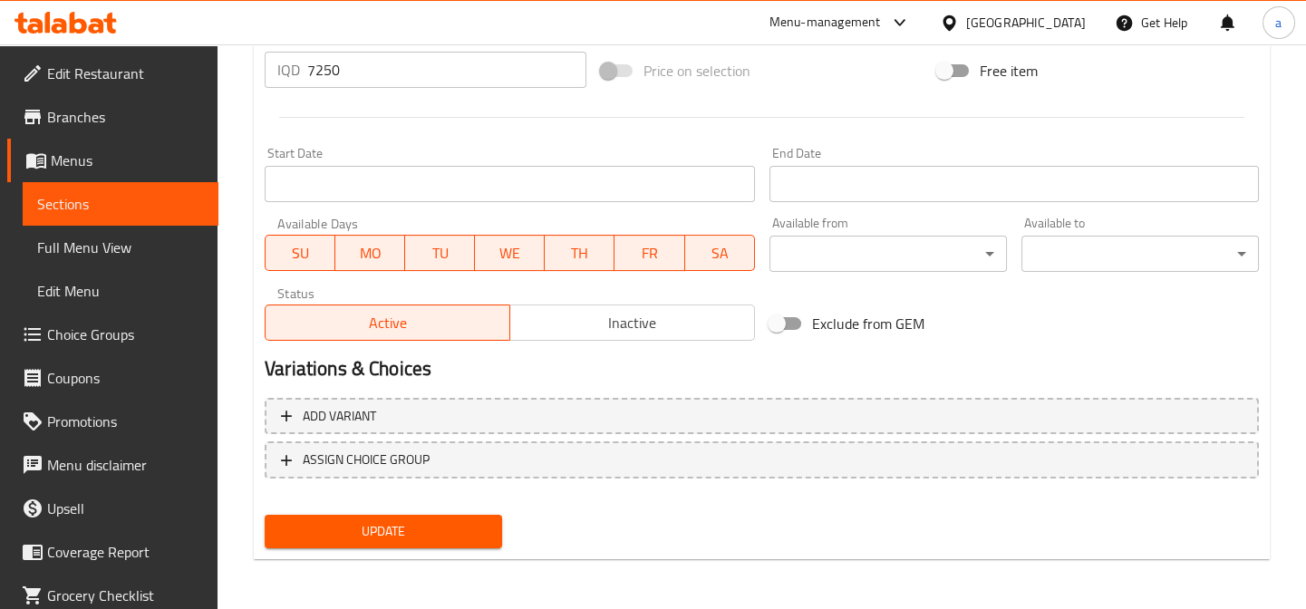
click at [443, 530] on span "Update" at bounding box center [383, 531] width 208 height 23
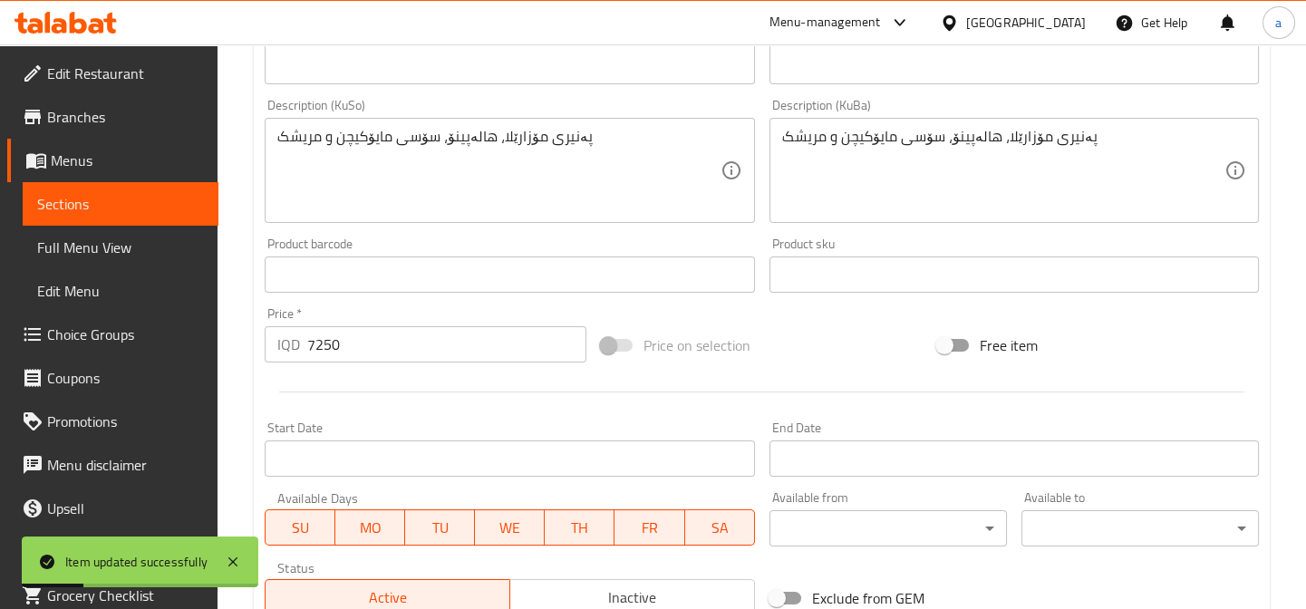
scroll to position [329, 0]
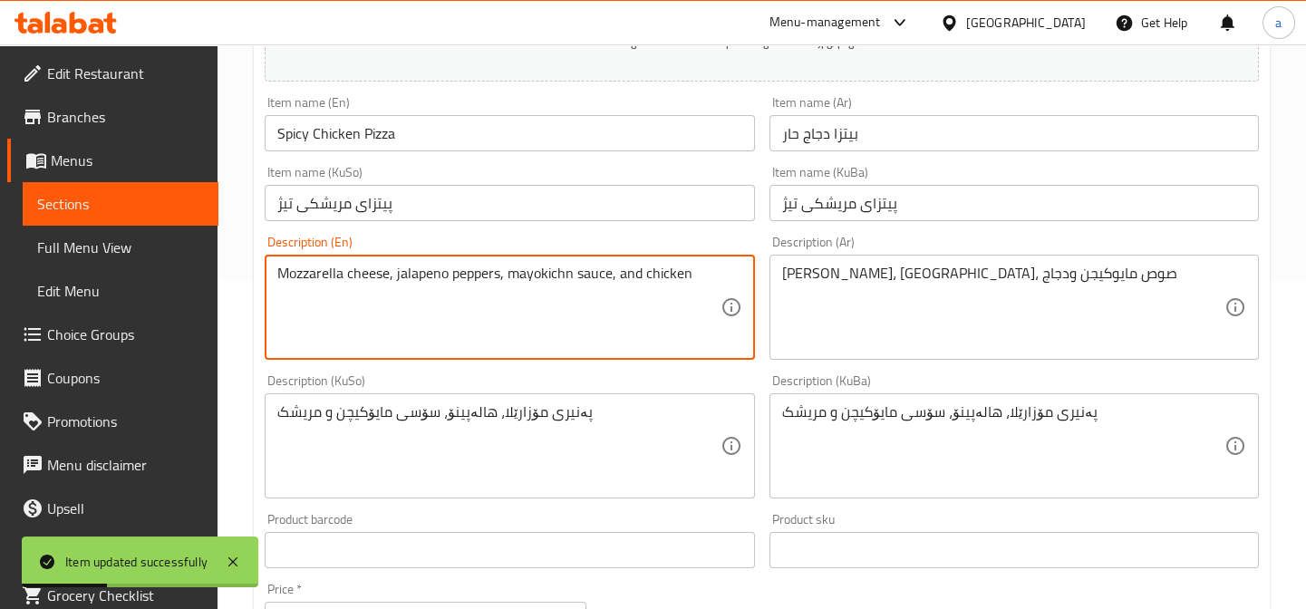
drag, startPoint x: 450, startPoint y: 273, endPoint x: 488, endPoint y: 282, distance: 39.1
drag, startPoint x: 496, startPoint y: 276, endPoint x: 469, endPoint y: 277, distance: 27.3
click at [469, 277] on textarea "Mozzarella cheese, jalapeno peppers, mayokichn sauce, and chicken" at bounding box center [498, 308] width 442 height 86
drag, startPoint x: 460, startPoint y: 276, endPoint x: 450, endPoint y: 277, distance: 9.2
click at [450, 277] on textarea "Mozzarella cheese, jalapeno peppers, mayokichn sauce, and chicken" at bounding box center [498, 308] width 442 height 86
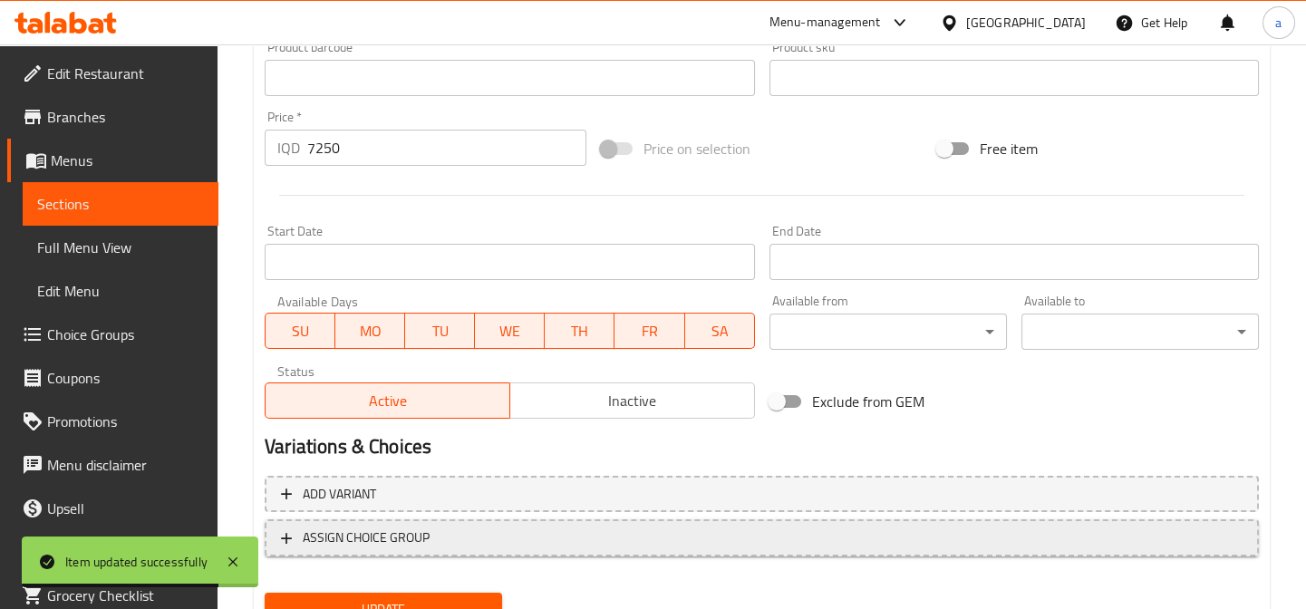
scroll to position [879, 0]
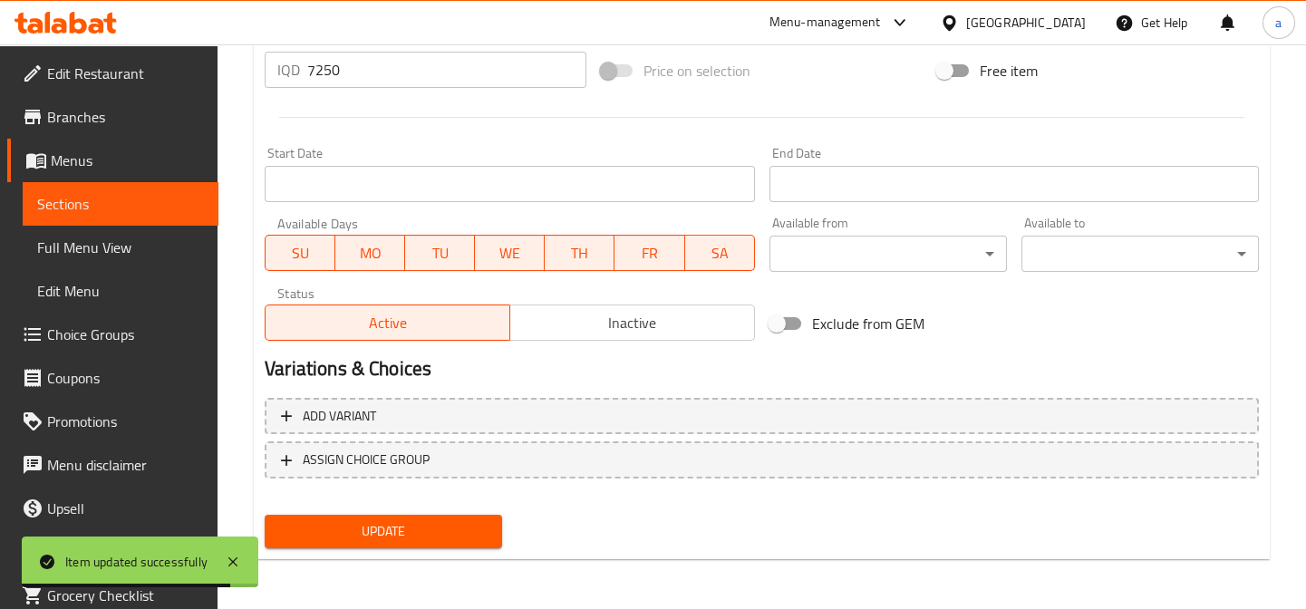
click at [407, 527] on span "Update" at bounding box center [383, 531] width 208 height 23
type textarea "Mozzarella cheese, jalapeno, mayokichn sauce and chicken"
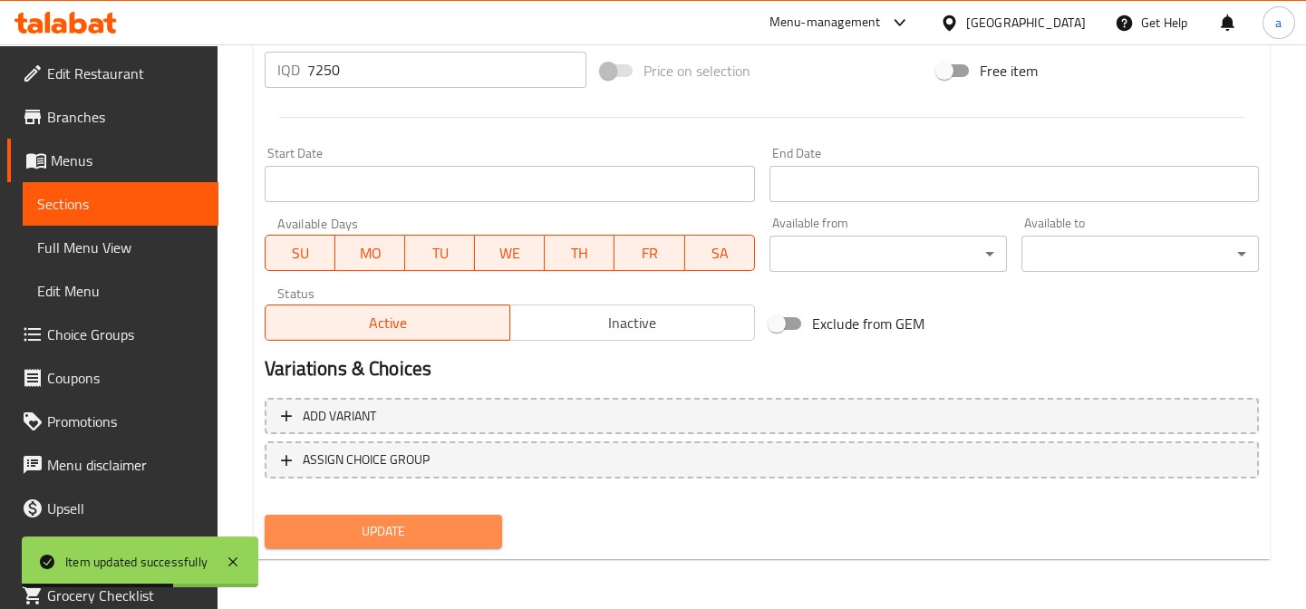
click at [347, 522] on span "Update" at bounding box center [383, 531] width 208 height 23
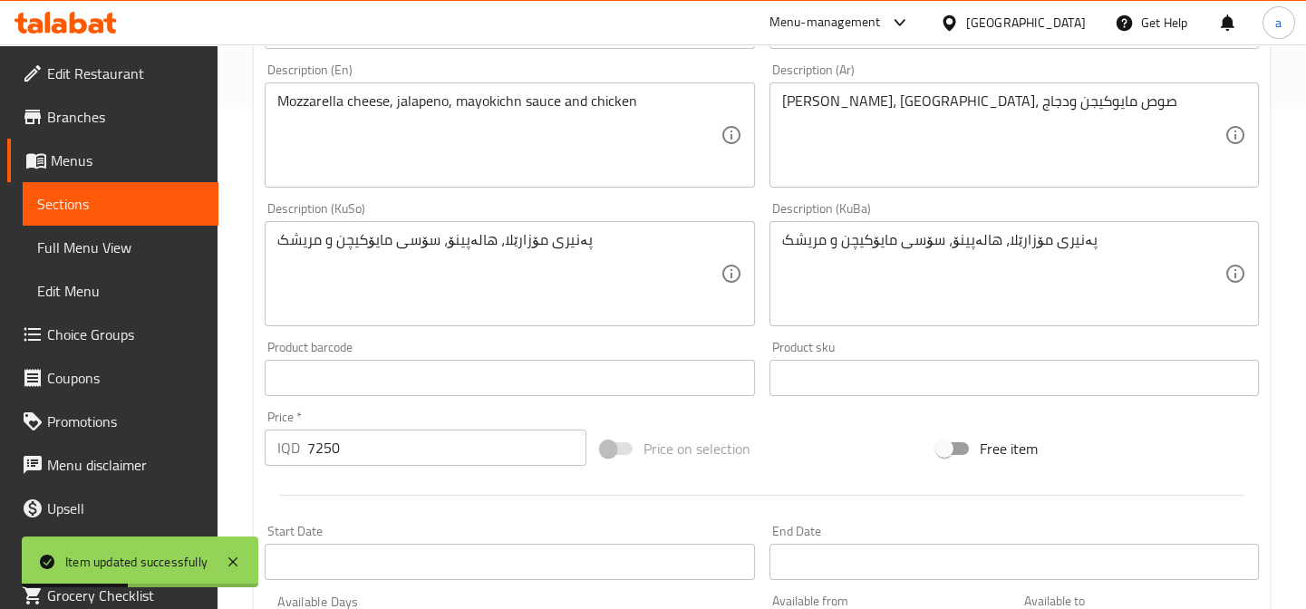
scroll to position [605, 0]
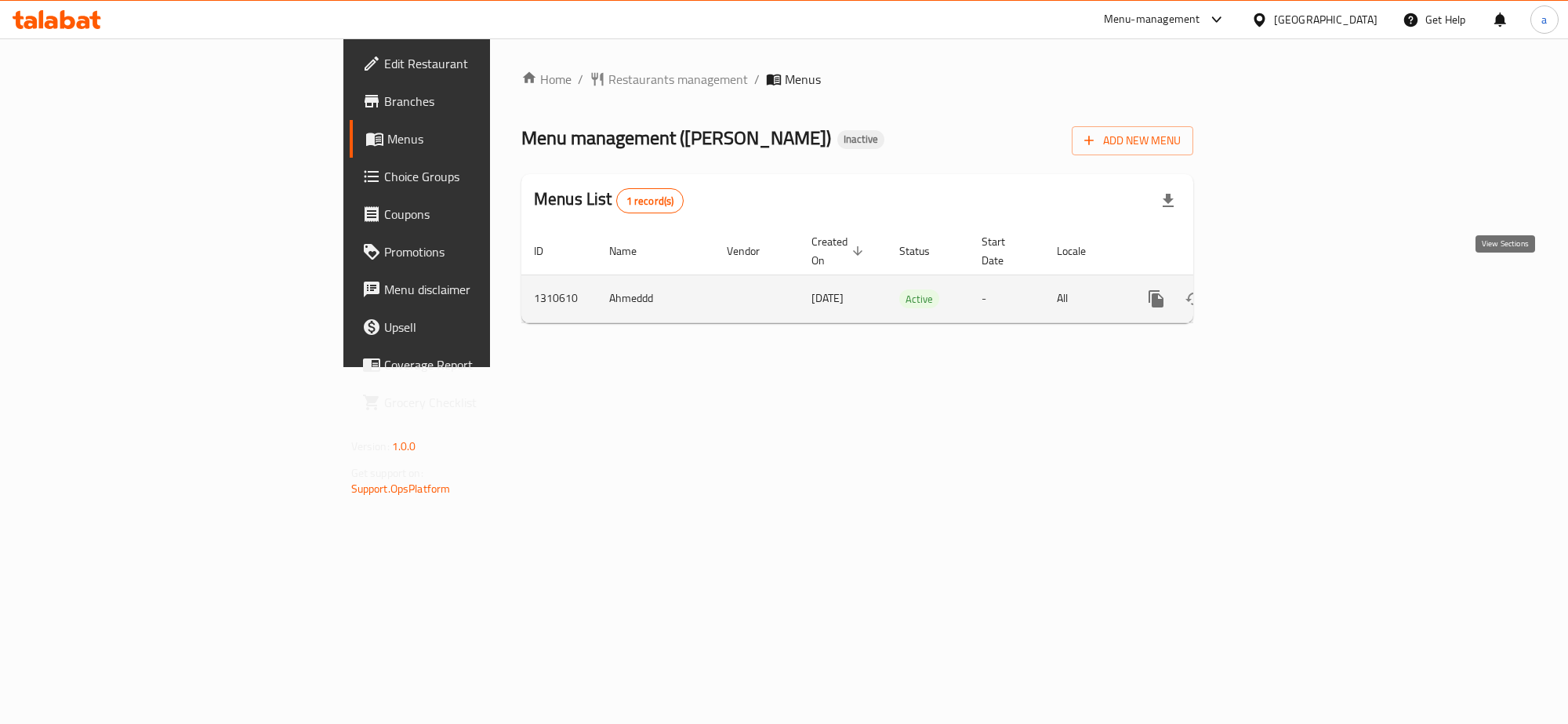
click at [1288, 284] on link "enhanced table" at bounding box center [1270, 299] width 38 height 38
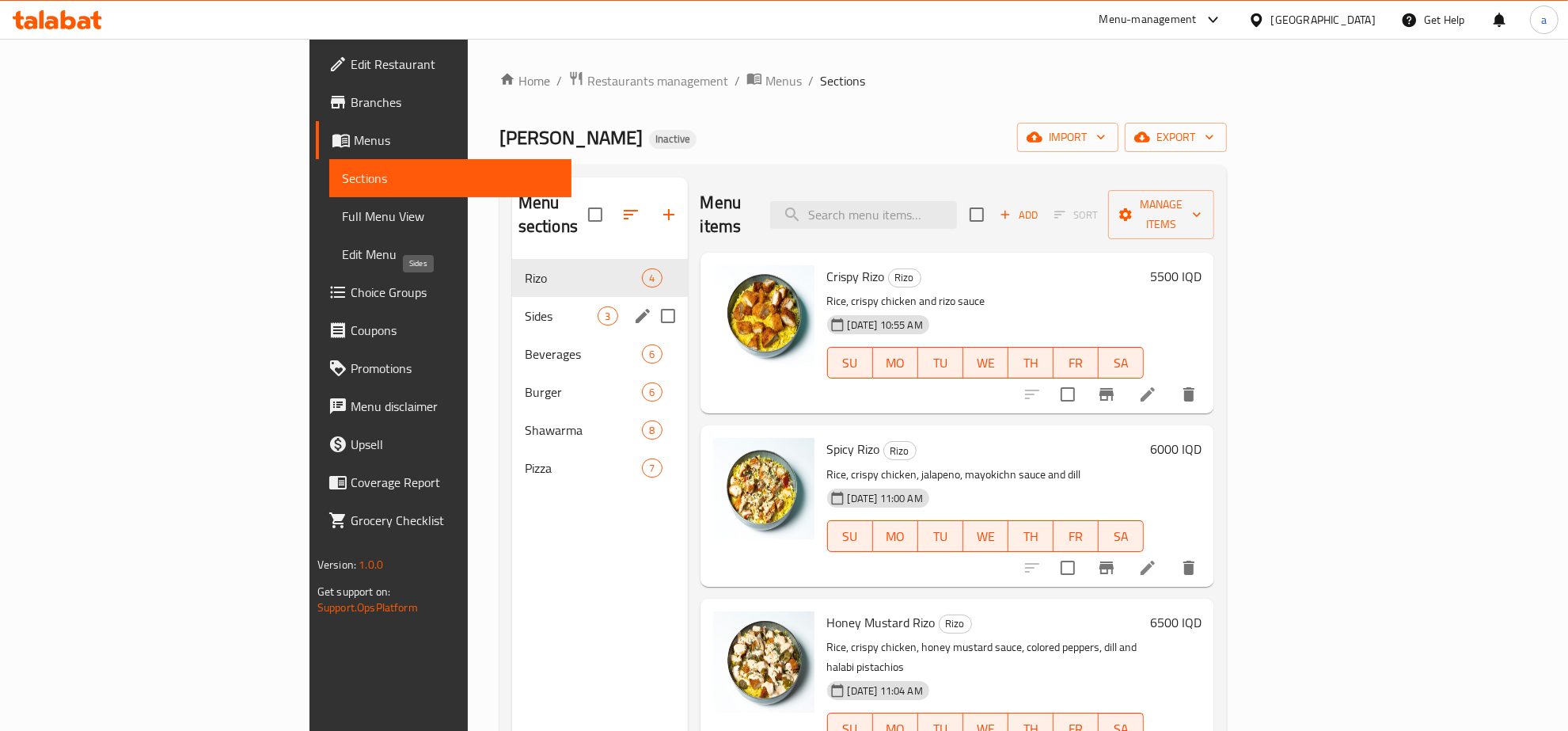
click at [525, 307] on span "Sides" at bounding box center [562, 316] width 73 height 19
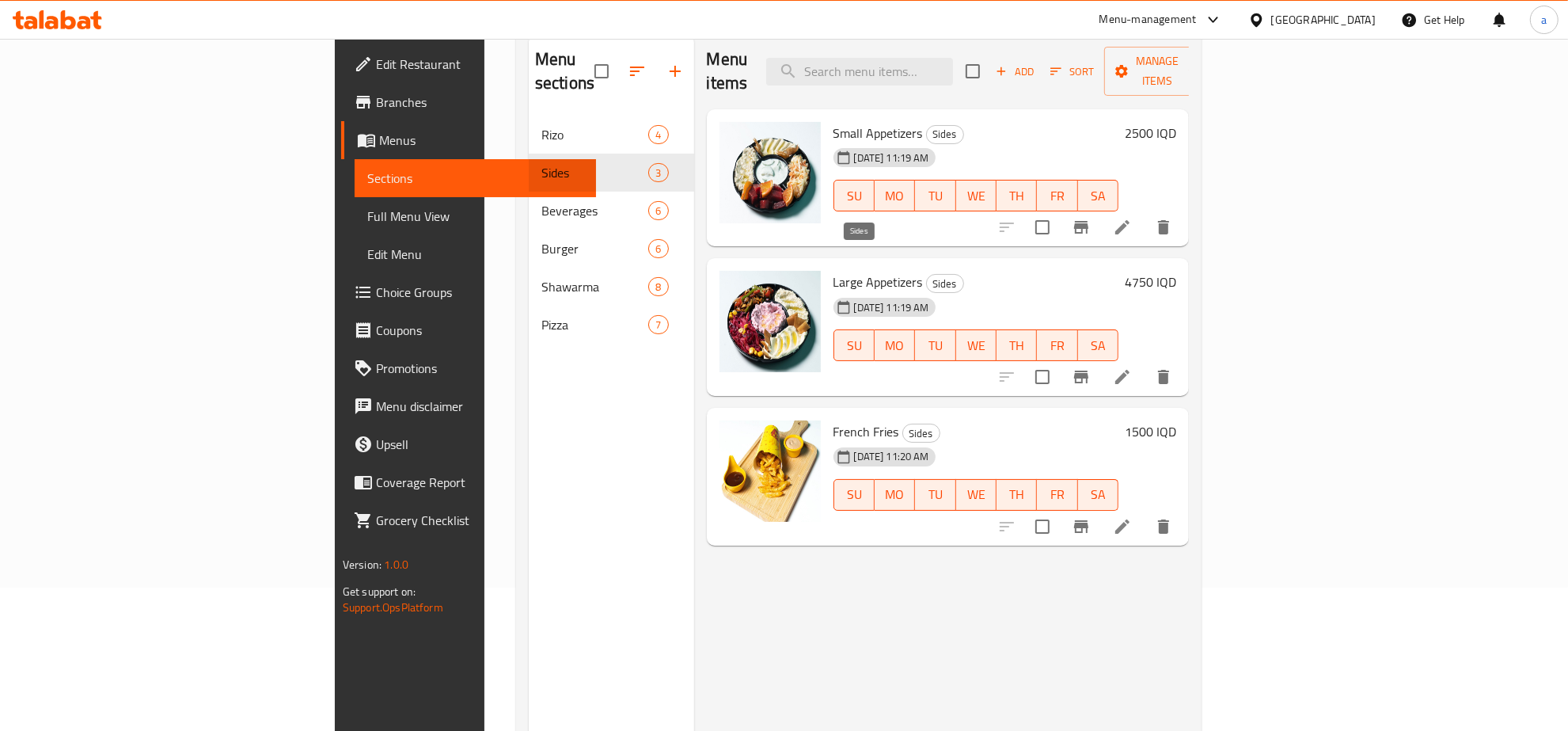
scroll to position [223, 0]
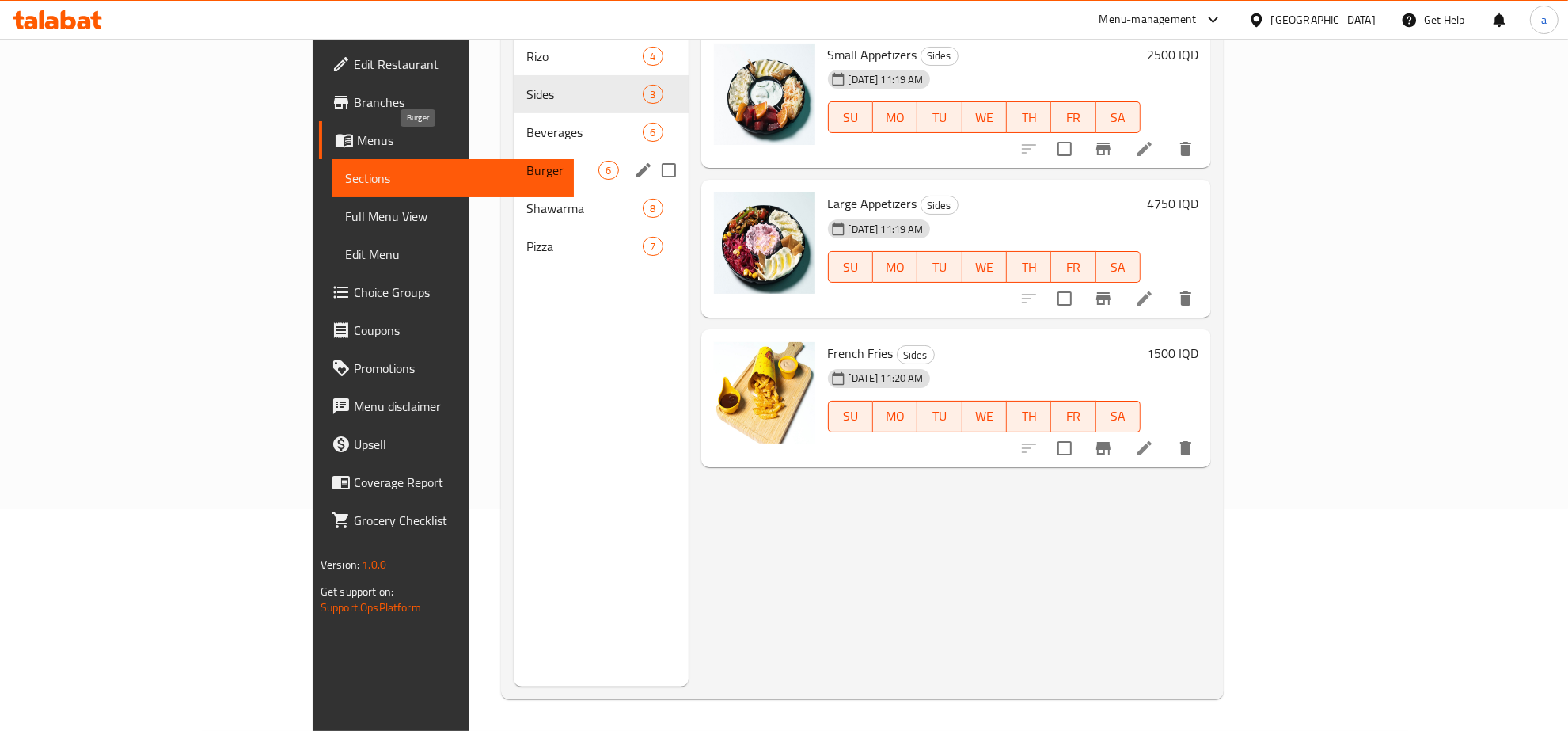
click at [527, 122] on span "Beverages" at bounding box center [584, 132] width 116 height 19
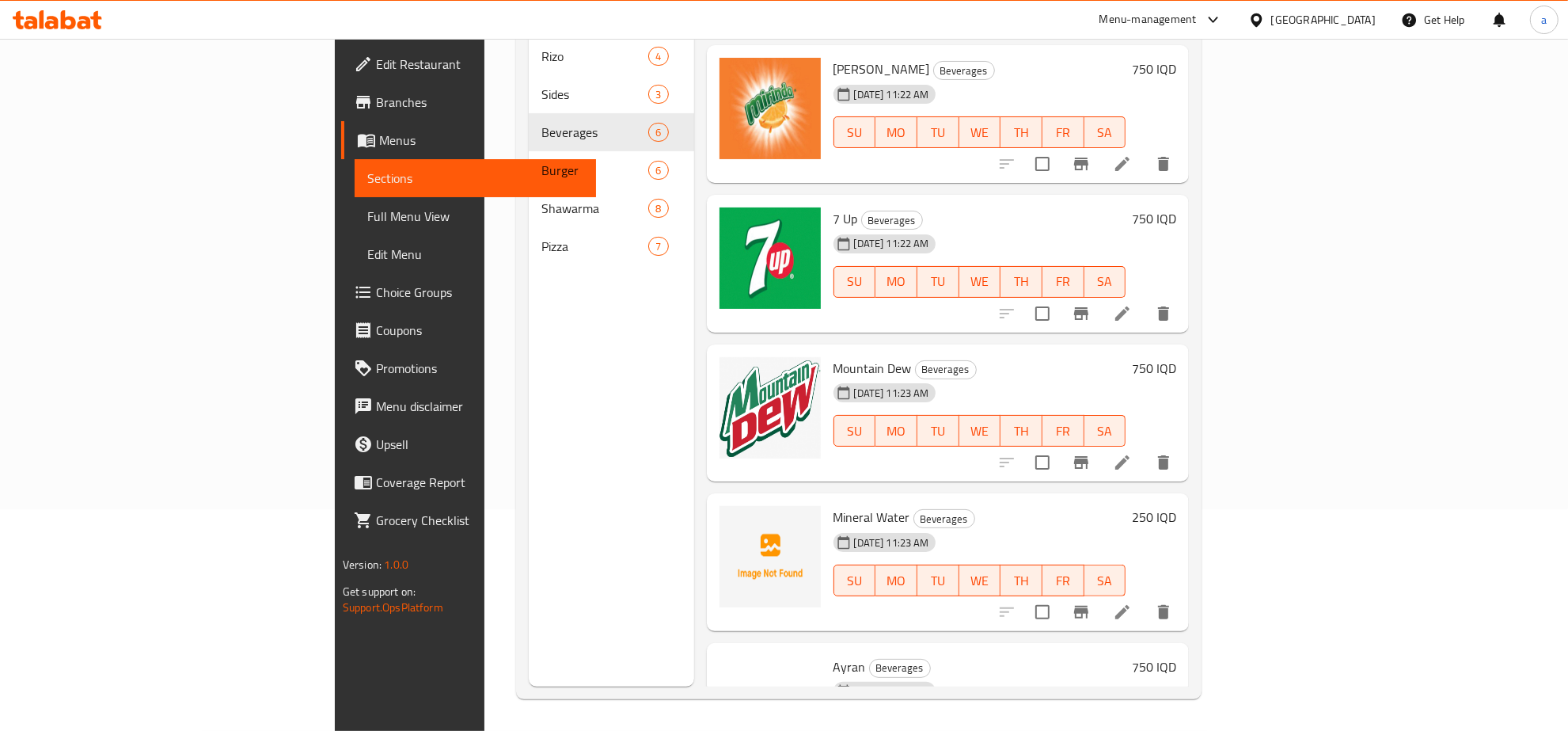
scroll to position [203, 0]
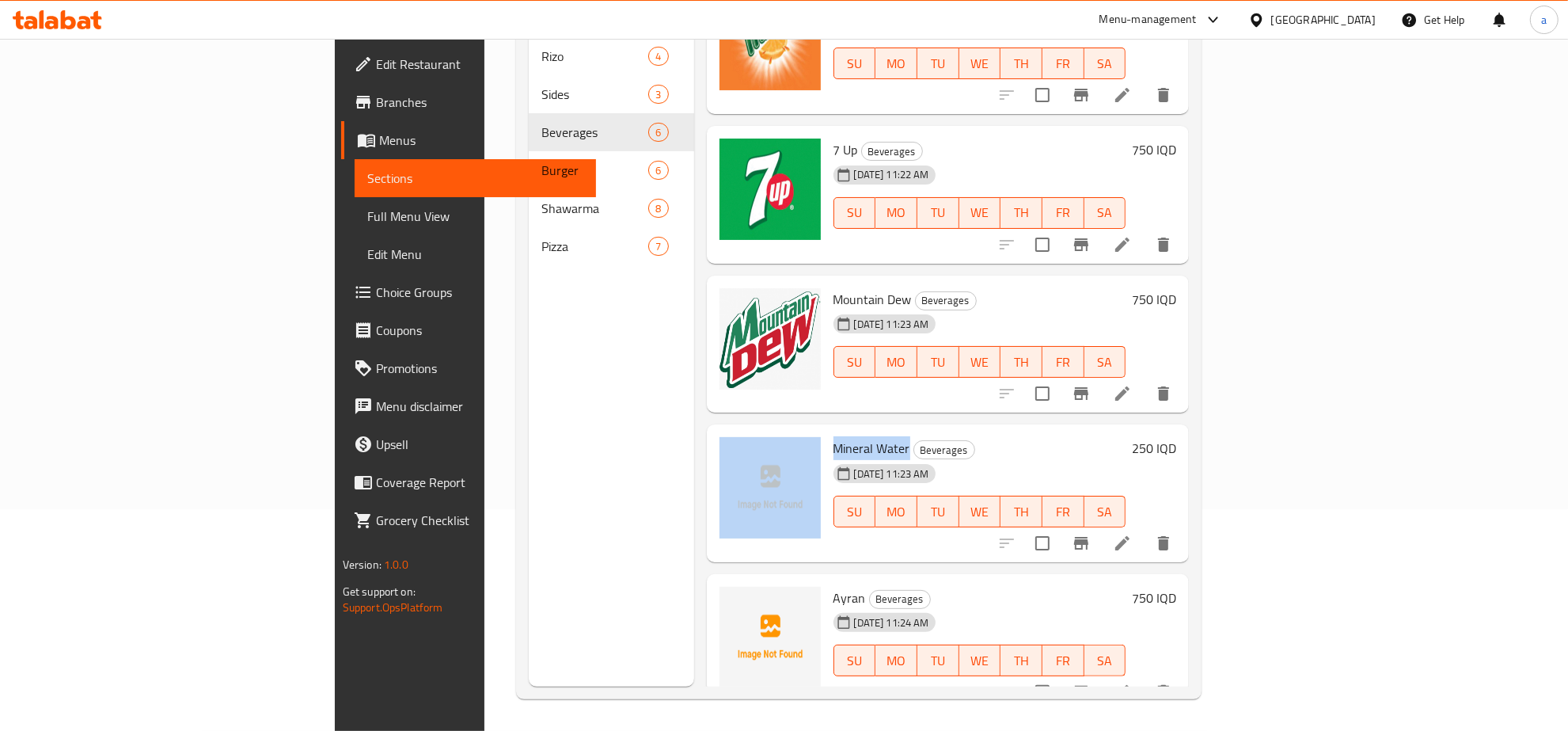
drag, startPoint x: 824, startPoint y: 424, endPoint x: 722, endPoint y: 424, distance: 102.0
click at [722, 431] on div "Mineral Water Beverages [DATE] 11:23 AM SU MO TU WE TH FR SA 250 IQD" at bounding box center [949, 493] width 470 height 125
copy div "Mineral Water"
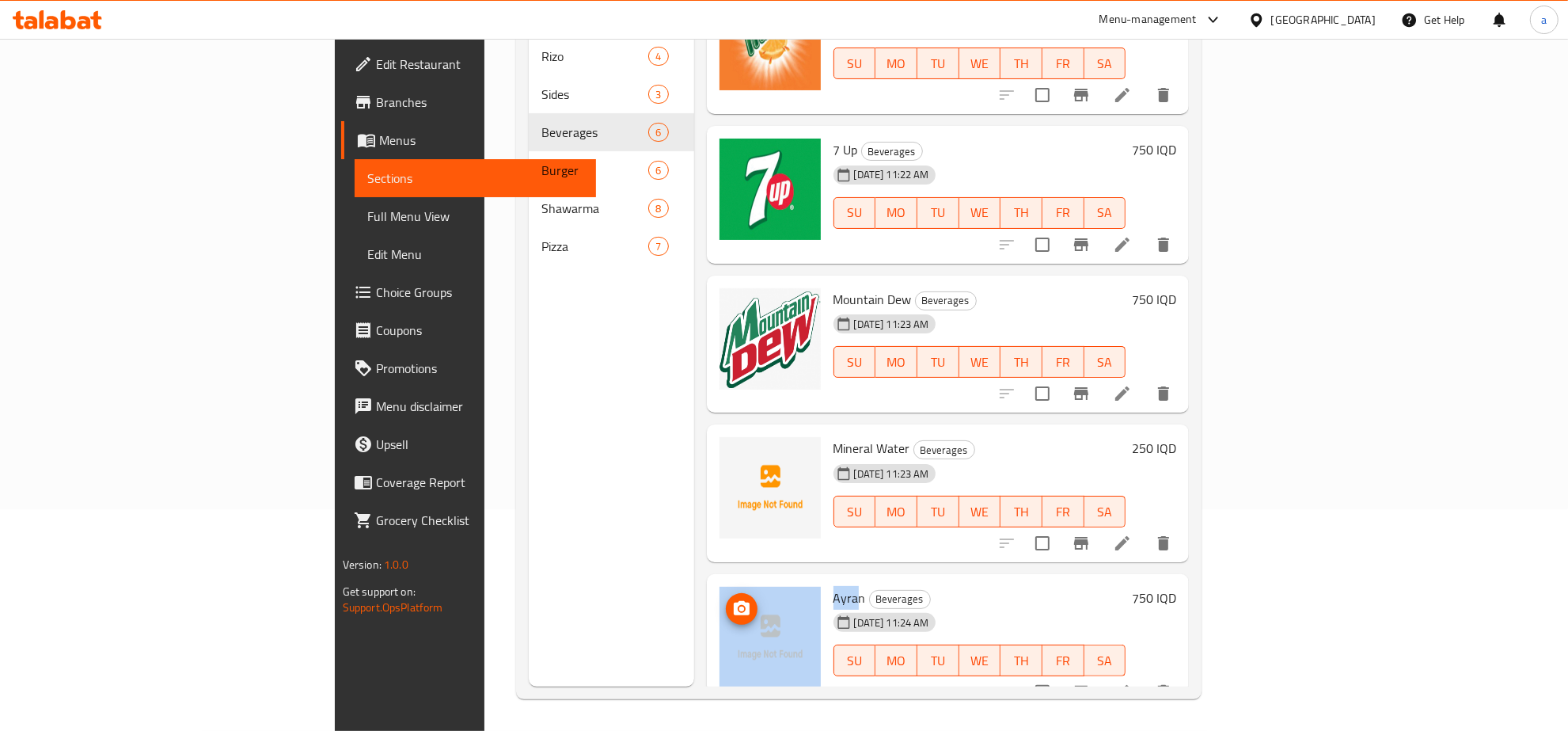
drag, startPoint x: 776, startPoint y: 570, endPoint x: 732, endPoint y: 570, distance: 44.0
click at [732, 580] on div "[PERSON_NAME] [DATE] 11:24 AM SU MO TU WE TH FR SA 750 IQD" at bounding box center [949, 642] width 470 height 125
drag, startPoint x: 778, startPoint y: 570, endPoint x: 746, endPoint y: 572, distance: 32.1
click at [827, 580] on div "[PERSON_NAME] [DATE] 11:24 AM SU MO TU WE TH FR SA" at bounding box center [980, 642] width 306 height 125
copy span "Ayran"
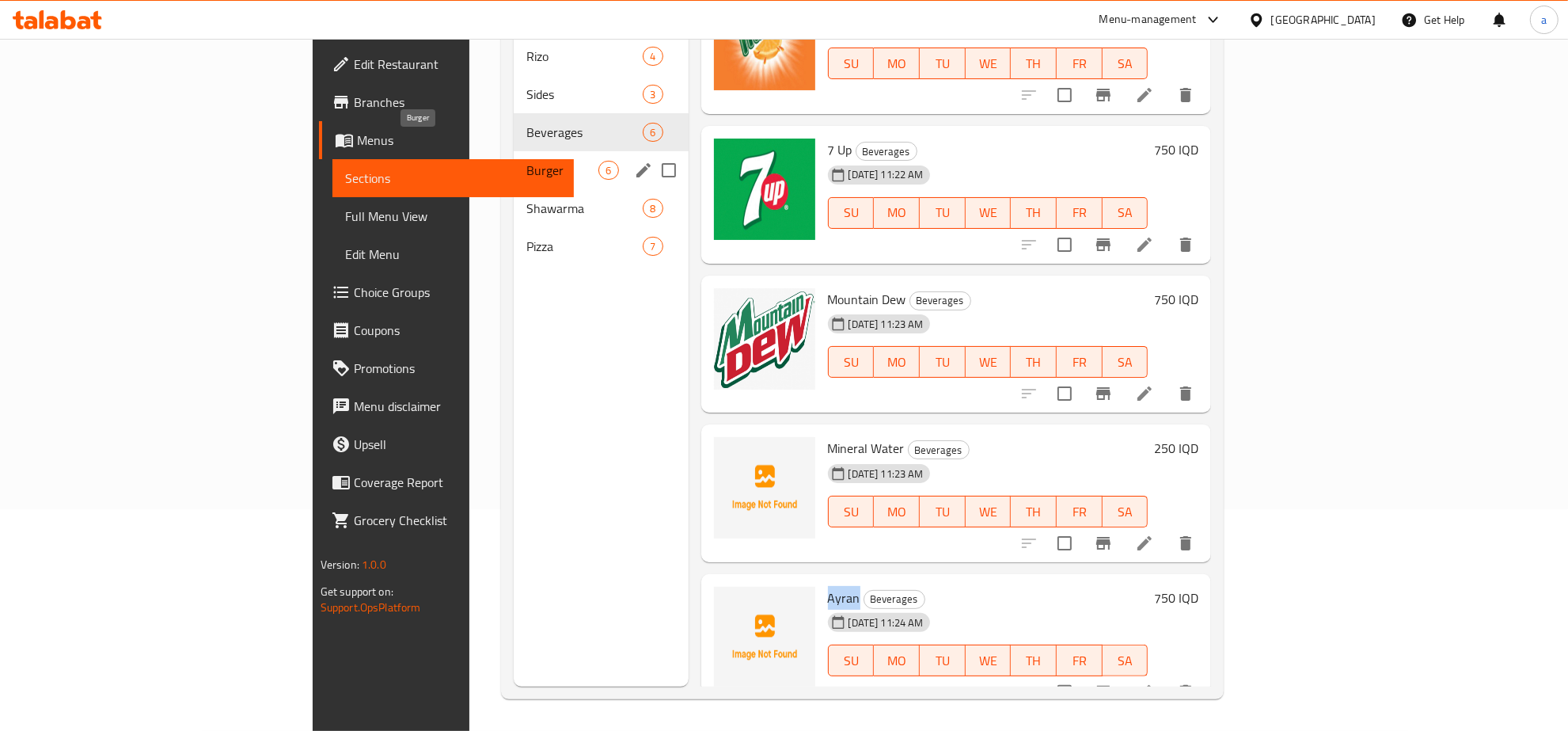
click at [527, 161] on span "Burger" at bounding box center [563, 170] width 72 height 19
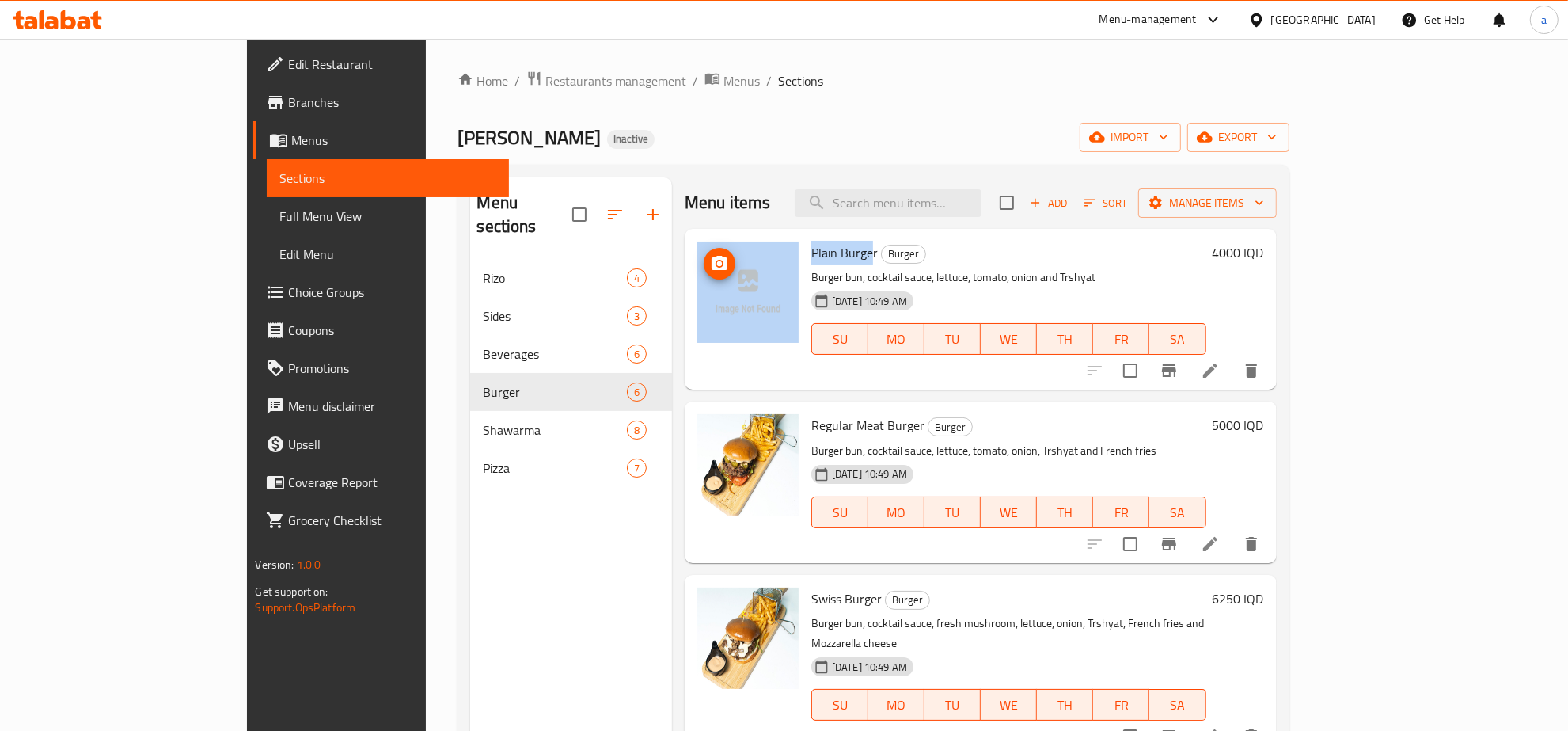
drag, startPoint x: 812, startPoint y: 254, endPoint x: 724, endPoint y: 266, distance: 88.8
click at [724, 266] on div "Plain Burger Burger Burger bun, cocktail sauce, lettuce, tomato, onion and Trsh…" at bounding box center [980, 308] width 579 height 148
click at [812, 249] on span "Plain Burger" at bounding box center [845, 252] width 66 height 24
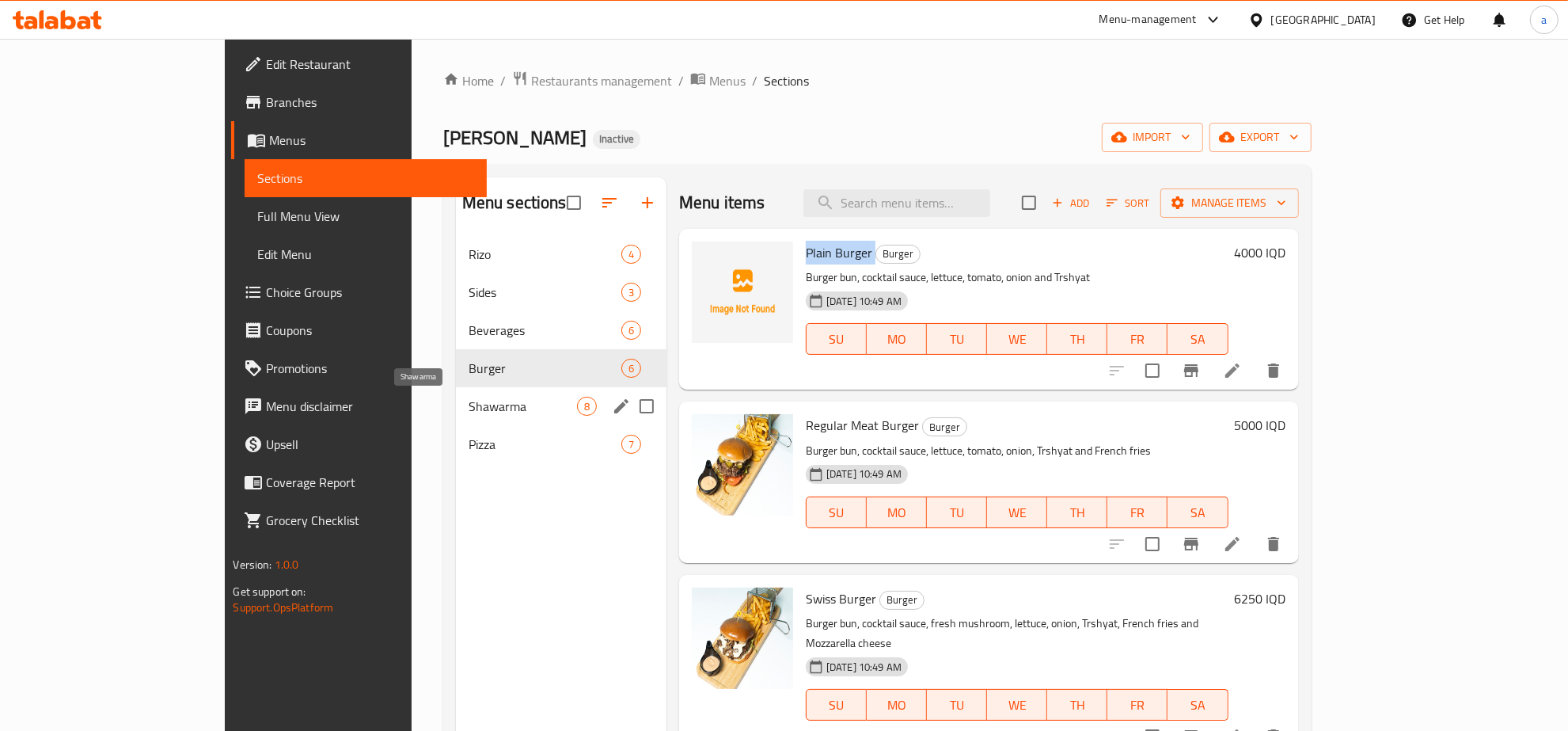
click at [469, 401] on span "Shawarma" at bounding box center [523, 406] width 108 height 19
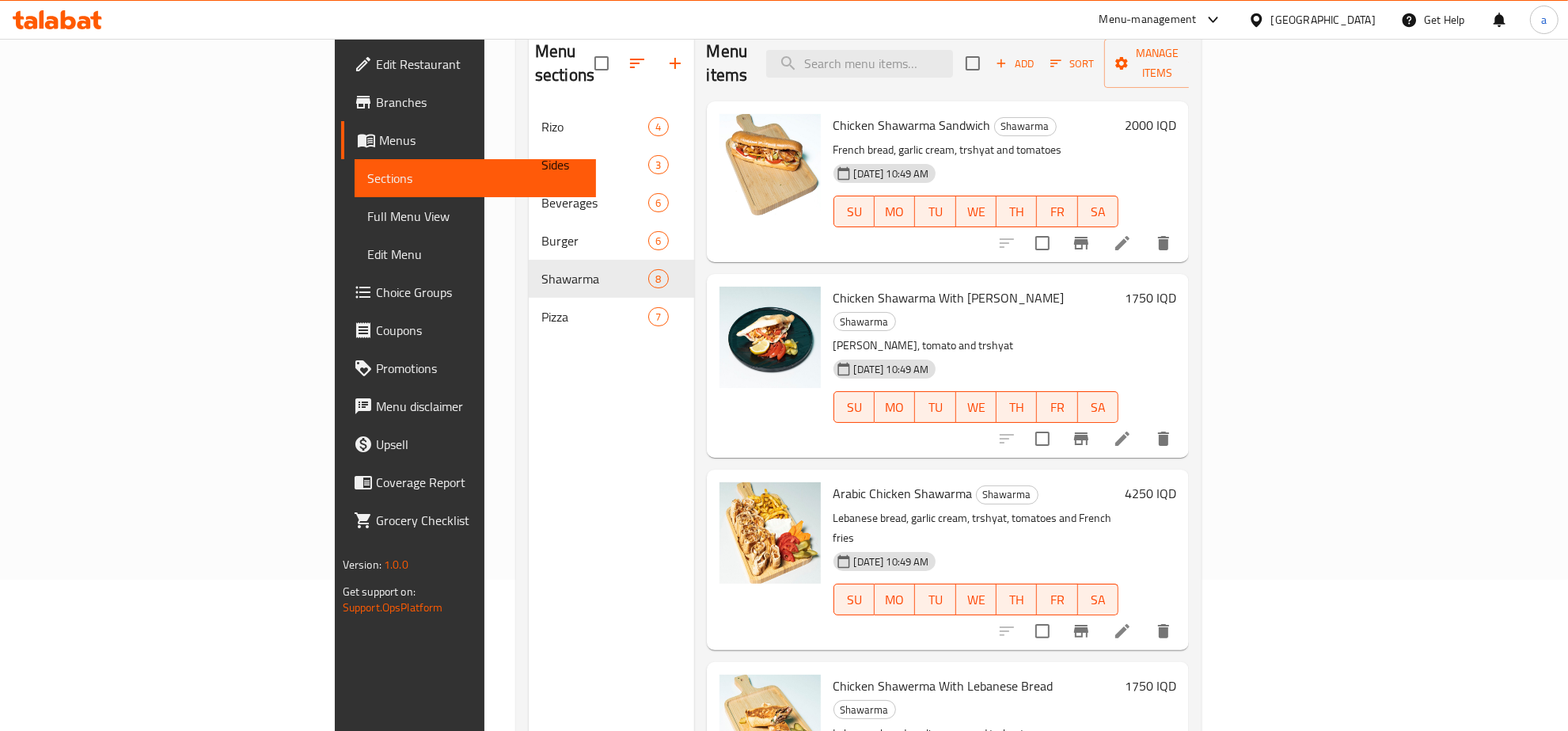
scroll to position [223, 0]
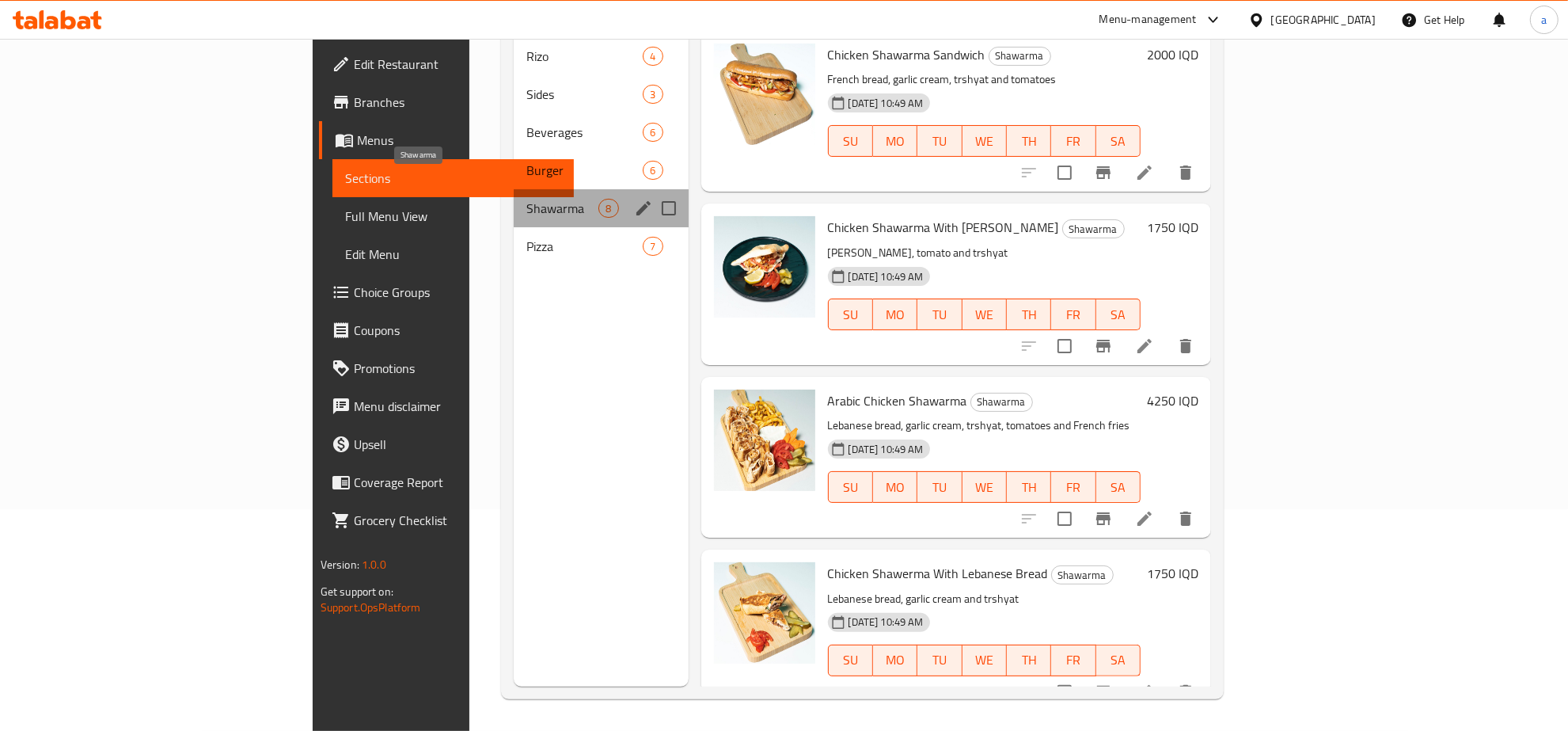
click at [527, 198] on span "Shawarma" at bounding box center [563, 208] width 72 height 19
click at [527, 237] on span "Pizza" at bounding box center [563, 246] width 72 height 19
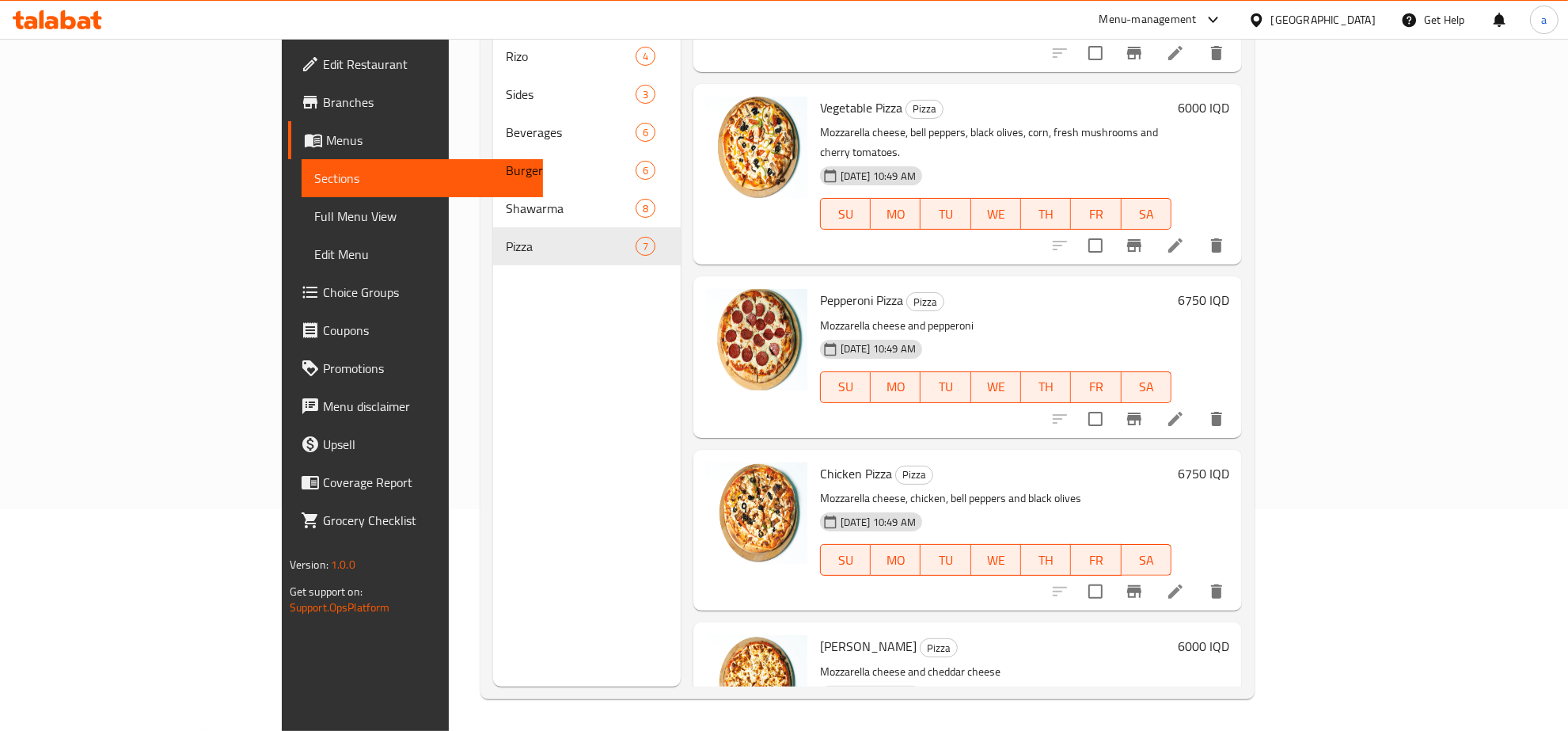
scroll to position [519, 0]
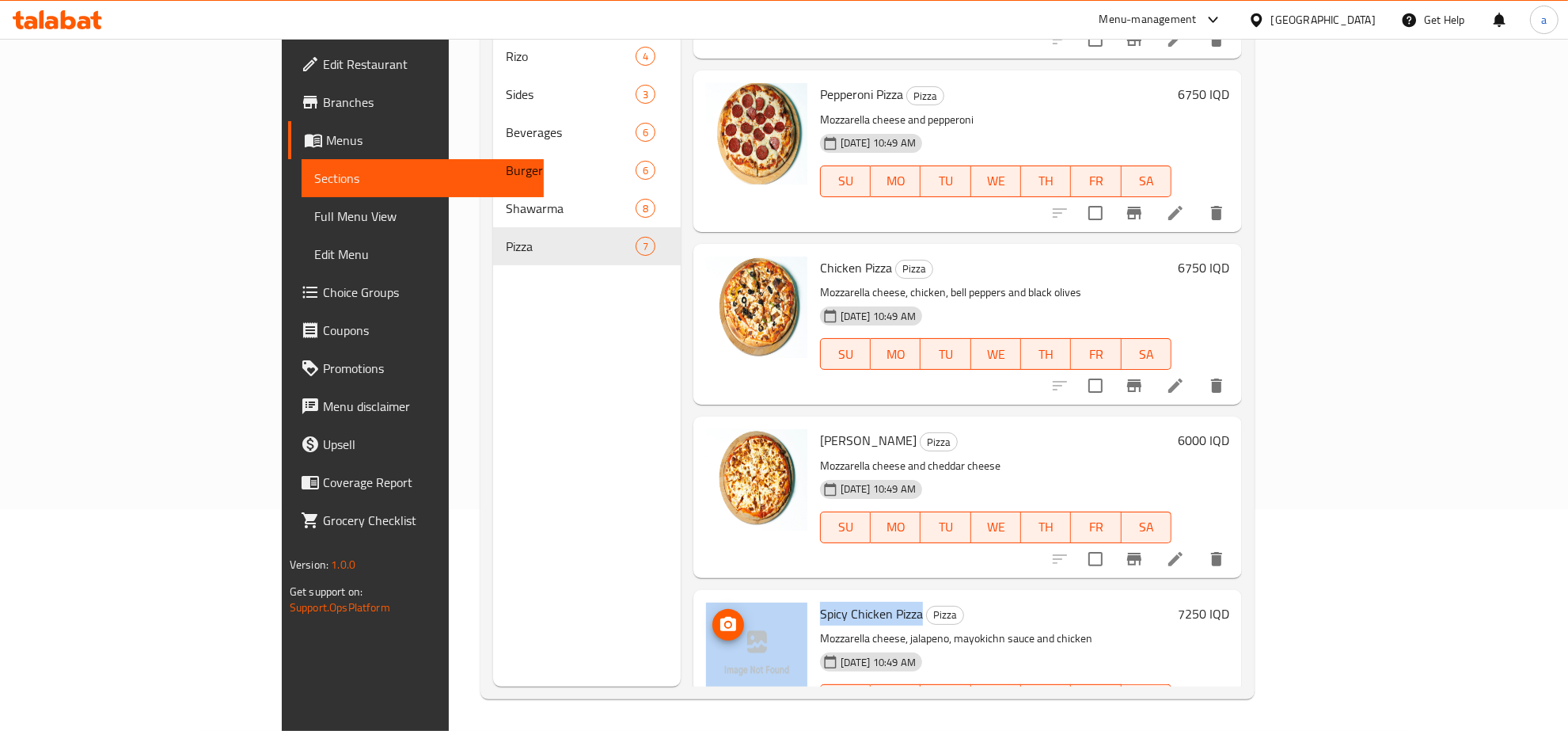
drag, startPoint x: 851, startPoint y: 548, endPoint x: 730, endPoint y: 548, distance: 121.0
click at [730, 596] on div "Spicy Chicken Pizza Pizza Mozzarella cheese, jalapeno, mayokichn sauce and chic…" at bounding box center [968, 669] width 536 height 148
copy div "Spicy Chicken Pizza"
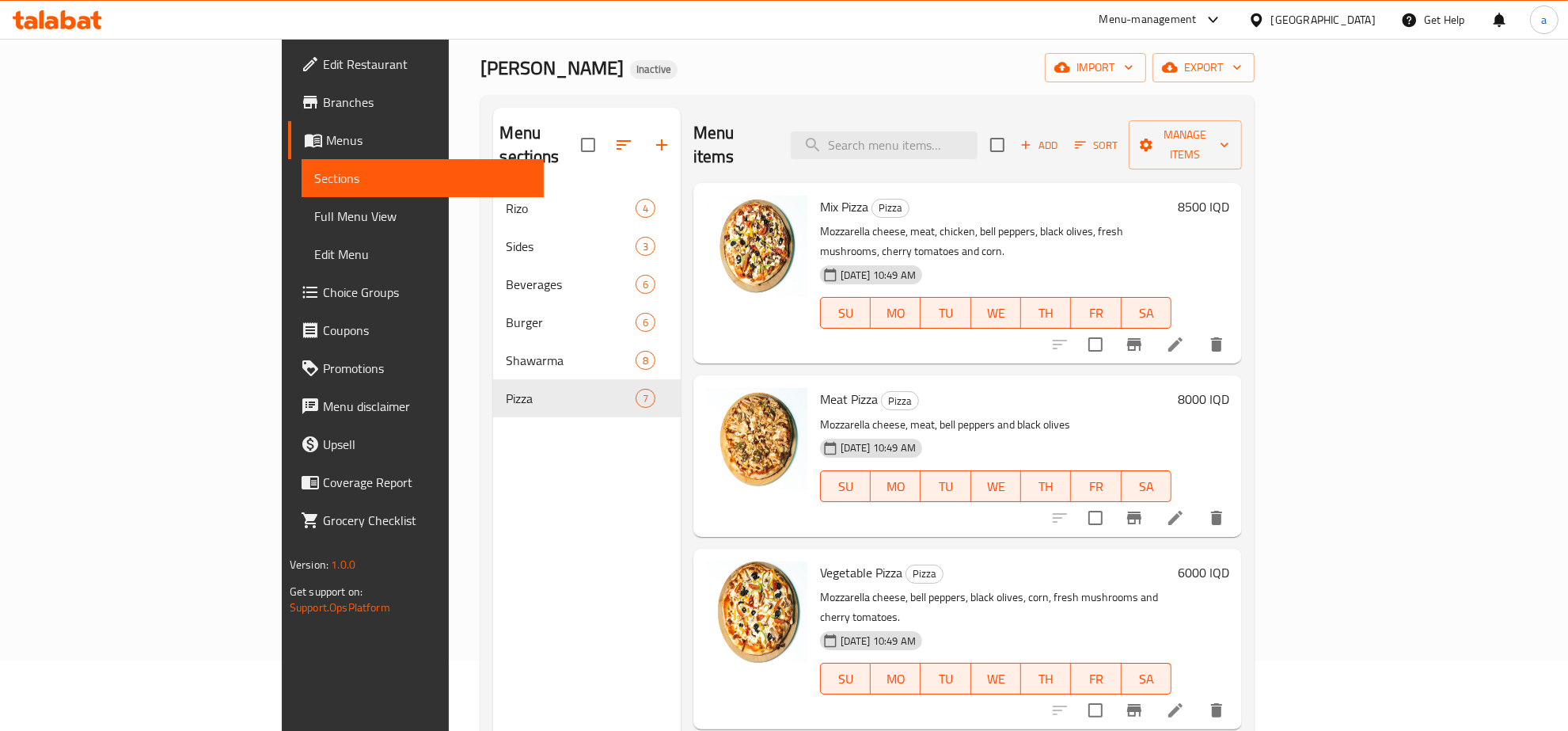
scroll to position [0, 0]
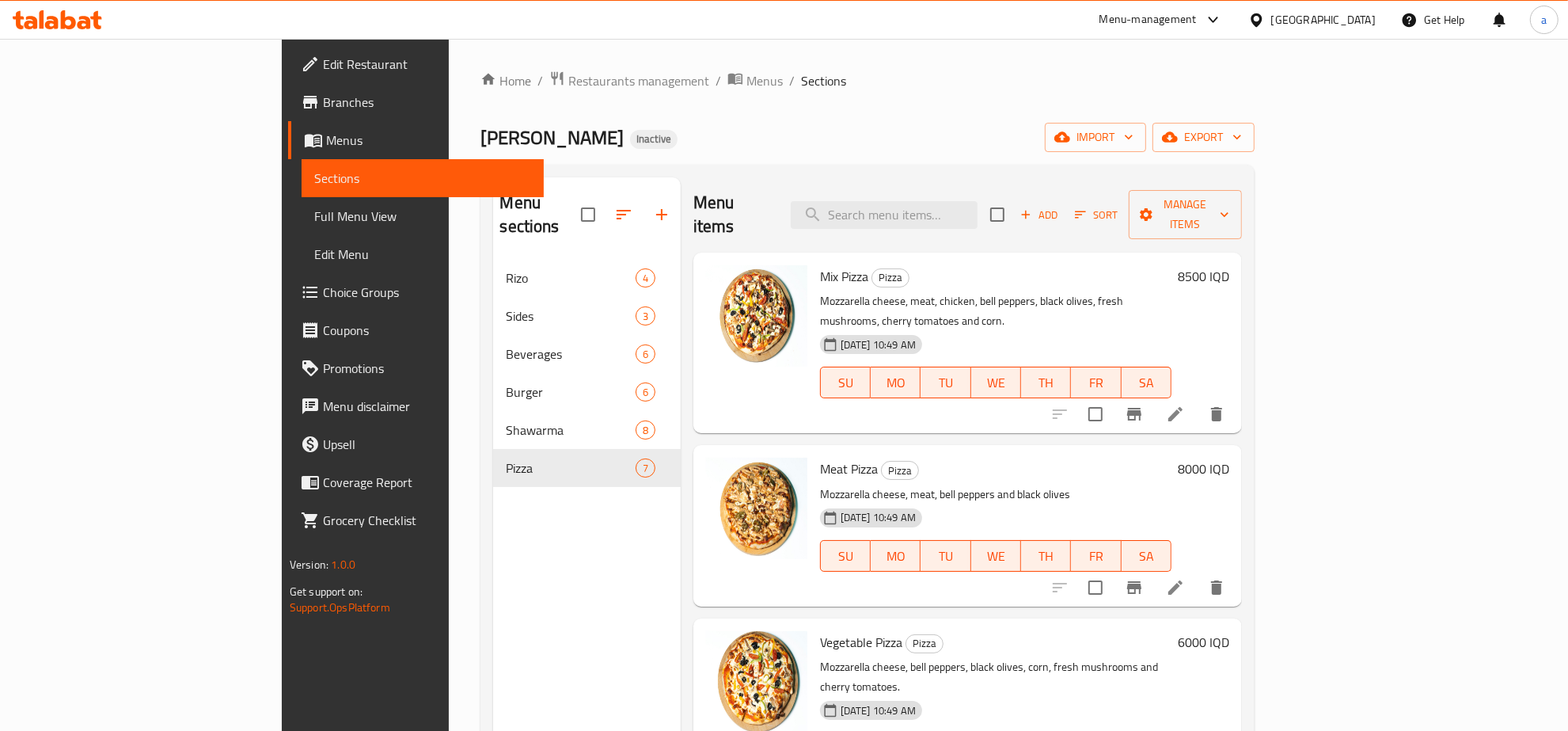
click at [323, 60] on span "Edit Restaurant" at bounding box center [427, 65] width 208 height 19
